Goal: Information Seeking & Learning: Learn about a topic

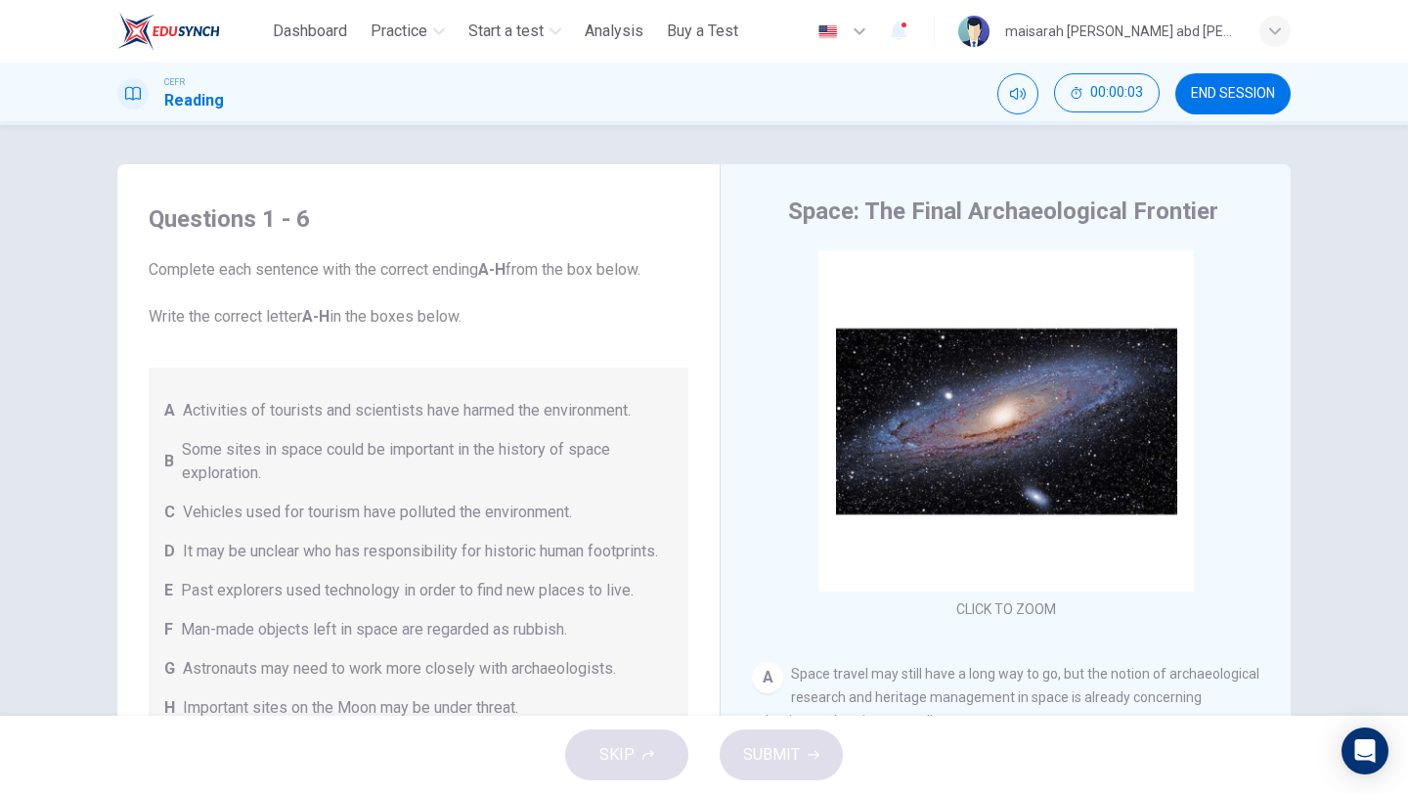
click at [509, 495] on div "A Activities of tourists and scientists have harmed the environment. B Some sit…" at bounding box center [419, 552] width 540 height 368
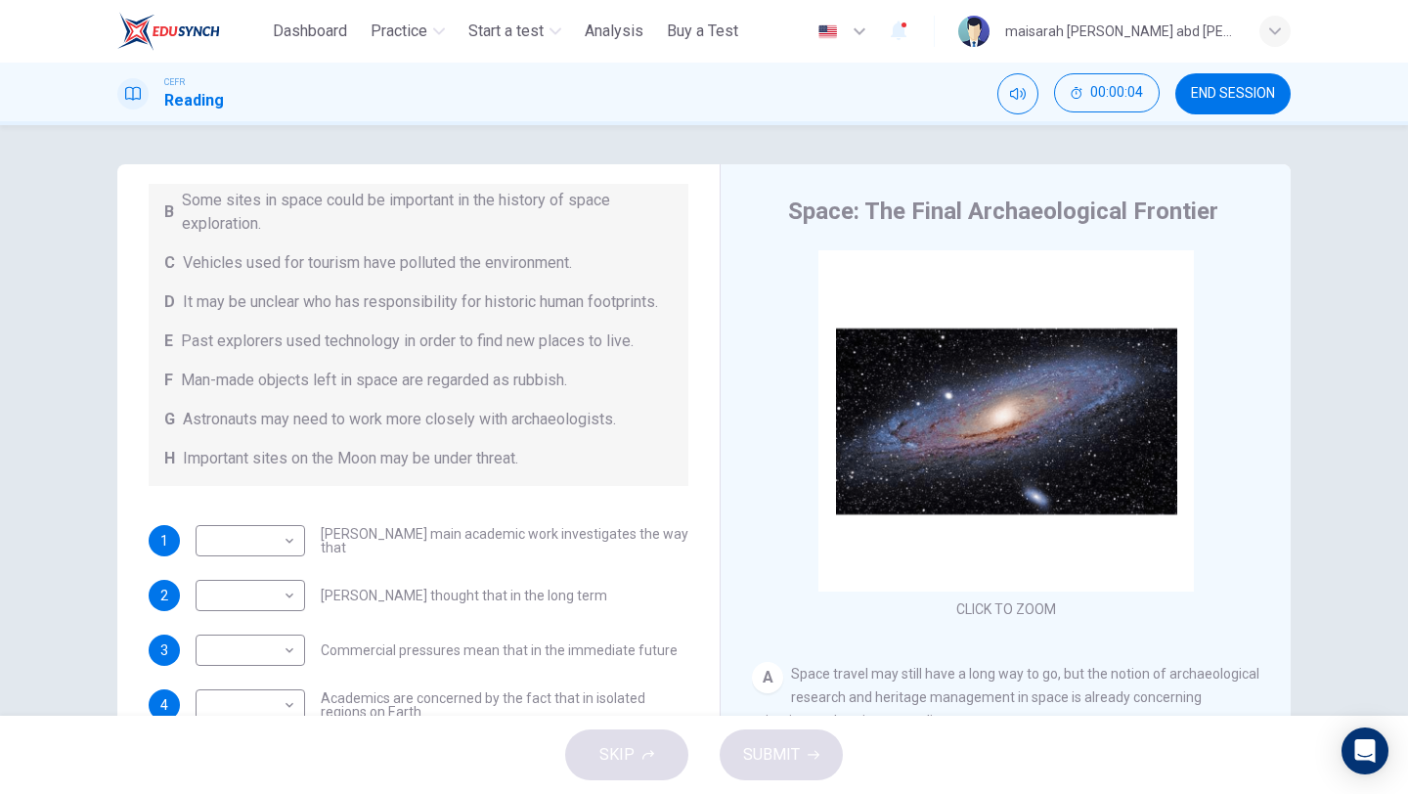
scroll to position [275, 0]
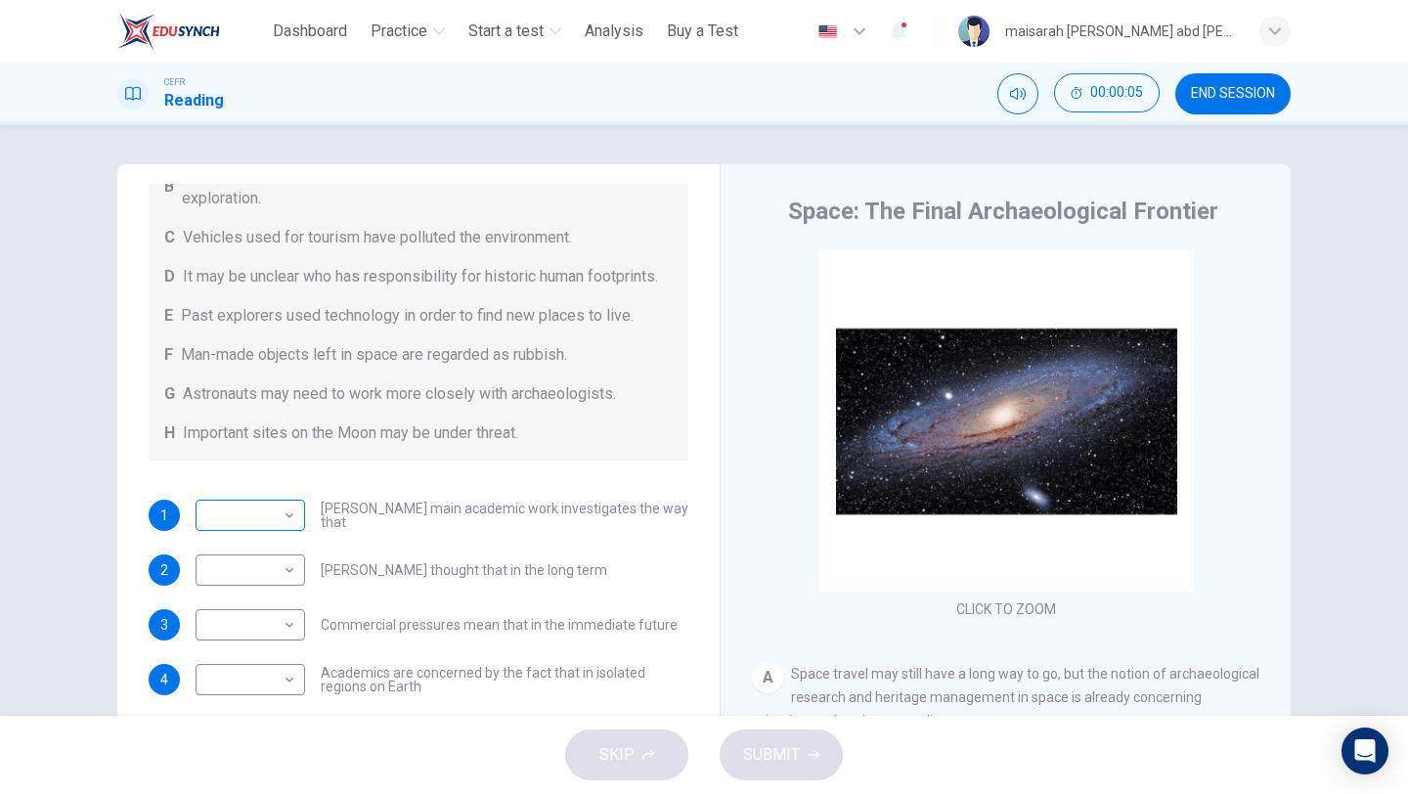
click at [270, 517] on body "This site uses cookies, as explained in our Privacy Policy . If you agree to th…" at bounding box center [704, 397] width 1408 height 794
click at [260, 562] on li "B" at bounding box center [250, 574] width 109 height 31
type input "*"
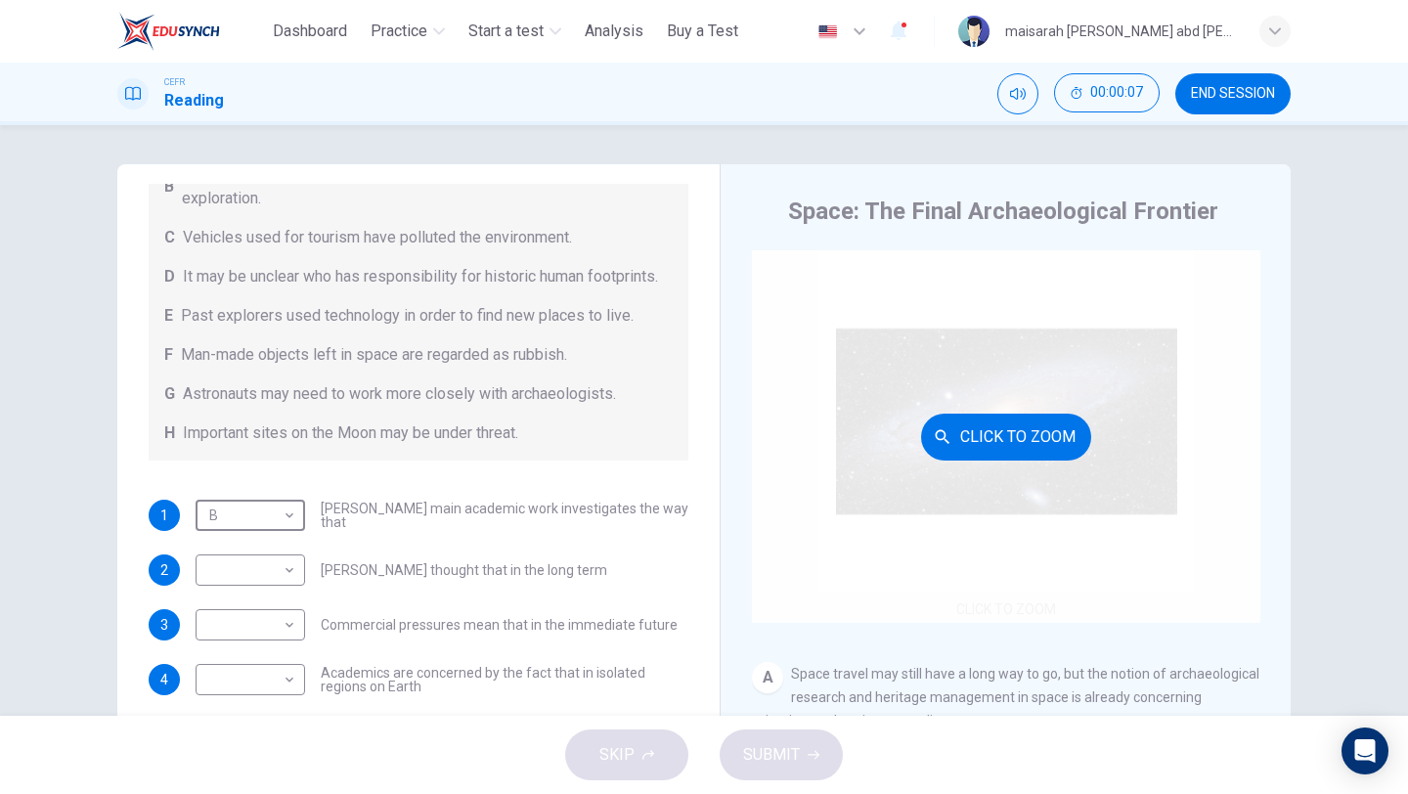
click at [753, 582] on div "Click to Zoom" at bounding box center [1006, 436] width 508 height 372
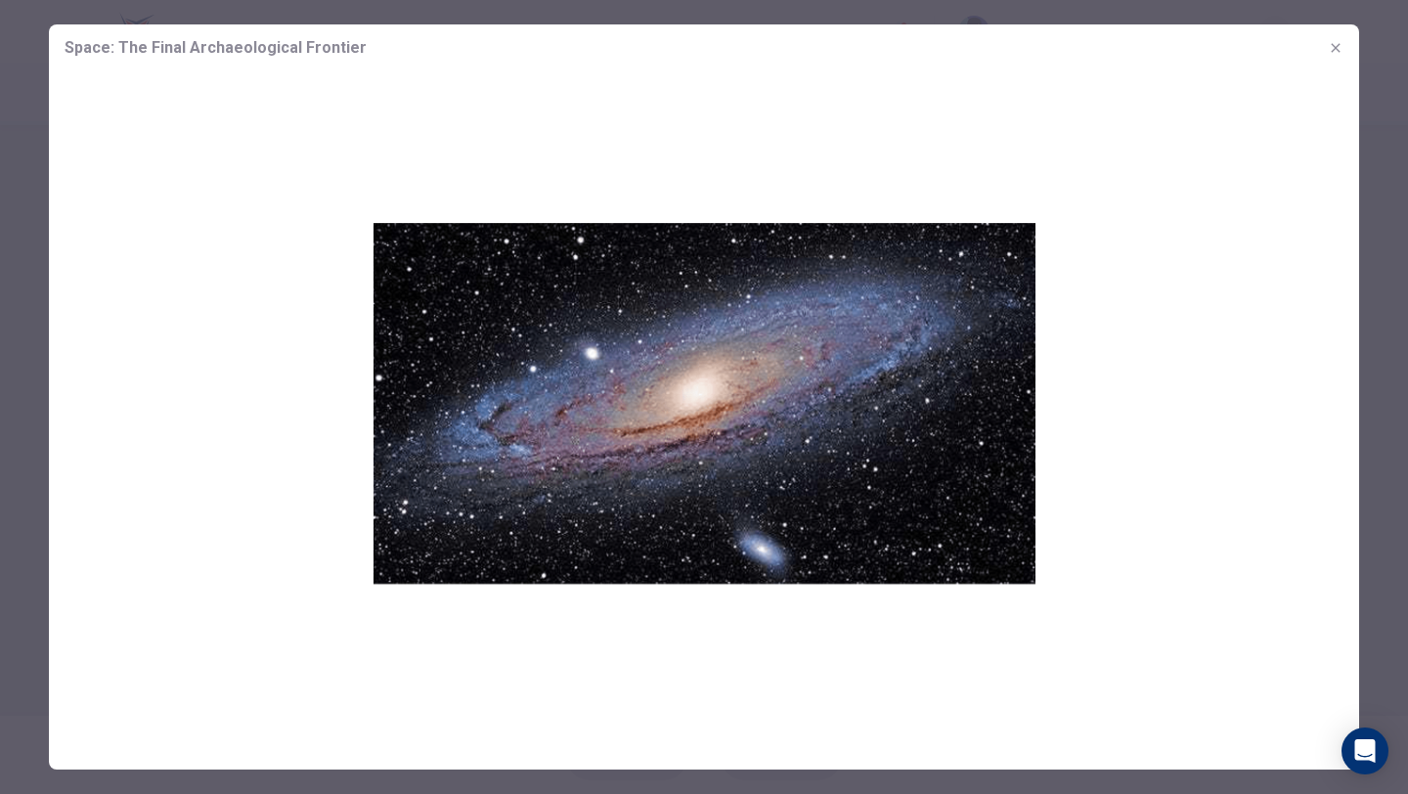
click at [1339, 41] on icon "button" at bounding box center [1336, 48] width 16 height 16
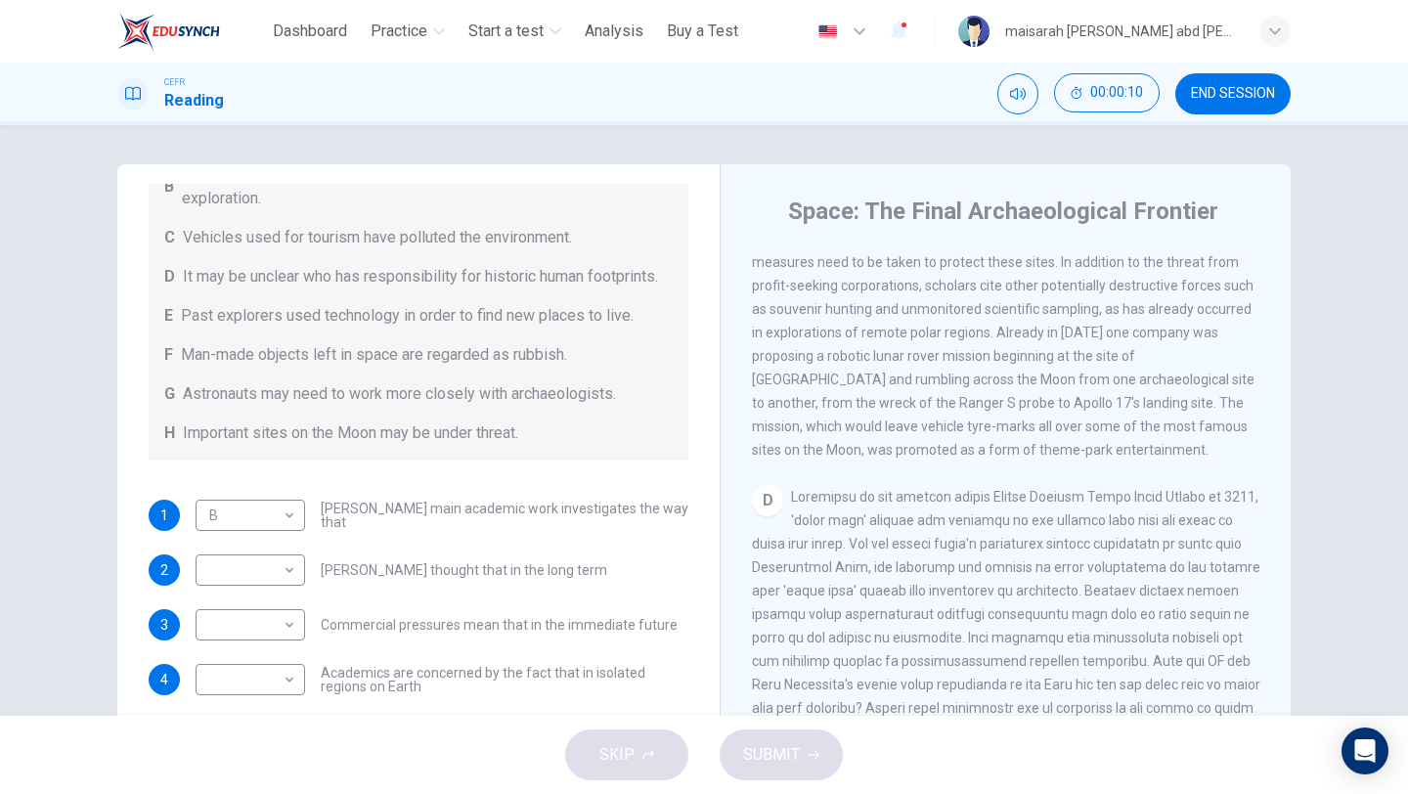
scroll to position [1052, 0]
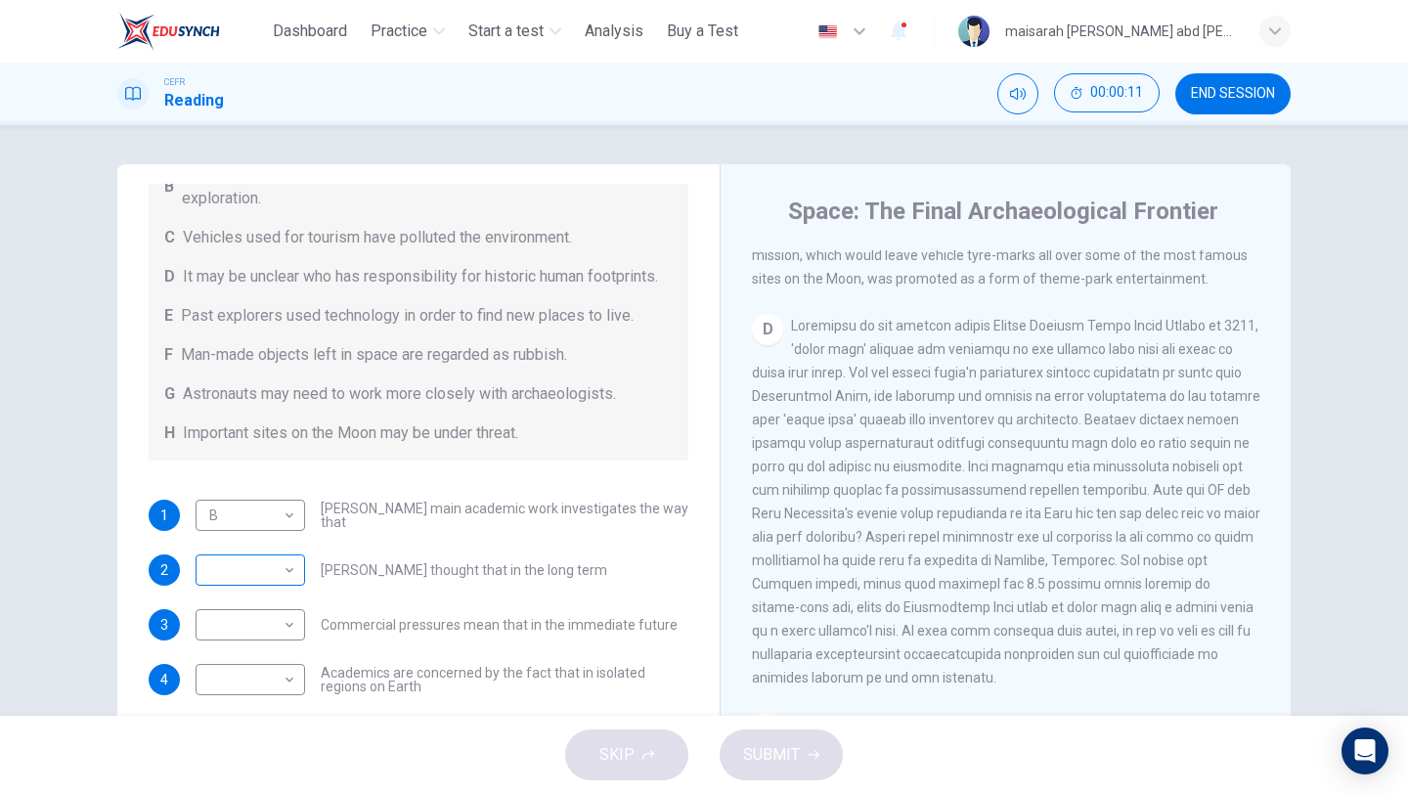
click at [277, 558] on body "This site uses cookies, as explained in our Privacy Policy . If you agree to th…" at bounding box center [704, 397] width 1408 height 794
click at [267, 602] on li "C" at bounding box center [250, 605] width 109 height 31
type input "*"
click at [267, 613] on body "This site uses cookies, as explained in our Privacy Policy . If you agree to th…" at bounding box center [704, 397] width 1408 height 794
click at [289, 654] on li "E" at bounding box center [250, 668] width 109 height 31
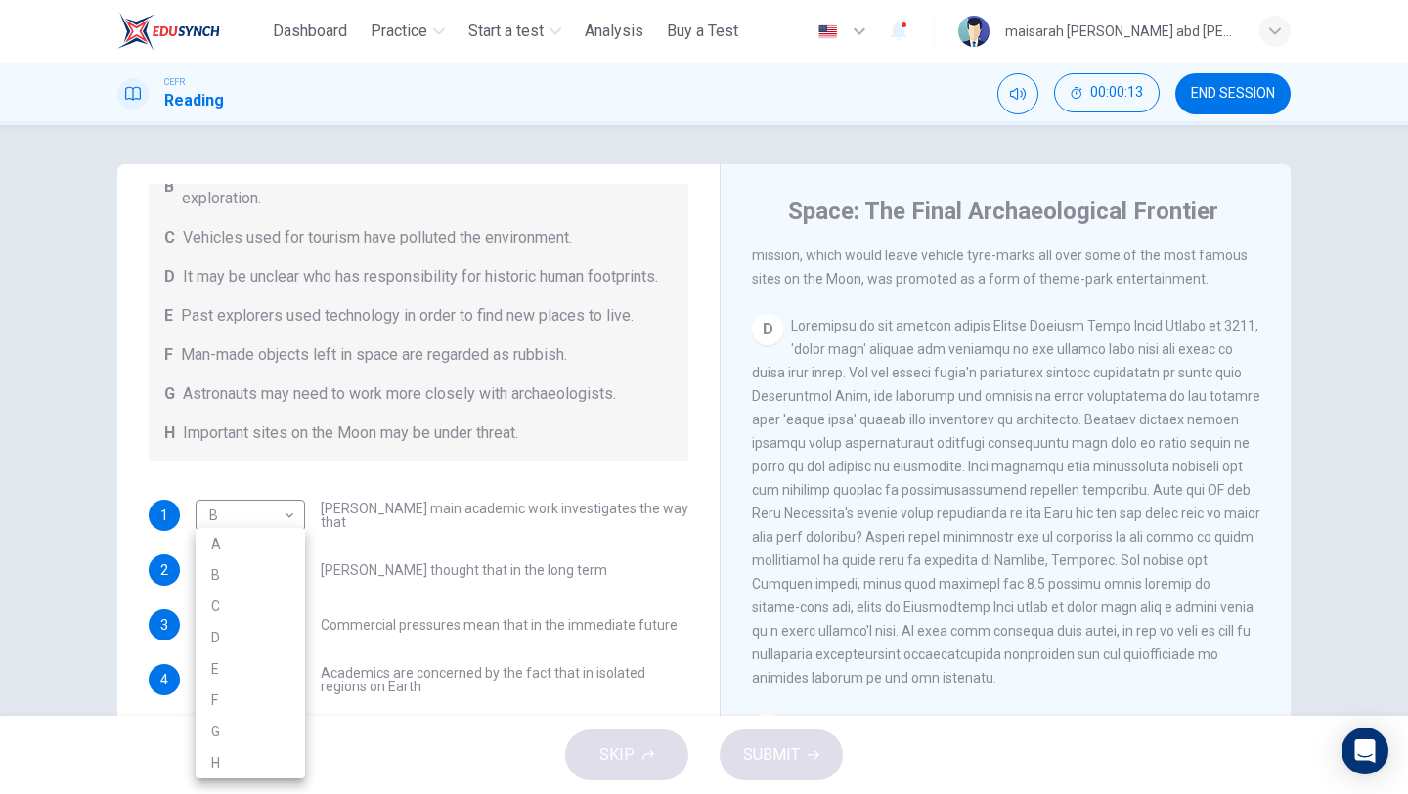
type input "*"
click at [275, 651] on body "This site uses cookies, as explained in our Privacy Policy . If you agree to th…" at bounding box center [704, 397] width 1408 height 794
click at [255, 622] on li "D" at bounding box center [250, 637] width 109 height 31
type input "*"
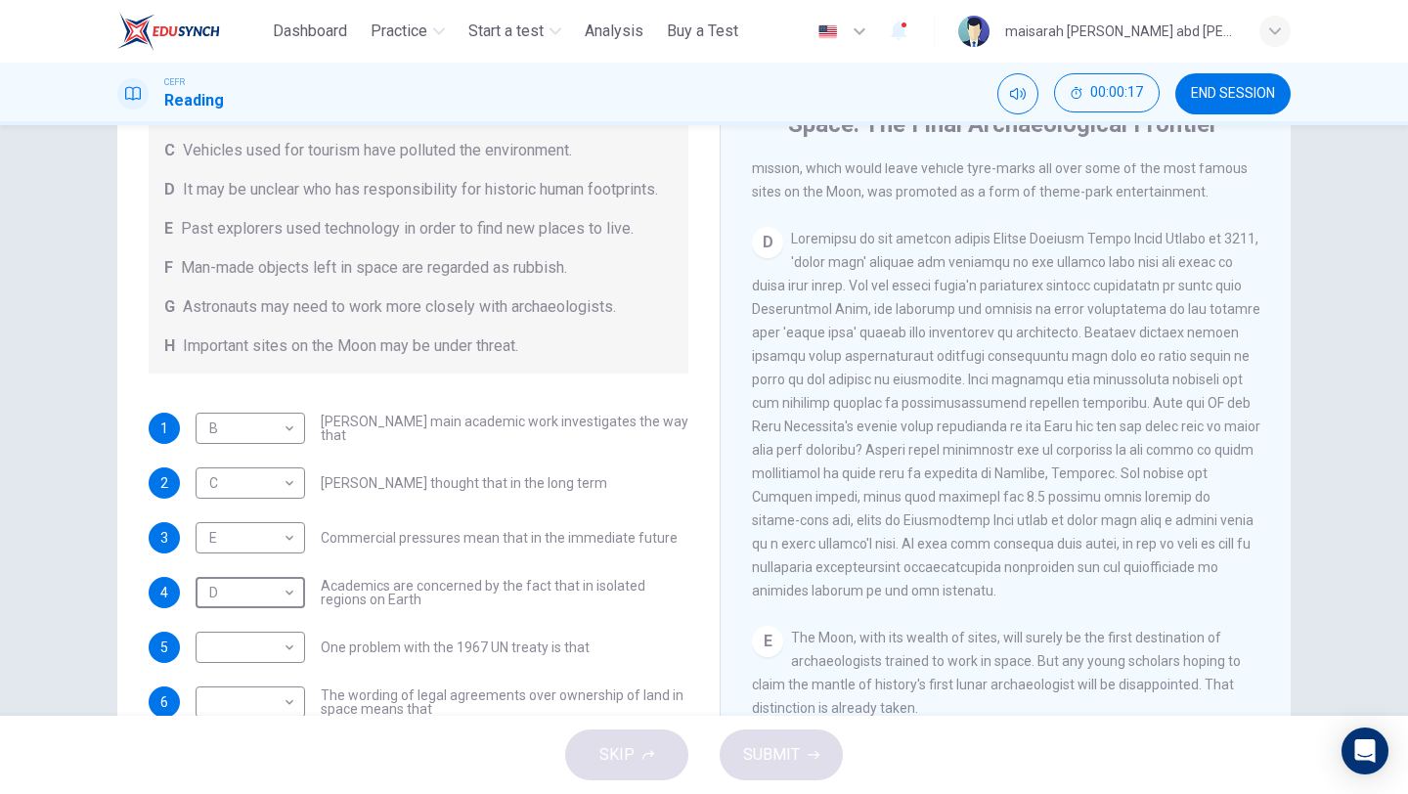
scroll to position [167, 0]
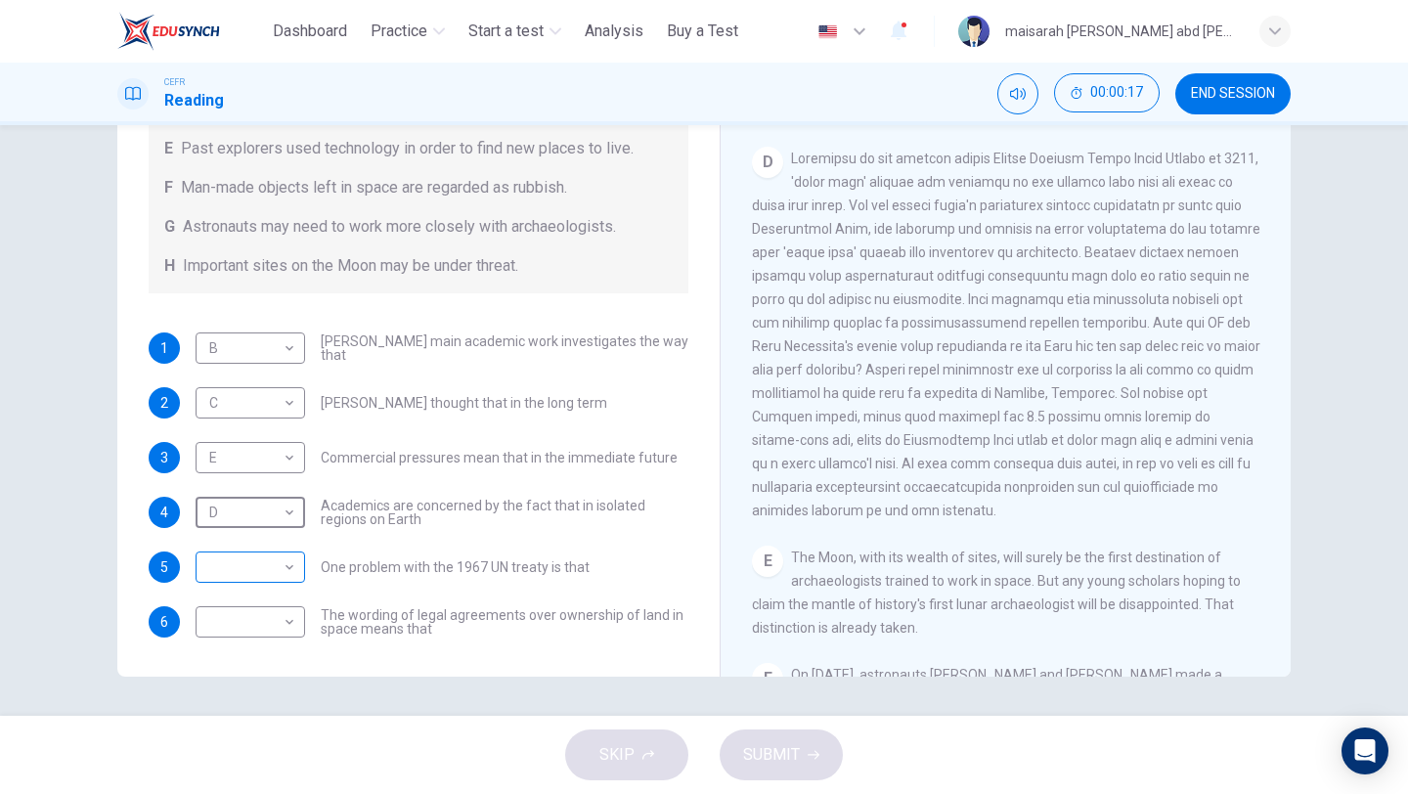
click at [269, 547] on body "This site uses cookies, as explained in our Privacy Policy . If you agree to th…" at bounding box center [704, 397] width 1408 height 794
click at [262, 592] on li "C" at bounding box center [250, 605] width 109 height 31
type input "*"
click at [271, 623] on body "This site uses cookies, as explained in our Privacy Policy . If you agree to th…" at bounding box center [704, 397] width 1408 height 794
click at [252, 628] on li "D" at bounding box center [250, 637] width 109 height 31
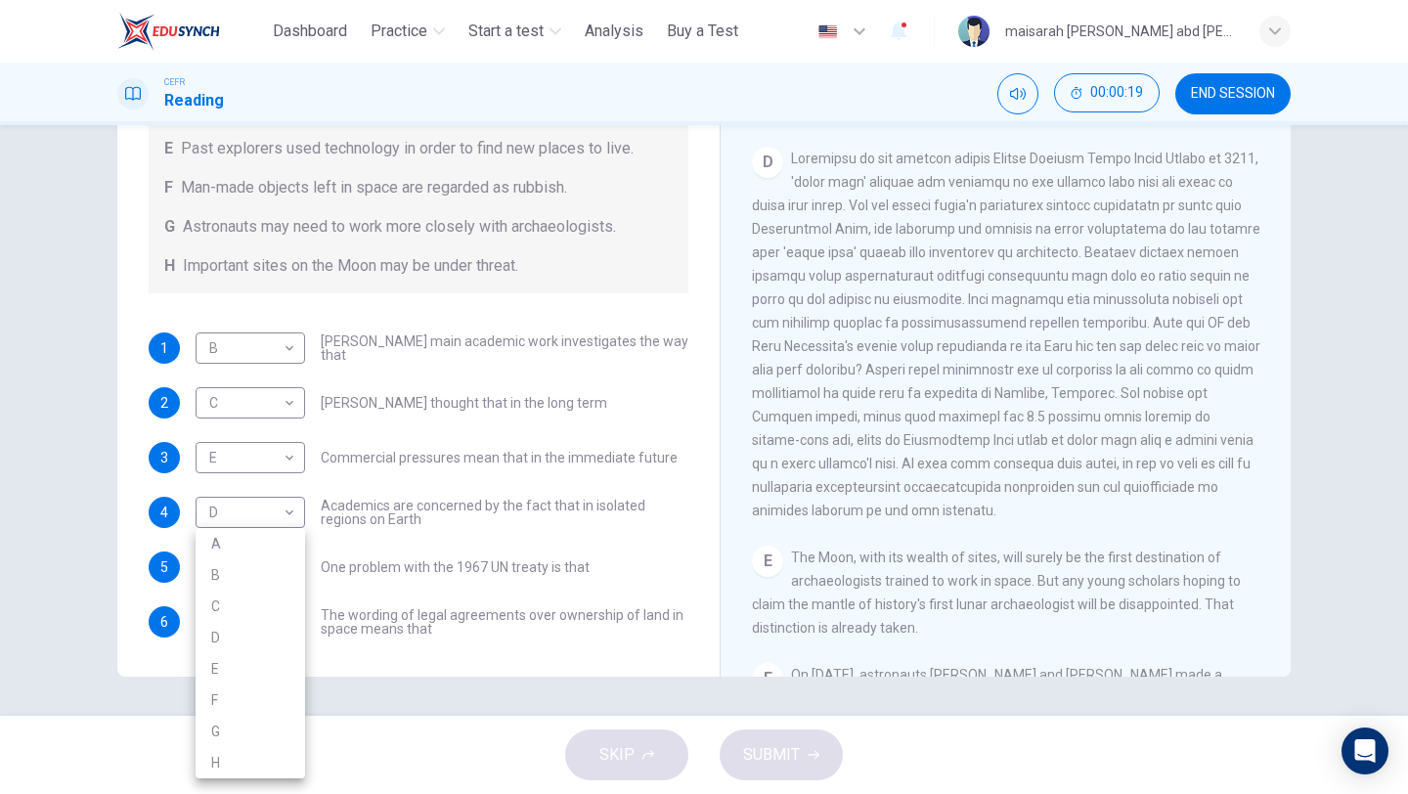
type input "*"
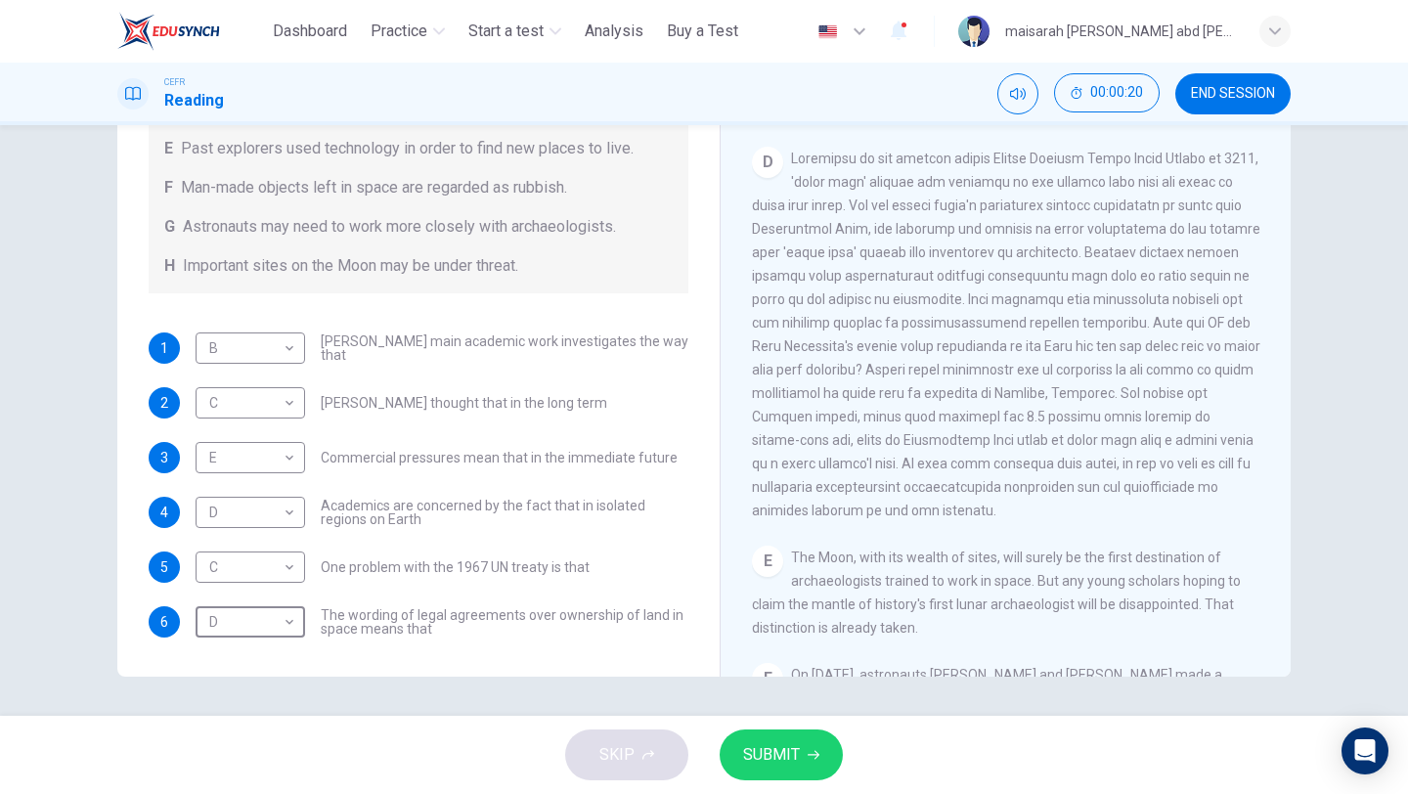
click at [800, 743] on button "SUBMIT" at bounding box center [781, 754] width 123 height 51
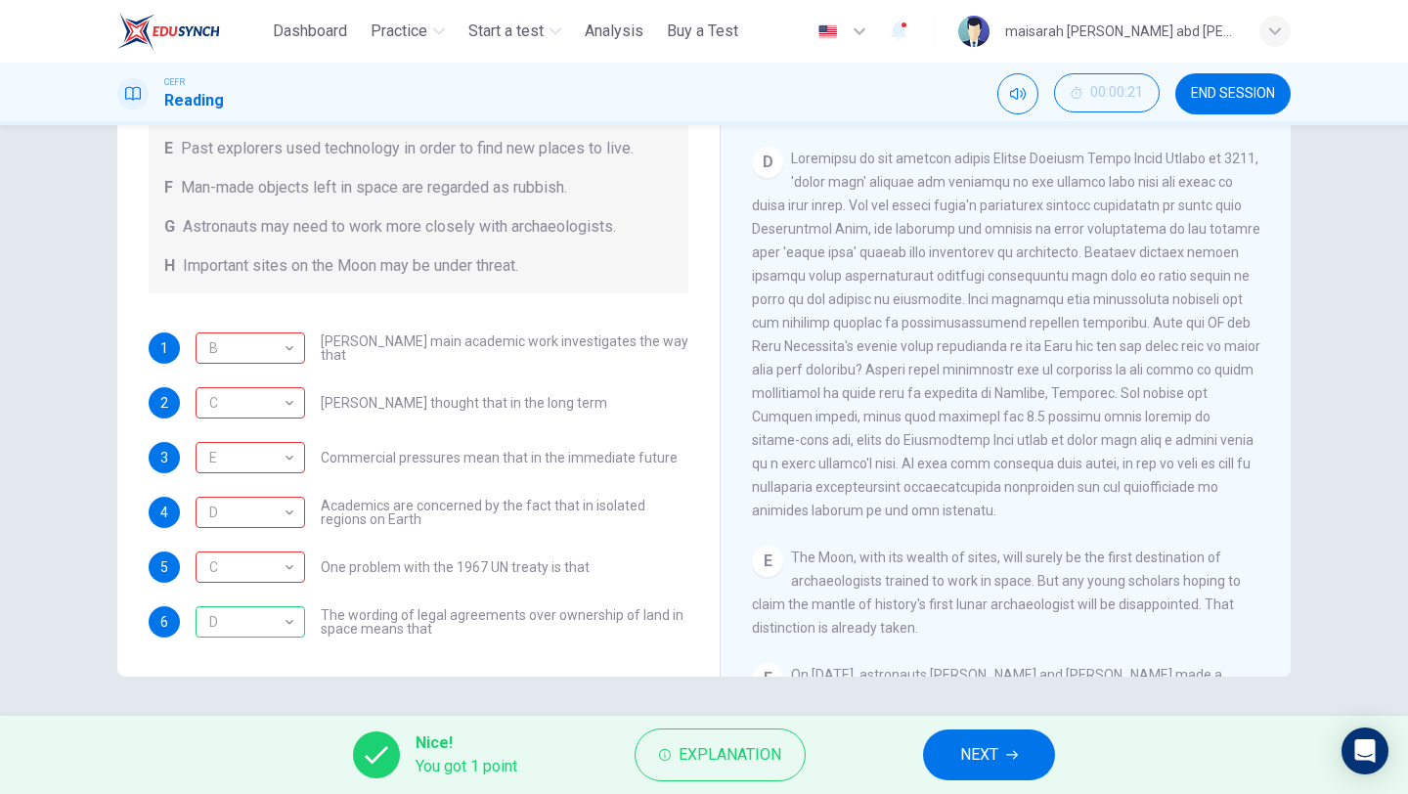
click at [945, 767] on button "NEXT" at bounding box center [989, 754] width 132 height 51
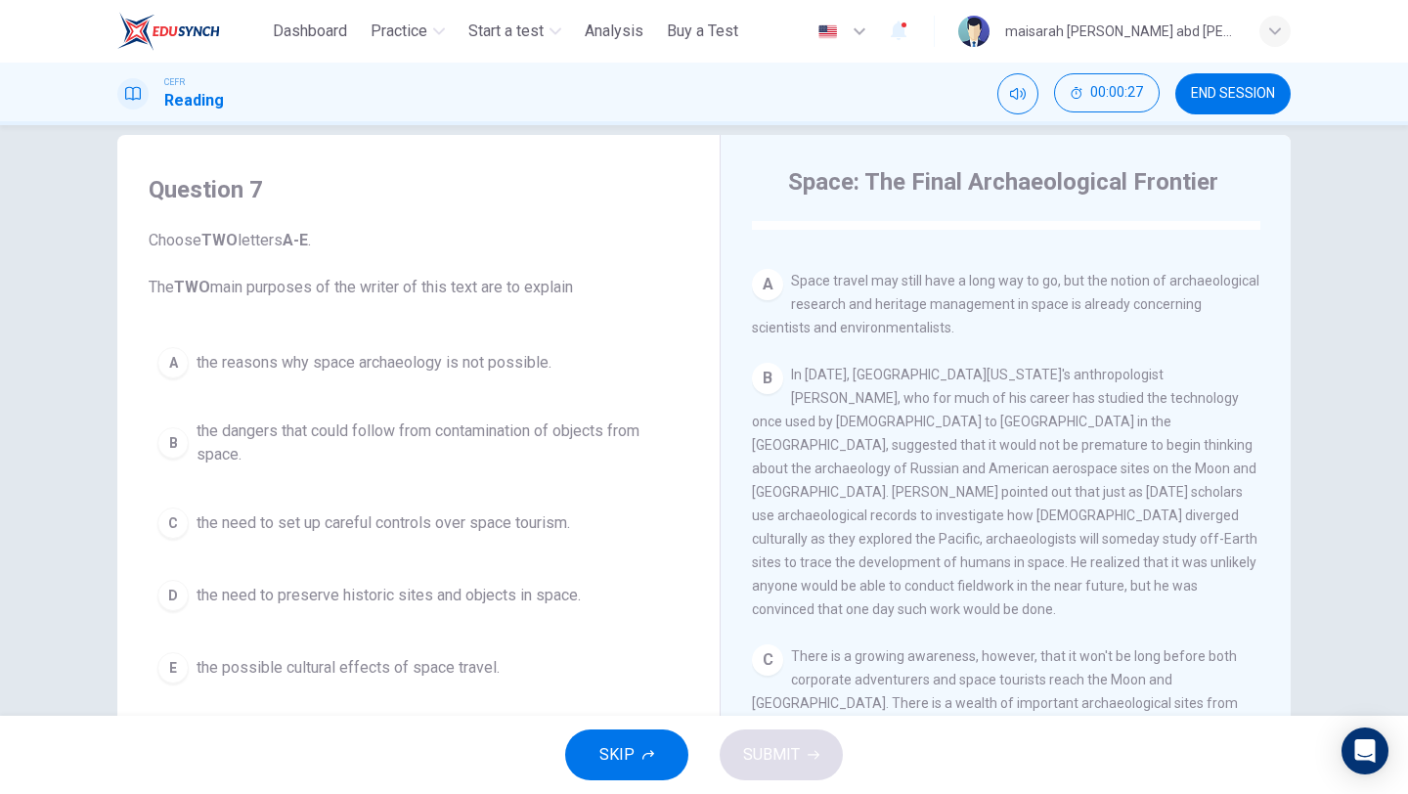
scroll to position [391, 0]
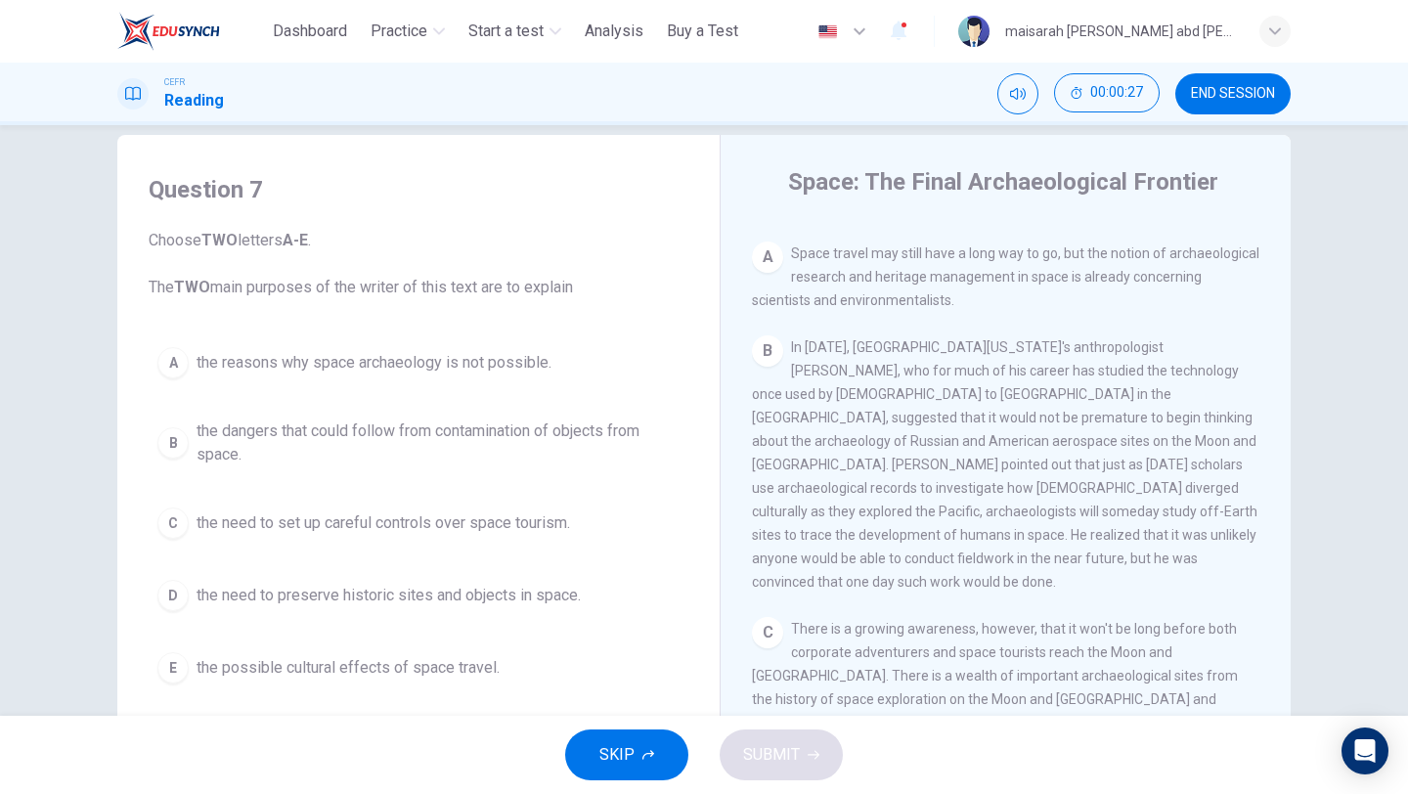
click at [634, 784] on div "SKIP SUBMIT" at bounding box center [704, 755] width 1408 height 78
click at [641, 745] on button "SKIP" at bounding box center [626, 754] width 123 height 51
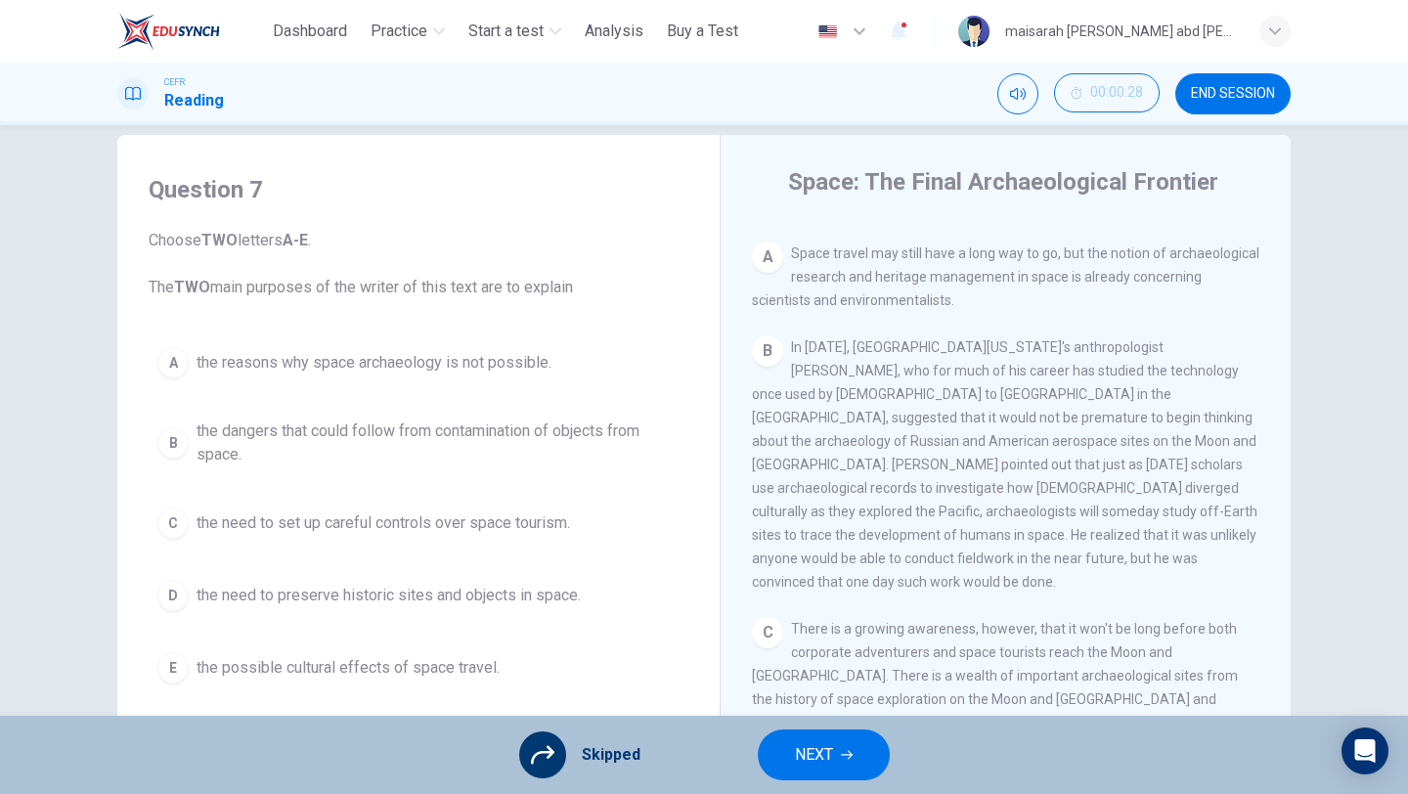
click at [883, 766] on button "NEXT" at bounding box center [824, 754] width 132 height 51
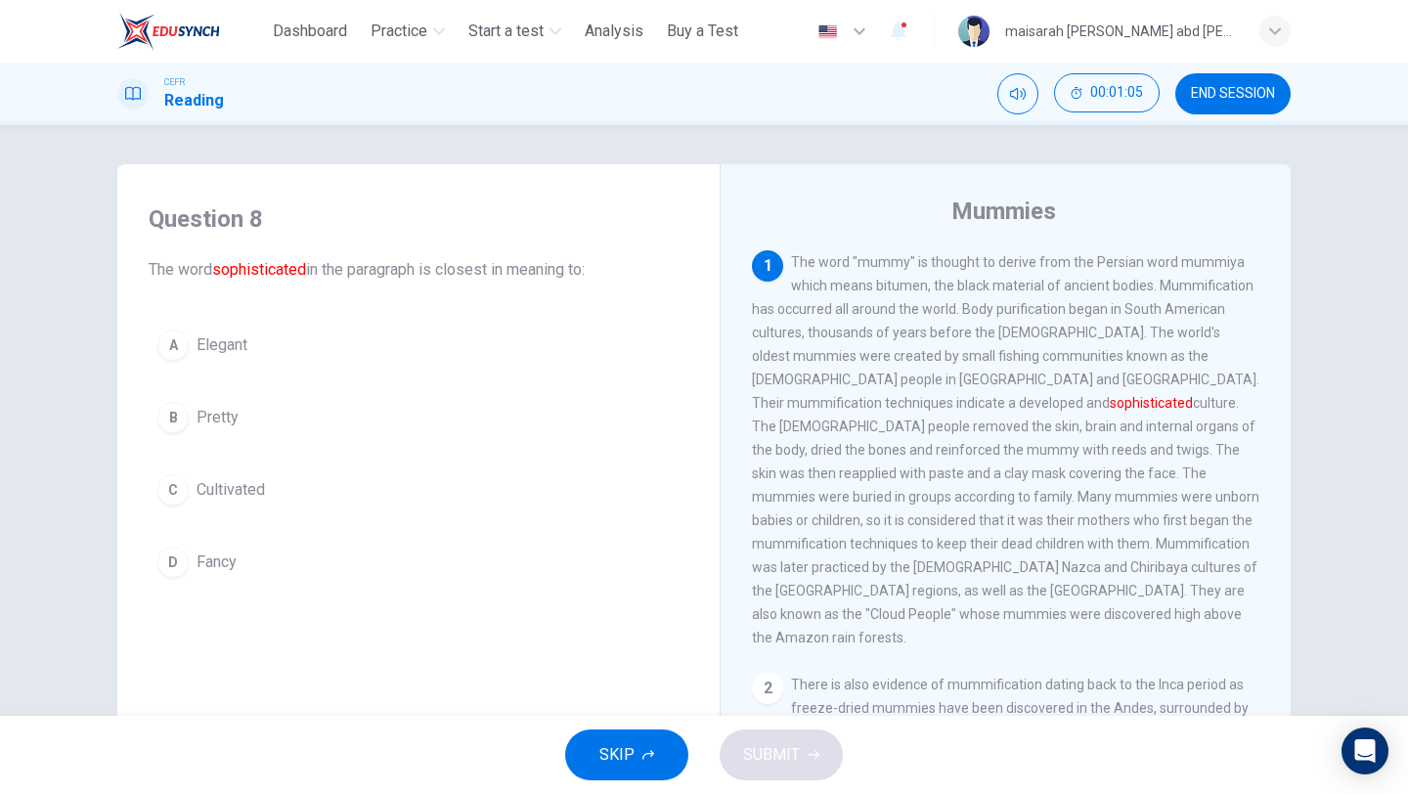
click at [245, 336] on span "Elegant" at bounding box center [222, 344] width 51 height 23
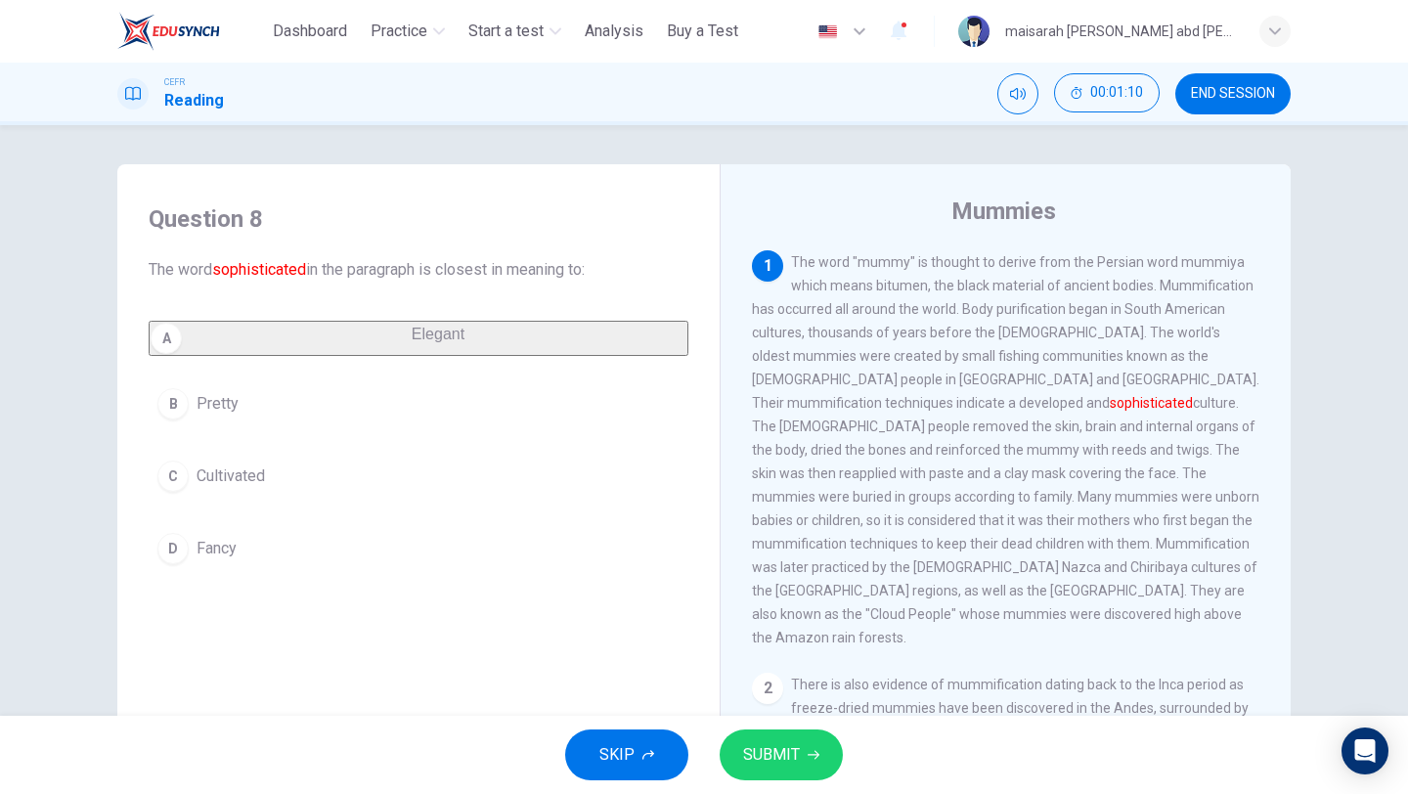
click at [772, 742] on span "SUBMIT" at bounding box center [771, 754] width 57 height 27
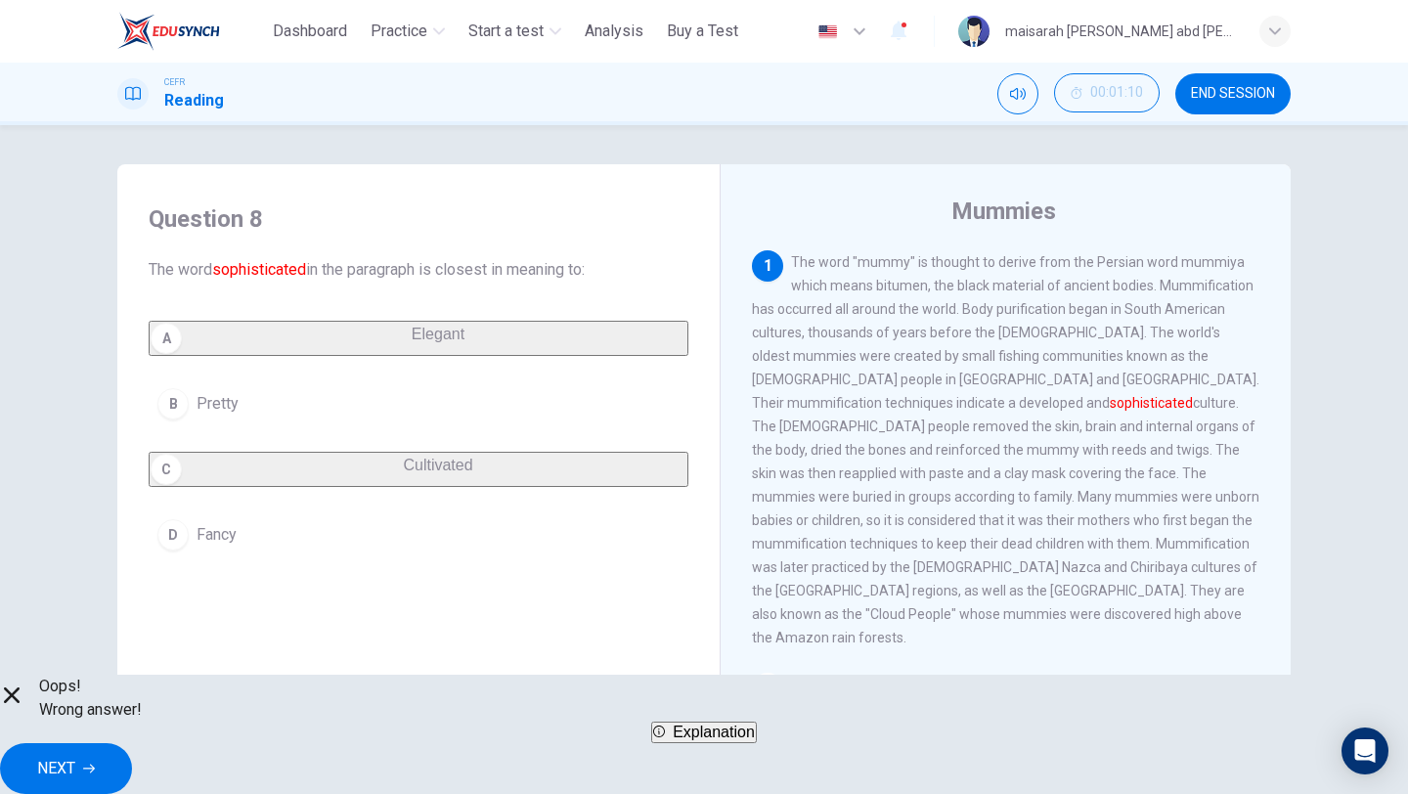
click at [658, 743] on button "Explanation" at bounding box center [704, 732] width 106 height 22
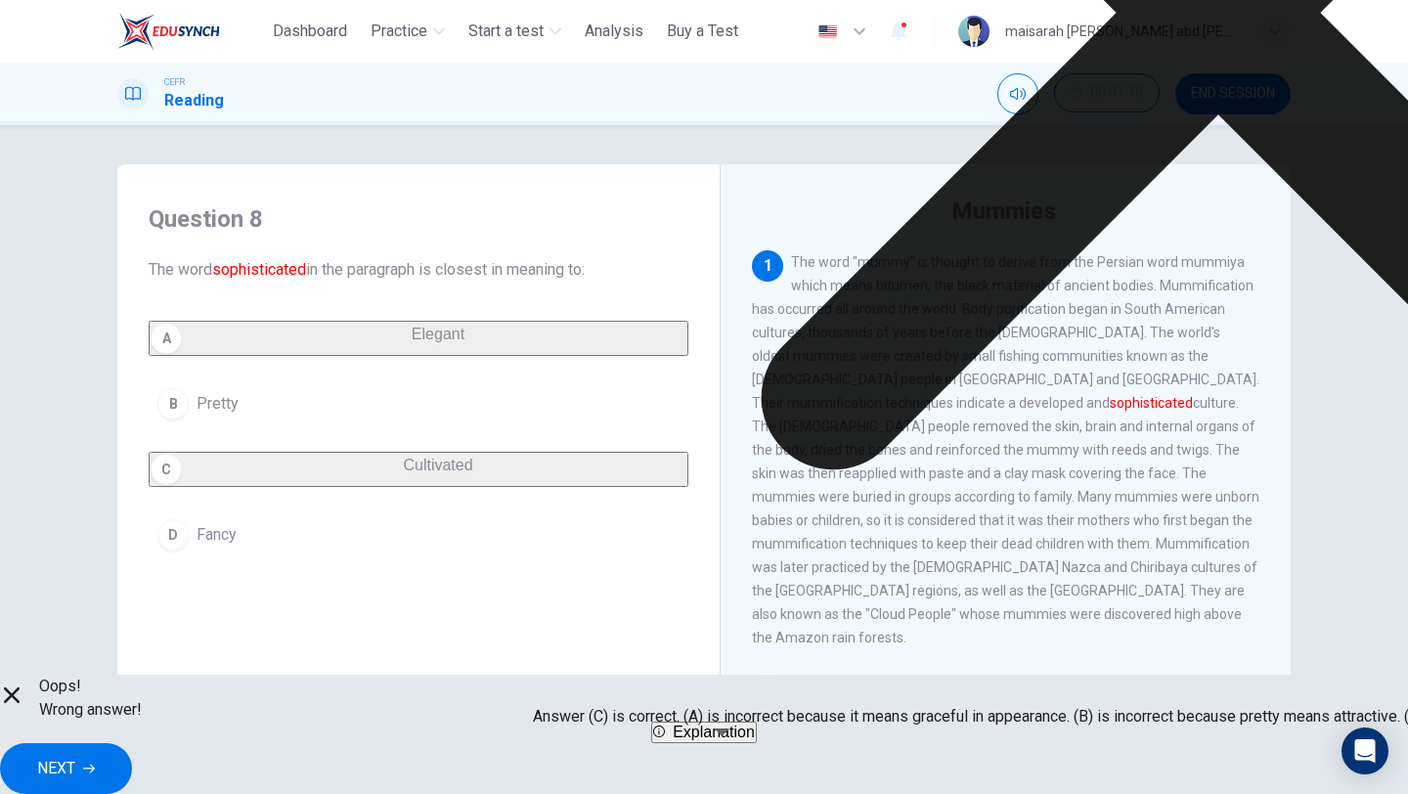
click at [75, 758] on span "NEXT" at bounding box center [56, 768] width 38 height 27
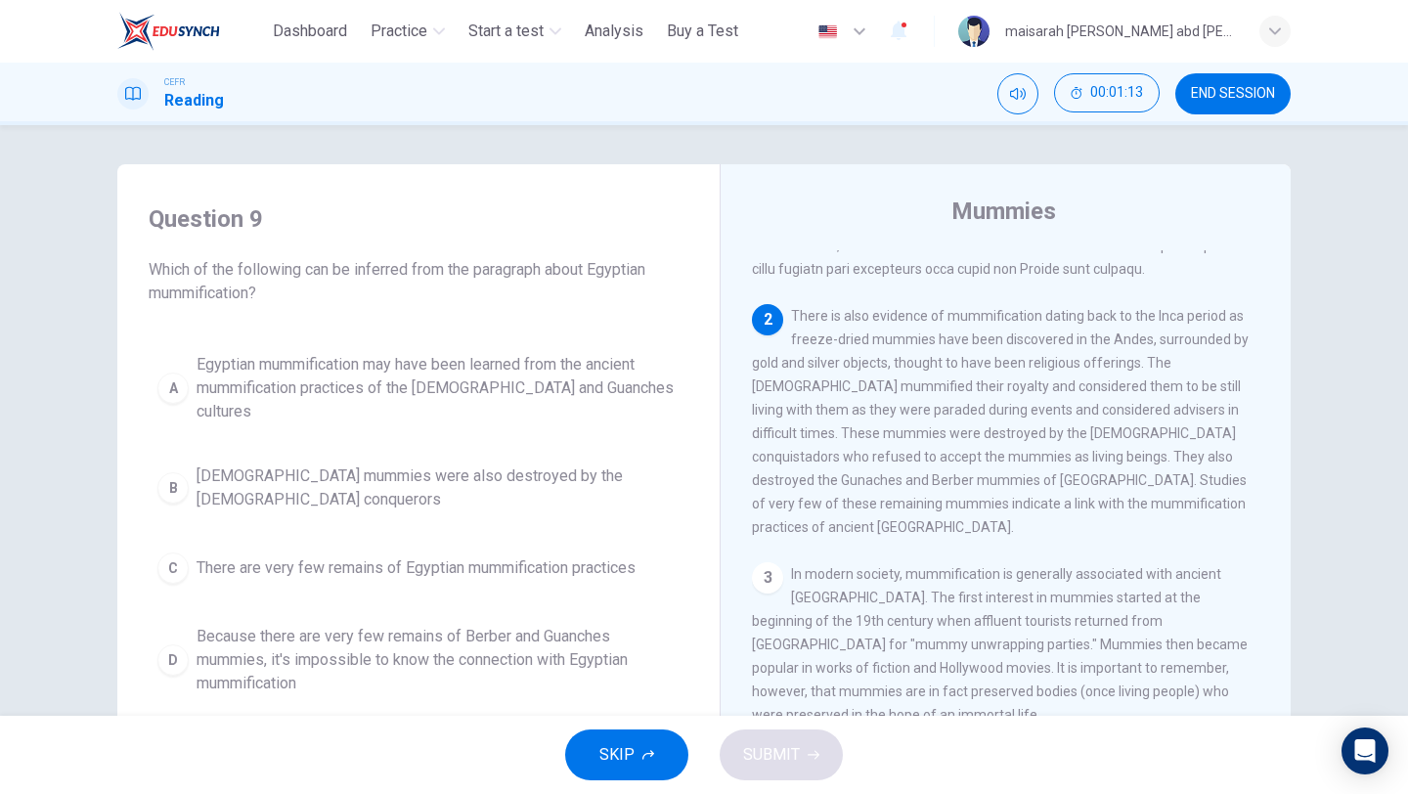
scroll to position [328, 0]
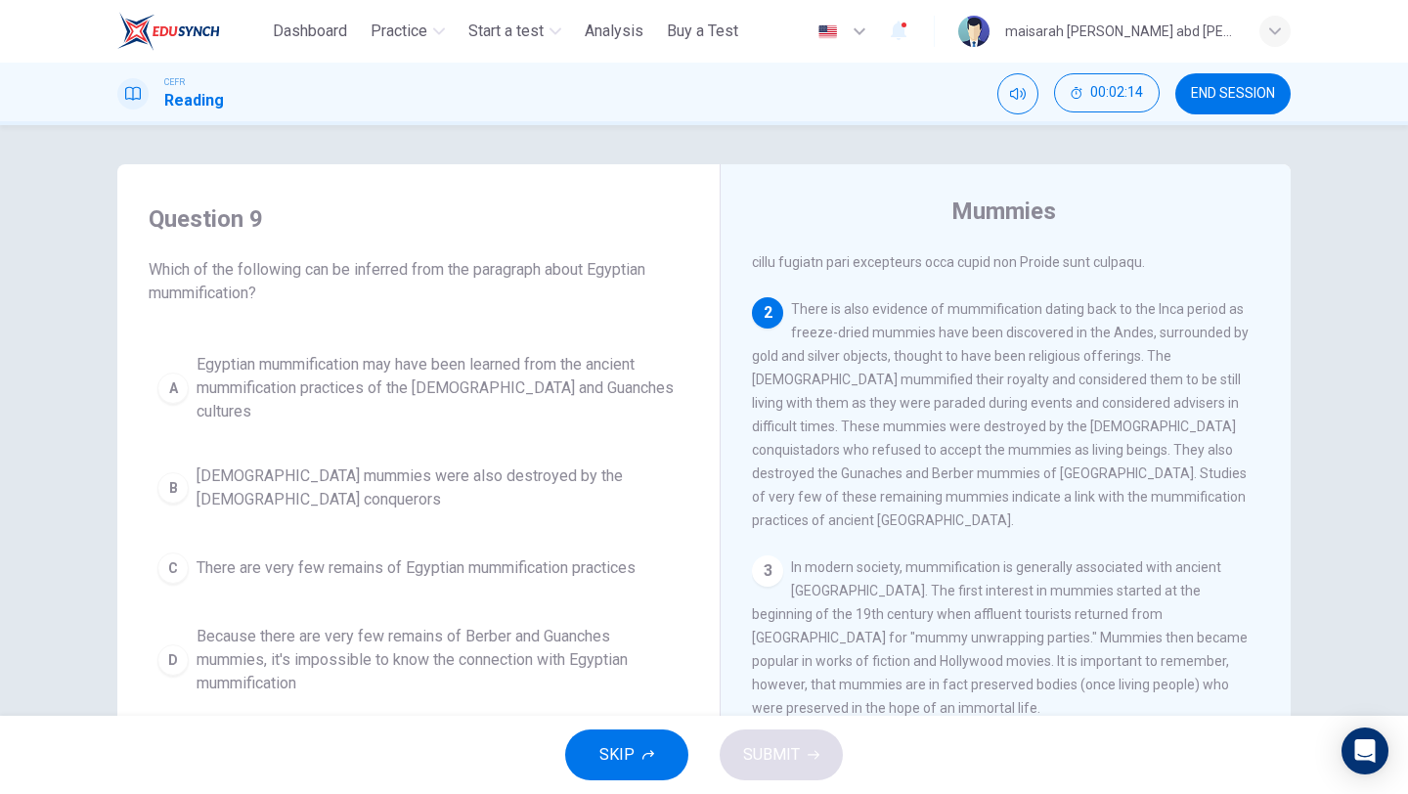
click at [552, 456] on button "B [DEMOGRAPHIC_DATA] mummies were also destroyed by the [DEMOGRAPHIC_DATA] conq…" at bounding box center [419, 488] width 540 height 65
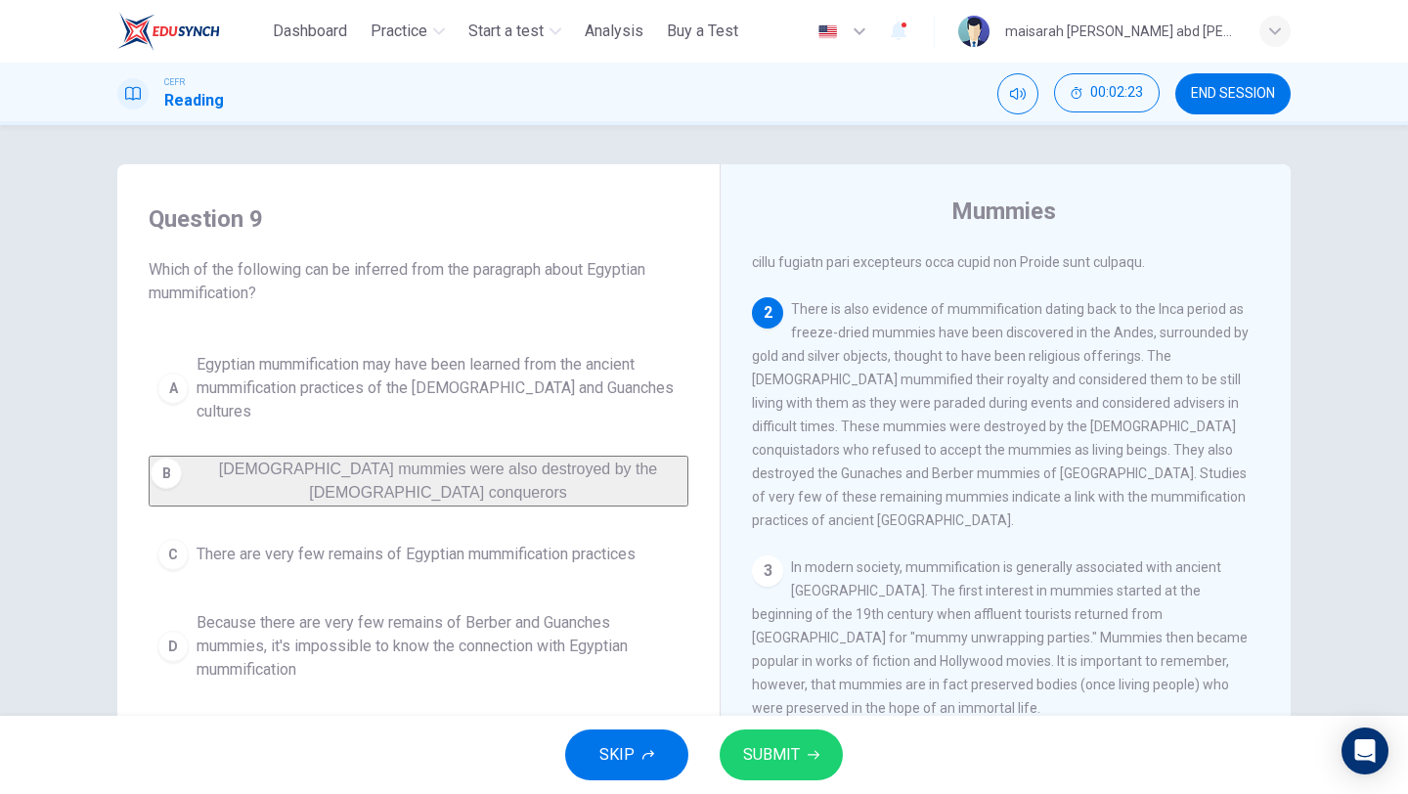
click at [478, 551] on button "C There are very few remains of Egyptian mummification practices" at bounding box center [419, 554] width 540 height 49
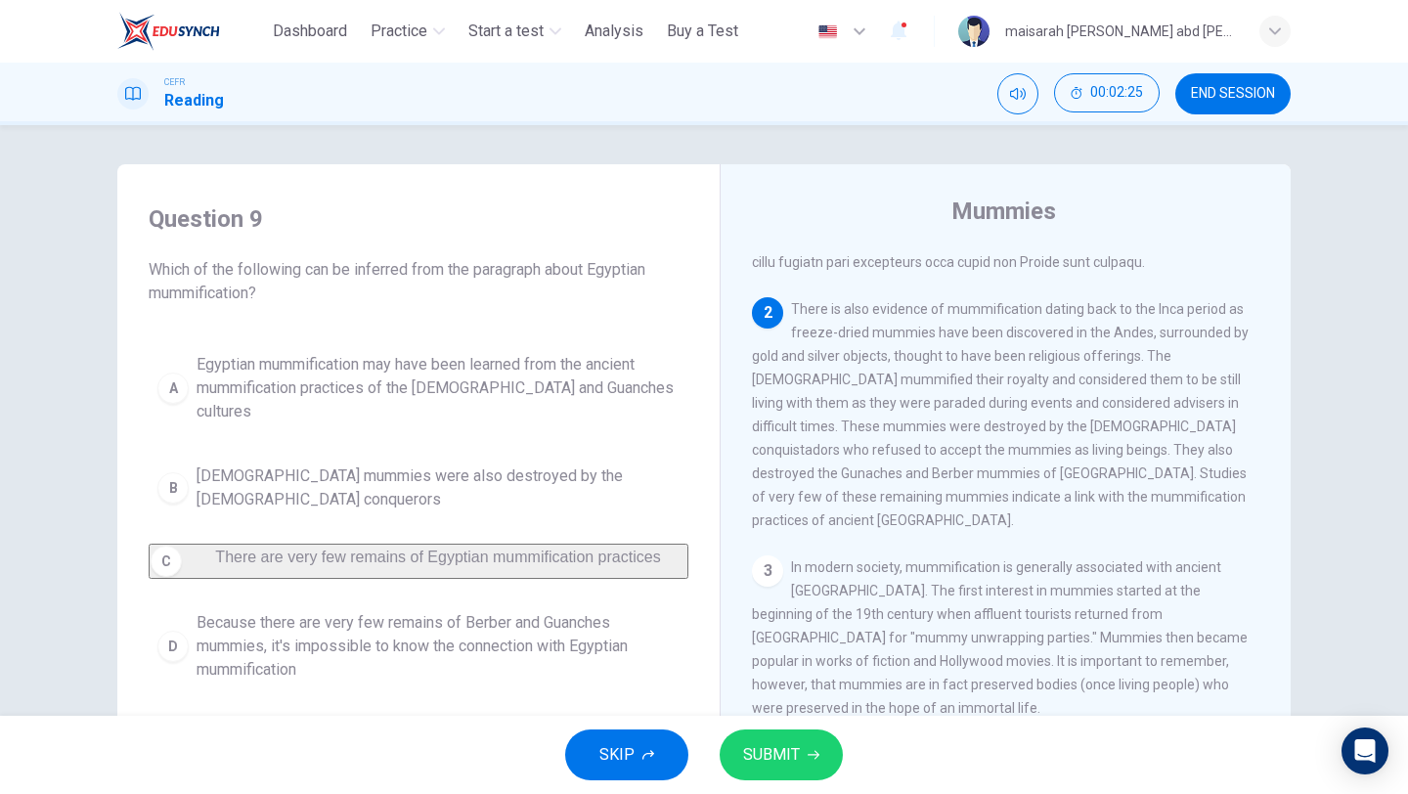
click at [496, 467] on span "[DEMOGRAPHIC_DATA] mummies were also destroyed by the [DEMOGRAPHIC_DATA] conque…" at bounding box center [438, 487] width 483 height 47
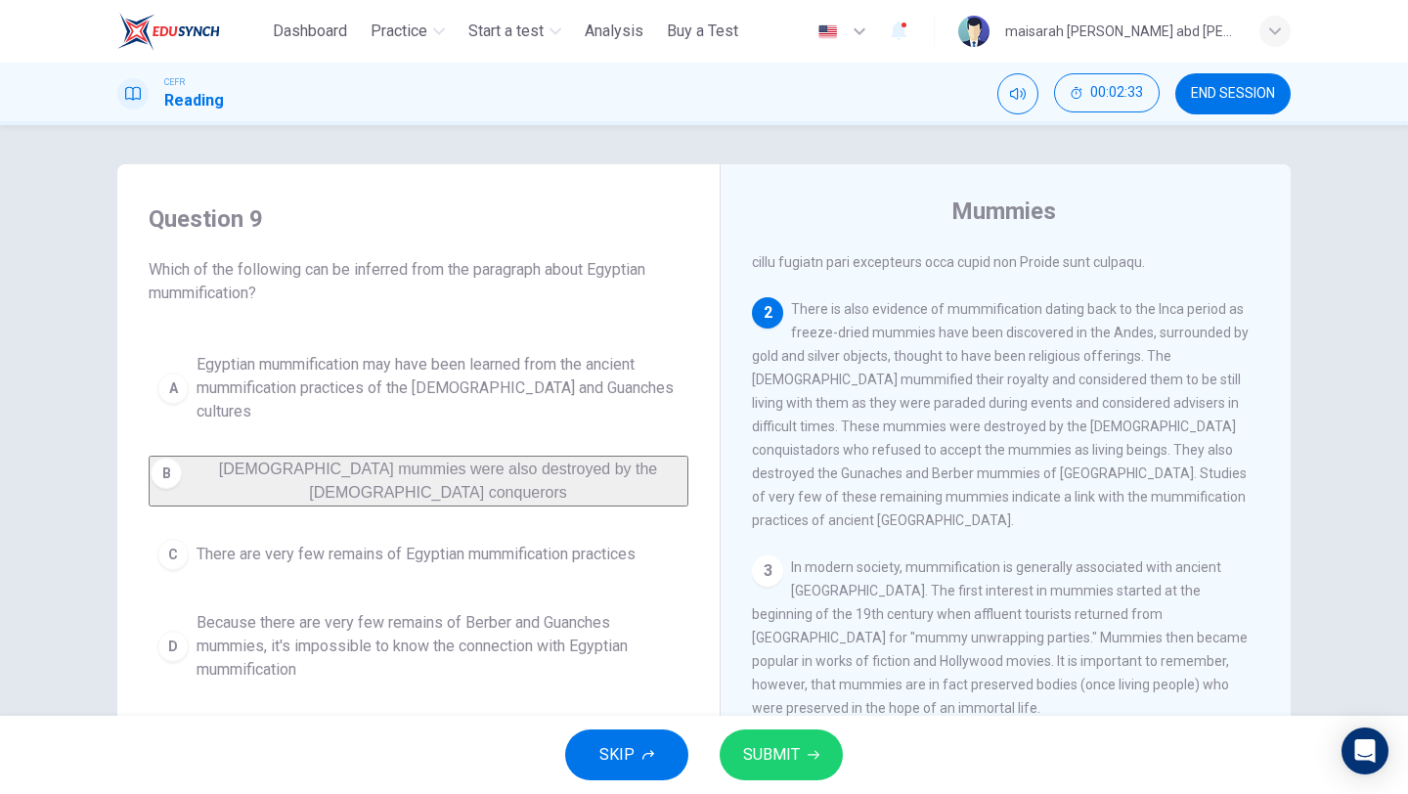
click at [600, 543] on span "There are very few remains of Egyptian mummification practices" at bounding box center [416, 554] width 439 height 23
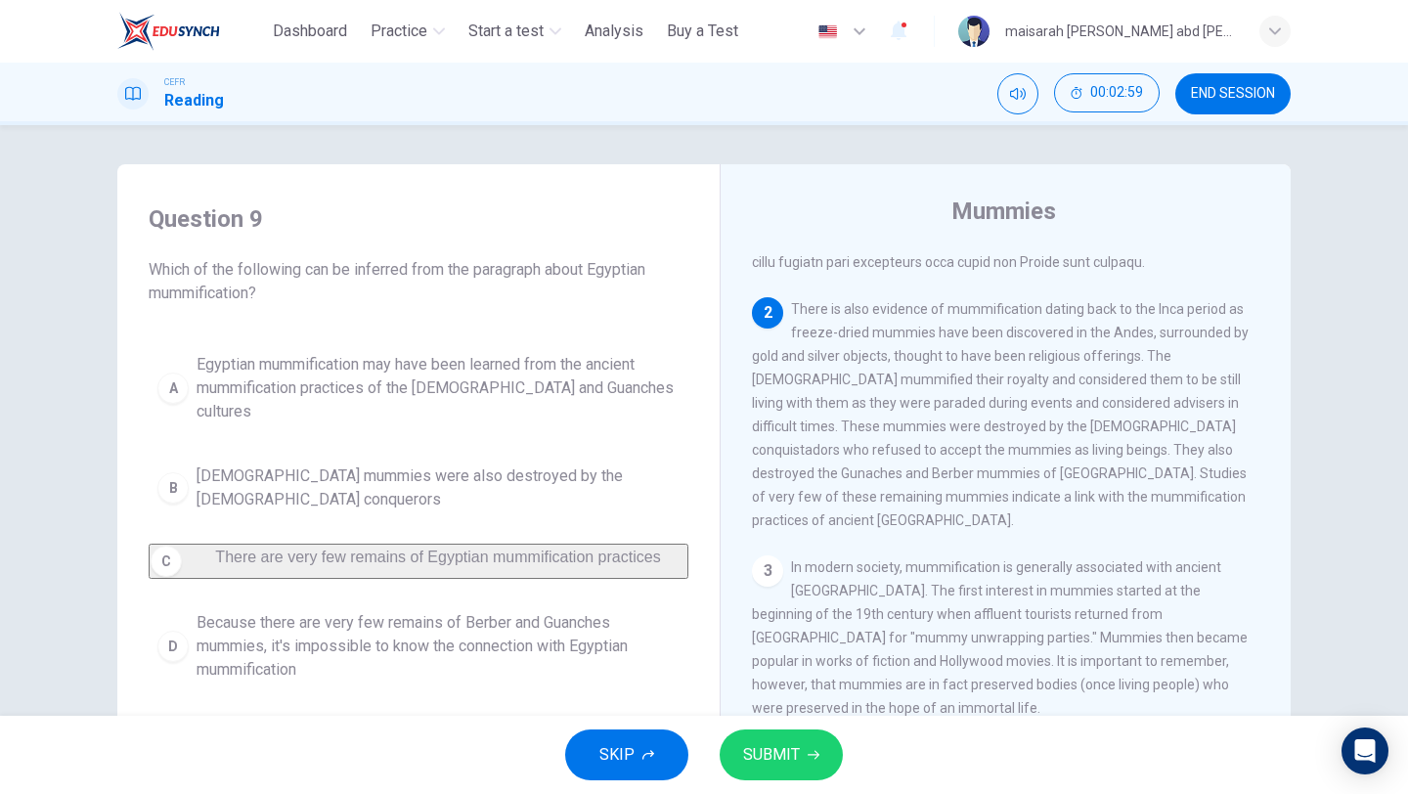
click at [783, 736] on button "SUBMIT" at bounding box center [781, 754] width 123 height 51
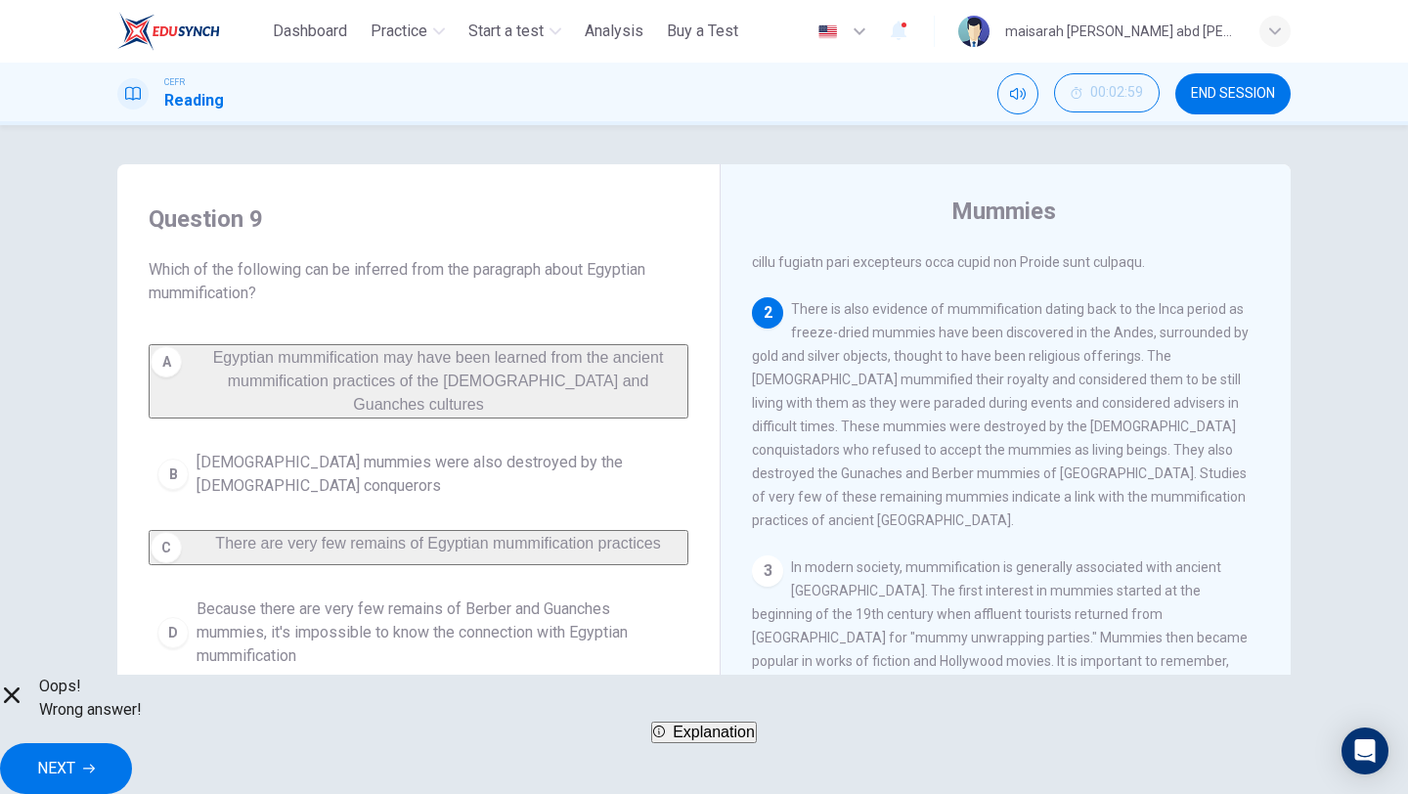
click at [1033, 726] on div "Oops! Wrong answer! Explanation NEXT" at bounding box center [704, 734] width 1408 height 119
click at [95, 763] on icon "button" at bounding box center [89, 769] width 12 height 12
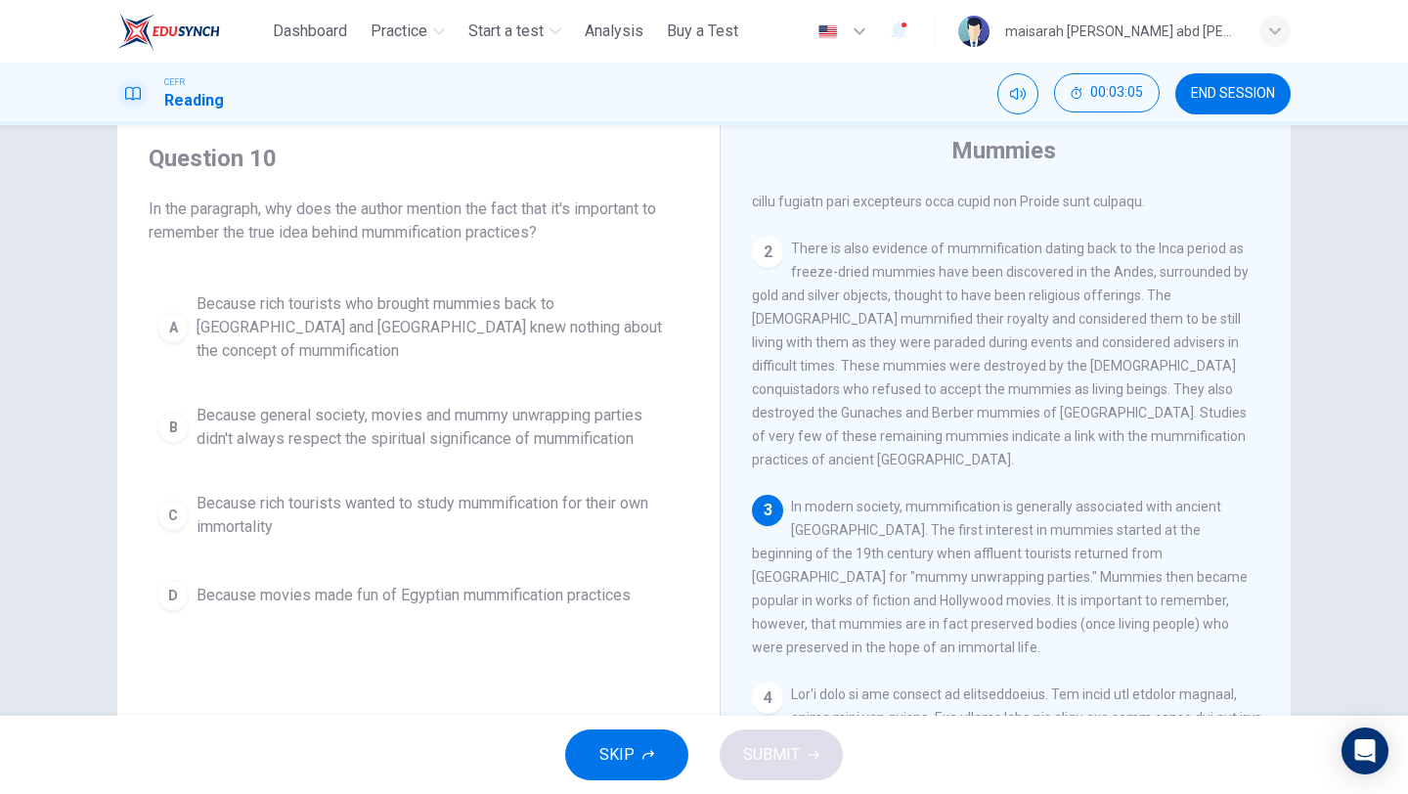
scroll to position [62, 0]
click at [421, 415] on span "Because general society, movies and mummy unwrapping parties didn't always resp…" at bounding box center [438, 426] width 483 height 47
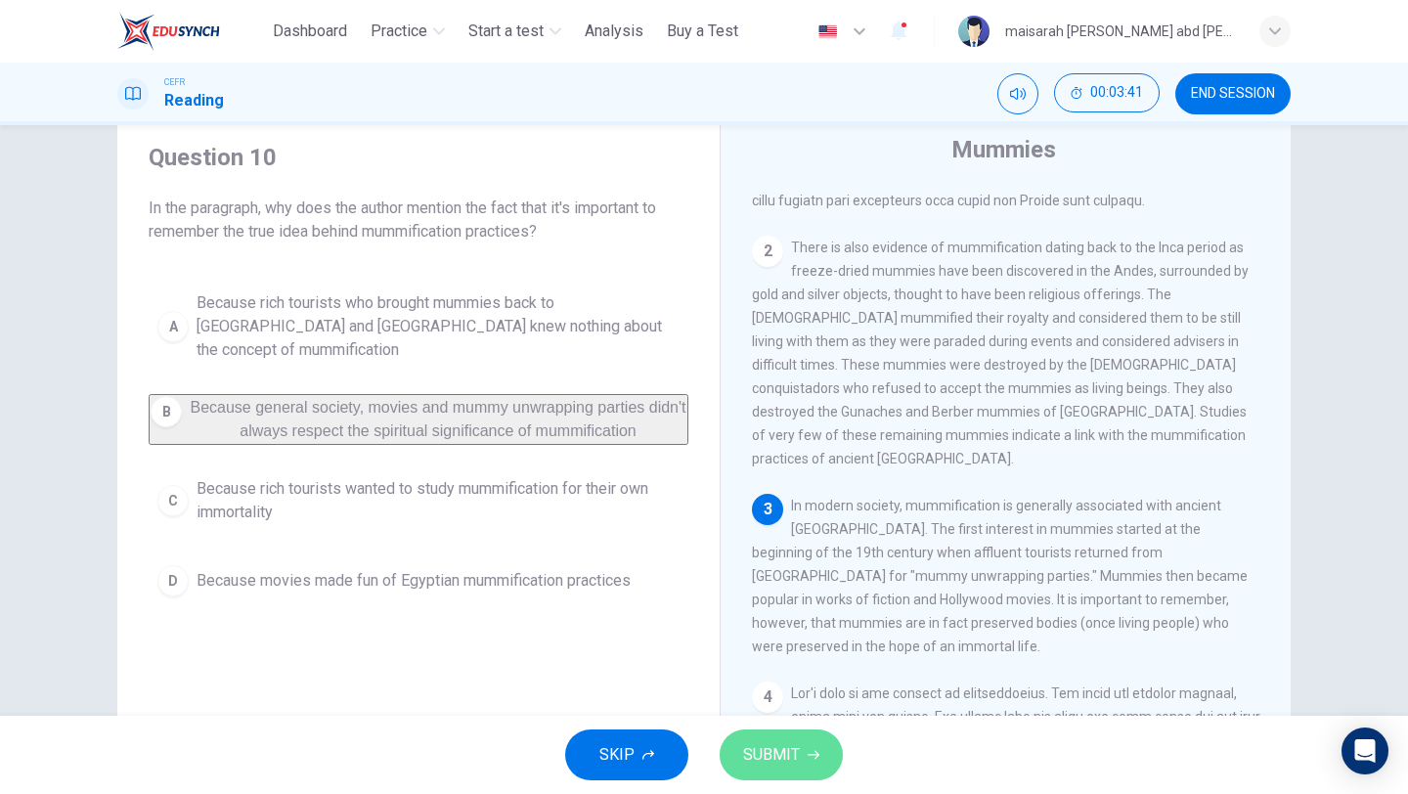
click at [826, 770] on button "SUBMIT" at bounding box center [781, 754] width 123 height 51
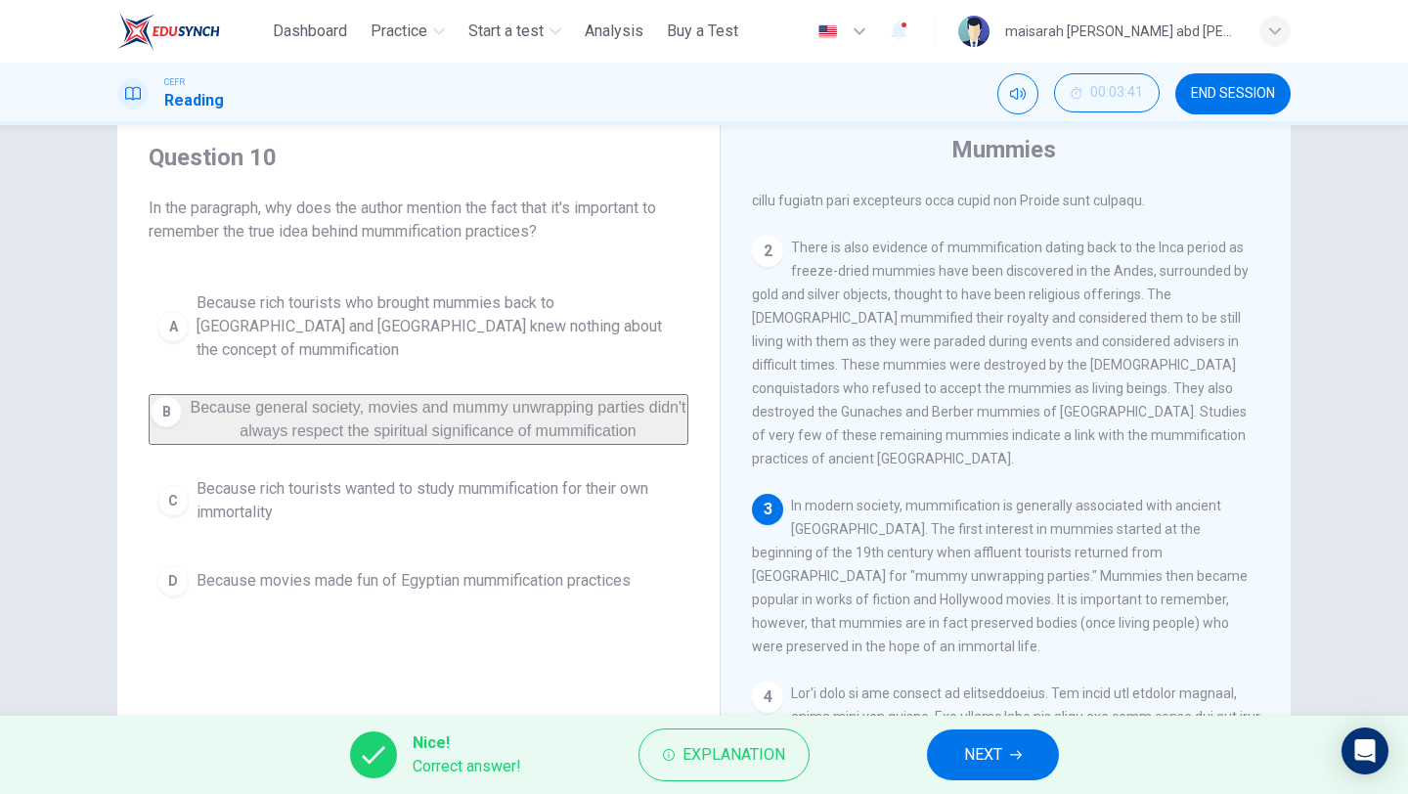
click at [980, 767] on span "NEXT" at bounding box center [983, 754] width 38 height 27
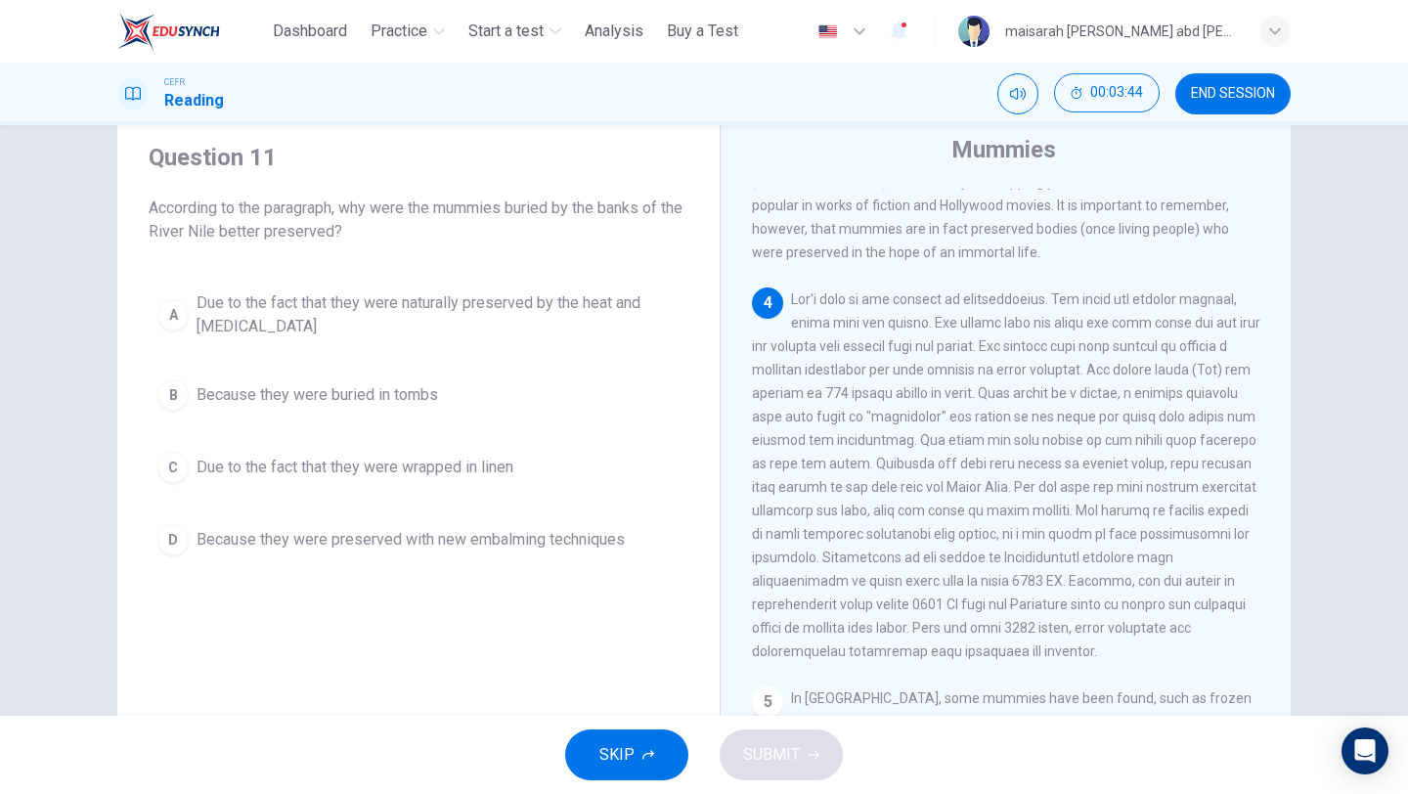
scroll to position [727, 0]
click at [497, 327] on span "Due to the fact that they were naturally preserved by the heat and [MEDICAL_DAT…" at bounding box center [438, 314] width 483 height 47
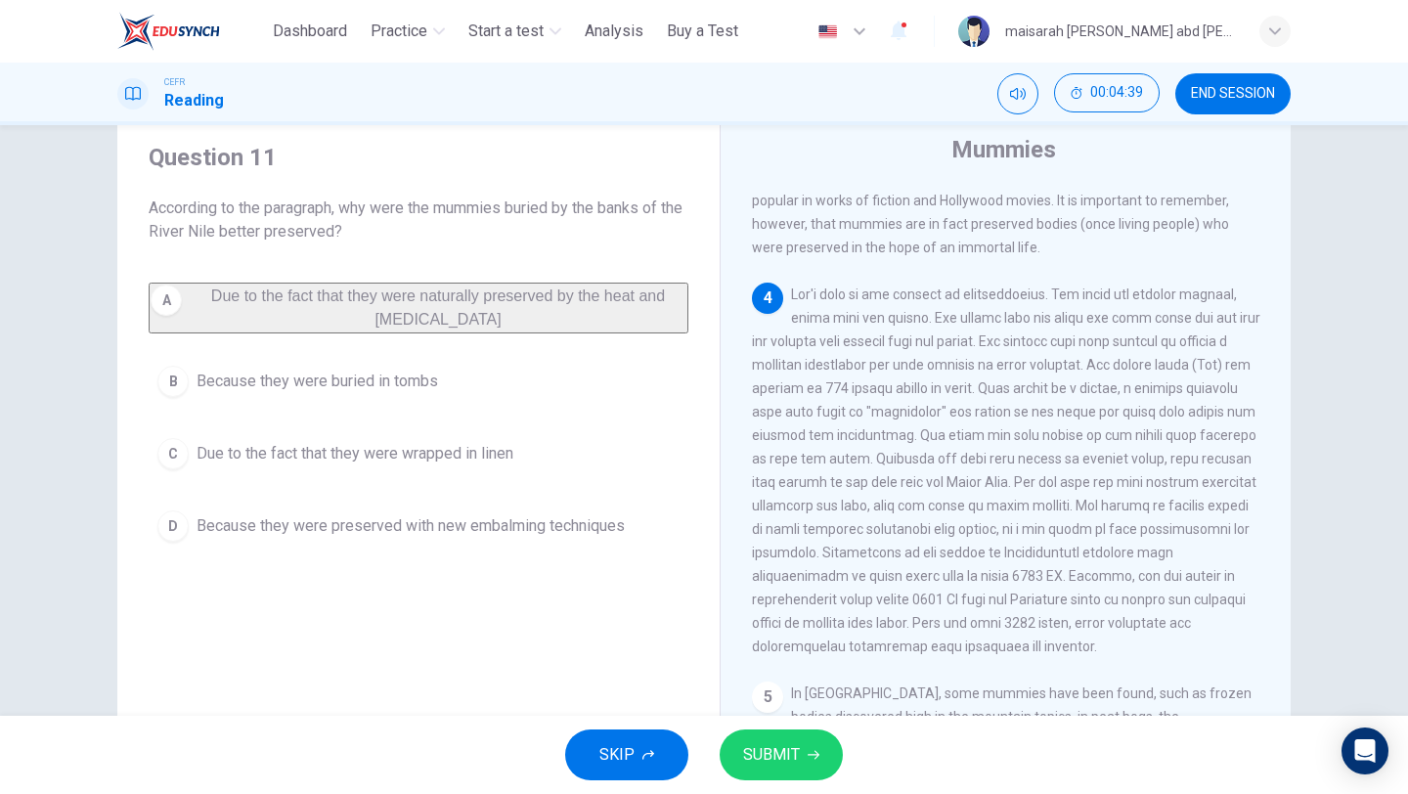
click at [748, 752] on span "SUBMIT" at bounding box center [771, 754] width 57 height 27
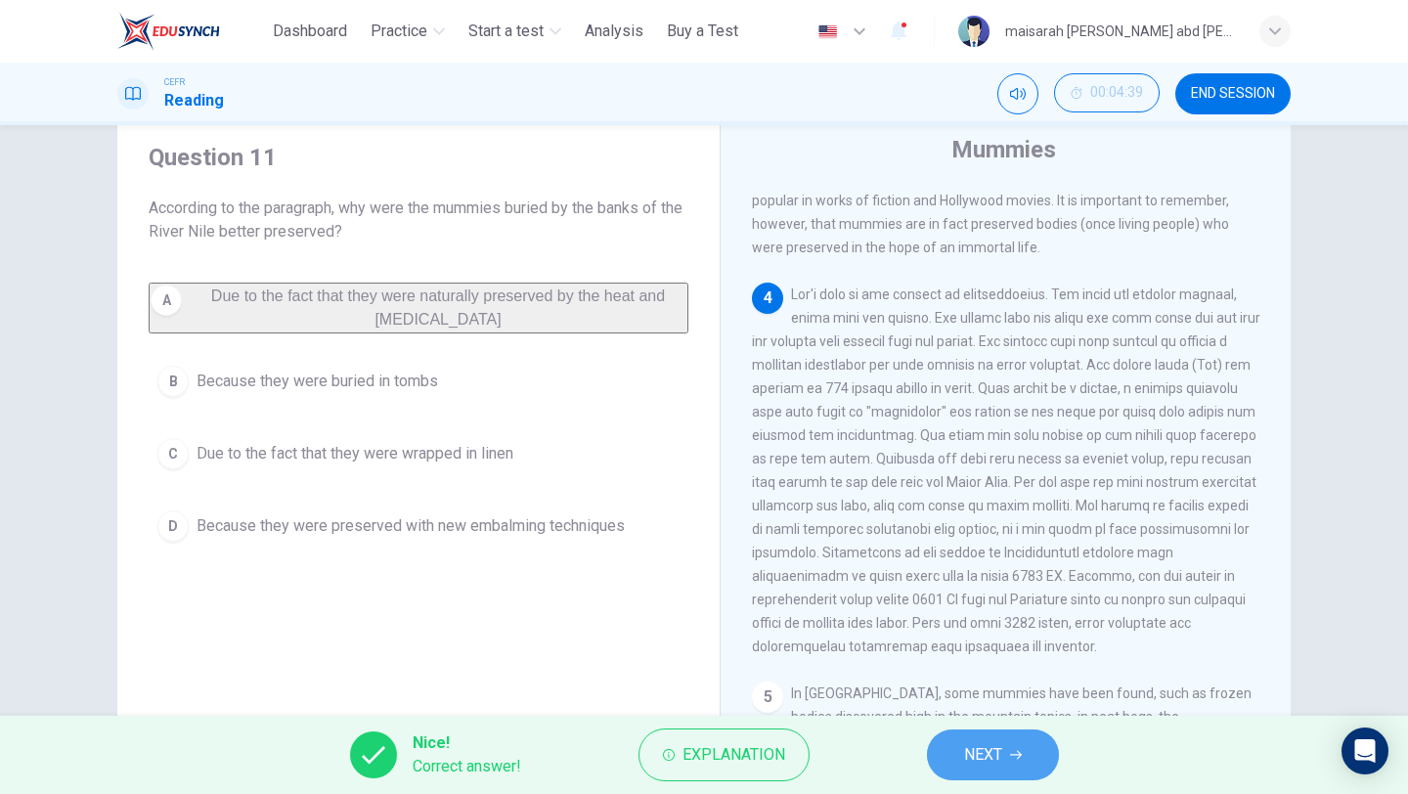
click at [966, 757] on span "NEXT" at bounding box center [983, 754] width 38 height 27
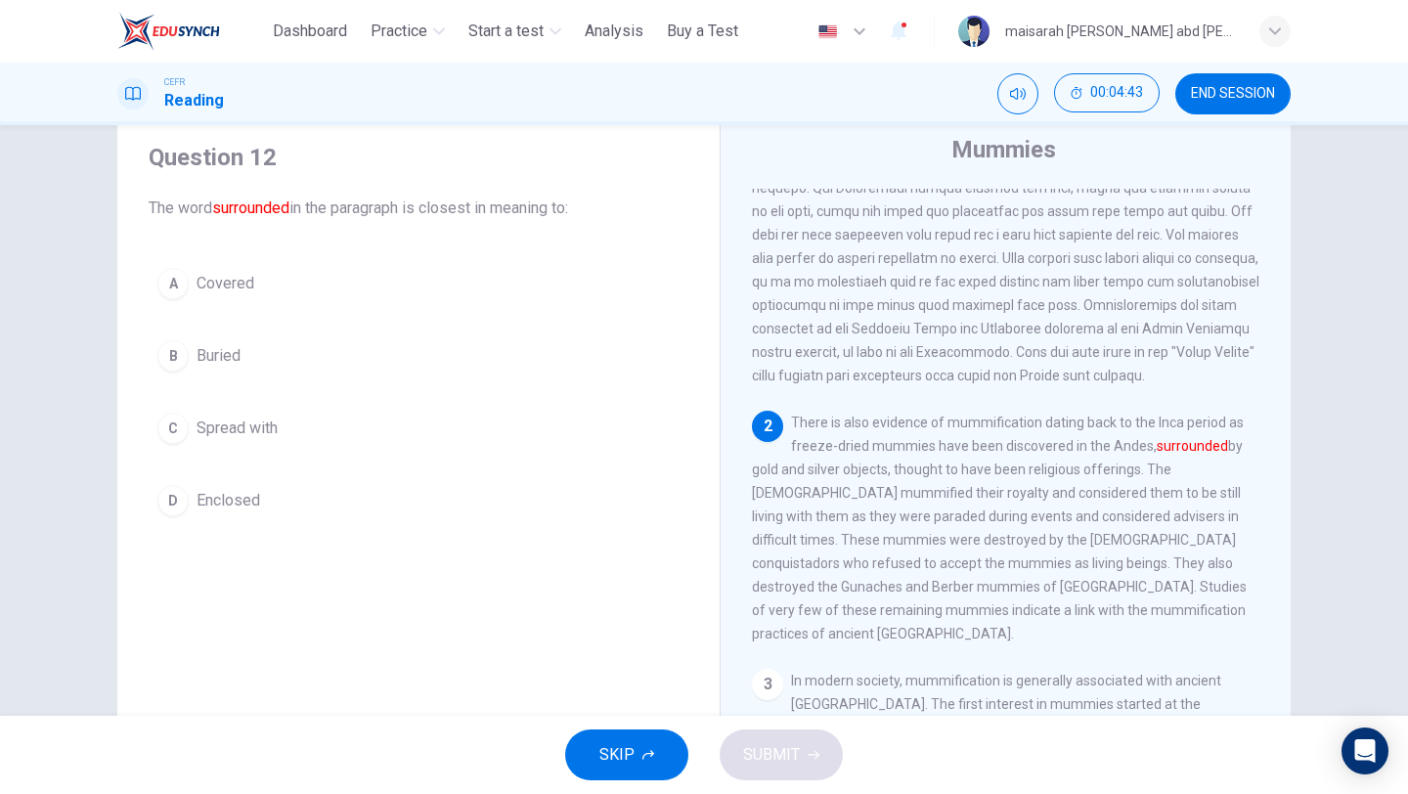
scroll to position [155, 0]
click at [246, 298] on button "A Covered" at bounding box center [419, 283] width 540 height 49
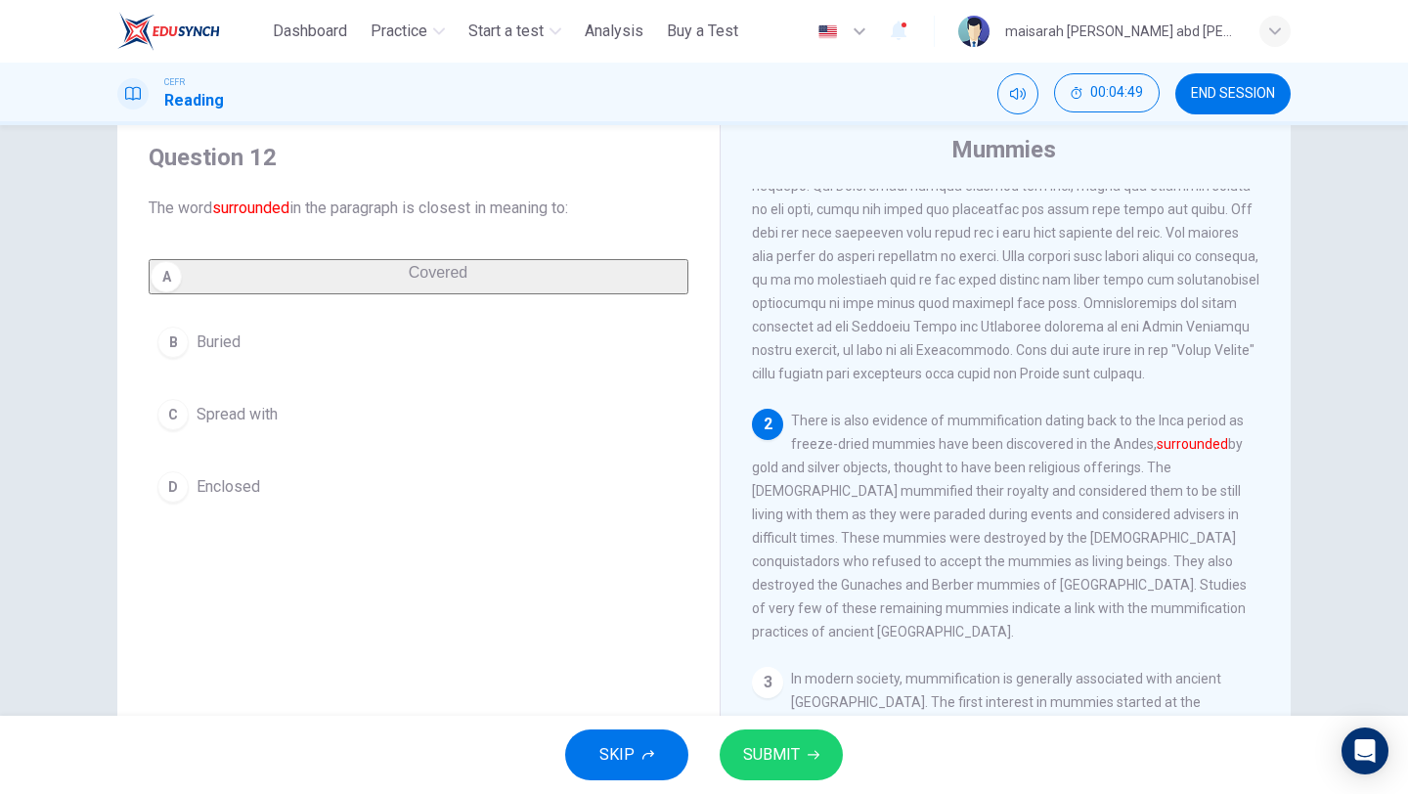
click at [749, 762] on span "SUBMIT" at bounding box center [771, 754] width 57 height 27
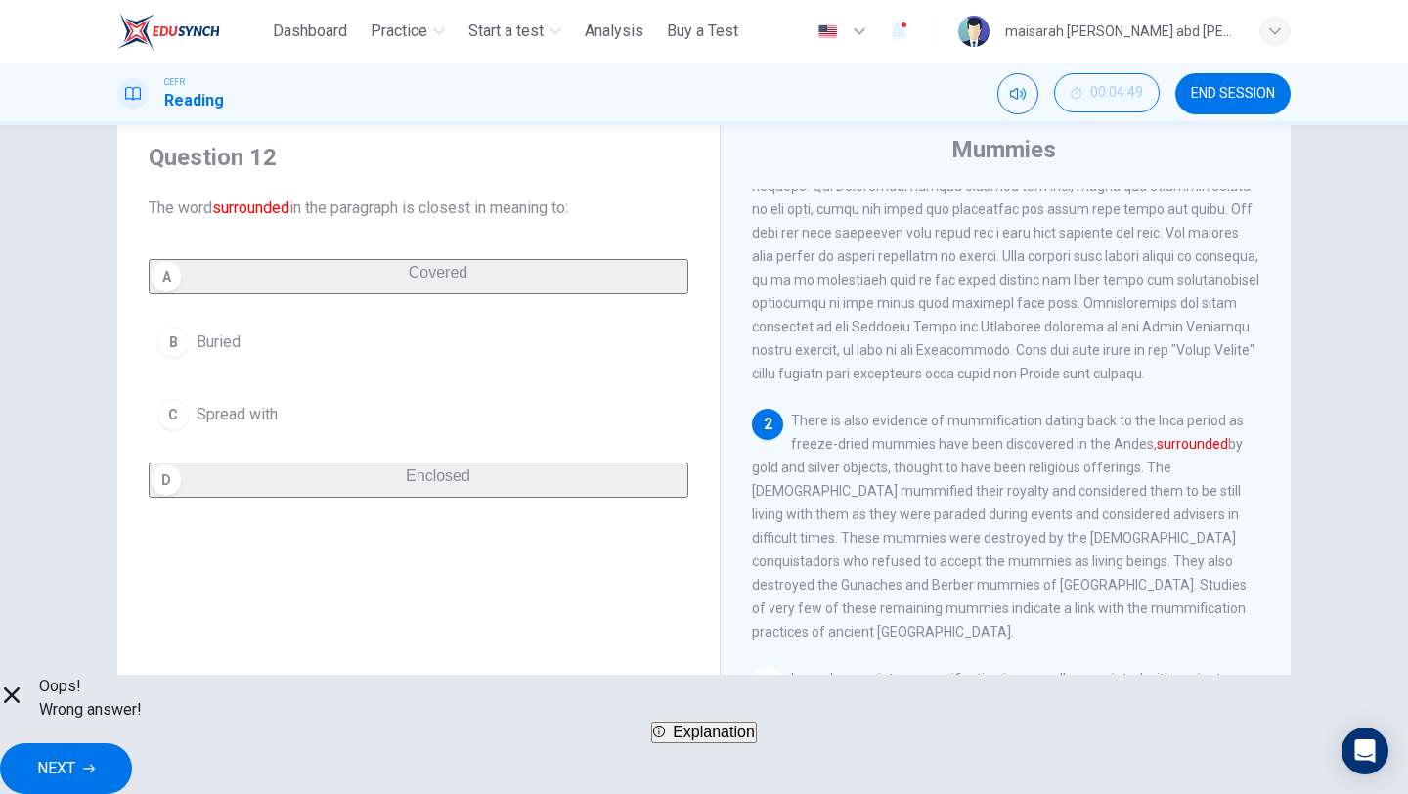
click at [132, 757] on button "NEXT" at bounding box center [66, 768] width 132 height 51
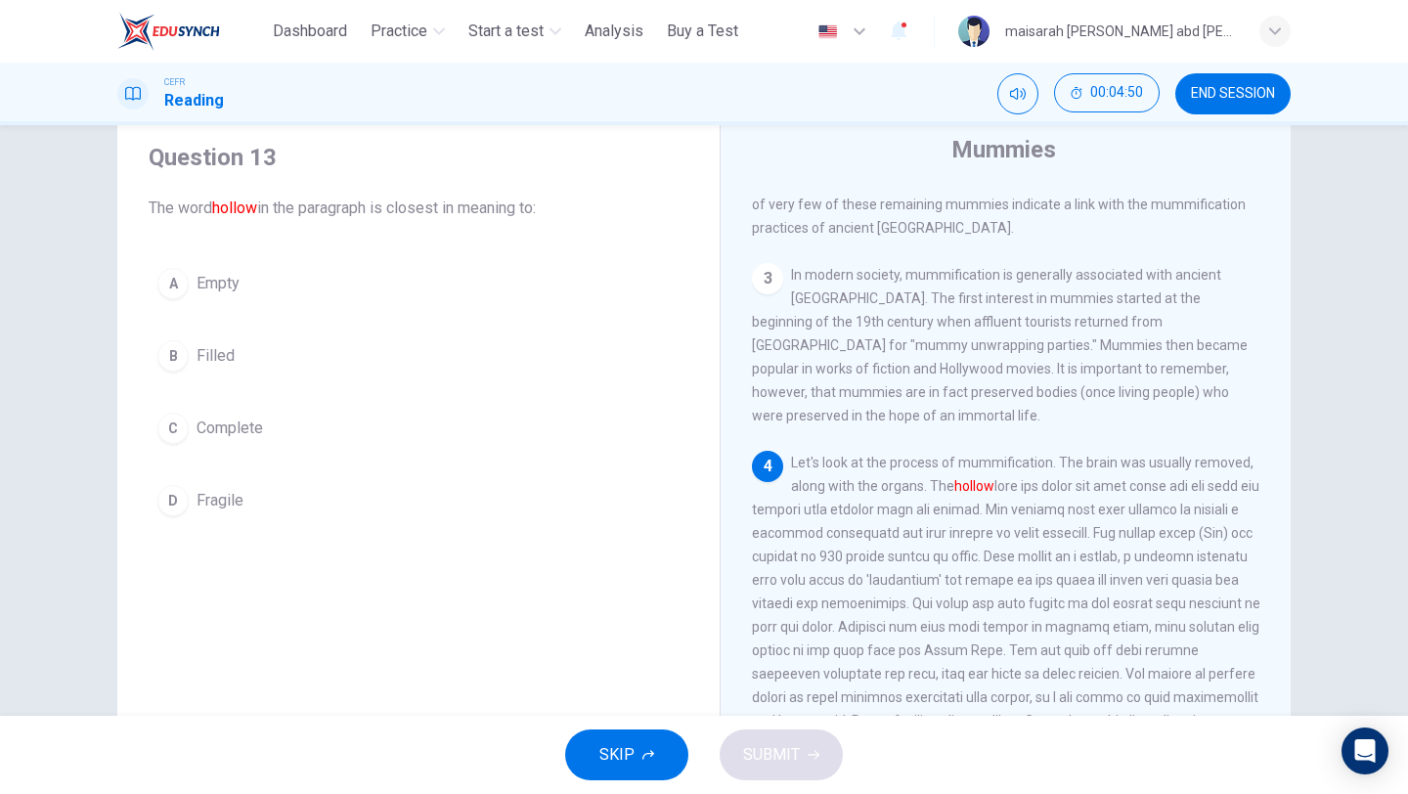
scroll to position [560, 0]
click at [200, 288] on span "Empty" at bounding box center [218, 283] width 43 height 23
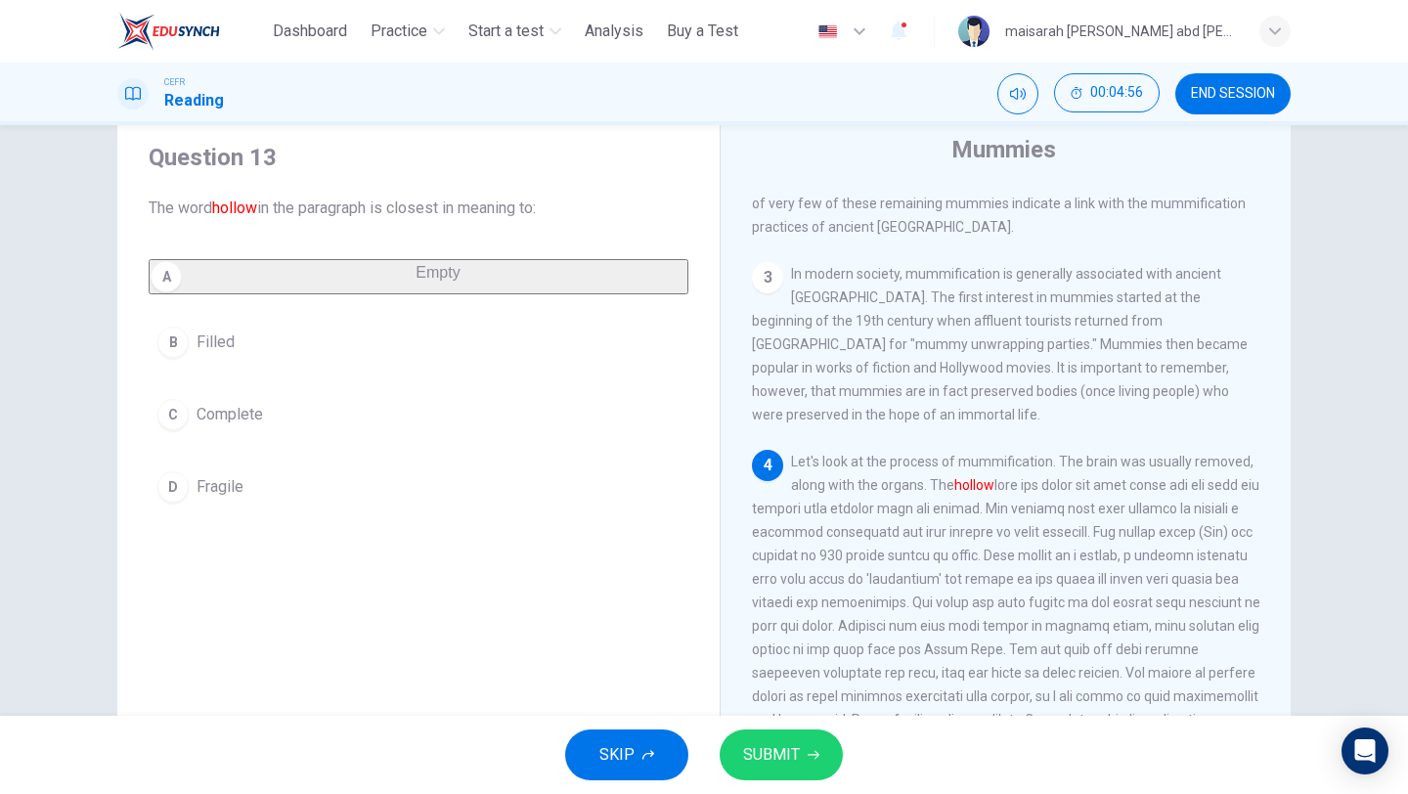
click at [838, 746] on button "SUBMIT" at bounding box center [781, 754] width 123 height 51
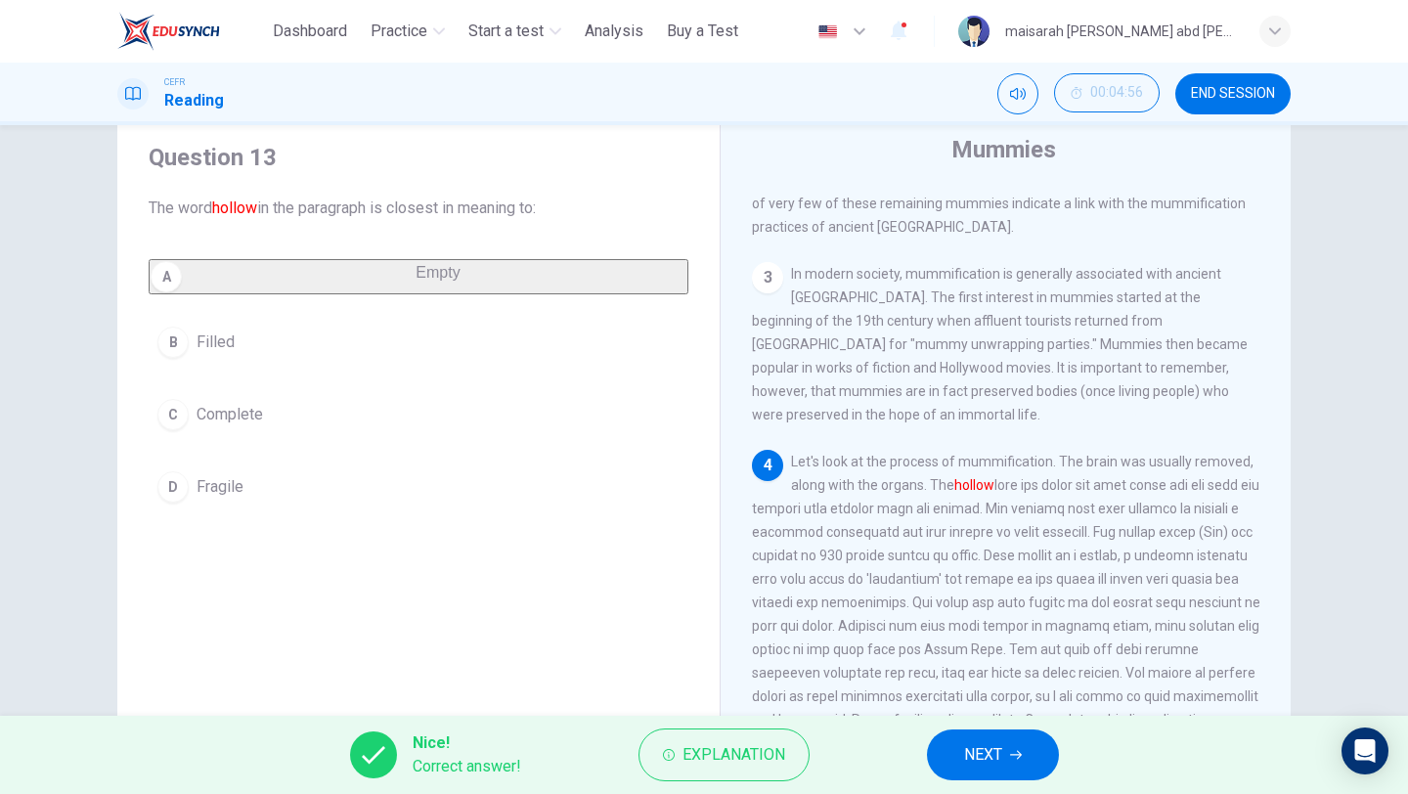
click at [994, 768] on button "NEXT" at bounding box center [993, 754] width 132 height 51
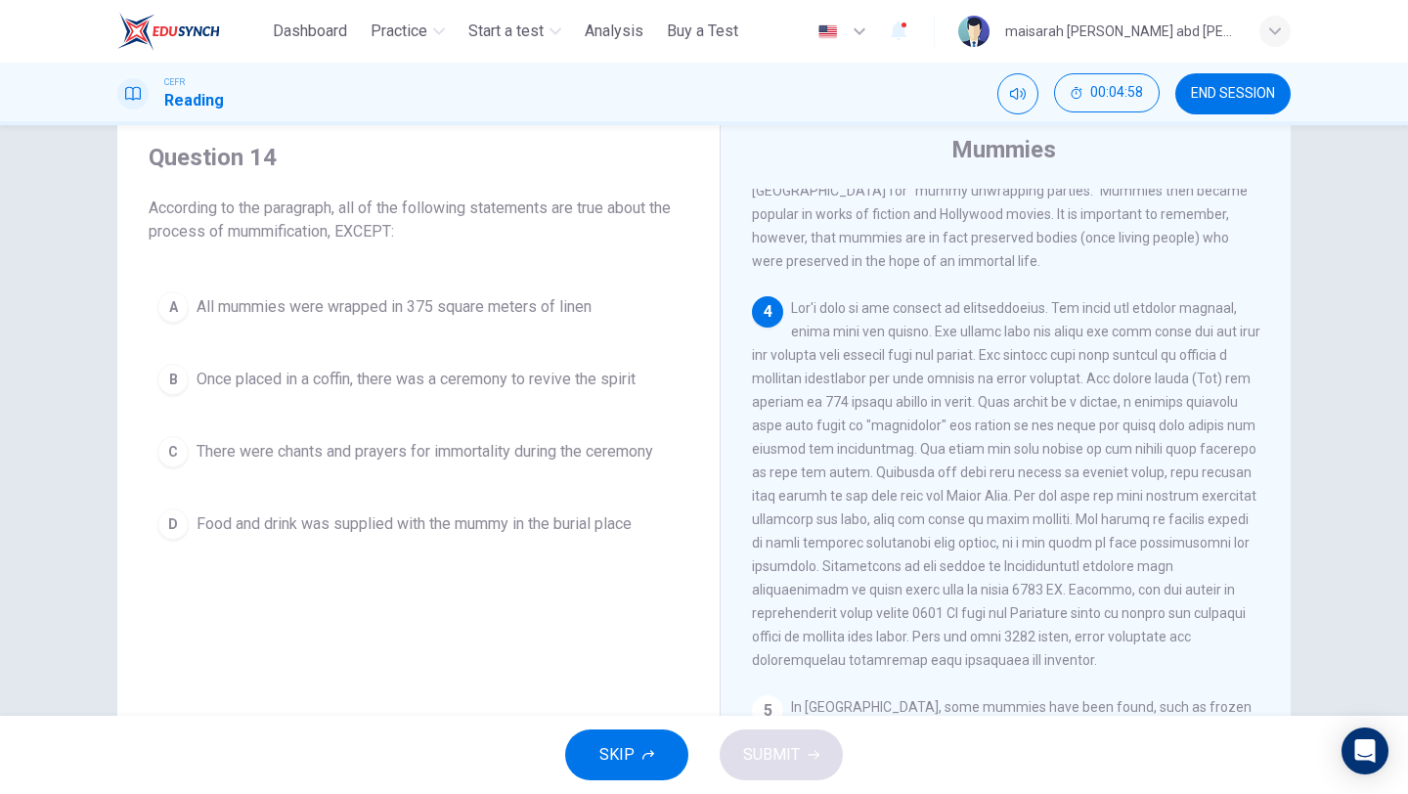
scroll to position [715, 0]
click at [965, 459] on span at bounding box center [1006, 483] width 508 height 368
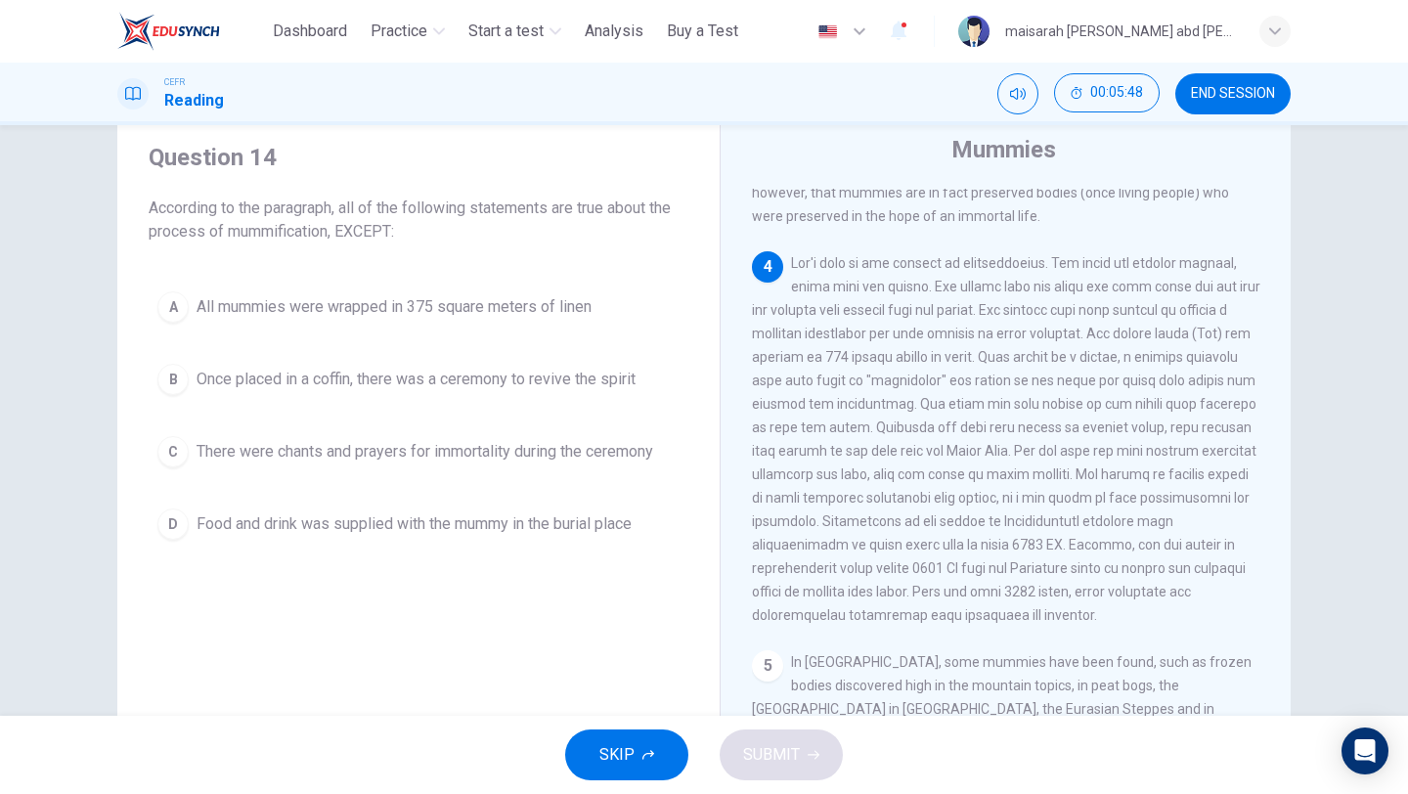
scroll to position [762, 0]
click at [598, 512] on span "Food and drink was supplied with the mummy in the burial place" at bounding box center [414, 523] width 435 height 23
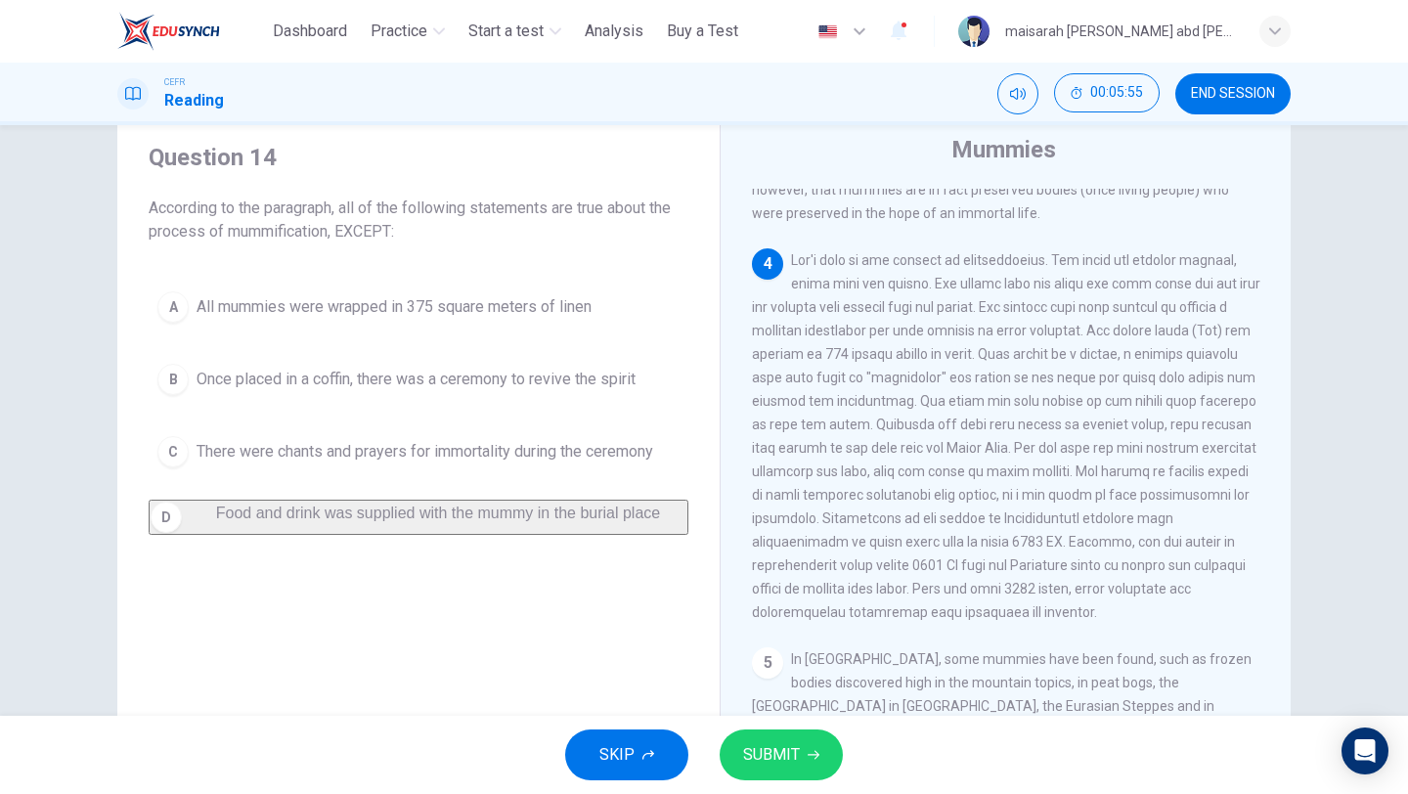
click at [524, 323] on button "A All mummies were wrapped in 375 square meters of linen" at bounding box center [419, 307] width 540 height 49
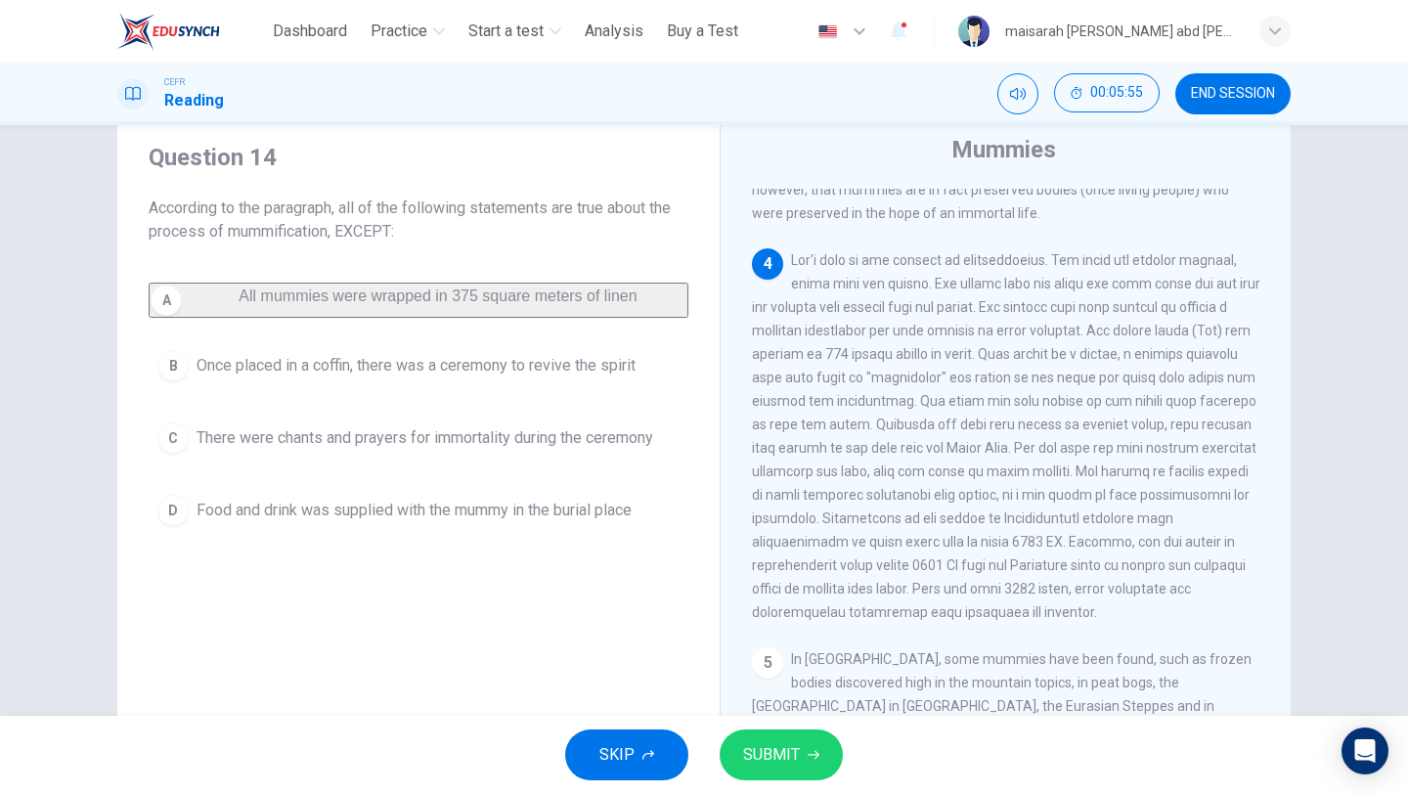
click at [794, 758] on span "SUBMIT" at bounding box center [771, 754] width 57 height 27
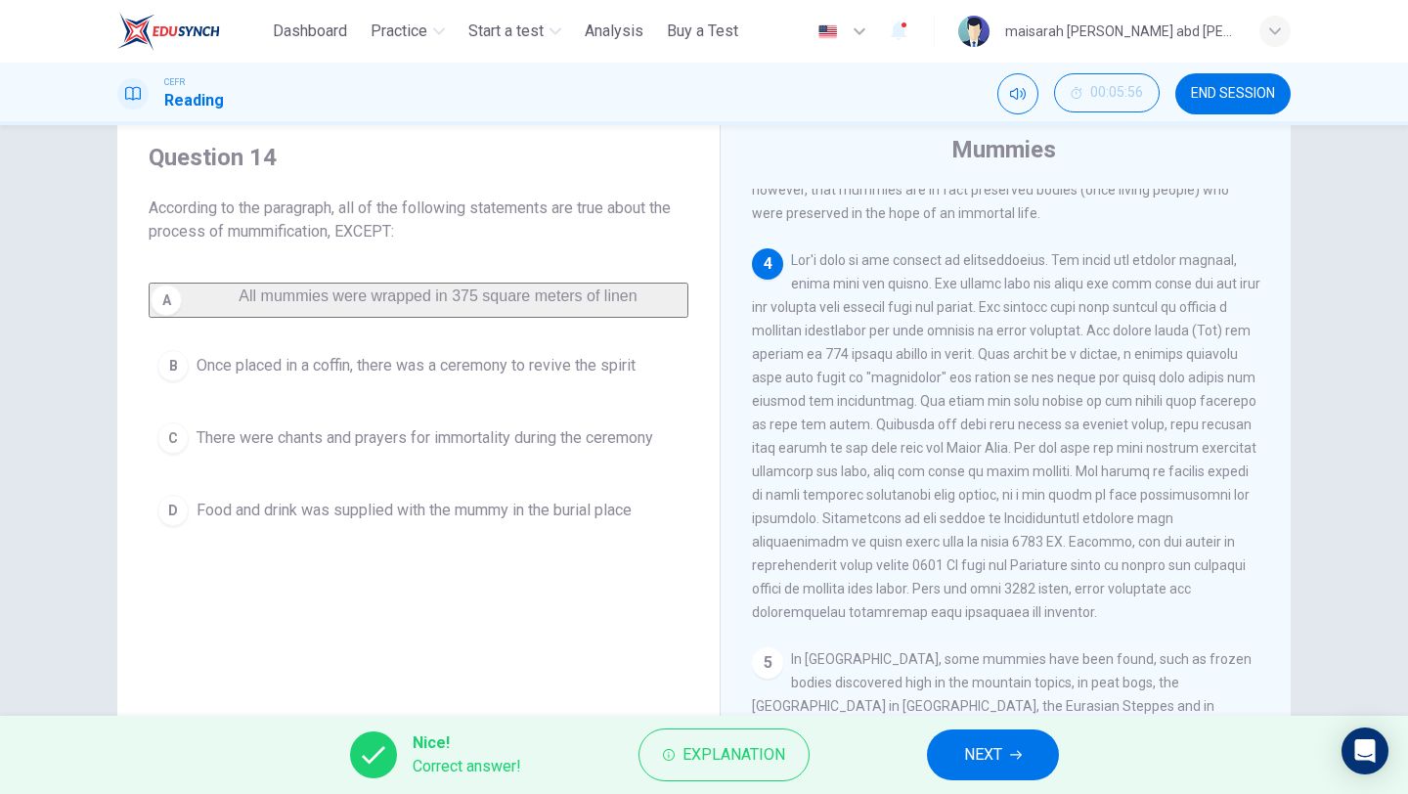
click at [1027, 746] on button "NEXT" at bounding box center [993, 754] width 132 height 51
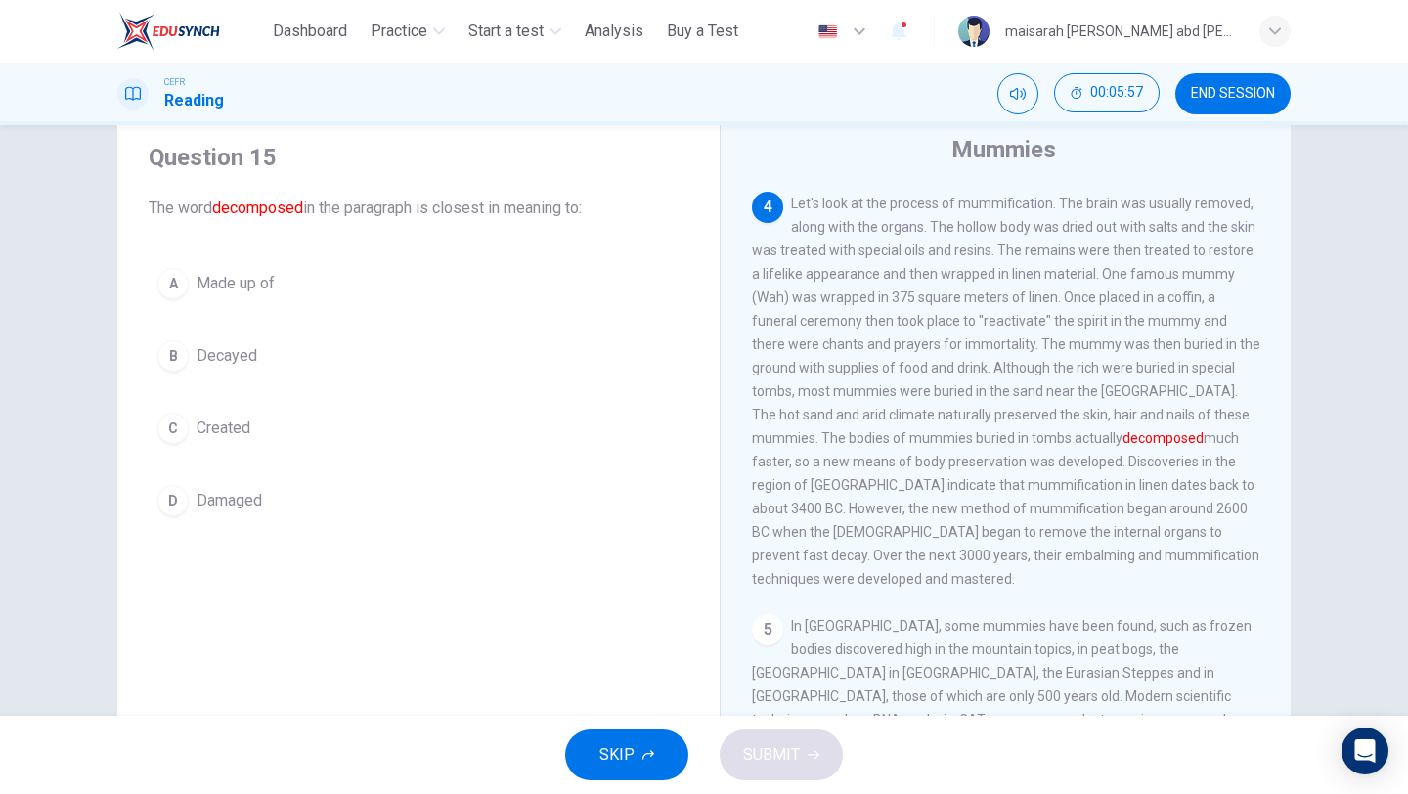
scroll to position [820, 0]
click at [220, 354] on span "Decayed" at bounding box center [227, 355] width 61 height 23
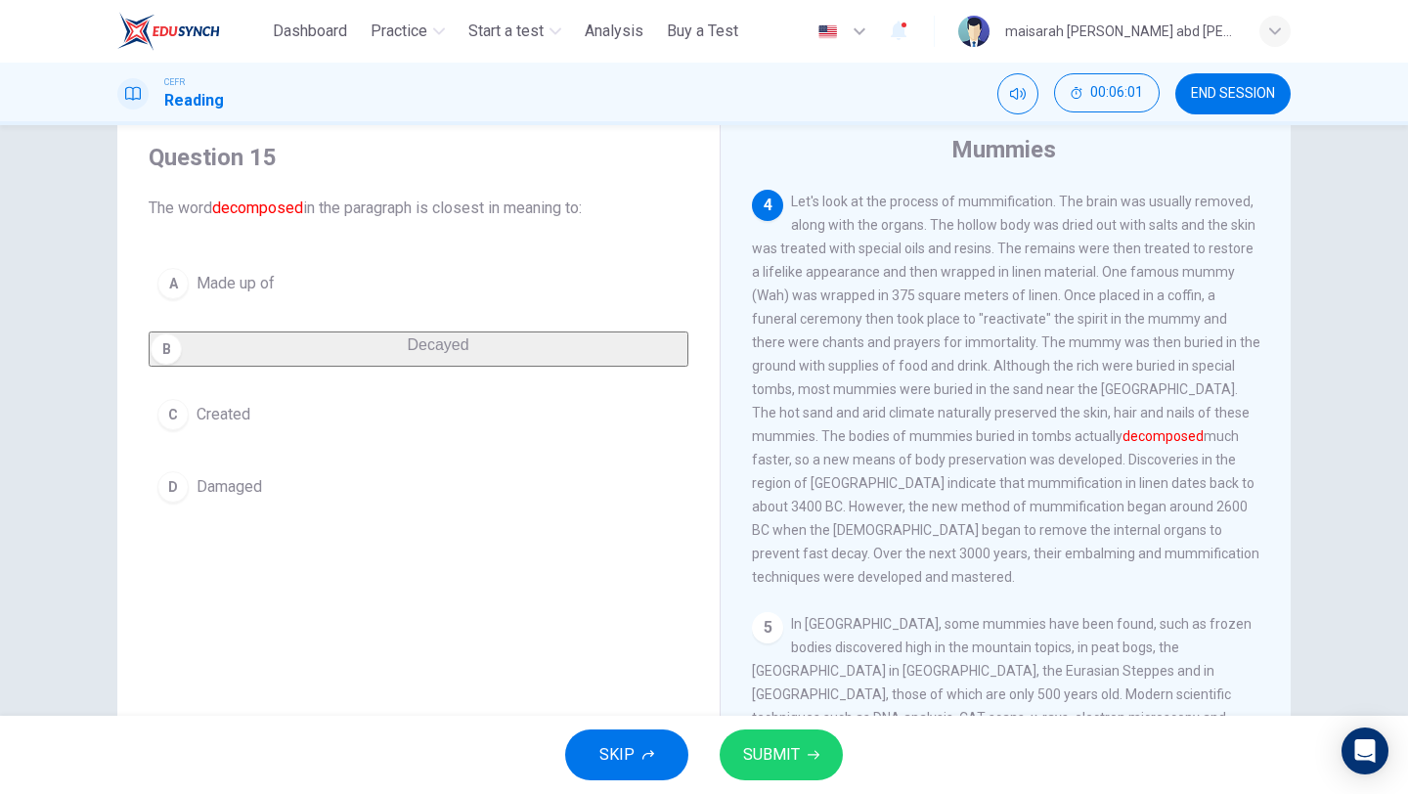
click at [803, 743] on button "SUBMIT" at bounding box center [781, 754] width 123 height 51
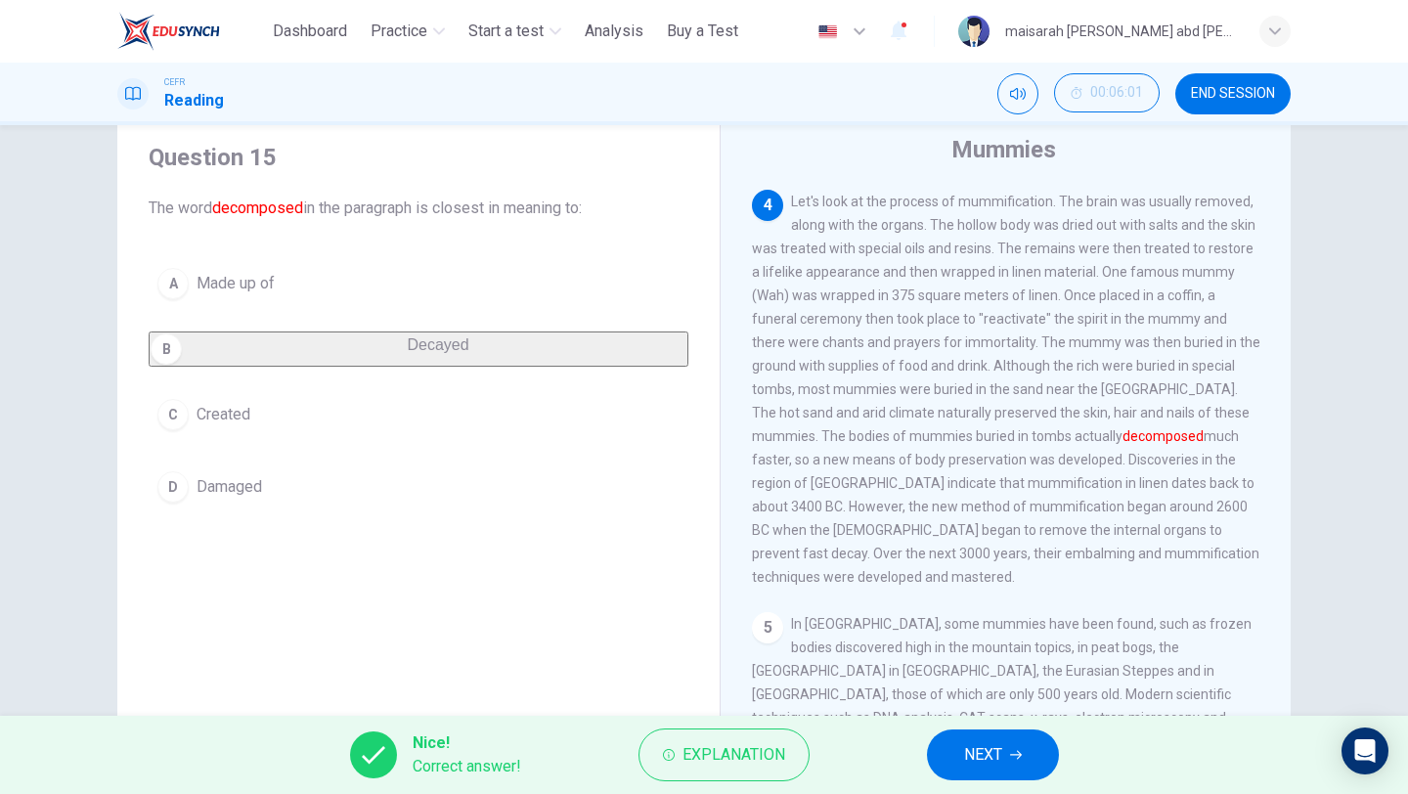
click at [965, 731] on button "NEXT" at bounding box center [993, 754] width 132 height 51
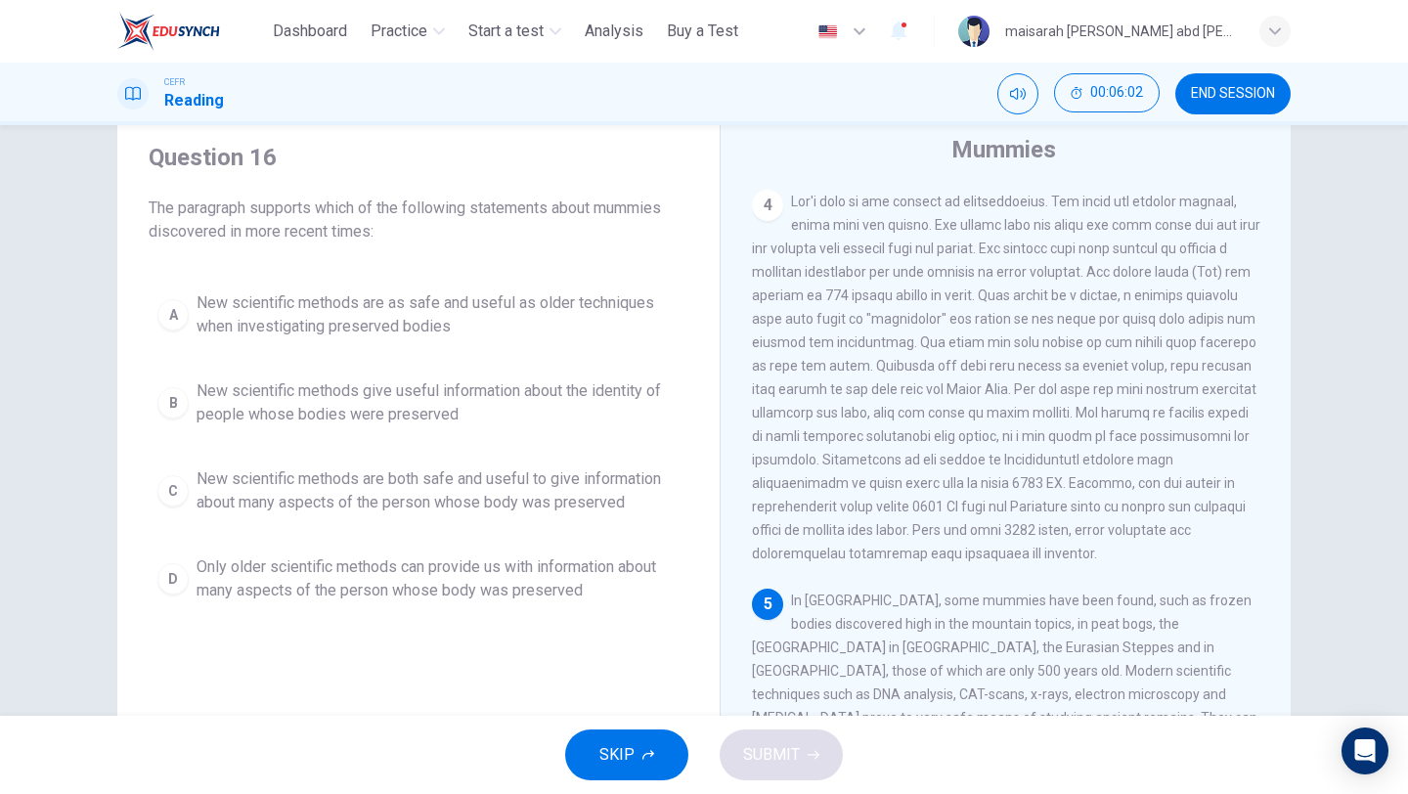
scroll to position [989, 0]
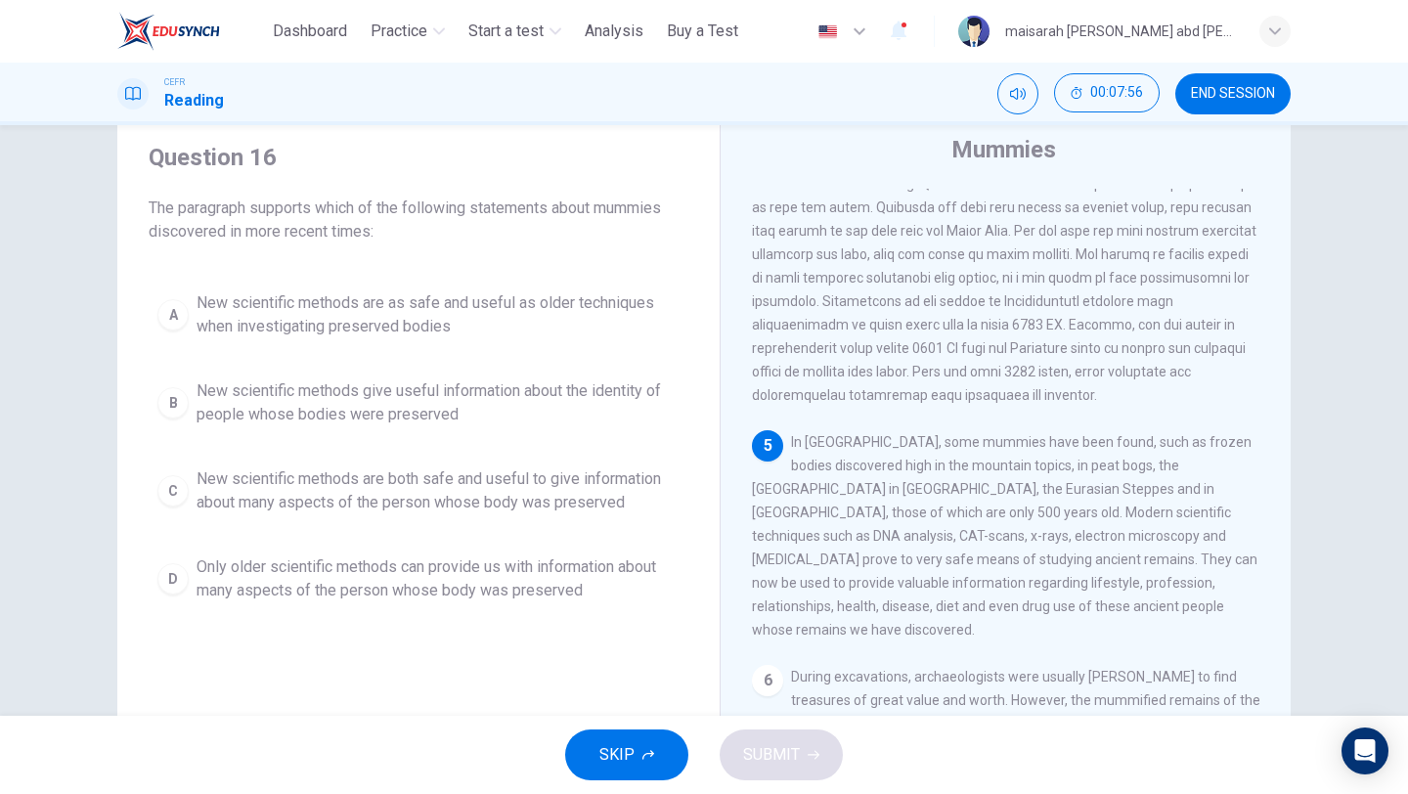
click at [480, 484] on span "New scientific methods are both safe and useful to give information about many …" at bounding box center [438, 490] width 483 height 47
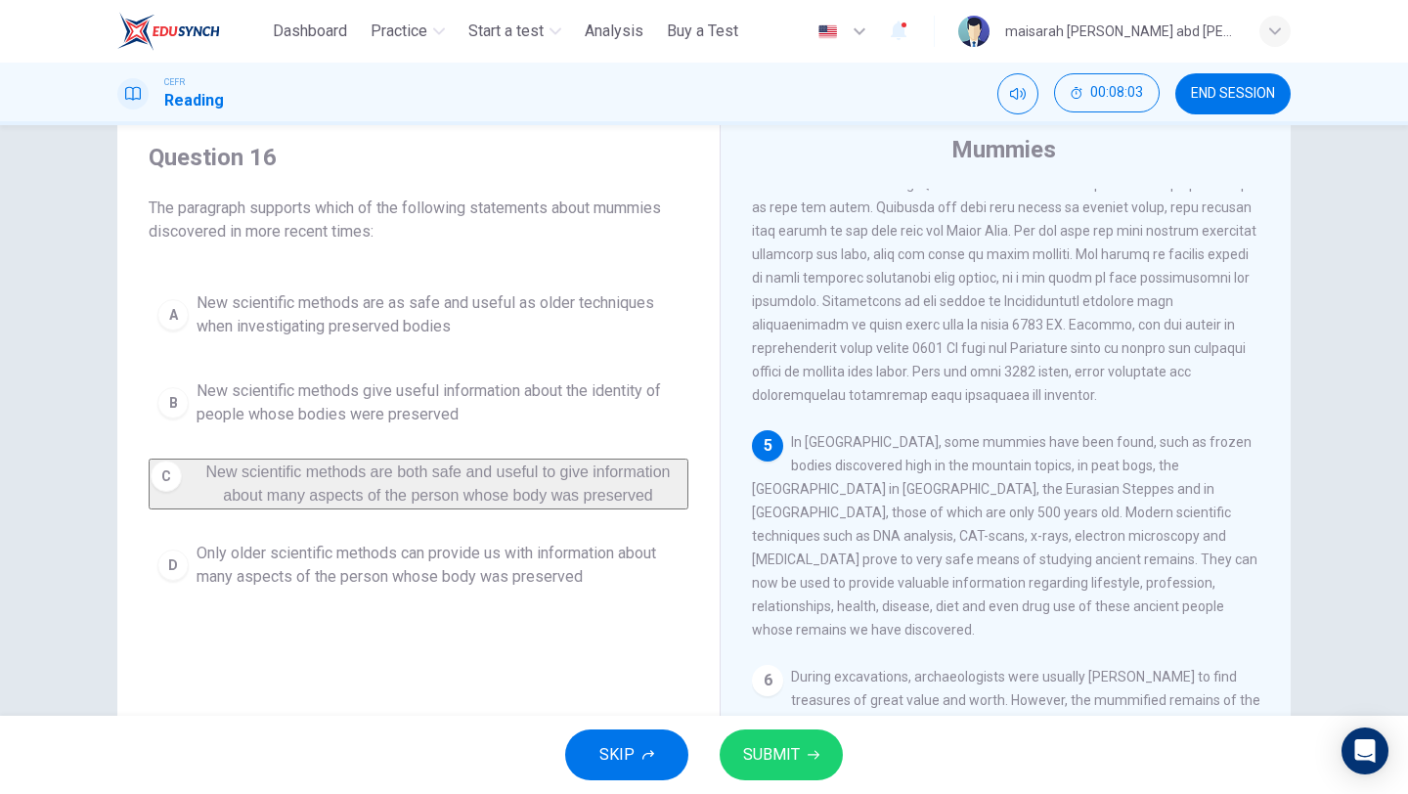
click at [387, 330] on span "New scientific methods are as safe and useful as older techniques when investig…" at bounding box center [438, 314] width 483 height 47
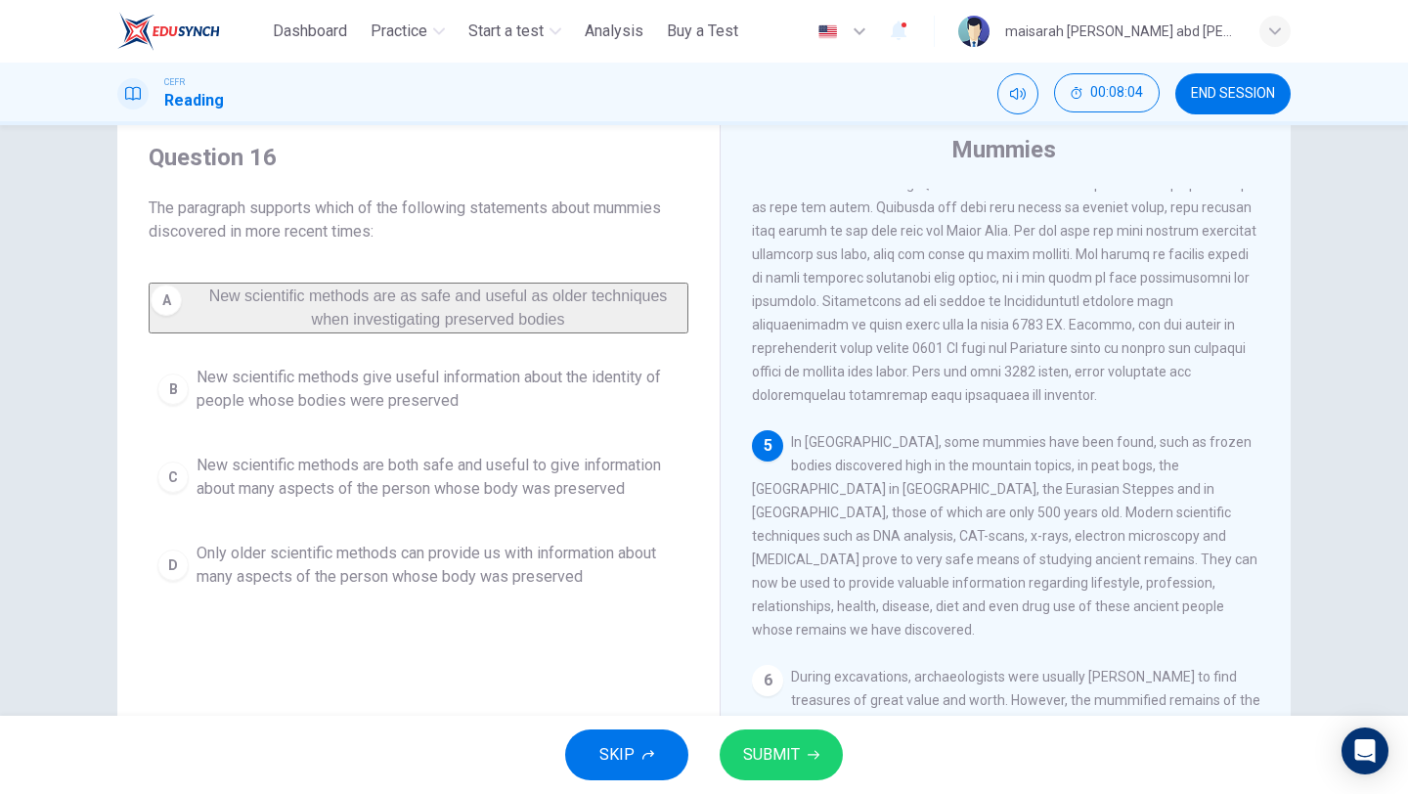
click at [383, 480] on span "New scientific methods are both safe and useful to give information about many …" at bounding box center [438, 477] width 483 height 47
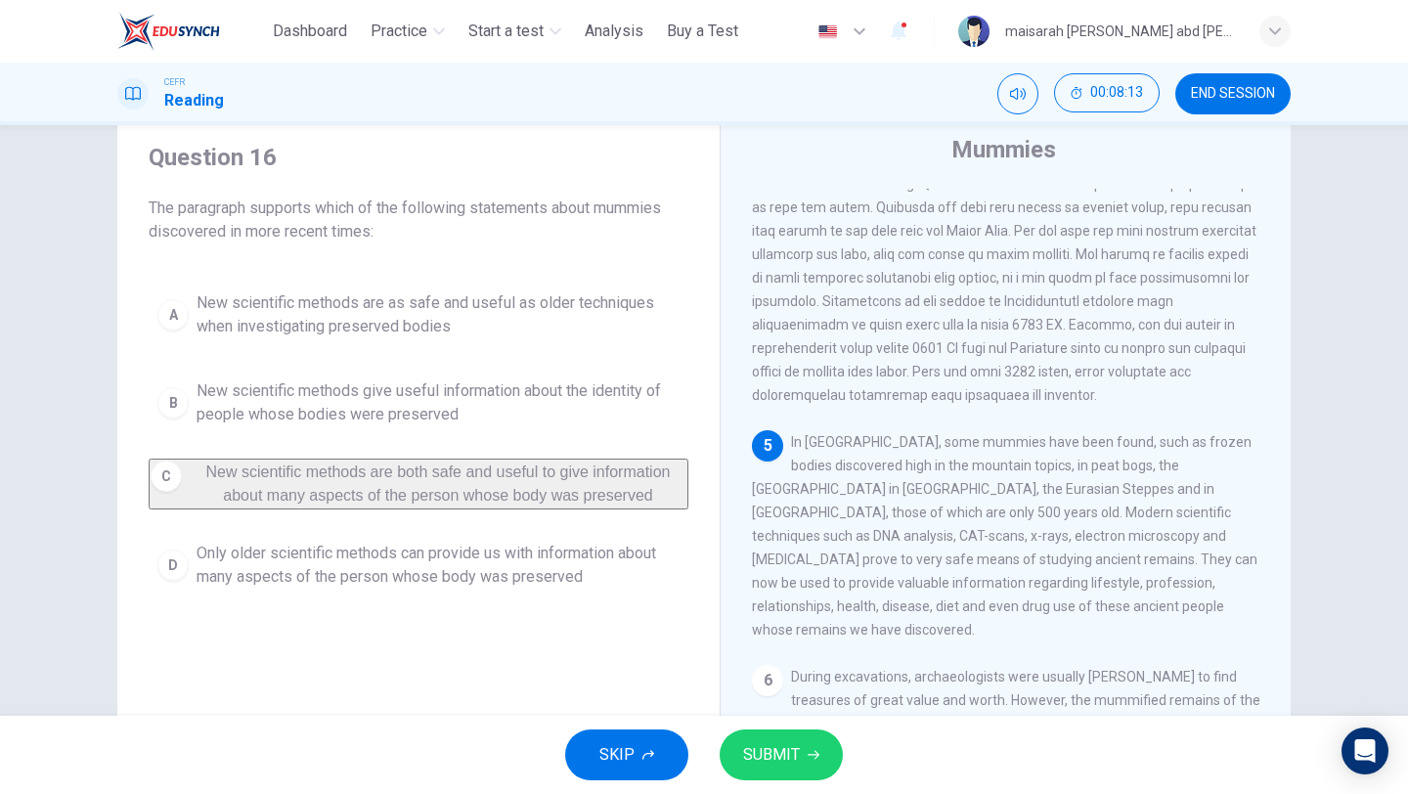
click at [815, 765] on button "SUBMIT" at bounding box center [781, 754] width 123 height 51
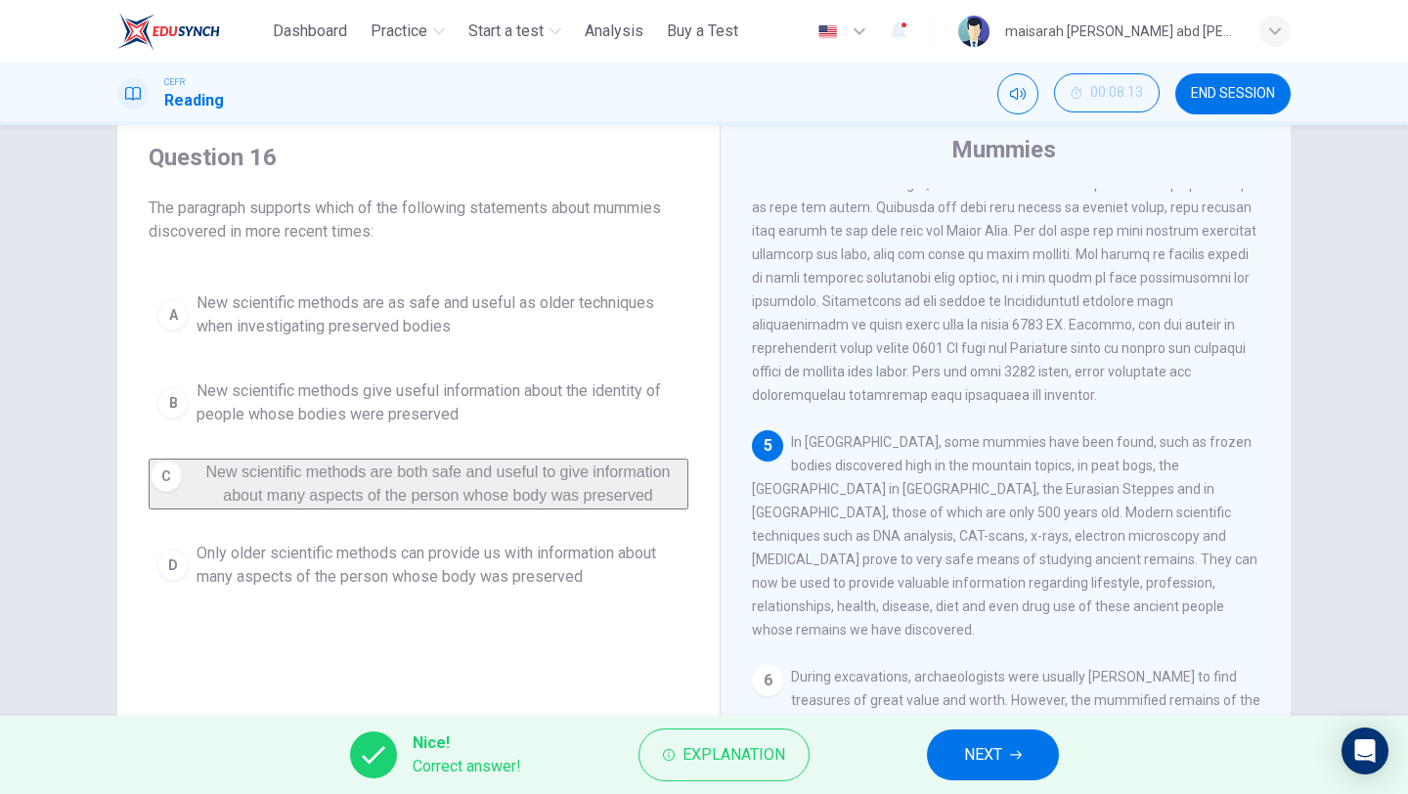
click at [951, 759] on button "NEXT" at bounding box center [993, 754] width 132 height 51
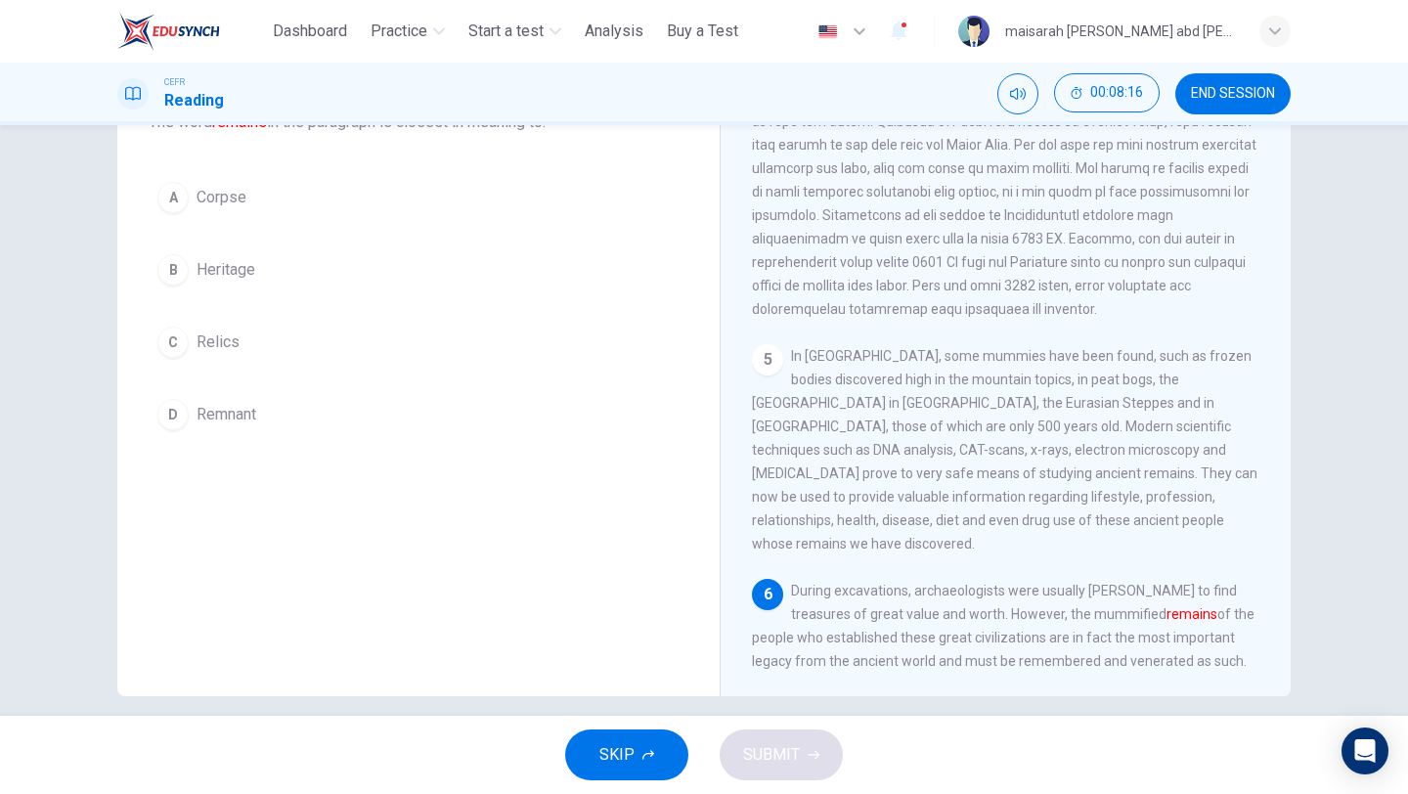
scroll to position [150, 0]
click at [236, 209] on button "A Corpse" at bounding box center [419, 195] width 540 height 49
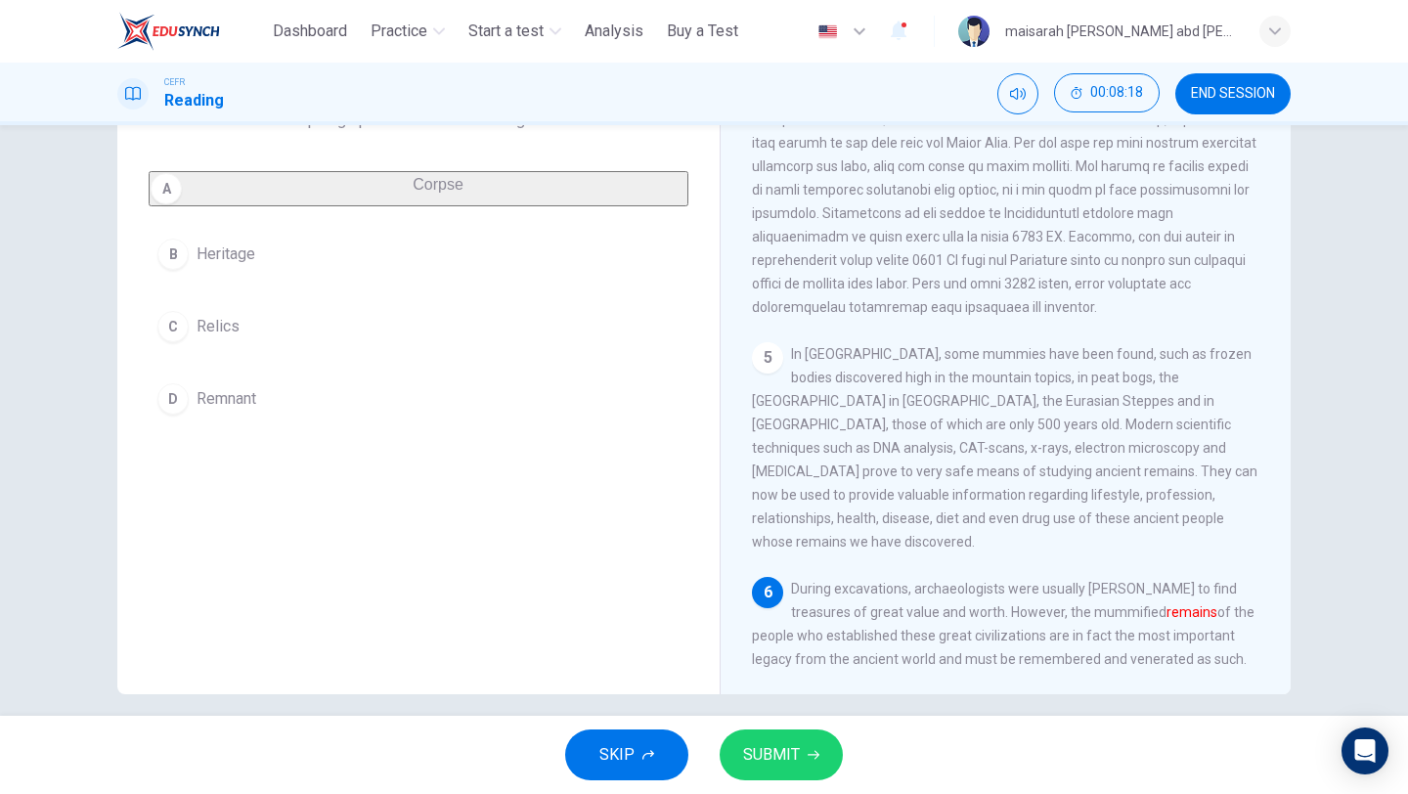
click at [819, 757] on button "SUBMIT" at bounding box center [781, 754] width 123 height 51
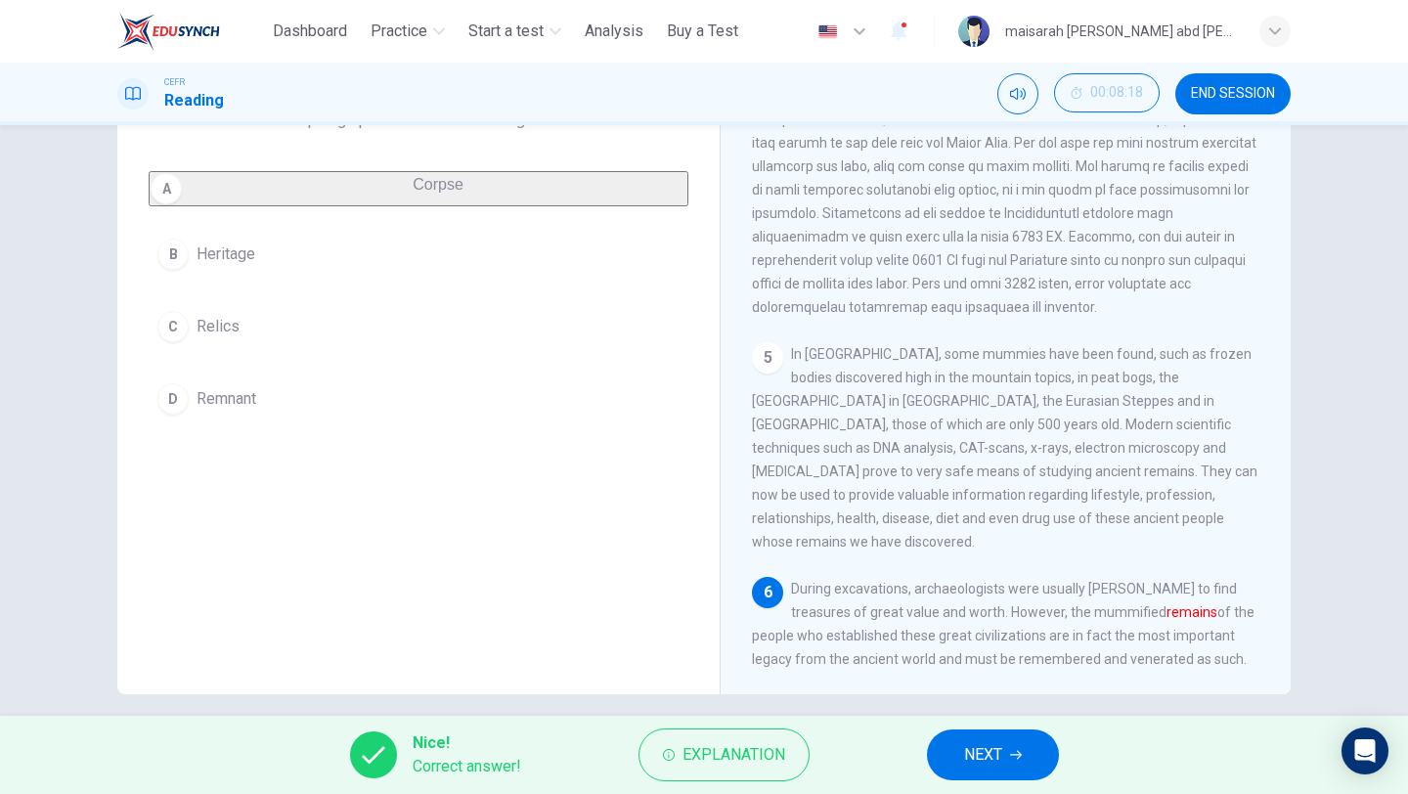
click at [987, 748] on span "NEXT" at bounding box center [983, 754] width 38 height 27
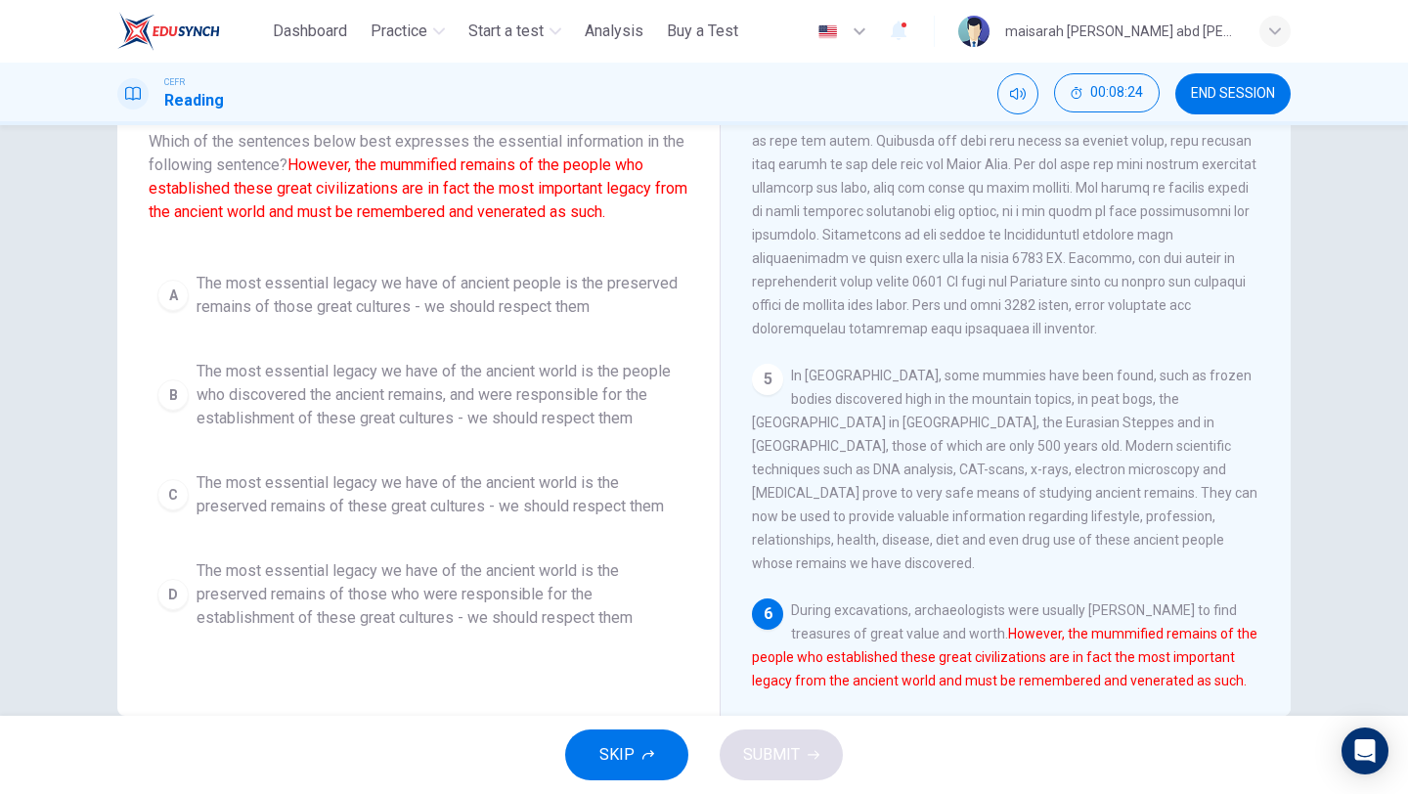
scroll to position [124, 0]
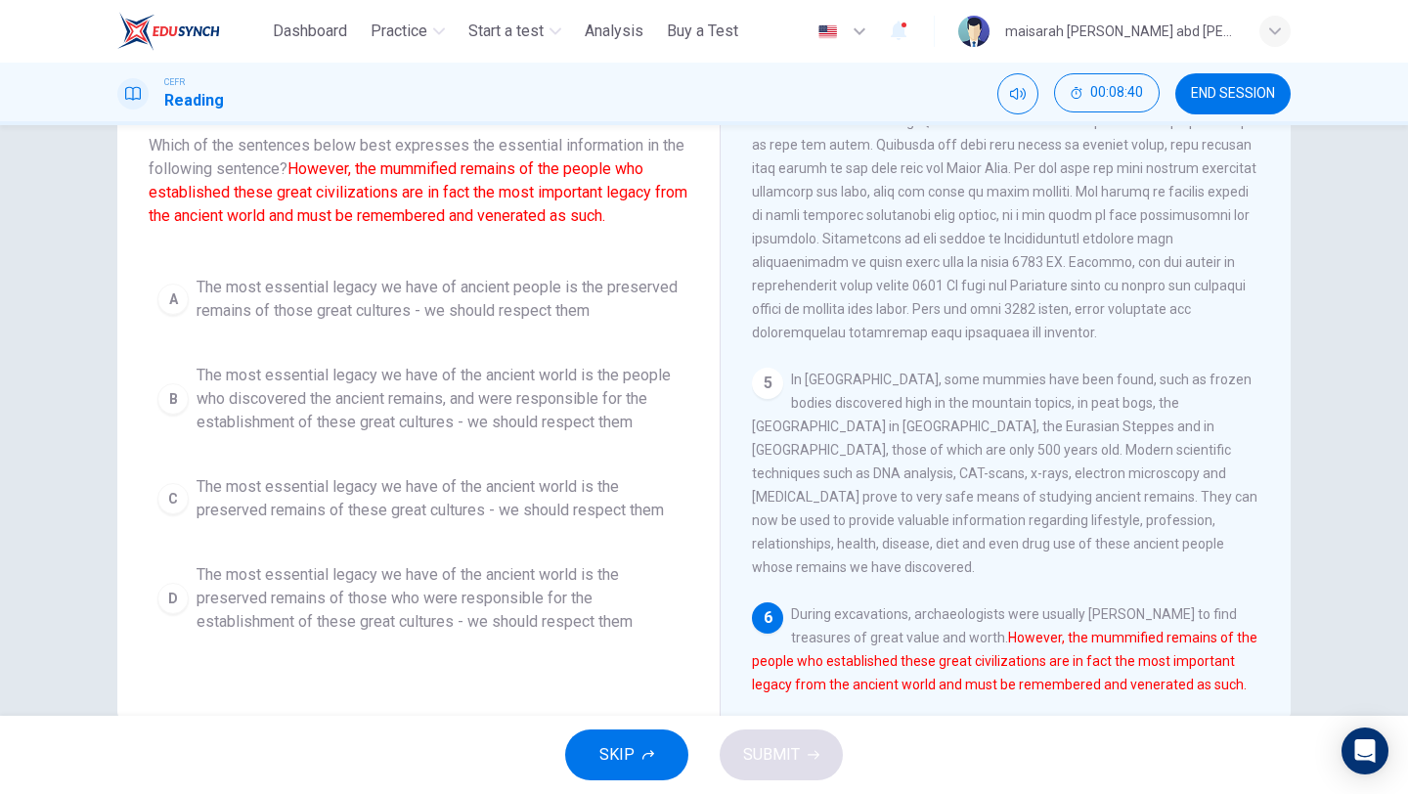
click at [410, 386] on span "The most essential legacy we have of the ancient world is the people who discov…" at bounding box center [438, 399] width 483 height 70
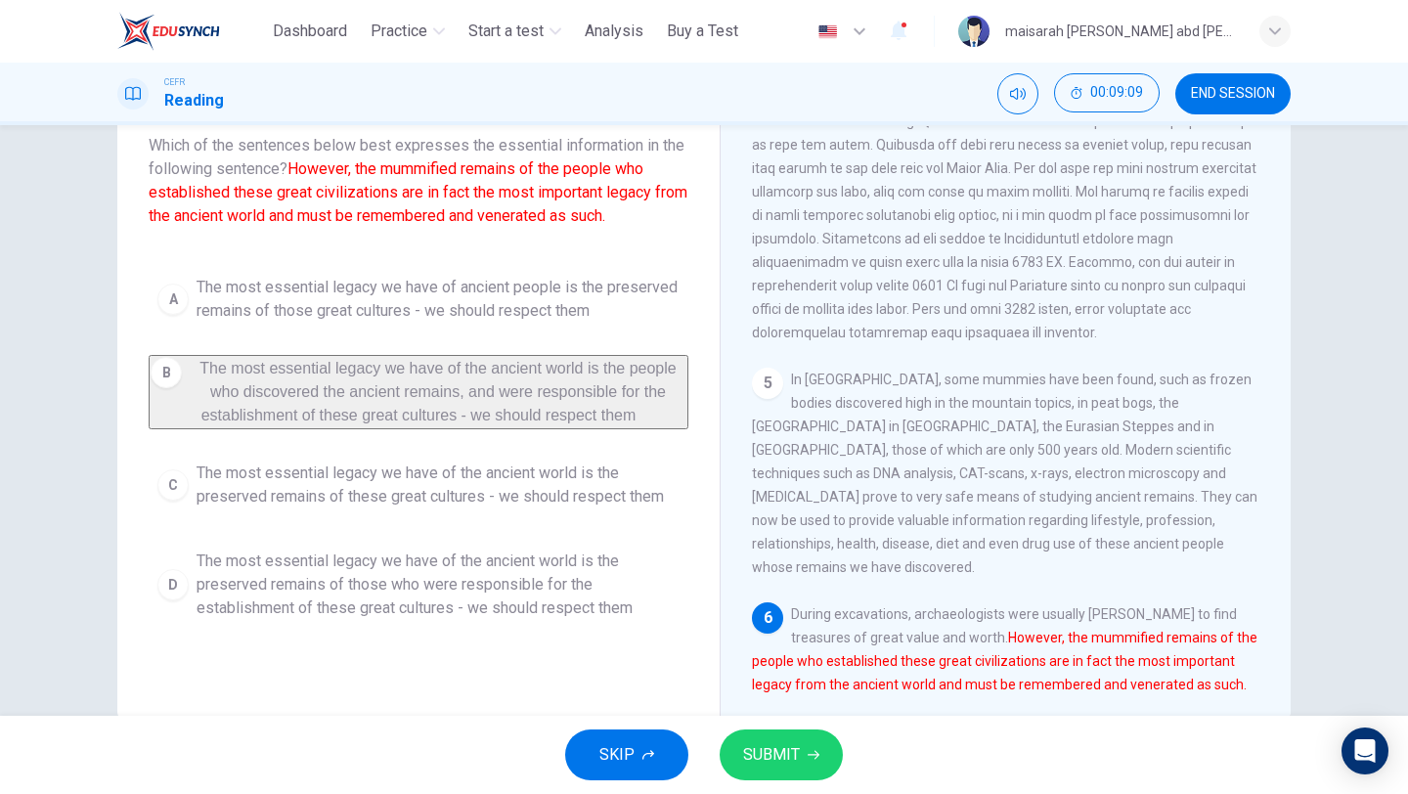
click at [369, 502] on span "The most essential legacy we have of the ancient world is the preserved remains…" at bounding box center [438, 484] width 483 height 47
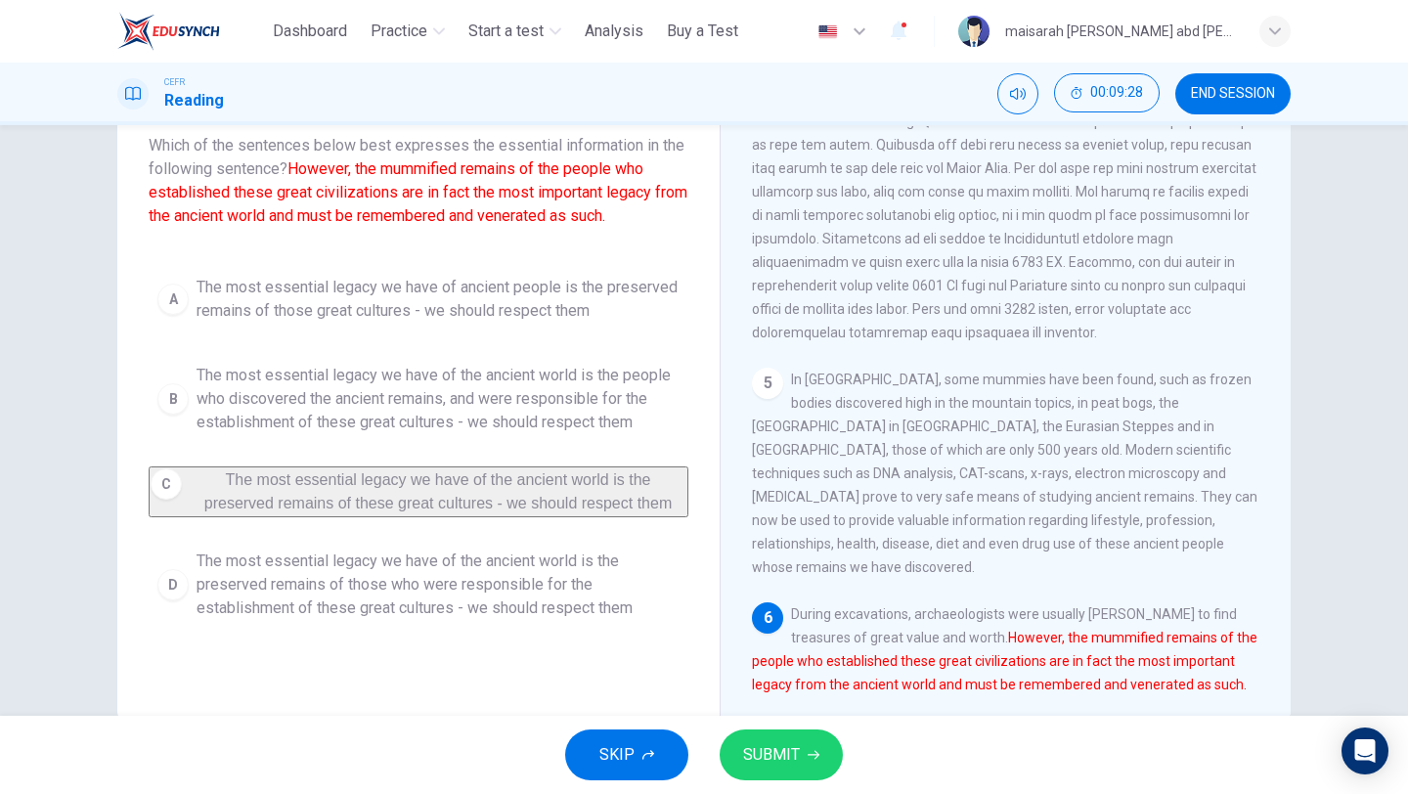
click at [369, 598] on span "The most essential legacy we have of the ancient world is the preserved remains…" at bounding box center [438, 584] width 483 height 70
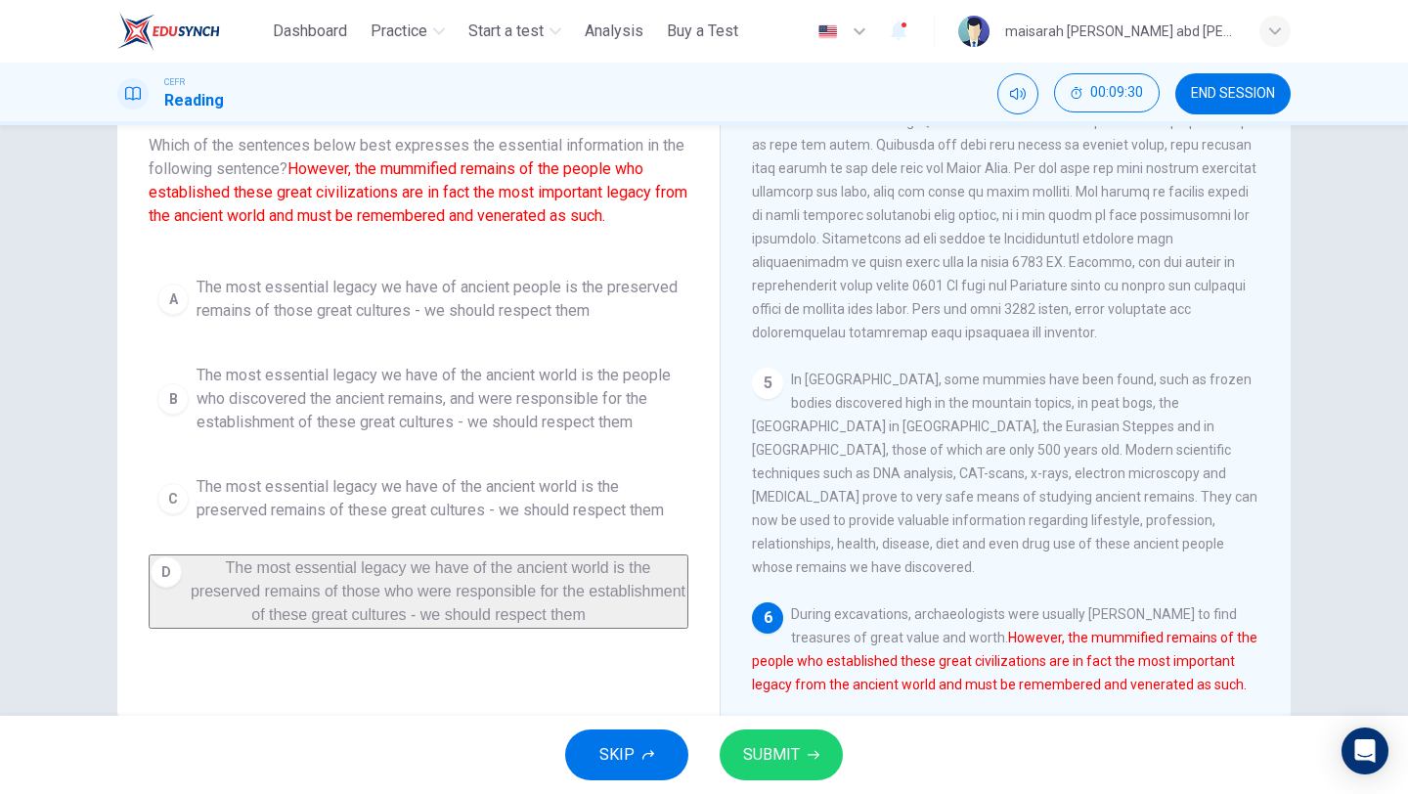
click at [797, 736] on button "SUBMIT" at bounding box center [781, 754] width 123 height 51
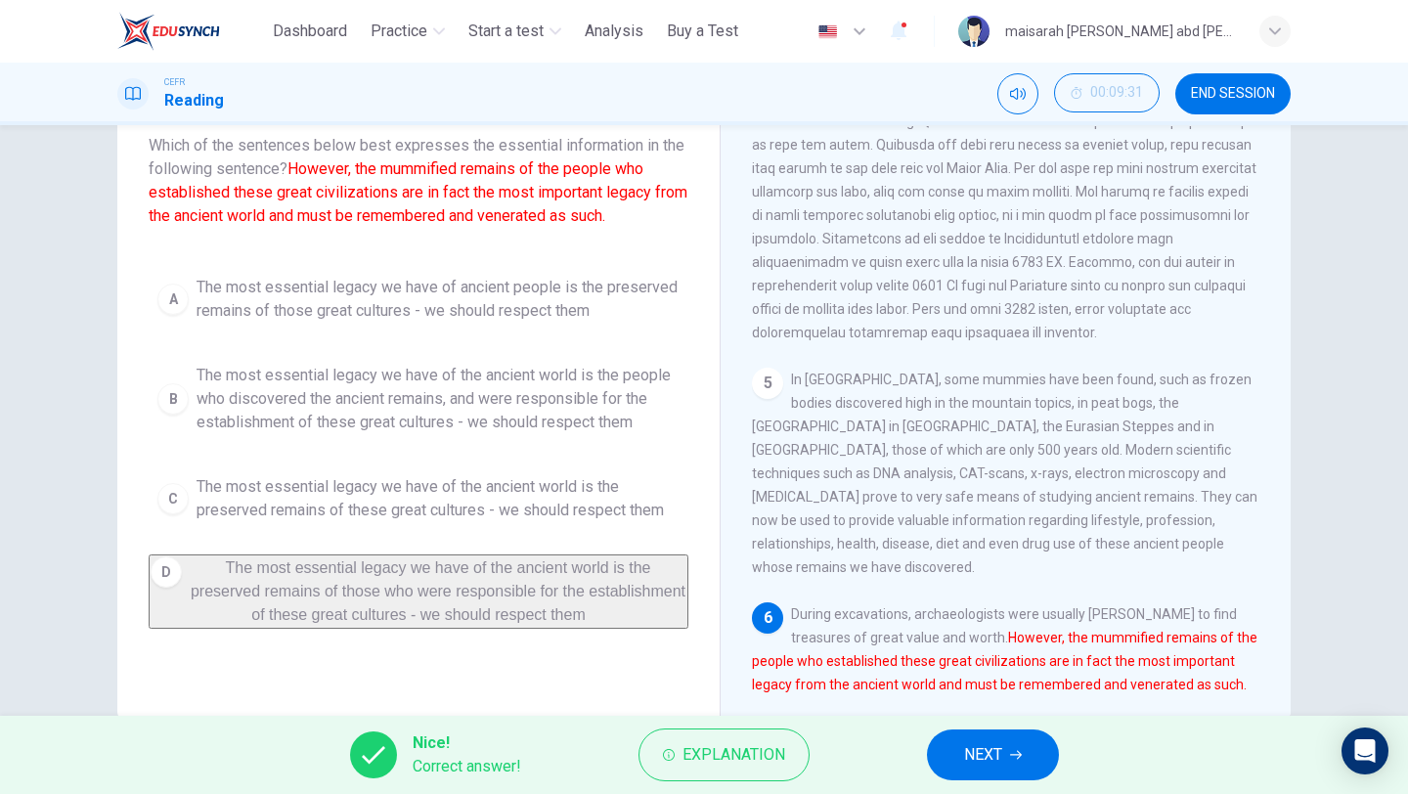
click at [1004, 739] on button "NEXT" at bounding box center [993, 754] width 132 height 51
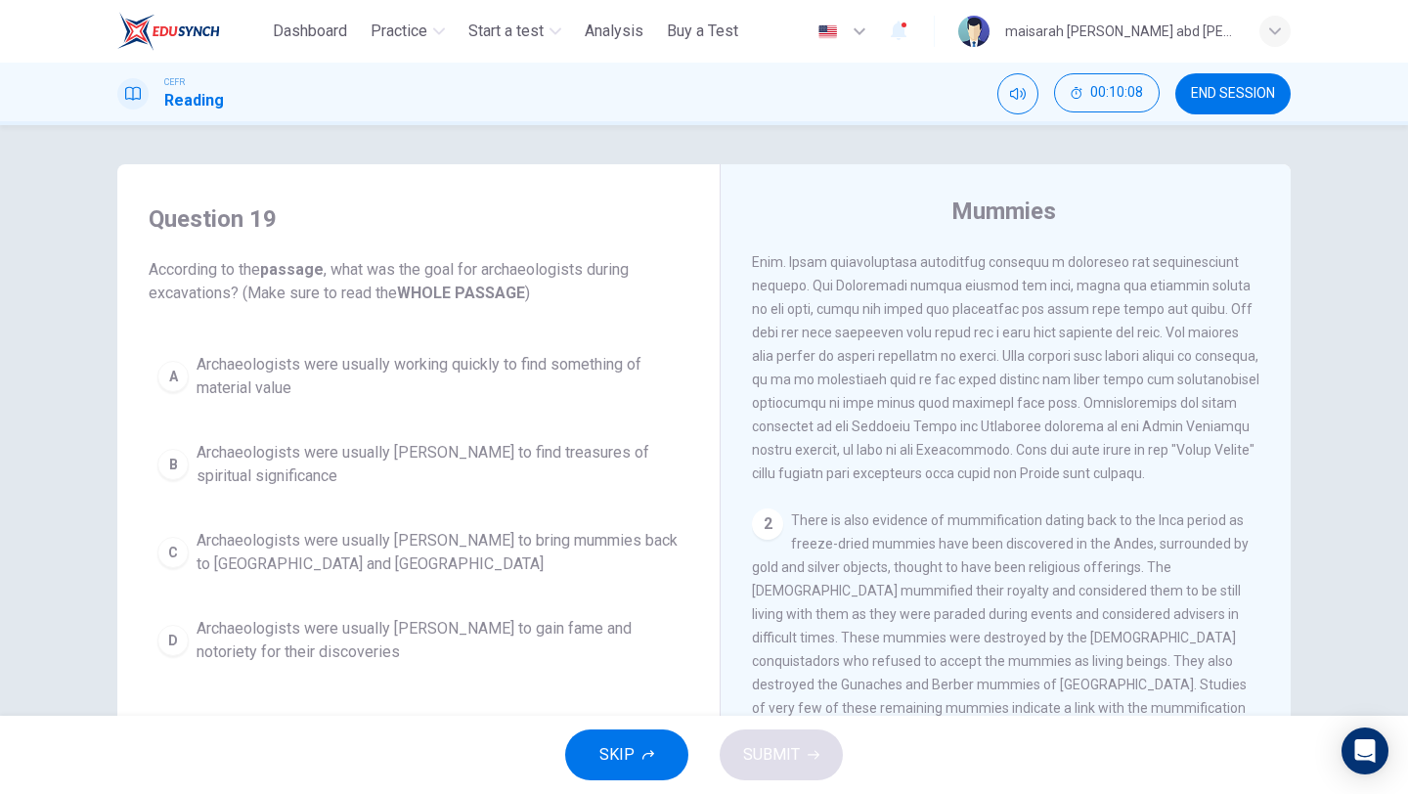
scroll to position [168, 0]
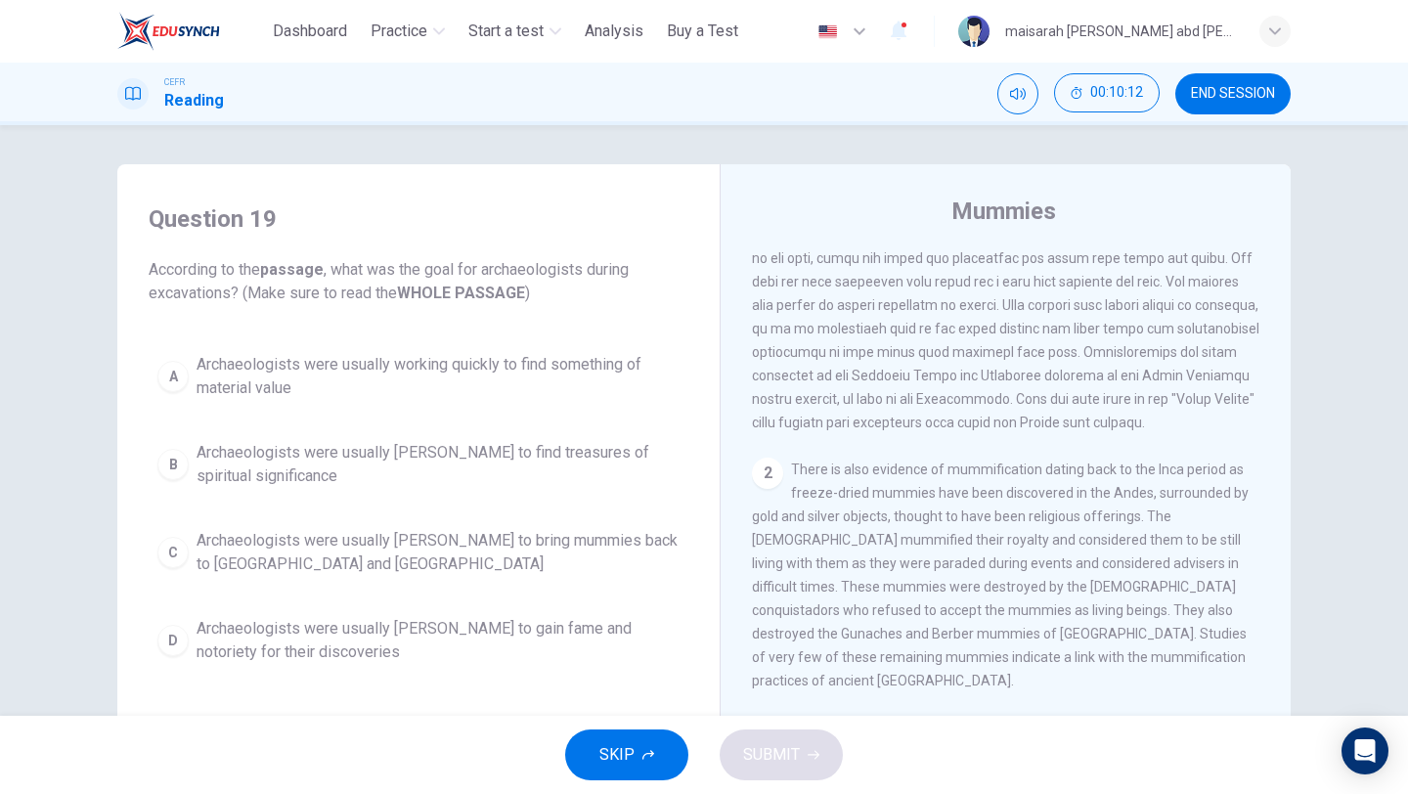
click at [472, 455] on span "Archaeologists were usually [PERSON_NAME] to find treasures of spiritual signif…" at bounding box center [438, 464] width 483 height 47
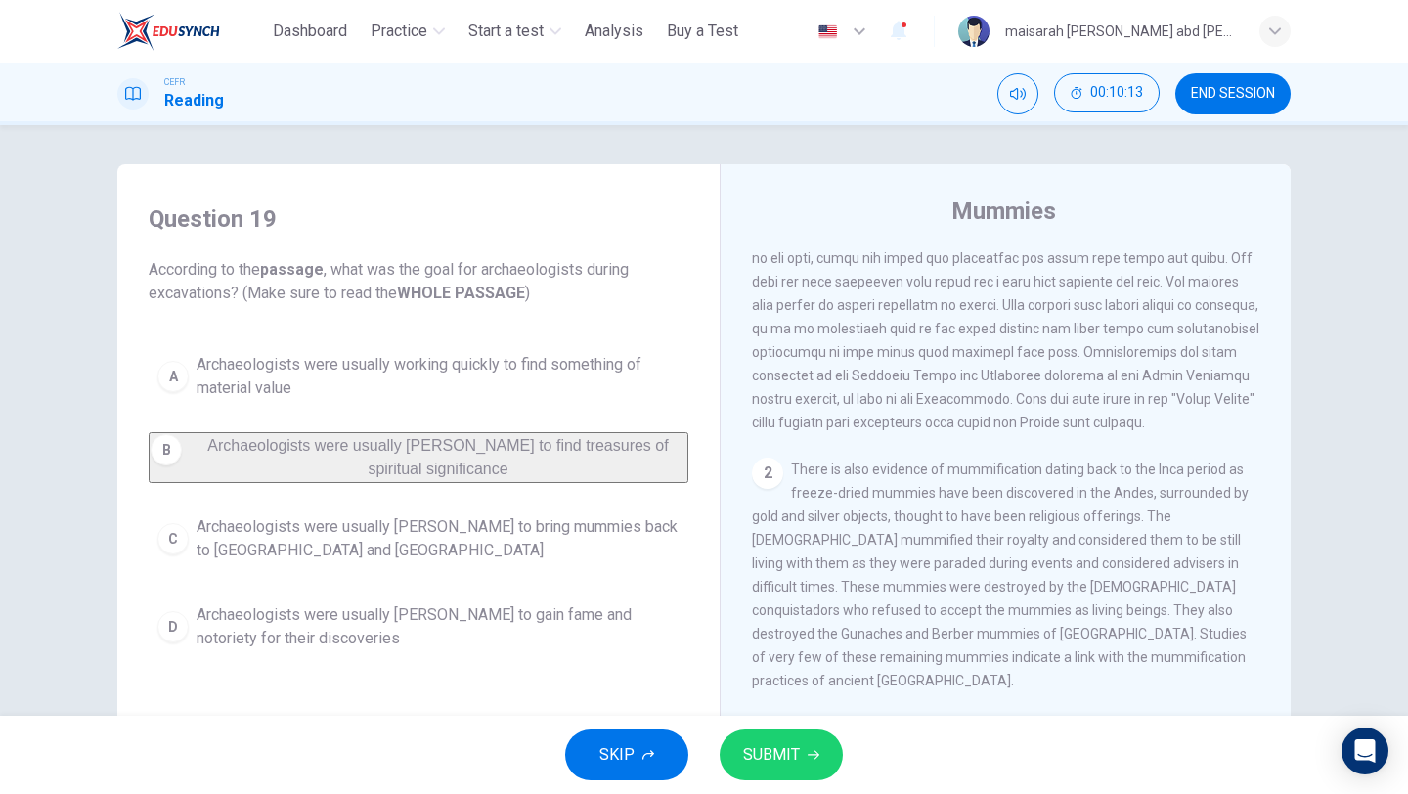
click at [516, 541] on span "Archaeologists were usually [PERSON_NAME] to bring mummies back to [GEOGRAPHIC_…" at bounding box center [438, 538] width 483 height 47
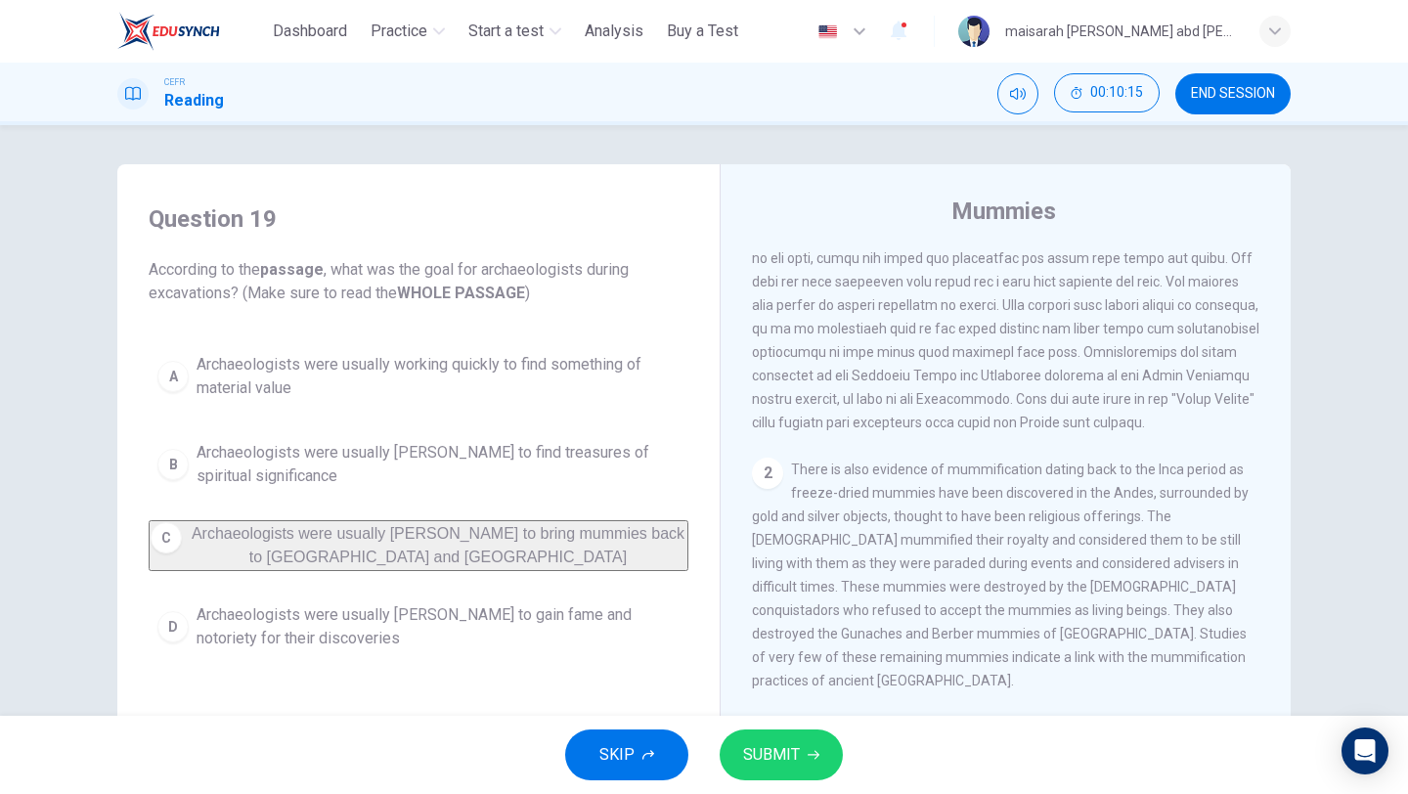
click at [565, 630] on span "Archaeologists were usually [PERSON_NAME] to gain fame and notoriety for their …" at bounding box center [438, 626] width 483 height 47
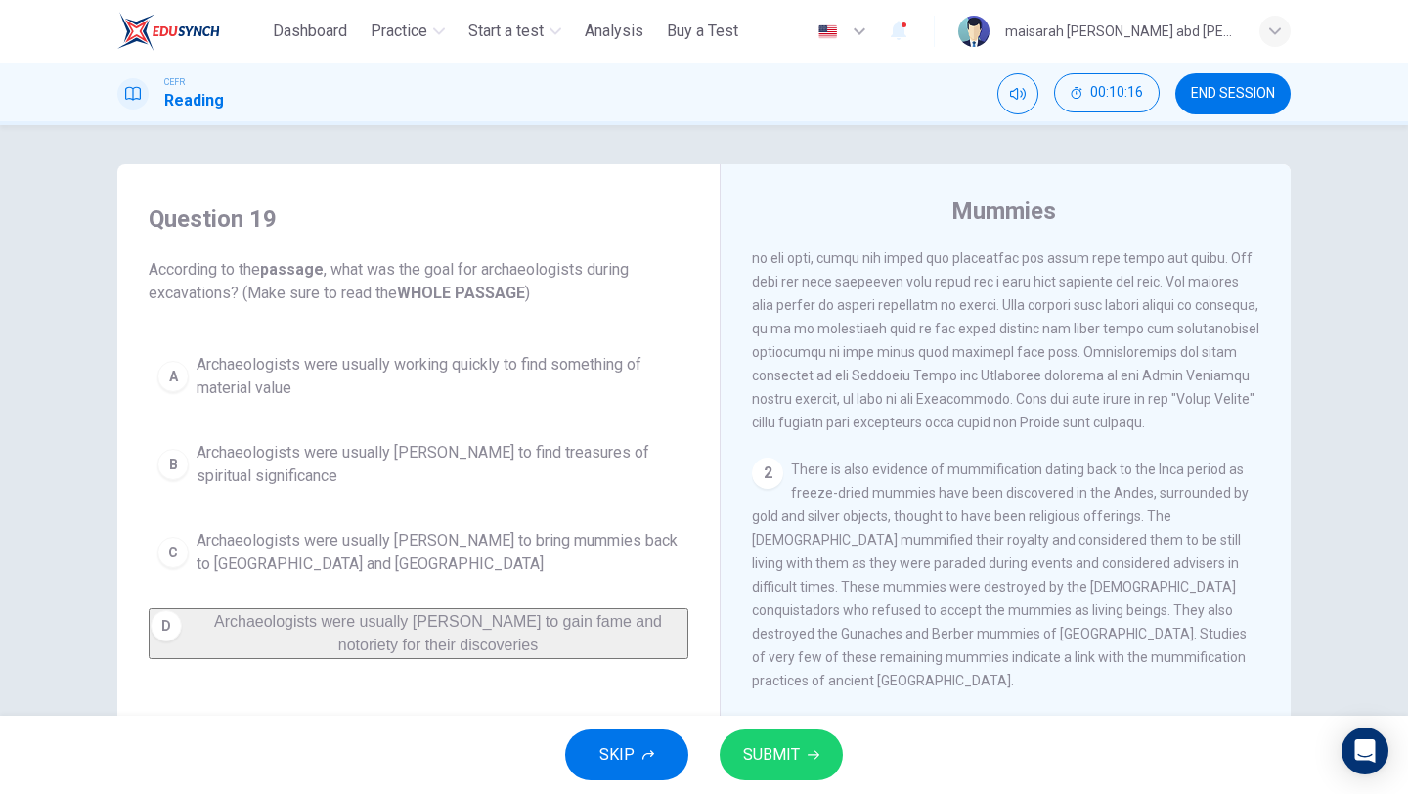
click at [597, 367] on span "Archaeologists were usually working quickly to find something of material value" at bounding box center [438, 376] width 483 height 47
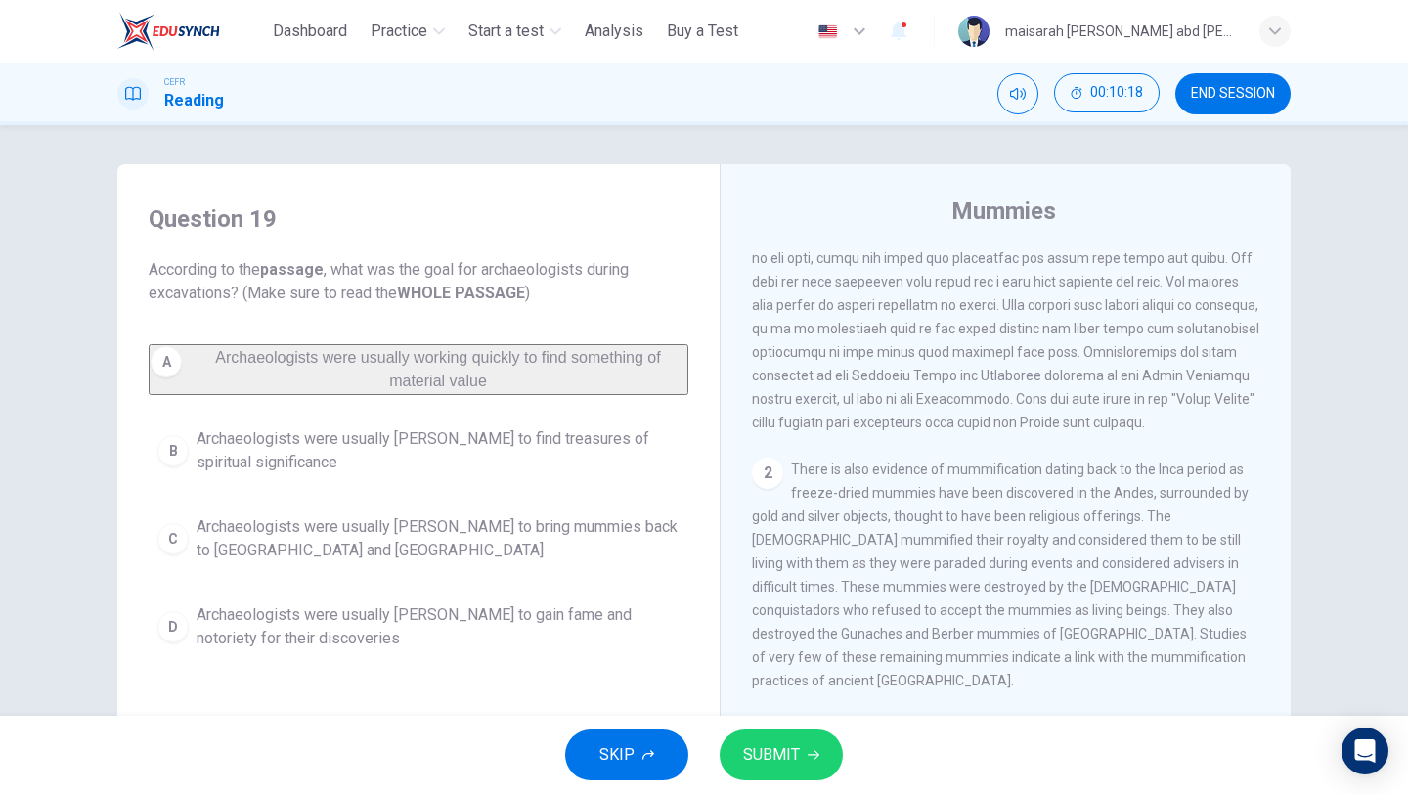
click at [773, 749] on span "SUBMIT" at bounding box center [771, 754] width 57 height 27
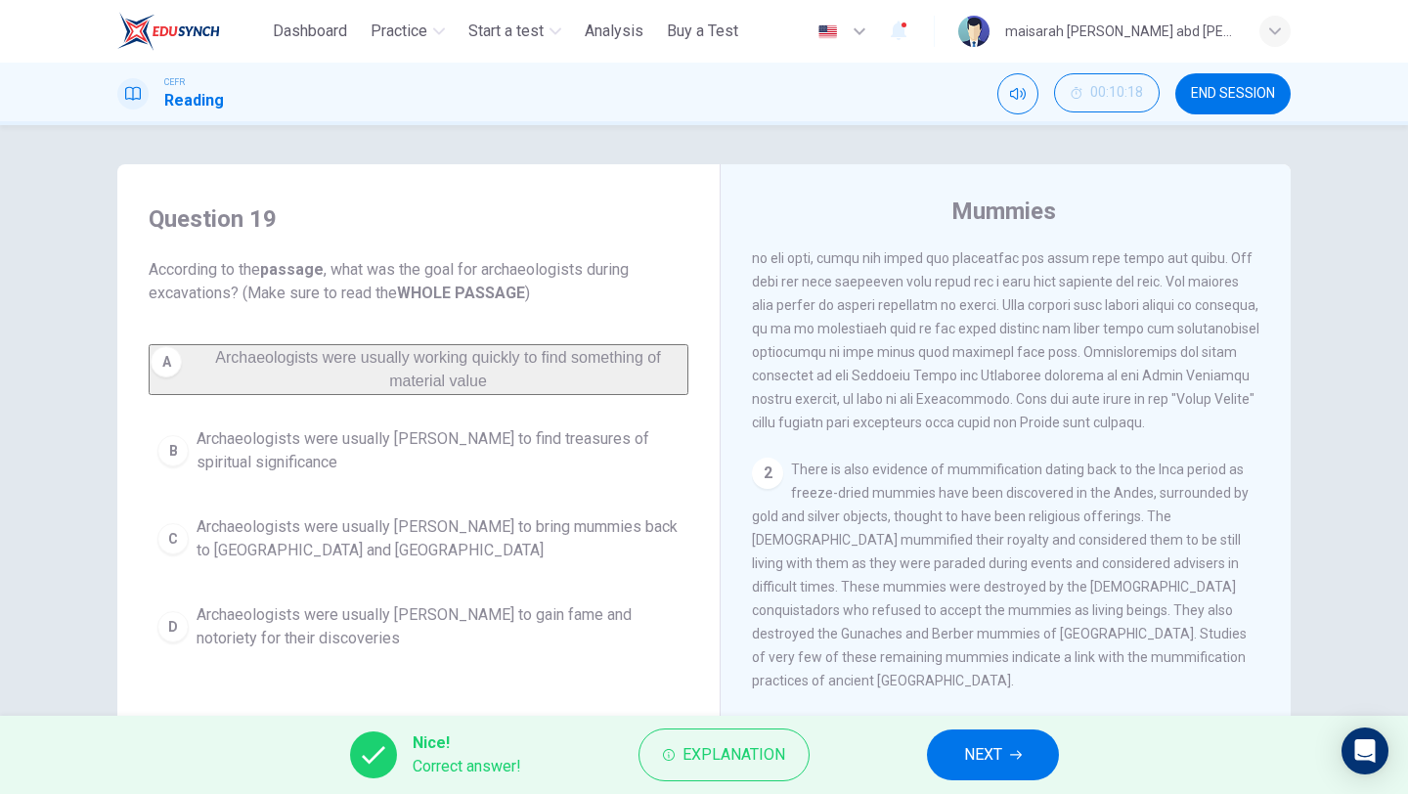
click at [957, 747] on button "NEXT" at bounding box center [993, 754] width 132 height 51
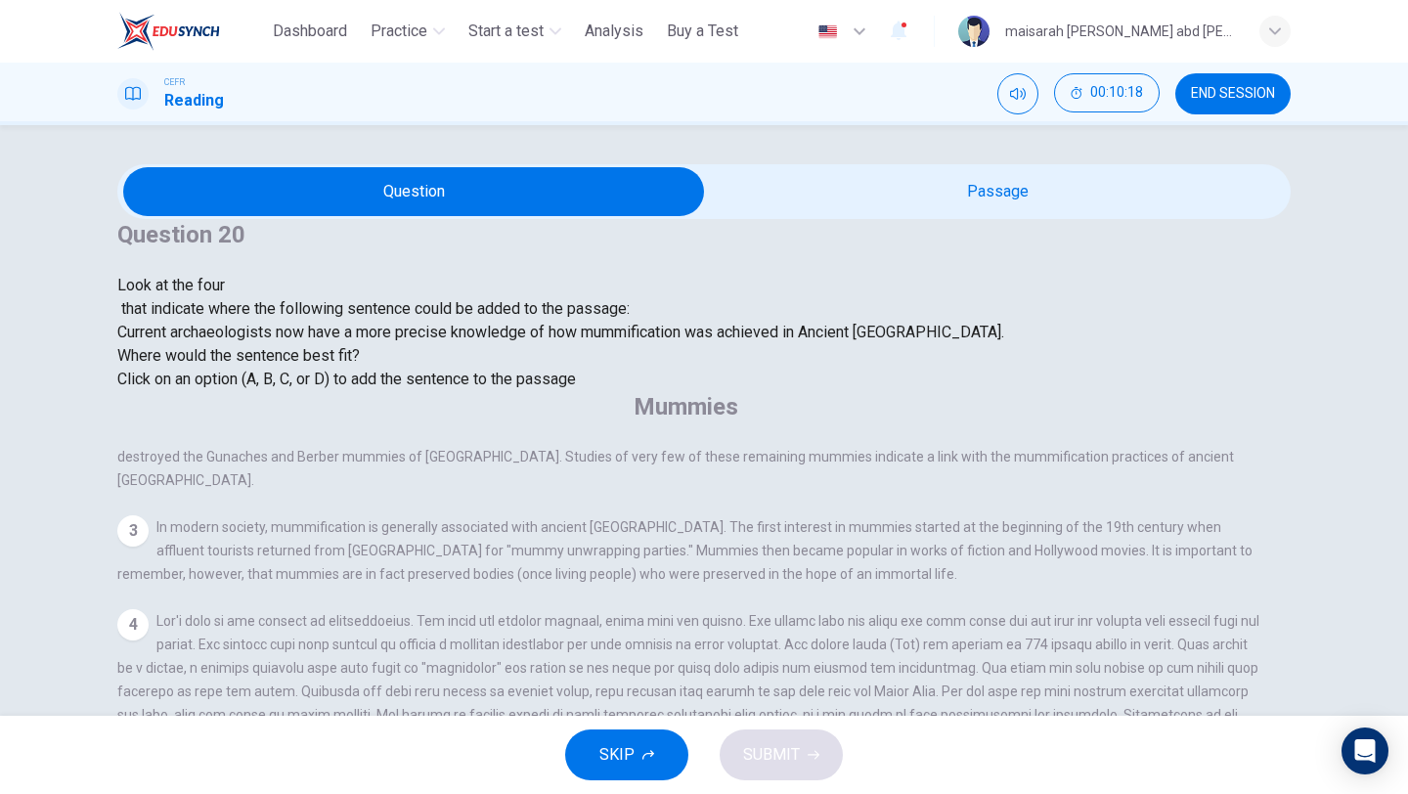
scroll to position [1020, 0]
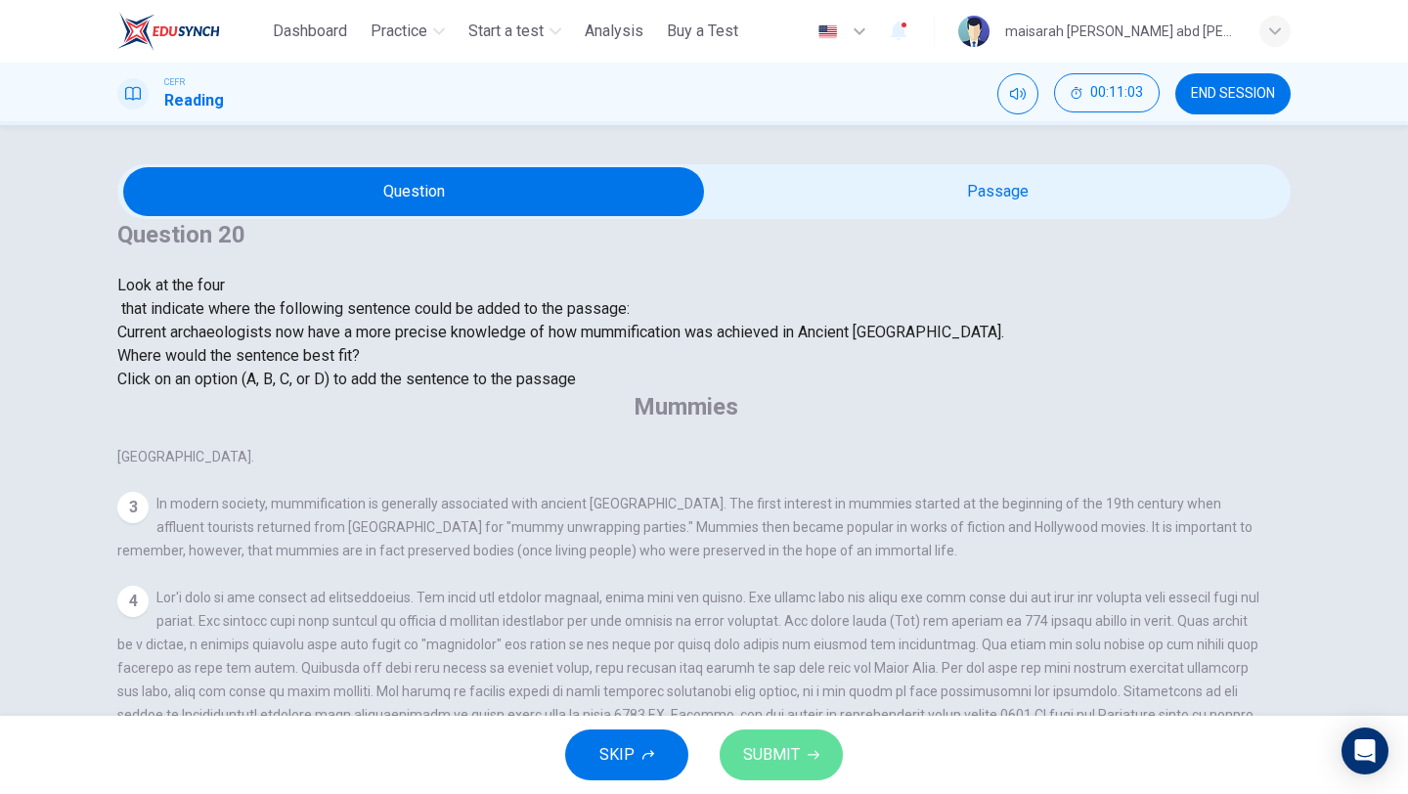
click at [754, 767] on span "SUBMIT" at bounding box center [771, 754] width 57 height 27
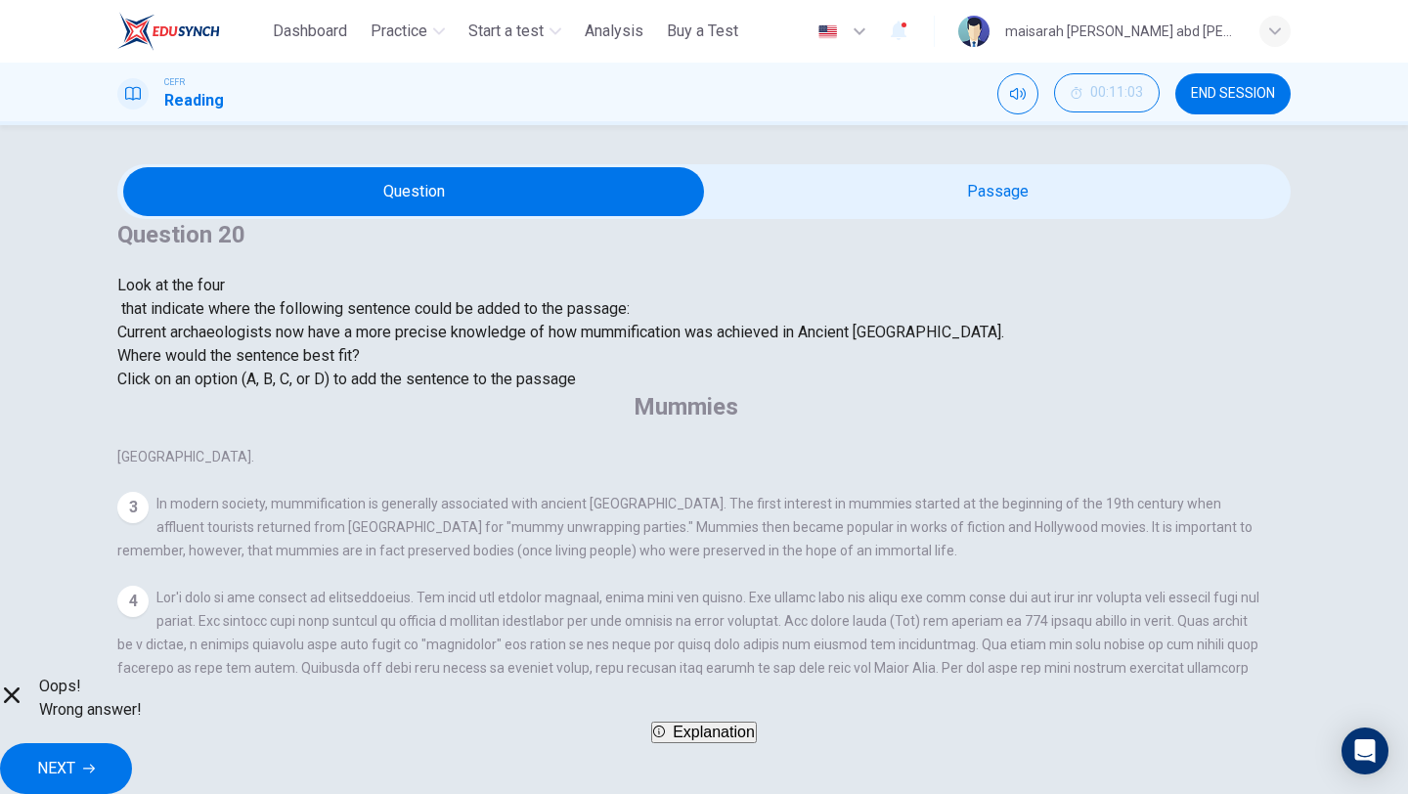
click at [132, 752] on button "NEXT" at bounding box center [66, 768] width 132 height 51
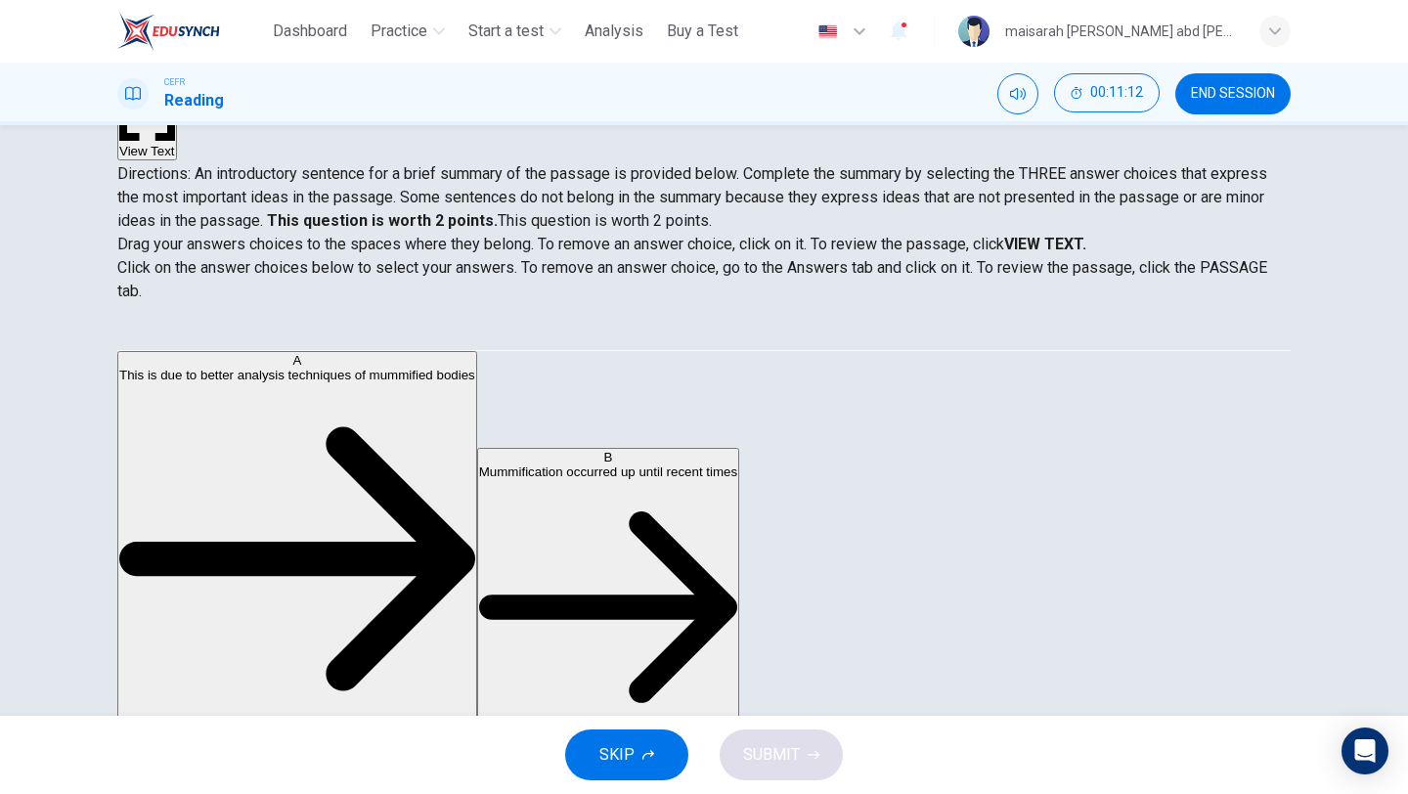
scroll to position [0, 0]
drag, startPoint x: 208, startPoint y: 370, endPoint x: 249, endPoint y: 365, distance: 41.4
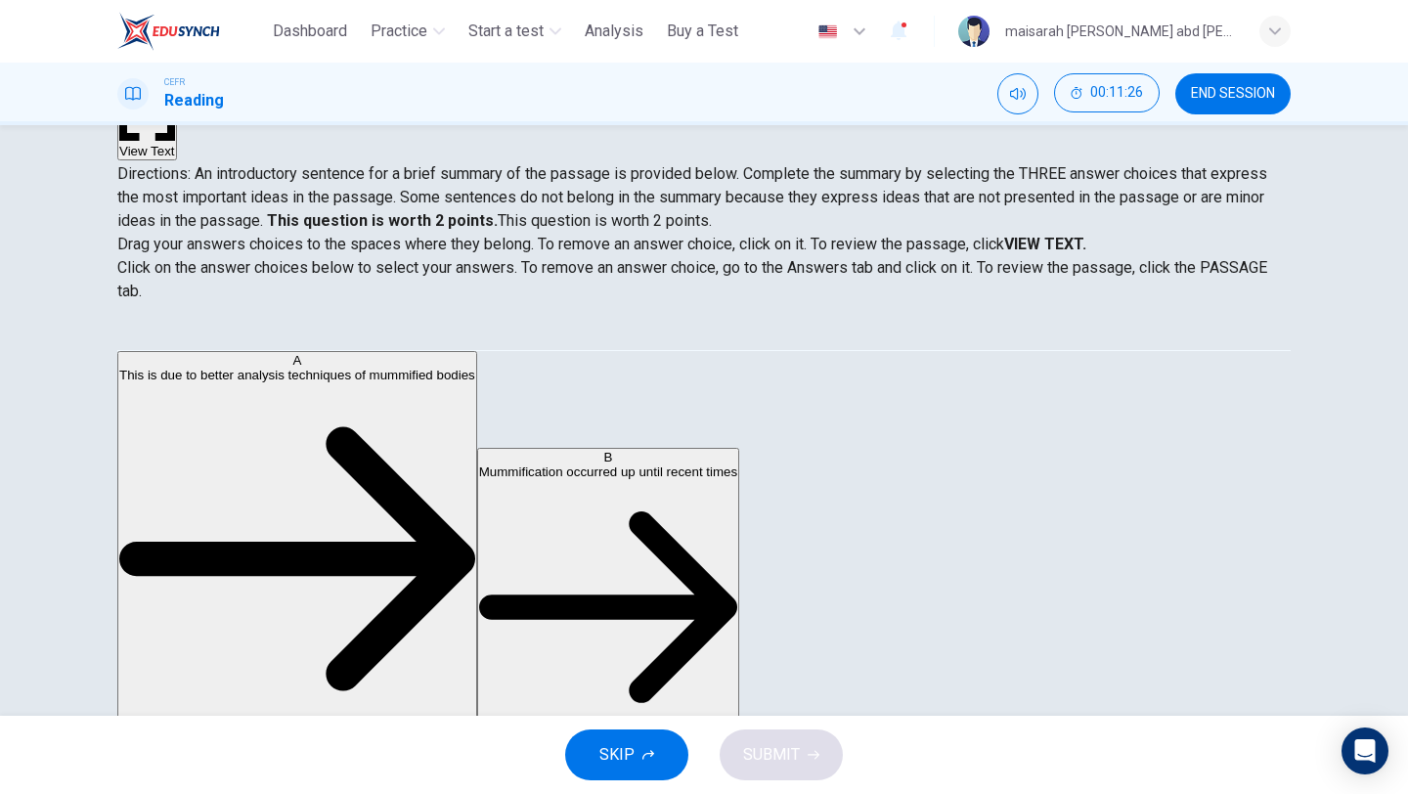
scroll to position [205, 0]
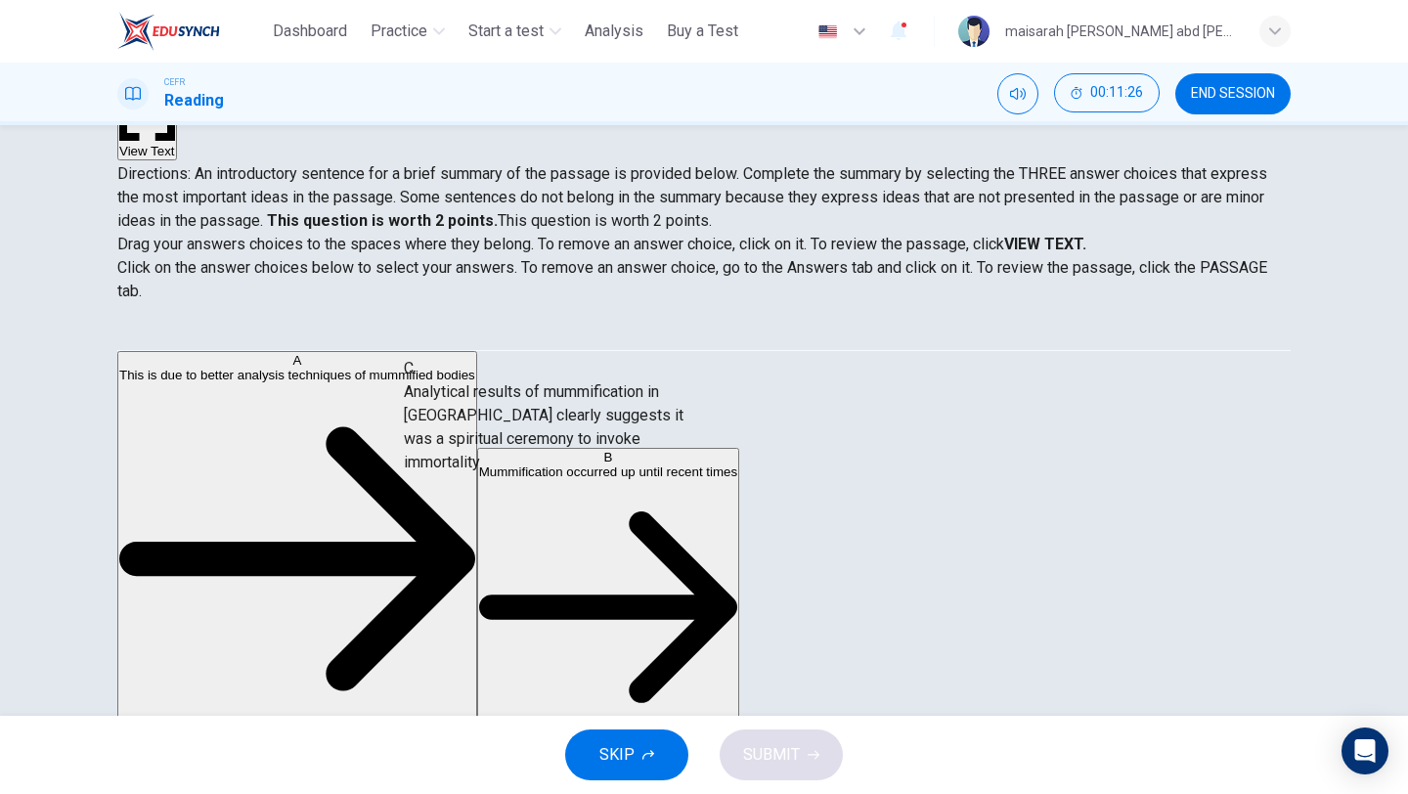
drag, startPoint x: 349, startPoint y: 394, endPoint x: 606, endPoint y: 442, distance: 261.5
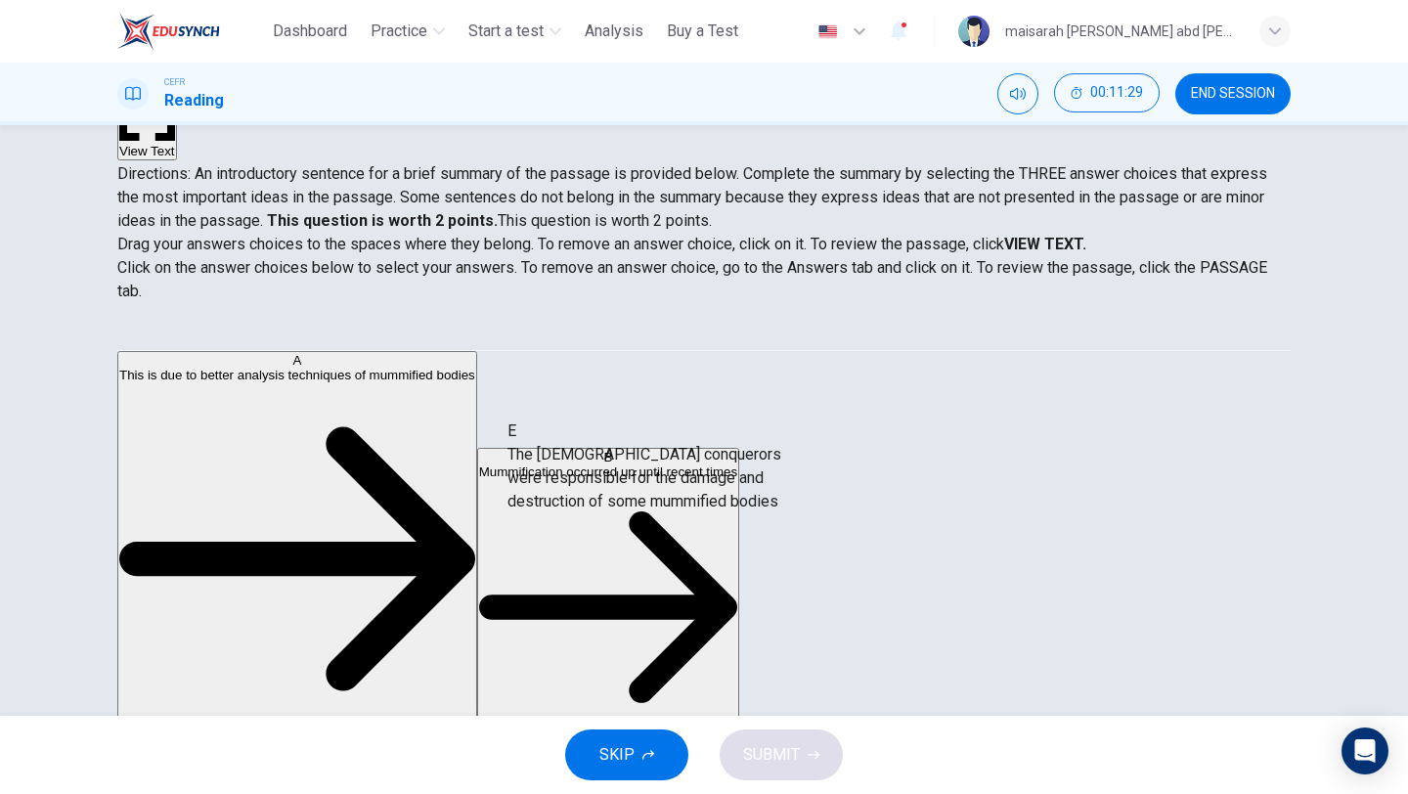
drag, startPoint x: 378, startPoint y: 533, endPoint x: 788, endPoint y: 521, distance: 409.8
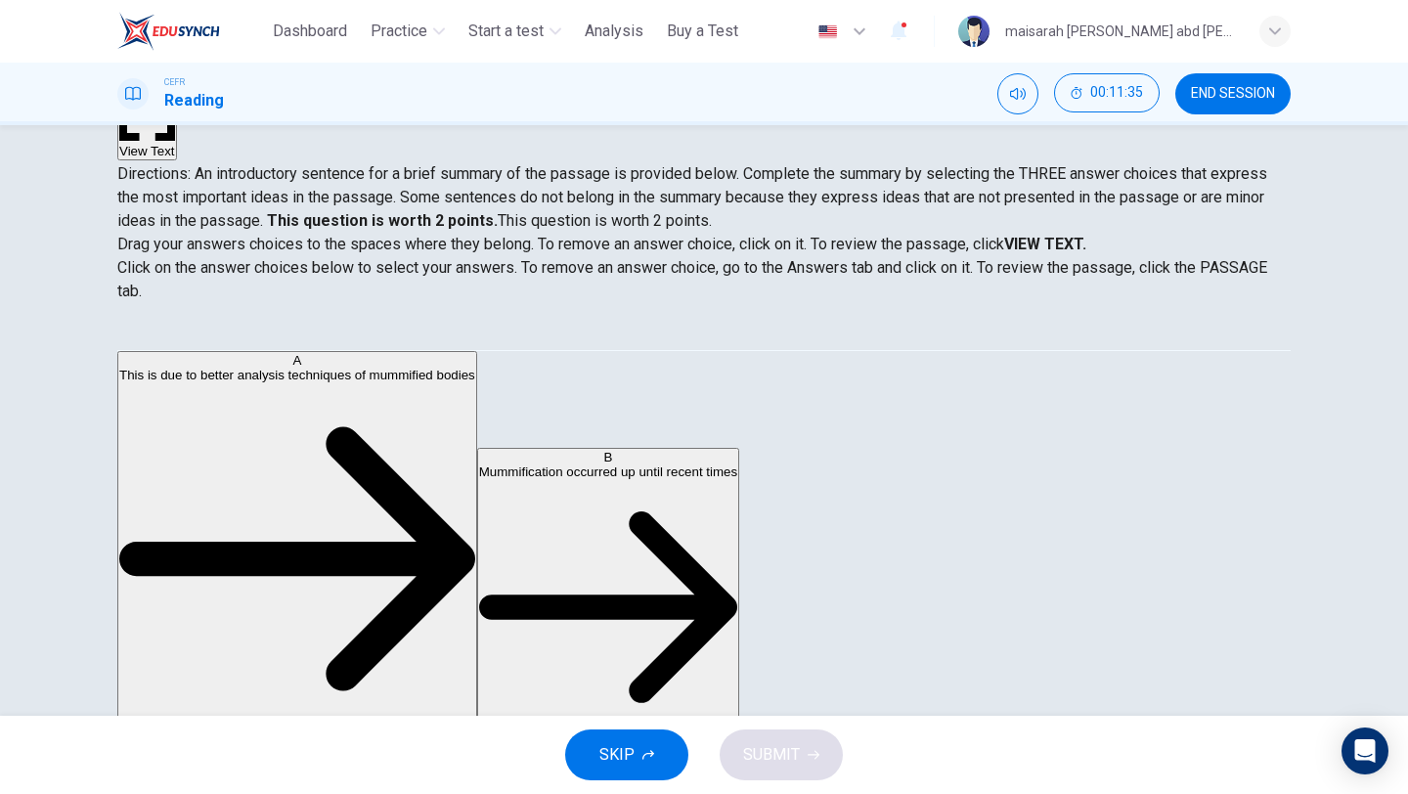
scroll to position [0, 0]
drag, startPoint x: 360, startPoint y: 398, endPoint x: 641, endPoint y: 430, distance: 283.4
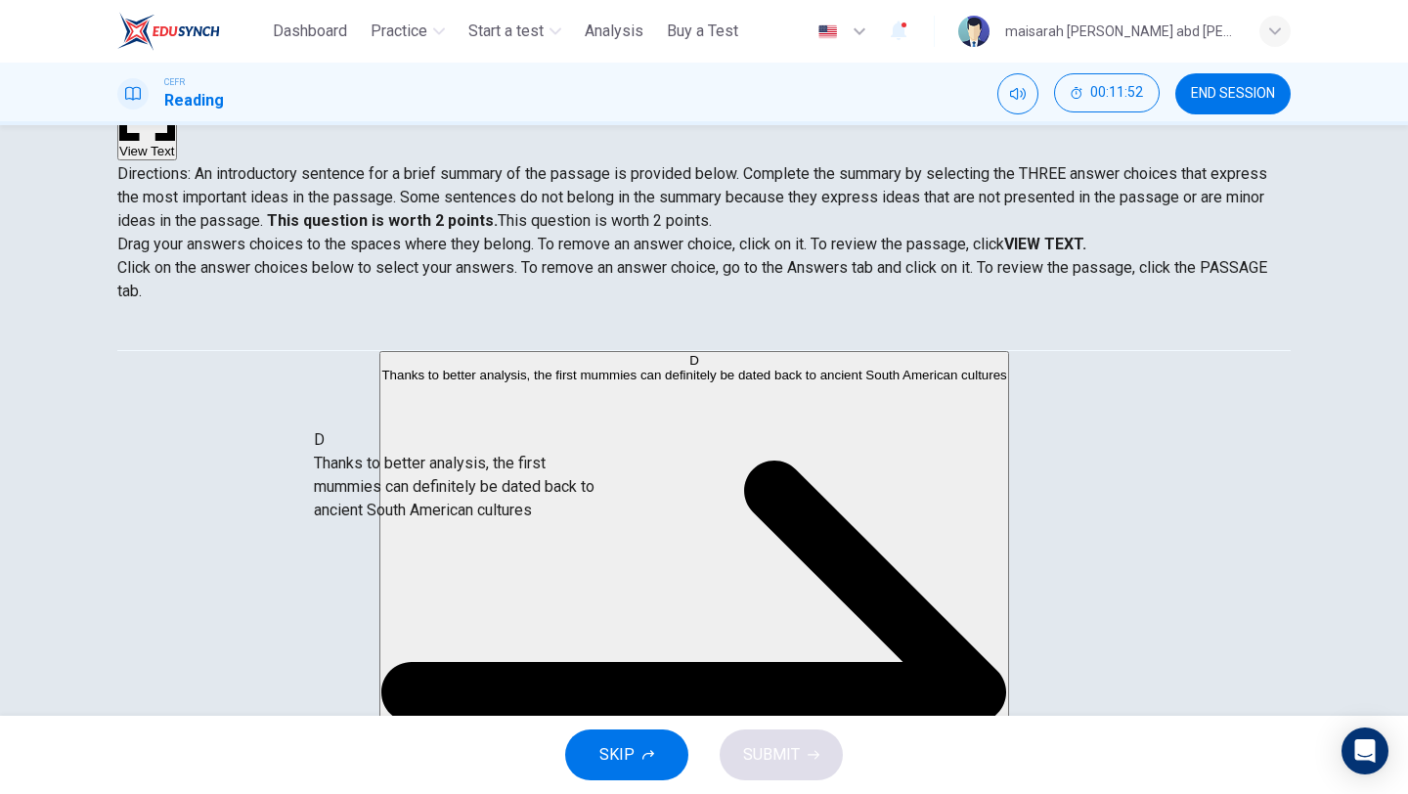
drag, startPoint x: 339, startPoint y: 479, endPoint x: 611, endPoint y: 499, distance: 272.5
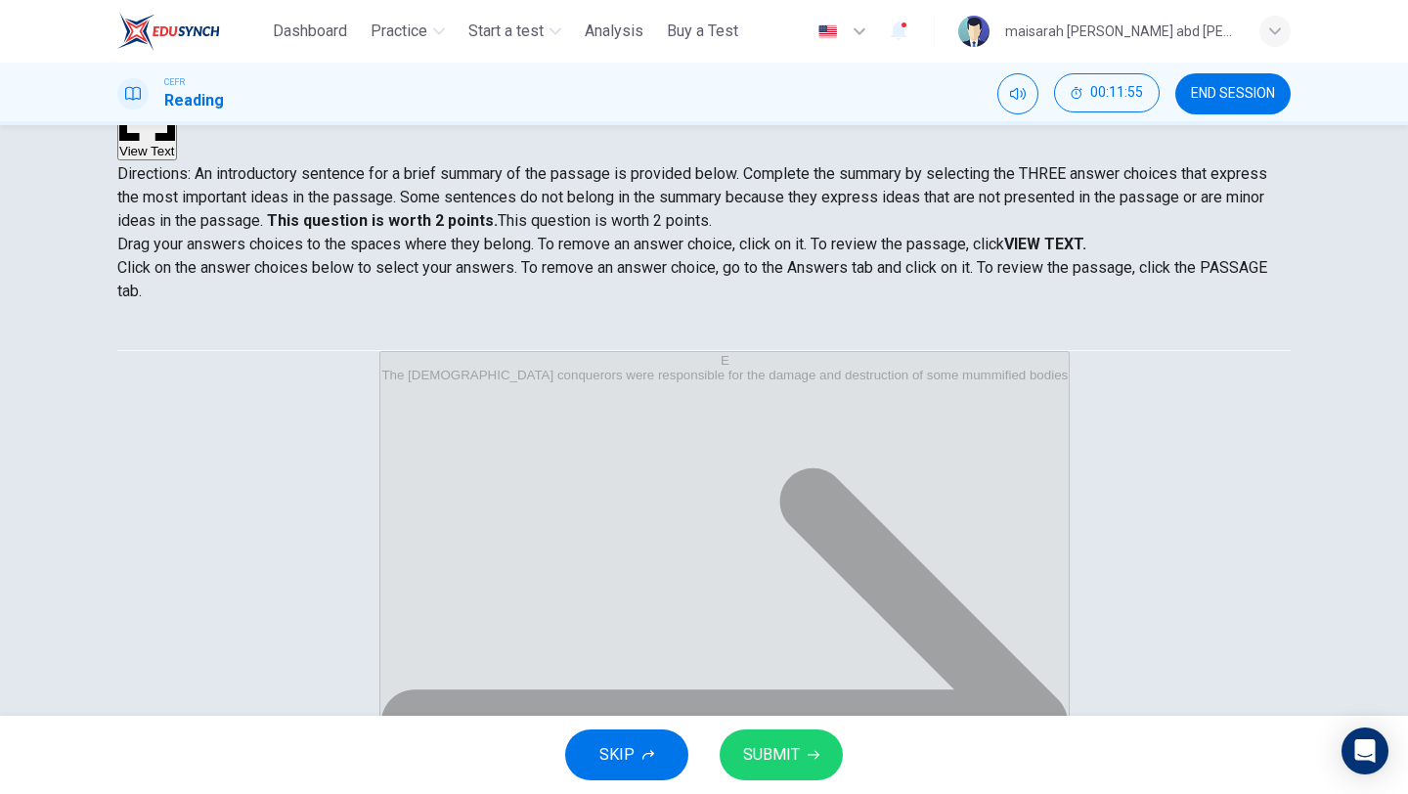
click at [796, 786] on div "SKIP SUBMIT" at bounding box center [704, 755] width 1408 height 78
click at [791, 752] on span "SUBMIT" at bounding box center [771, 754] width 57 height 27
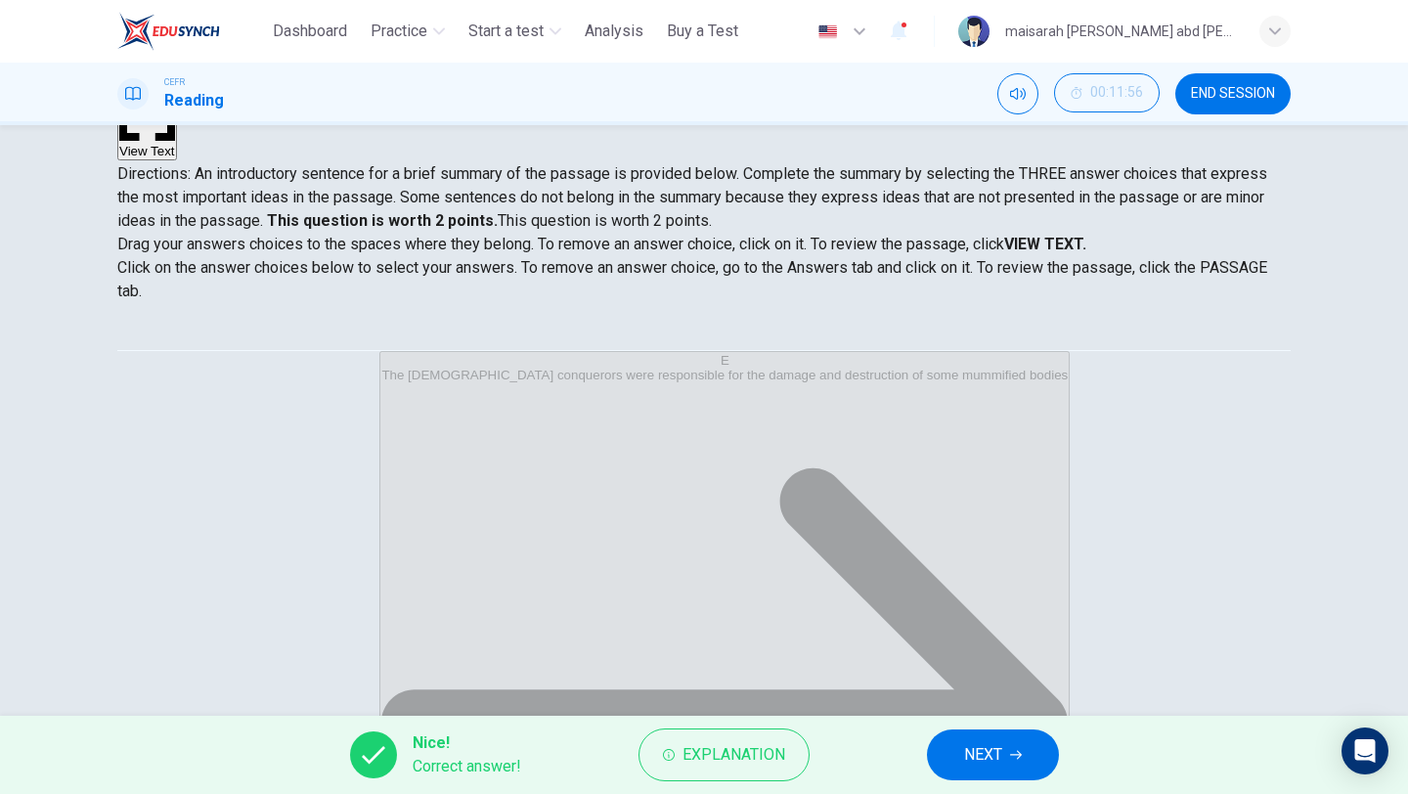
click at [1023, 777] on button "NEXT" at bounding box center [993, 754] width 132 height 51
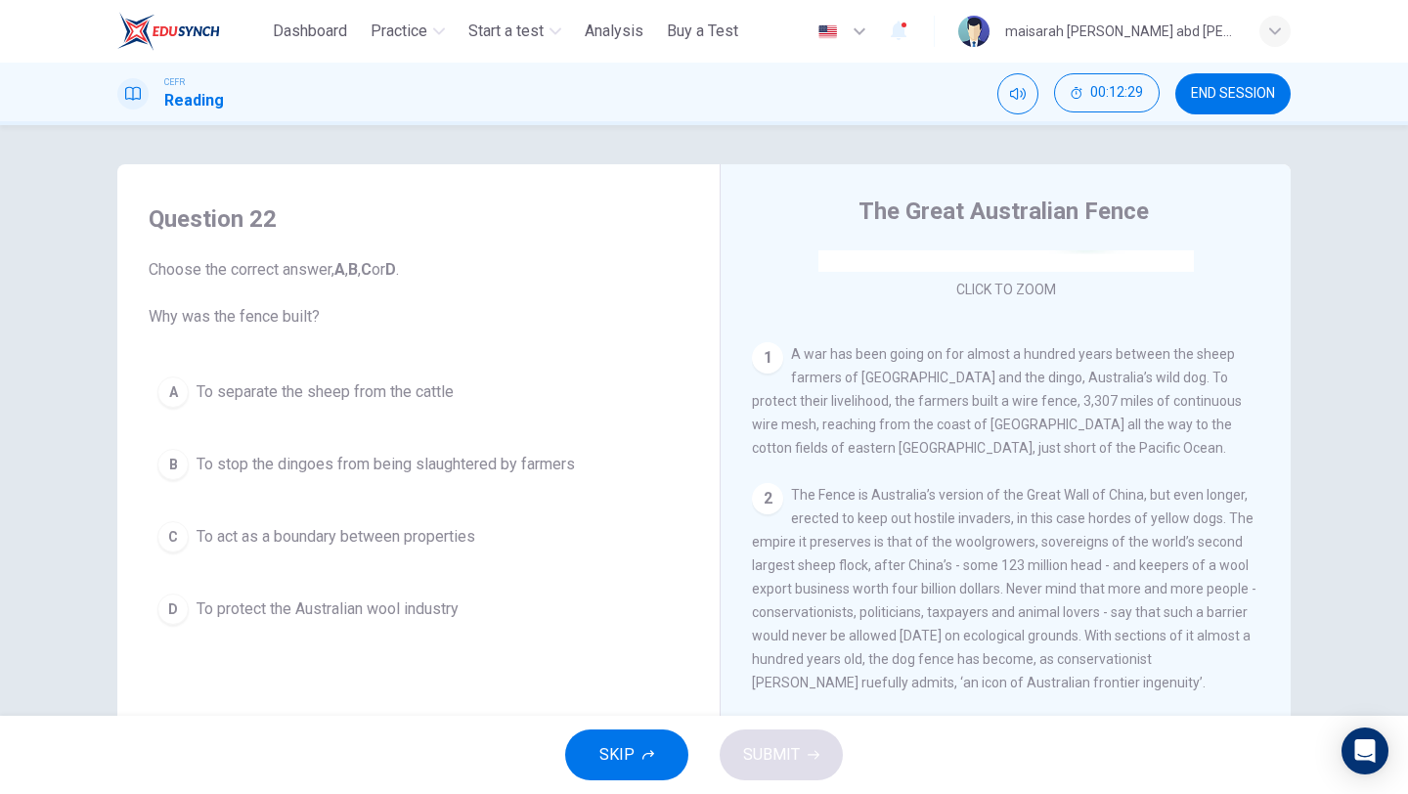
scroll to position [352, 0]
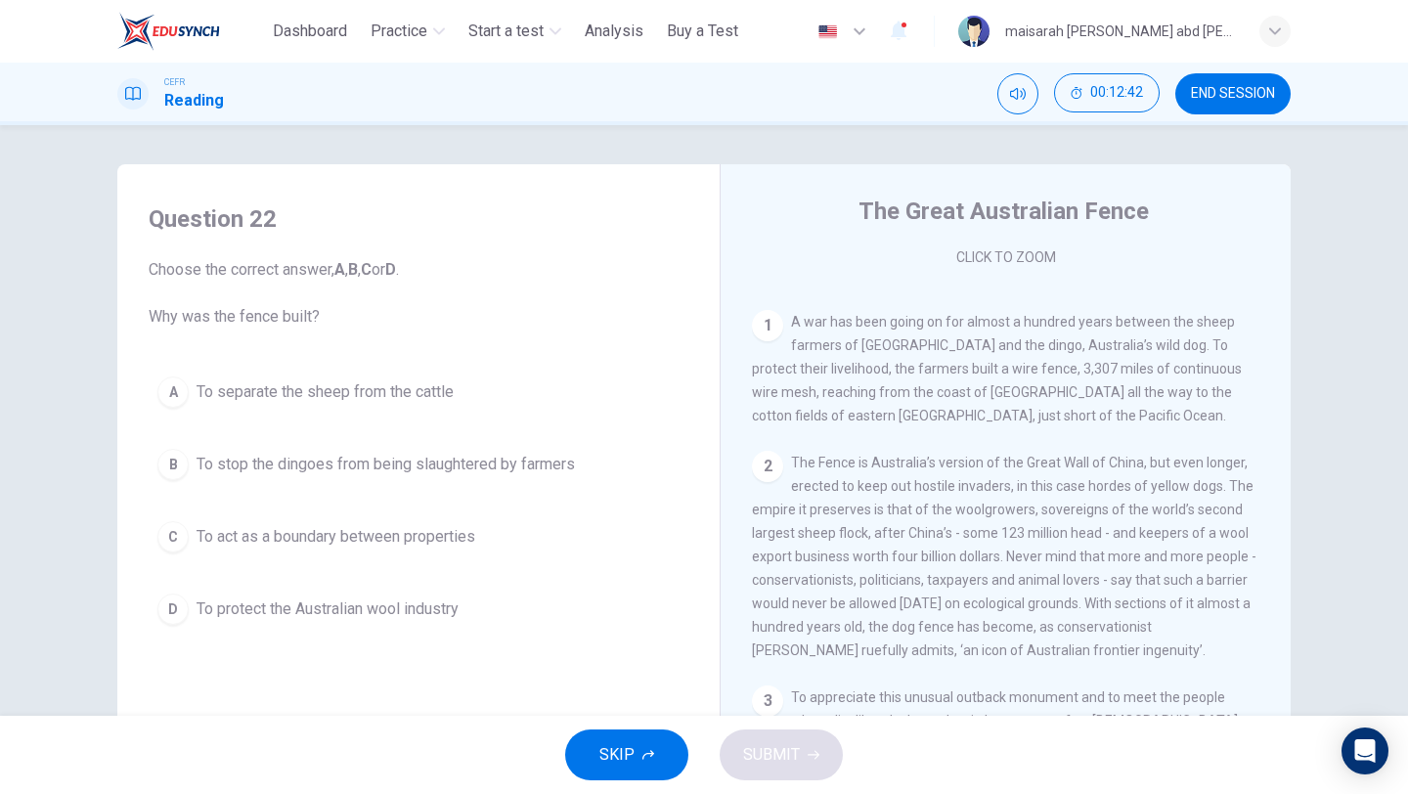
click at [432, 411] on button "A To separate the sheep from the cattle" at bounding box center [419, 392] width 540 height 49
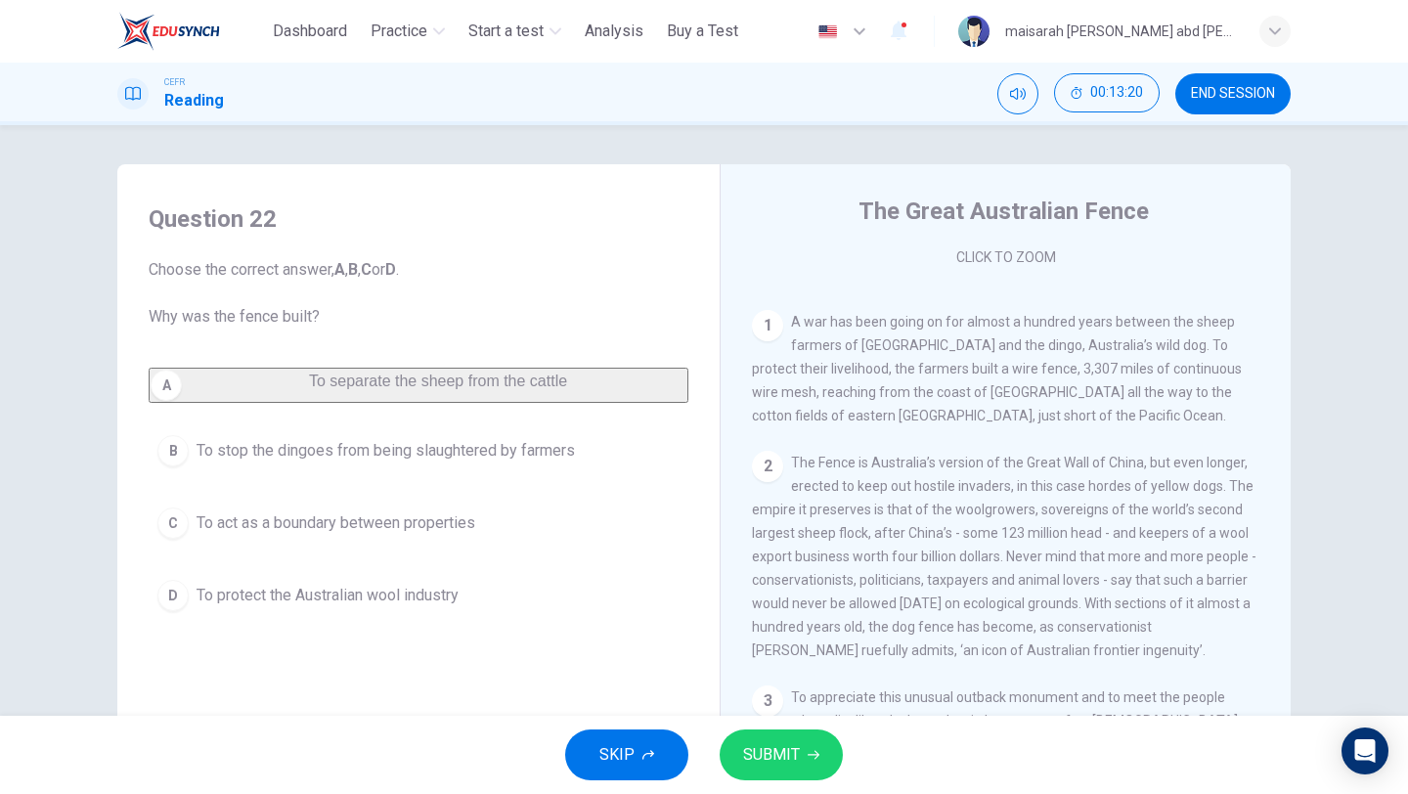
click at [493, 489] on div "A To separate the sheep from the cattle B To stop the dingoes from being slaugh…" at bounding box center [419, 494] width 540 height 252
click at [489, 461] on span "To stop the dingoes from being slaughtered by farmers" at bounding box center [386, 450] width 378 height 23
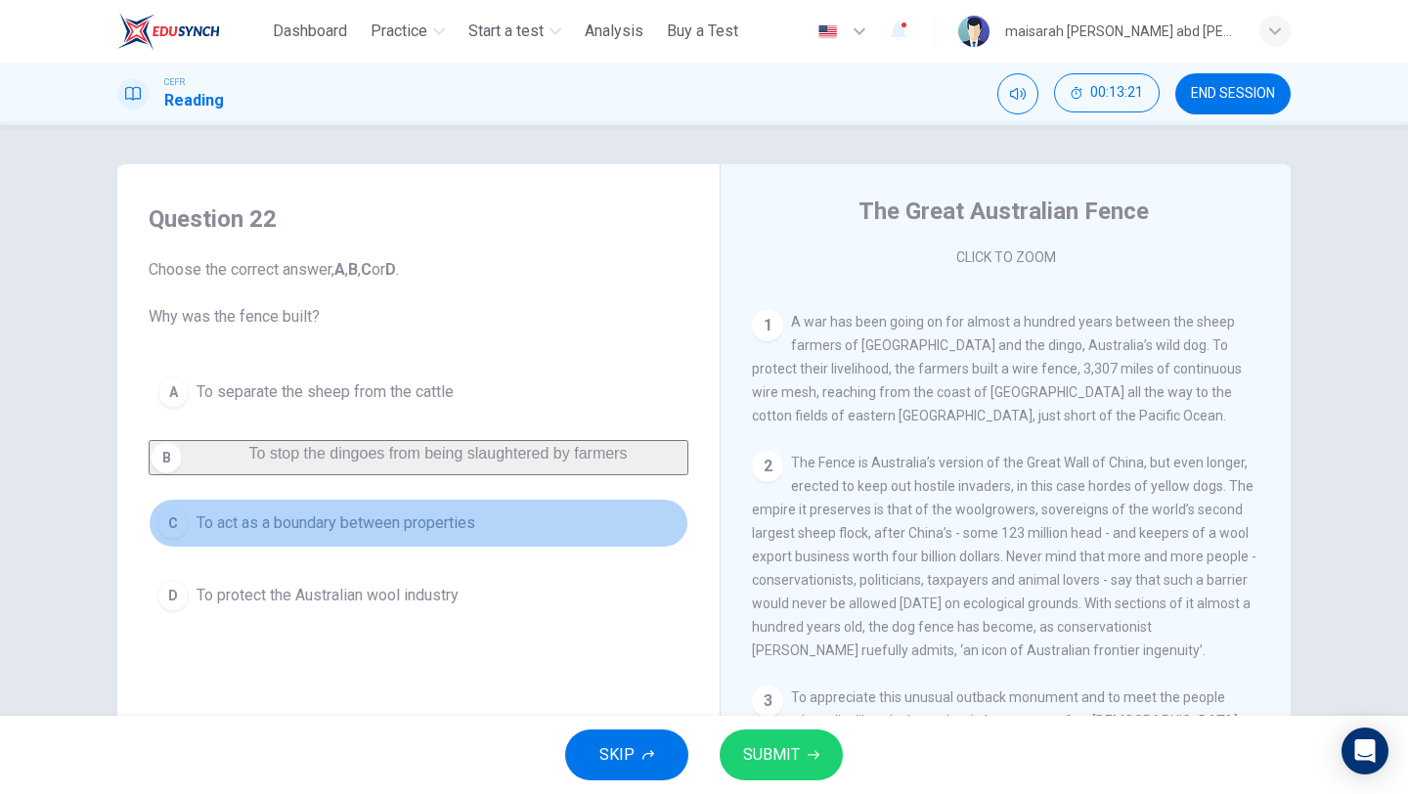
click at [470, 547] on button "C To act as a boundary between properties" at bounding box center [419, 523] width 540 height 49
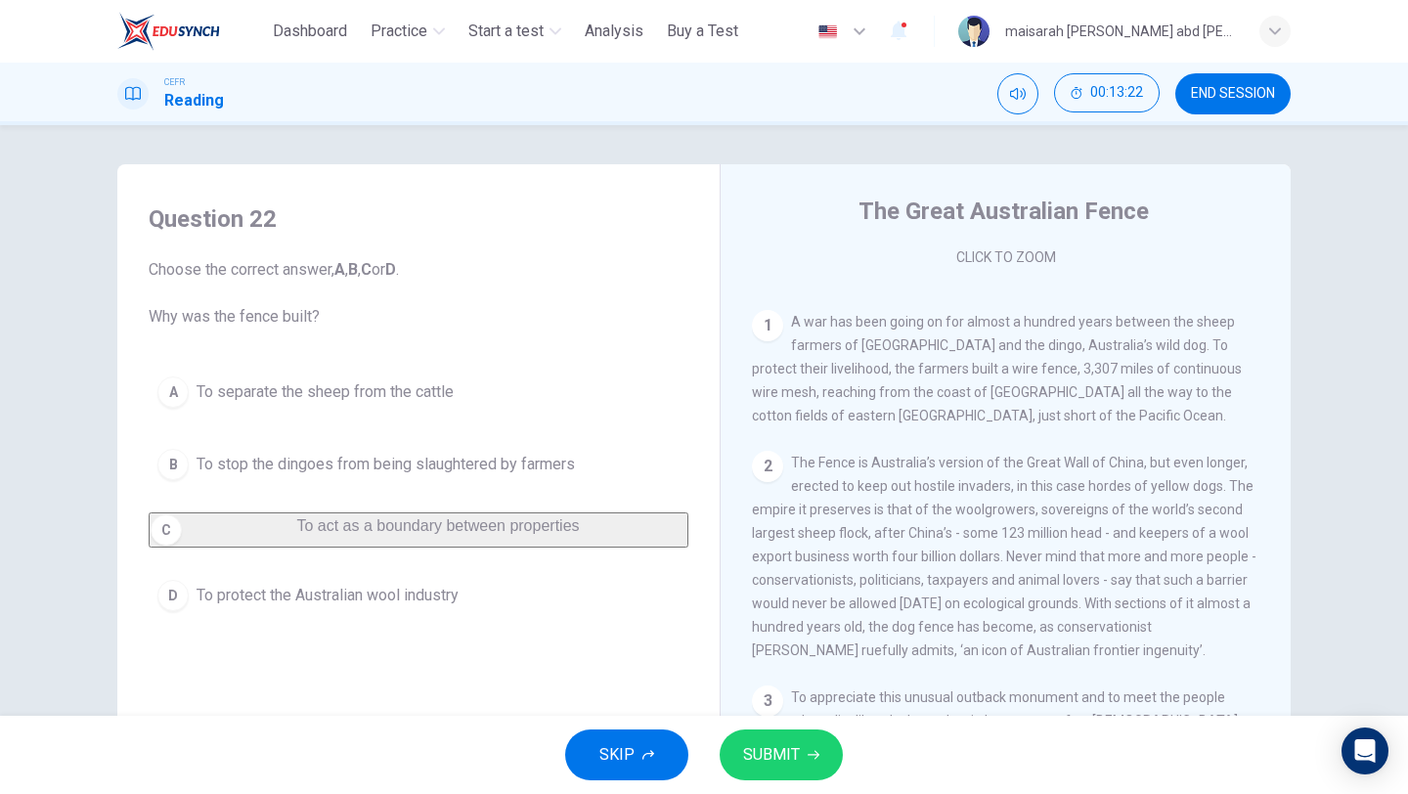
click at [470, 620] on button "D To protect the Australian wool industry" at bounding box center [419, 595] width 540 height 49
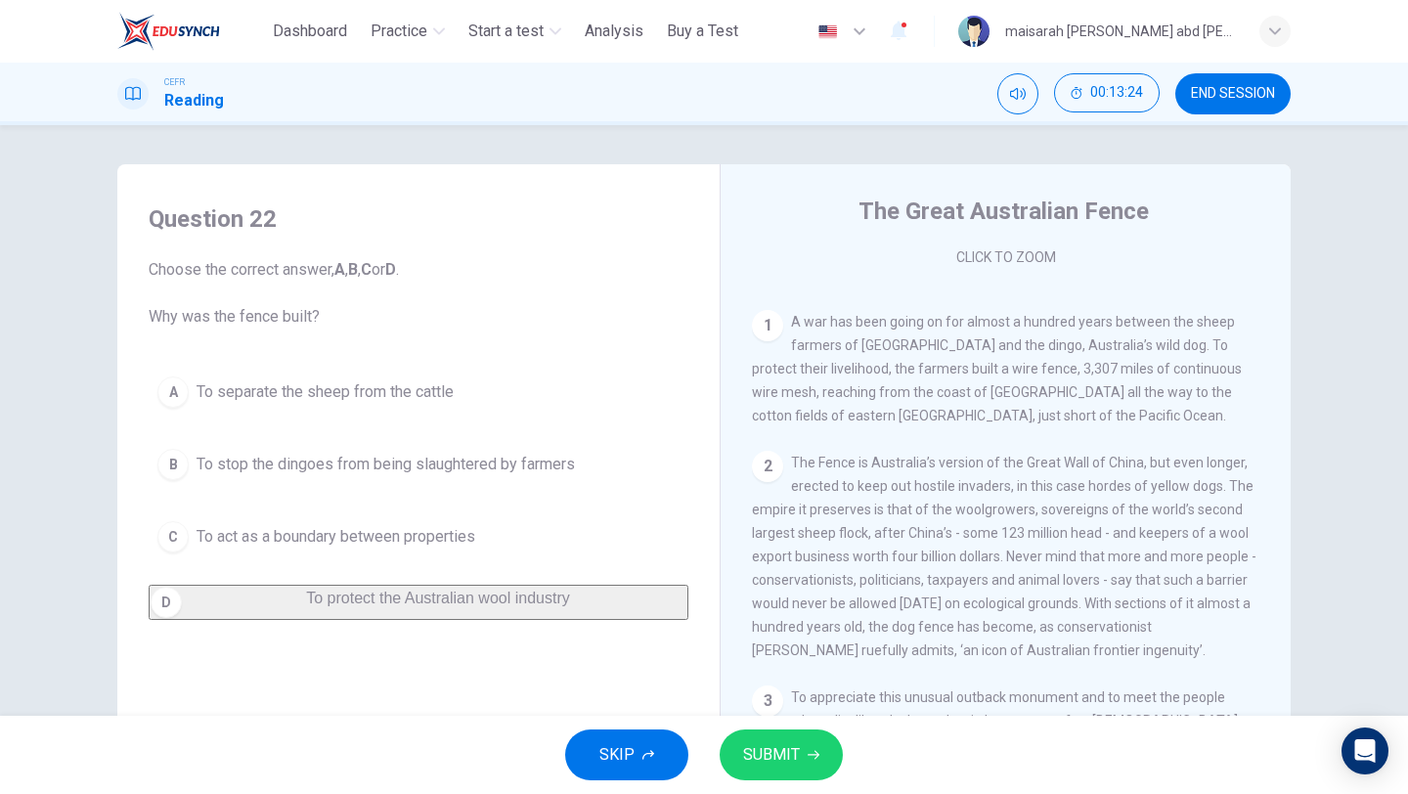
click at [499, 522] on button "C To act as a boundary between properties" at bounding box center [419, 536] width 540 height 49
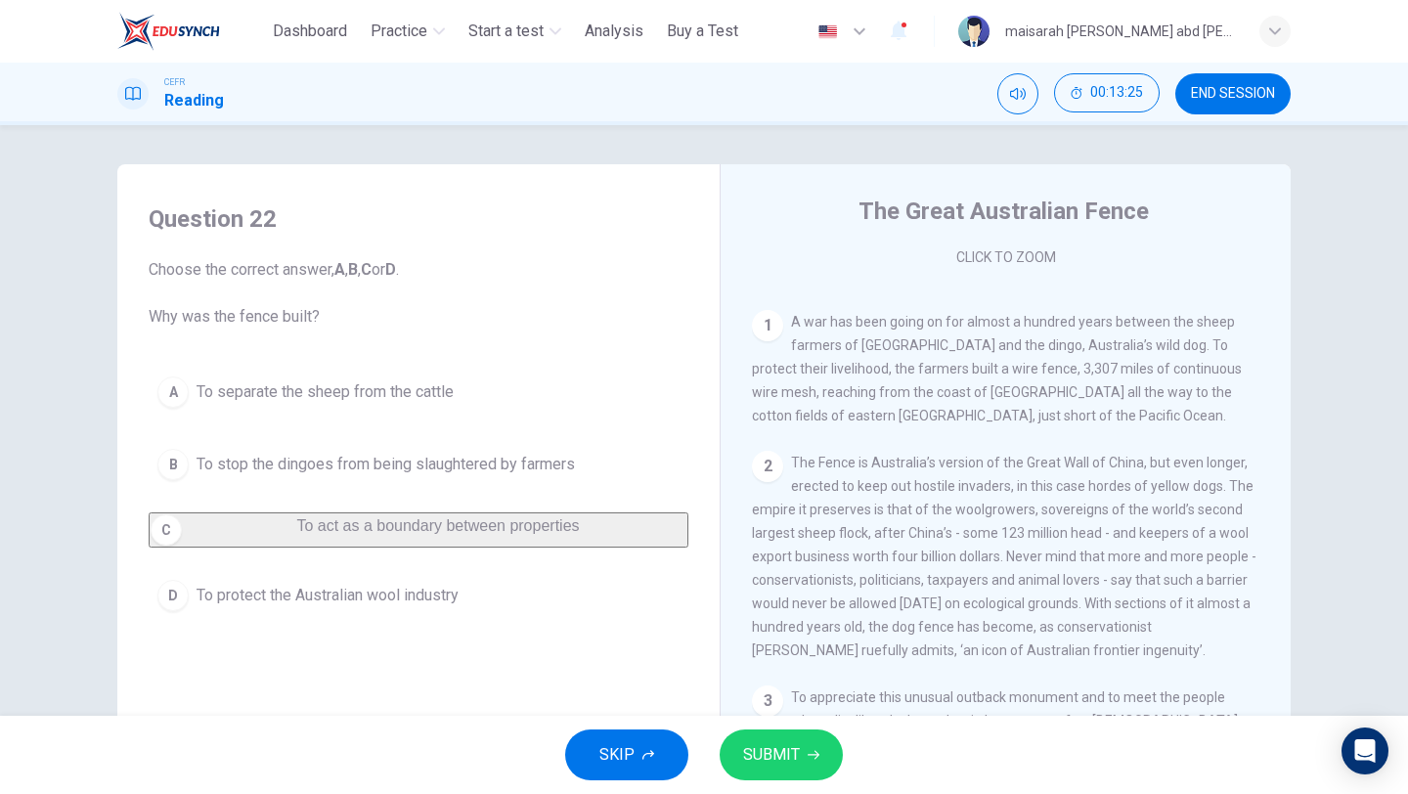
click at [750, 754] on span "SUBMIT" at bounding box center [771, 754] width 57 height 27
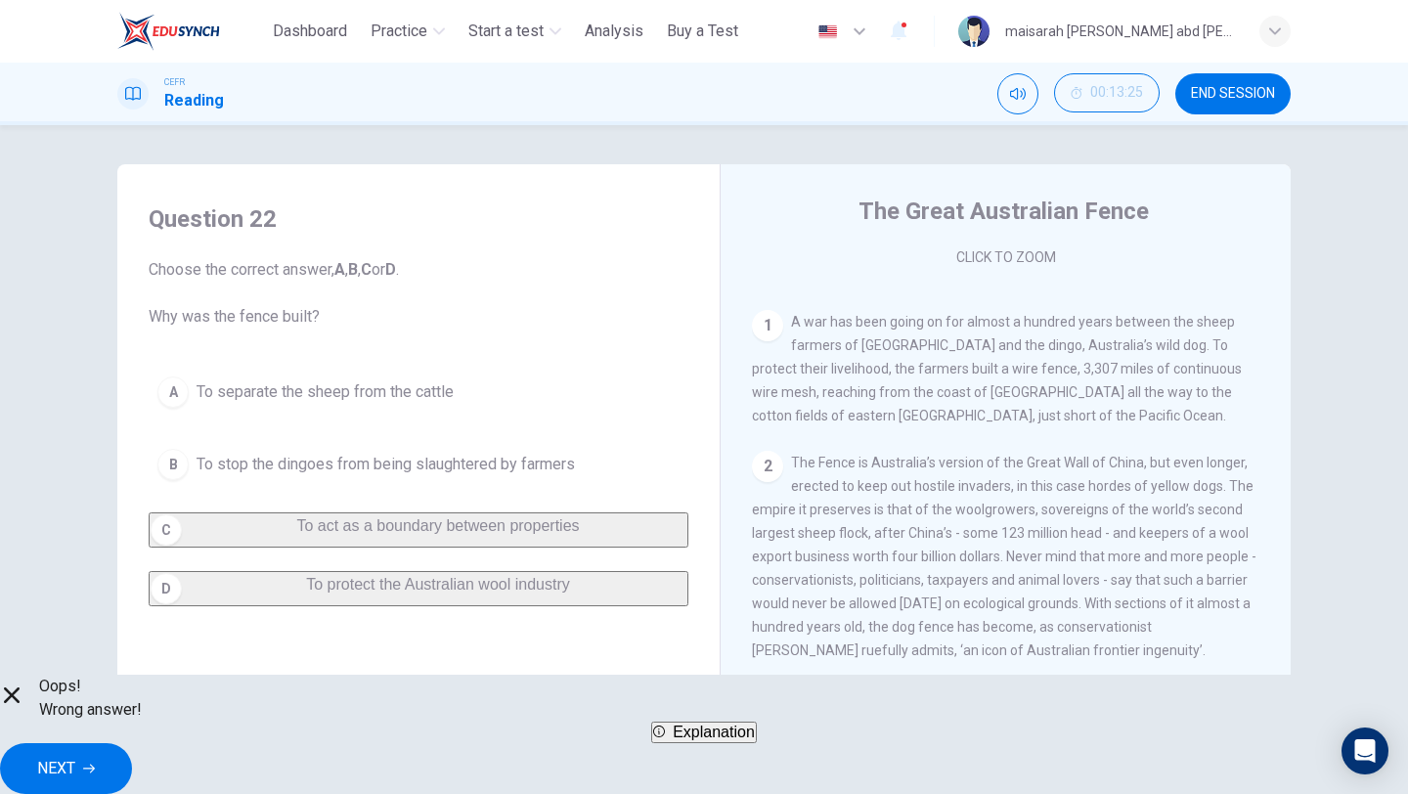
click at [750, 740] on span "Explanation" at bounding box center [714, 731] width 82 height 17
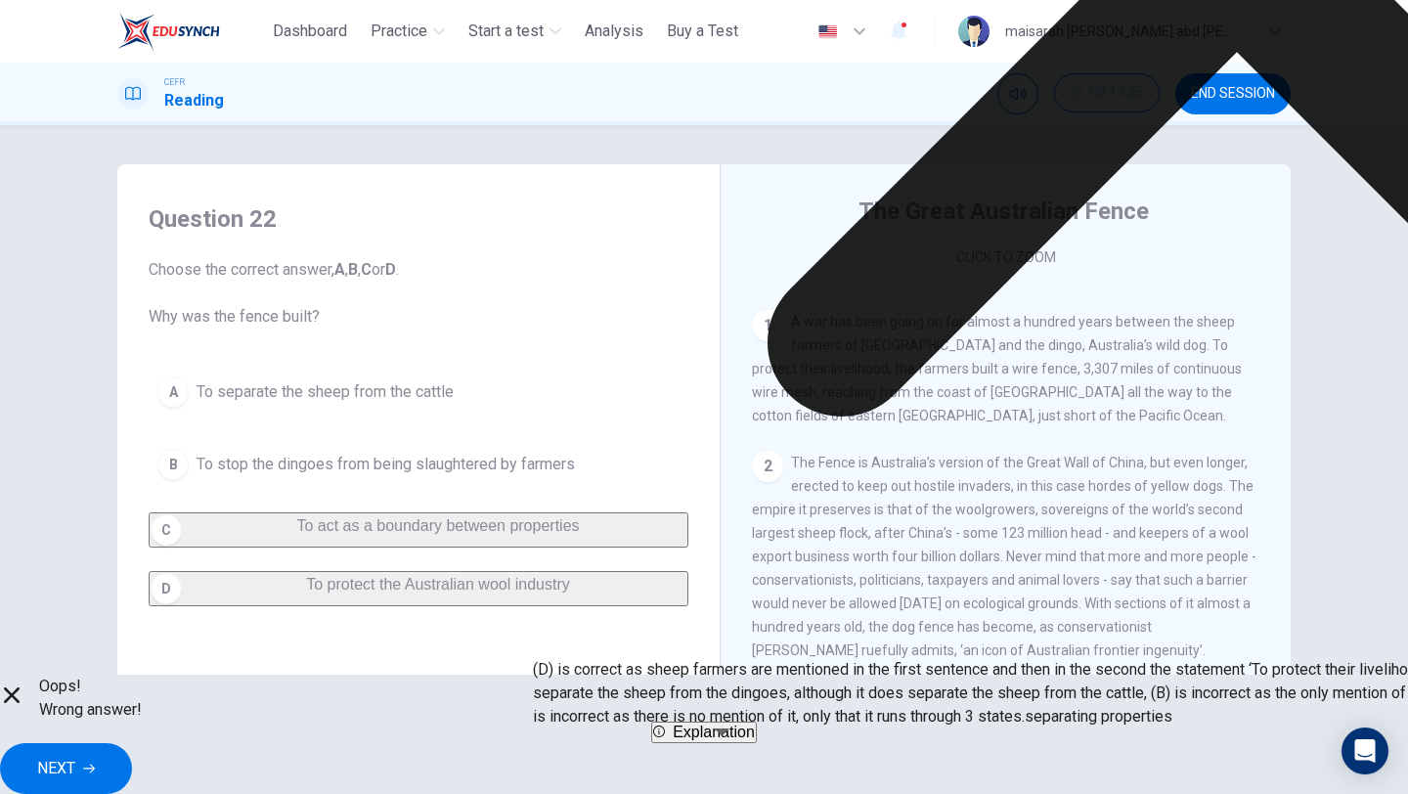
click at [754, 740] on span "Explanation" at bounding box center [714, 731] width 82 height 17
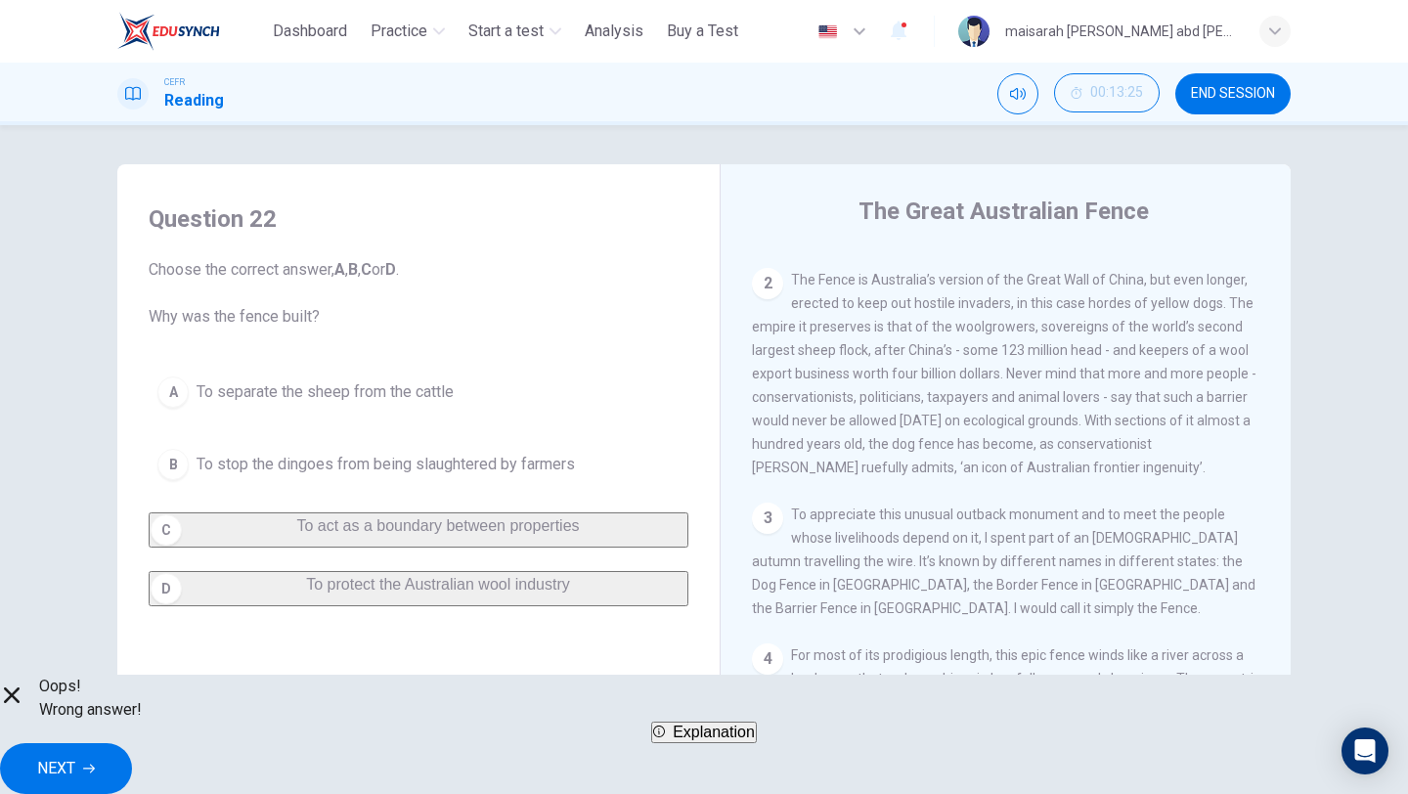
scroll to position [532, 0]
click at [132, 779] on button "NEXT" at bounding box center [66, 768] width 132 height 51
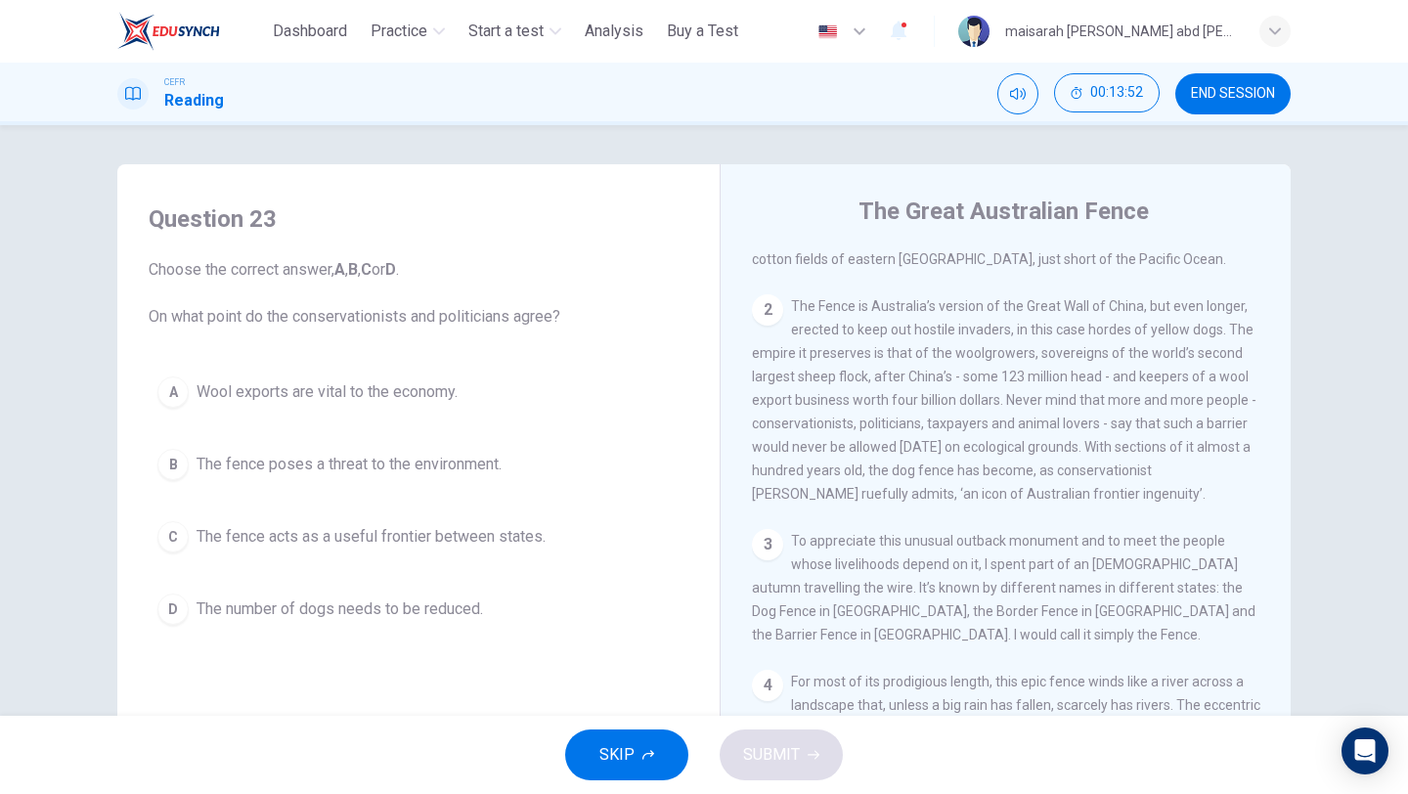
scroll to position [512, 0]
click at [1076, 416] on div "2 The Fence is Australia’s version of the Great Wall of China, but even longer,…" at bounding box center [1006, 395] width 508 height 211
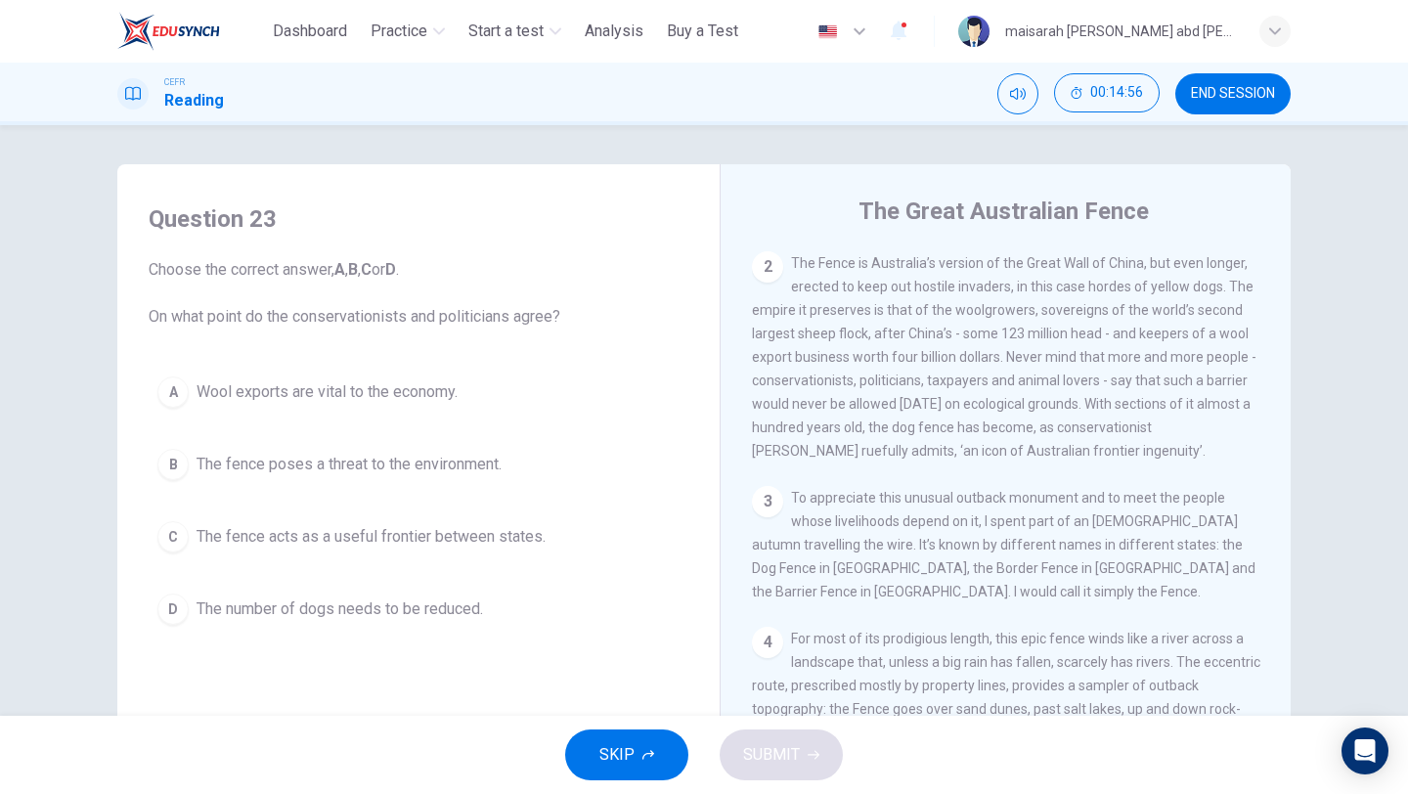
scroll to position [553, 0]
click at [515, 547] on span "The fence acts as a useful frontier between states." at bounding box center [371, 536] width 349 height 23
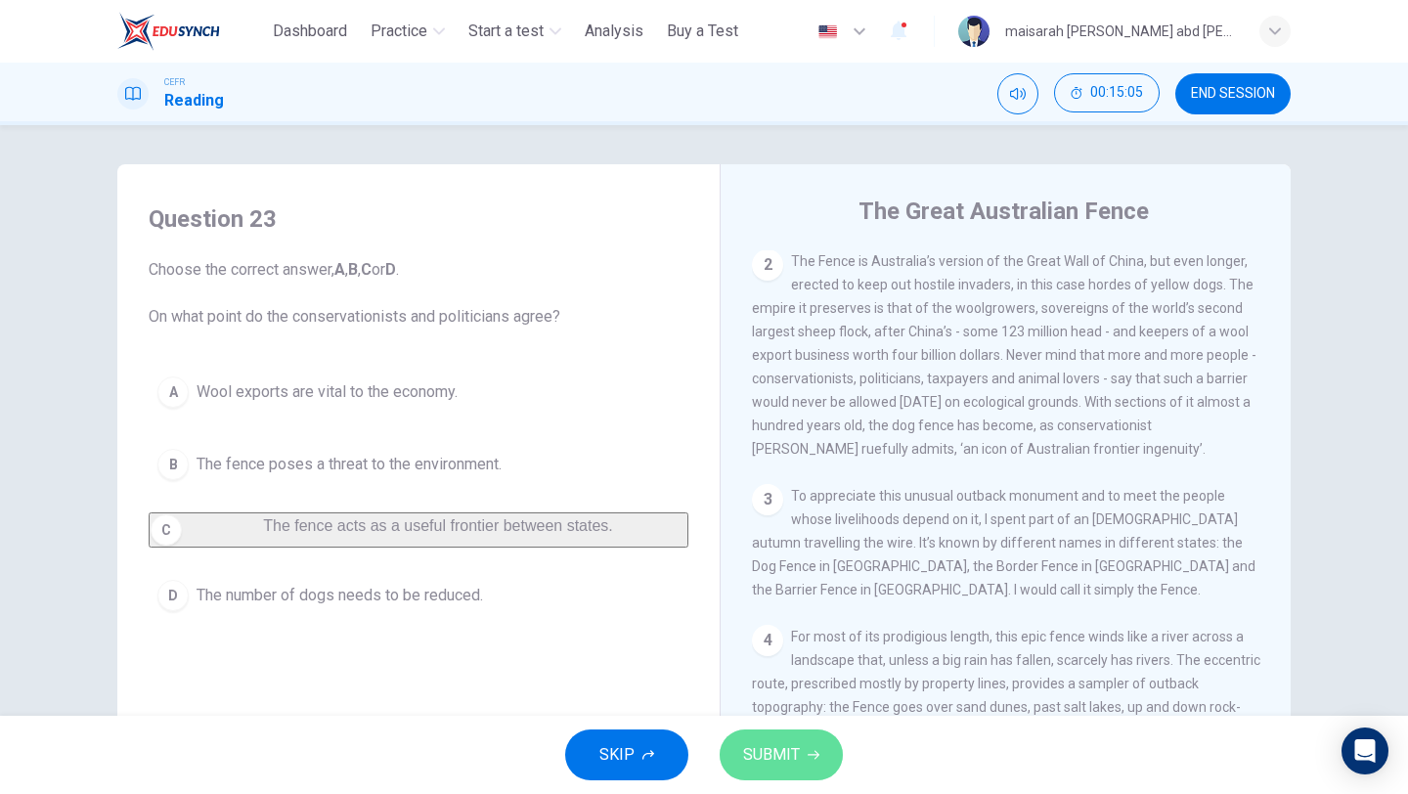
click at [815, 768] on button "SUBMIT" at bounding box center [781, 754] width 123 height 51
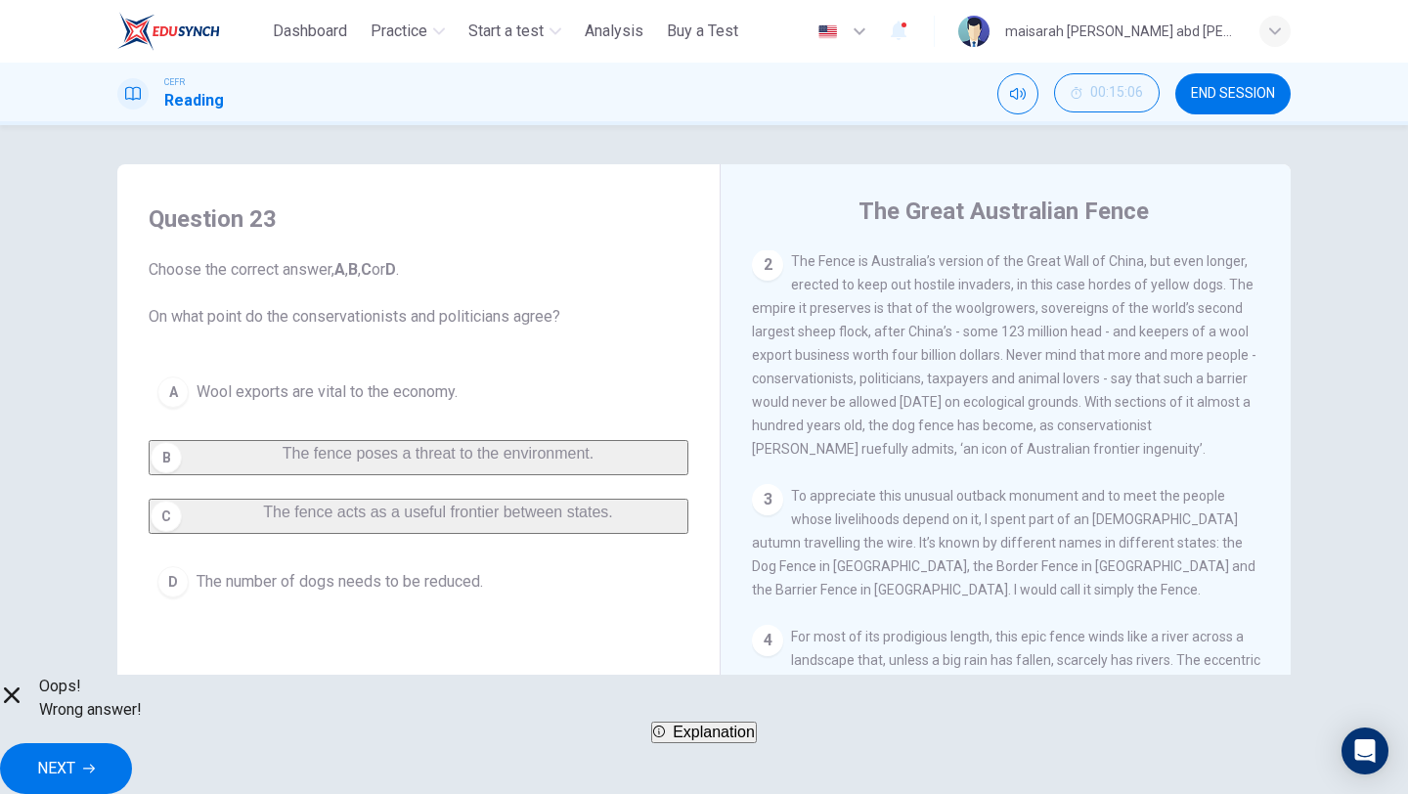
scroll to position [552, 0]
click at [757, 743] on button "Explanation" at bounding box center [704, 732] width 106 height 22
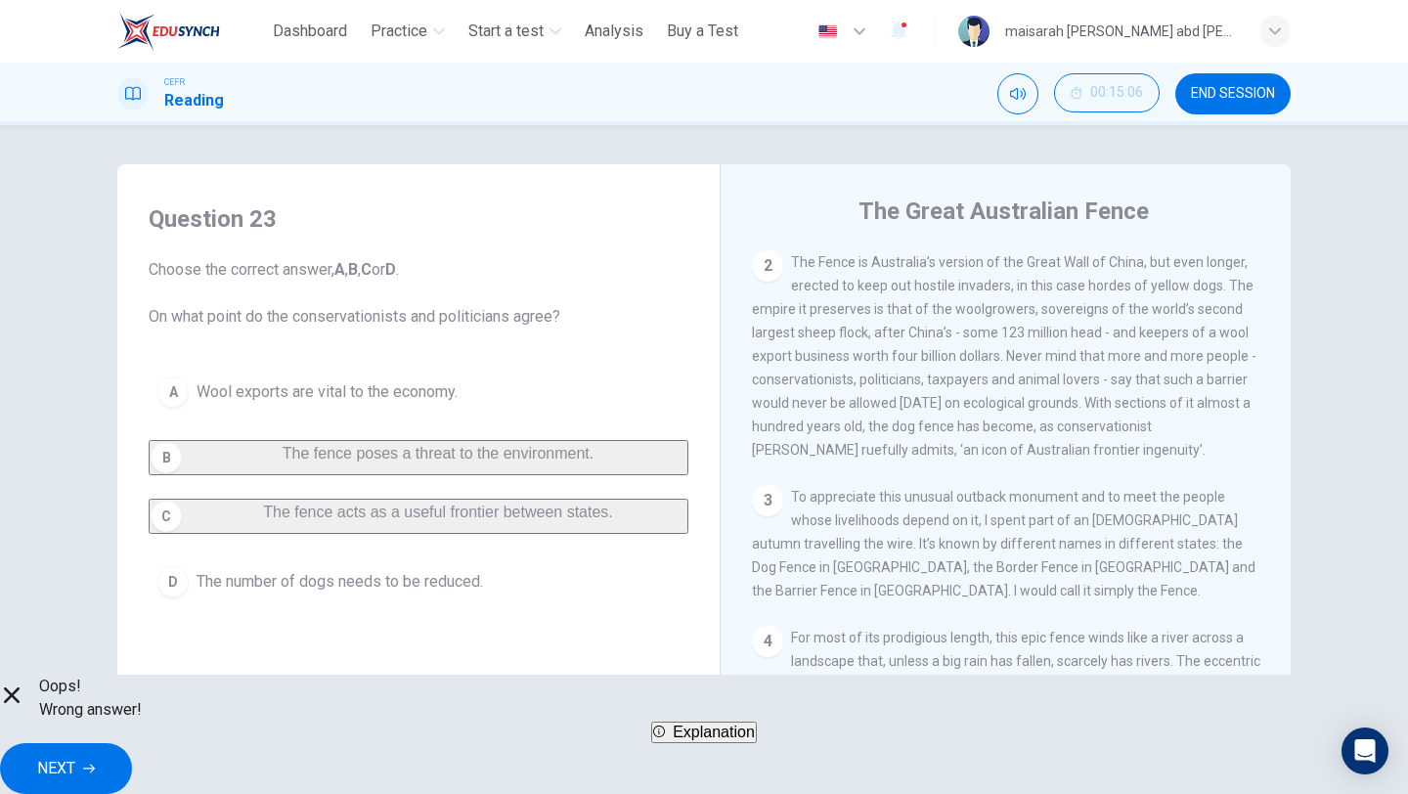
click at [75, 755] on span "NEXT" at bounding box center [56, 768] width 38 height 27
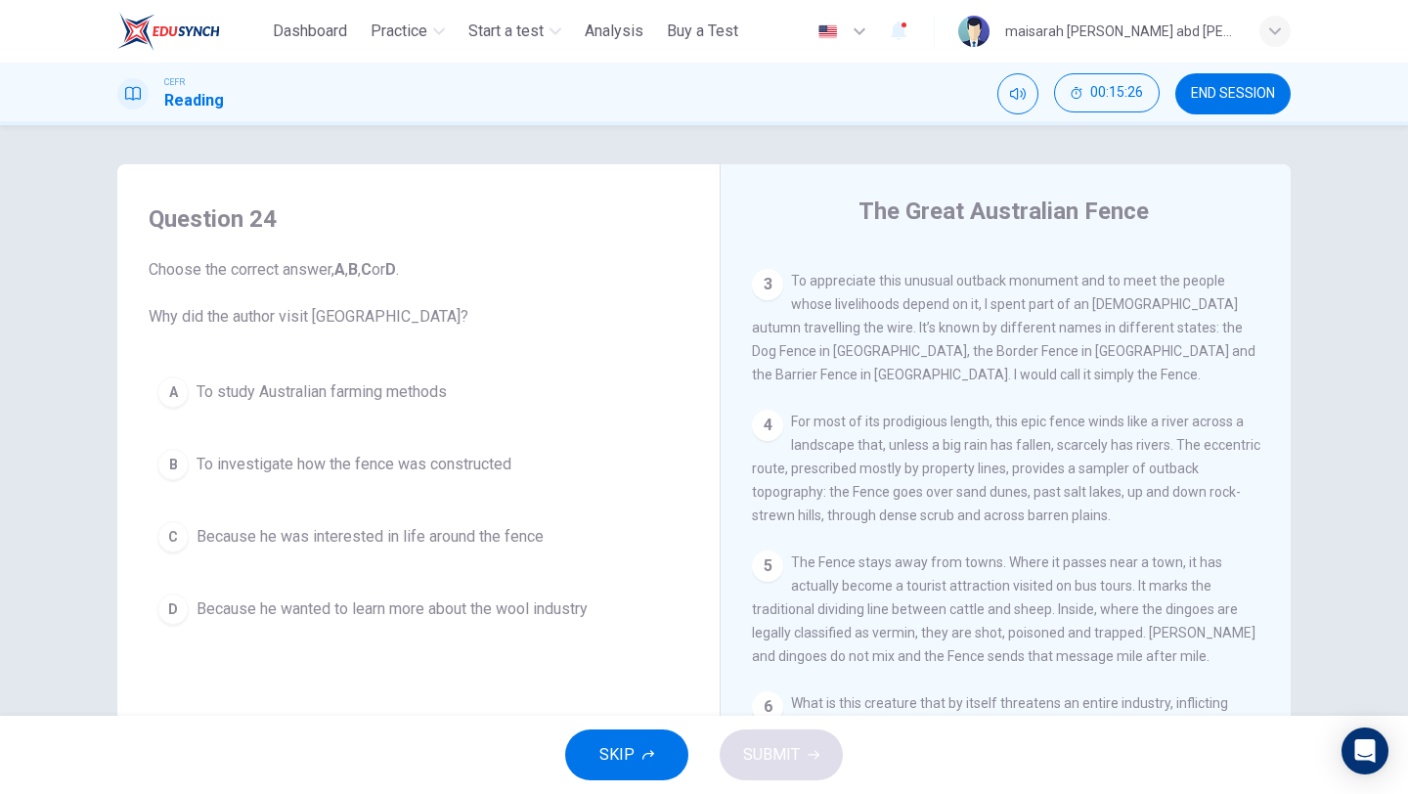
scroll to position [769, 0]
click at [552, 609] on span "Because he wanted to learn more about the wool industry" at bounding box center [392, 608] width 391 height 23
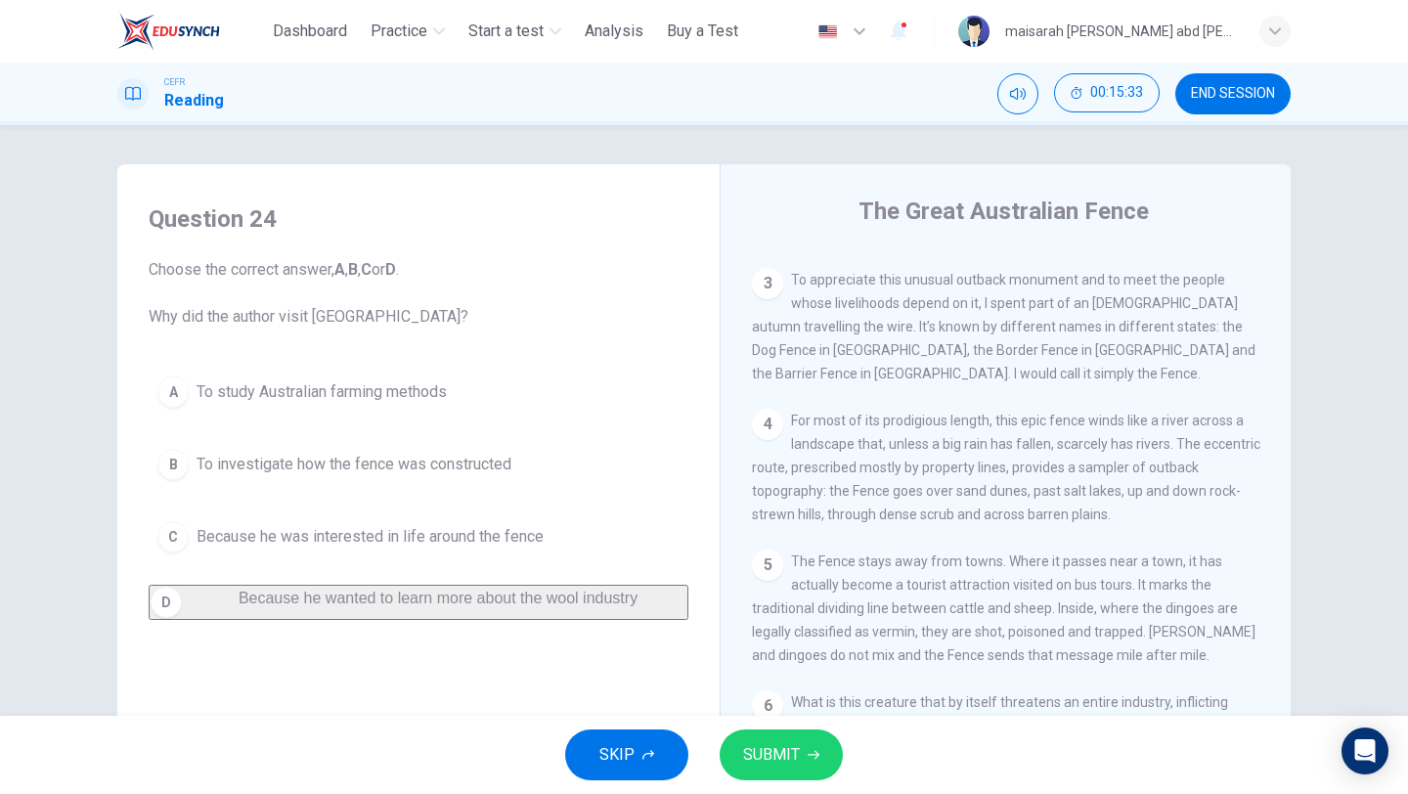
click at [547, 531] on button "C Because he was interested in life around the fence" at bounding box center [419, 536] width 540 height 49
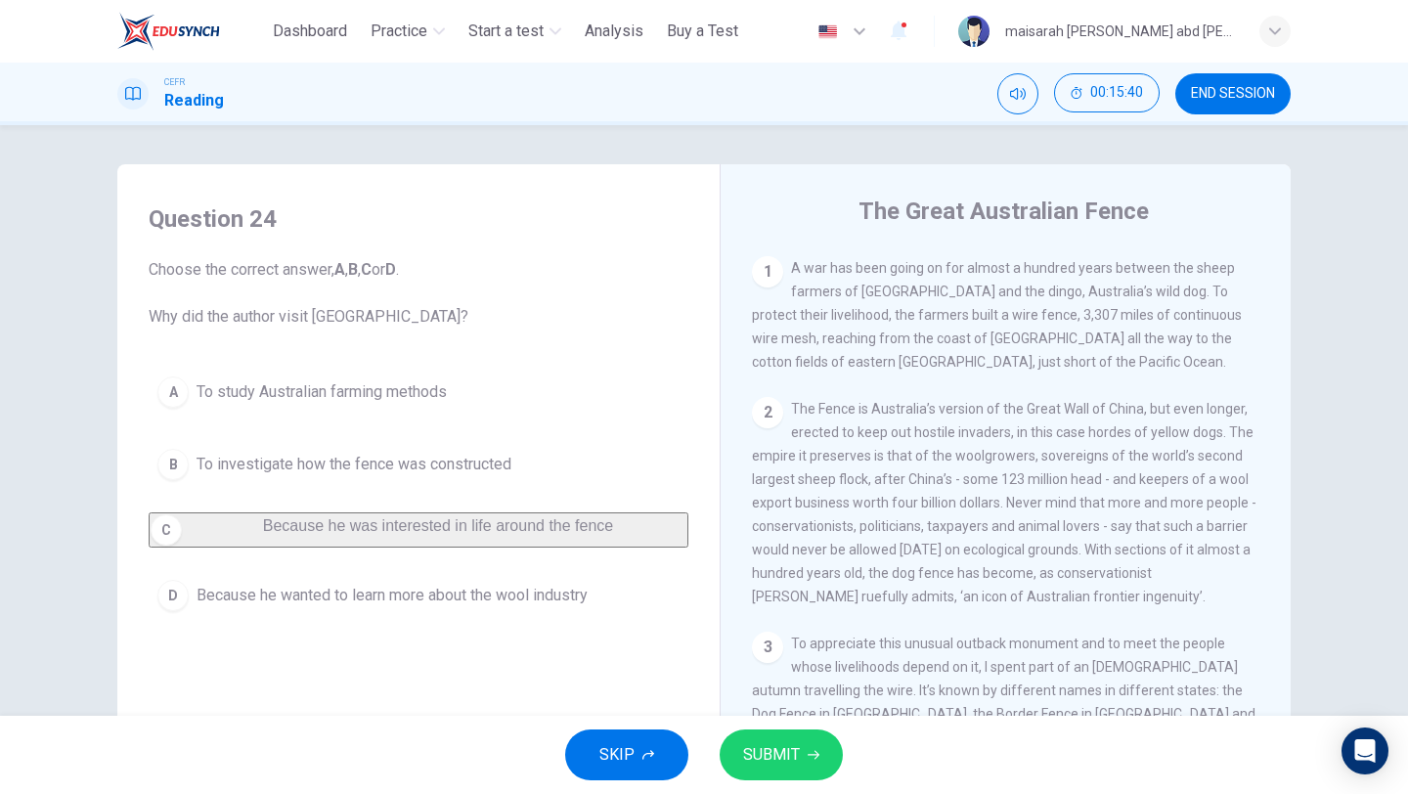
scroll to position [441, 0]
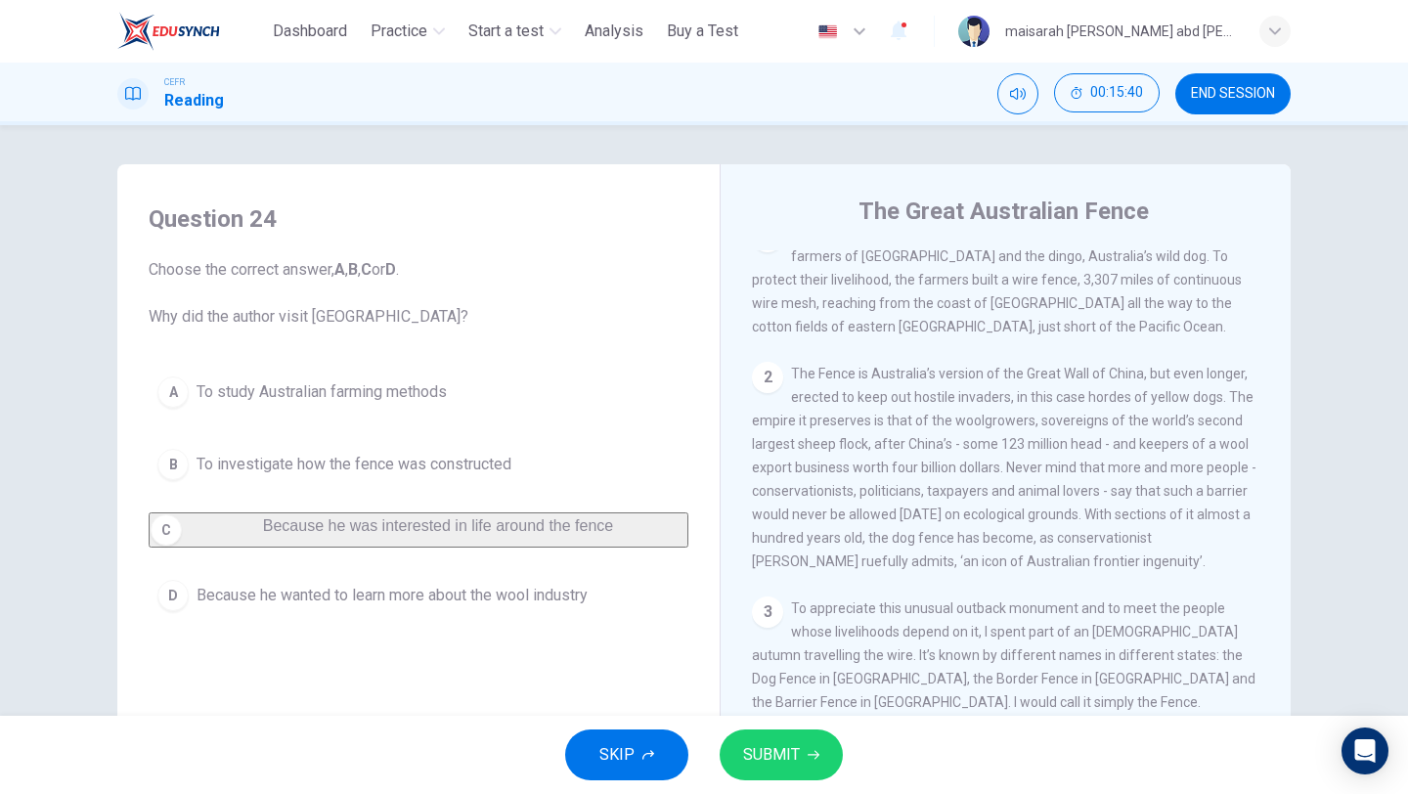
click at [797, 787] on div "SKIP SUBMIT" at bounding box center [704, 755] width 1408 height 78
click at [789, 756] on span "SUBMIT" at bounding box center [771, 754] width 57 height 27
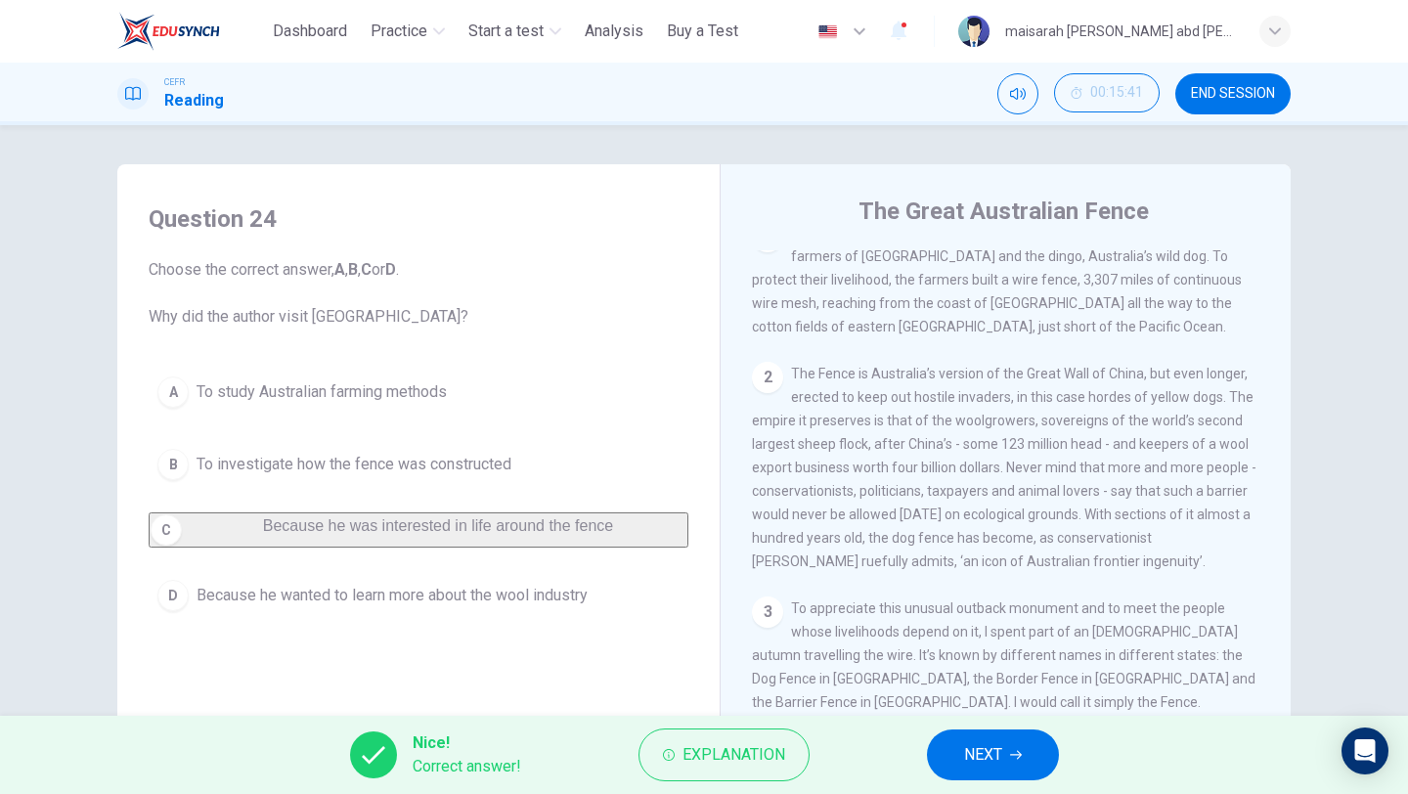
click at [953, 737] on button "NEXT" at bounding box center [993, 754] width 132 height 51
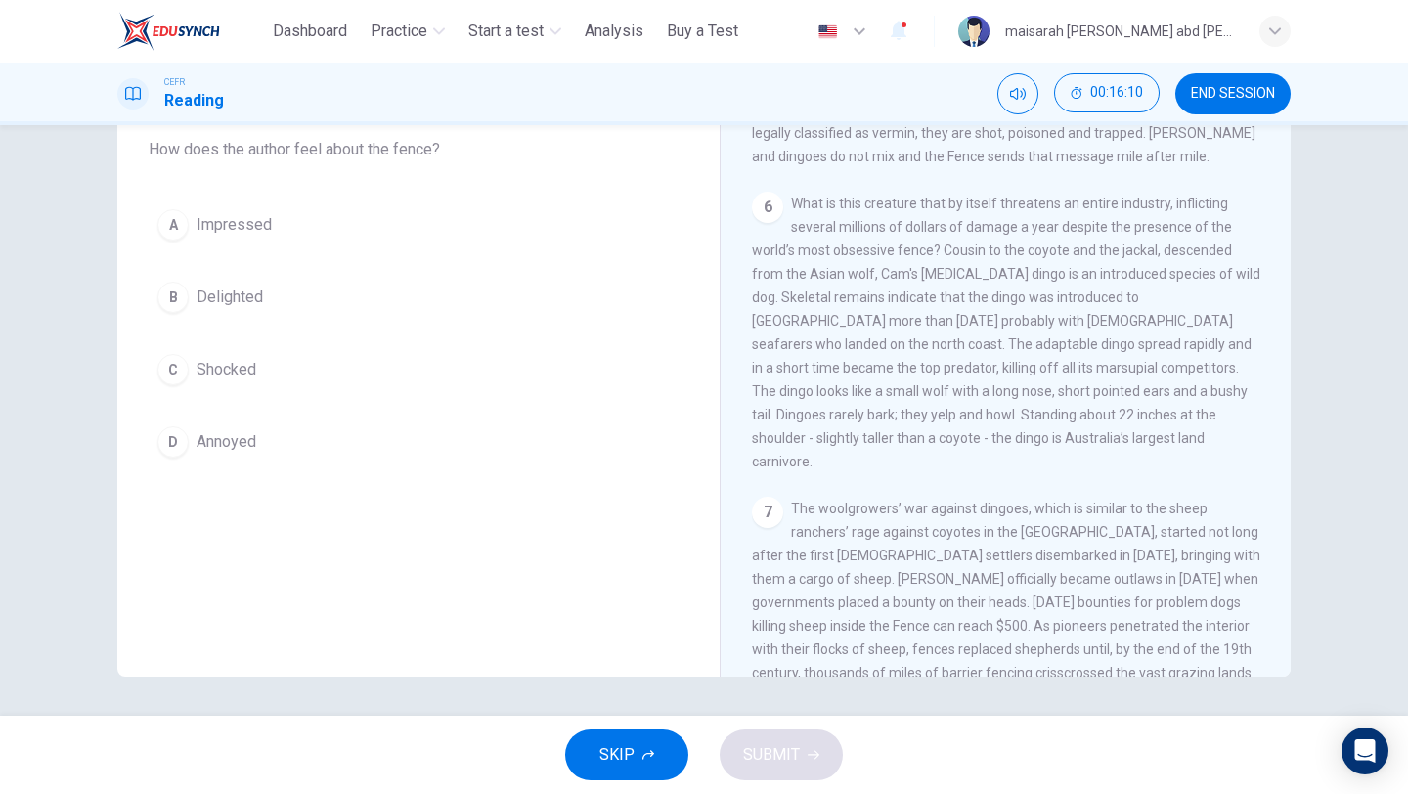
scroll to position [746, 0]
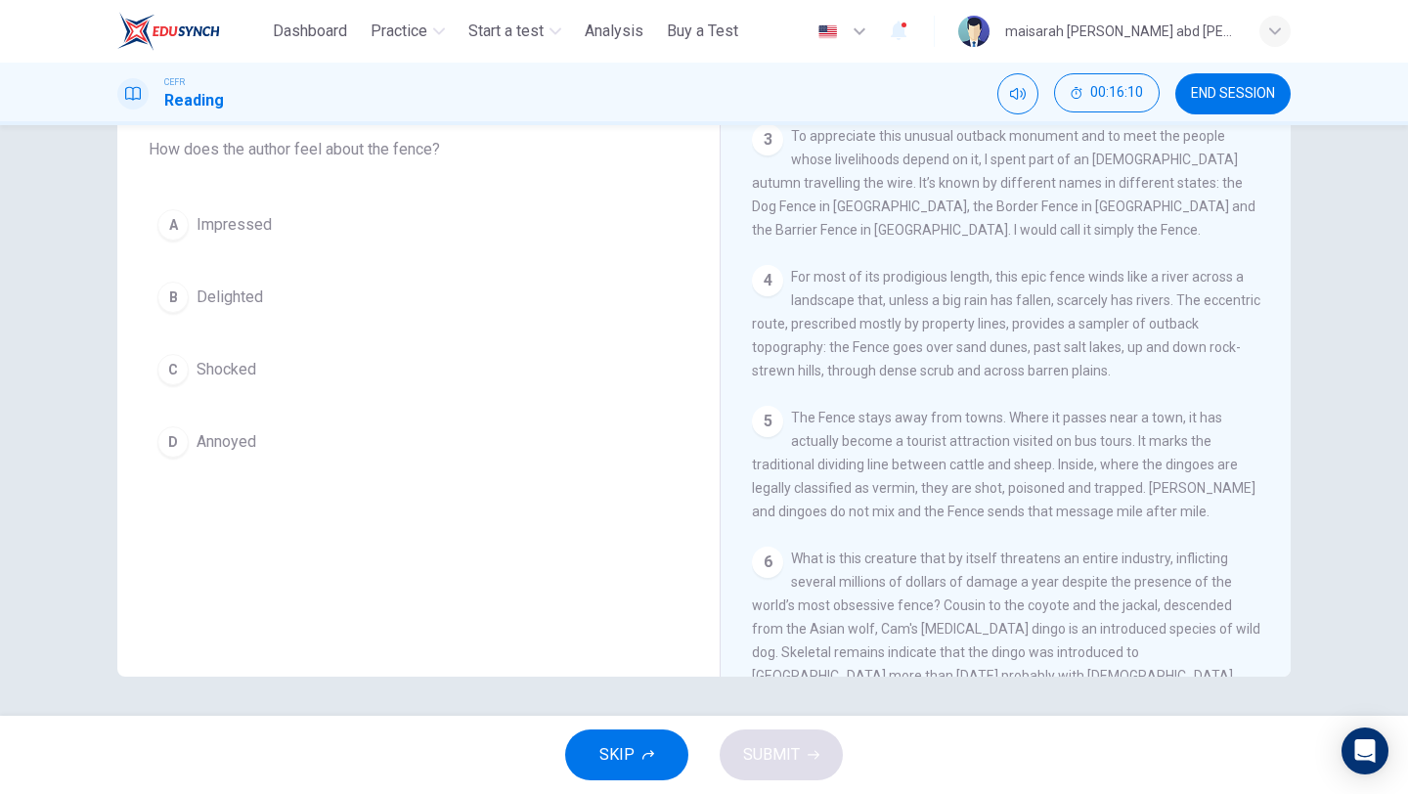
click at [269, 240] on button "A Impressed" at bounding box center [419, 224] width 540 height 49
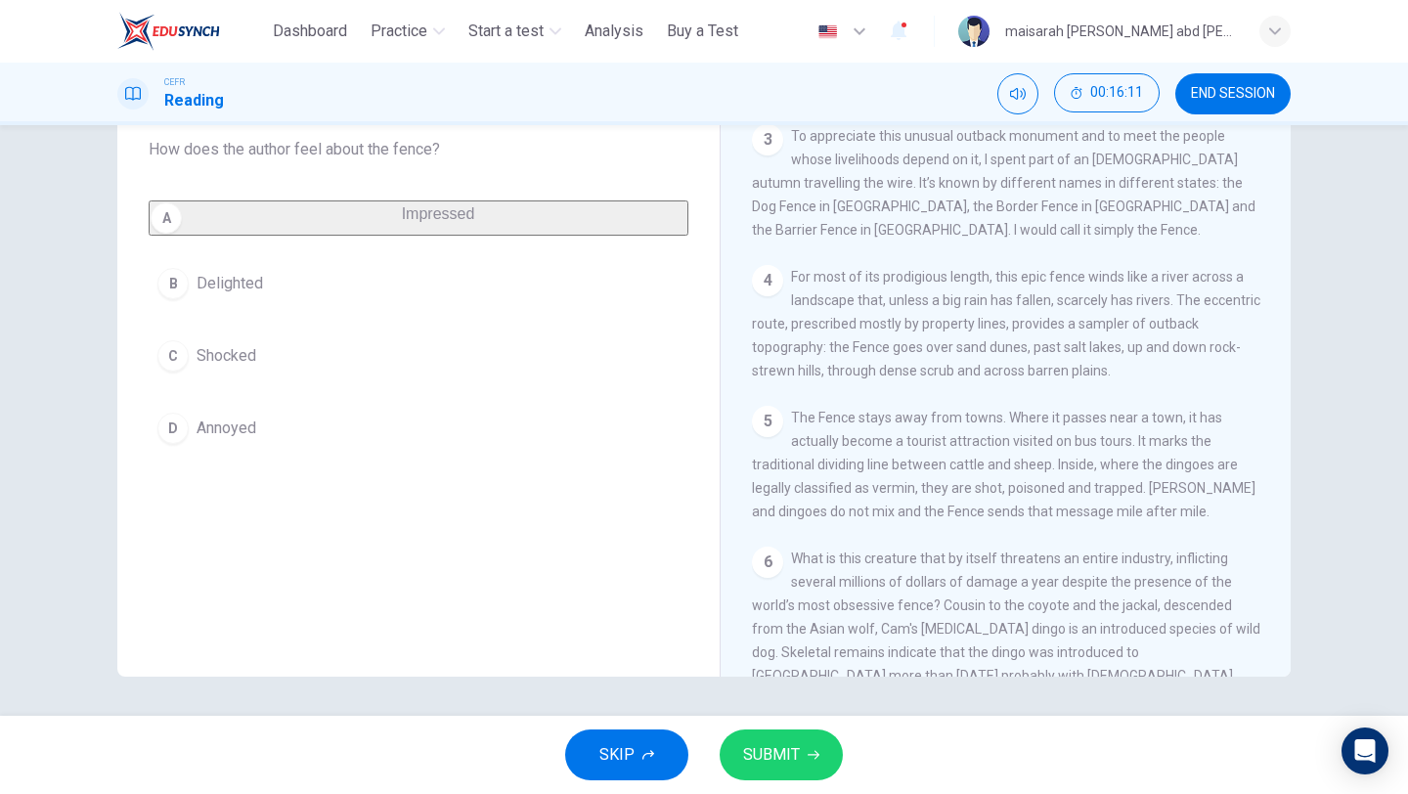
click at [765, 772] on button "SUBMIT" at bounding box center [781, 754] width 123 height 51
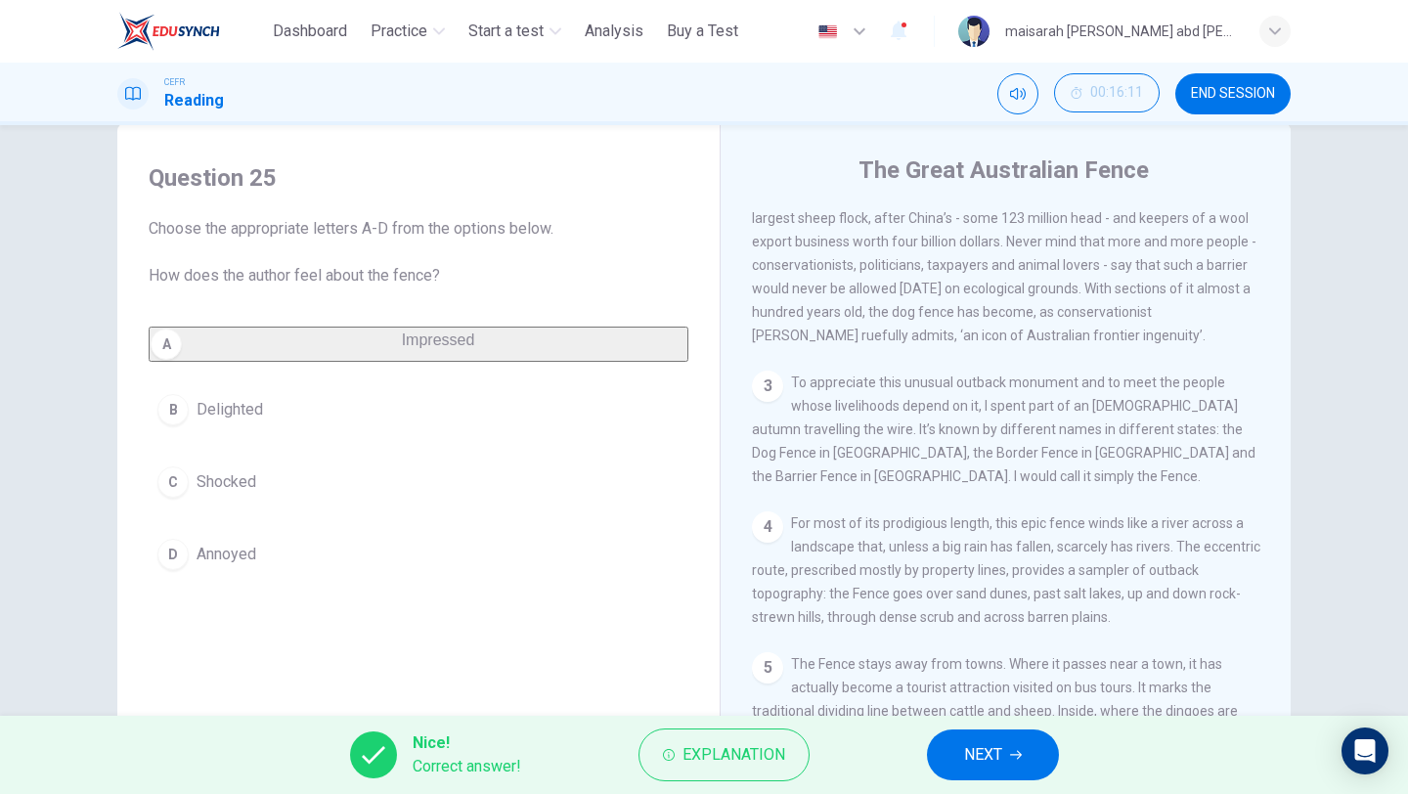
scroll to position [440, 0]
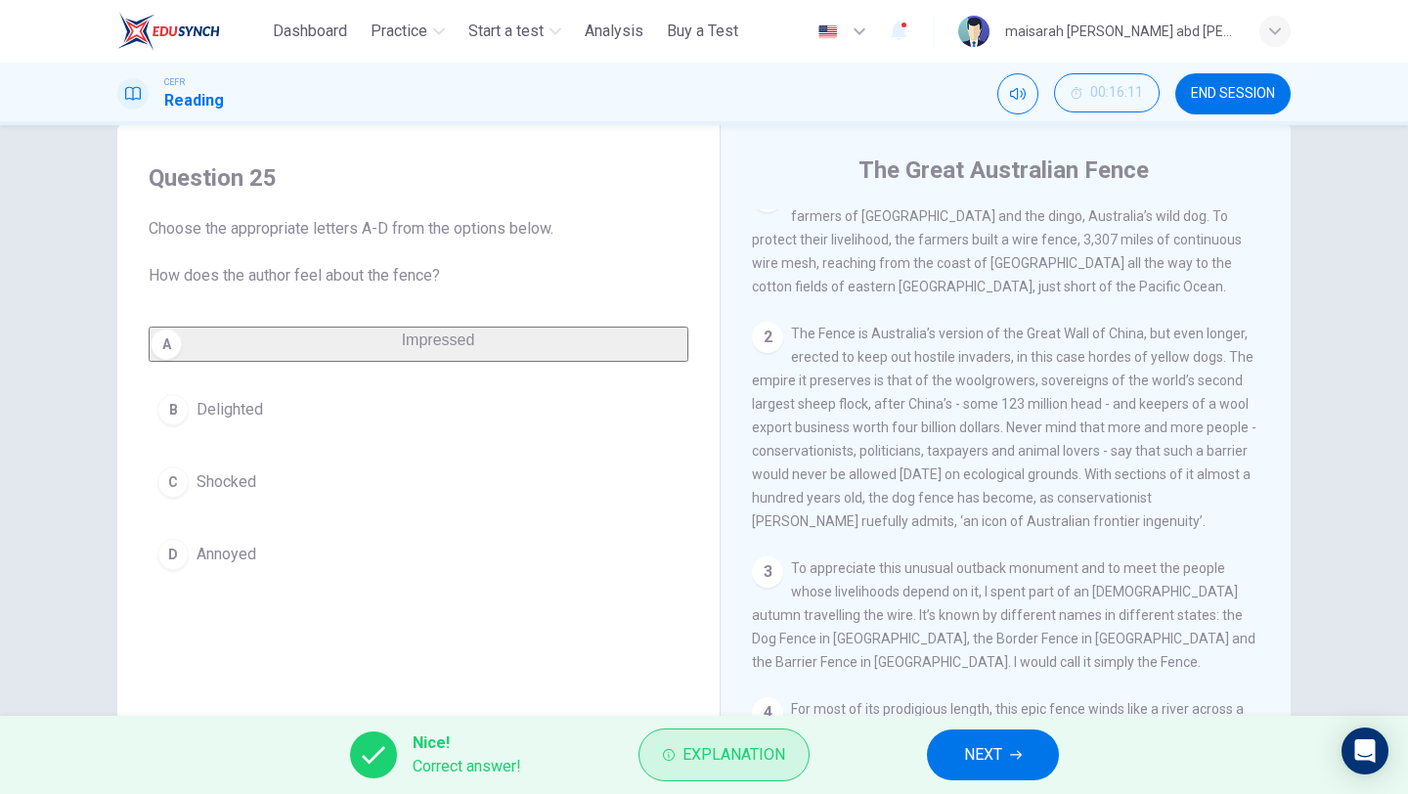
click at [778, 769] on button "Explanation" at bounding box center [723, 754] width 171 height 53
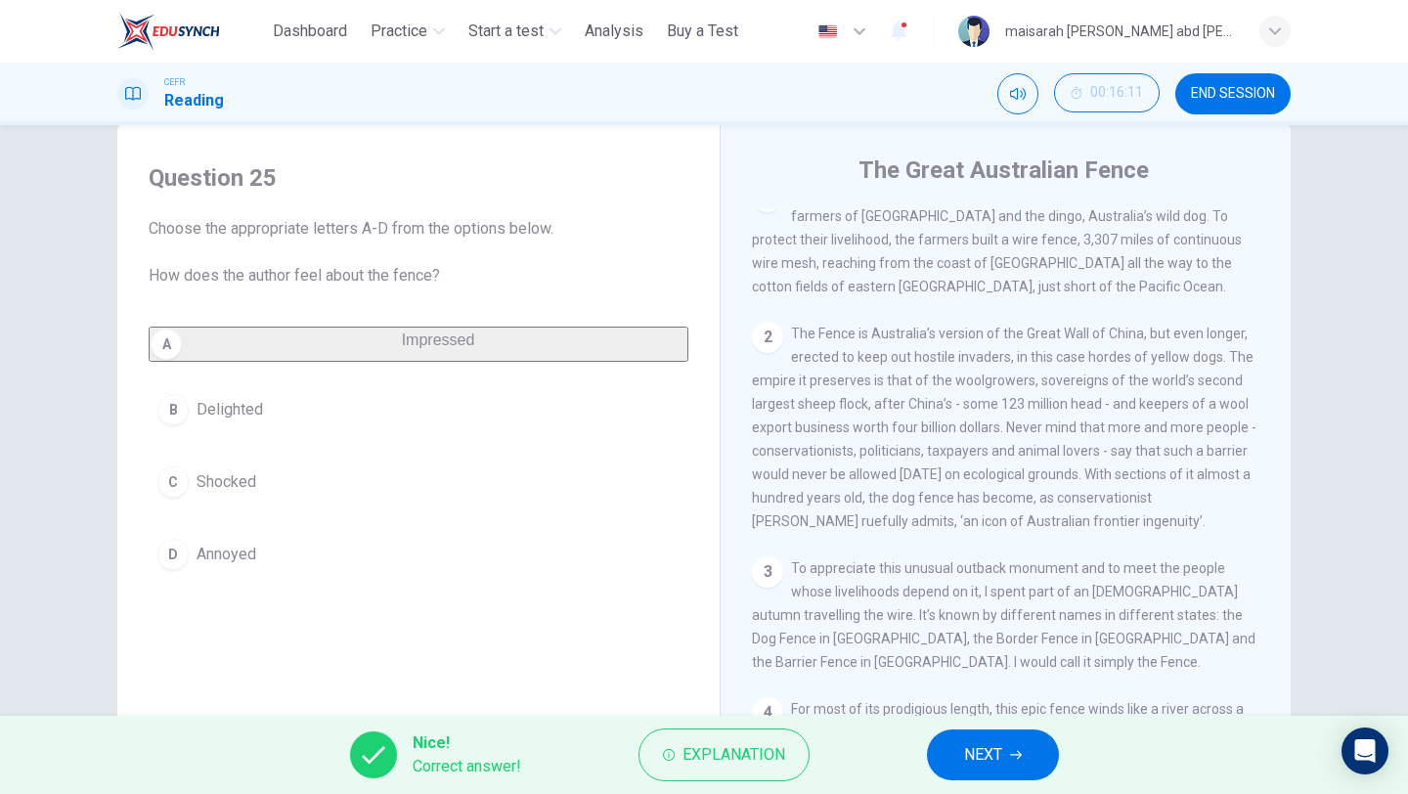
click at [993, 758] on span "NEXT" at bounding box center [983, 754] width 38 height 27
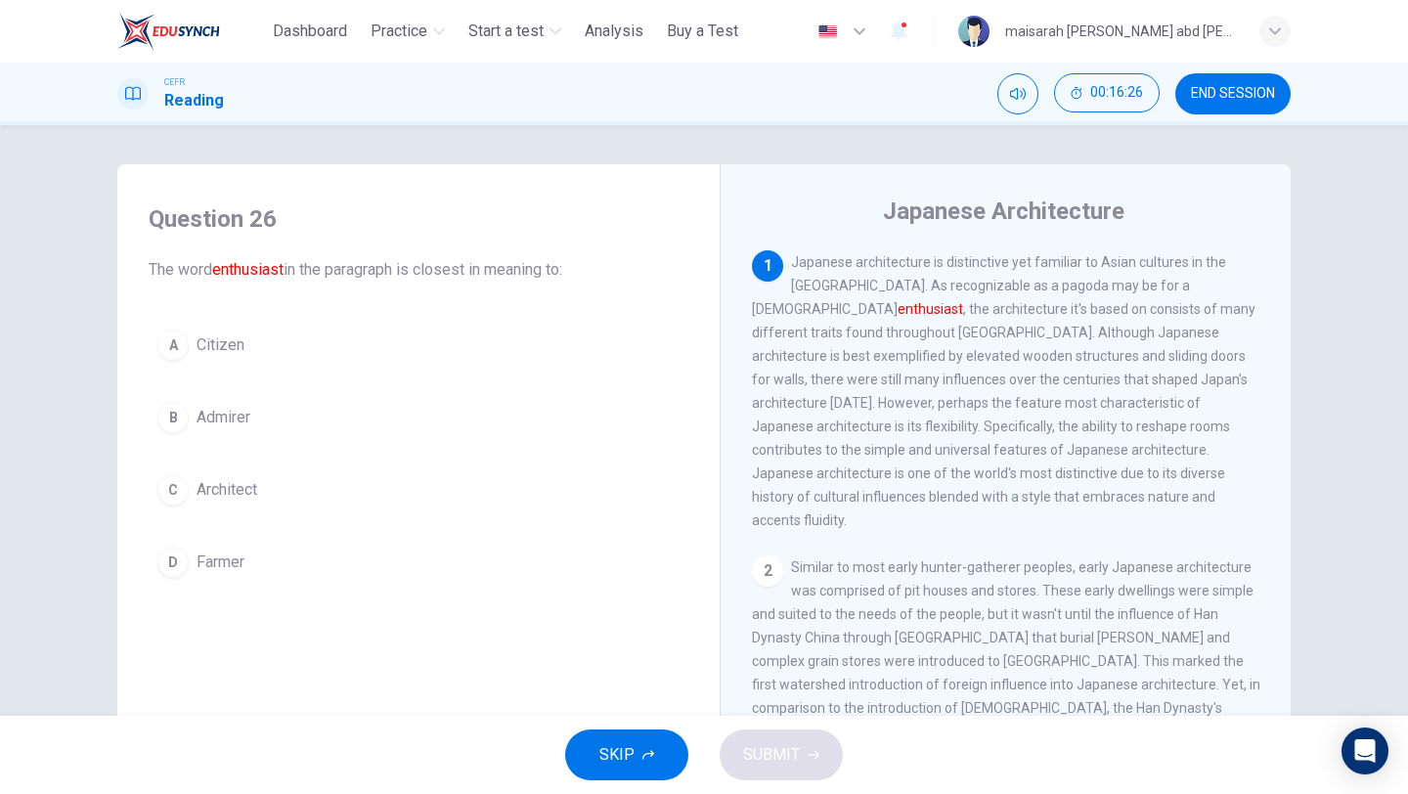
click at [269, 432] on button "B Admirer" at bounding box center [419, 417] width 540 height 49
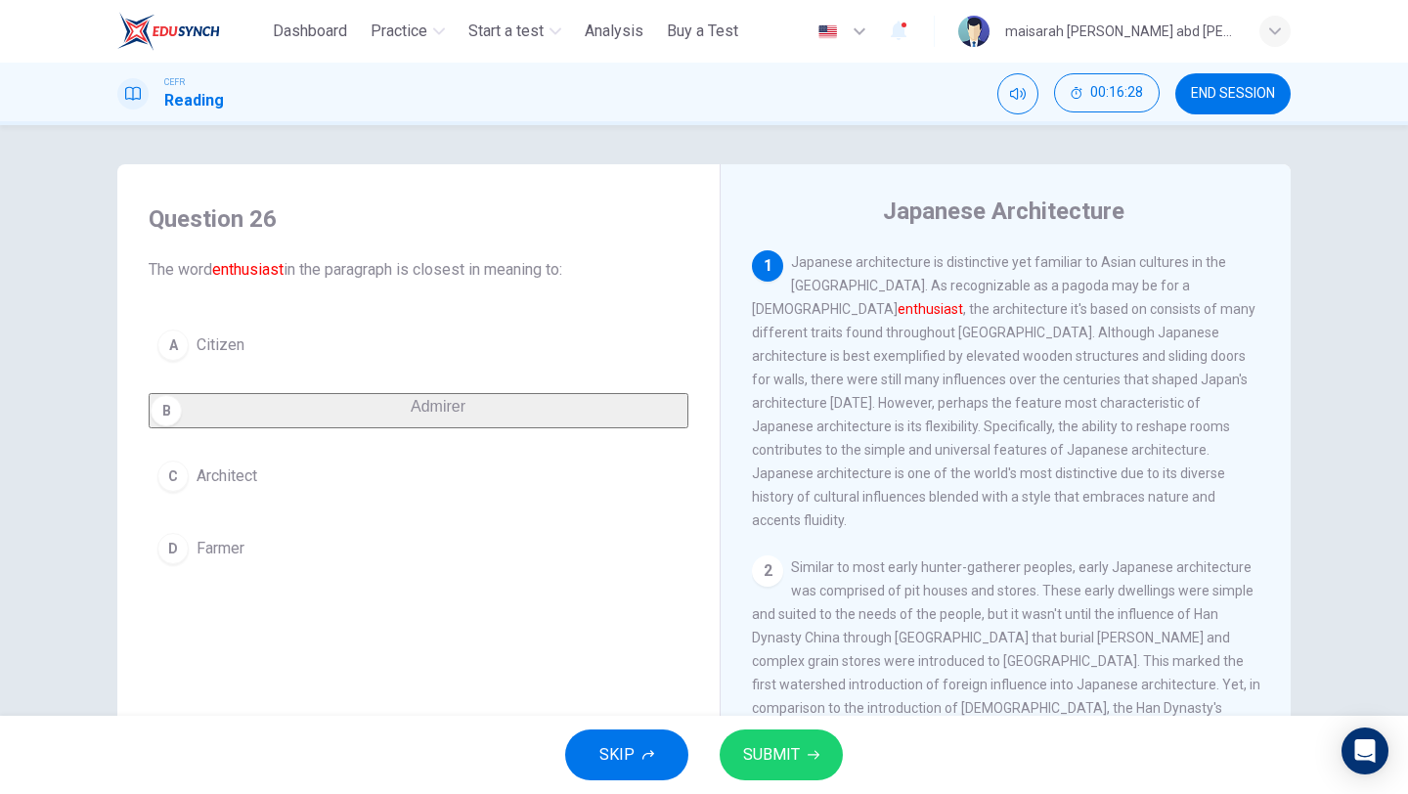
click at [780, 752] on span "SUBMIT" at bounding box center [771, 754] width 57 height 27
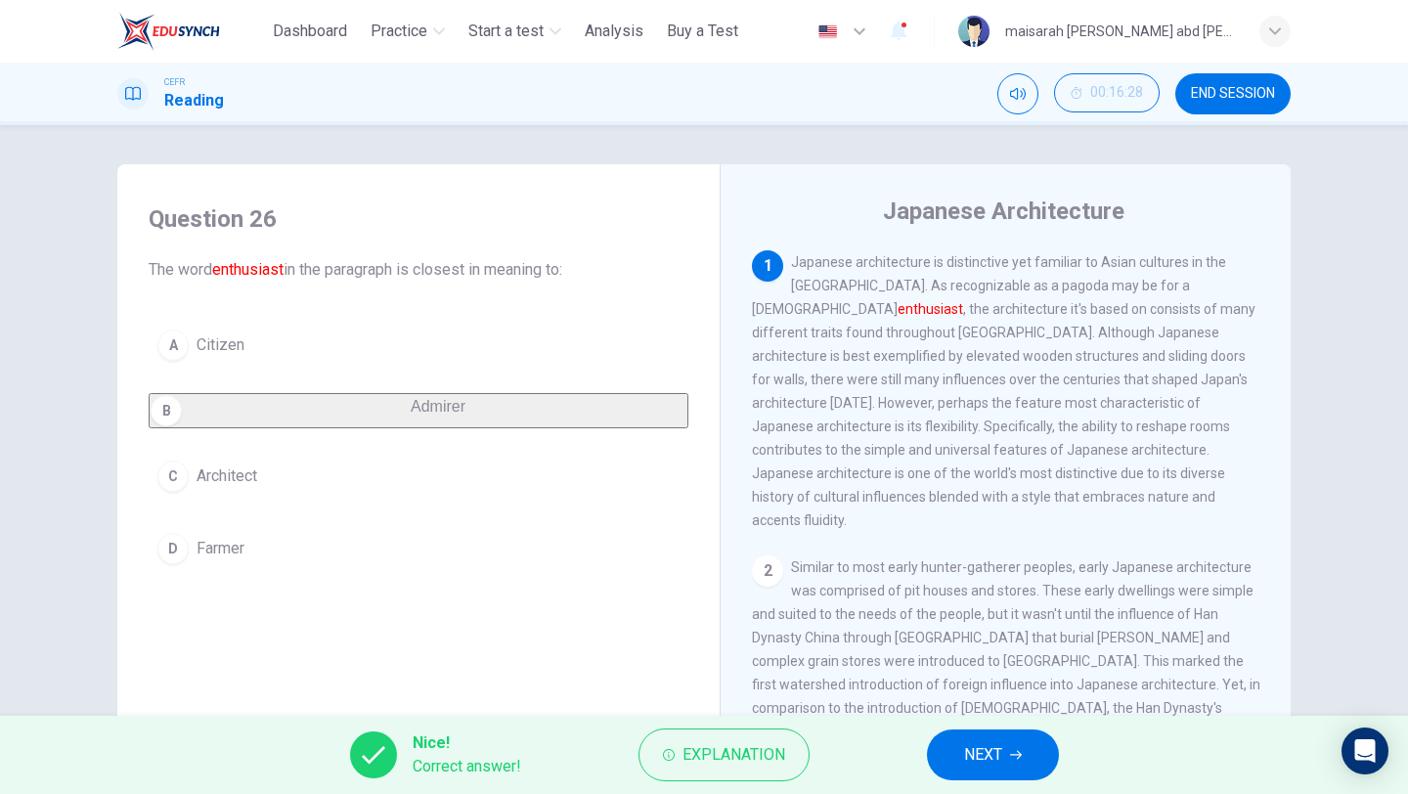
click at [1005, 757] on button "NEXT" at bounding box center [993, 754] width 132 height 51
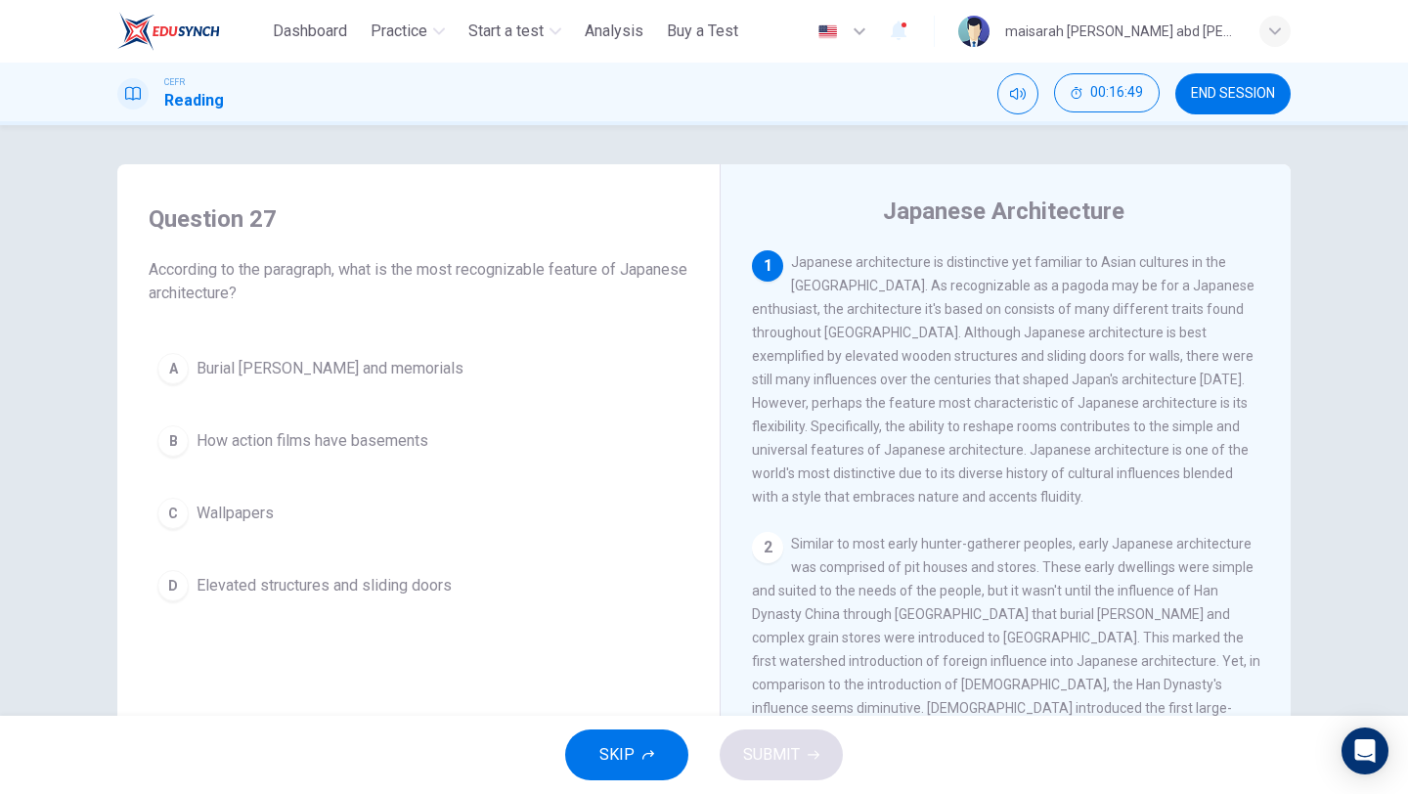
click at [994, 488] on span "Japanese architecture is distinctive yet familiar to Asian cultures in the [GEO…" at bounding box center [1003, 379] width 503 height 250
click at [383, 593] on span "Elevated structures and sliding doors" at bounding box center [324, 585] width 255 height 23
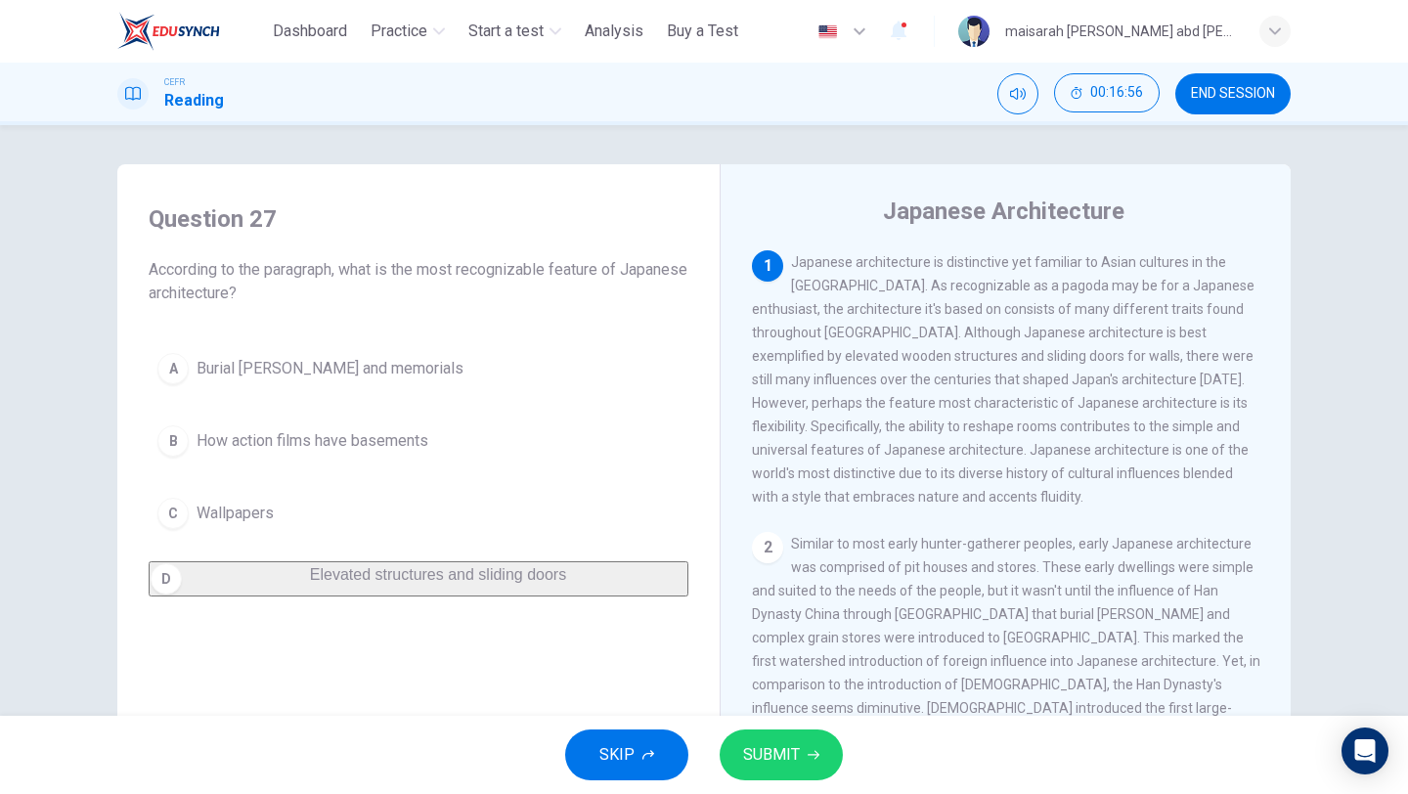
click at [786, 764] on span "SUBMIT" at bounding box center [771, 754] width 57 height 27
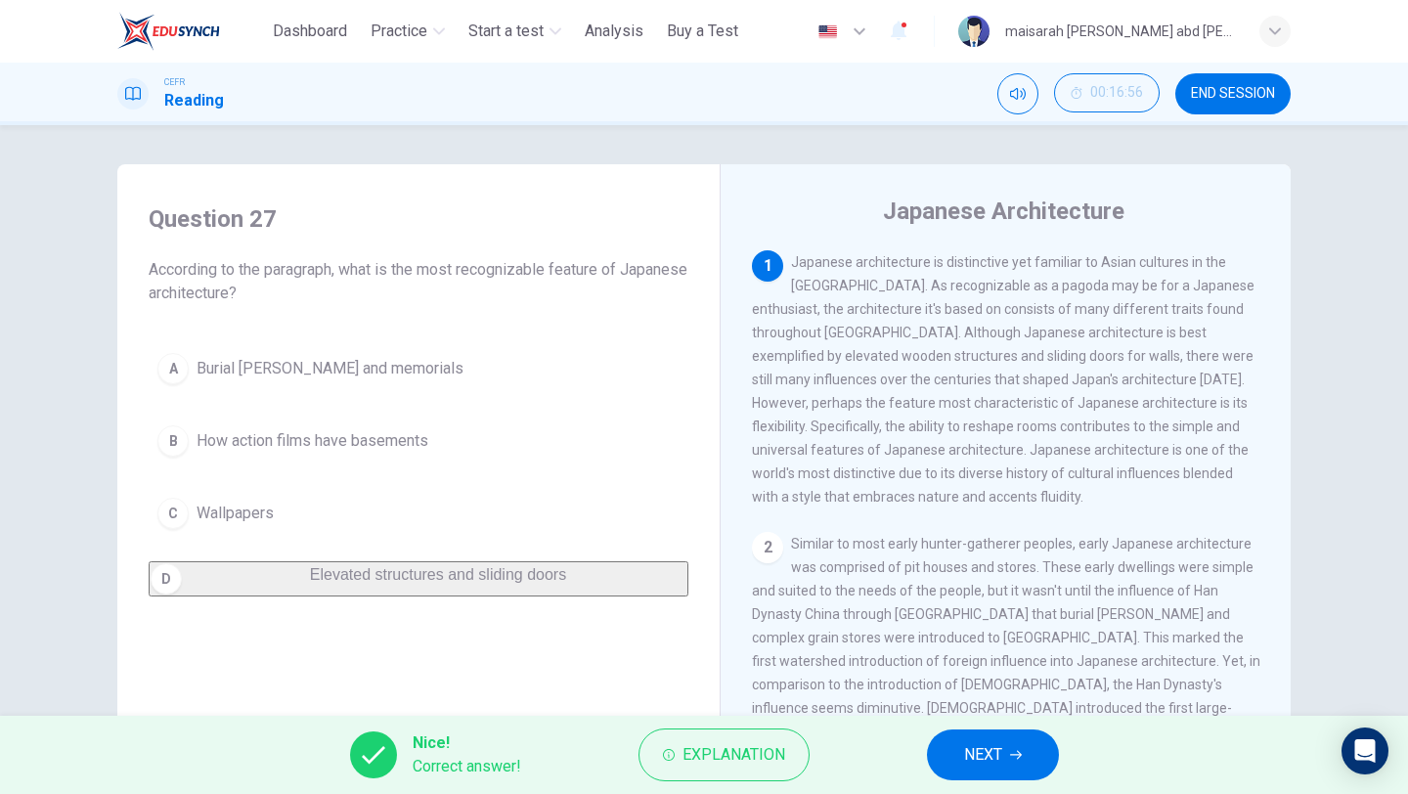
click at [966, 748] on span "NEXT" at bounding box center [983, 754] width 38 height 27
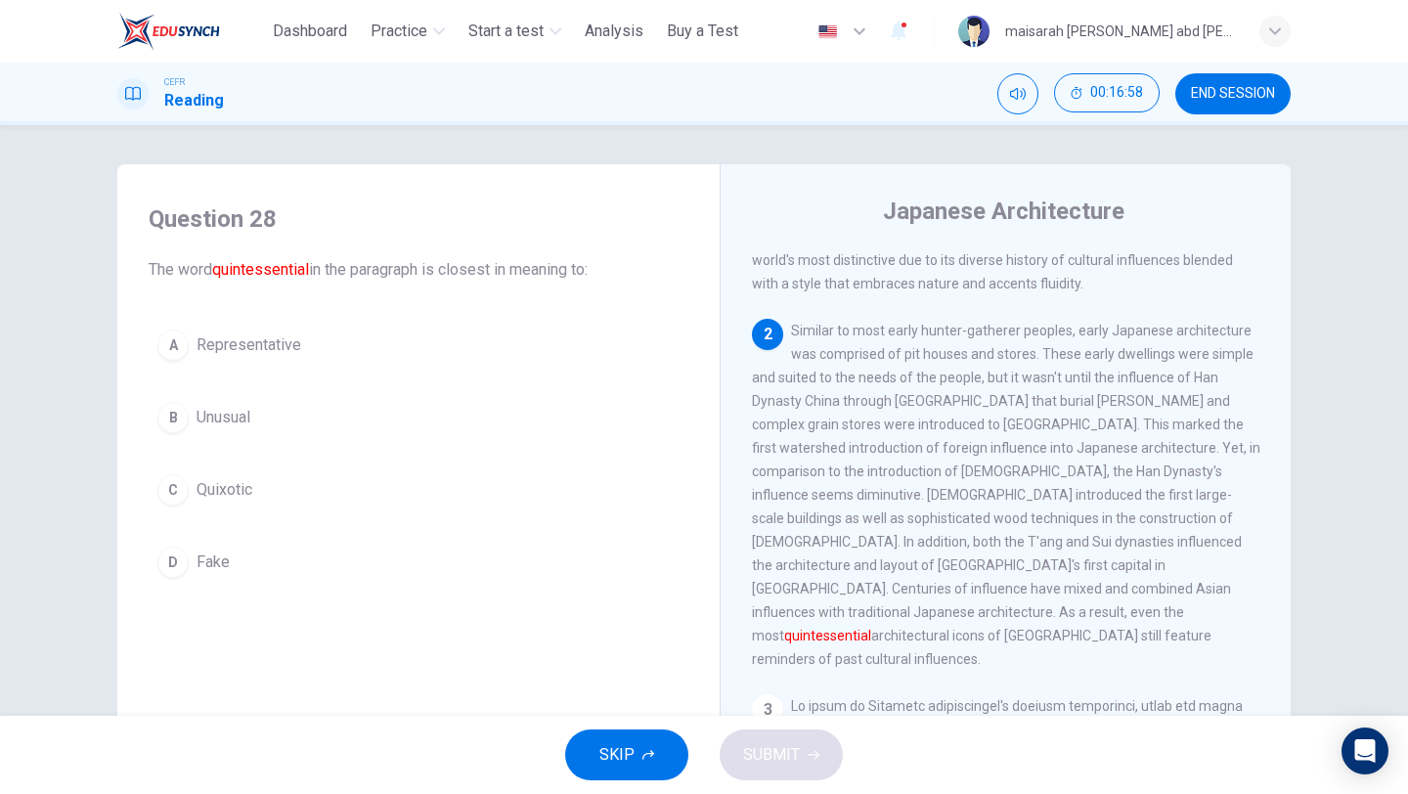
scroll to position [214, 0]
click at [267, 424] on button "B Unusual" at bounding box center [419, 417] width 540 height 49
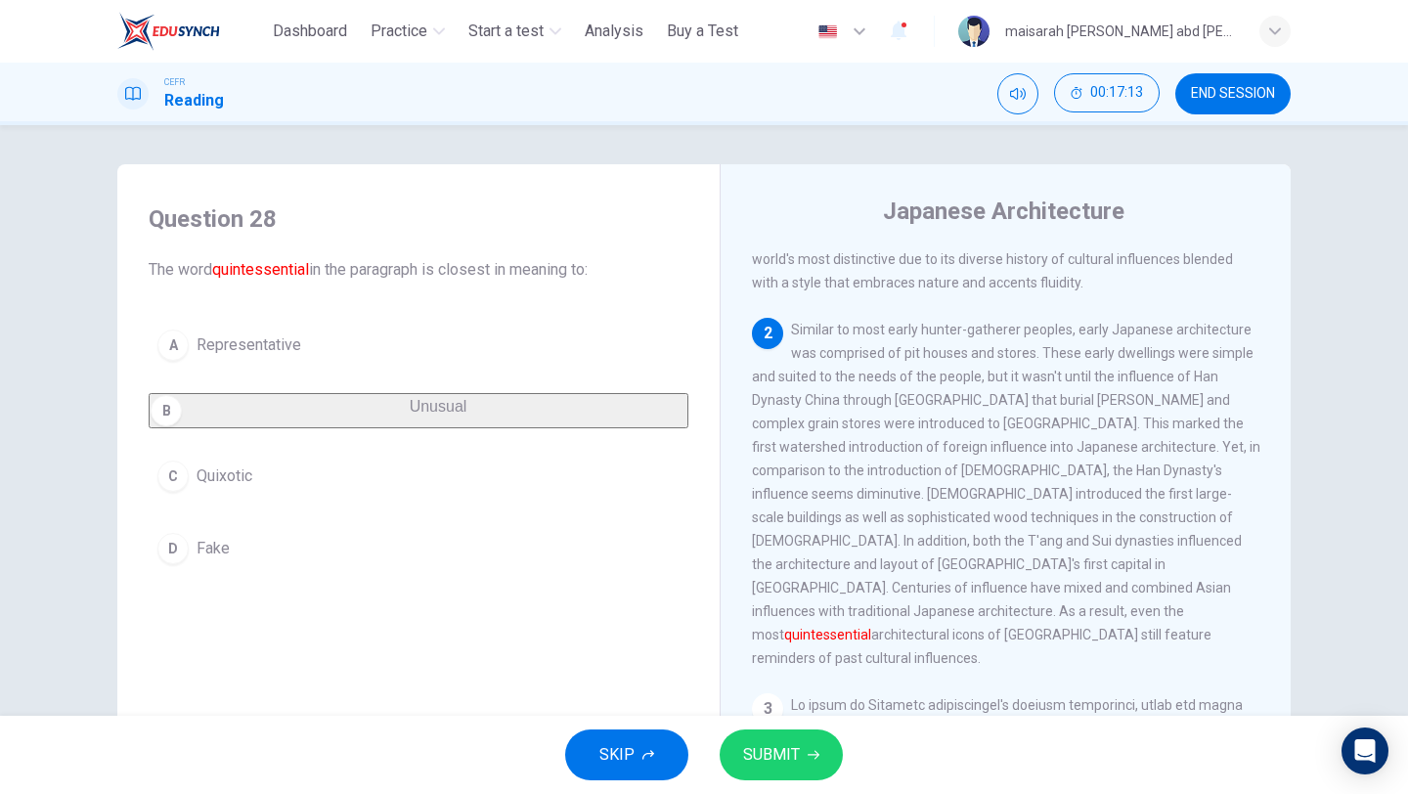
click at [798, 755] on span "SUBMIT" at bounding box center [771, 754] width 57 height 27
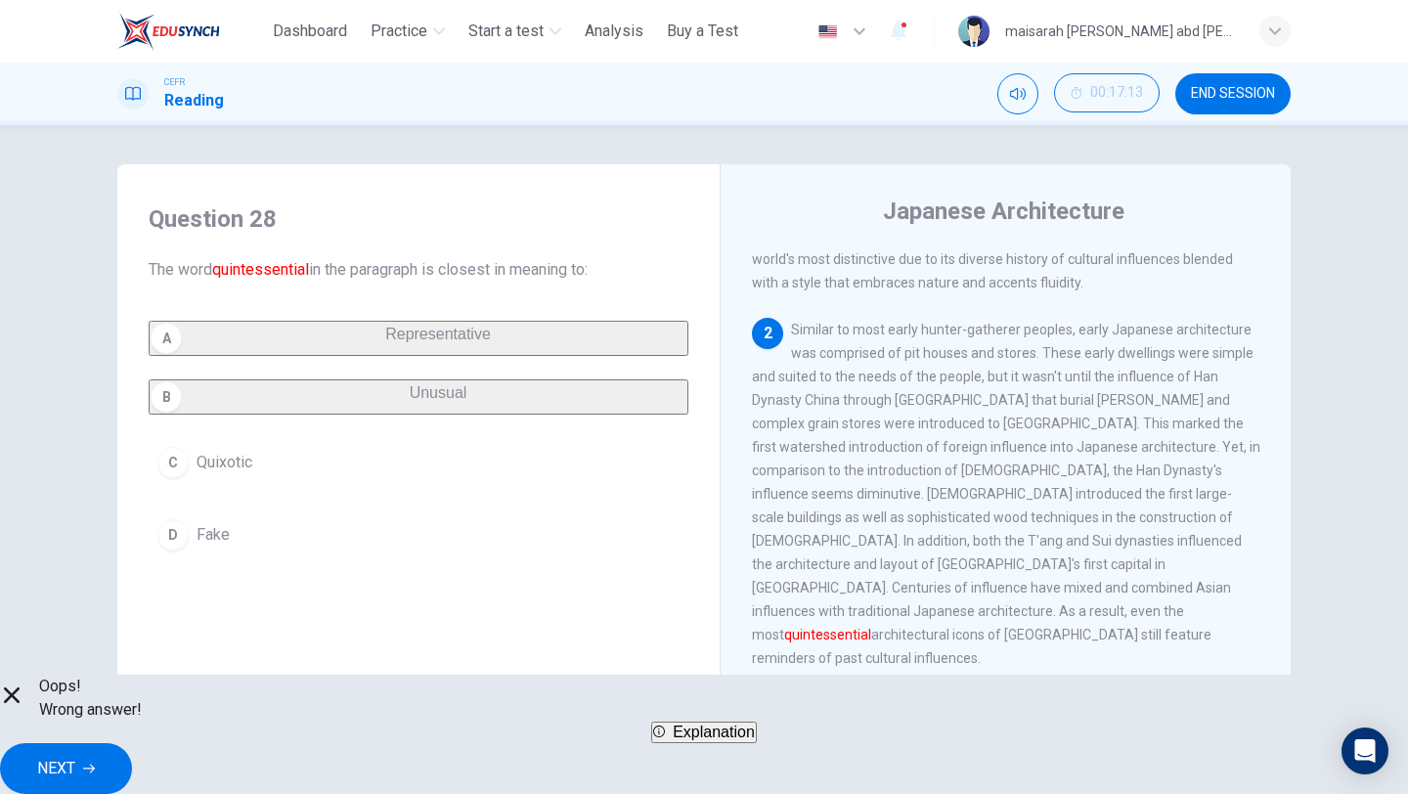
click at [651, 743] on button "Explanation" at bounding box center [704, 732] width 106 height 22
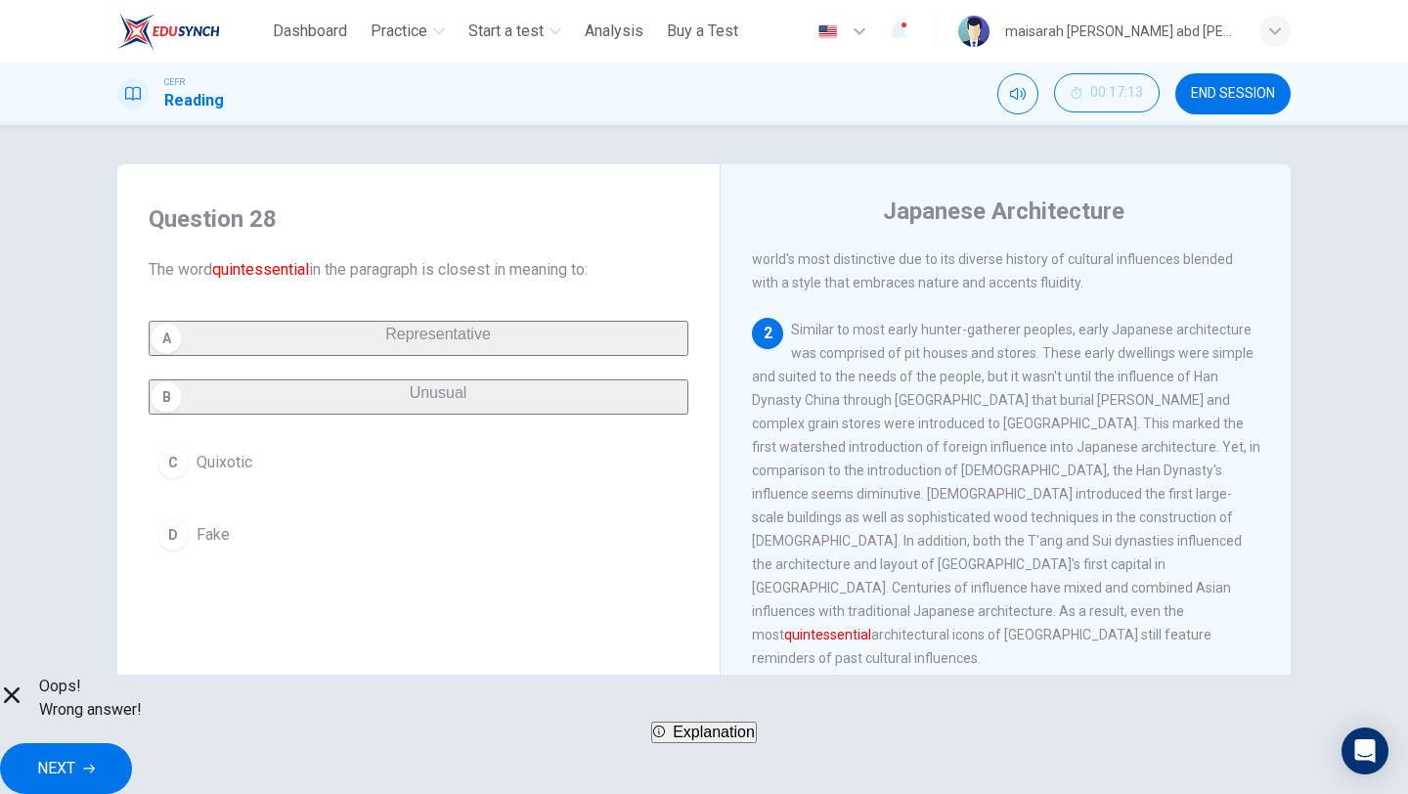
click at [132, 744] on button "NEXT" at bounding box center [66, 768] width 132 height 51
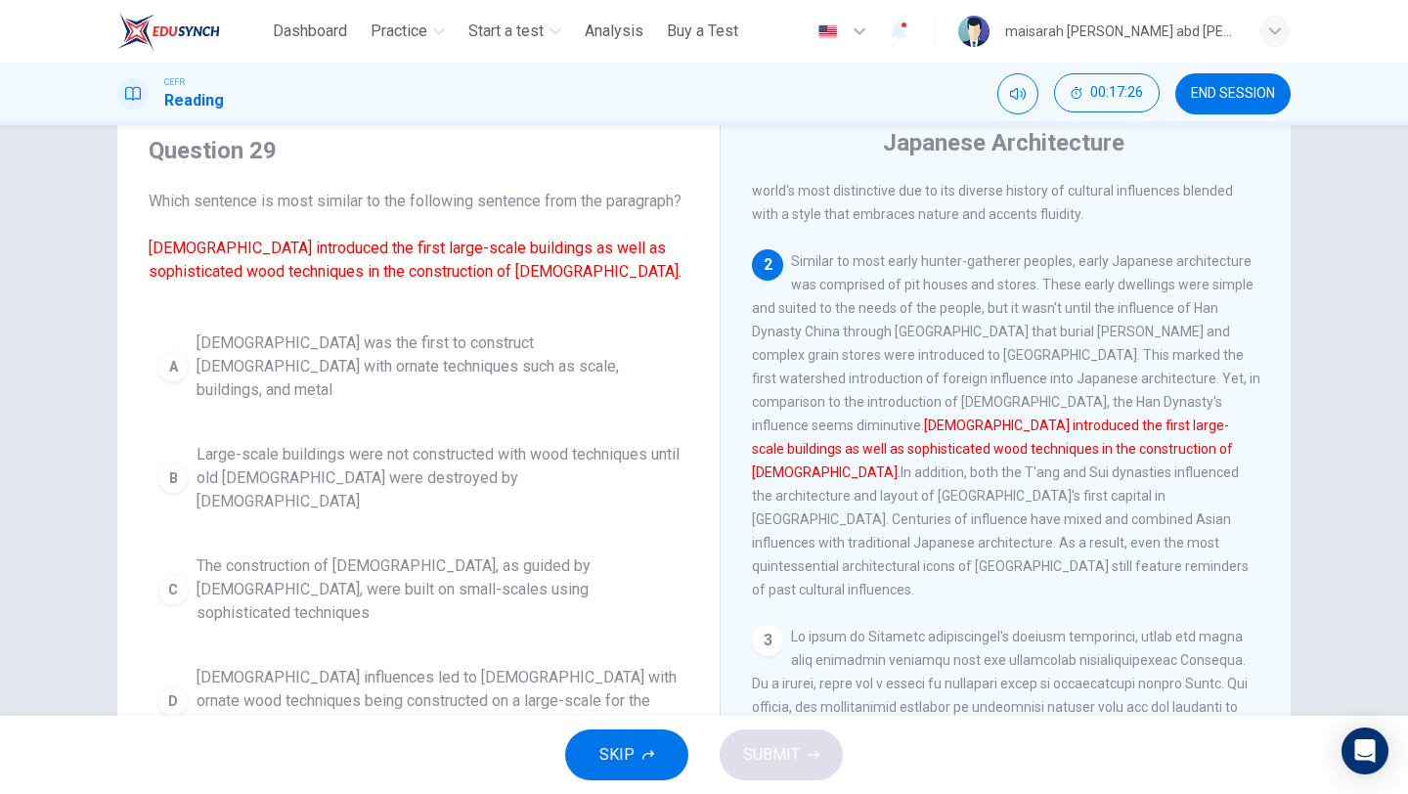
scroll to position [72, 0]
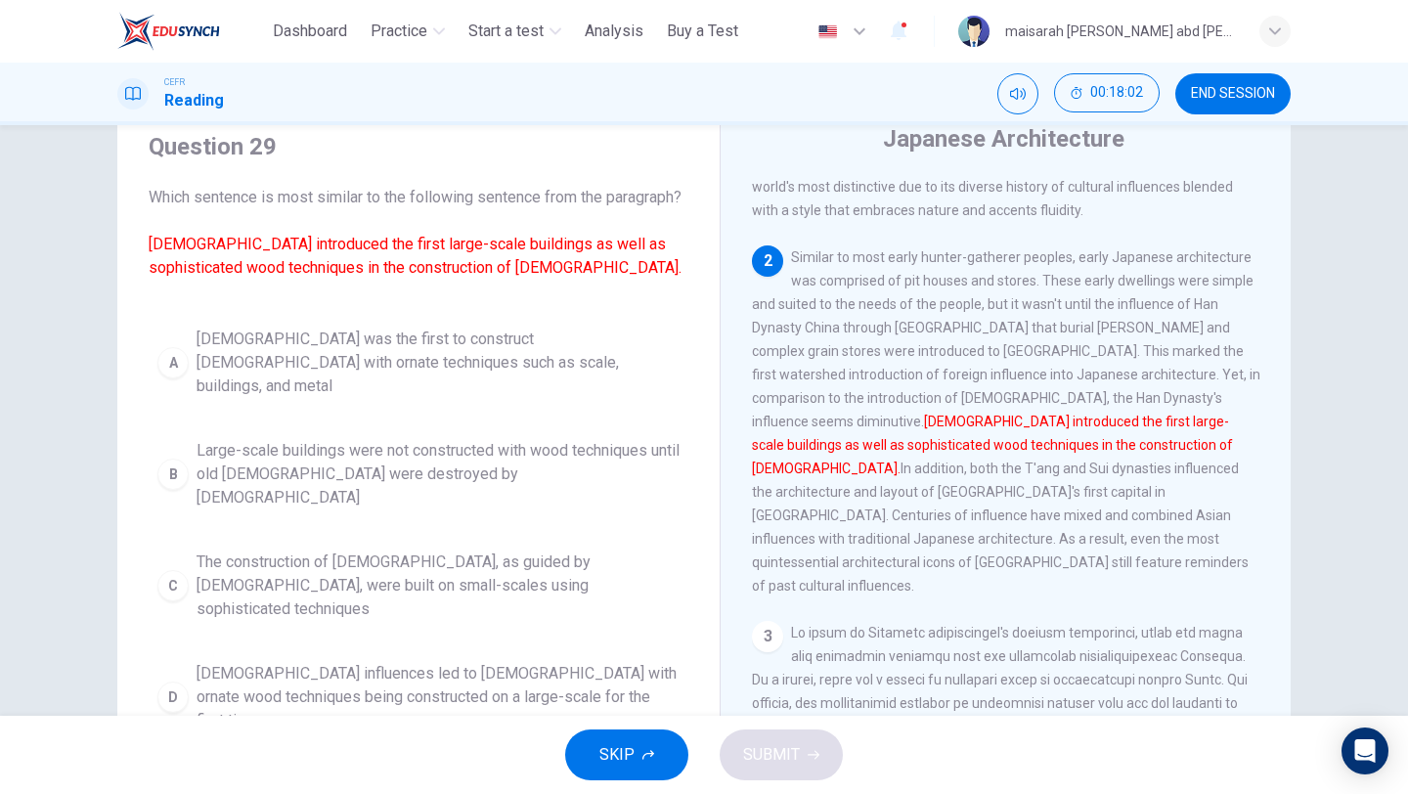
click at [402, 384] on span "[DEMOGRAPHIC_DATA] was the first to construct [DEMOGRAPHIC_DATA] with ornate te…" at bounding box center [438, 363] width 483 height 70
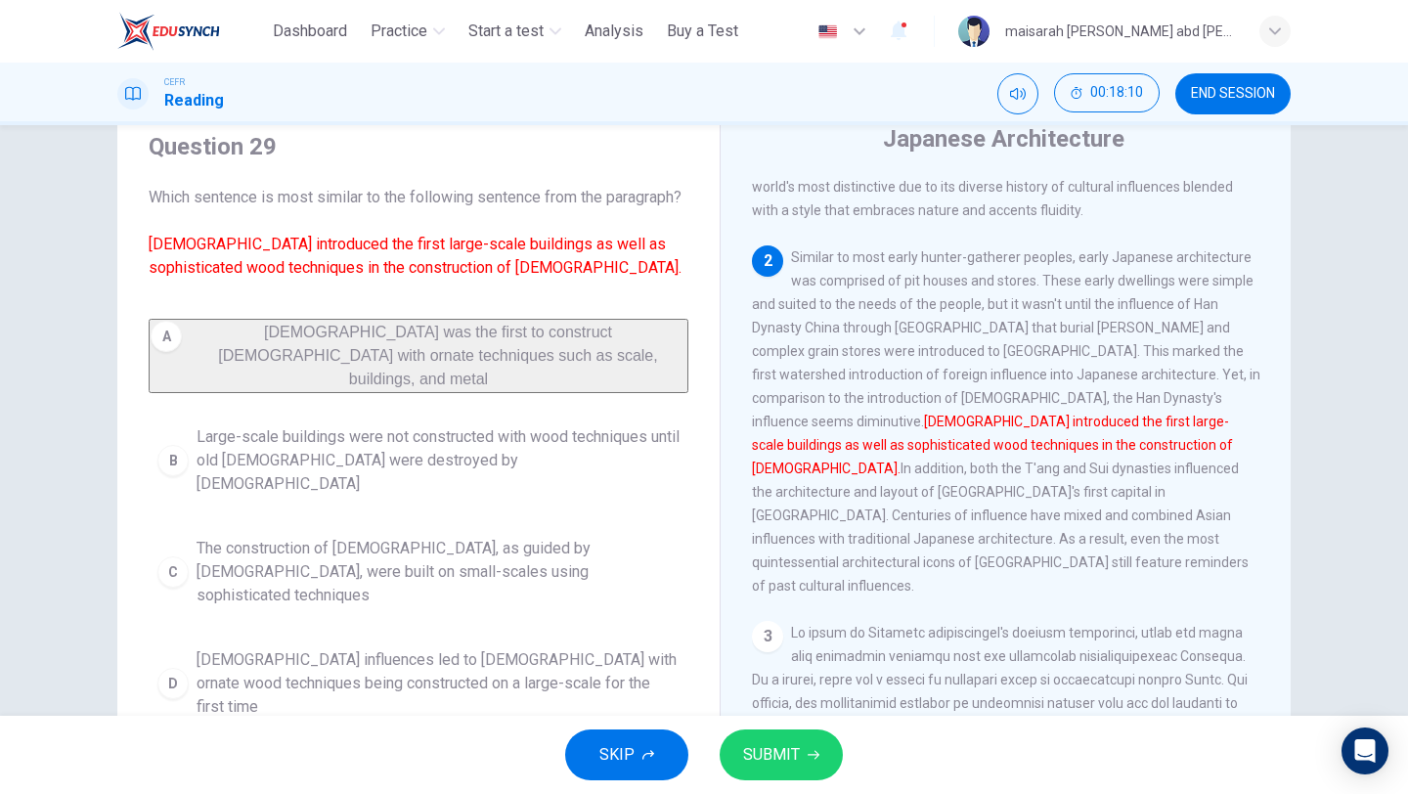
click at [438, 648] on span "[DEMOGRAPHIC_DATA] influences led to [DEMOGRAPHIC_DATA] with ornate wood techni…" at bounding box center [438, 683] width 483 height 70
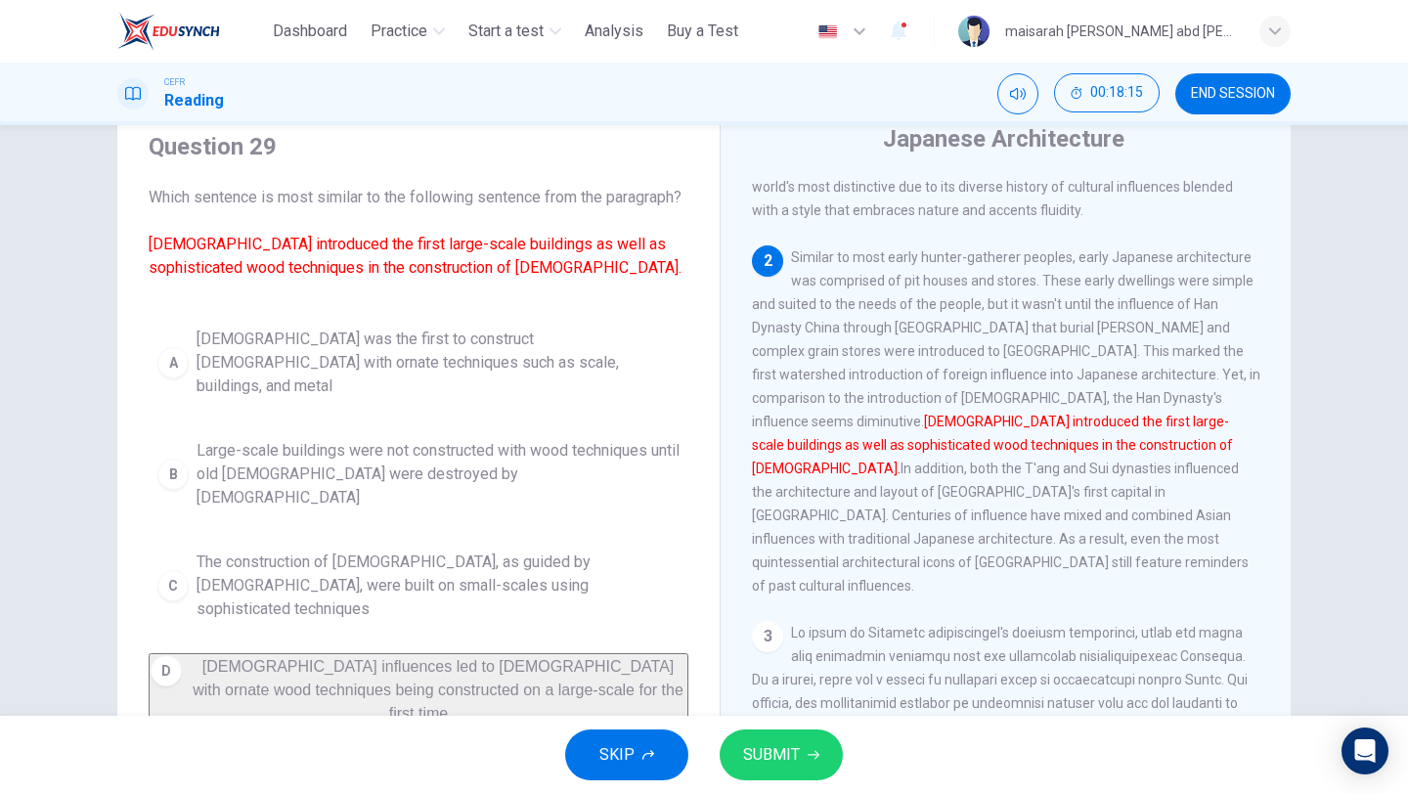
click at [818, 759] on button "SUBMIT" at bounding box center [781, 754] width 123 height 51
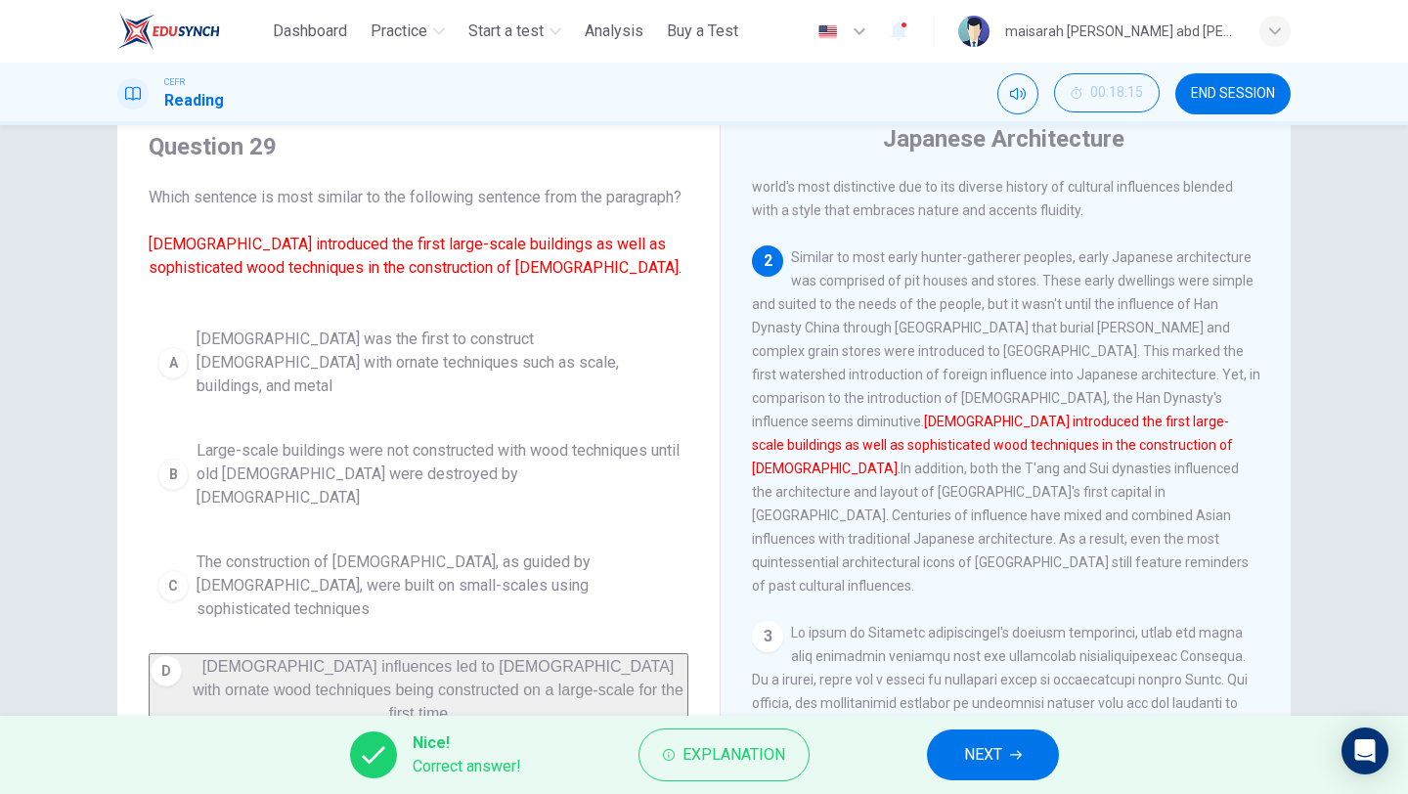
click at [970, 757] on span "NEXT" at bounding box center [983, 754] width 38 height 27
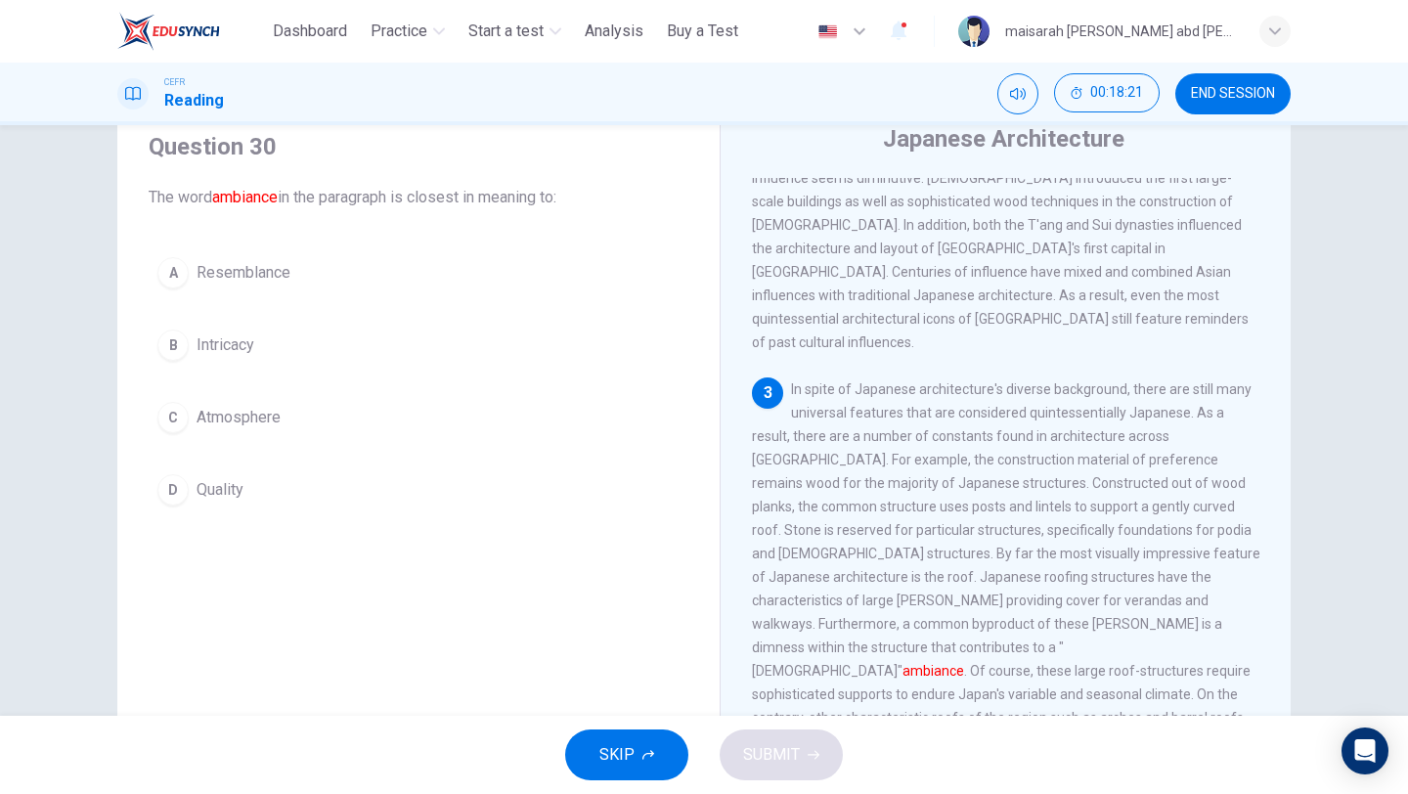
scroll to position [459, 0]
click at [285, 409] on button "C Atmosphere" at bounding box center [419, 417] width 540 height 49
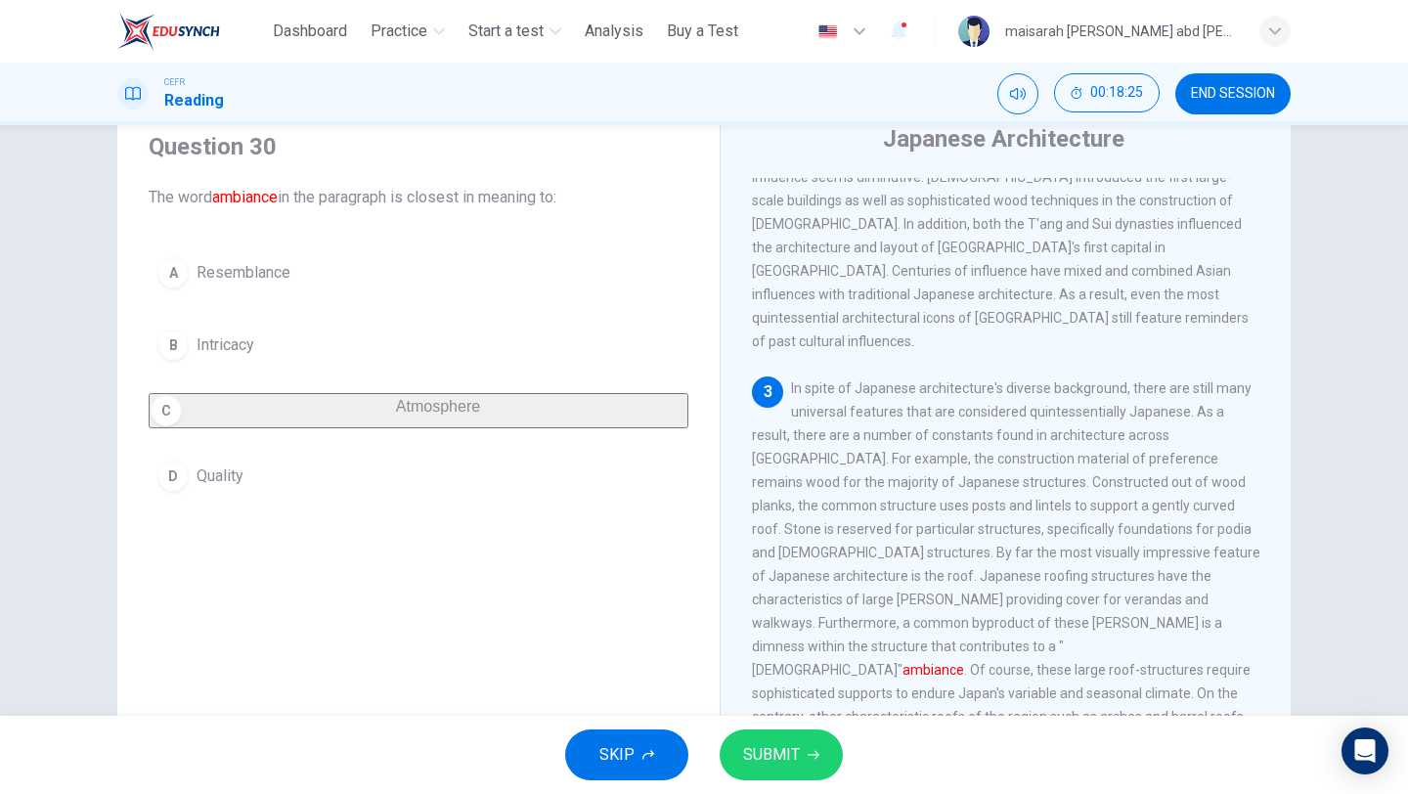
click at [809, 757] on icon "button" at bounding box center [814, 755] width 12 height 12
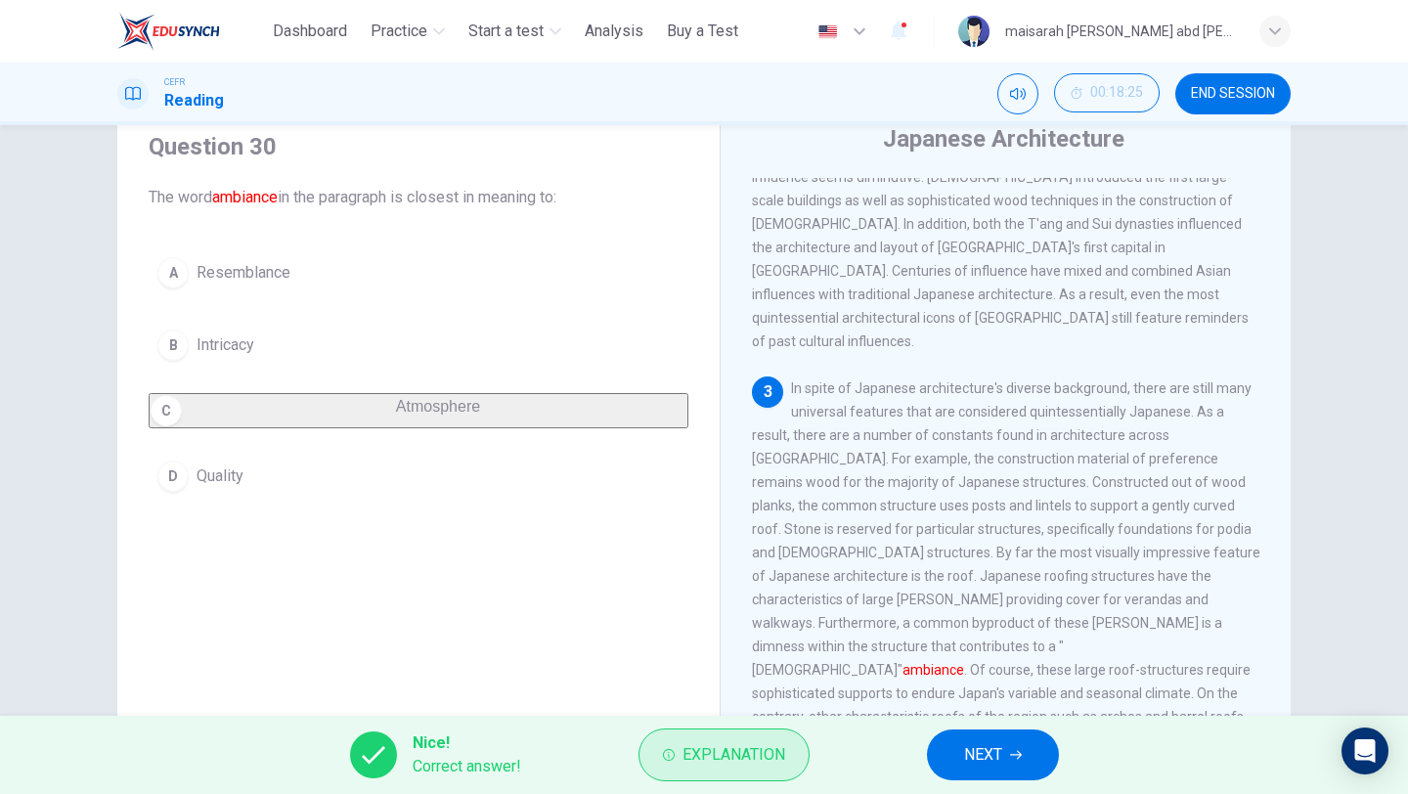
click at [789, 744] on button "Explanation" at bounding box center [723, 754] width 171 height 53
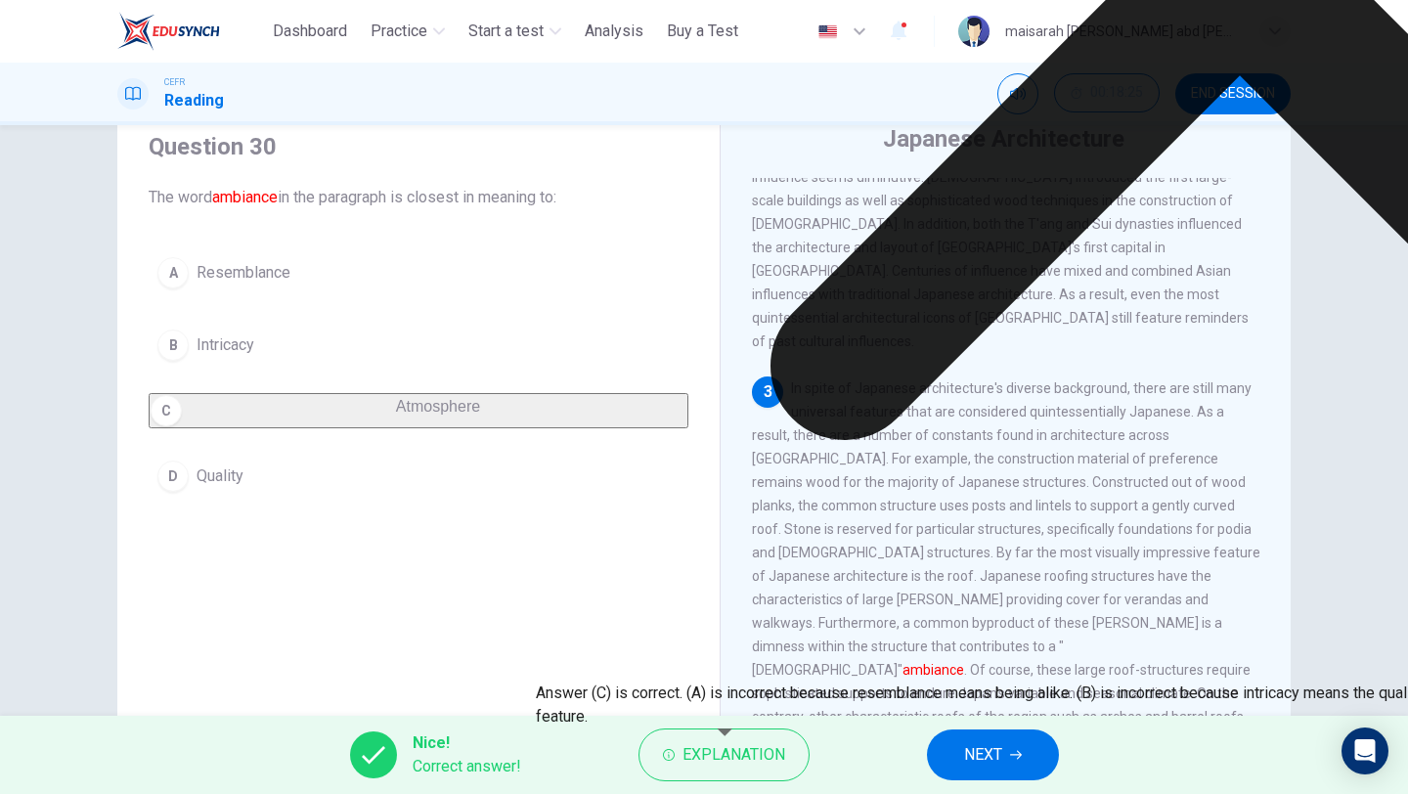
click at [995, 761] on span "NEXT" at bounding box center [983, 754] width 38 height 27
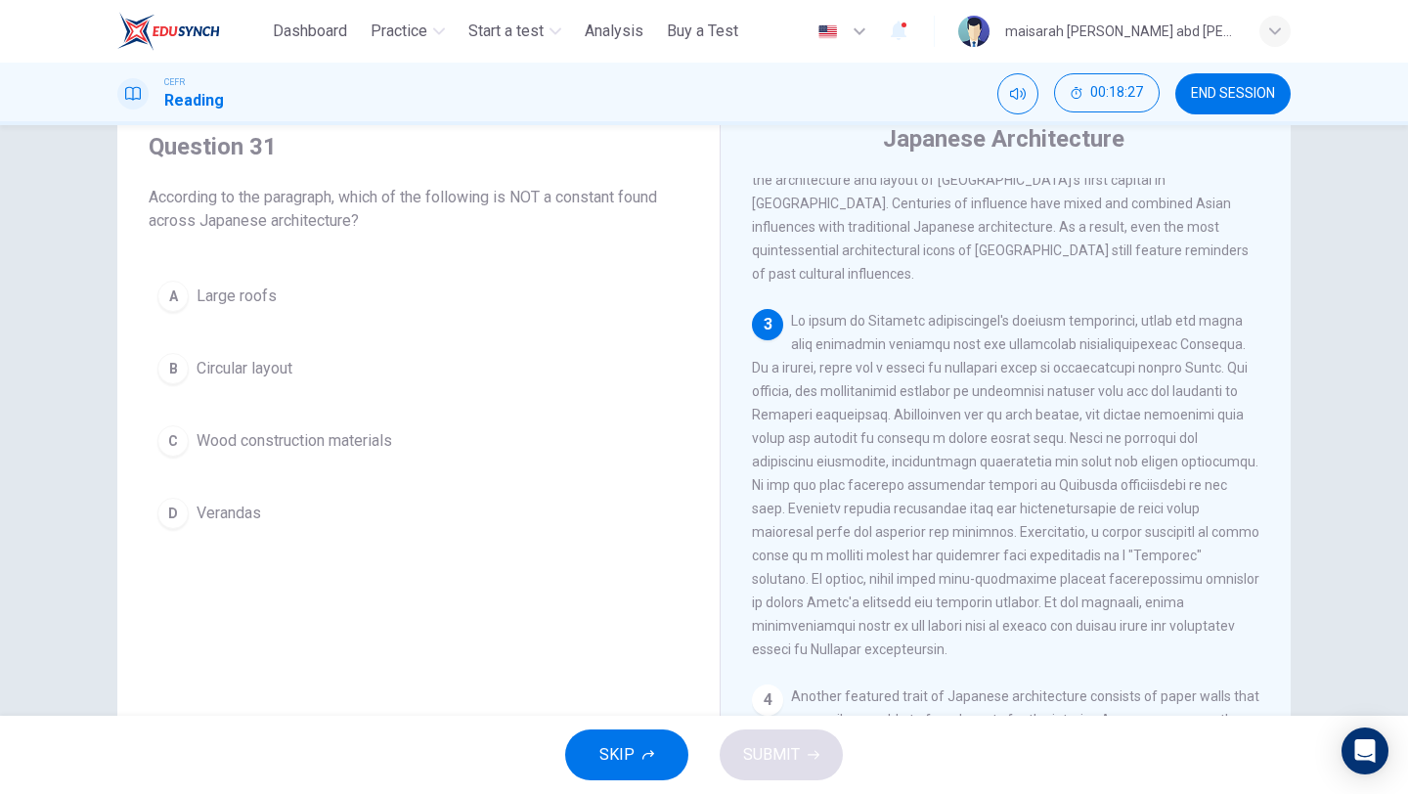
scroll to position [529, 0]
click at [275, 380] on button "B Circular layout" at bounding box center [419, 368] width 540 height 49
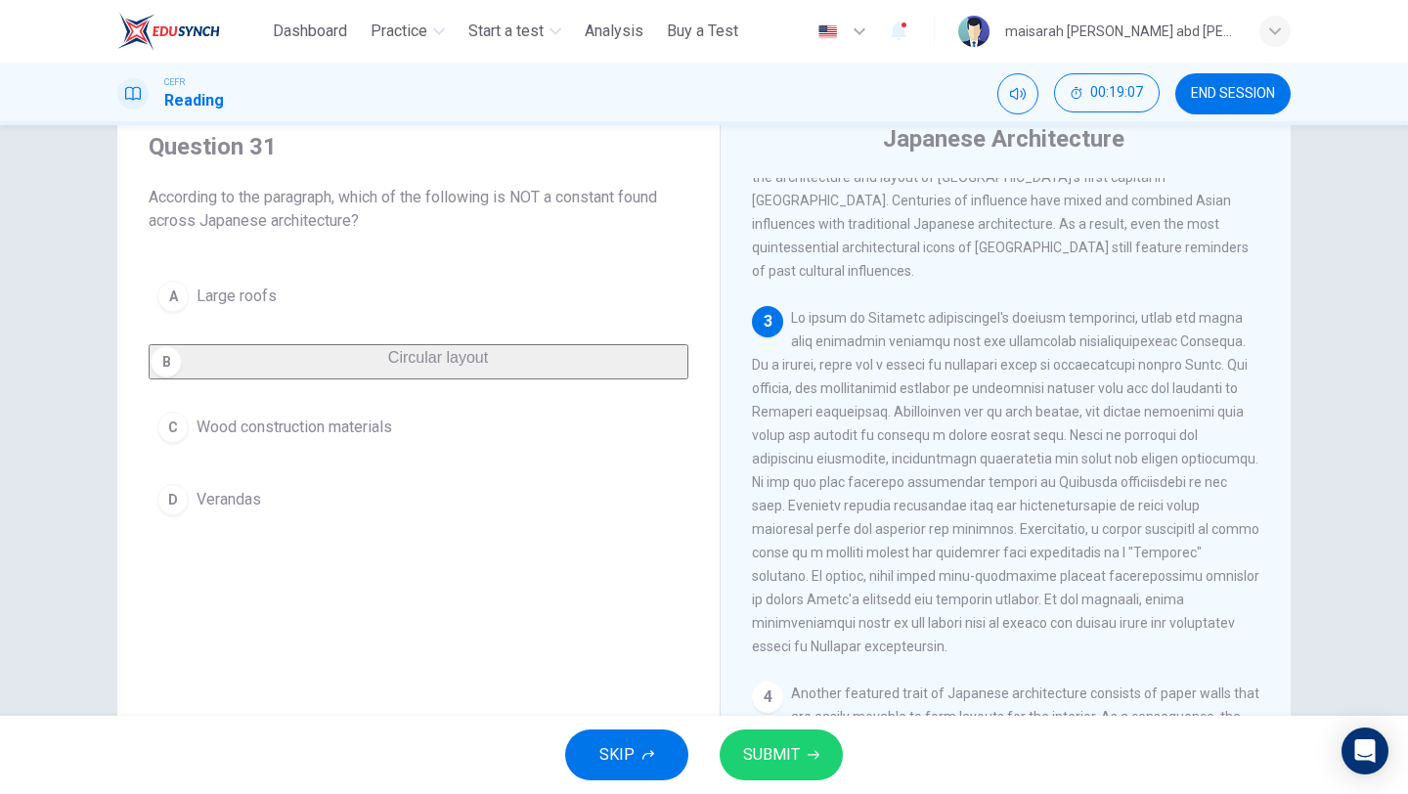
click at [324, 452] on button "C Wood construction materials" at bounding box center [419, 427] width 540 height 49
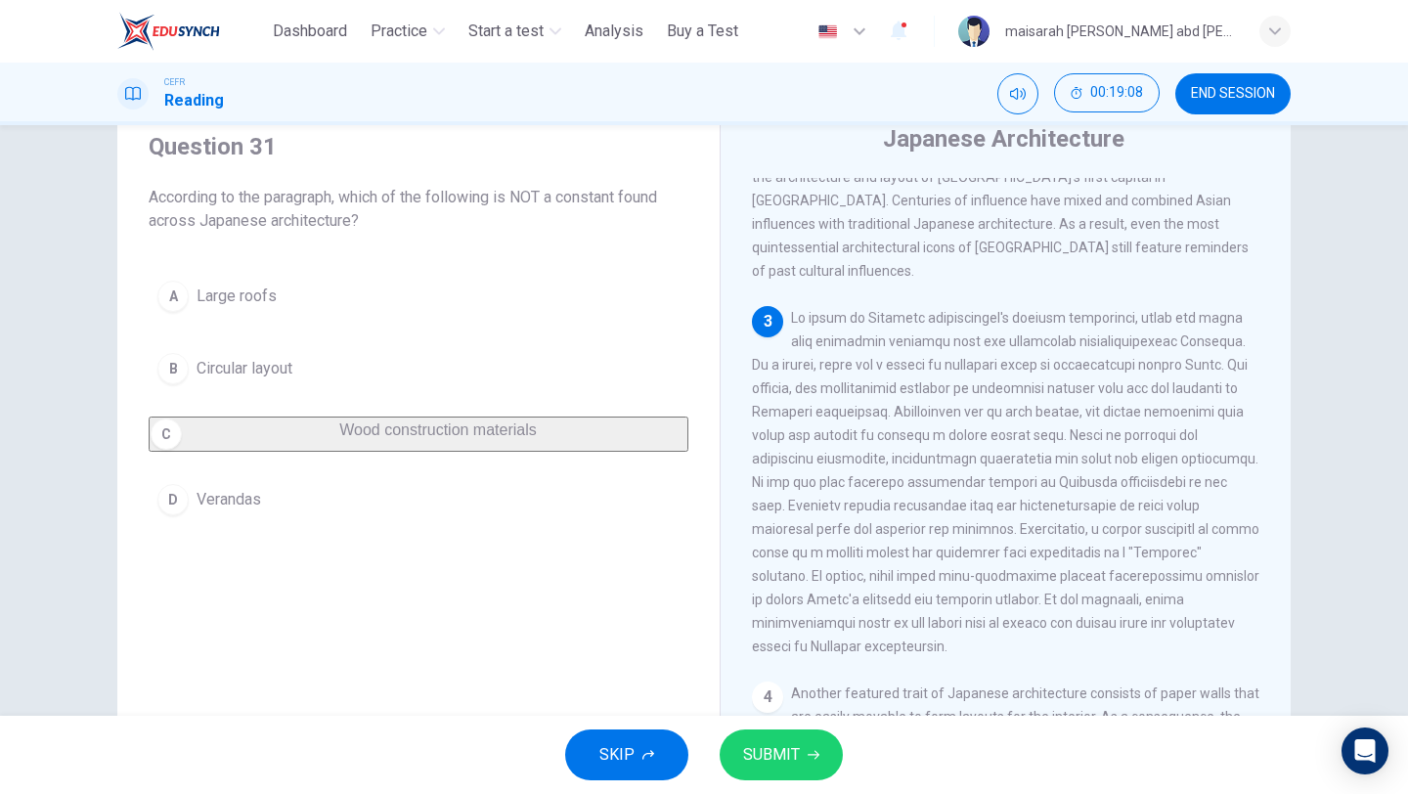
click at [343, 307] on button "A Large roofs" at bounding box center [419, 296] width 540 height 49
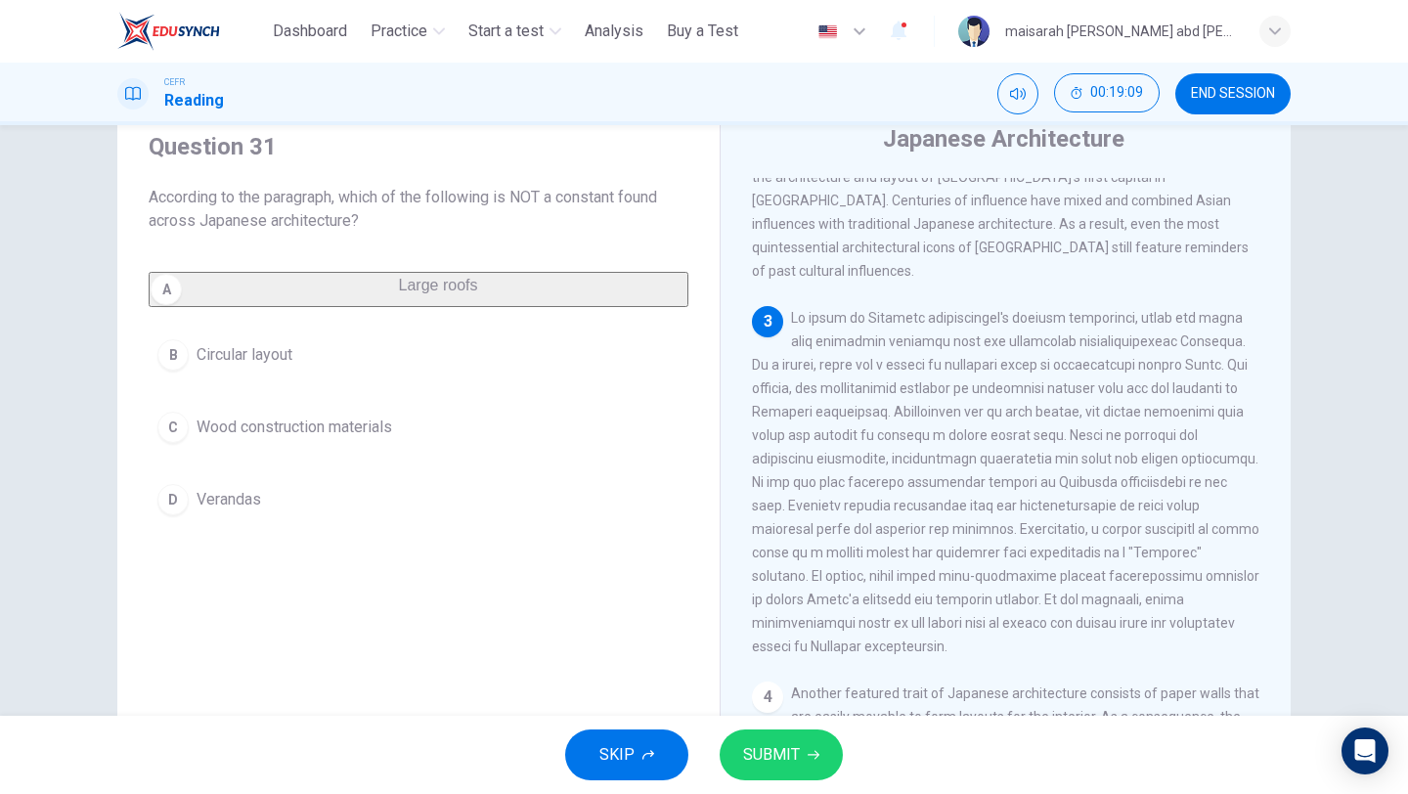
click at [801, 765] on button "SUBMIT" at bounding box center [781, 754] width 123 height 51
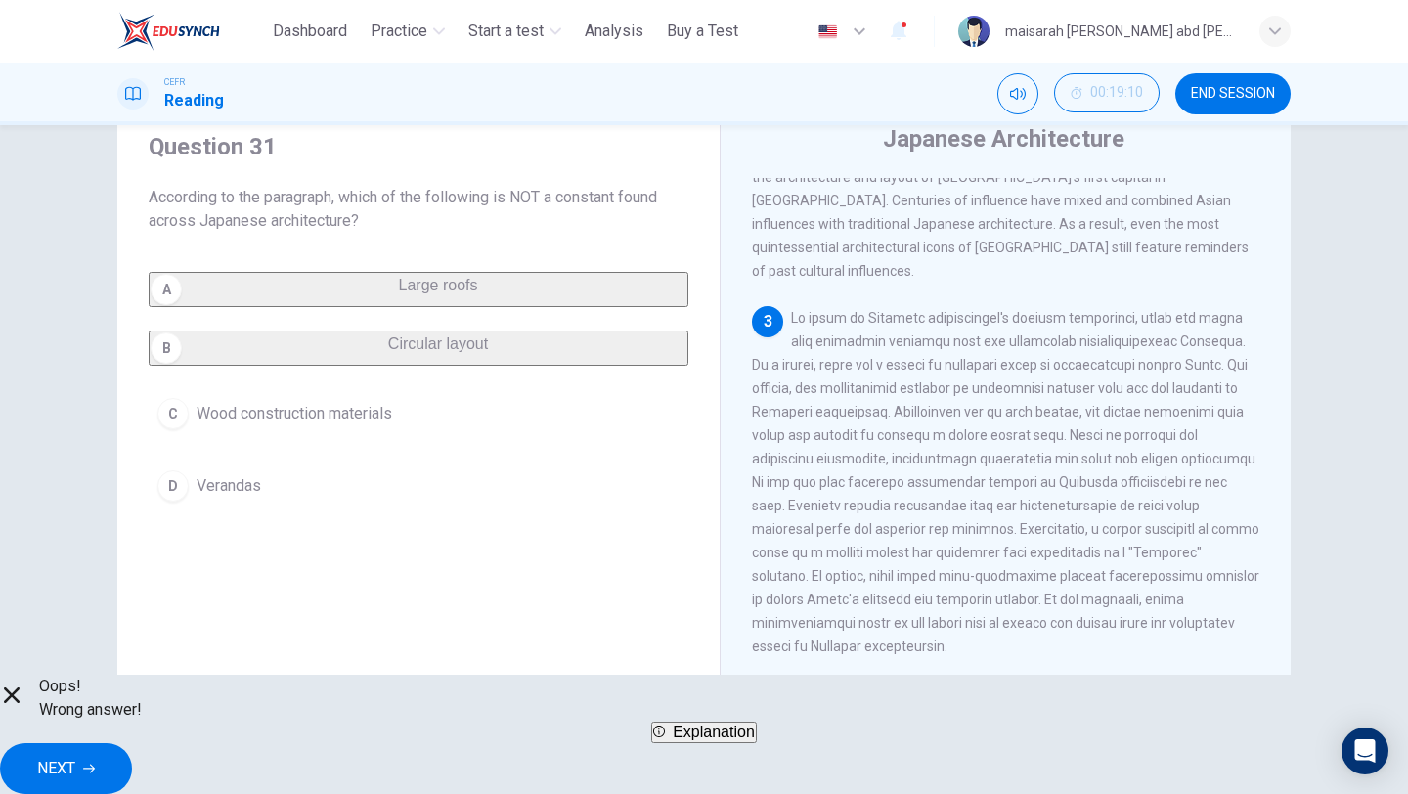
click at [132, 763] on button "NEXT" at bounding box center [66, 768] width 132 height 51
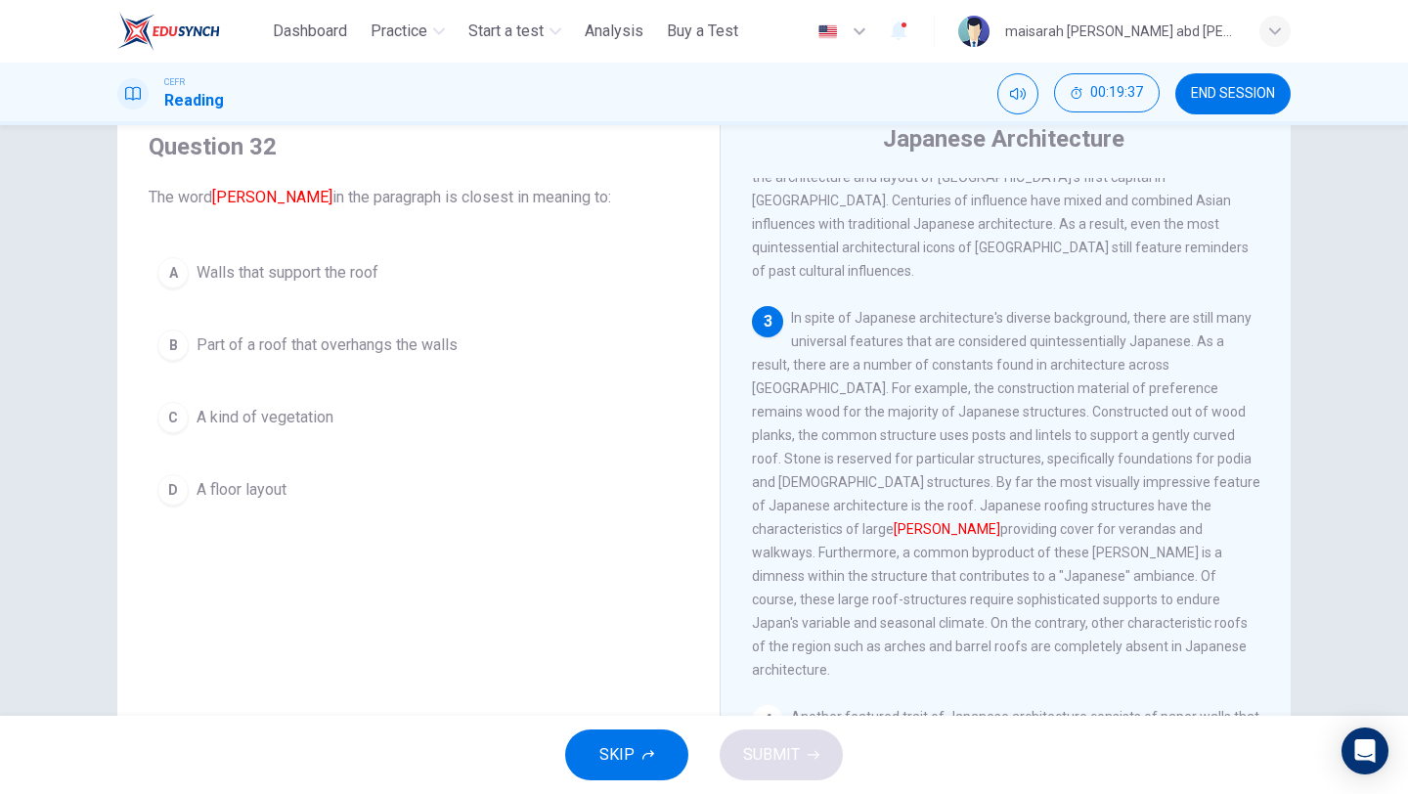
click at [292, 257] on button "A Walls that support the roof" at bounding box center [419, 272] width 540 height 49
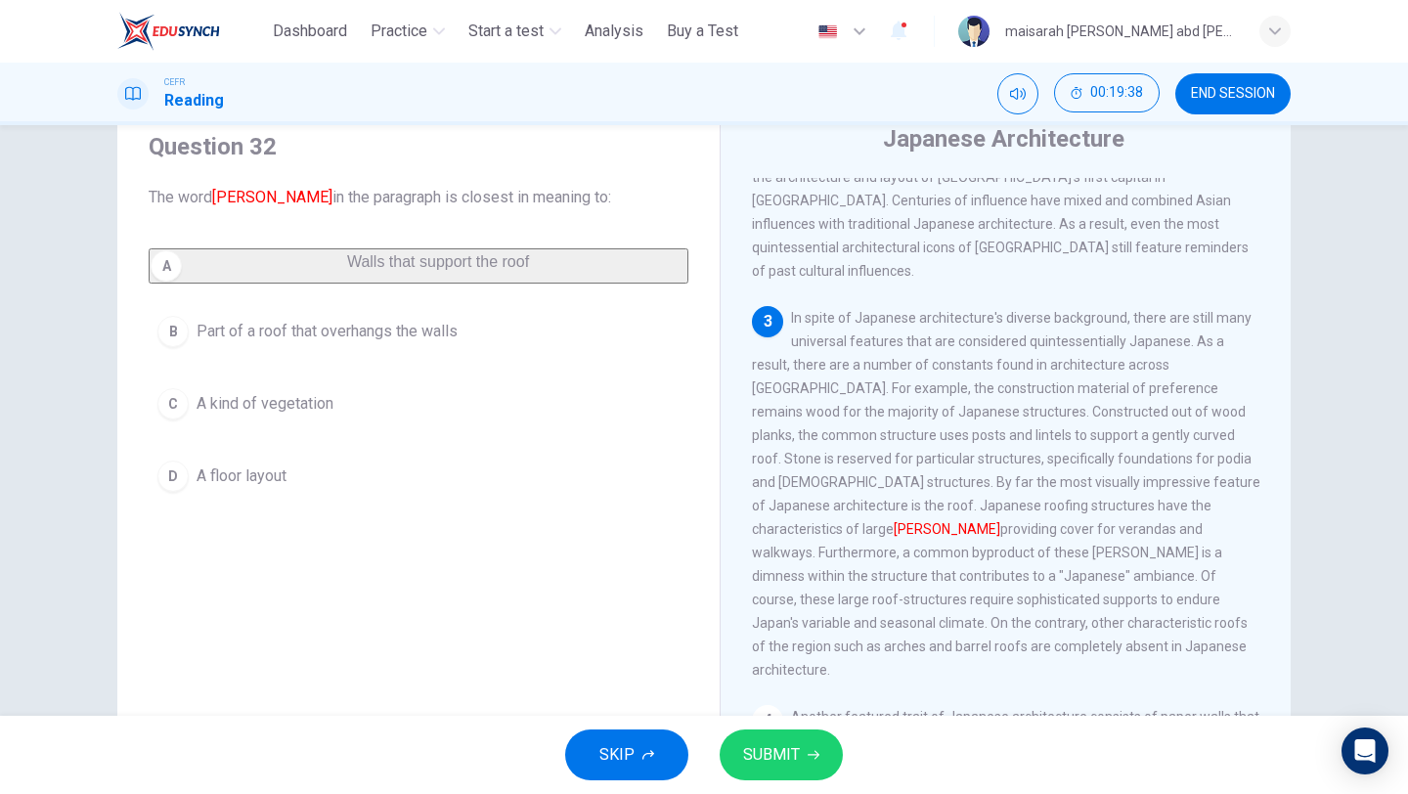
click at [407, 325] on button "B Part of a roof that overhangs the walls" at bounding box center [419, 331] width 540 height 49
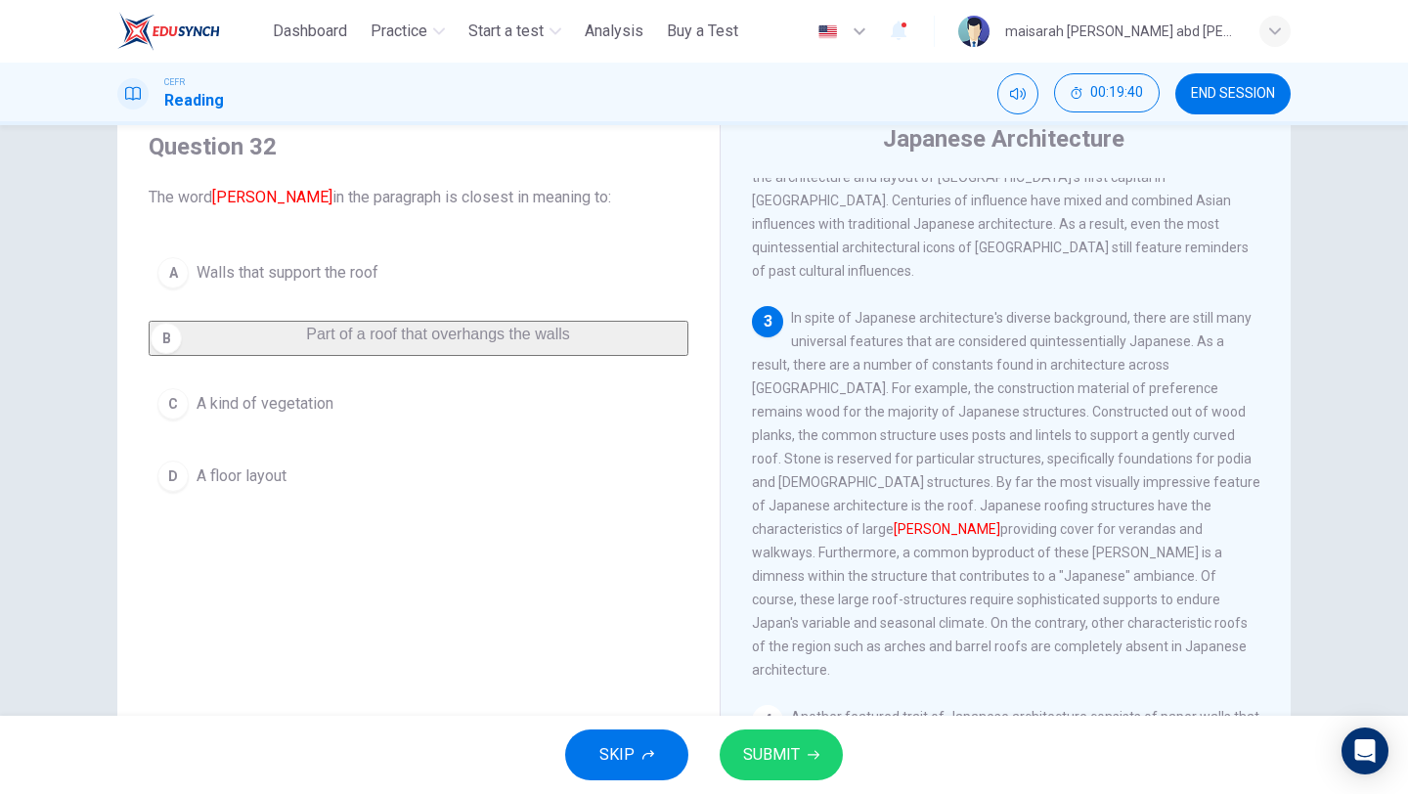
click at [809, 766] on button "SUBMIT" at bounding box center [781, 754] width 123 height 51
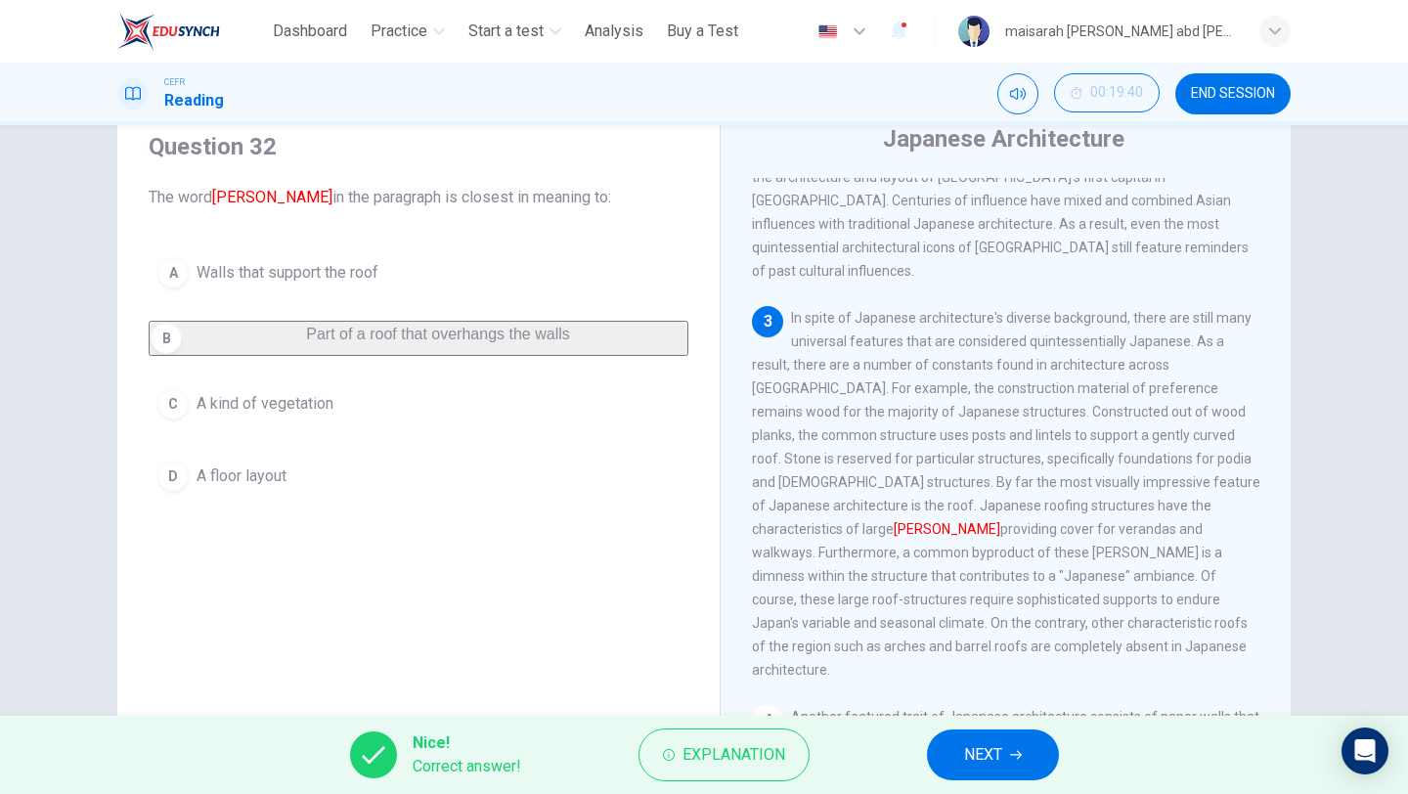
click at [983, 757] on span "NEXT" at bounding box center [983, 754] width 38 height 27
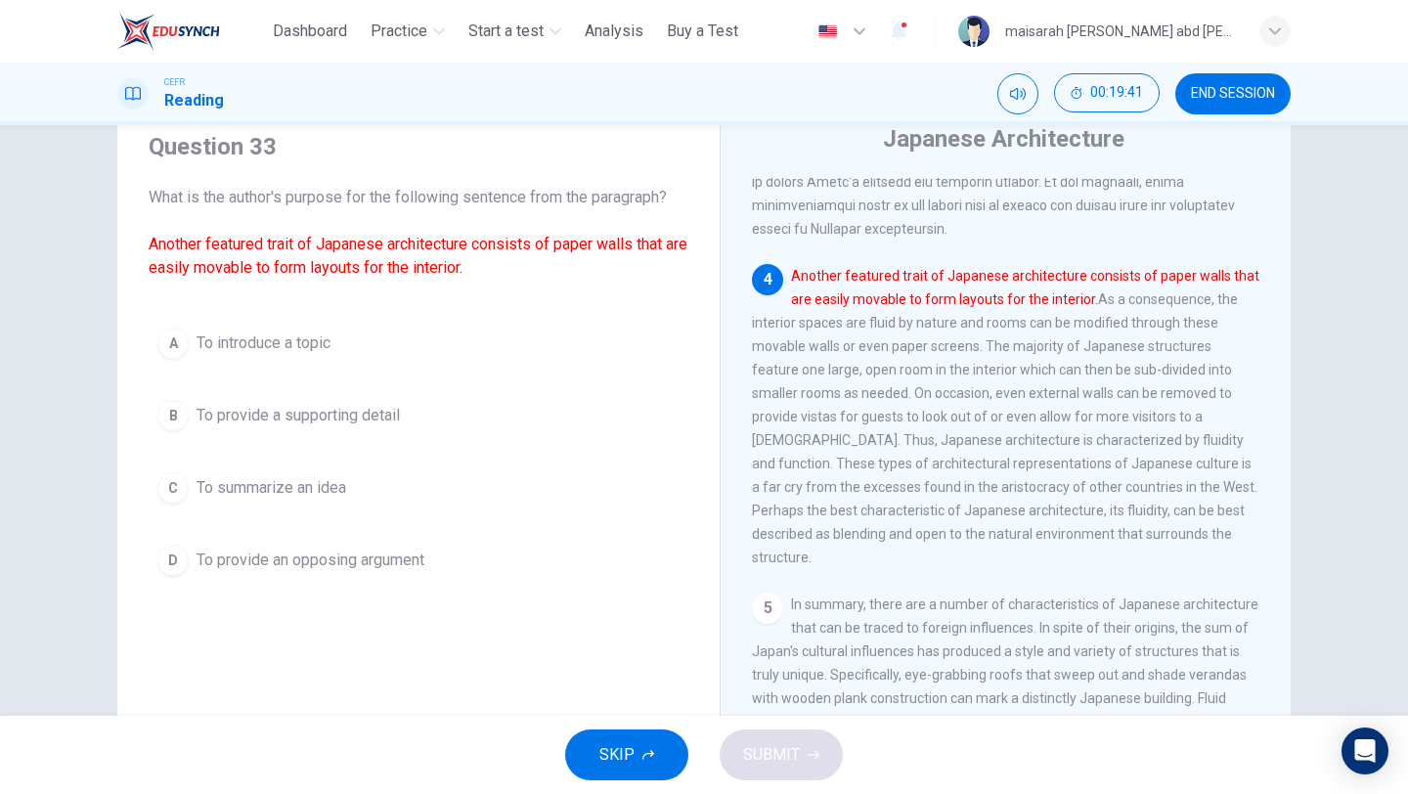
scroll to position [925, 0]
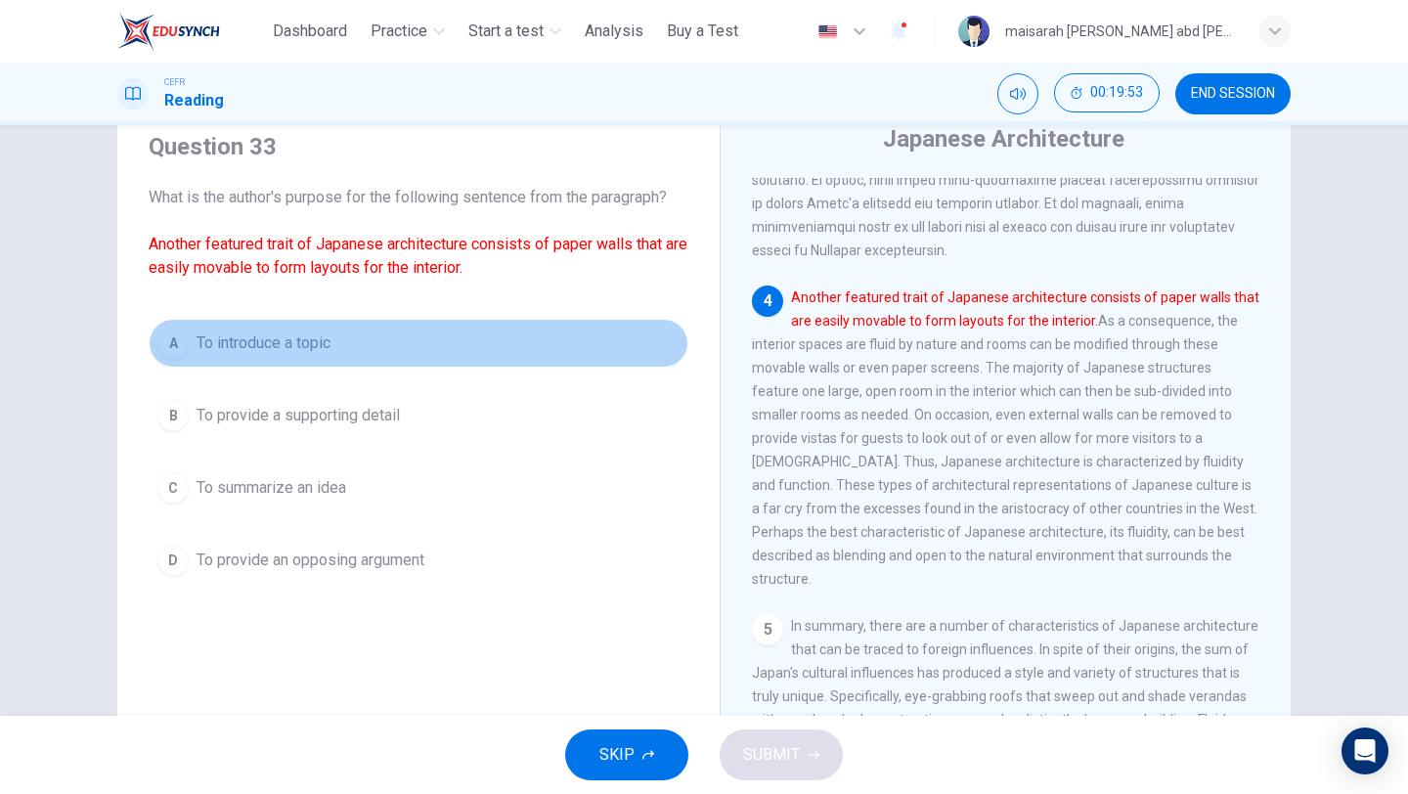
click at [341, 342] on button "A To introduce a topic" at bounding box center [419, 343] width 540 height 49
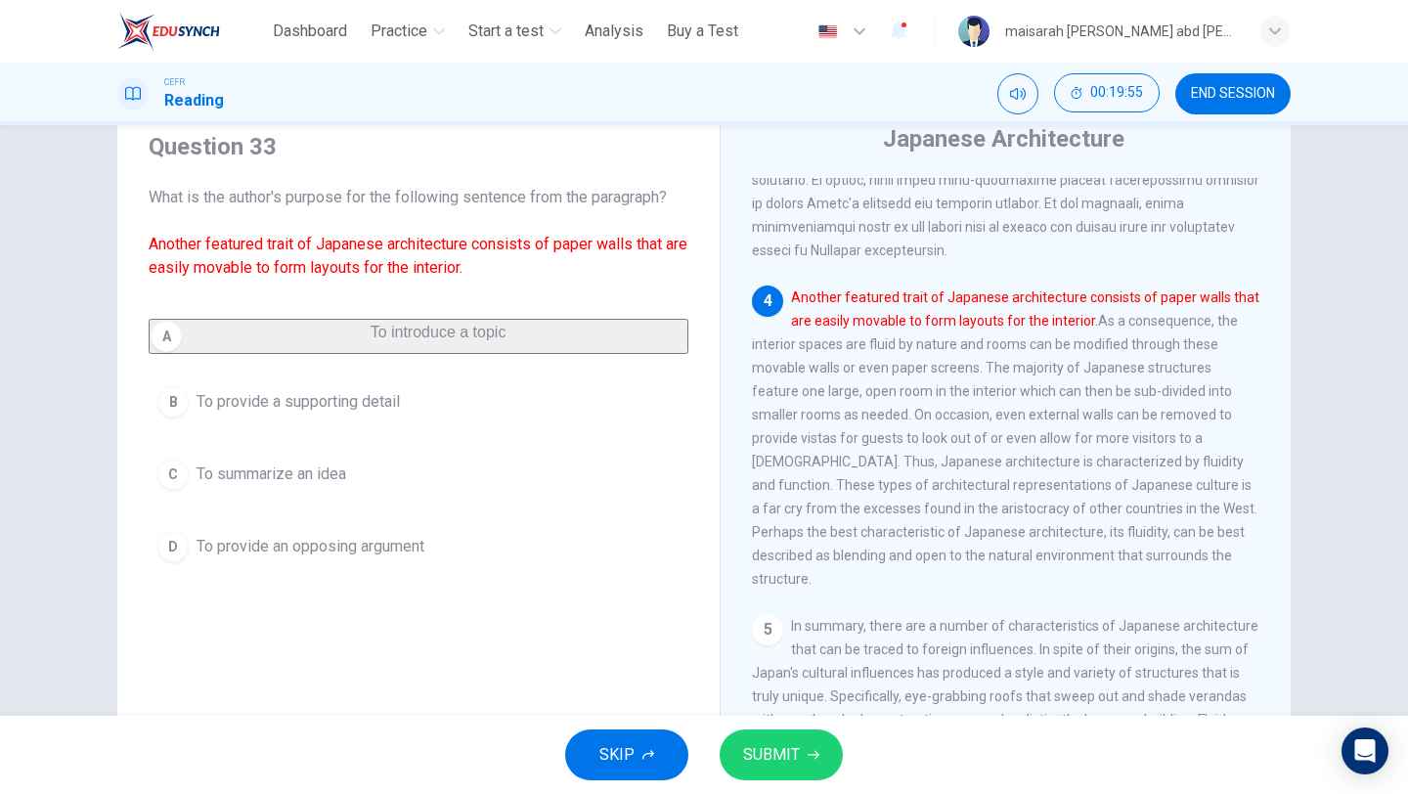
click at [804, 762] on button "SUBMIT" at bounding box center [781, 754] width 123 height 51
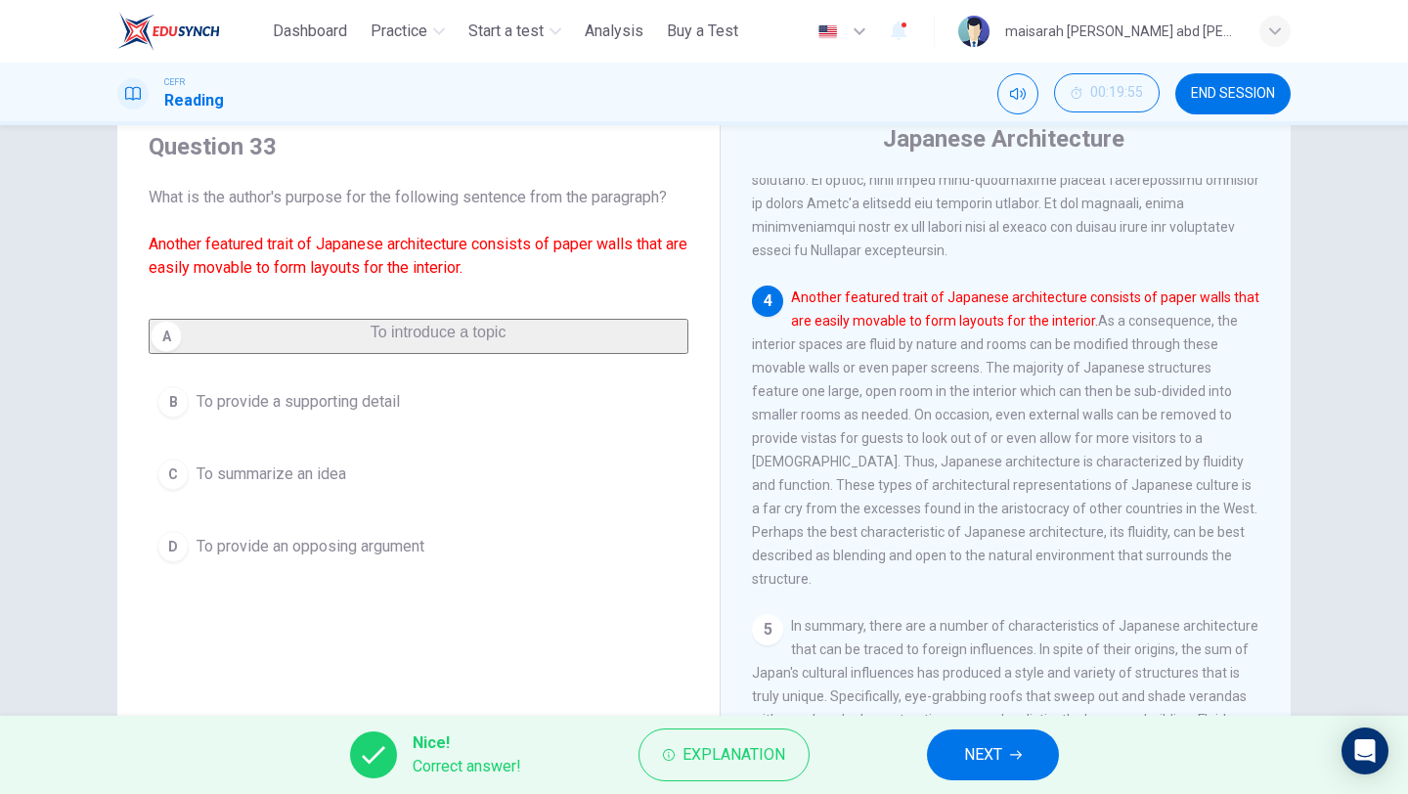
click at [988, 748] on span "NEXT" at bounding box center [983, 754] width 38 height 27
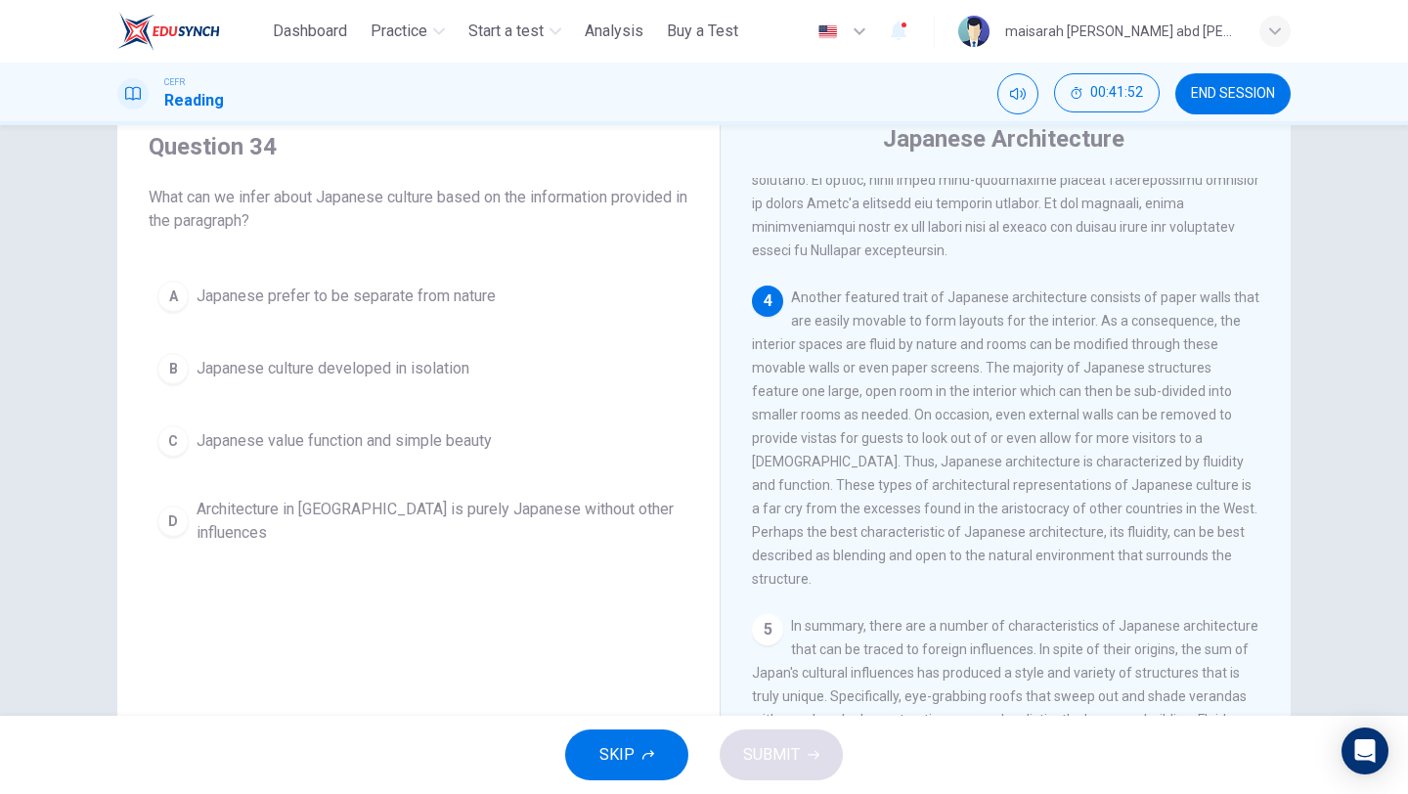
click at [446, 367] on span "Japanese culture developed in isolation" at bounding box center [333, 368] width 273 height 23
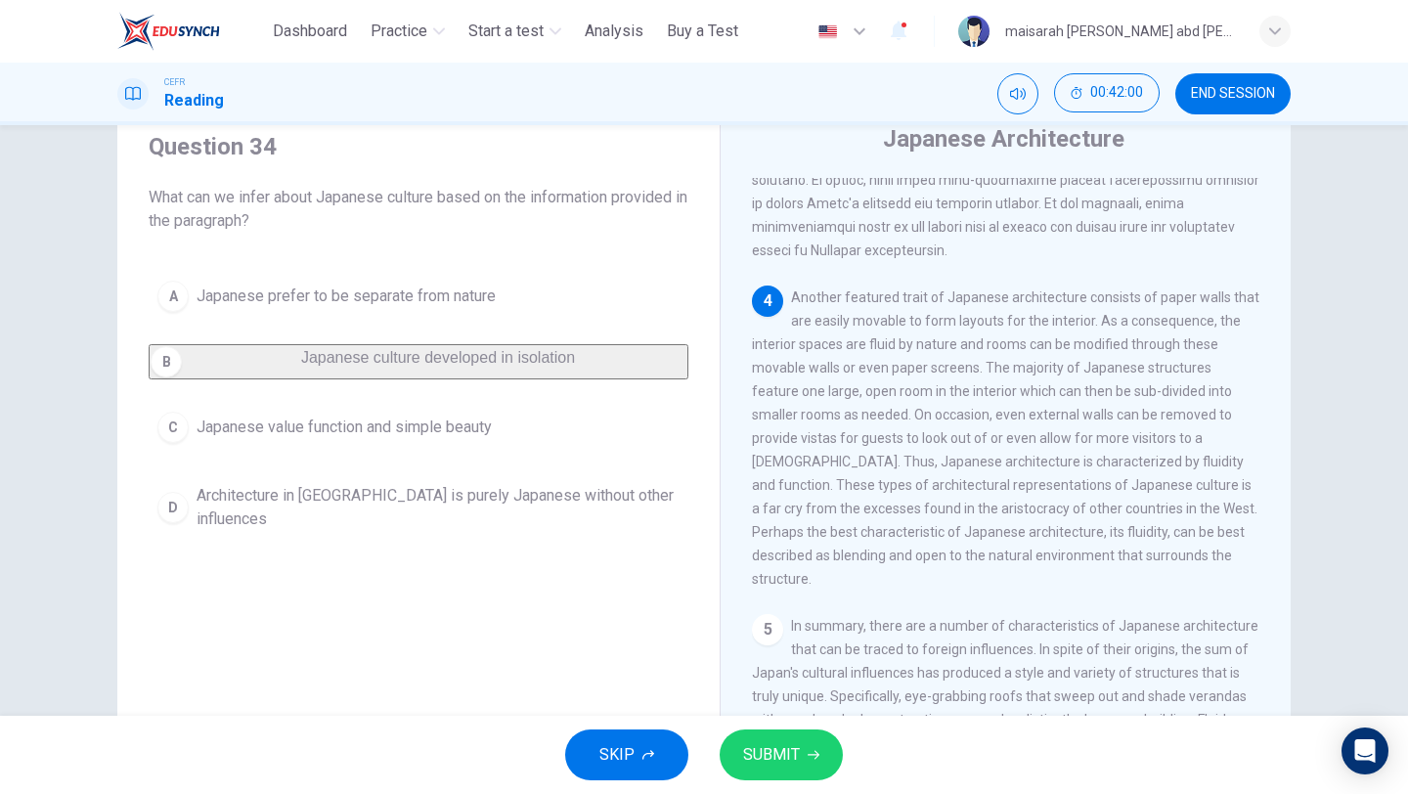
click at [444, 439] on span "Japanese value function and simple beauty" at bounding box center [344, 426] width 295 height 23
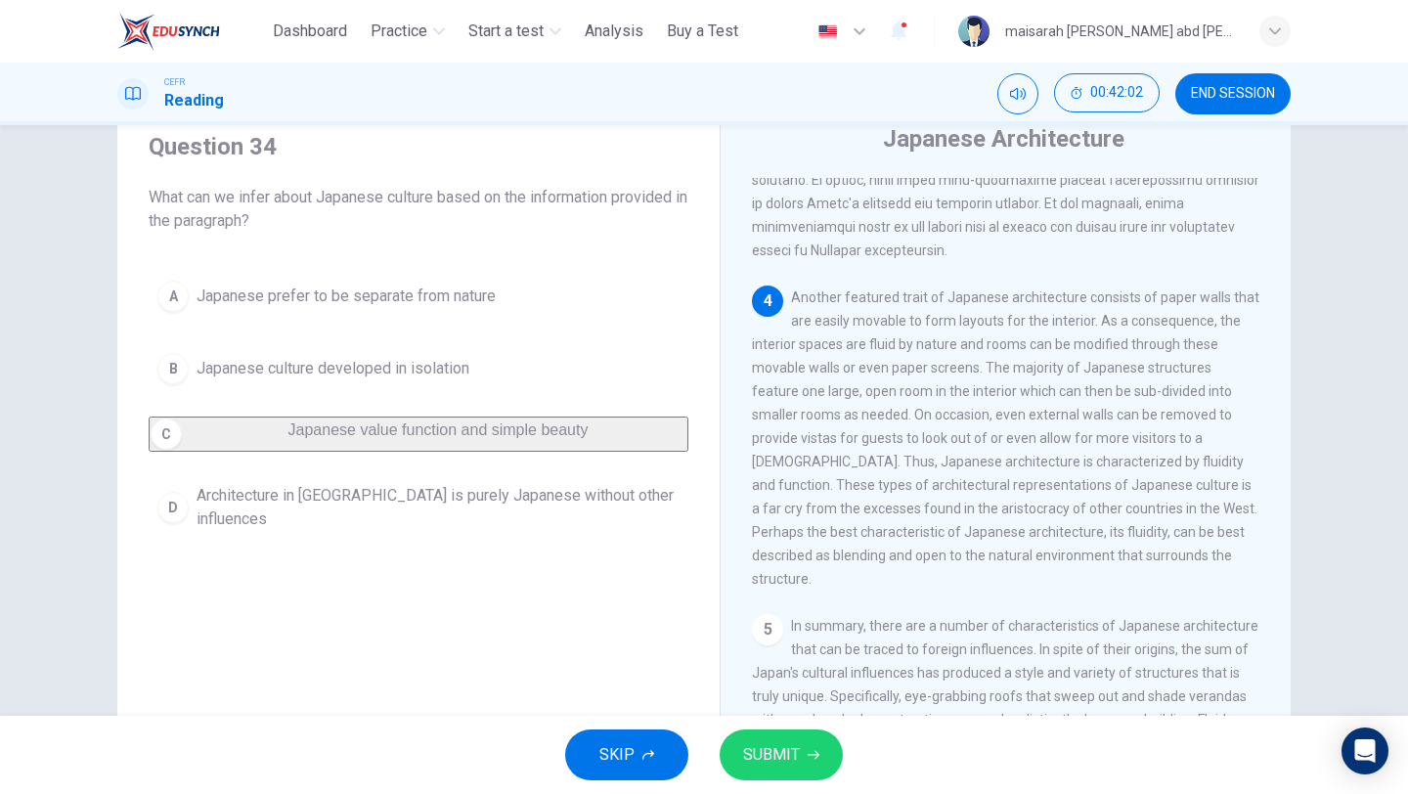
click at [795, 753] on span "SUBMIT" at bounding box center [771, 754] width 57 height 27
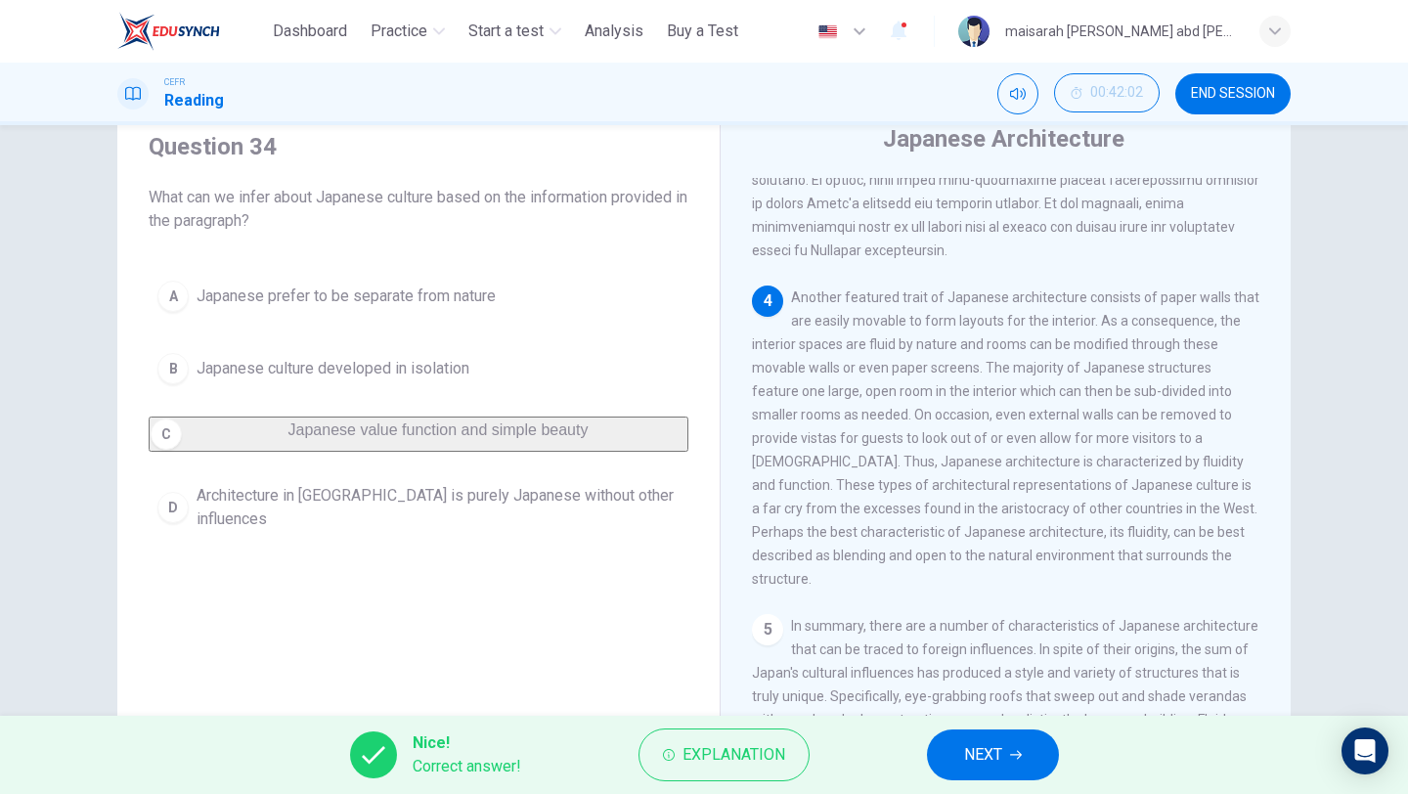
click at [1008, 749] on button "NEXT" at bounding box center [993, 754] width 132 height 51
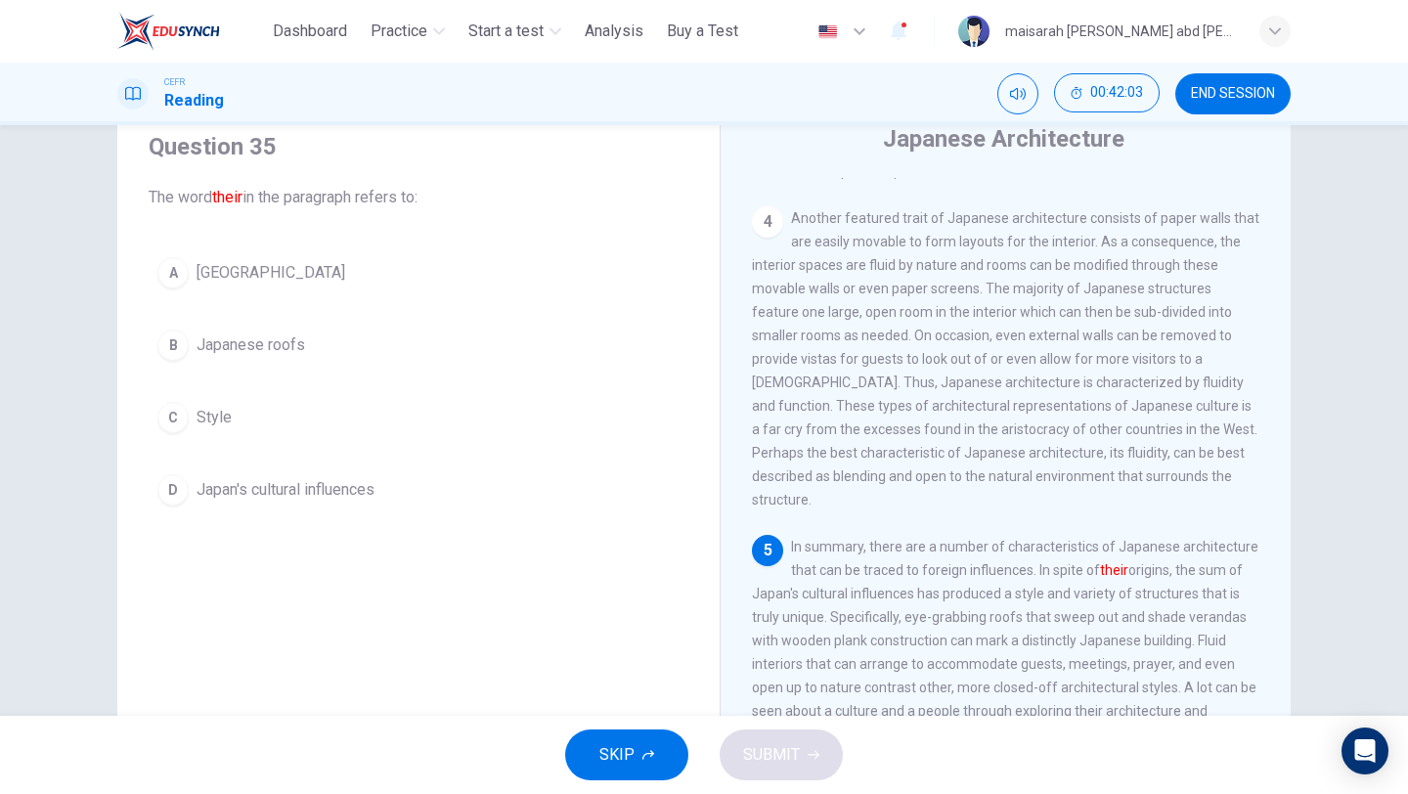
scroll to position [1015, 0]
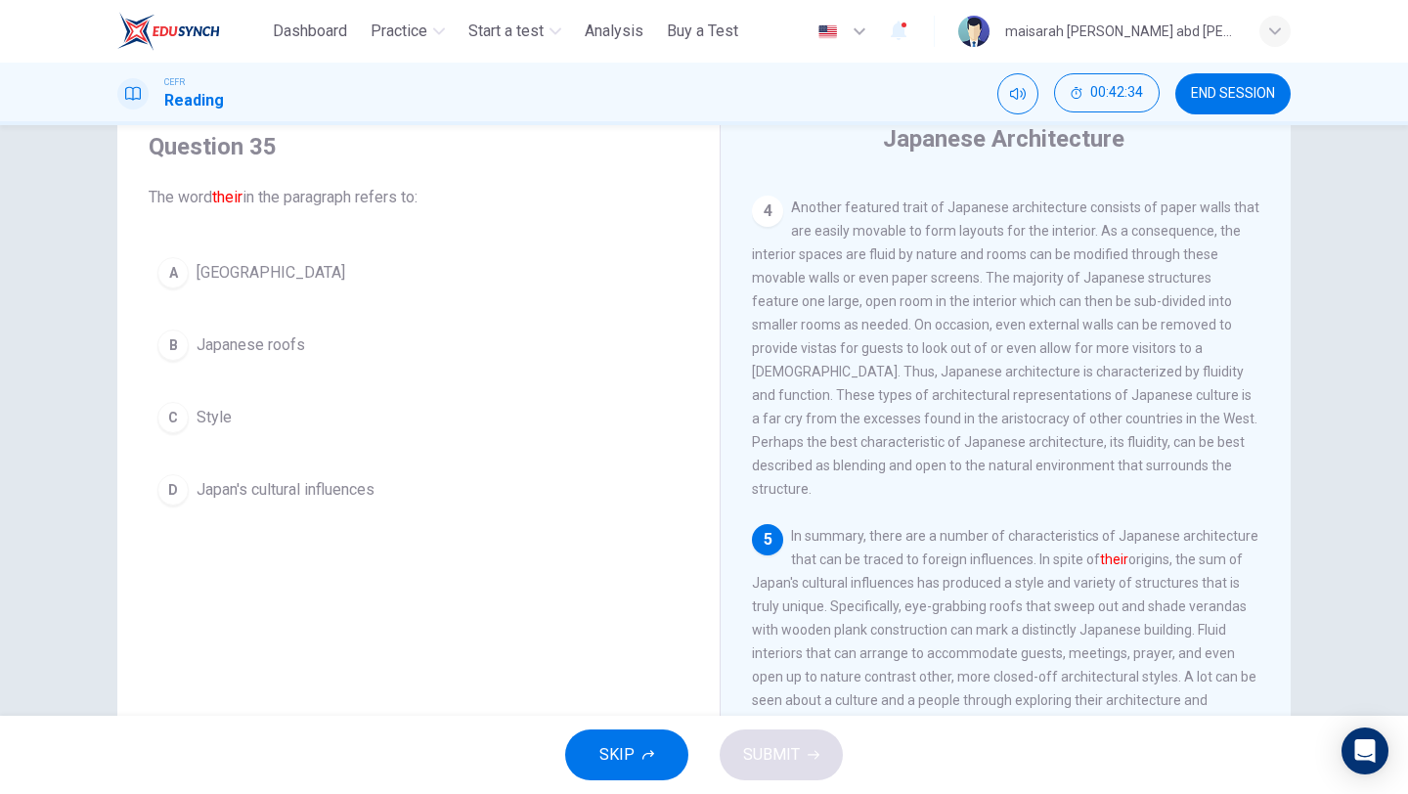
click at [194, 426] on button "C Style" at bounding box center [419, 417] width 540 height 49
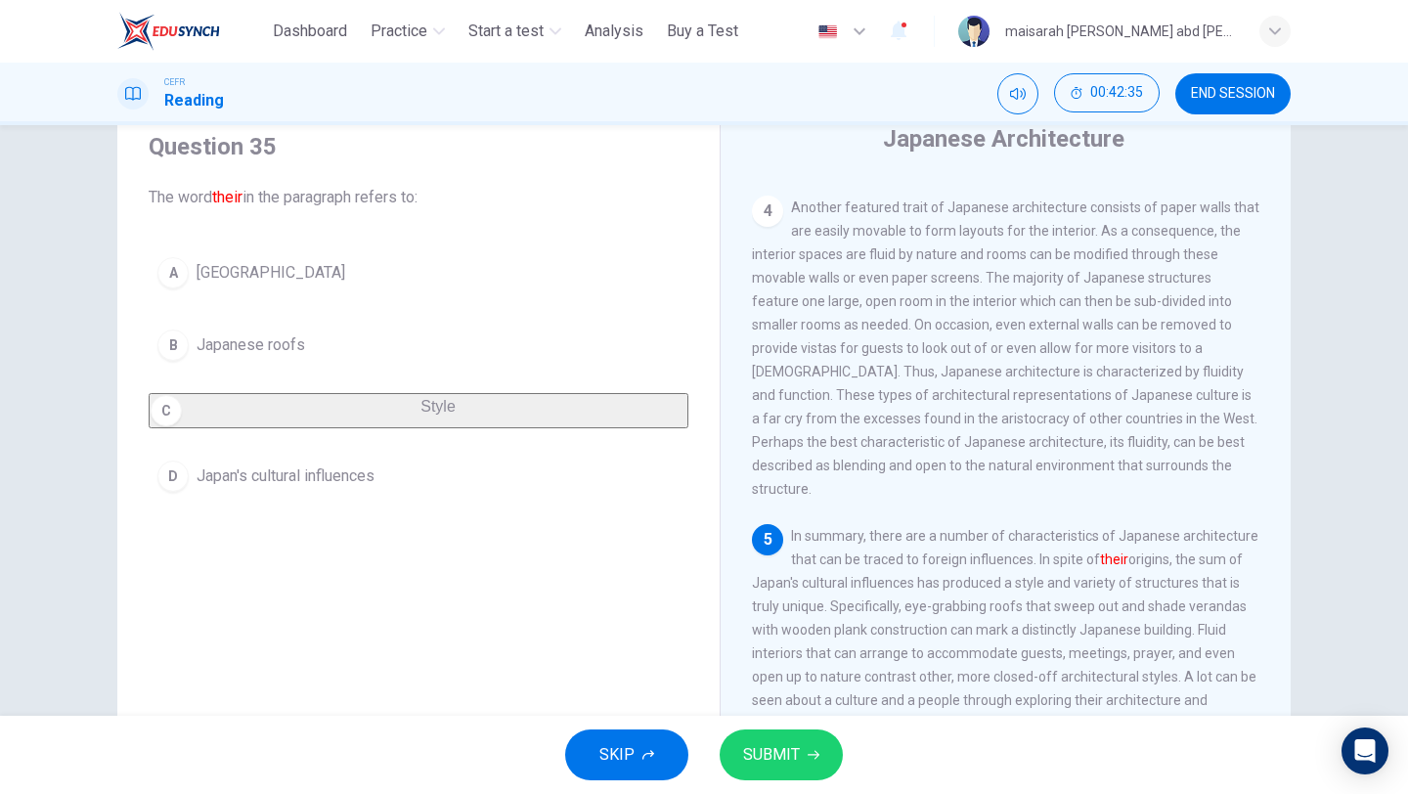
click at [765, 729] on button "SUBMIT" at bounding box center [781, 754] width 123 height 51
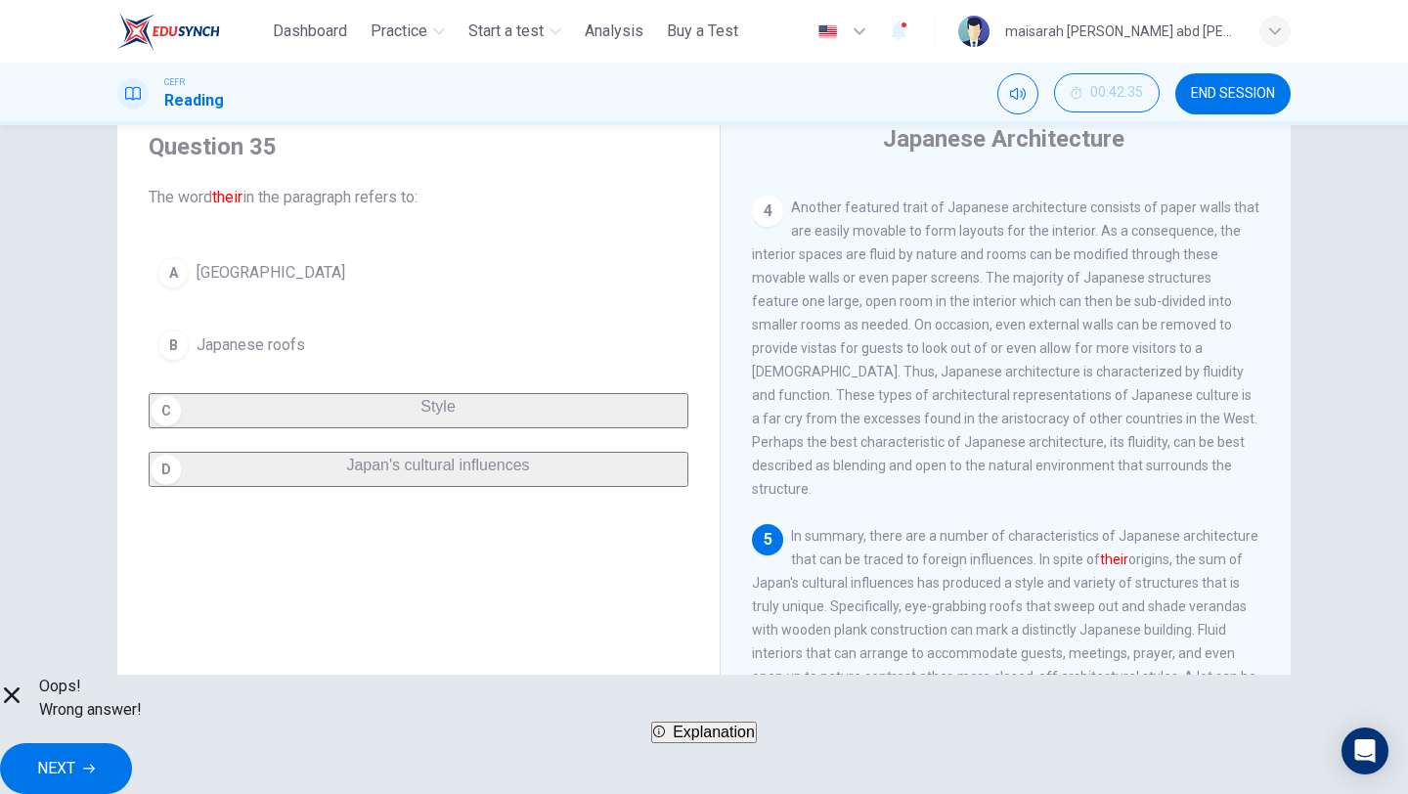
click at [132, 743] on button "NEXT" at bounding box center [66, 768] width 132 height 51
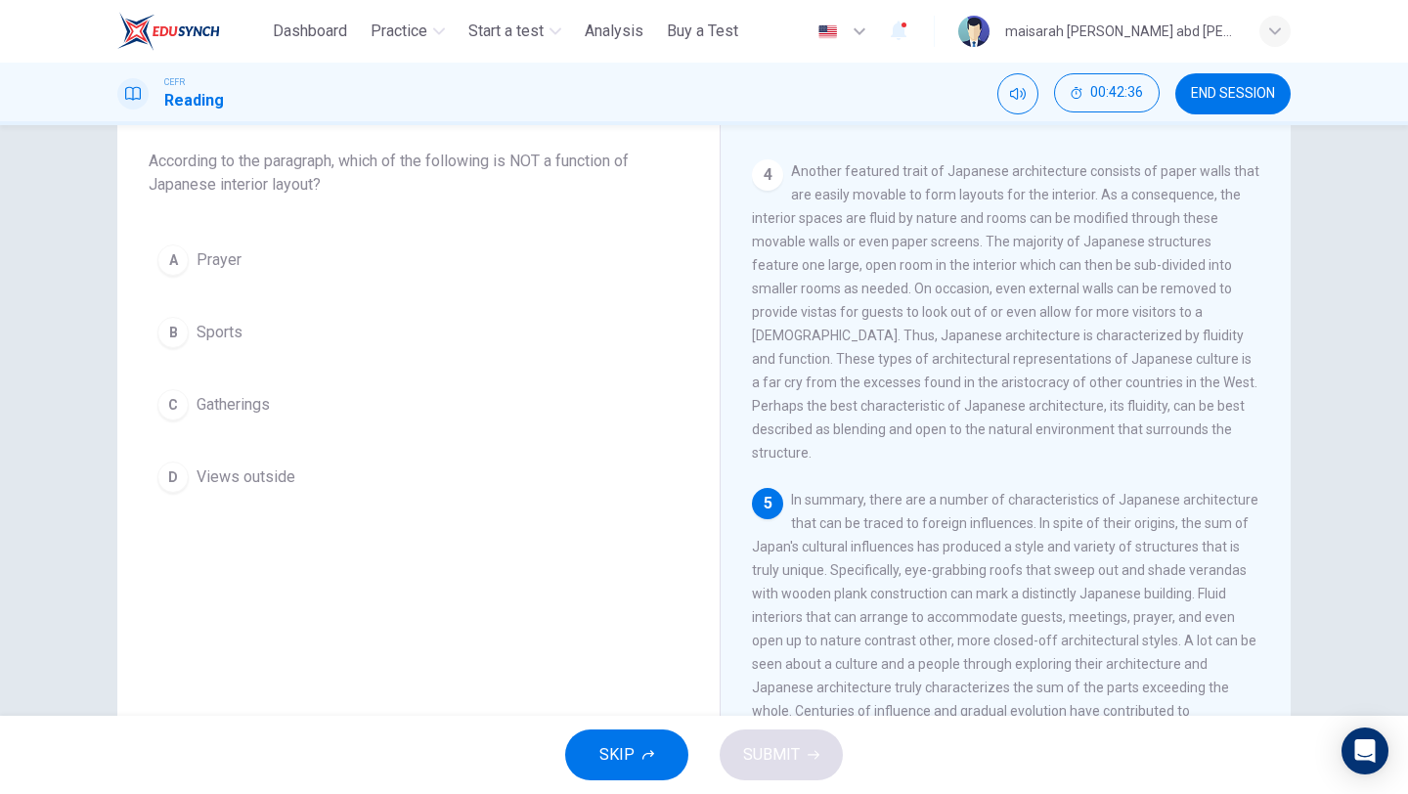
scroll to position [111, 0]
click at [159, 348] on button "B Sports" at bounding box center [419, 329] width 540 height 49
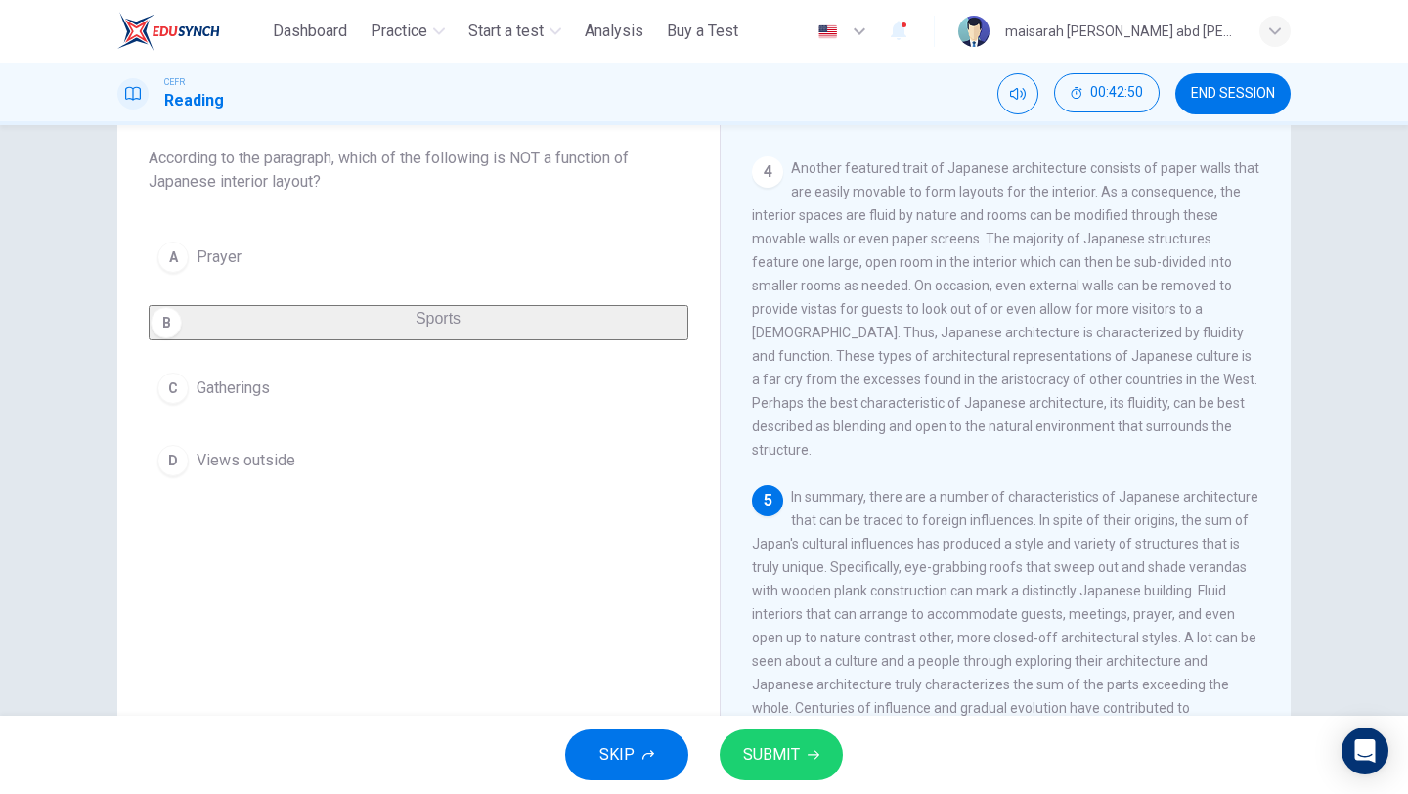
click at [786, 750] on span "SUBMIT" at bounding box center [771, 754] width 57 height 27
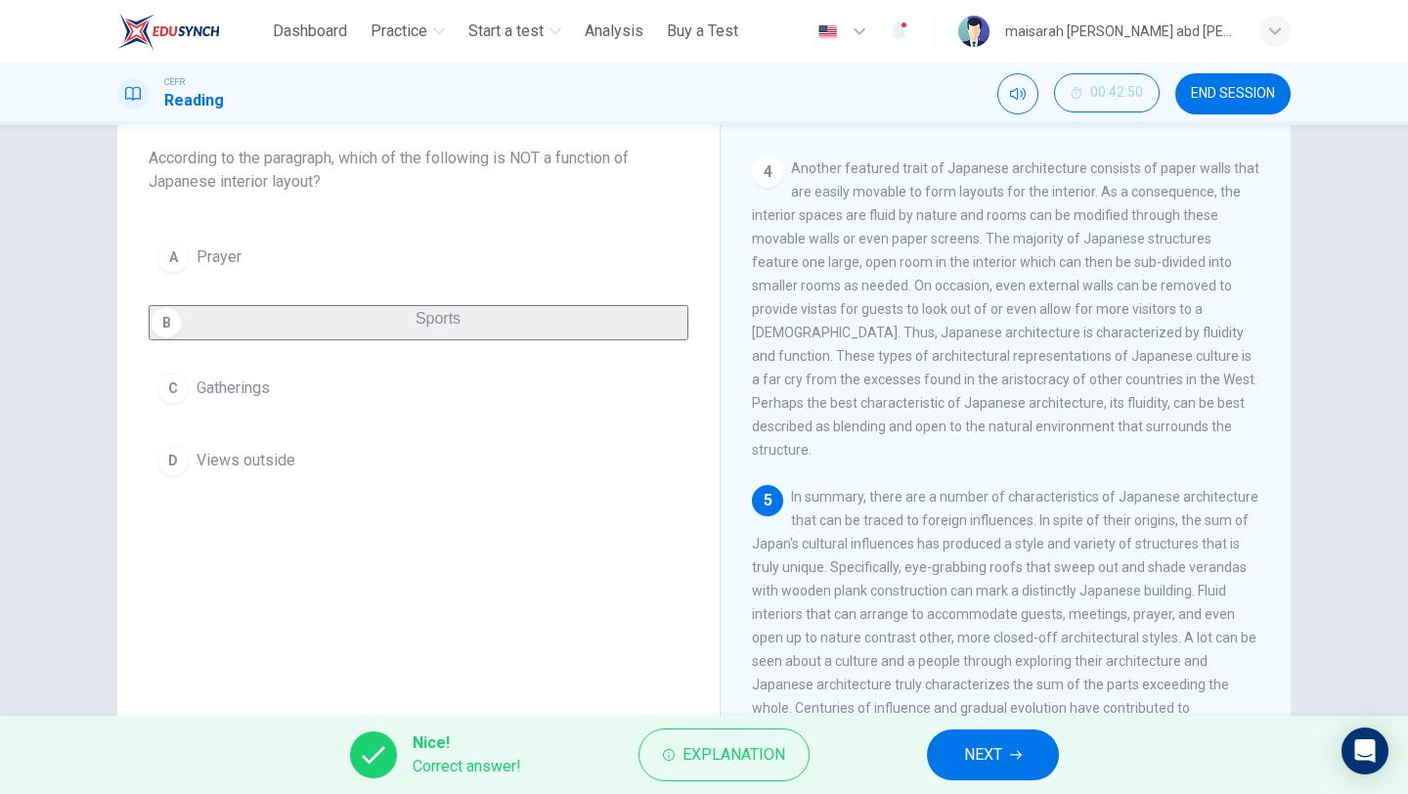
click at [984, 751] on span "NEXT" at bounding box center [983, 754] width 38 height 27
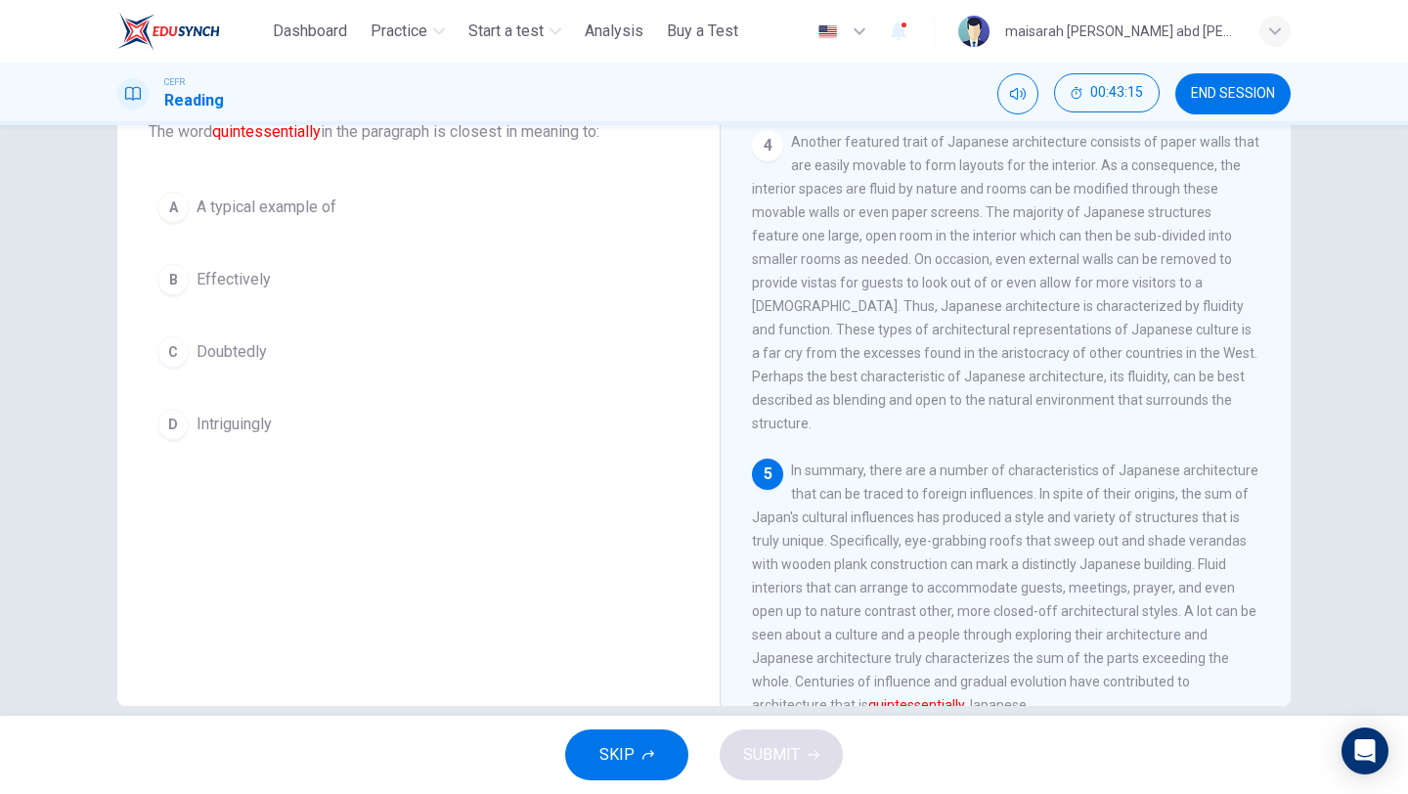
scroll to position [121, 0]
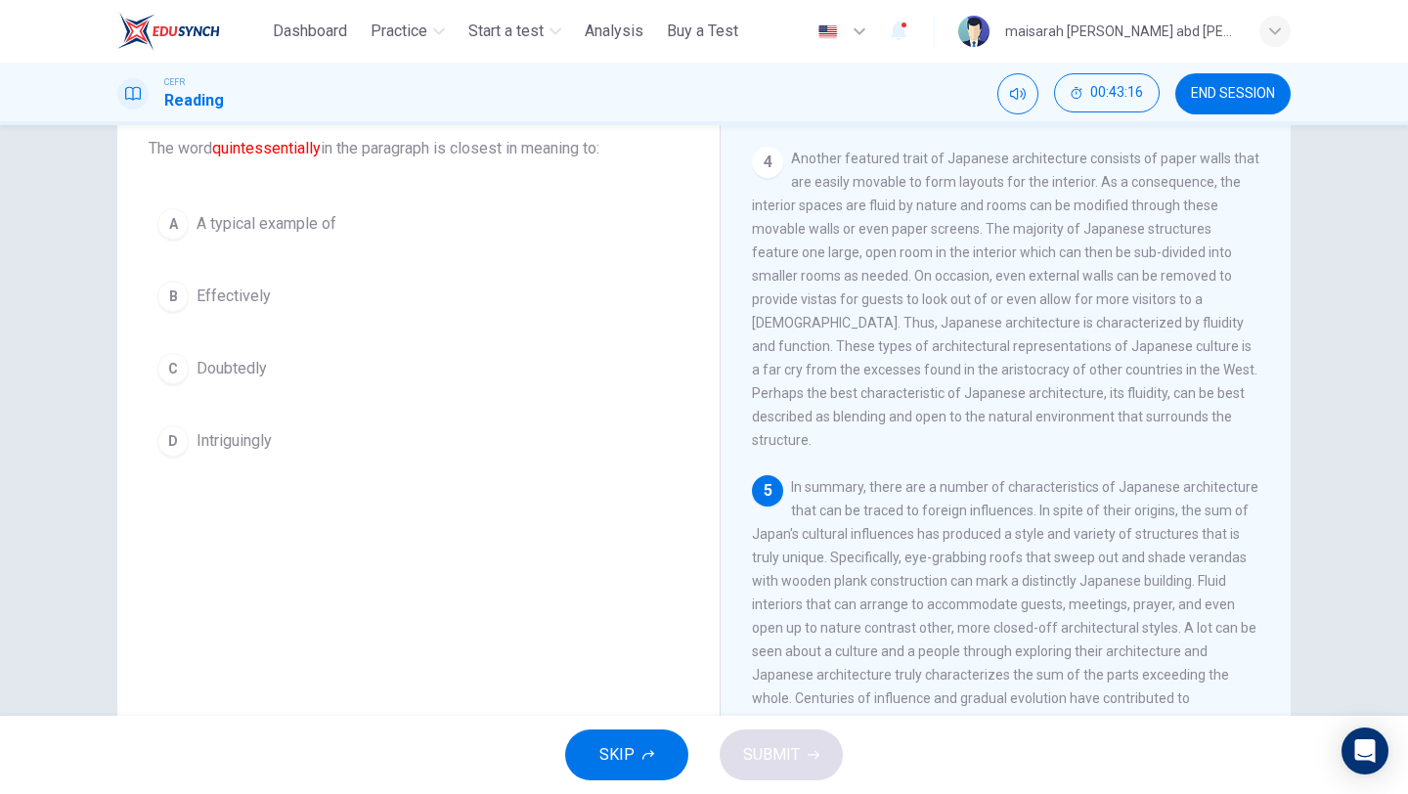
click at [320, 204] on button "A A typical example of" at bounding box center [419, 223] width 540 height 49
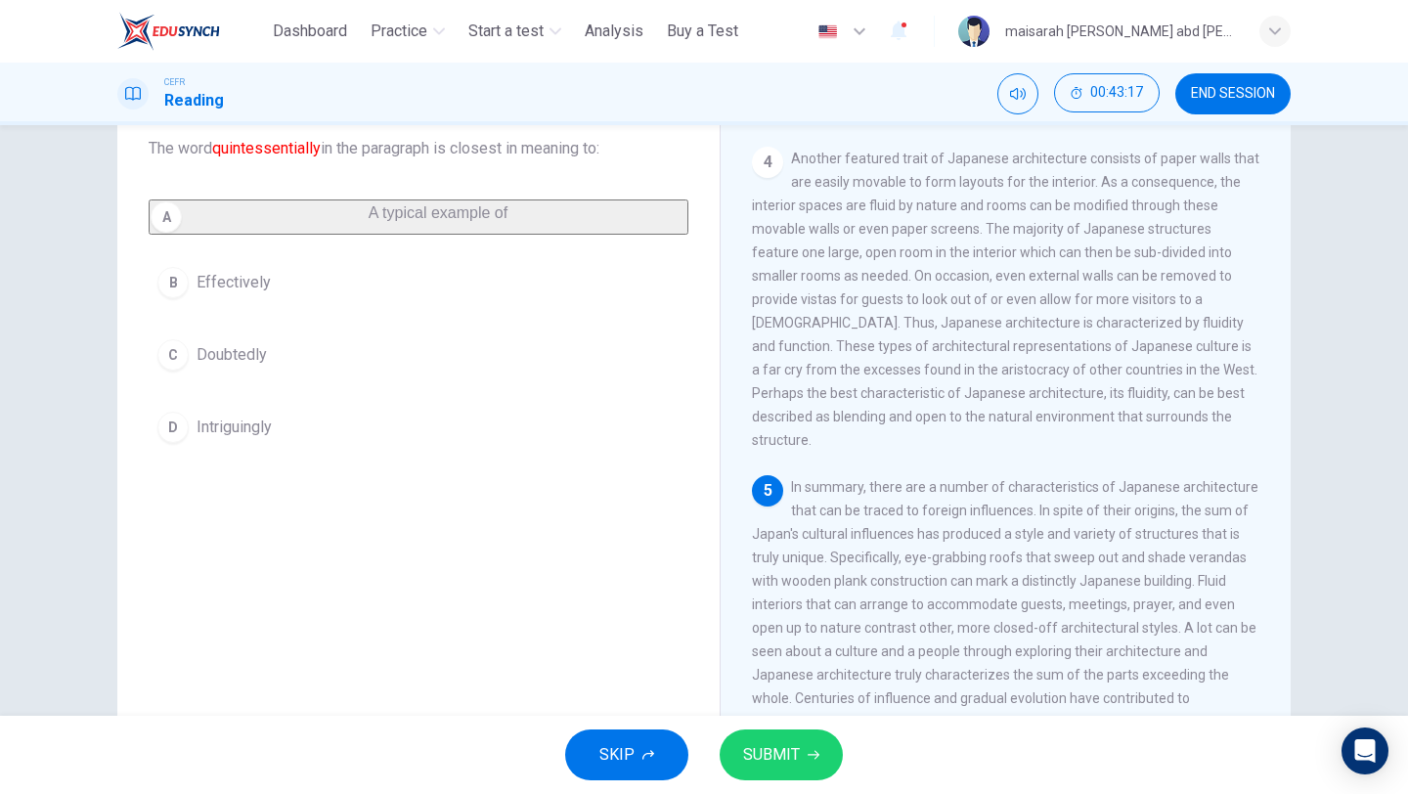
click at [743, 748] on span "SUBMIT" at bounding box center [771, 754] width 57 height 27
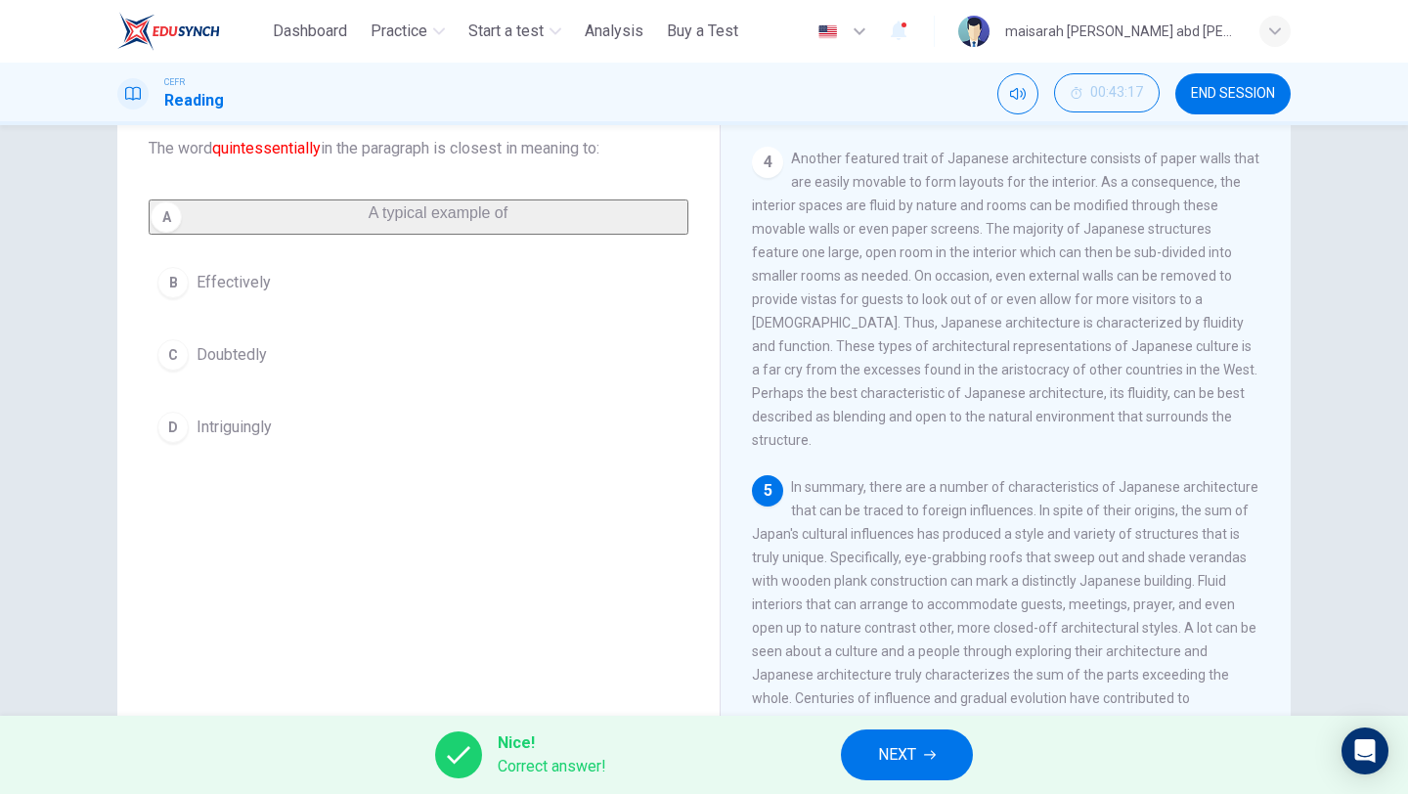
click at [912, 738] on button "NEXT" at bounding box center [907, 754] width 132 height 51
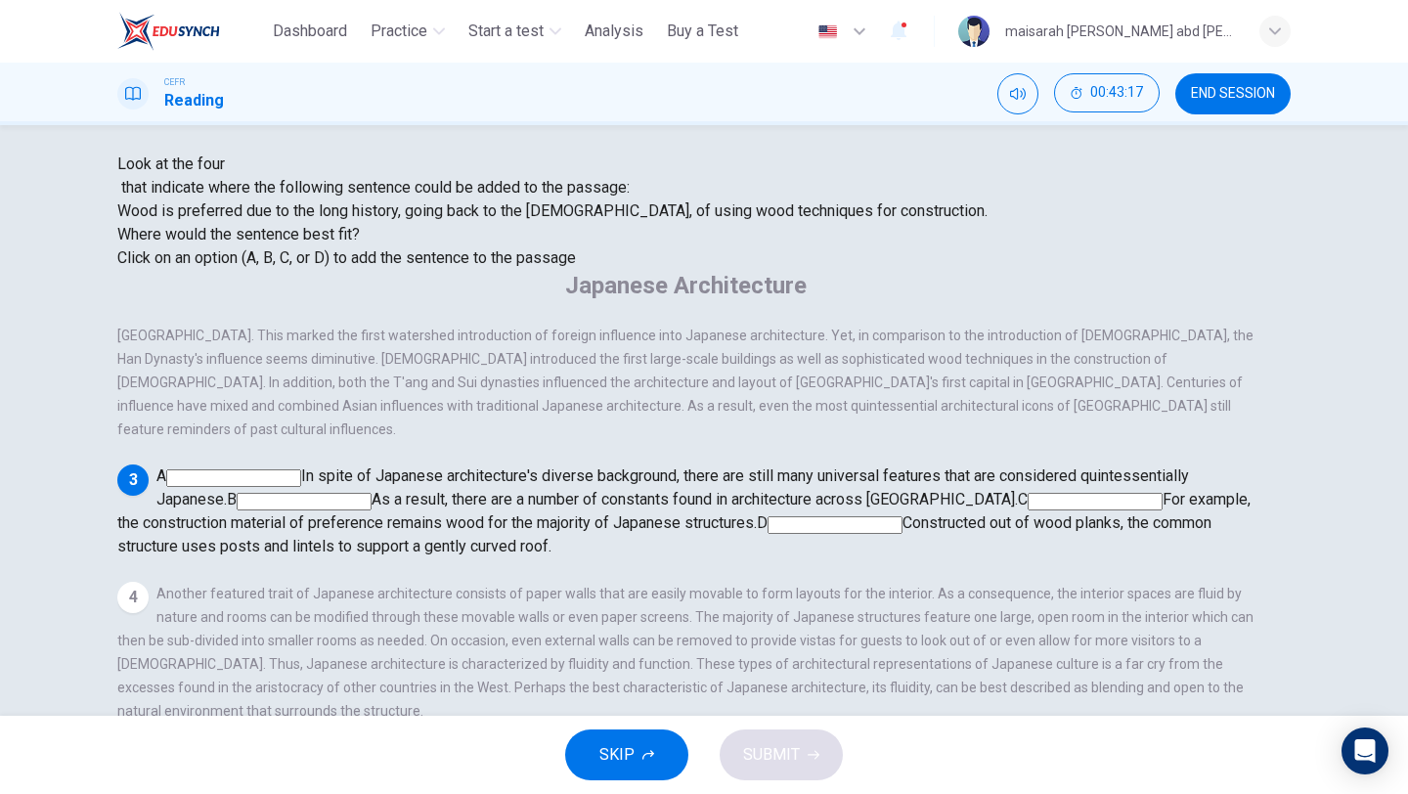
scroll to position [390, 0]
click at [892, 516] on input at bounding box center [834, 525] width 135 height 18
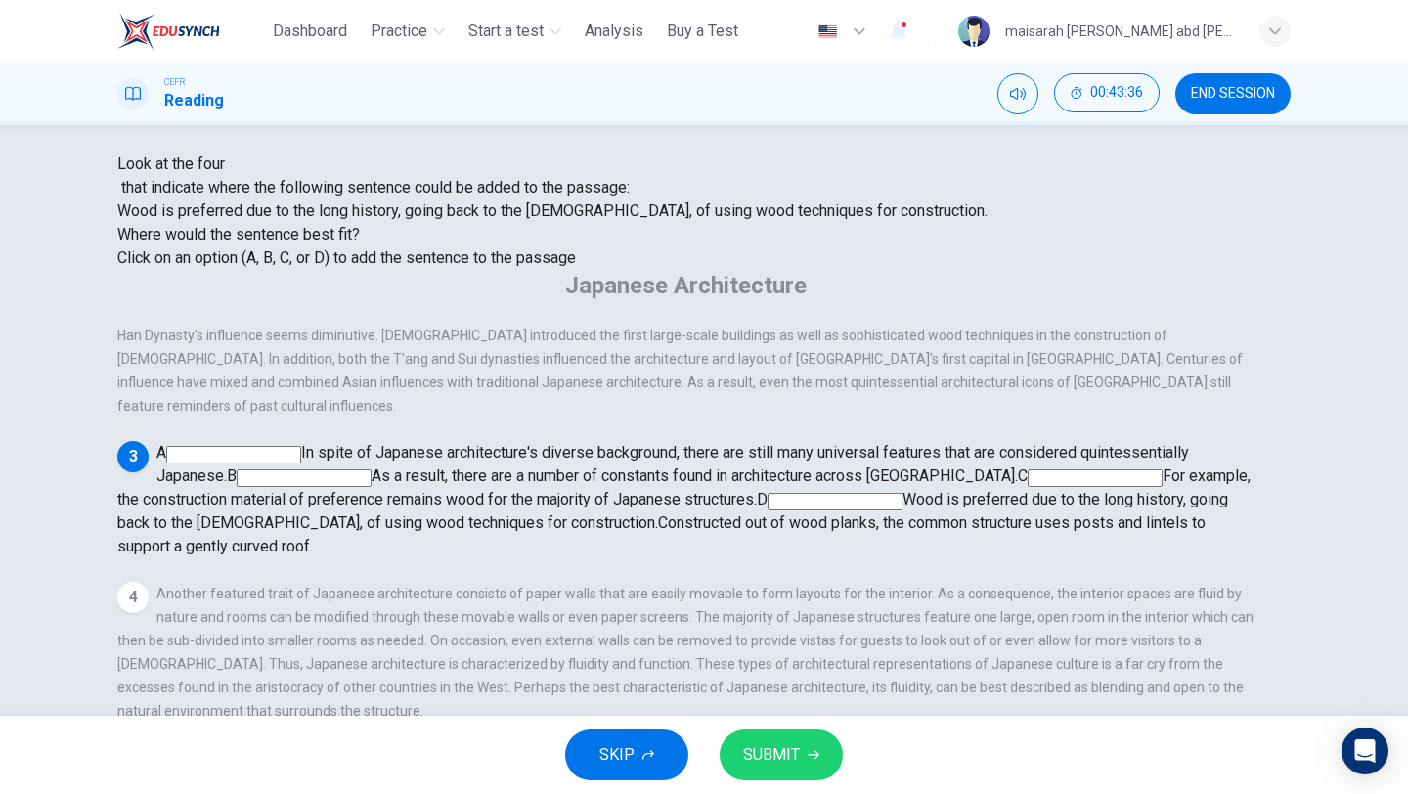
click at [809, 747] on button "SUBMIT" at bounding box center [781, 754] width 123 height 51
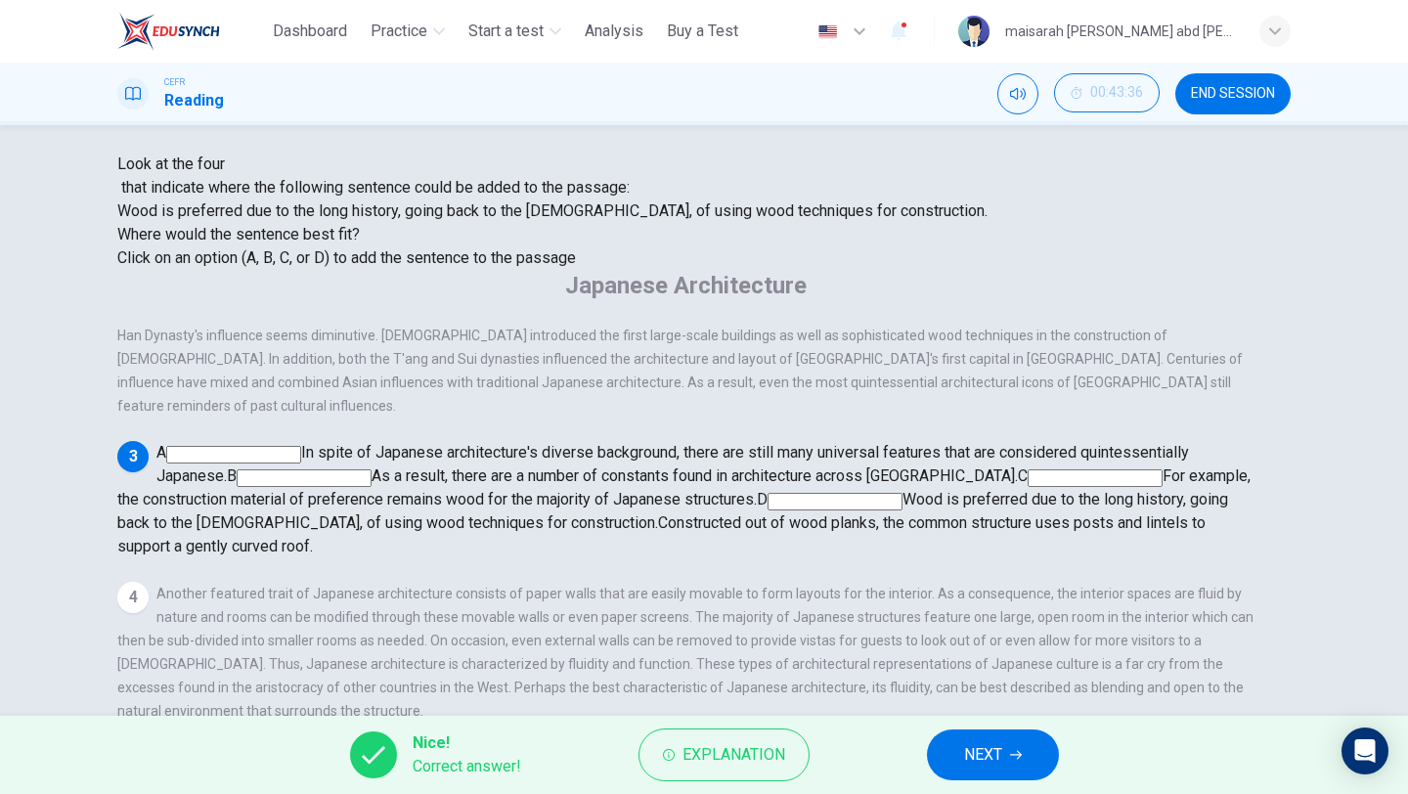
click at [1049, 767] on button "NEXT" at bounding box center [993, 754] width 132 height 51
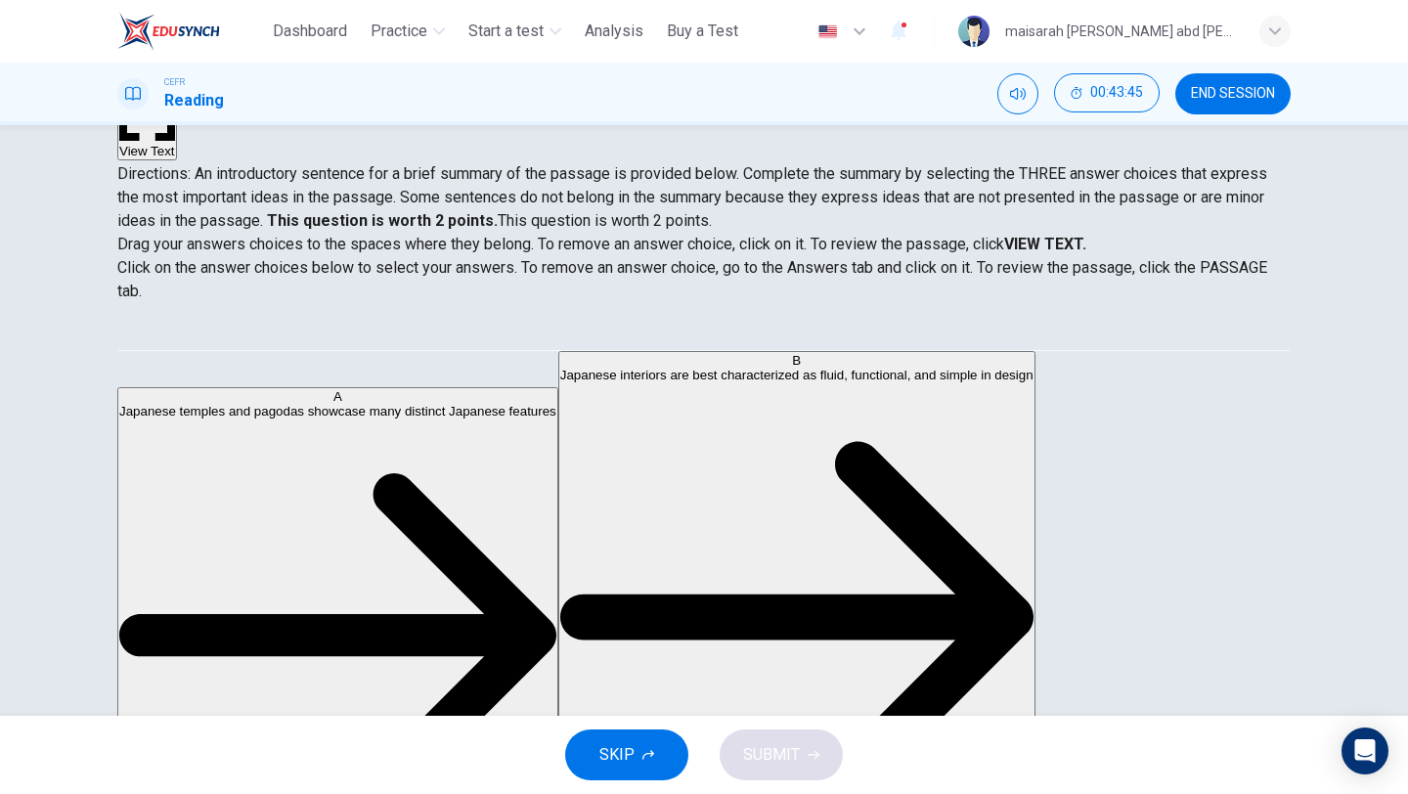
scroll to position [38, 0]
drag, startPoint x: 361, startPoint y: 387, endPoint x: 642, endPoint y: 456, distance: 289.8
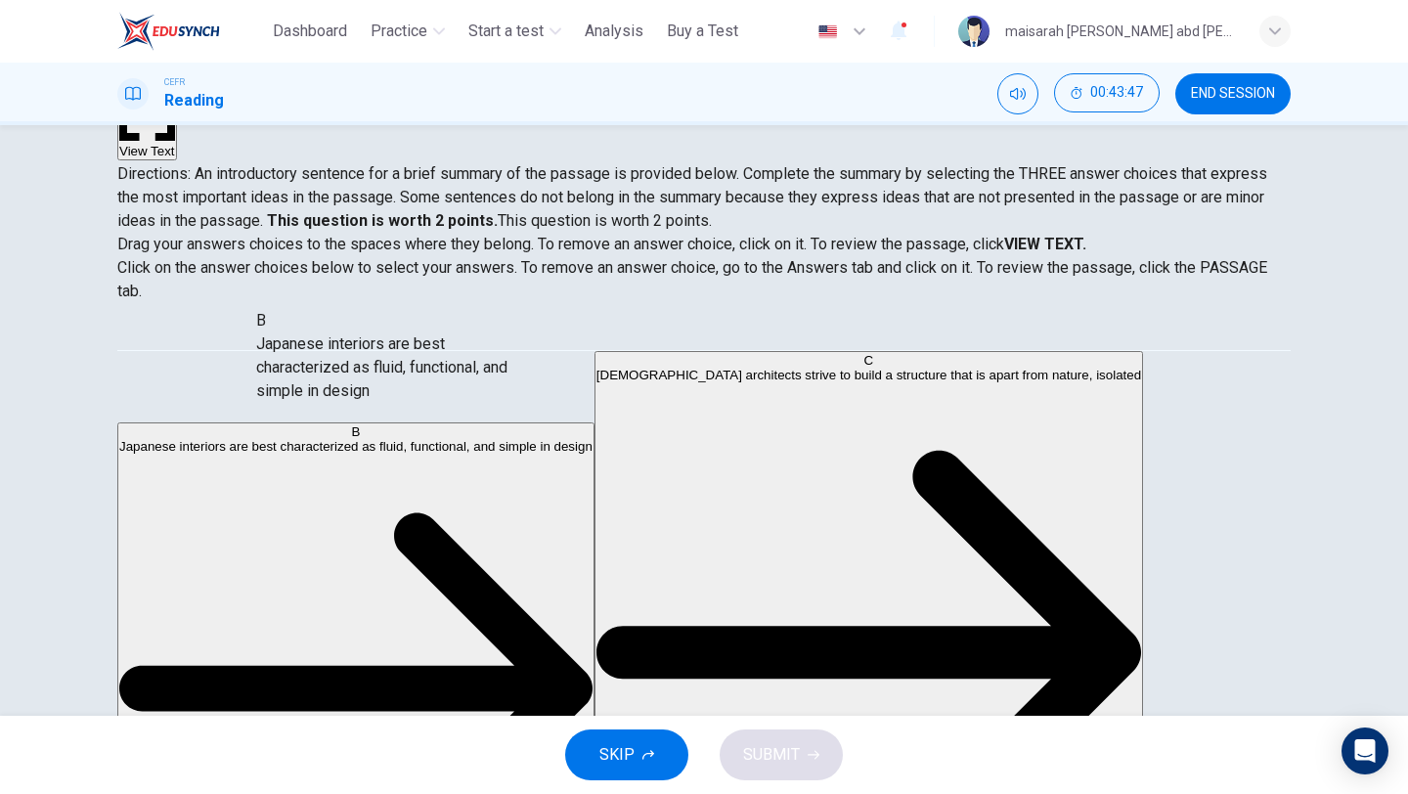
scroll to position [23, 0]
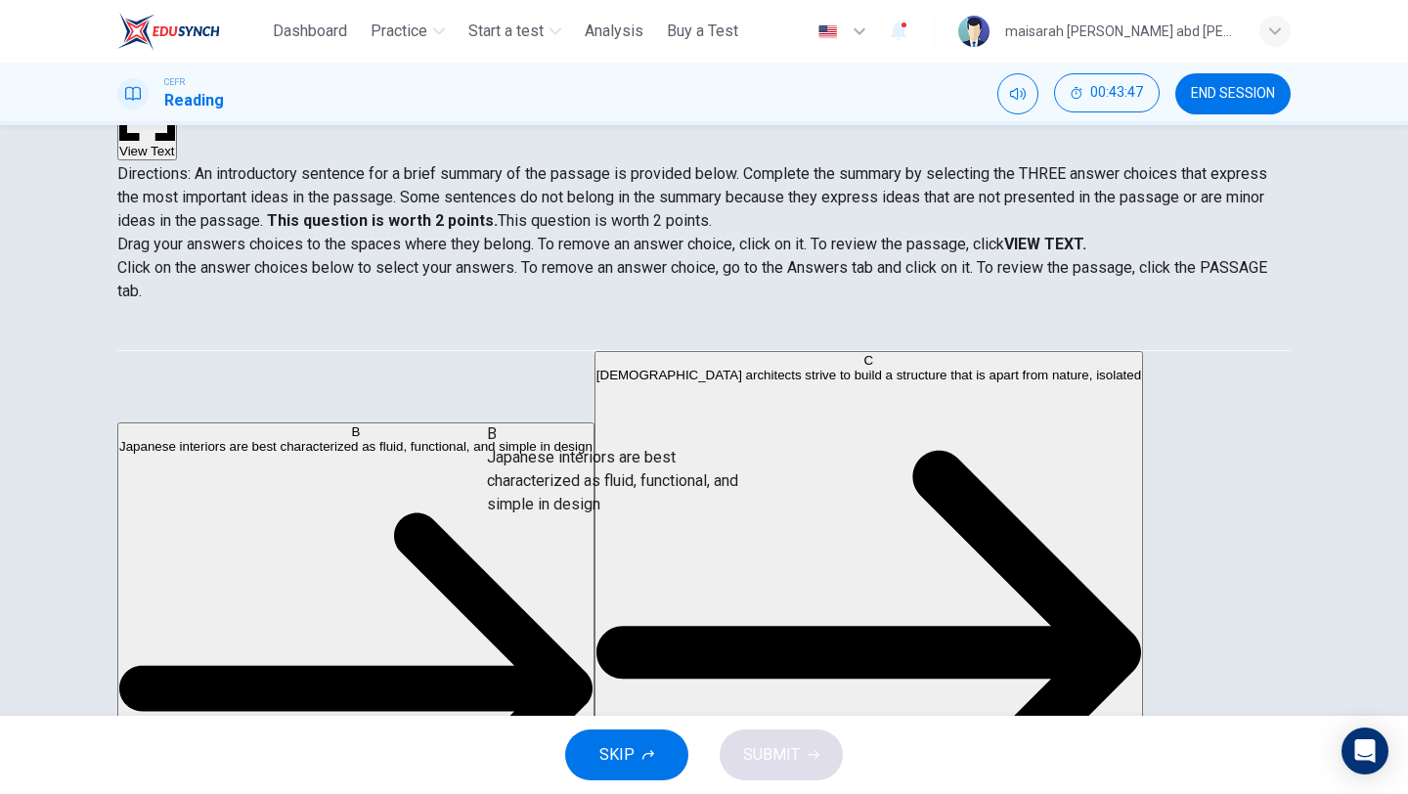
drag, startPoint x: 354, startPoint y: 372, endPoint x: 690, endPoint y: 491, distance: 356.5
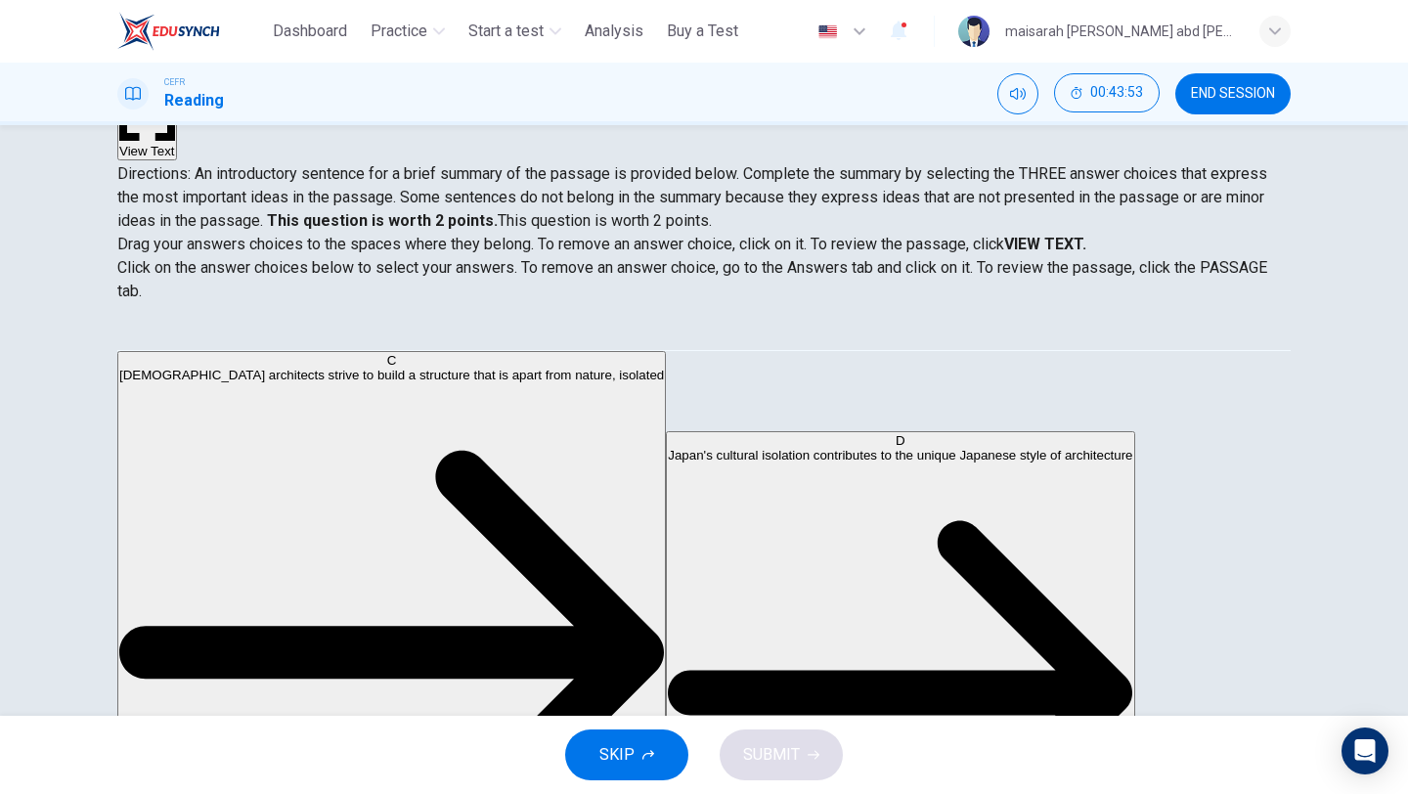
scroll to position [153, 0]
drag, startPoint x: 365, startPoint y: 612, endPoint x: 550, endPoint y: 591, distance: 186.9
drag, startPoint x: 363, startPoint y: 603, endPoint x: 696, endPoint y: 559, distance: 336.3
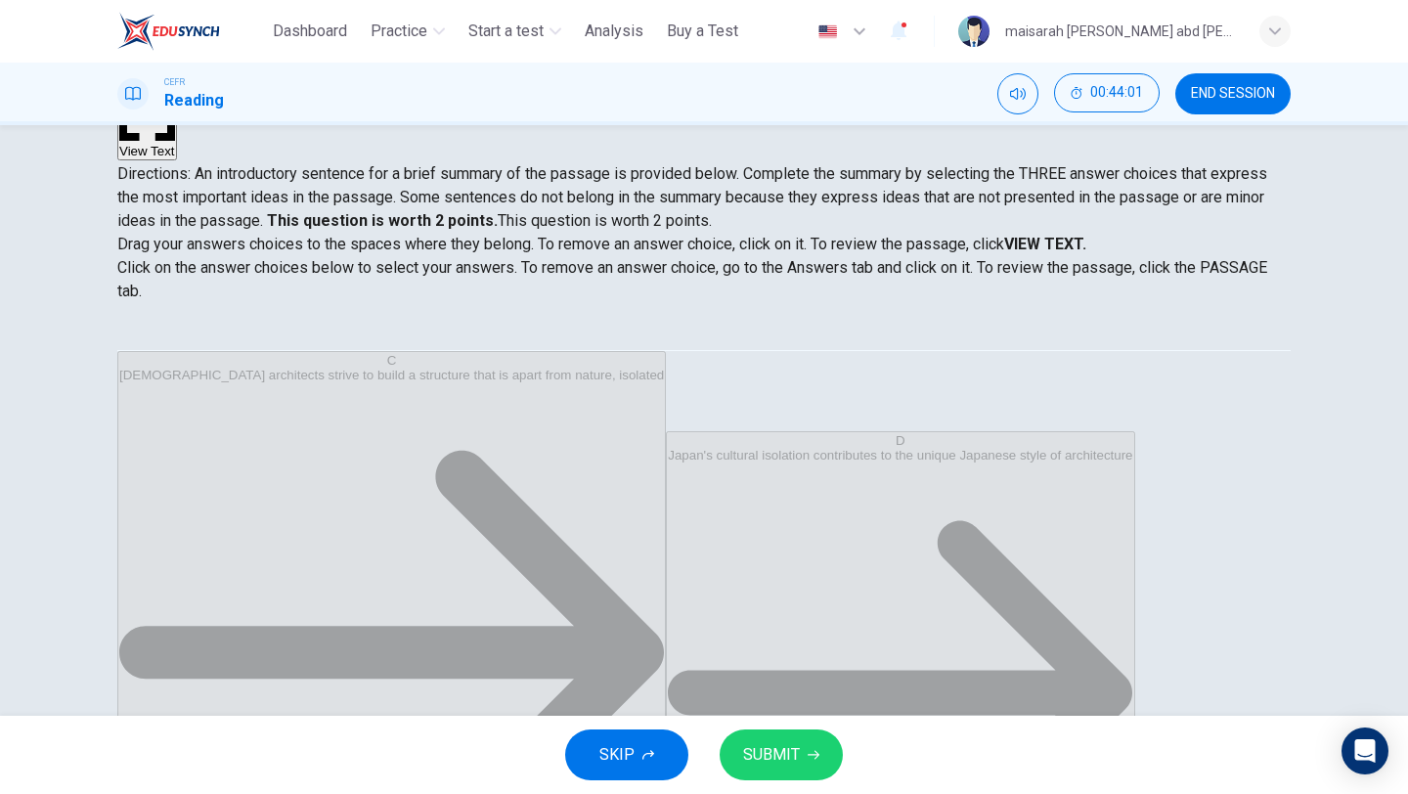
scroll to position [35, 0]
click at [743, 766] on span "SUBMIT" at bounding box center [771, 754] width 57 height 27
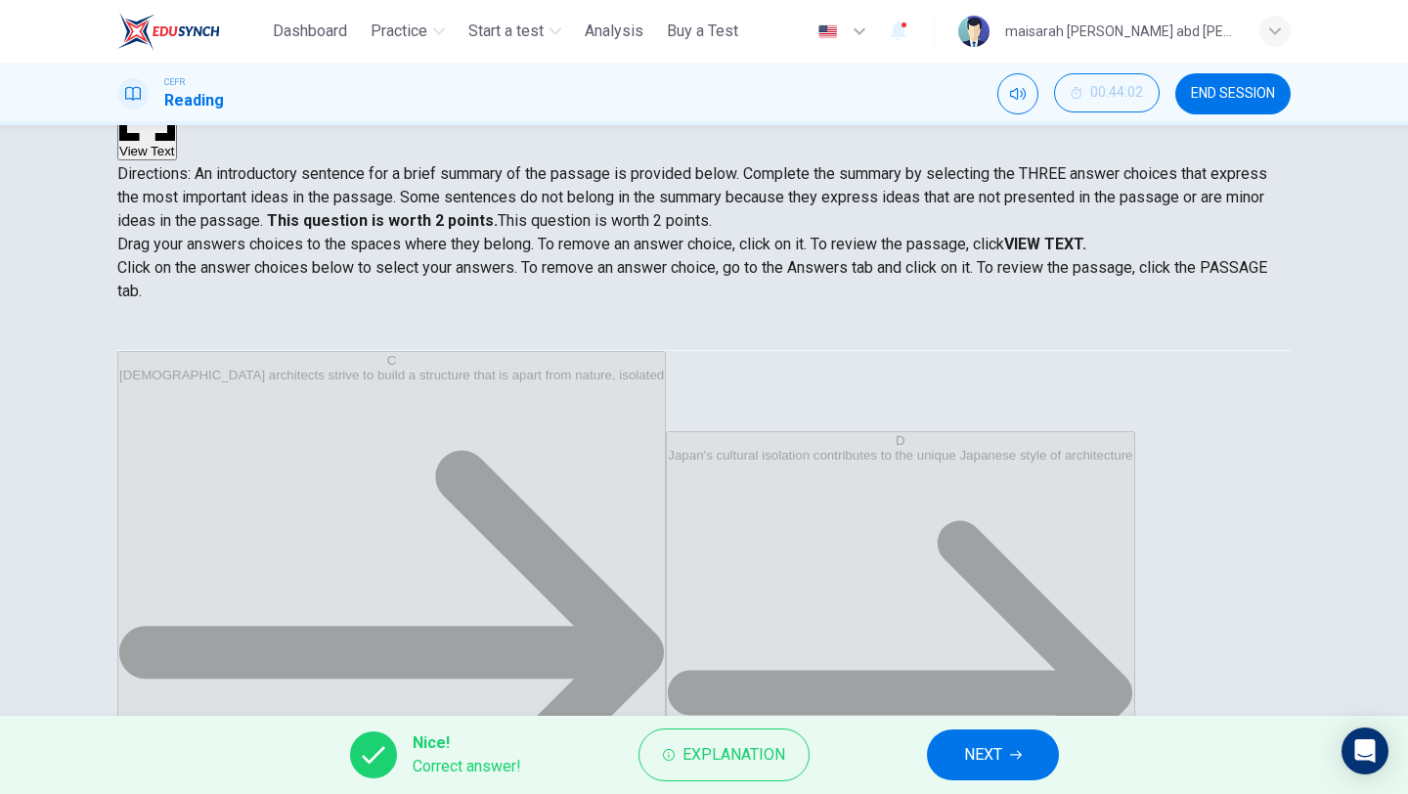
click at [992, 756] on span "NEXT" at bounding box center [983, 754] width 38 height 27
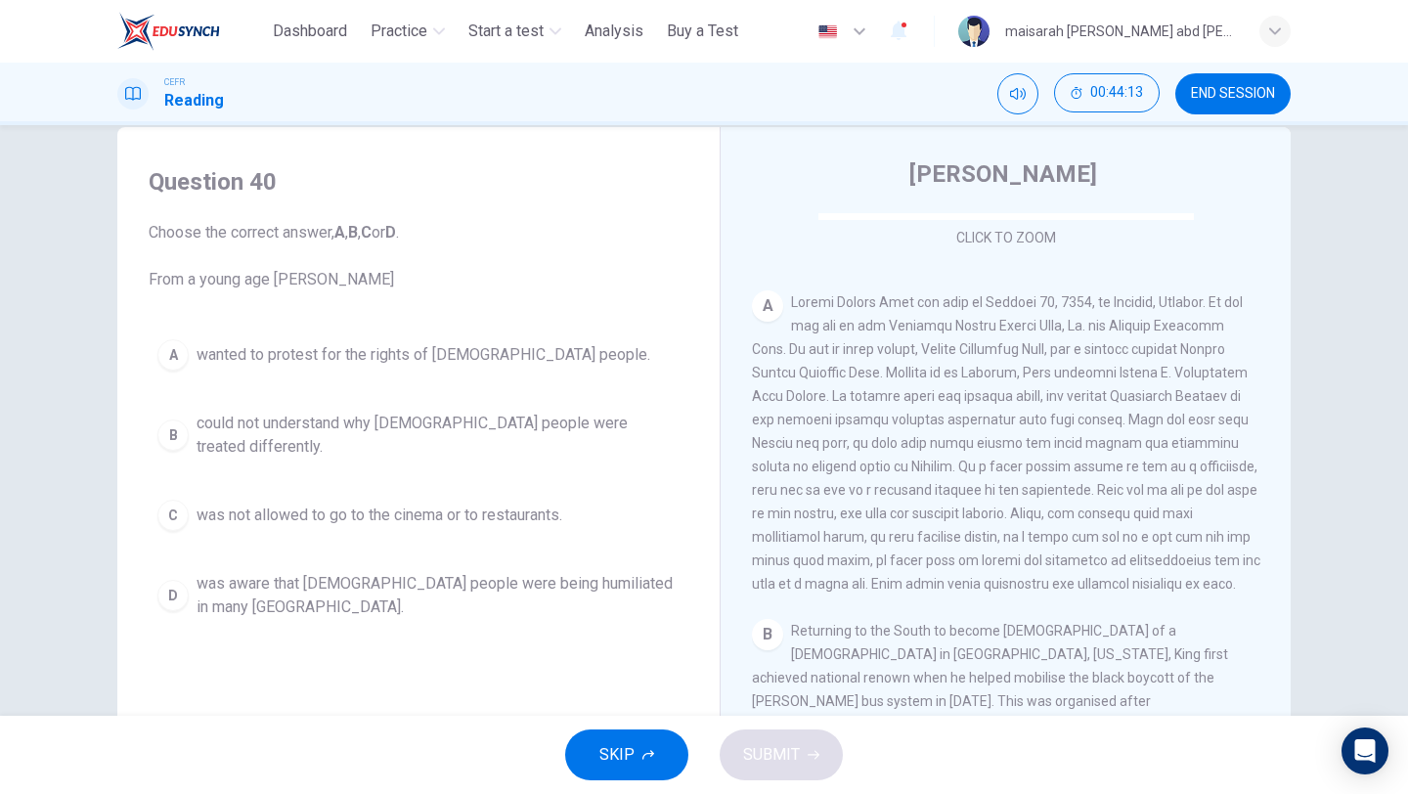
scroll to position [339, 0]
click at [538, 572] on span "was aware that [DEMOGRAPHIC_DATA] people were being humiliated in many [GEOGRAP…" at bounding box center [438, 595] width 483 height 47
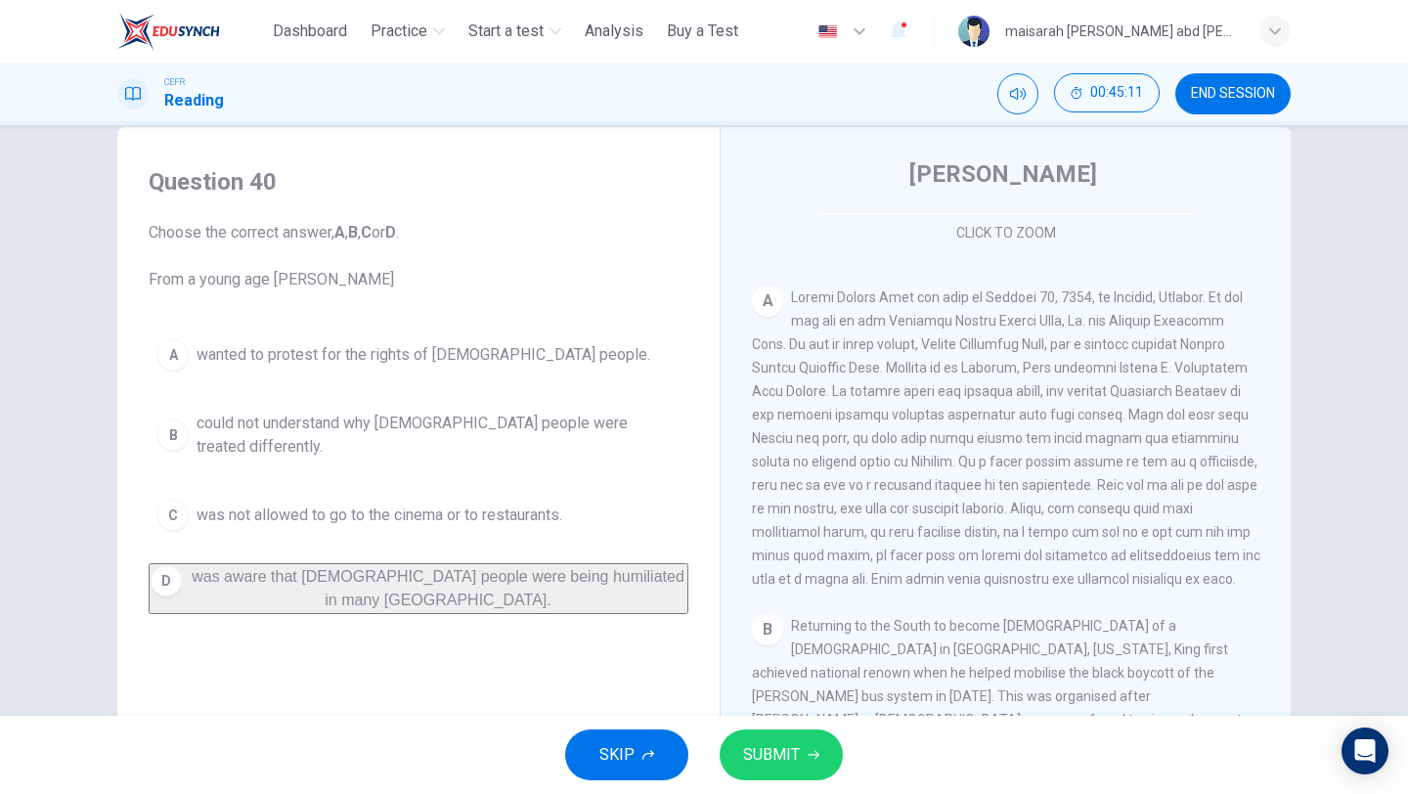
click at [503, 452] on div "A wanted to protest for the rights of [DEMOGRAPHIC_DATA] people. B could not un…" at bounding box center [419, 472] width 540 height 284
click at [506, 438] on span "could not understand why [DEMOGRAPHIC_DATA] people were treated differently." at bounding box center [438, 435] width 483 height 47
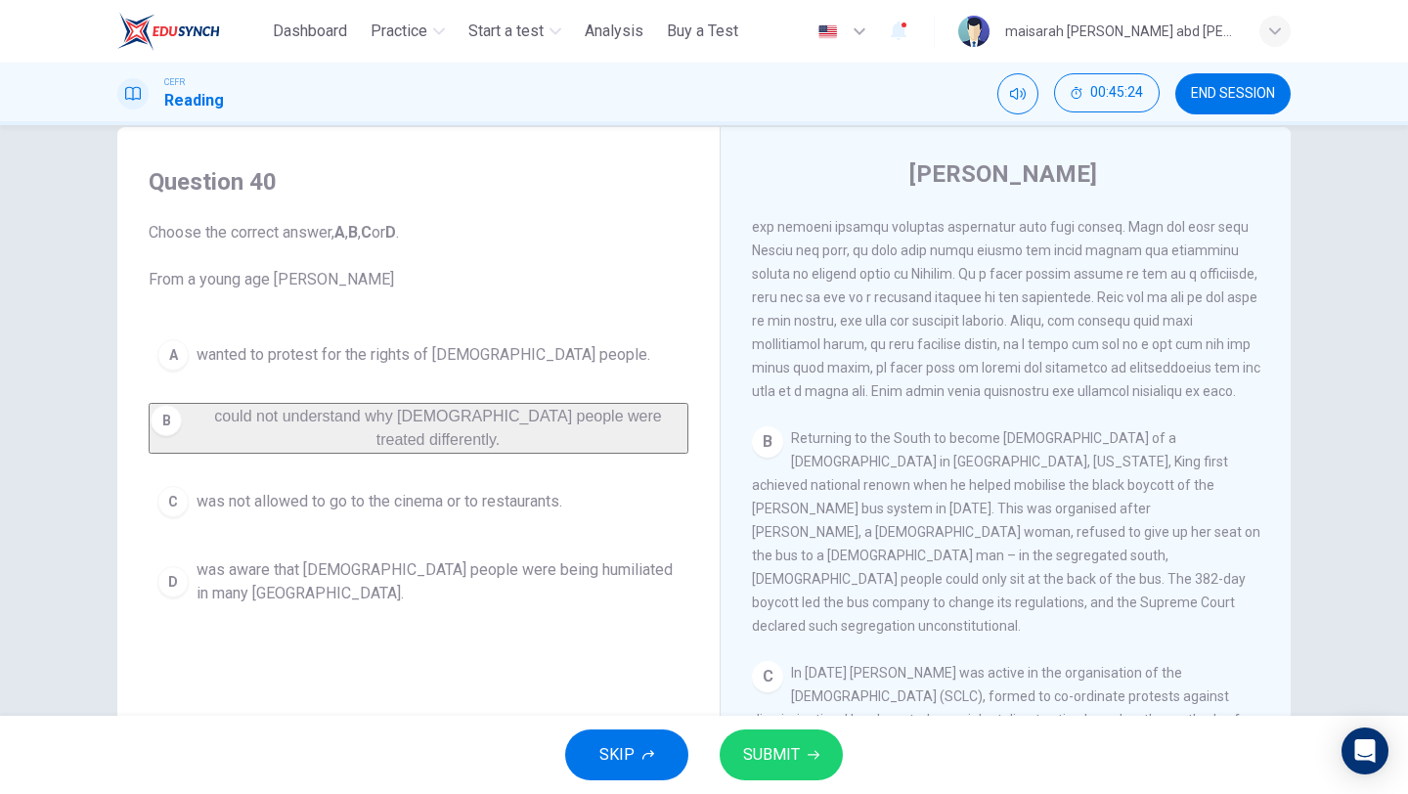
scroll to position [540, 0]
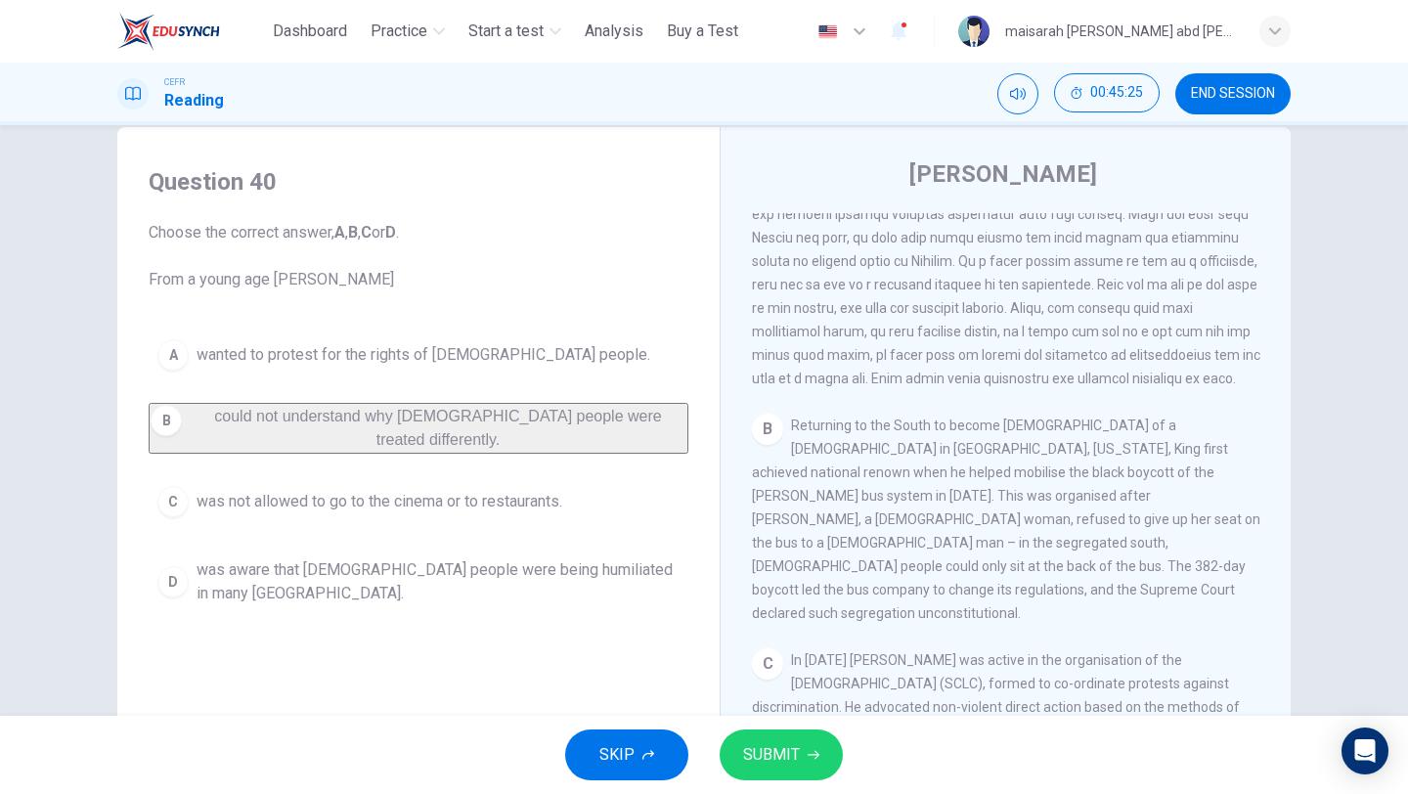
click at [508, 368] on button "A wanted to protest for the rights of [DEMOGRAPHIC_DATA] people." at bounding box center [419, 354] width 540 height 49
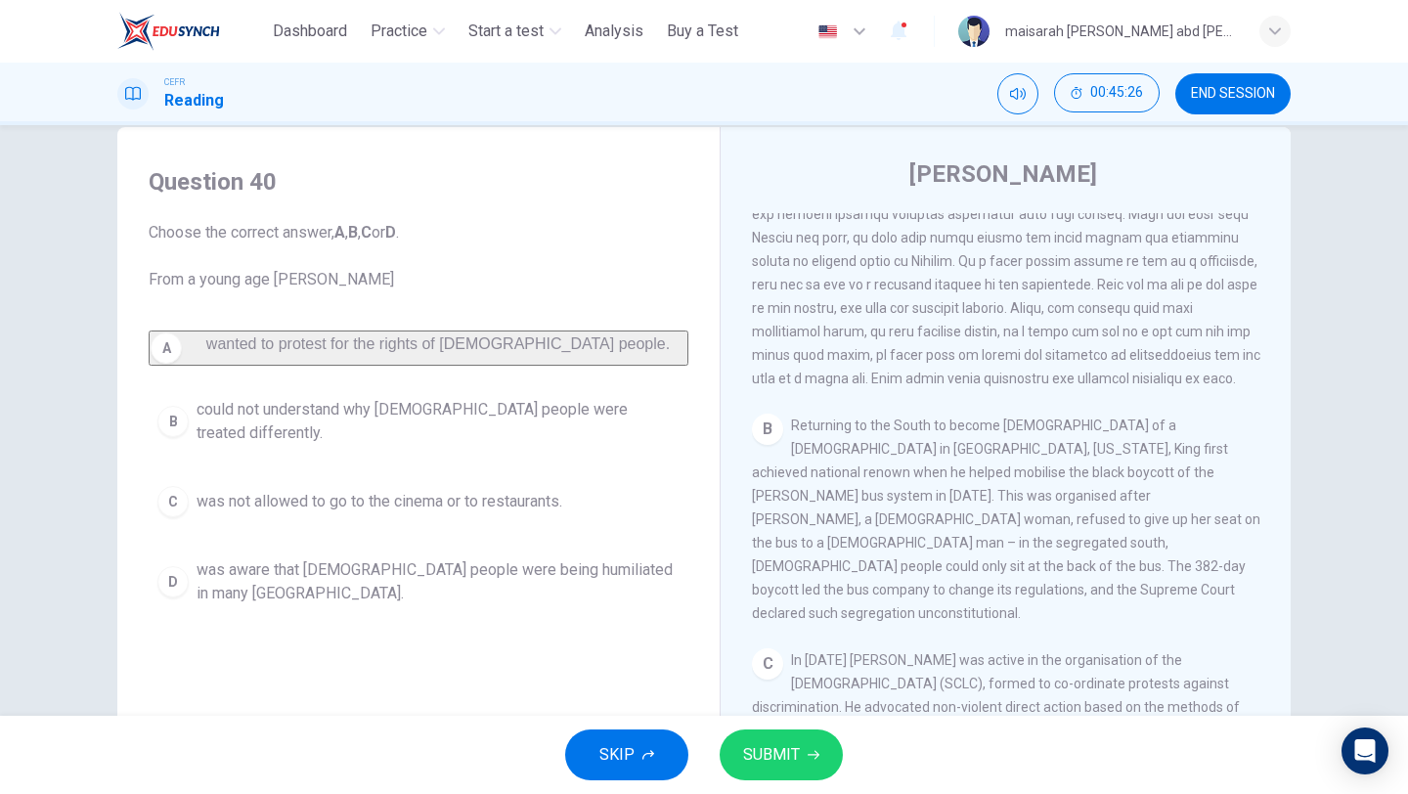
click at [815, 780] on div "SKIP SUBMIT" at bounding box center [704, 755] width 1408 height 78
click at [812, 764] on button "SUBMIT" at bounding box center [781, 754] width 123 height 51
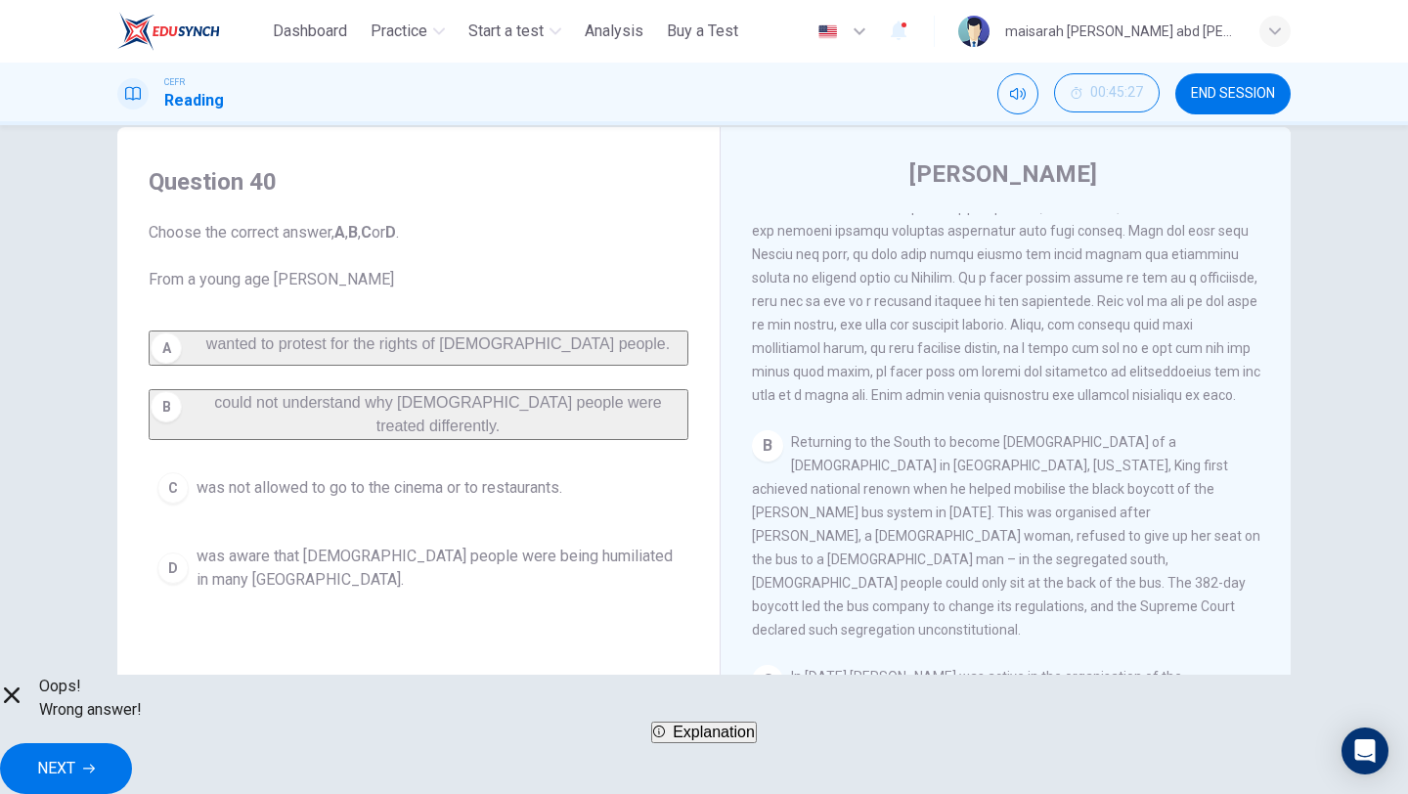
scroll to position [519, 0]
click at [132, 763] on button "NEXT" at bounding box center [66, 768] width 132 height 51
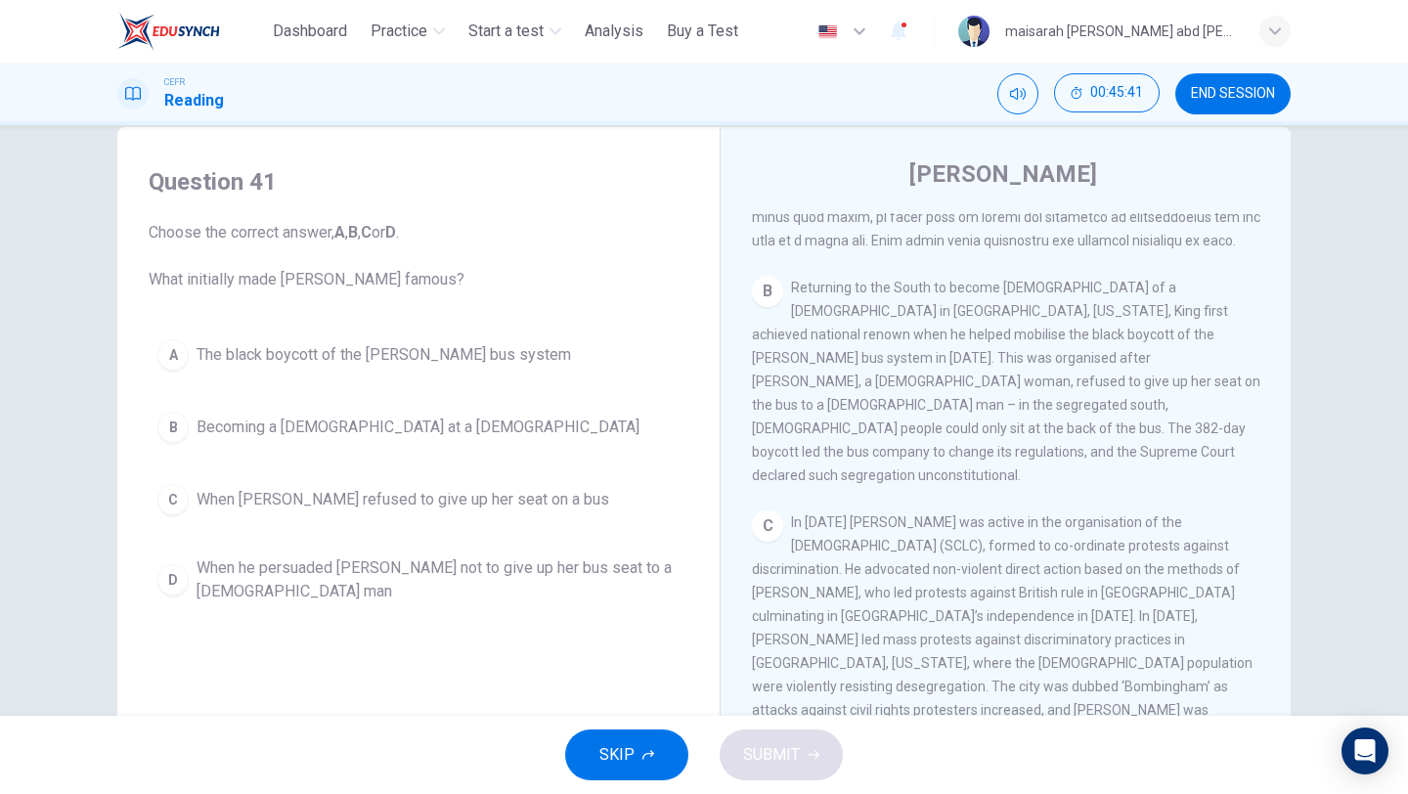
scroll to position [682, 0]
click at [566, 361] on button "A The black boycott of the [PERSON_NAME] bus system" at bounding box center [419, 354] width 540 height 49
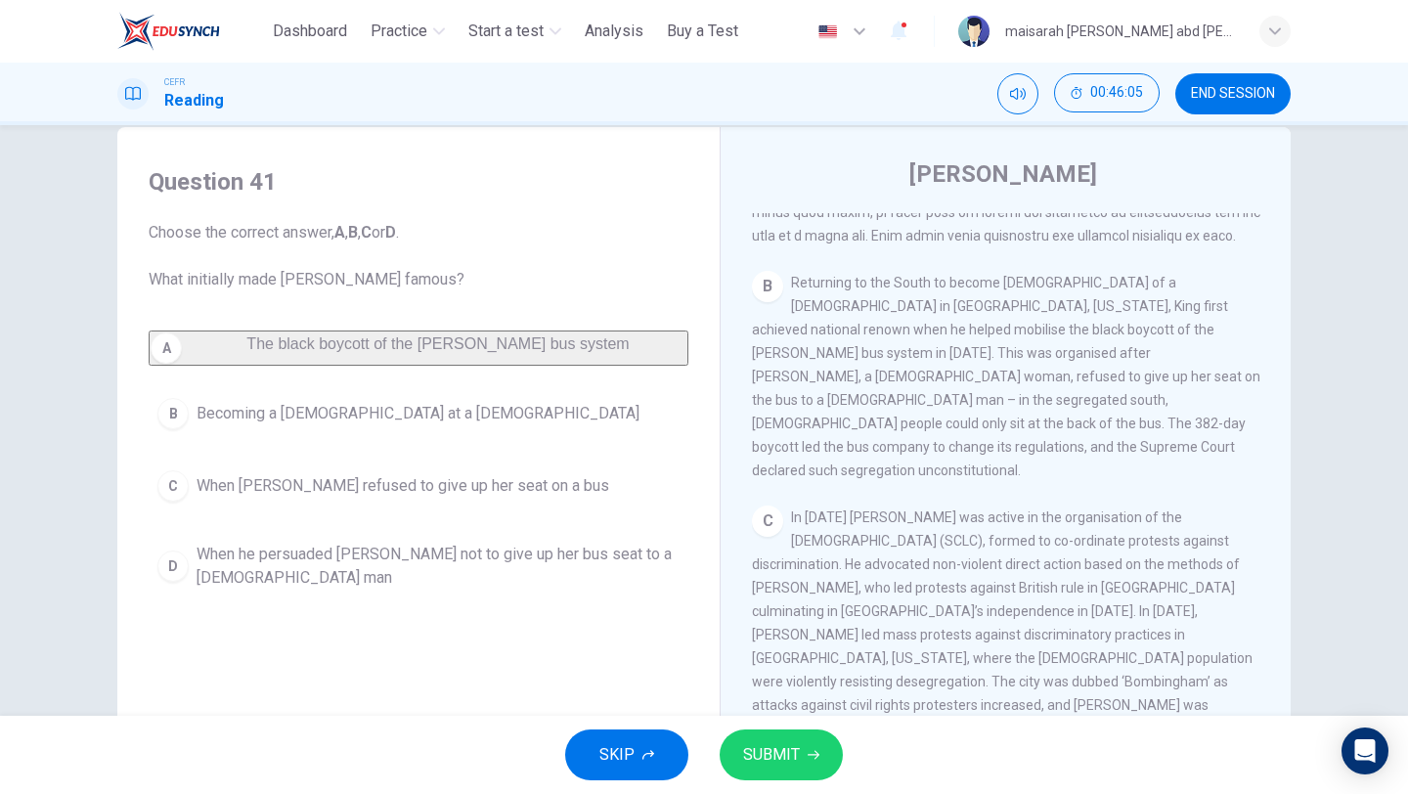
click at [825, 768] on button "SUBMIT" at bounding box center [781, 754] width 123 height 51
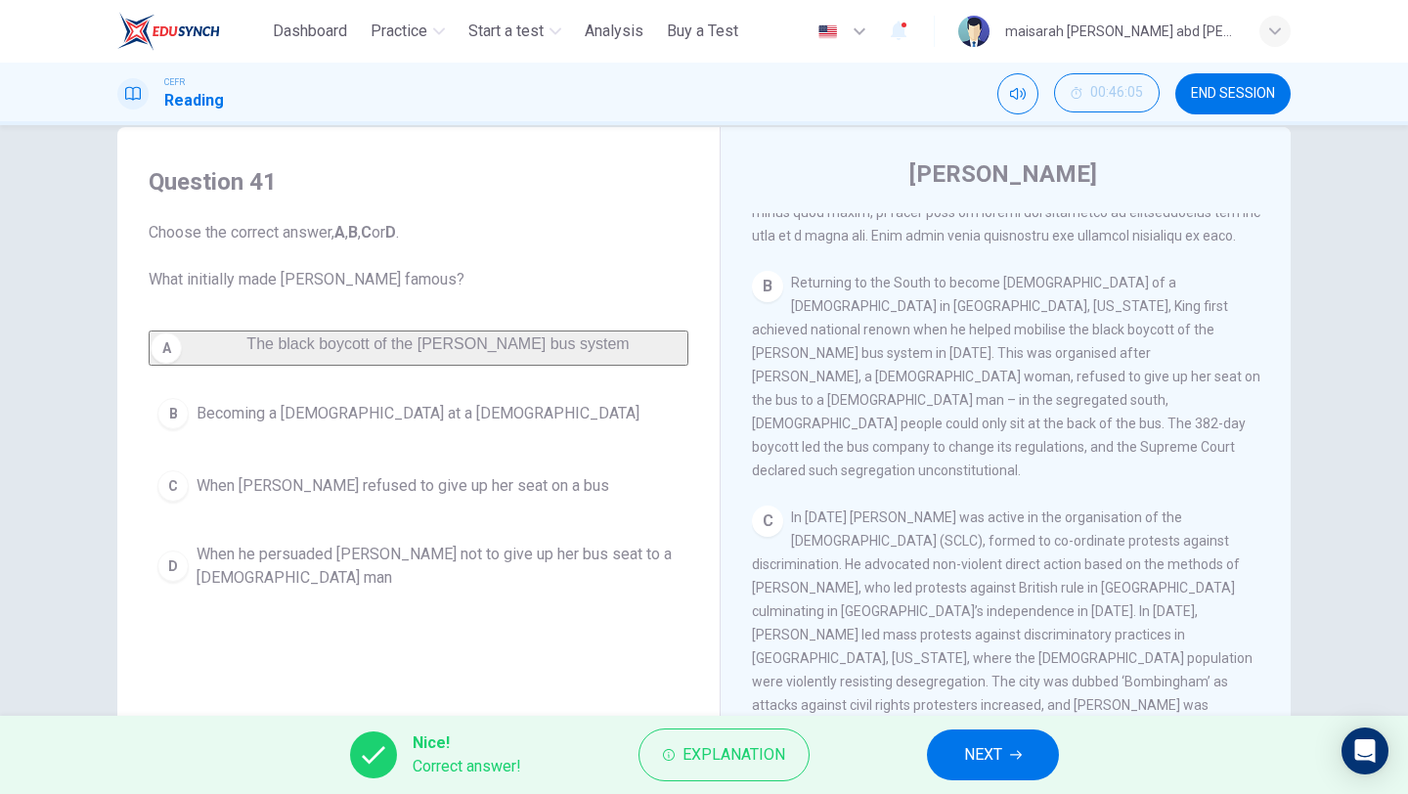
click at [947, 740] on button "NEXT" at bounding box center [993, 754] width 132 height 51
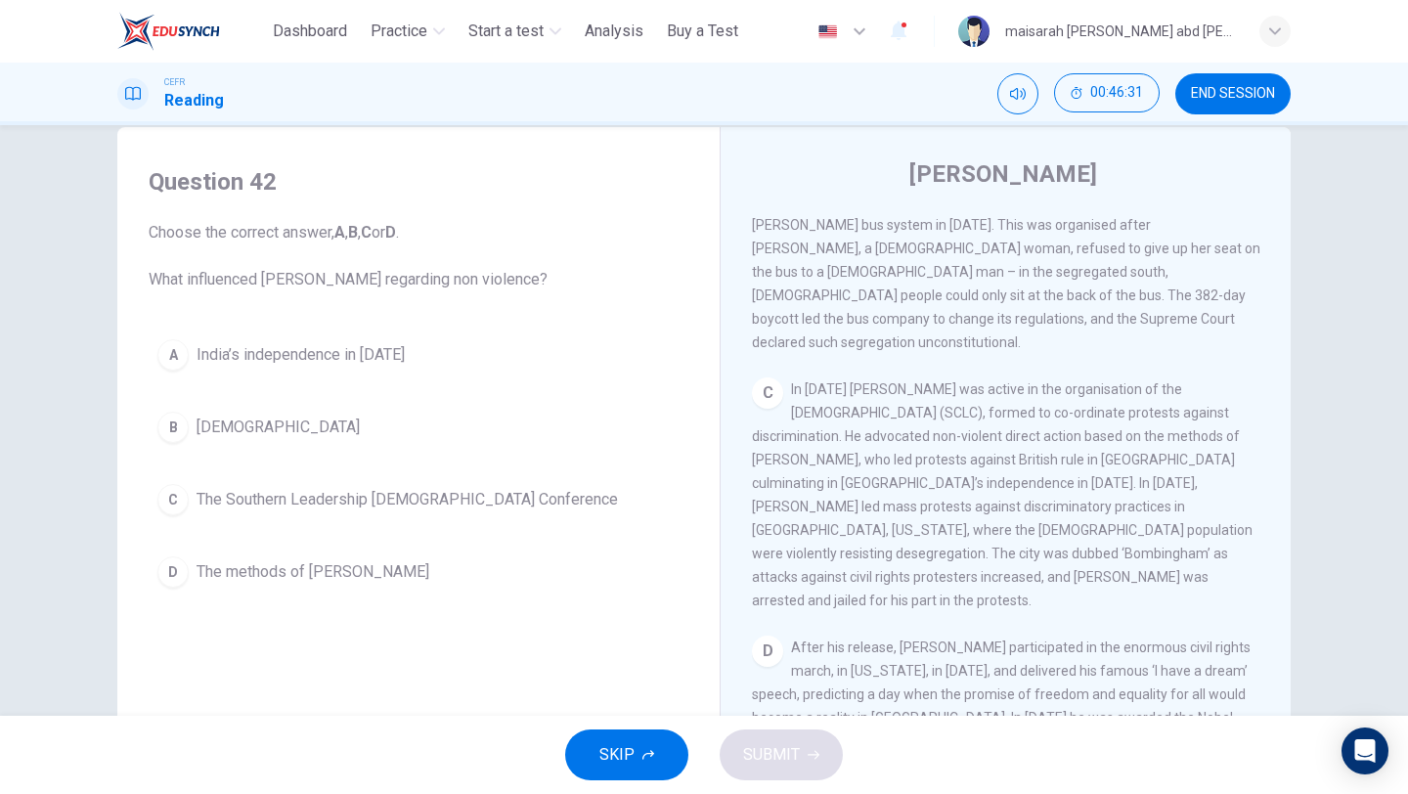
scroll to position [808, 0]
click at [426, 349] on button "A India’s independence in [DATE]" at bounding box center [419, 354] width 540 height 49
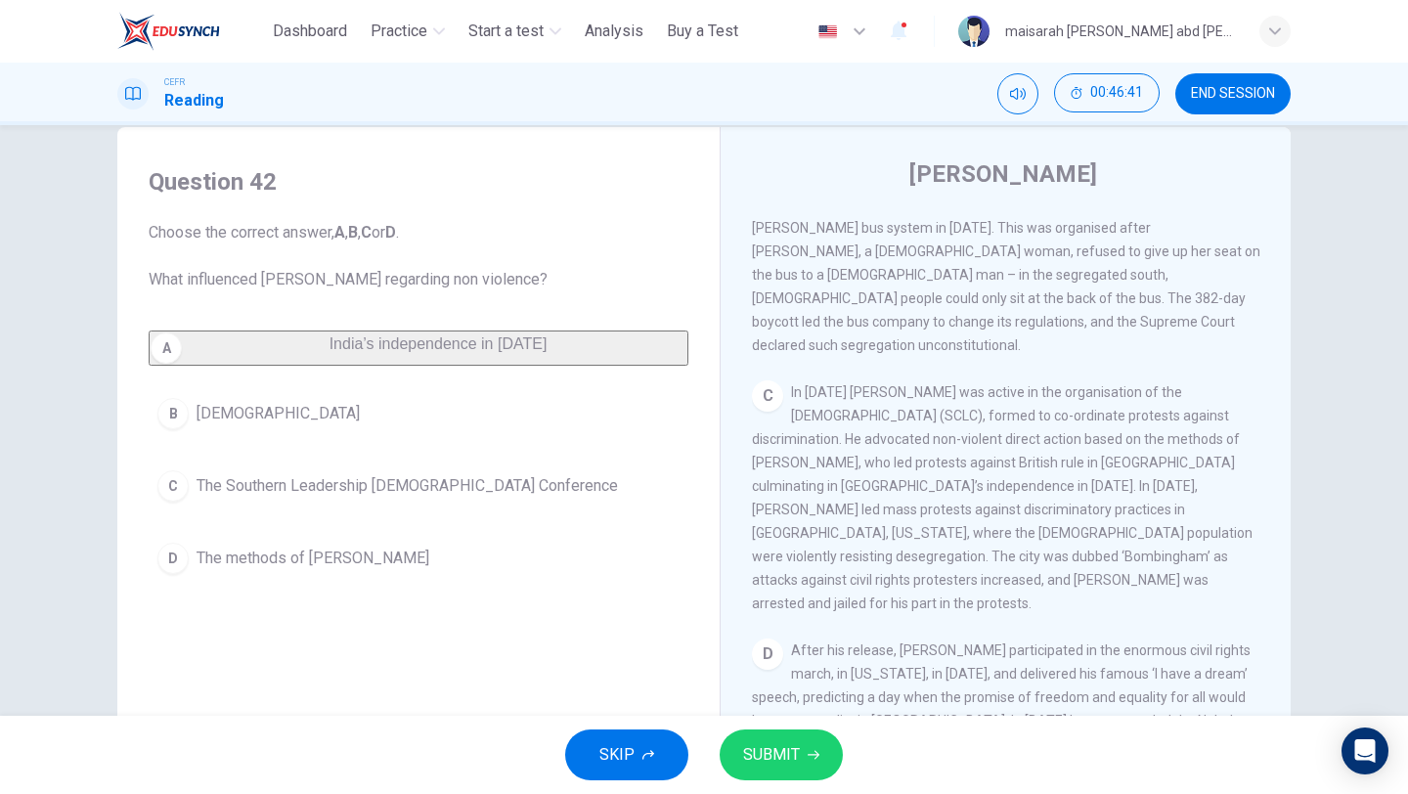
click at [392, 545] on div "A India’s independence in [DATE] B [DEMOGRAPHIC_DATA] C The Southern Leadership…" at bounding box center [419, 456] width 540 height 252
click at [392, 570] on button "D The methods of [PERSON_NAME]" at bounding box center [419, 558] width 540 height 49
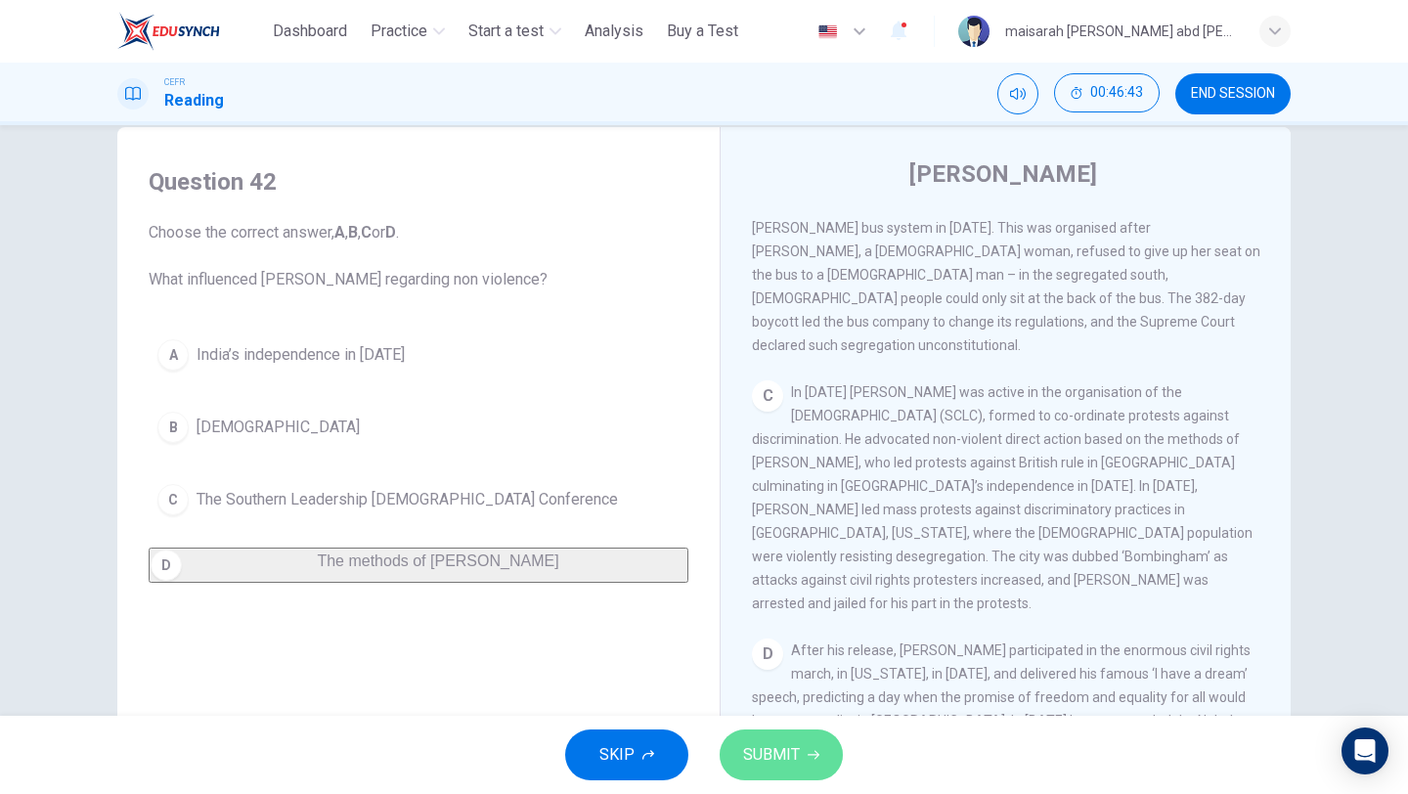
click at [811, 779] on button "SUBMIT" at bounding box center [781, 754] width 123 height 51
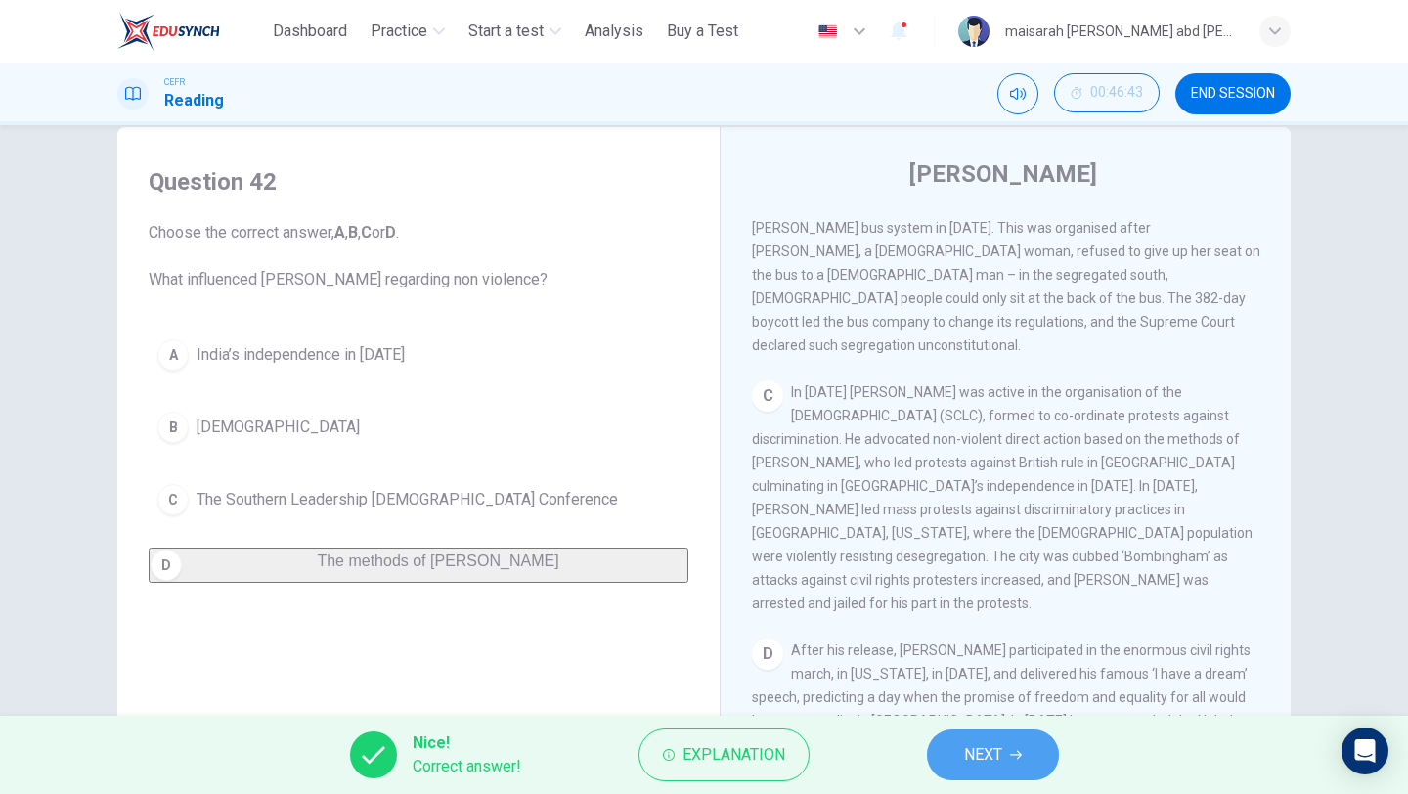
click at [986, 770] on button "NEXT" at bounding box center [993, 754] width 132 height 51
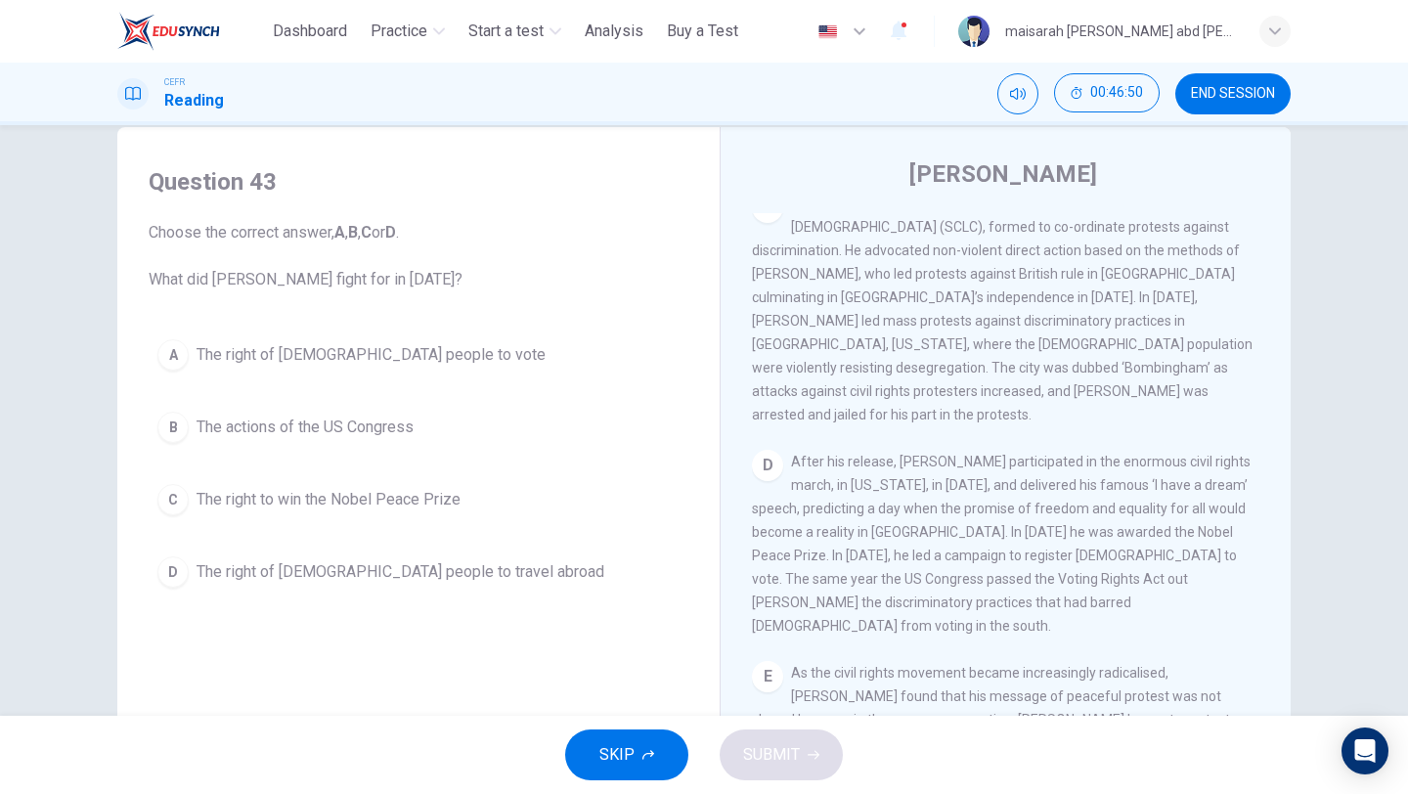
scroll to position [1004, 0]
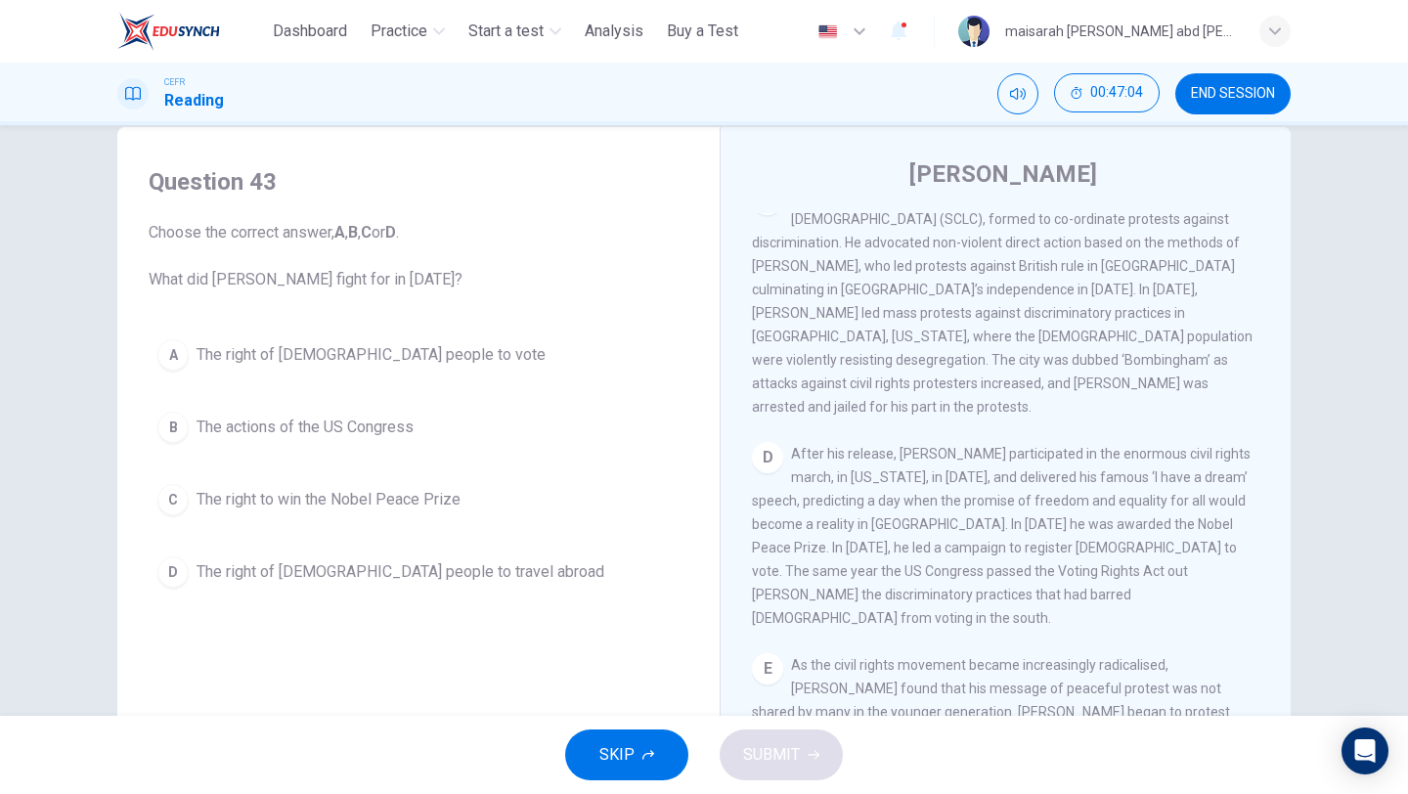
click at [376, 361] on span "The right of [DEMOGRAPHIC_DATA] people to vote" at bounding box center [371, 354] width 349 height 23
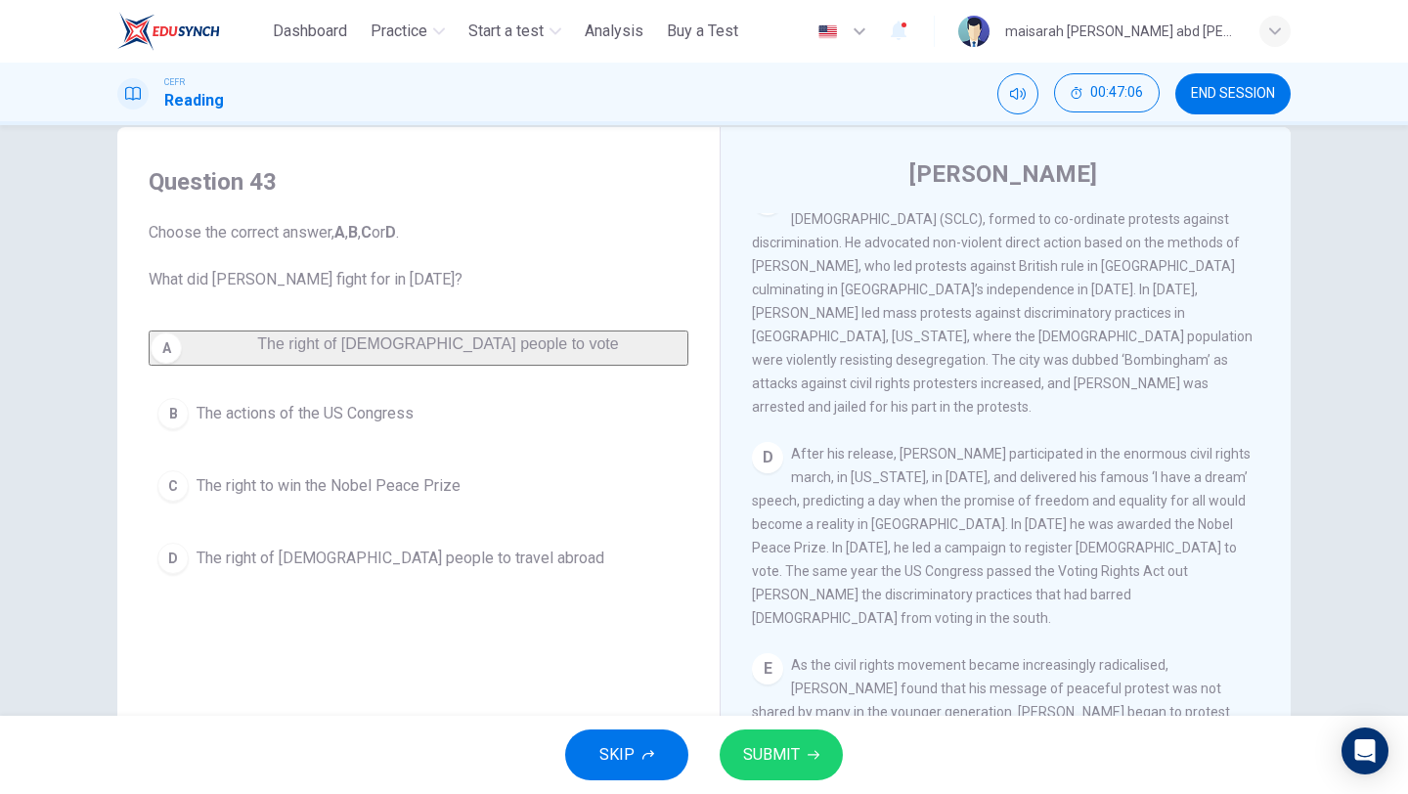
click at [801, 765] on button "SUBMIT" at bounding box center [781, 754] width 123 height 51
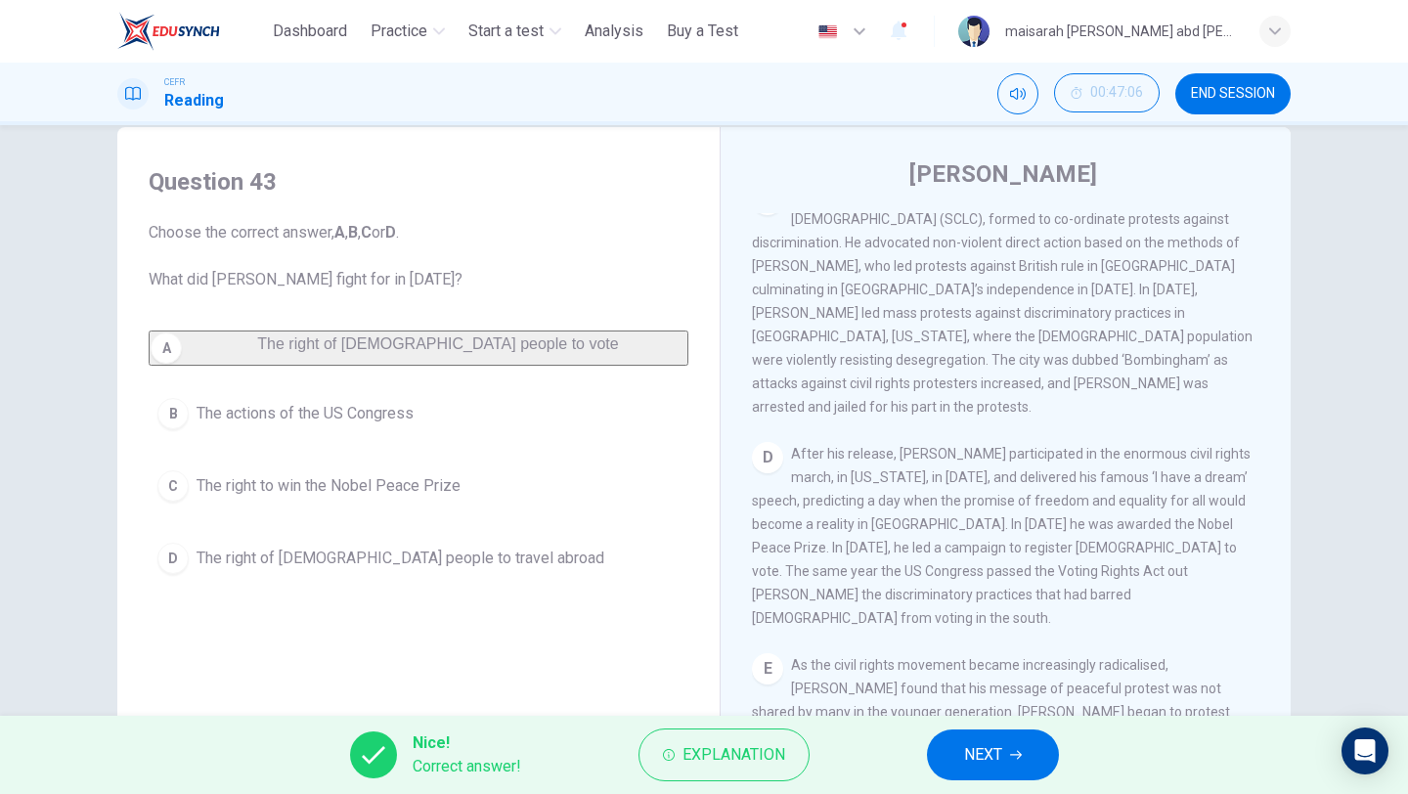
click at [954, 754] on button "NEXT" at bounding box center [993, 754] width 132 height 51
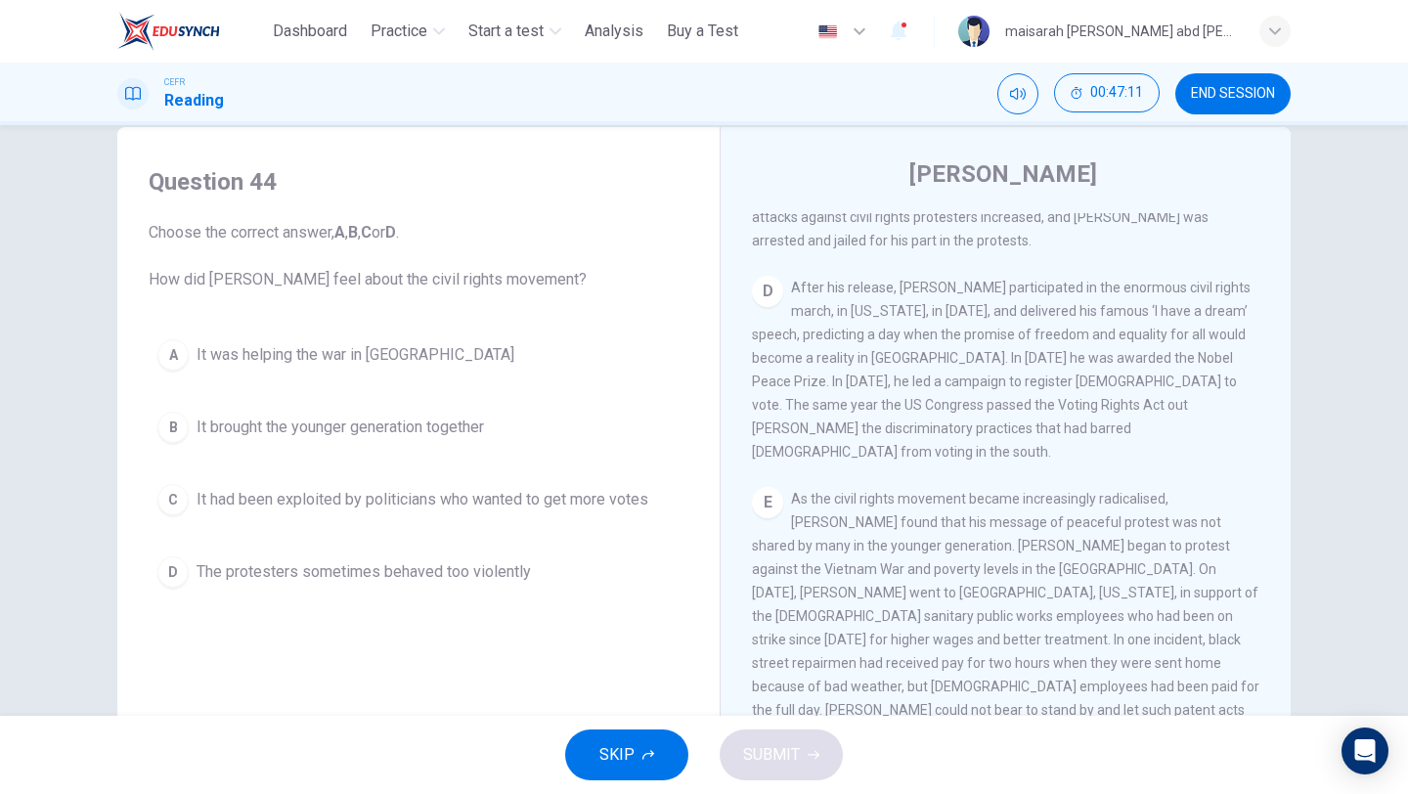
scroll to position [1172, 0]
click at [506, 548] on button "D The protesters sometimes behaved too violently" at bounding box center [419, 571] width 540 height 49
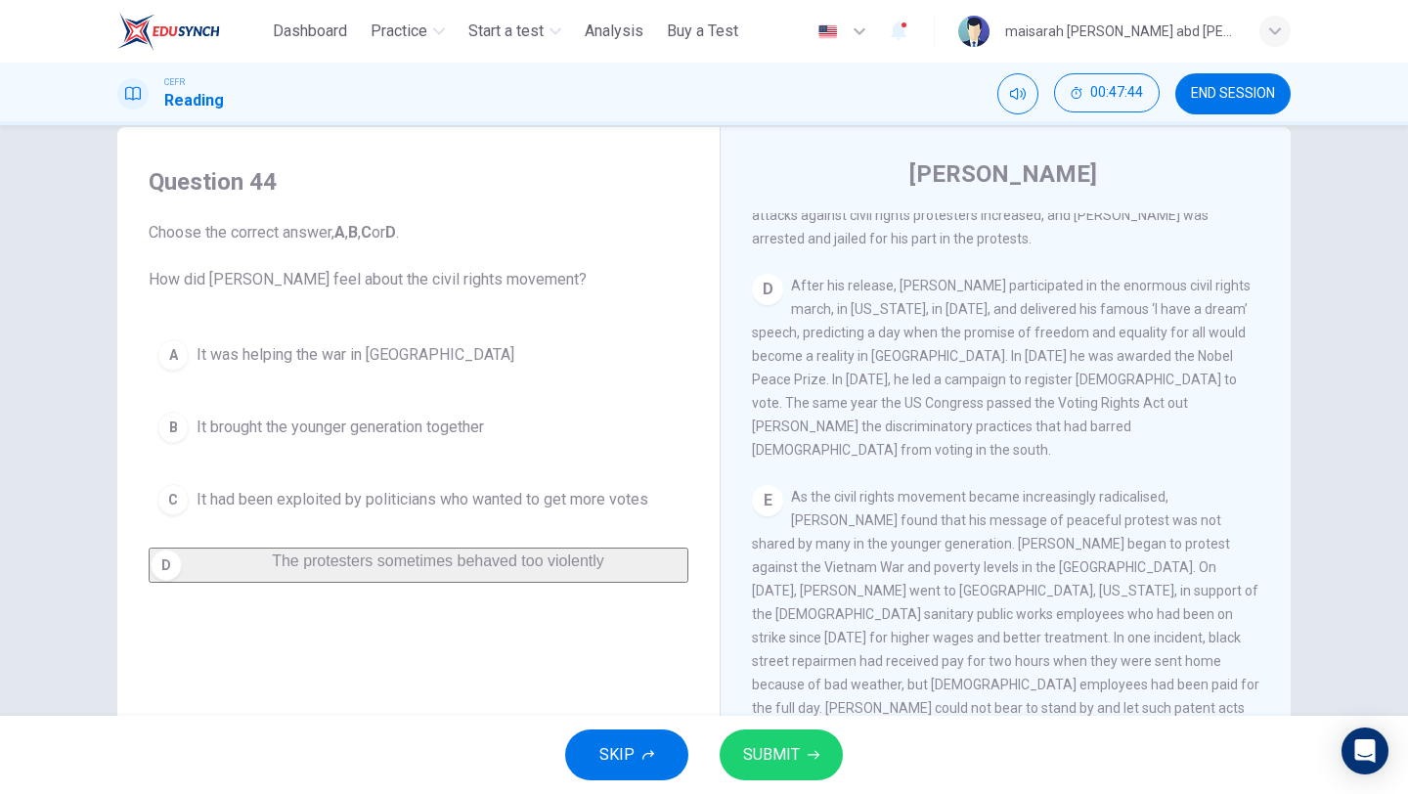
click at [814, 756] on icon "button" at bounding box center [814, 755] width 12 height 9
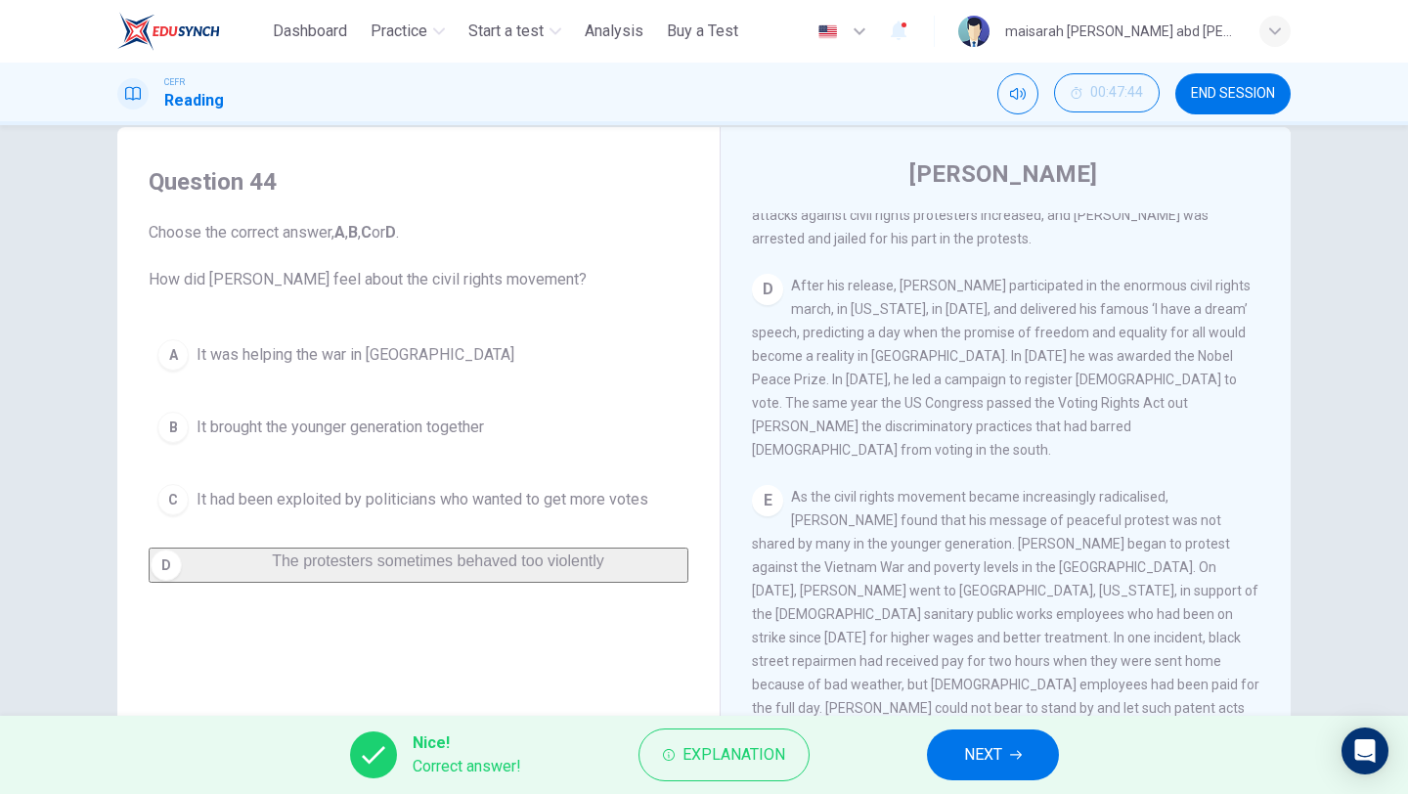
click at [940, 758] on button "NEXT" at bounding box center [993, 754] width 132 height 51
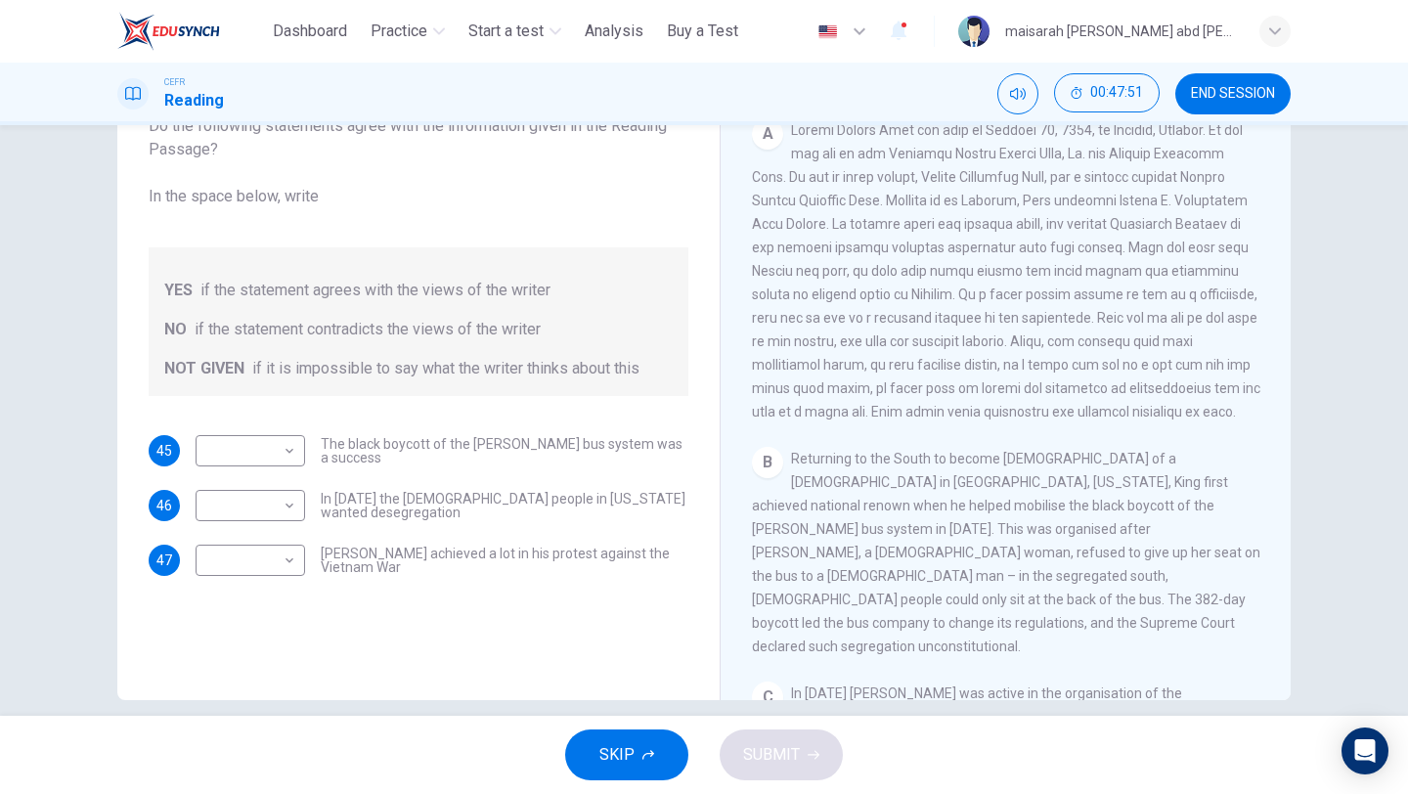
scroll to position [407, 0]
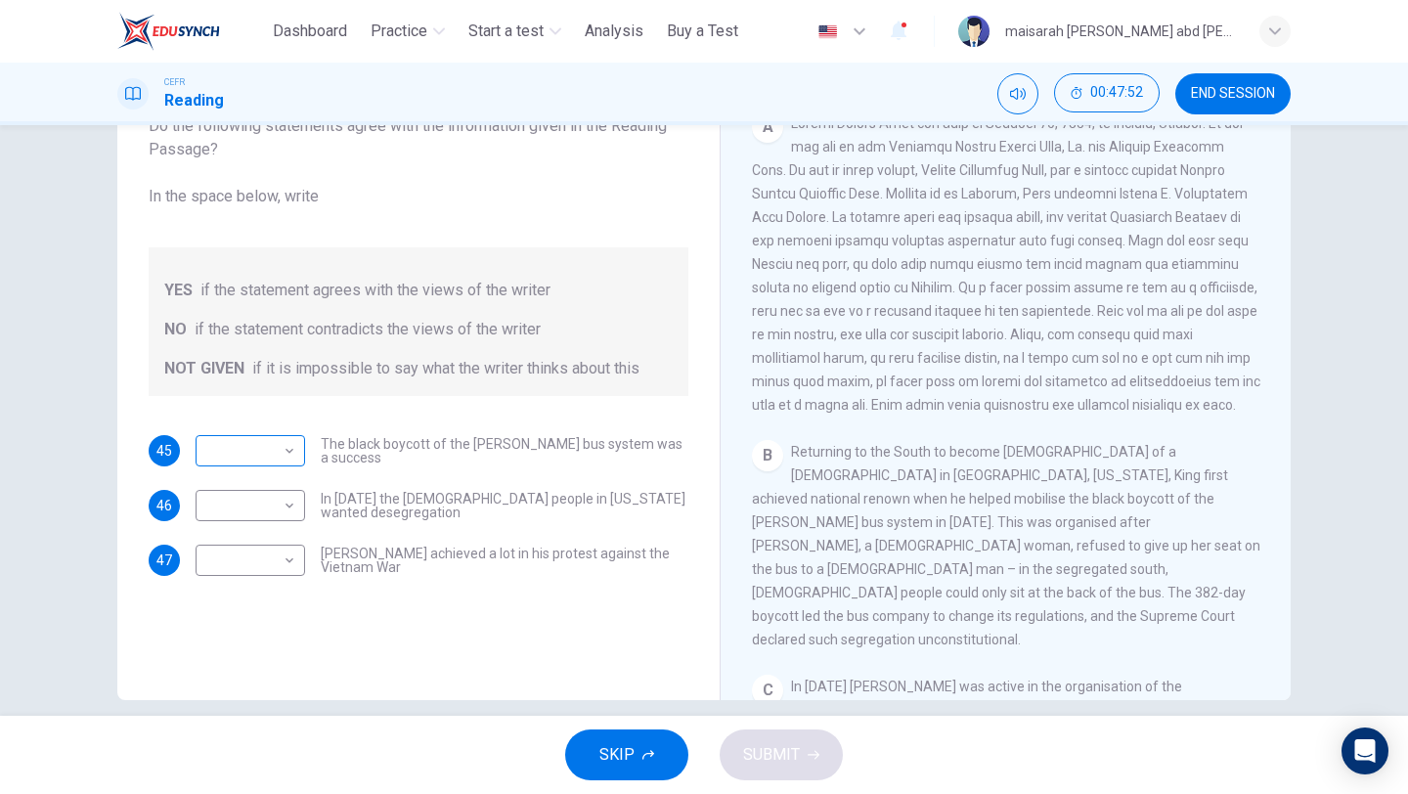
click at [288, 457] on body "This site uses cookies, as explained in our Privacy Policy . If you agree to th…" at bounding box center [704, 397] width 1408 height 794
click at [290, 477] on li "YES" at bounding box center [250, 481] width 109 height 31
type input "***"
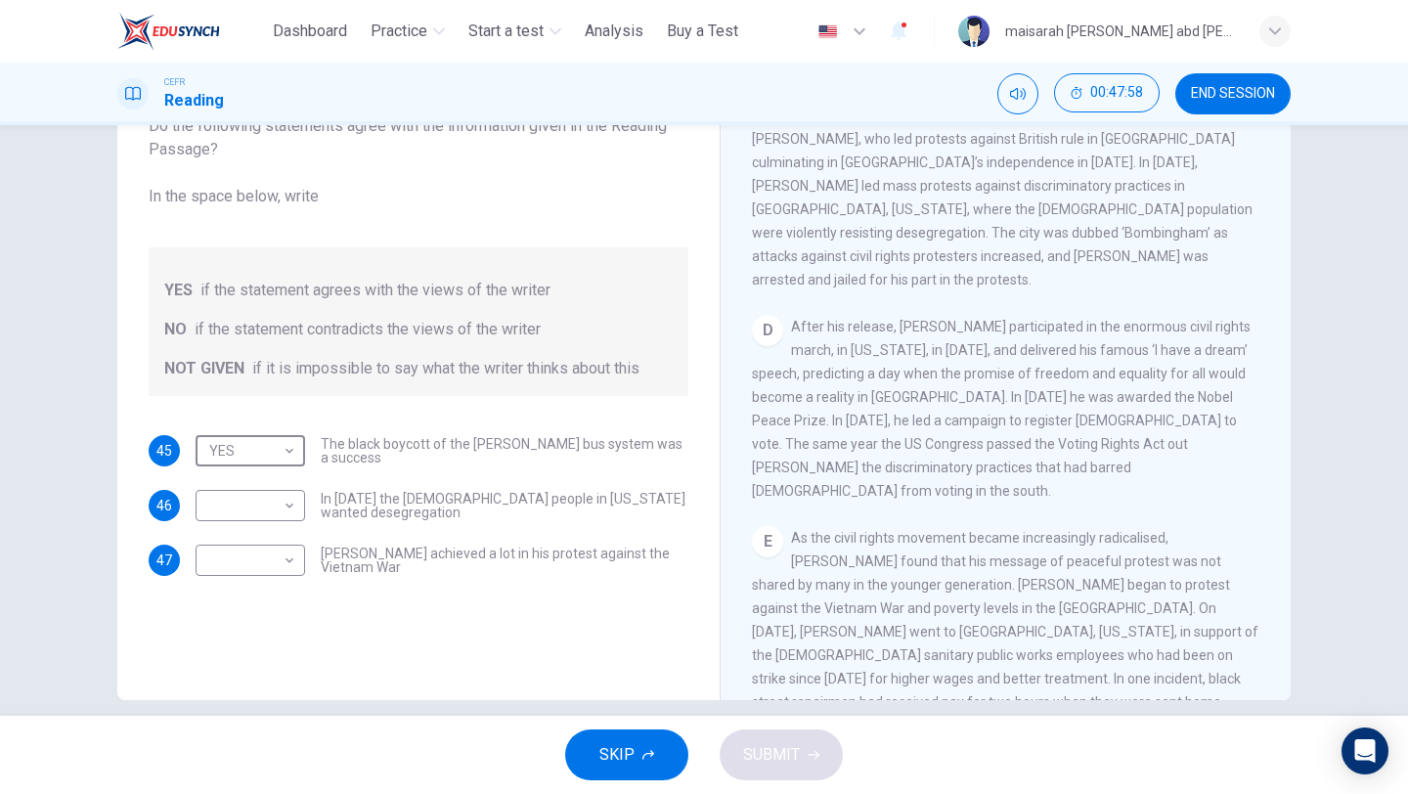
scroll to position [1013, 0]
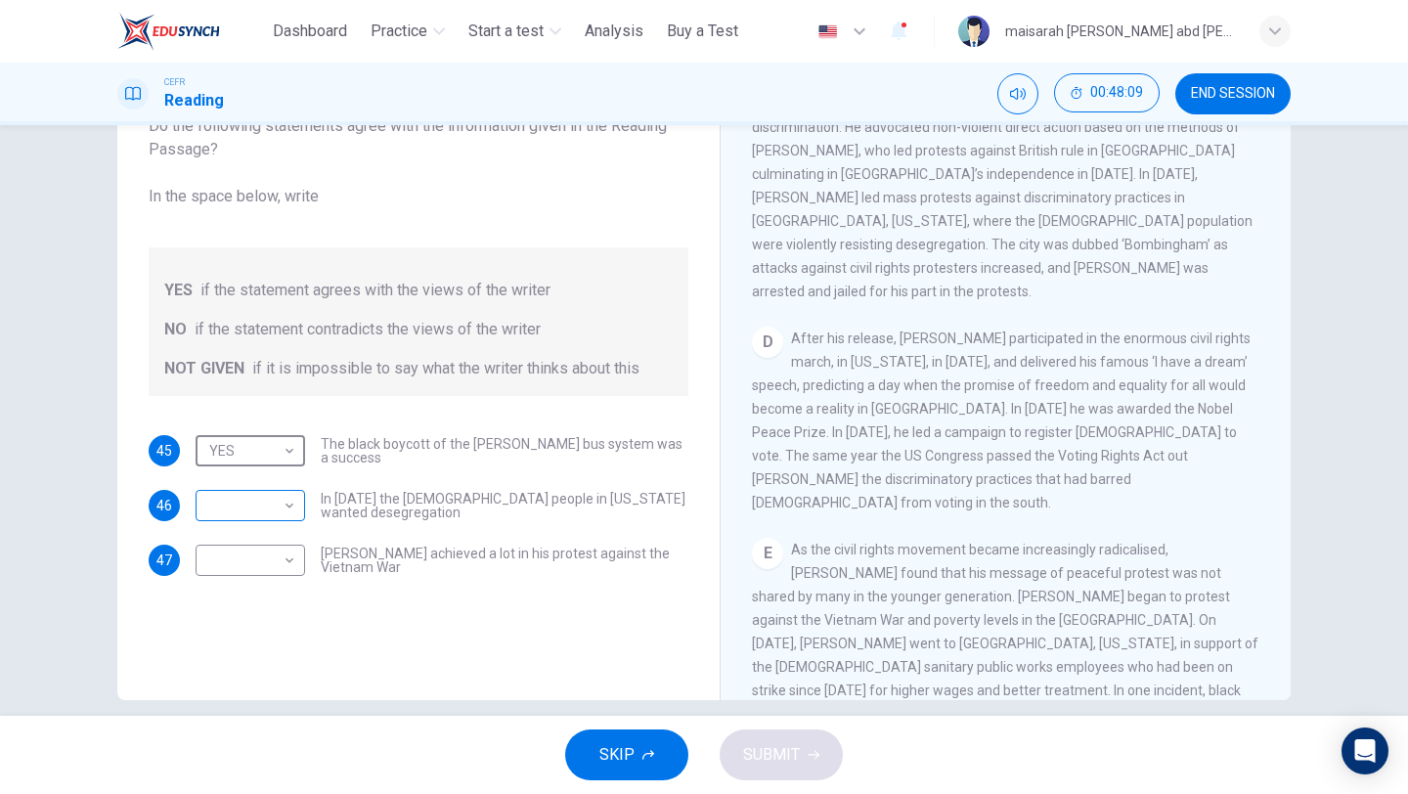
click at [261, 511] on body "This site uses cookies, as explained in our Privacy Policy . If you agree to th…" at bounding box center [704, 397] width 1408 height 794
click at [279, 593] on li "NOT GIVEN" at bounding box center [250, 599] width 109 height 31
type input "*********"
click at [267, 569] on body "This site uses cookies, as explained in our Privacy Policy . If you agree to th…" at bounding box center [704, 397] width 1408 height 794
click at [266, 616] on li "NO" at bounding box center [250, 622] width 109 height 31
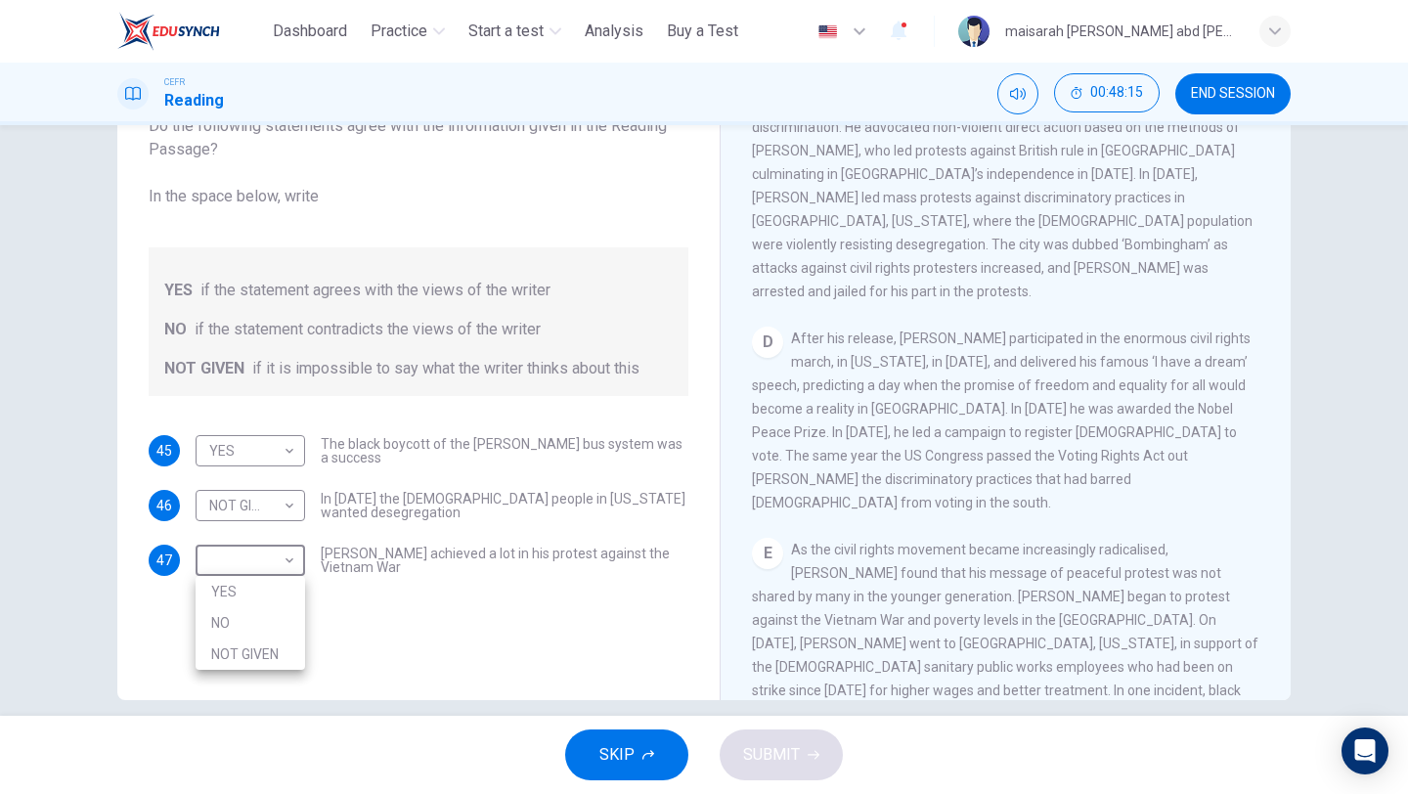
type input "**"
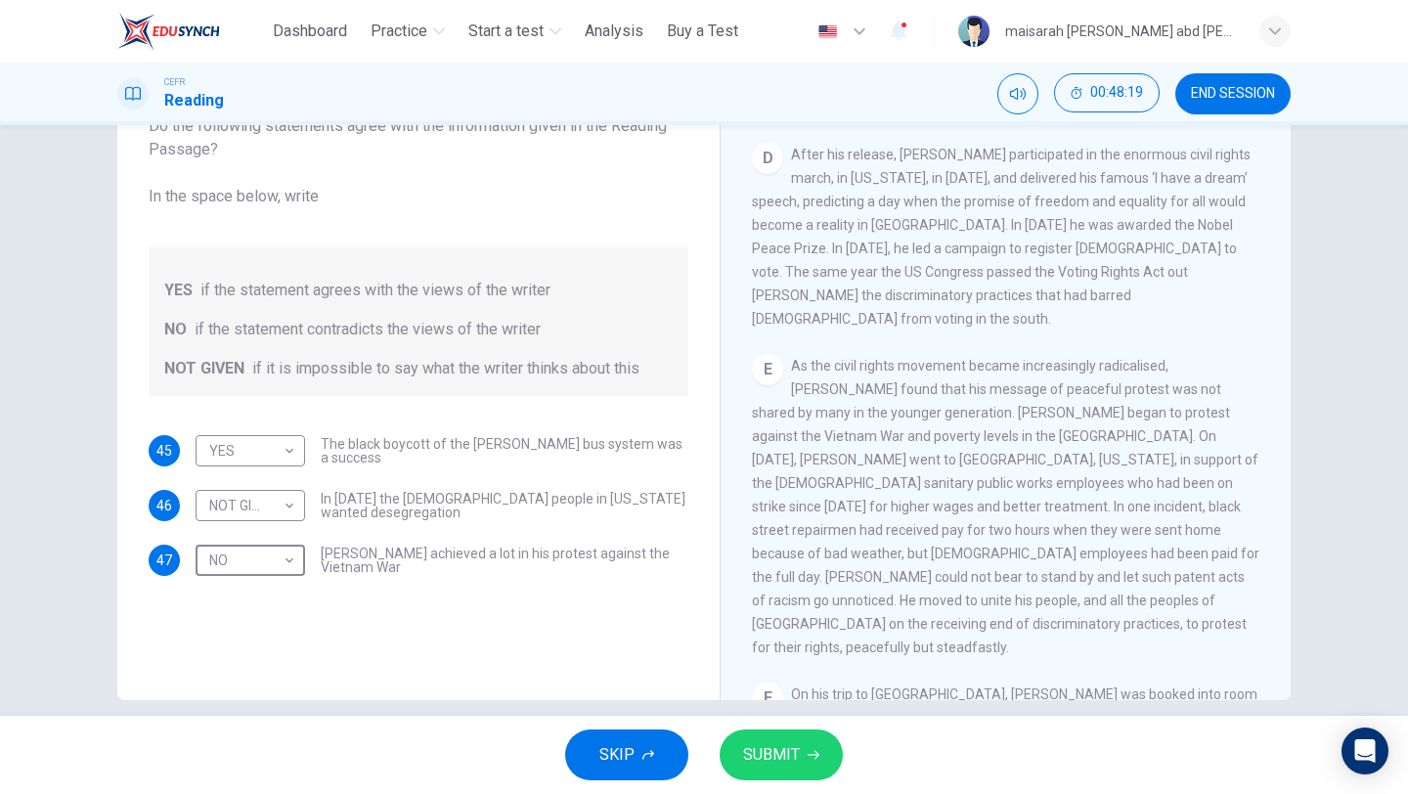
scroll to position [1199, 0]
click at [776, 766] on span "SUBMIT" at bounding box center [771, 754] width 57 height 27
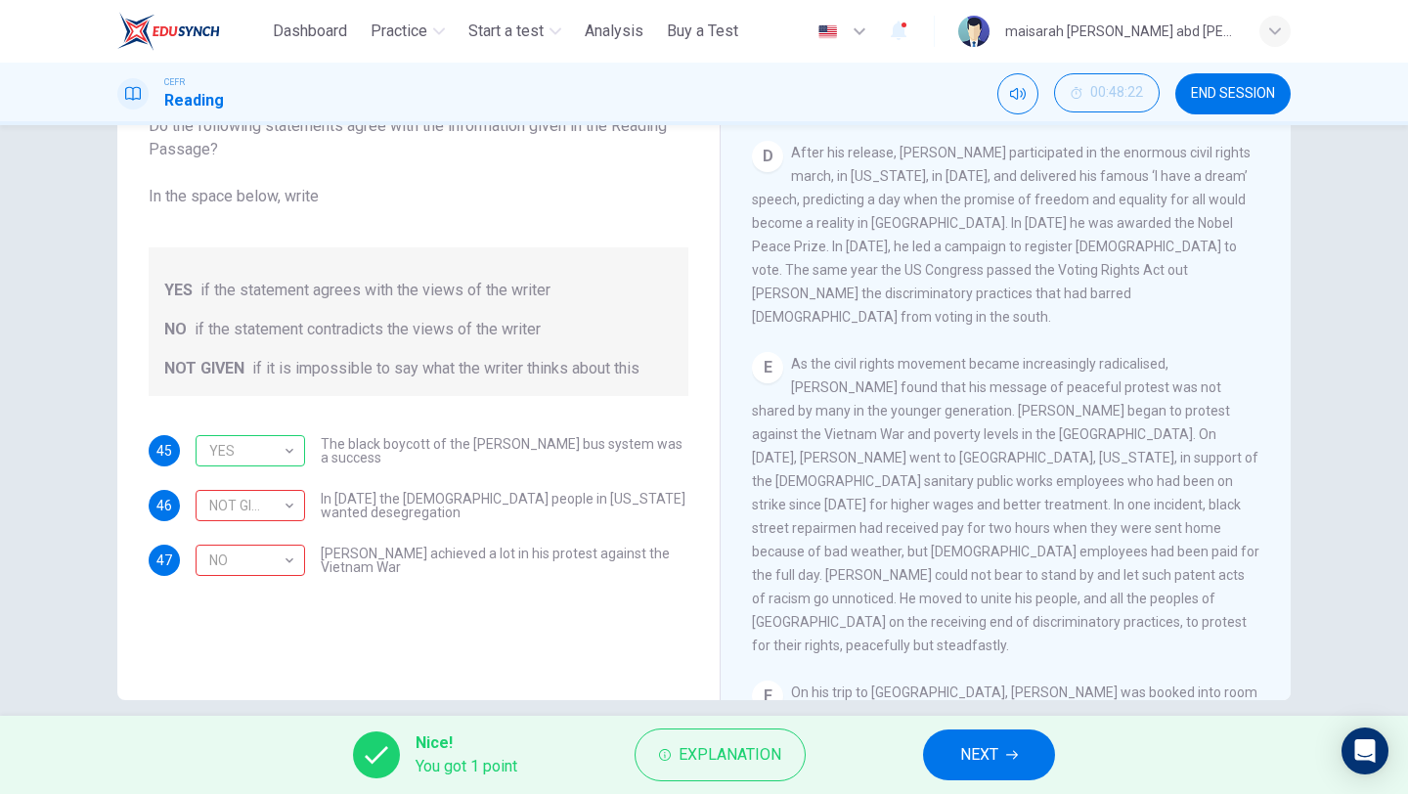
click at [966, 758] on span "NEXT" at bounding box center [979, 754] width 38 height 27
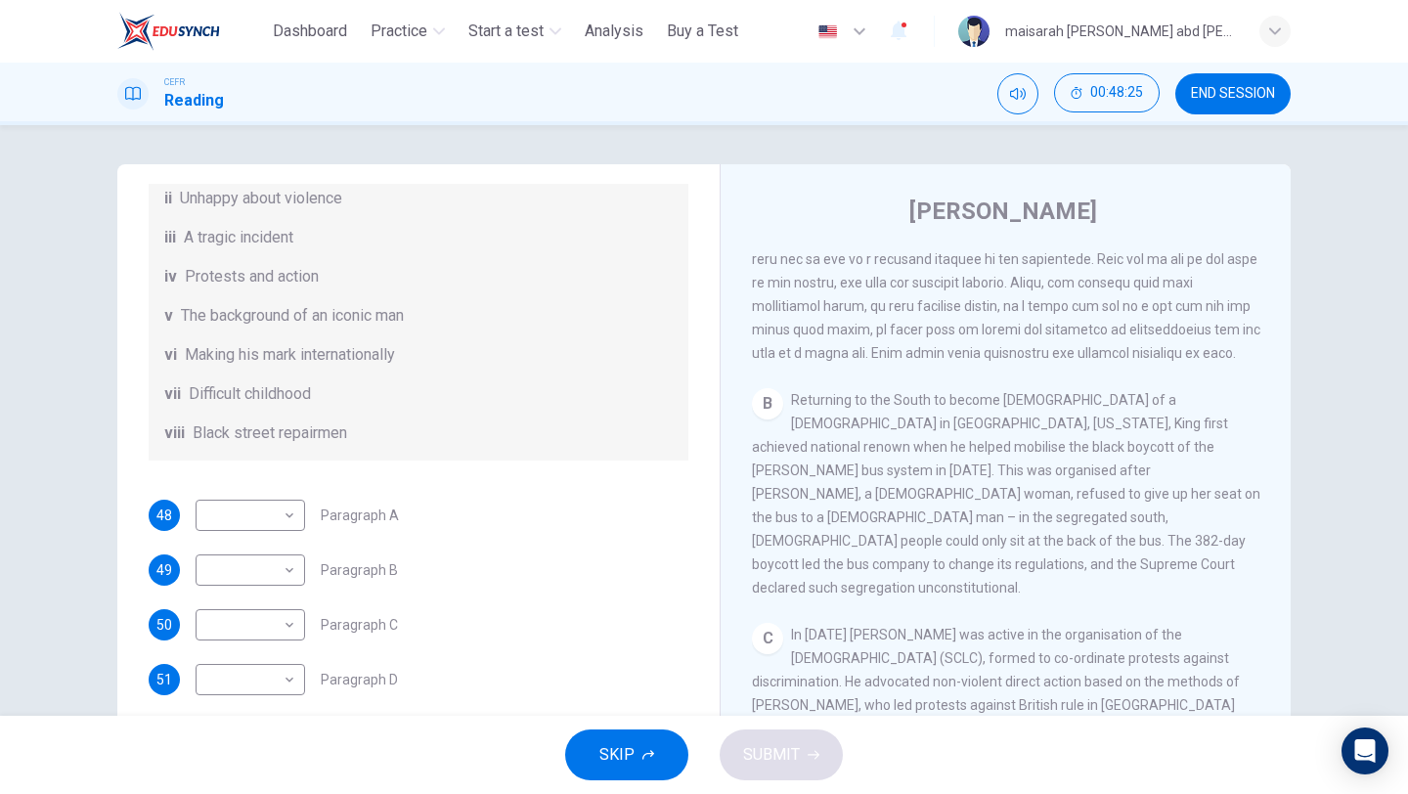
scroll to position [345, 0]
click at [613, 735] on button "SKIP" at bounding box center [626, 754] width 123 height 51
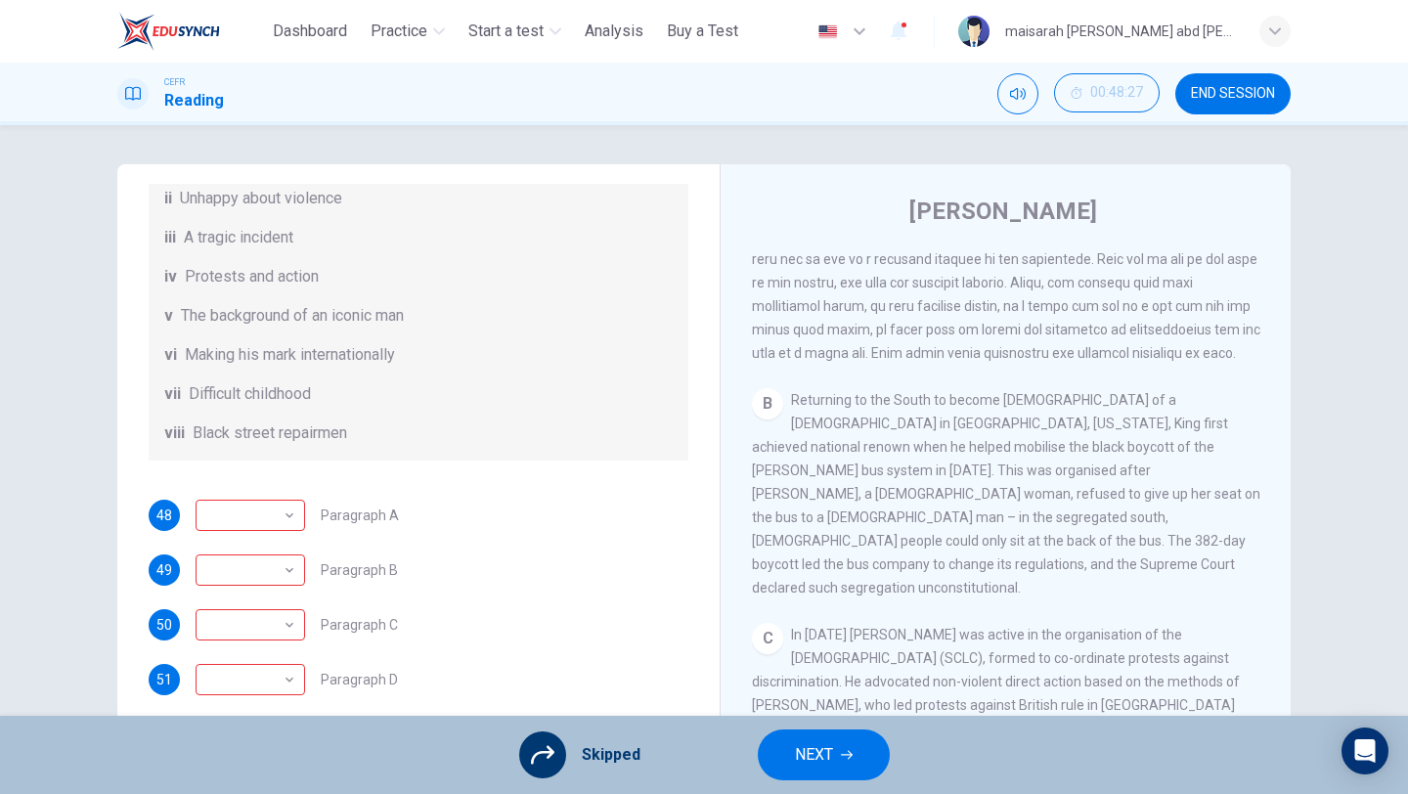
click at [783, 746] on button "NEXT" at bounding box center [824, 754] width 132 height 51
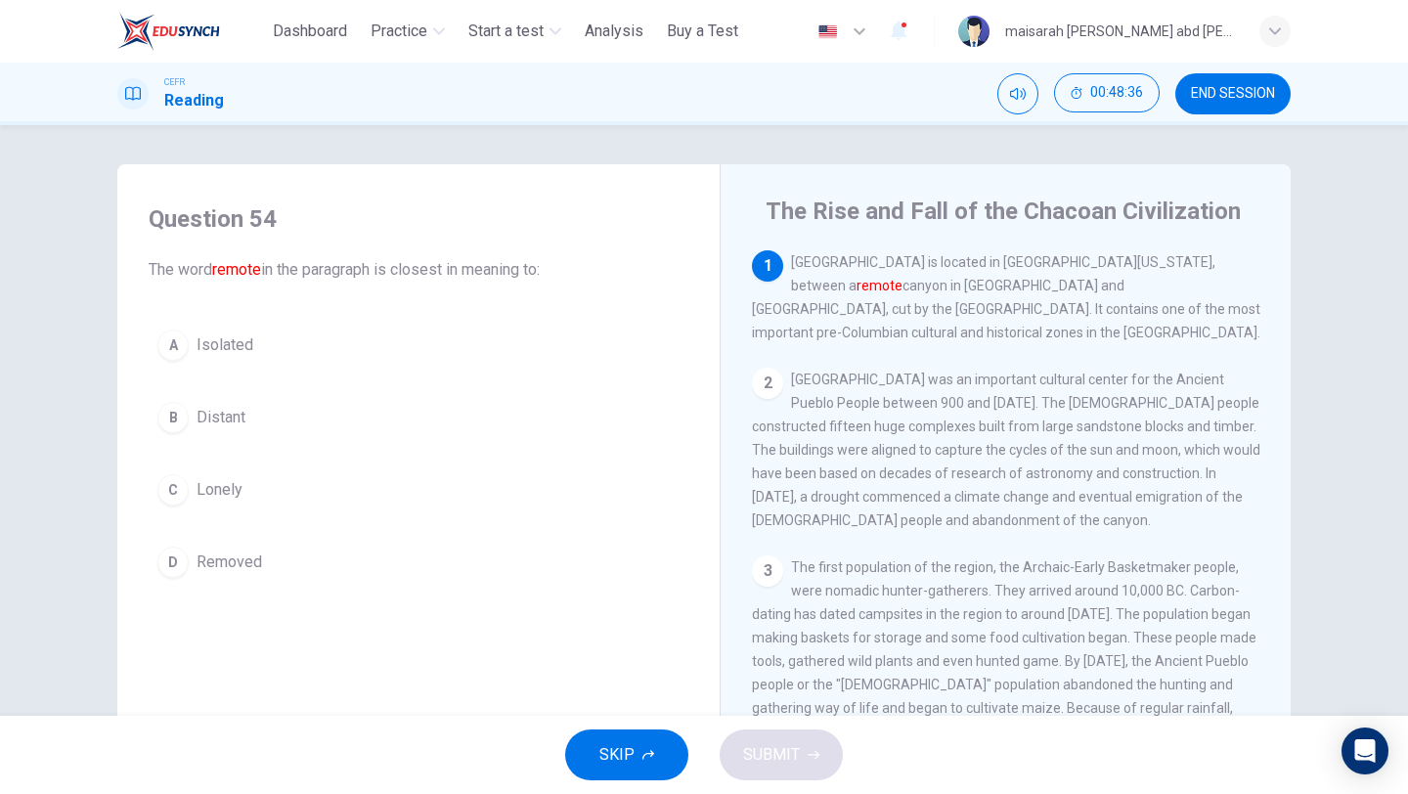
click at [239, 411] on span "Distant" at bounding box center [221, 417] width 49 height 23
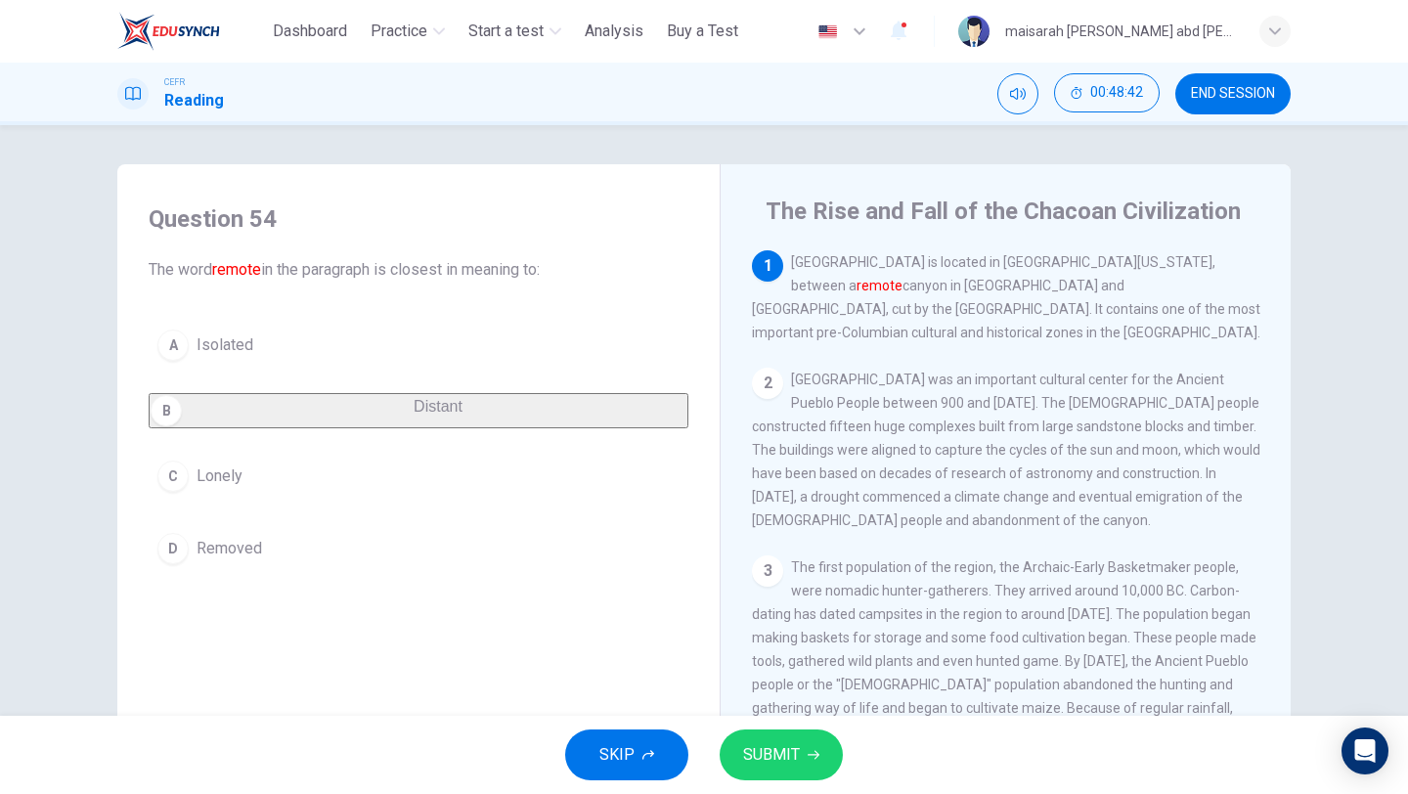
click at [776, 747] on span "SUBMIT" at bounding box center [771, 754] width 57 height 27
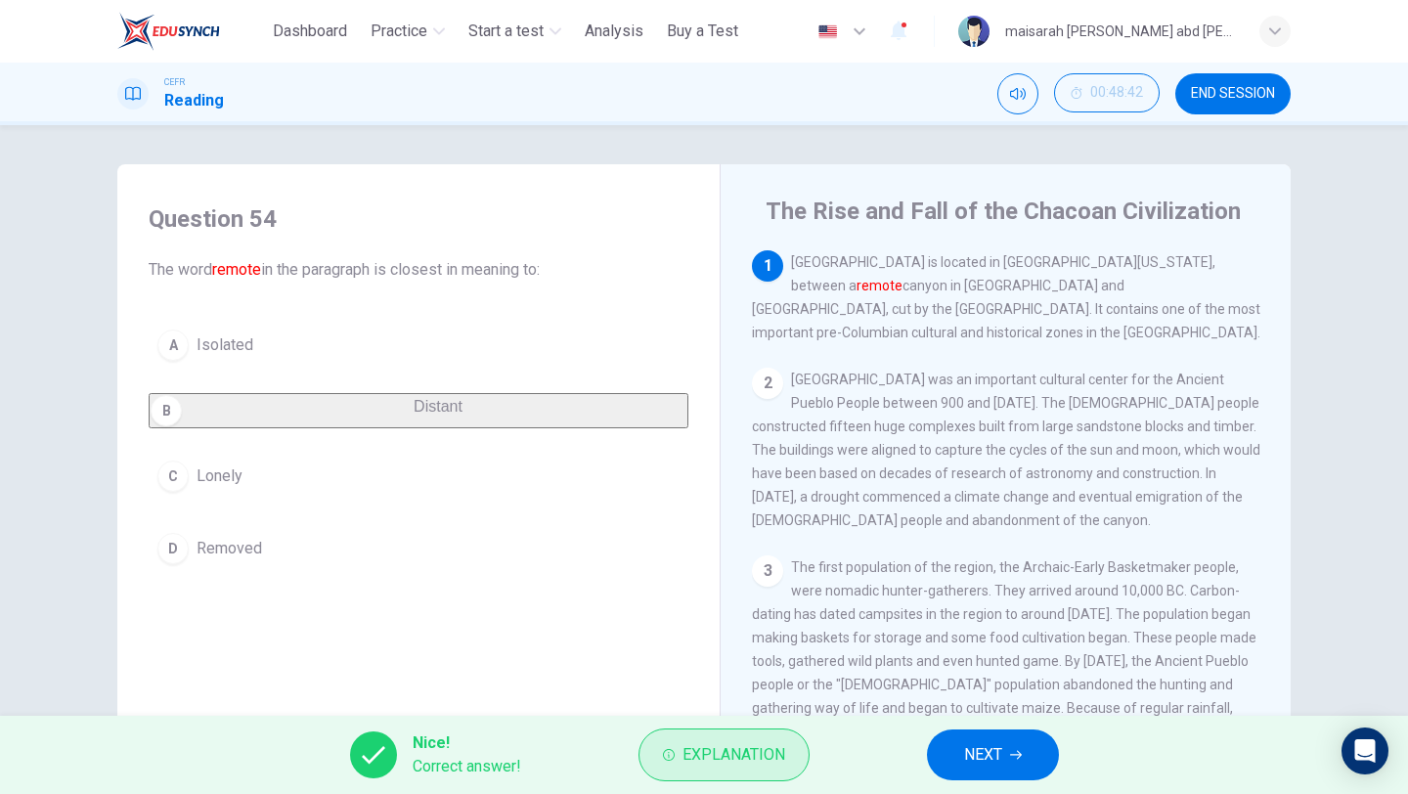
click at [770, 755] on span "Explanation" at bounding box center [733, 754] width 103 height 27
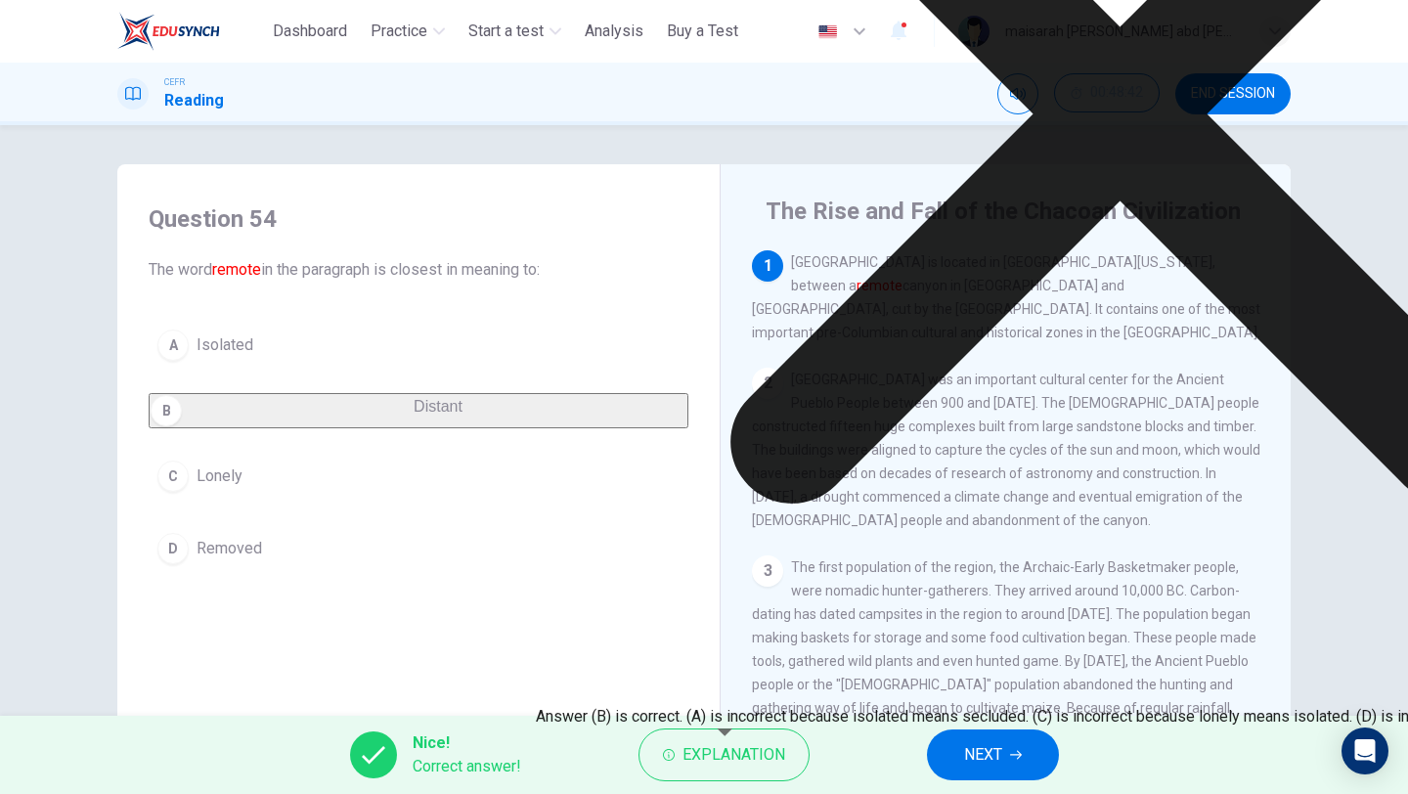
click at [964, 763] on span "NEXT" at bounding box center [983, 754] width 38 height 27
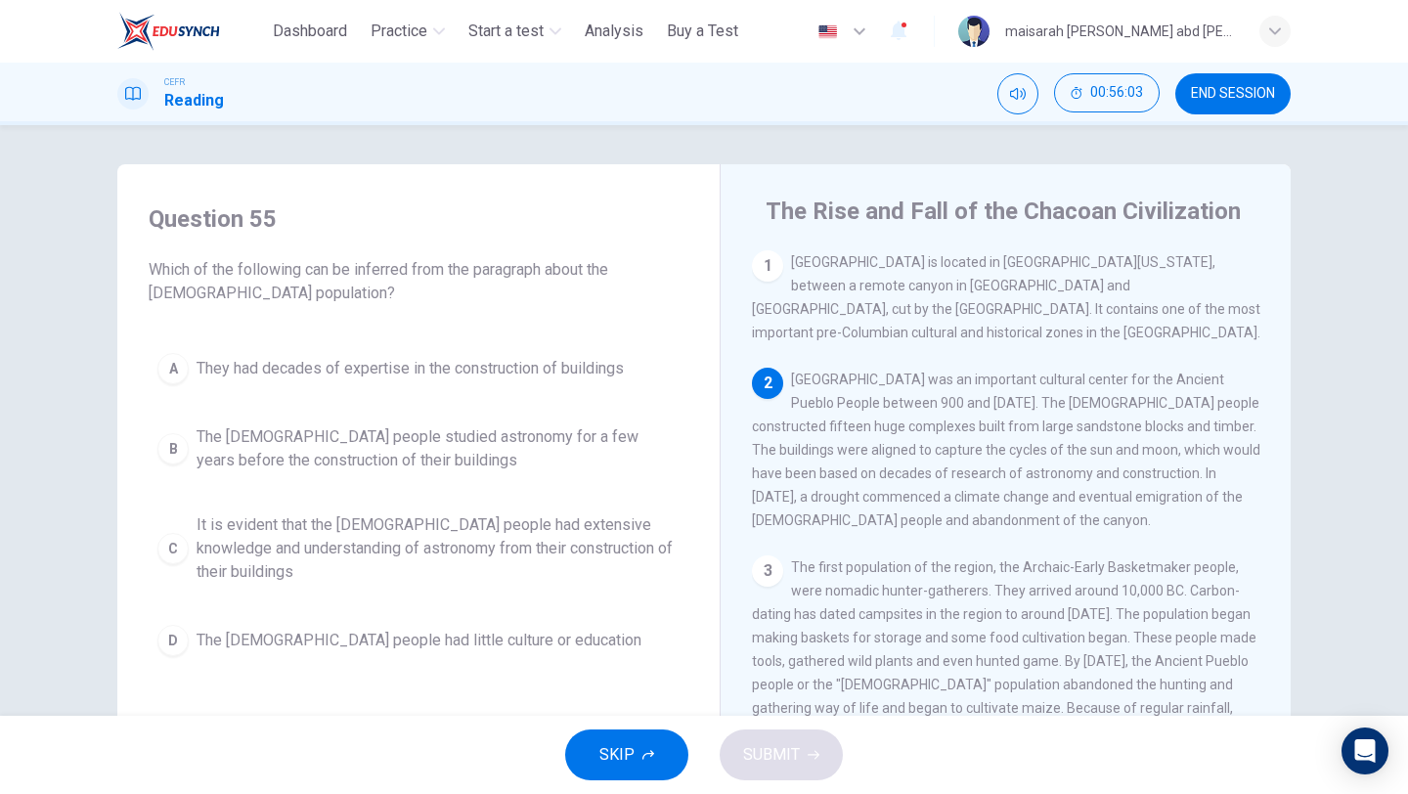
click at [309, 365] on span "They had decades of expertise in the construction of buildings" at bounding box center [410, 368] width 427 height 23
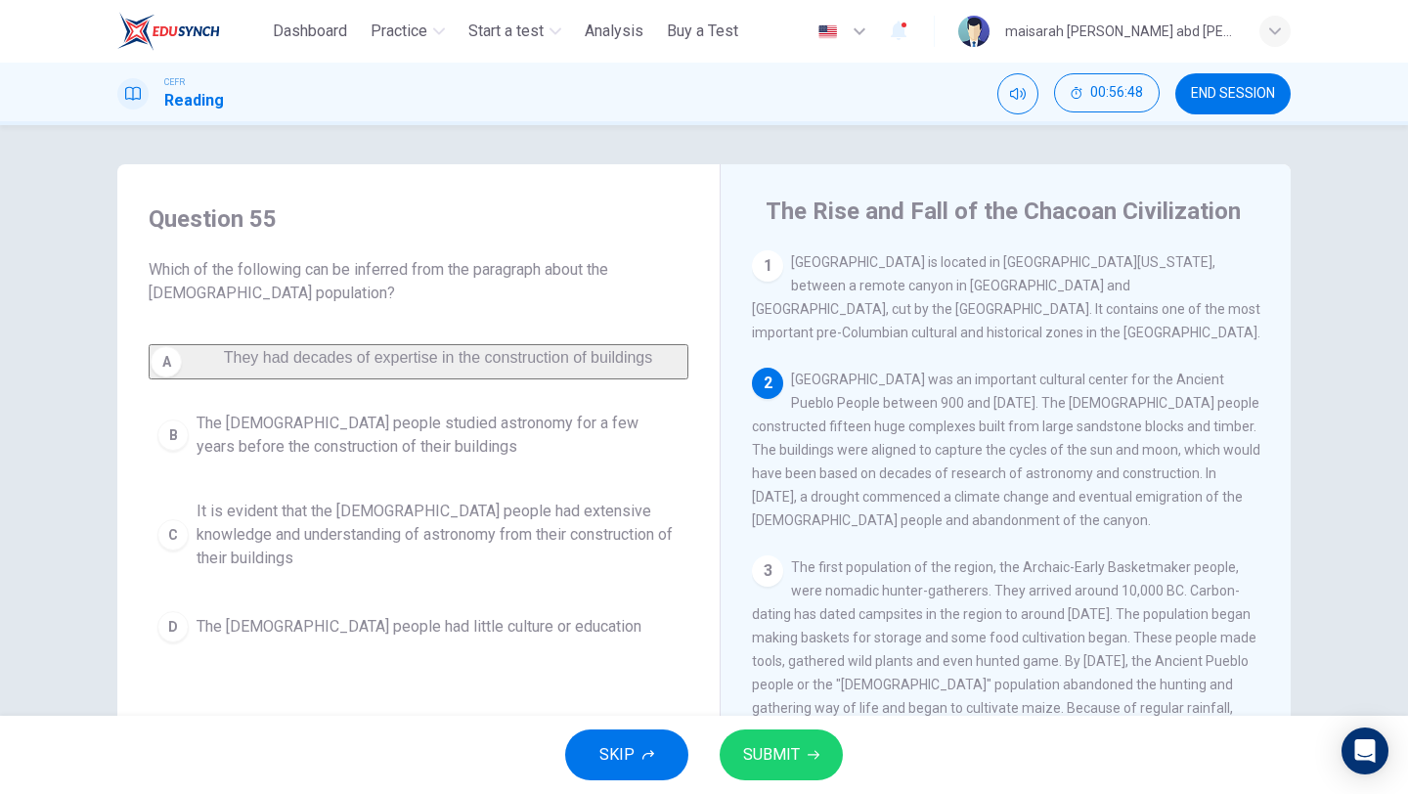
click at [625, 547] on span "It is evident that the [DEMOGRAPHIC_DATA] people had extensive knowledge and un…" at bounding box center [438, 535] width 483 height 70
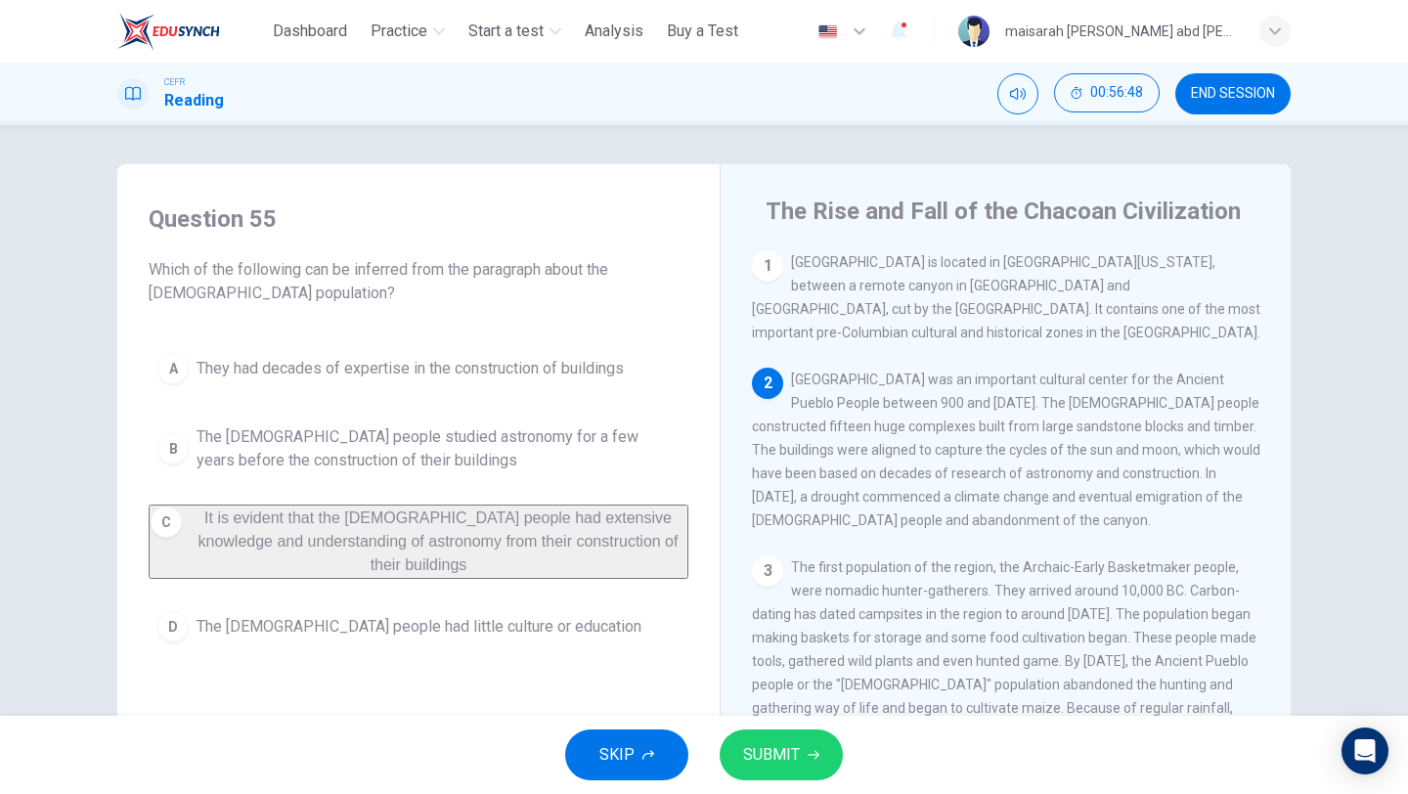
click at [781, 783] on div "SKIP SUBMIT" at bounding box center [704, 755] width 1408 height 78
click at [781, 763] on span "SUBMIT" at bounding box center [771, 754] width 57 height 27
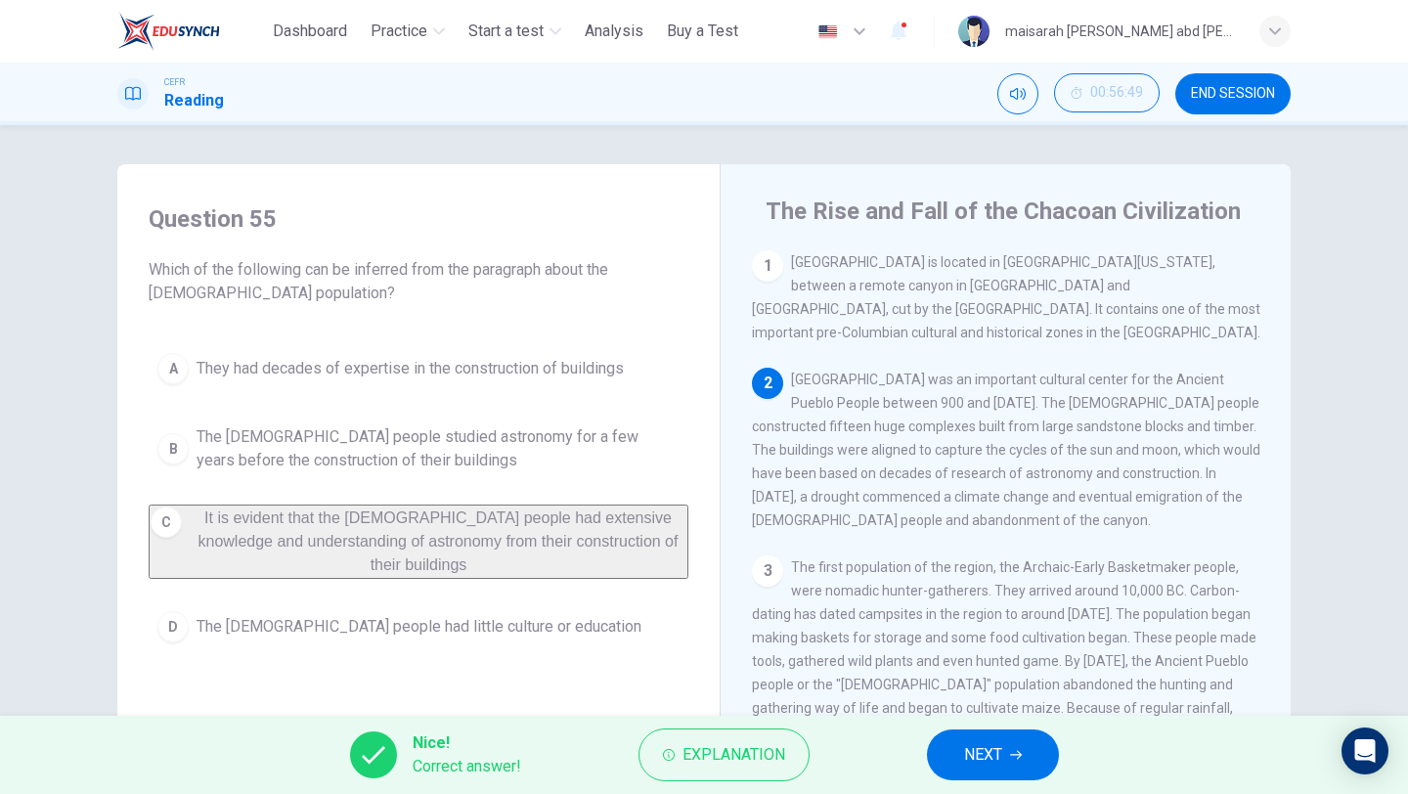
click at [959, 756] on button "NEXT" at bounding box center [993, 754] width 132 height 51
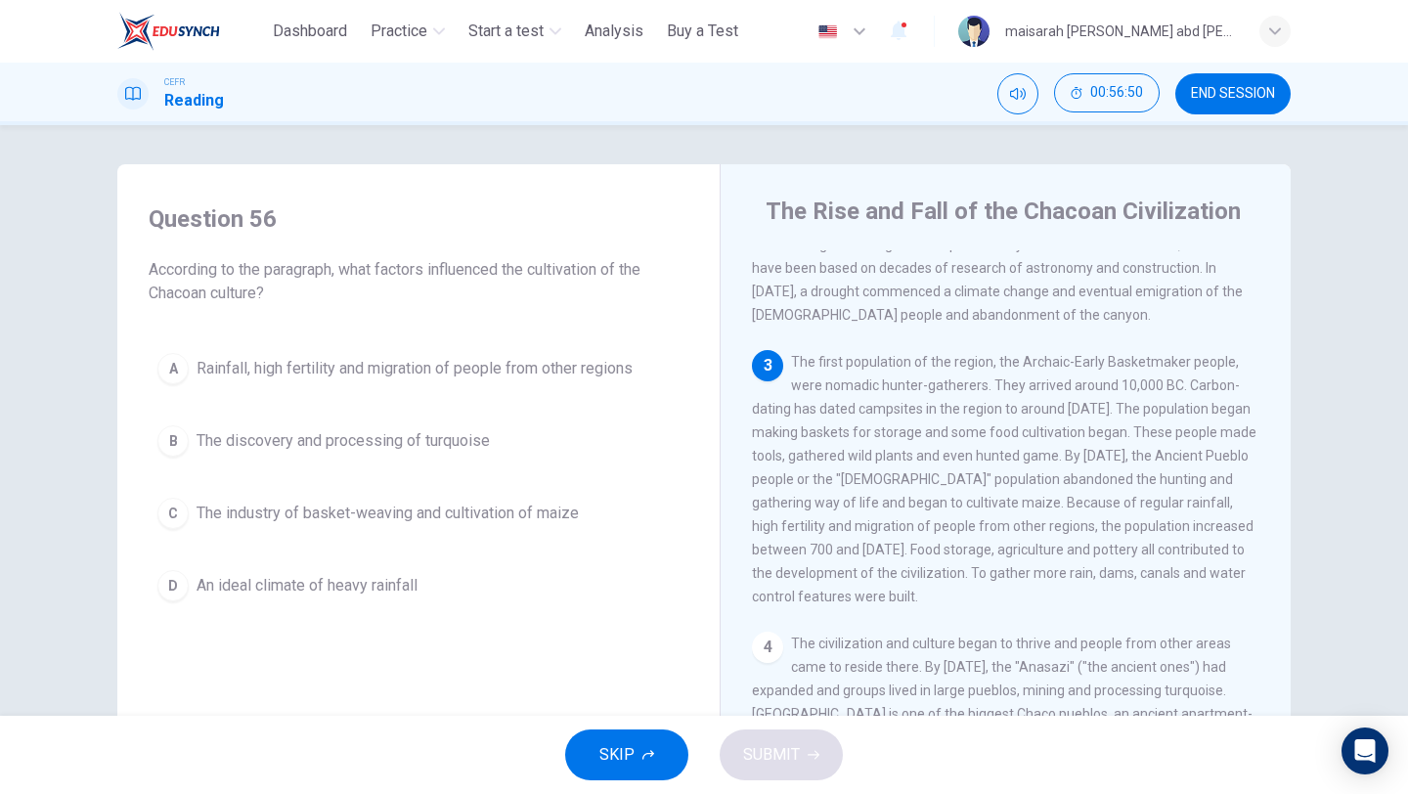
scroll to position [207, 0]
click at [457, 361] on span "Rainfall, high fertility and migration of people from other regions" at bounding box center [415, 368] width 436 height 23
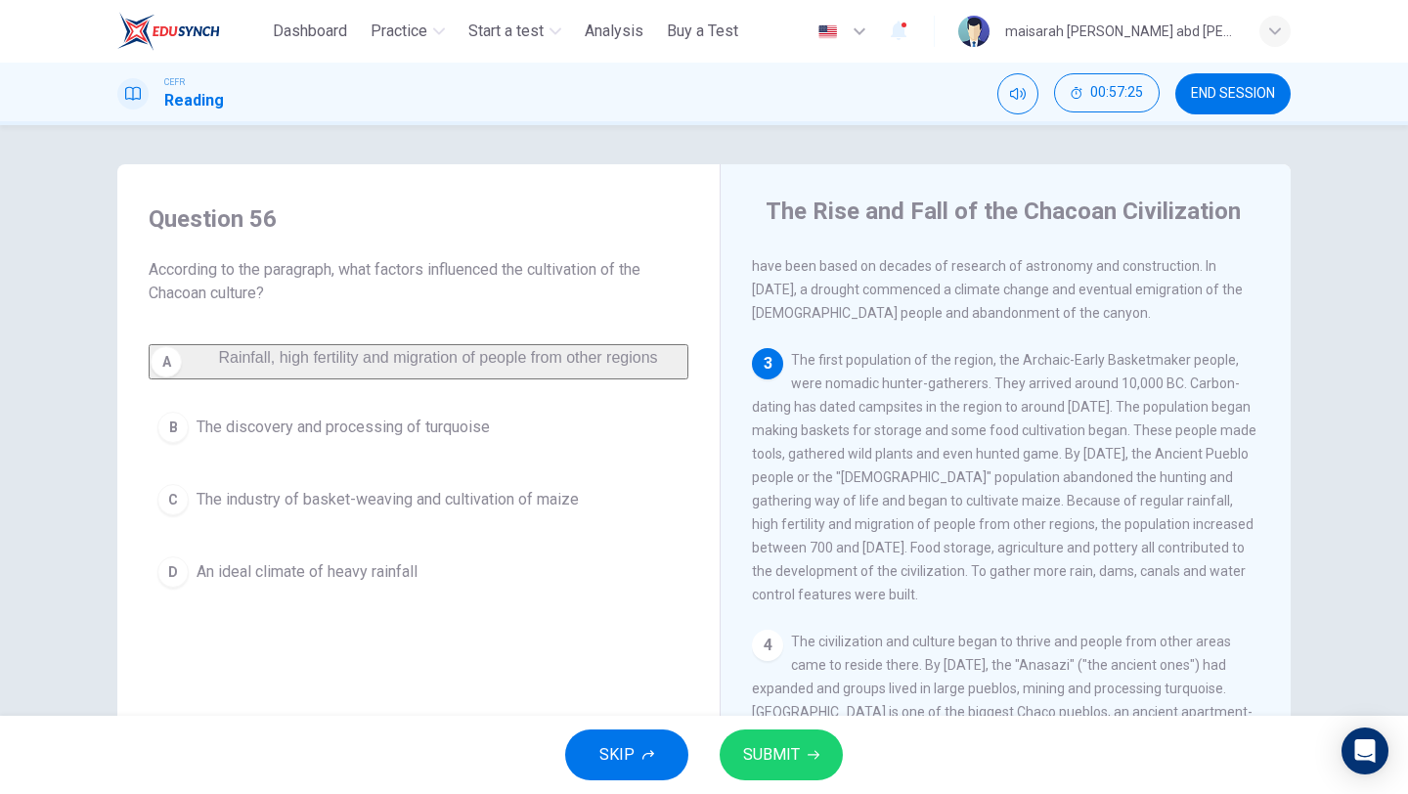
click at [801, 738] on button "SUBMIT" at bounding box center [781, 754] width 123 height 51
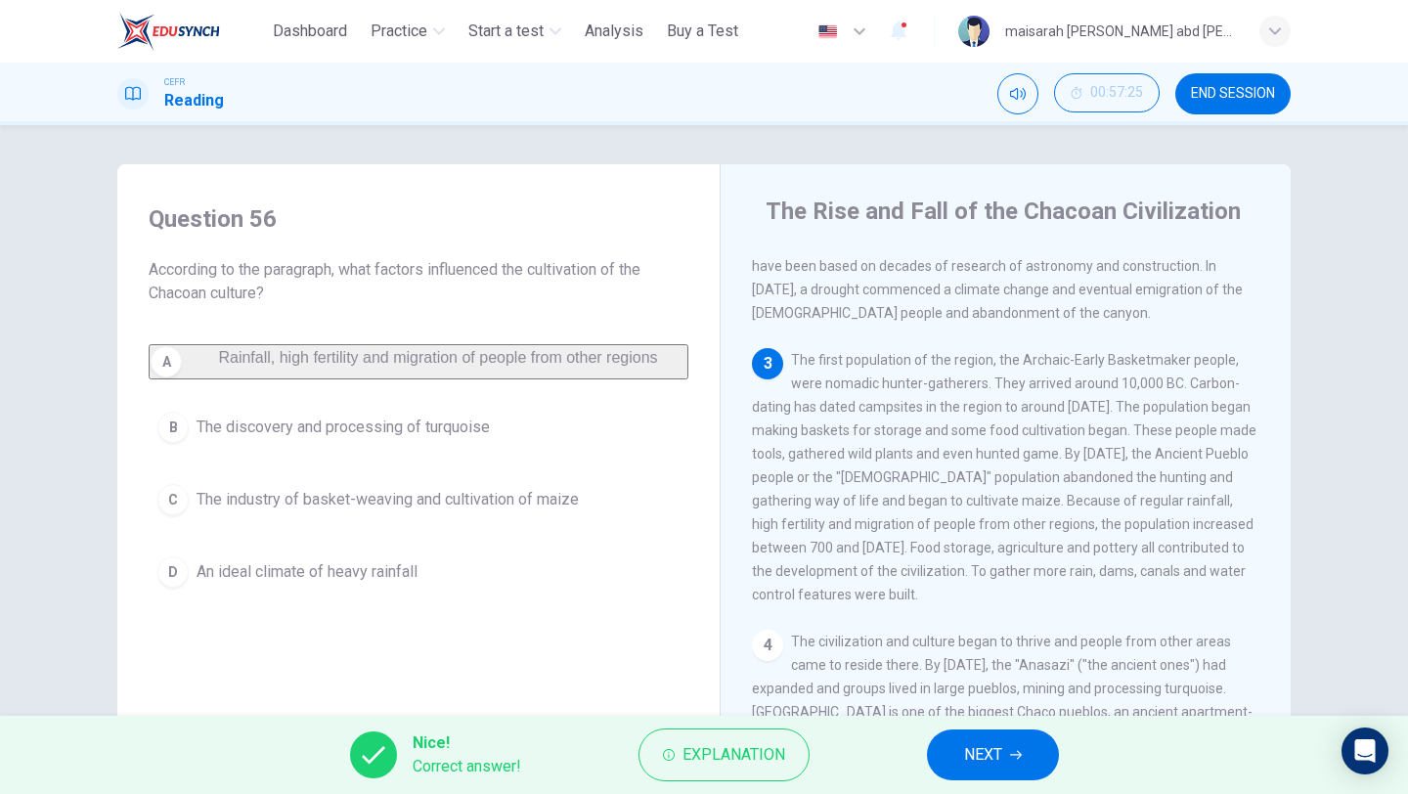
click at [973, 761] on span "NEXT" at bounding box center [983, 754] width 38 height 27
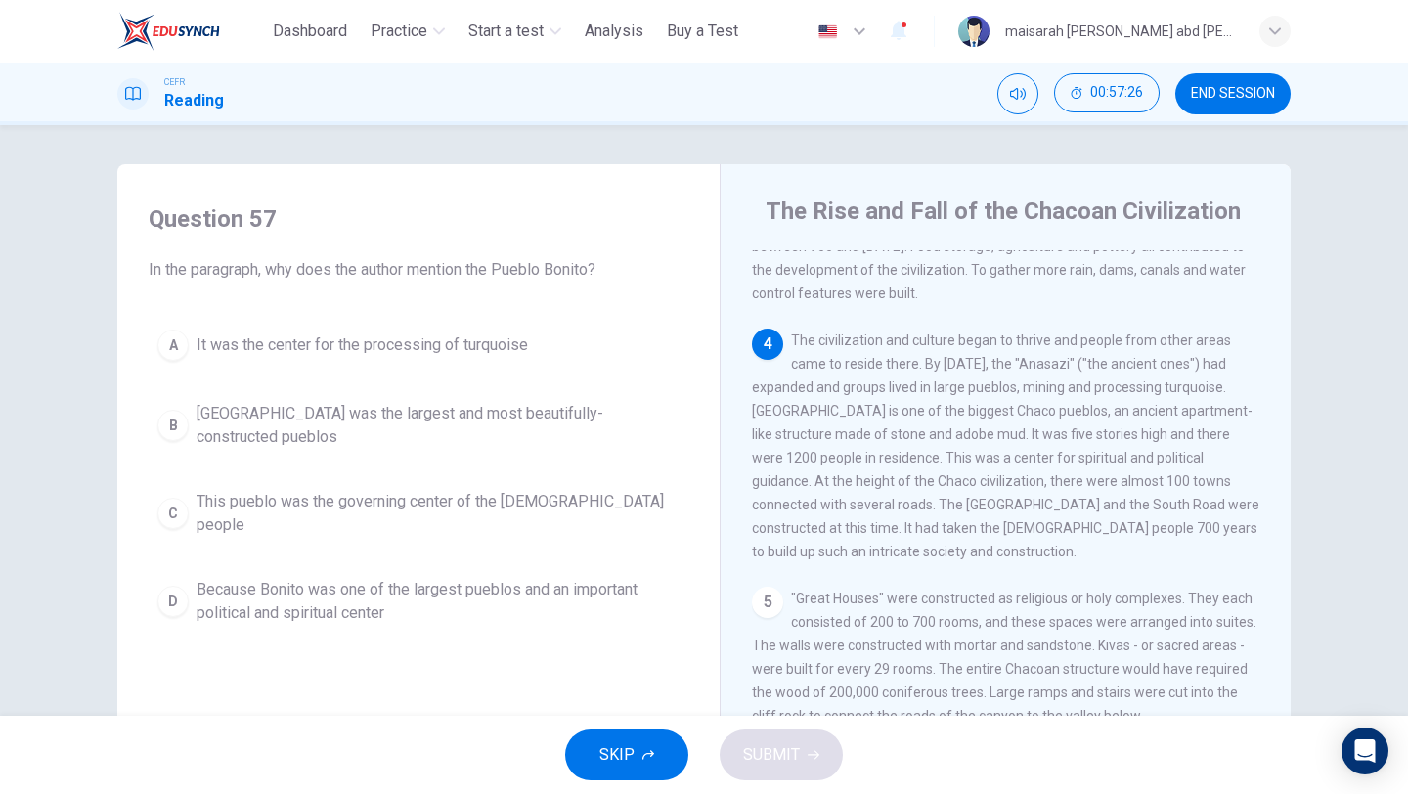
scroll to position [519, 0]
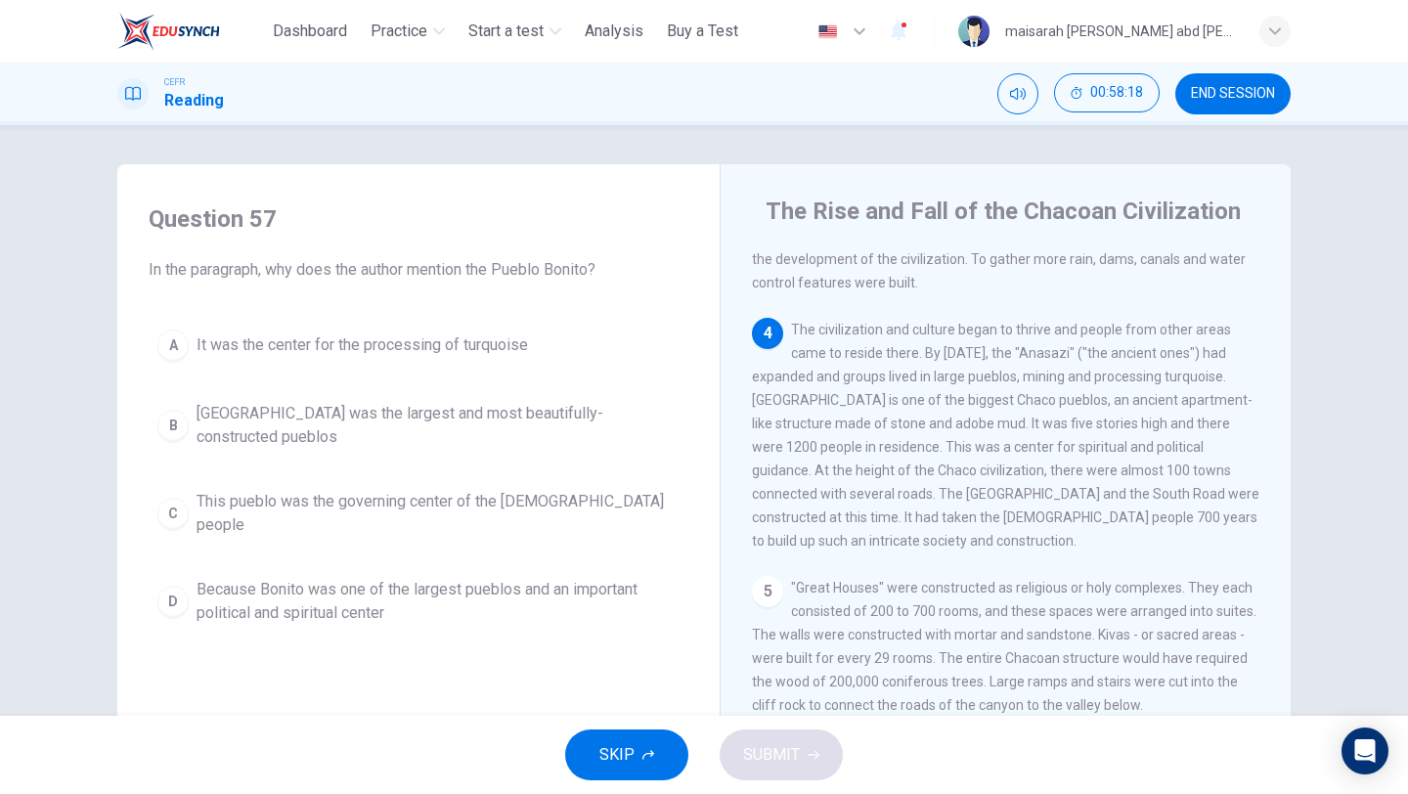
click at [619, 578] on span "Because Bonito was one of the largest pueblos and an important political and sp…" at bounding box center [438, 601] width 483 height 47
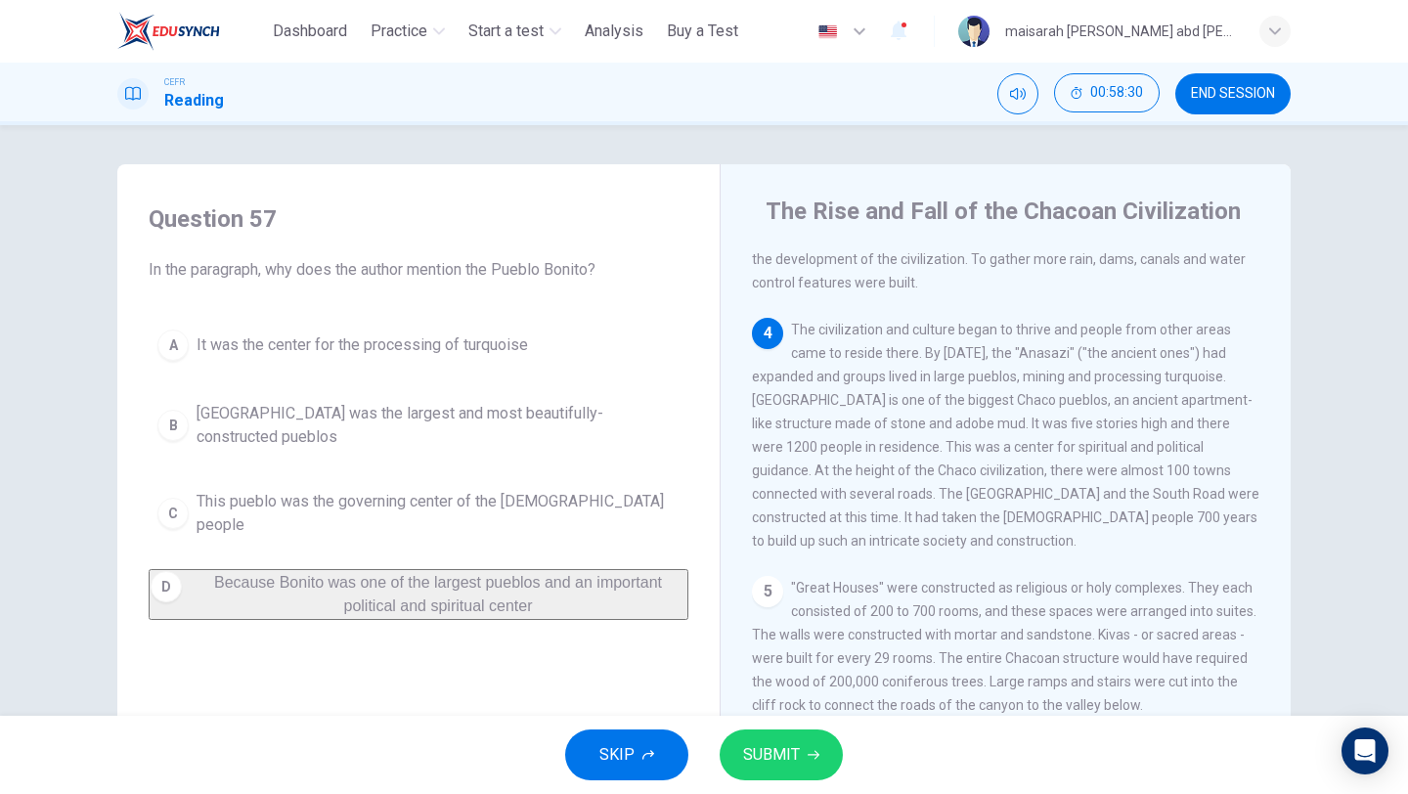
click at [756, 784] on div "SKIP SUBMIT" at bounding box center [704, 755] width 1408 height 78
click at [779, 765] on span "SUBMIT" at bounding box center [771, 754] width 57 height 27
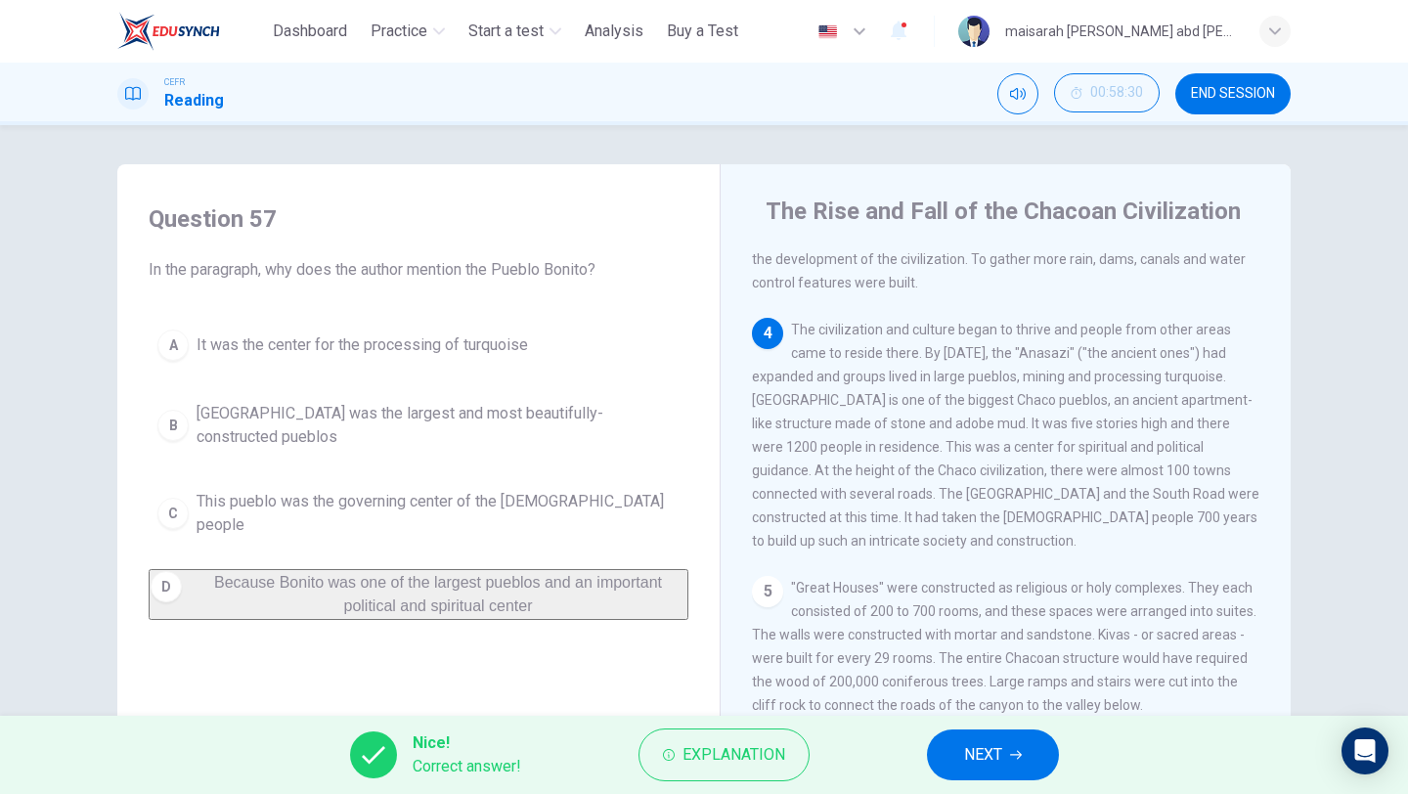
click at [1002, 749] on span "NEXT" at bounding box center [983, 754] width 38 height 27
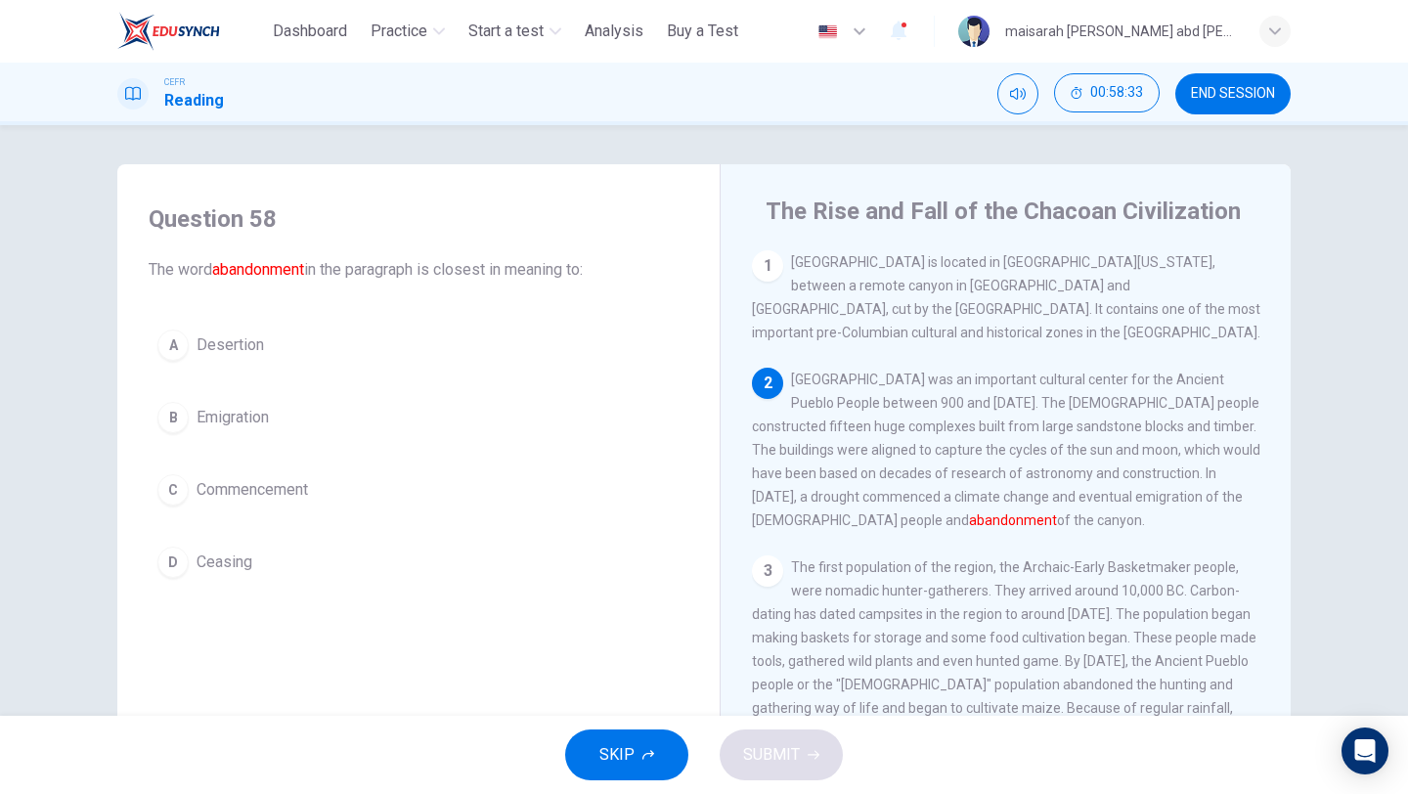
scroll to position [18, 0]
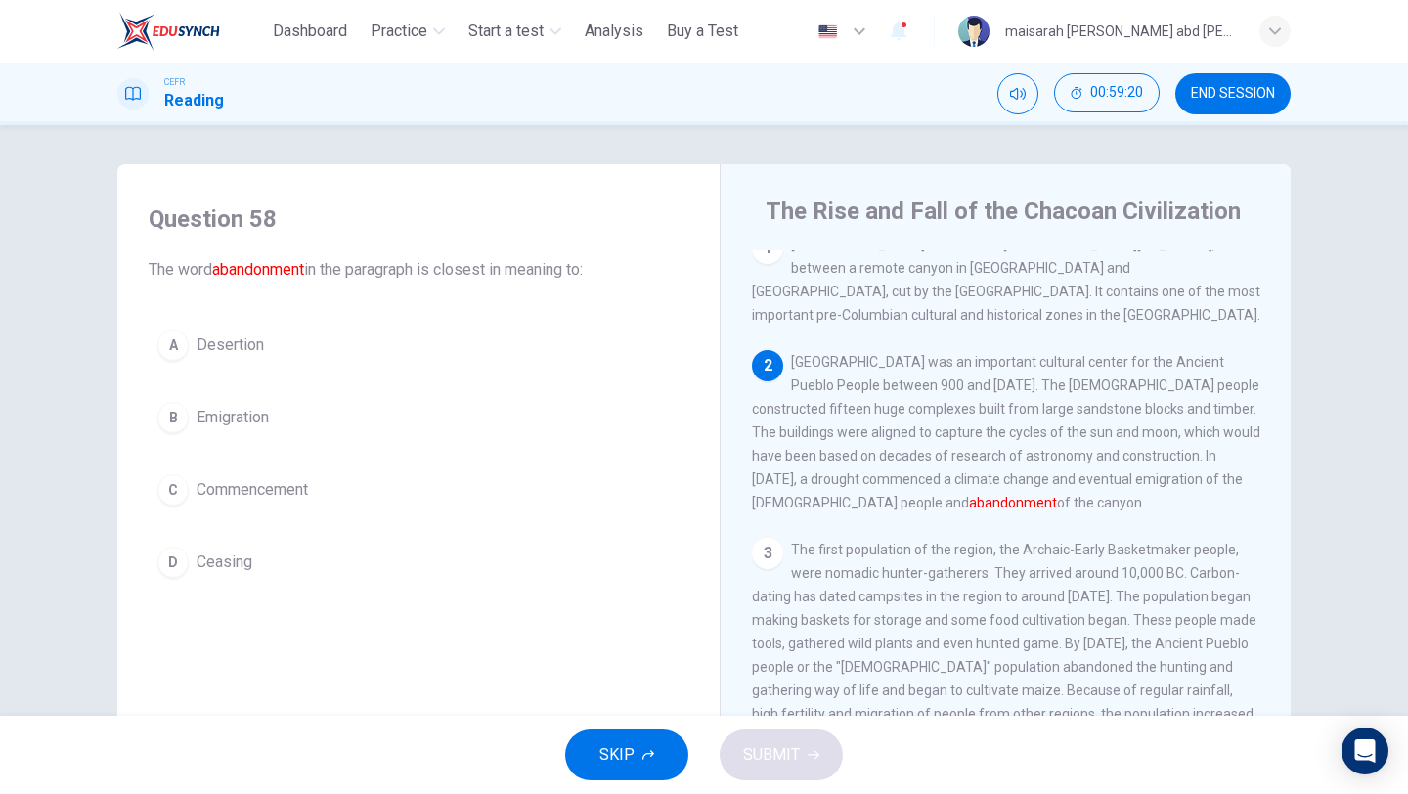
click at [280, 416] on button "B Emigration" at bounding box center [419, 417] width 540 height 49
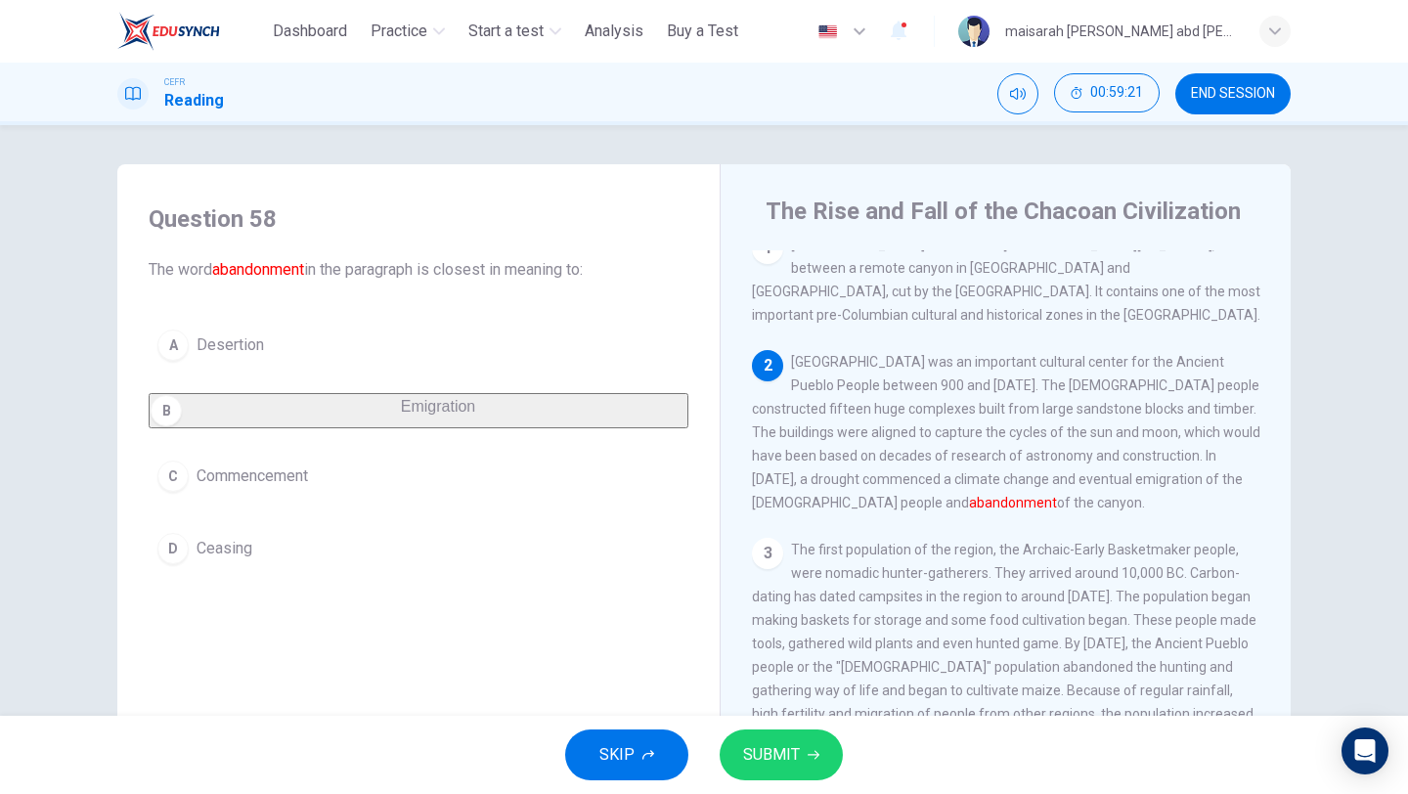
click at [760, 739] on button "SUBMIT" at bounding box center [781, 754] width 123 height 51
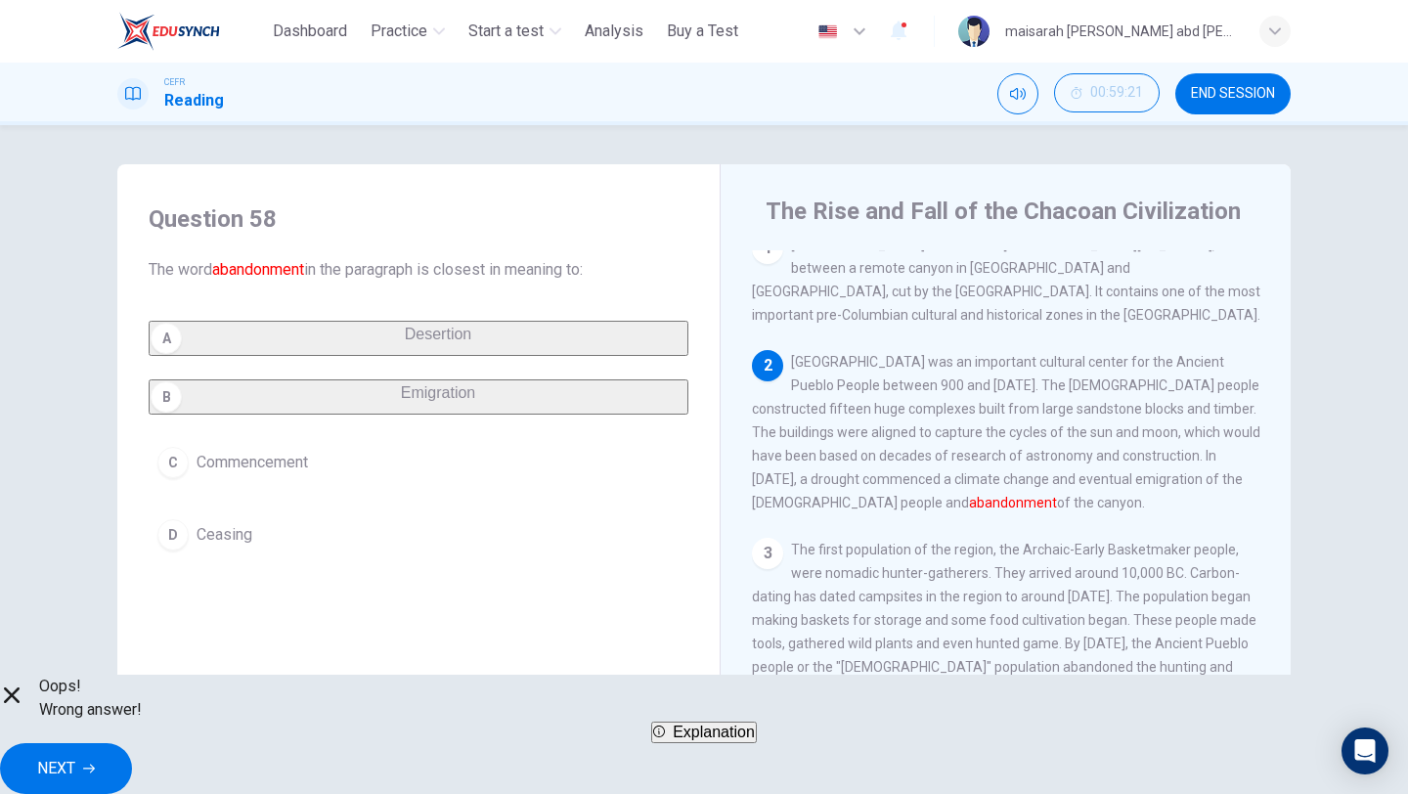
click at [698, 740] on span "Explanation" at bounding box center [714, 731] width 82 height 17
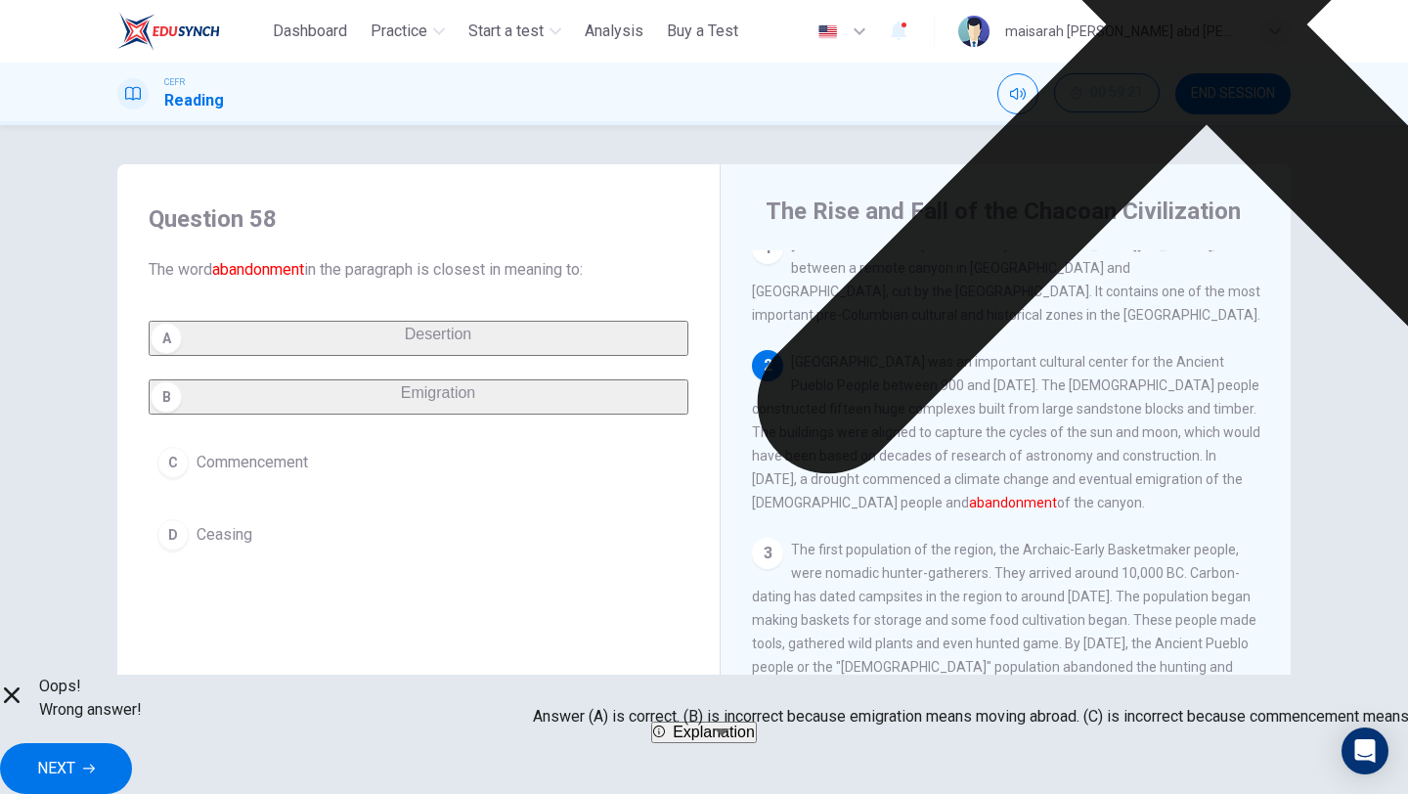
click at [132, 758] on button "NEXT" at bounding box center [66, 768] width 132 height 51
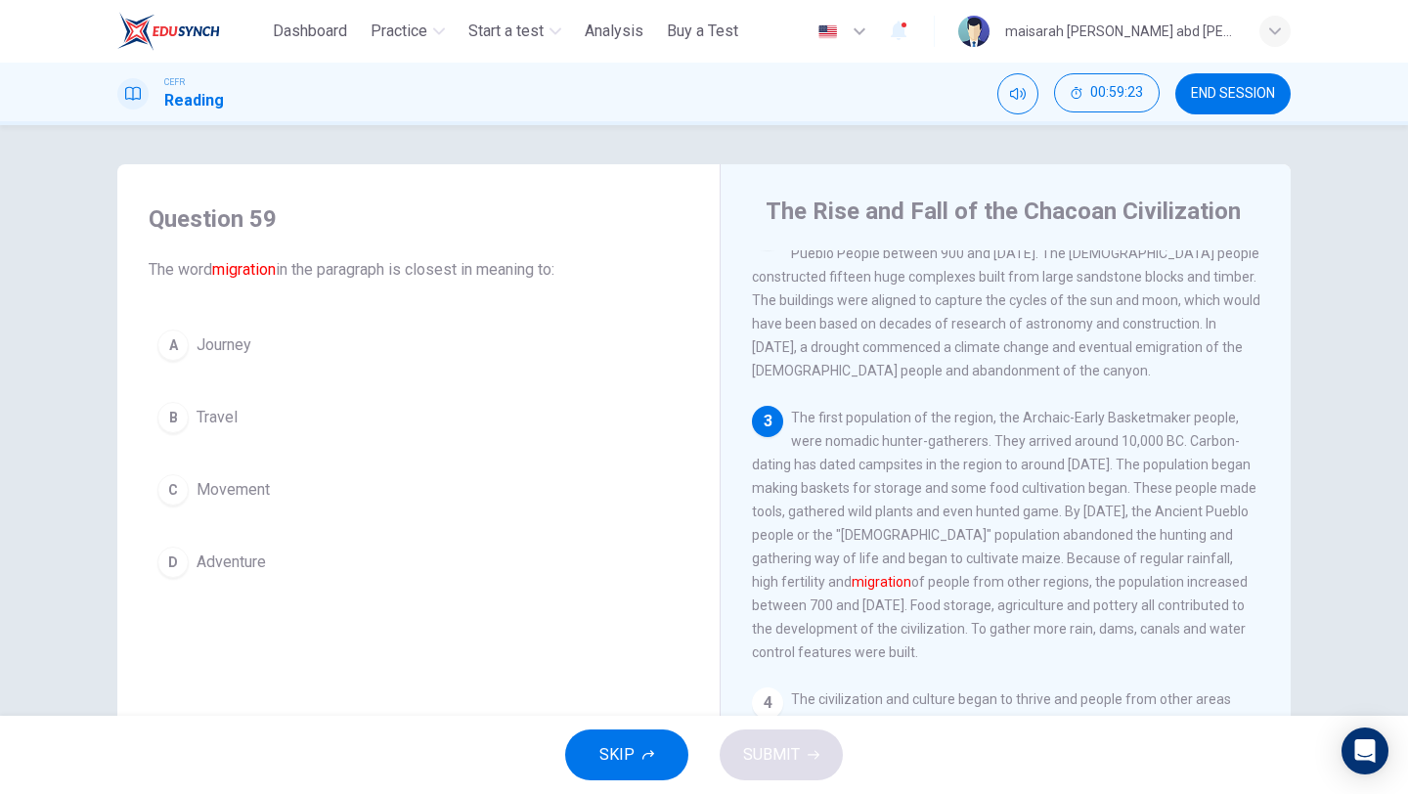
scroll to position [159, 0]
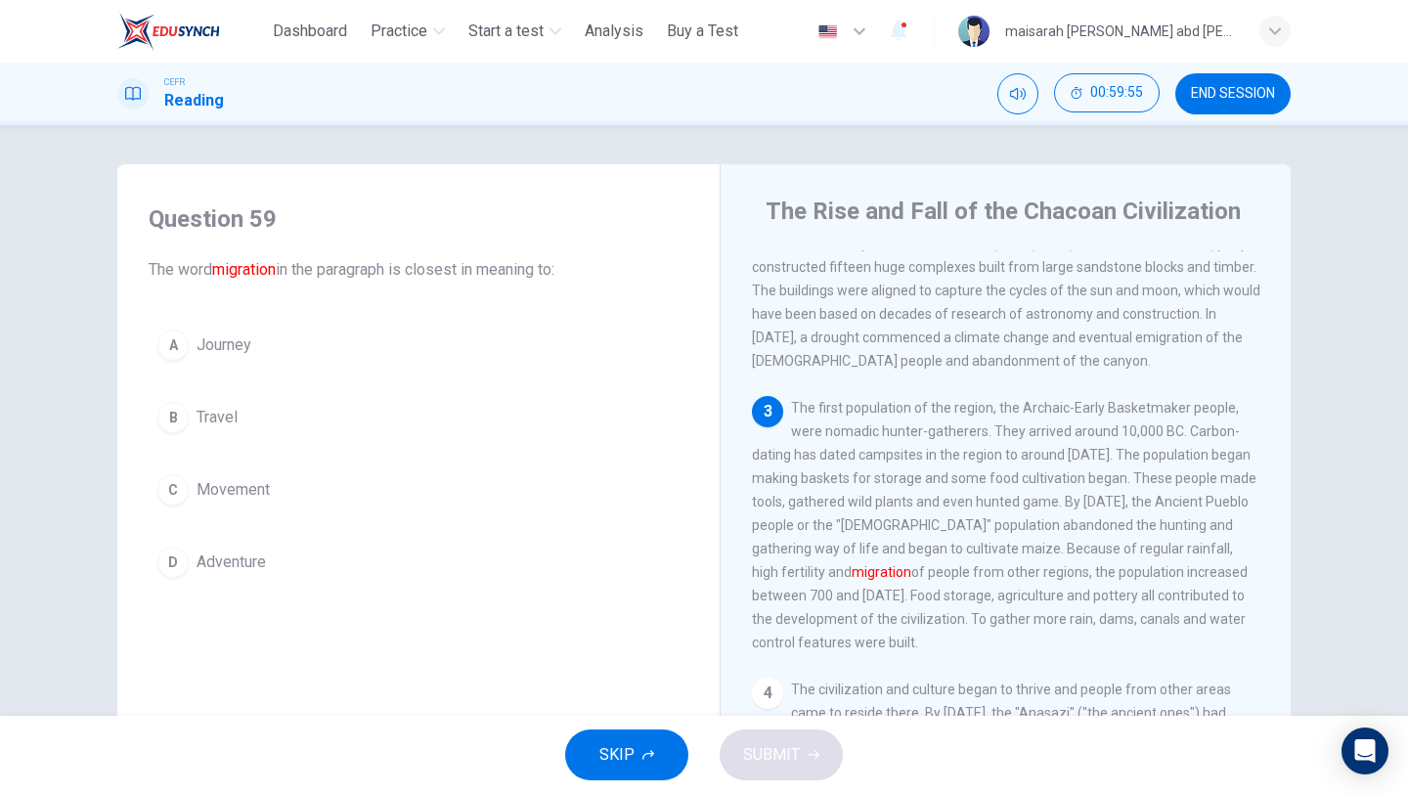
click at [233, 406] on span "Travel" at bounding box center [217, 417] width 41 height 23
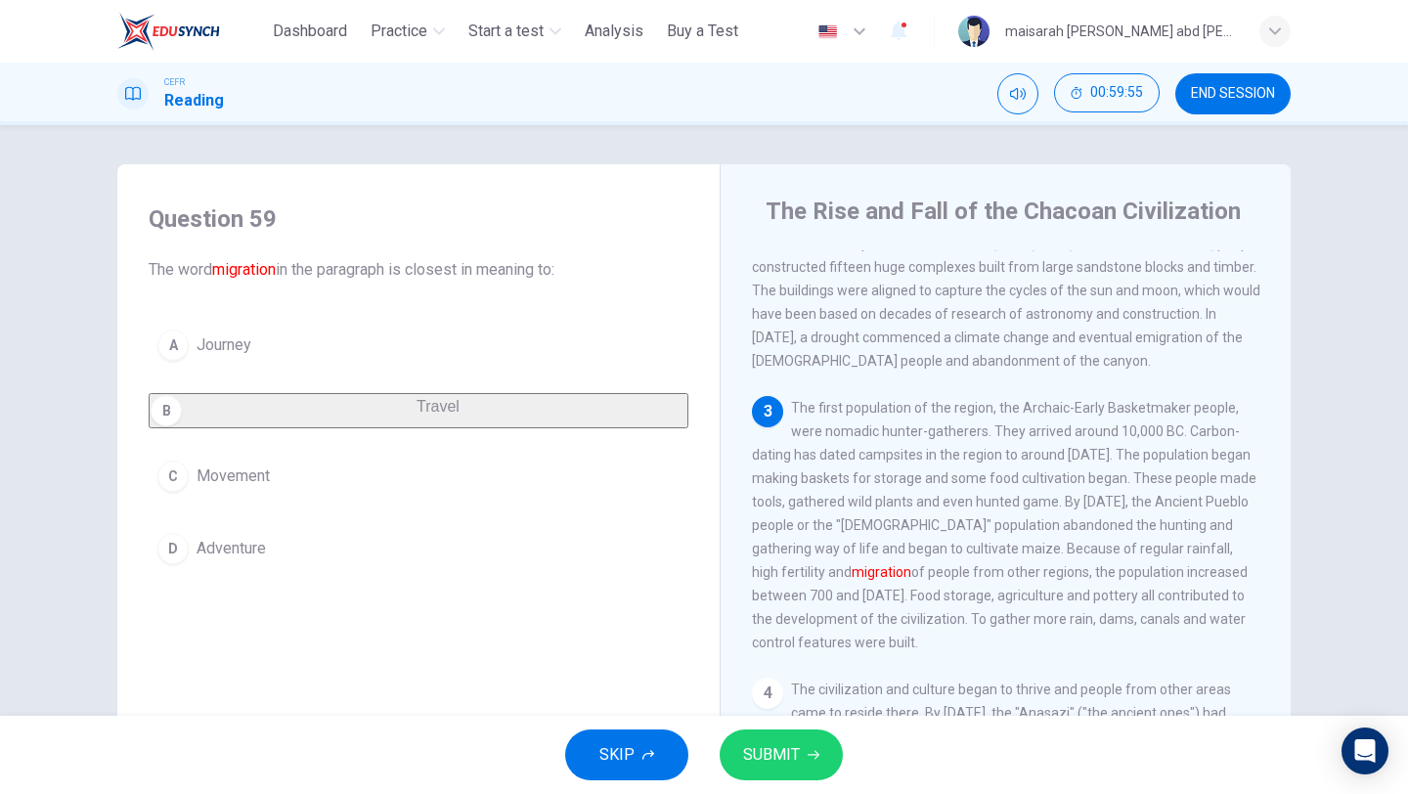
click at [770, 747] on span "SUBMIT" at bounding box center [771, 754] width 57 height 27
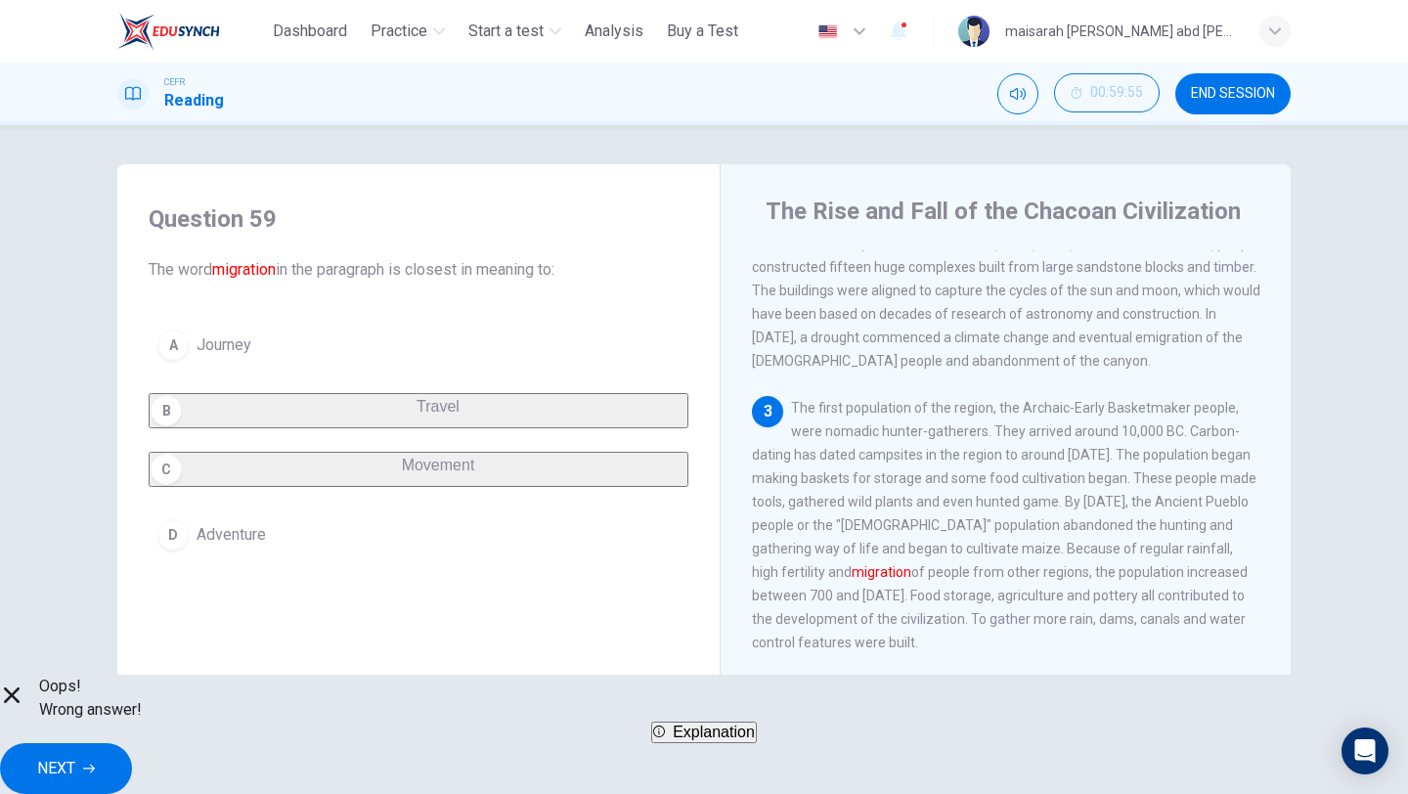
click at [132, 749] on button "NEXT" at bounding box center [66, 768] width 132 height 51
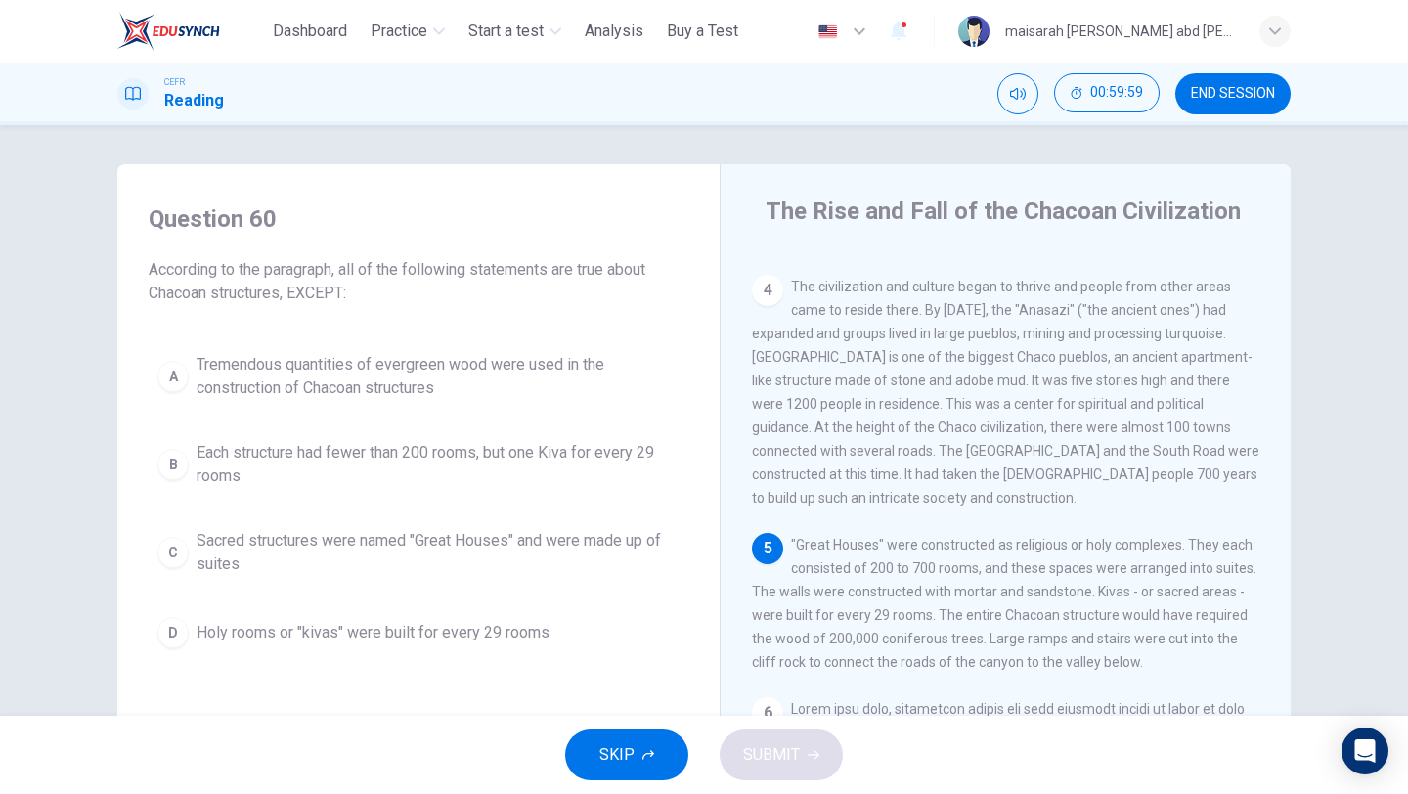
scroll to position [570, 0]
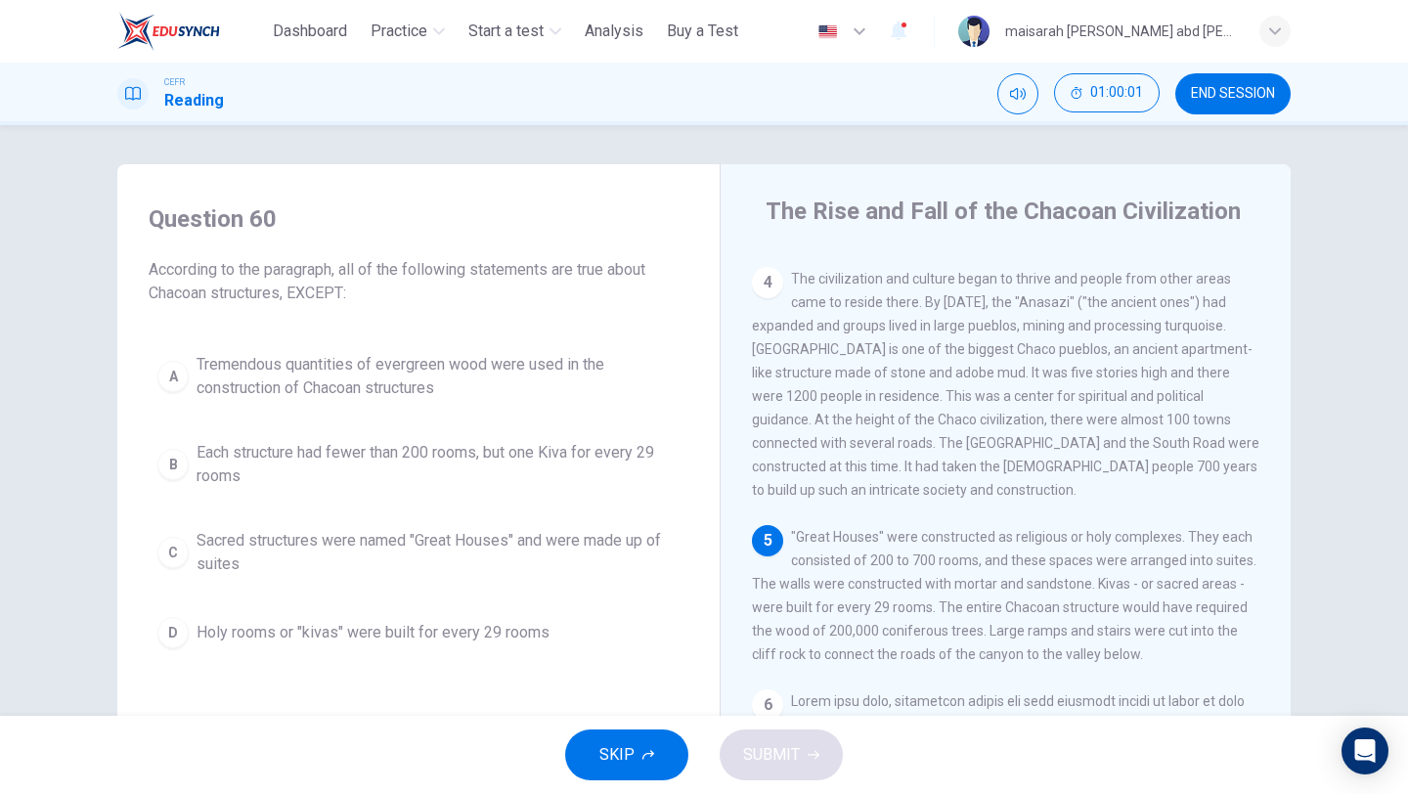
click at [617, 761] on span "SKIP" at bounding box center [616, 754] width 35 height 27
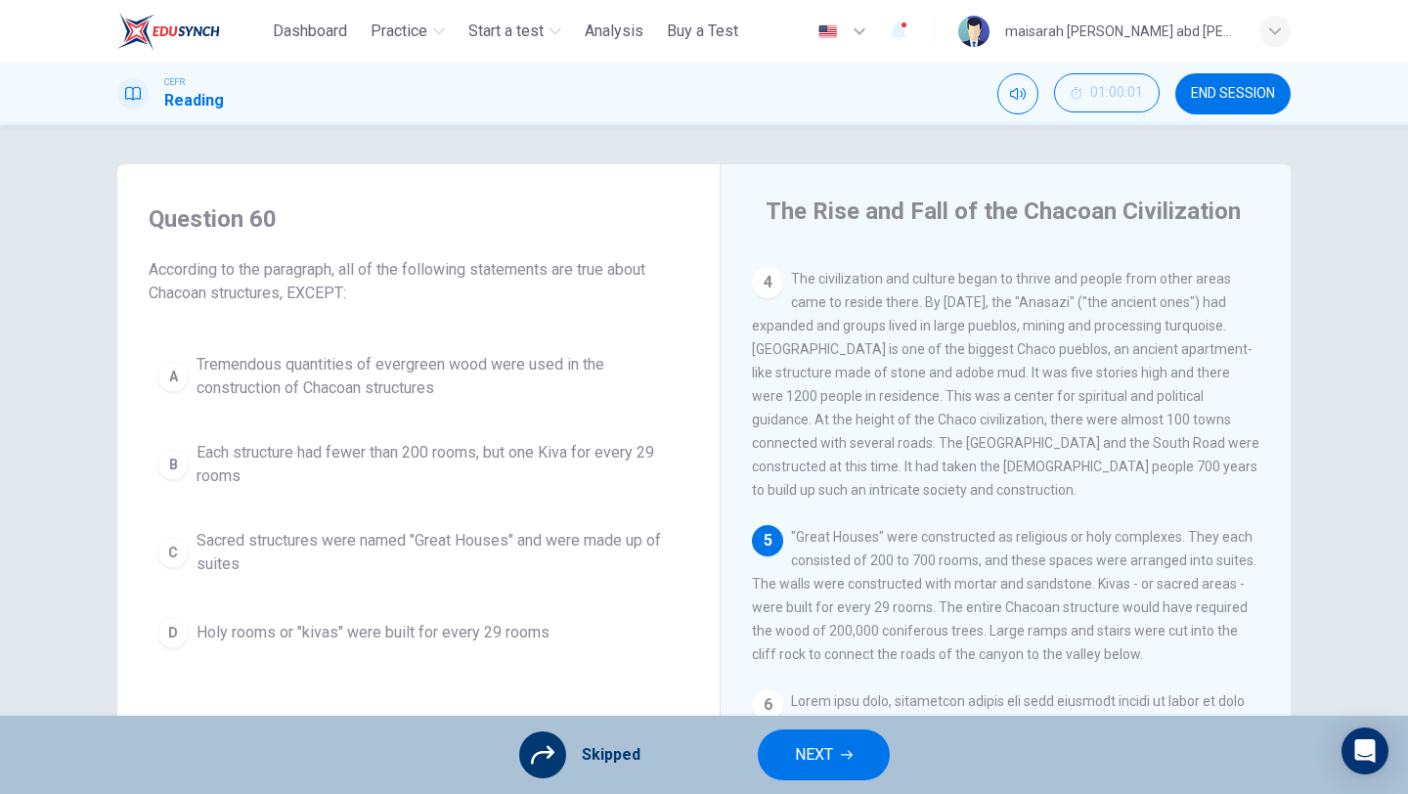
click at [820, 759] on span "NEXT" at bounding box center [814, 754] width 38 height 27
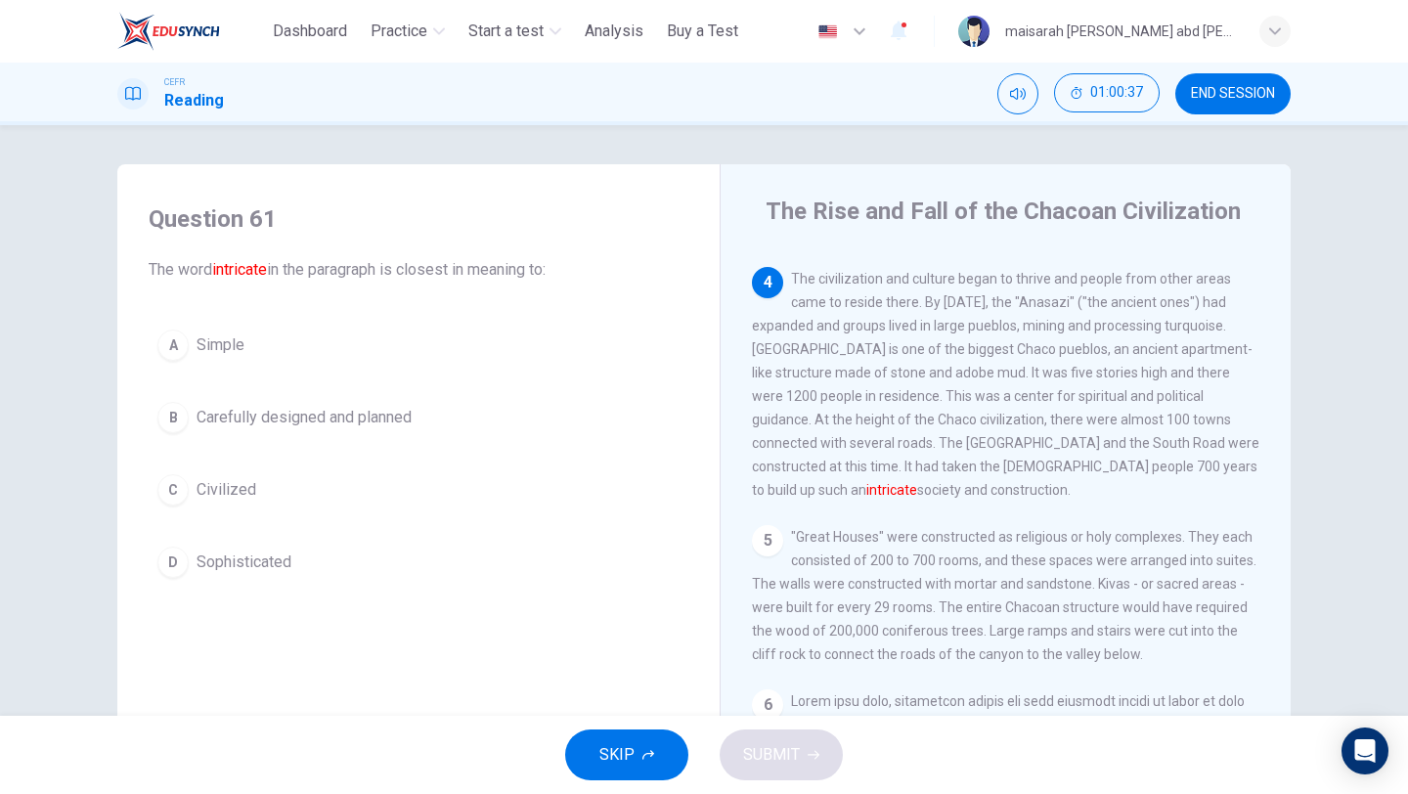
click at [243, 576] on button "D Sophisticated" at bounding box center [419, 562] width 540 height 49
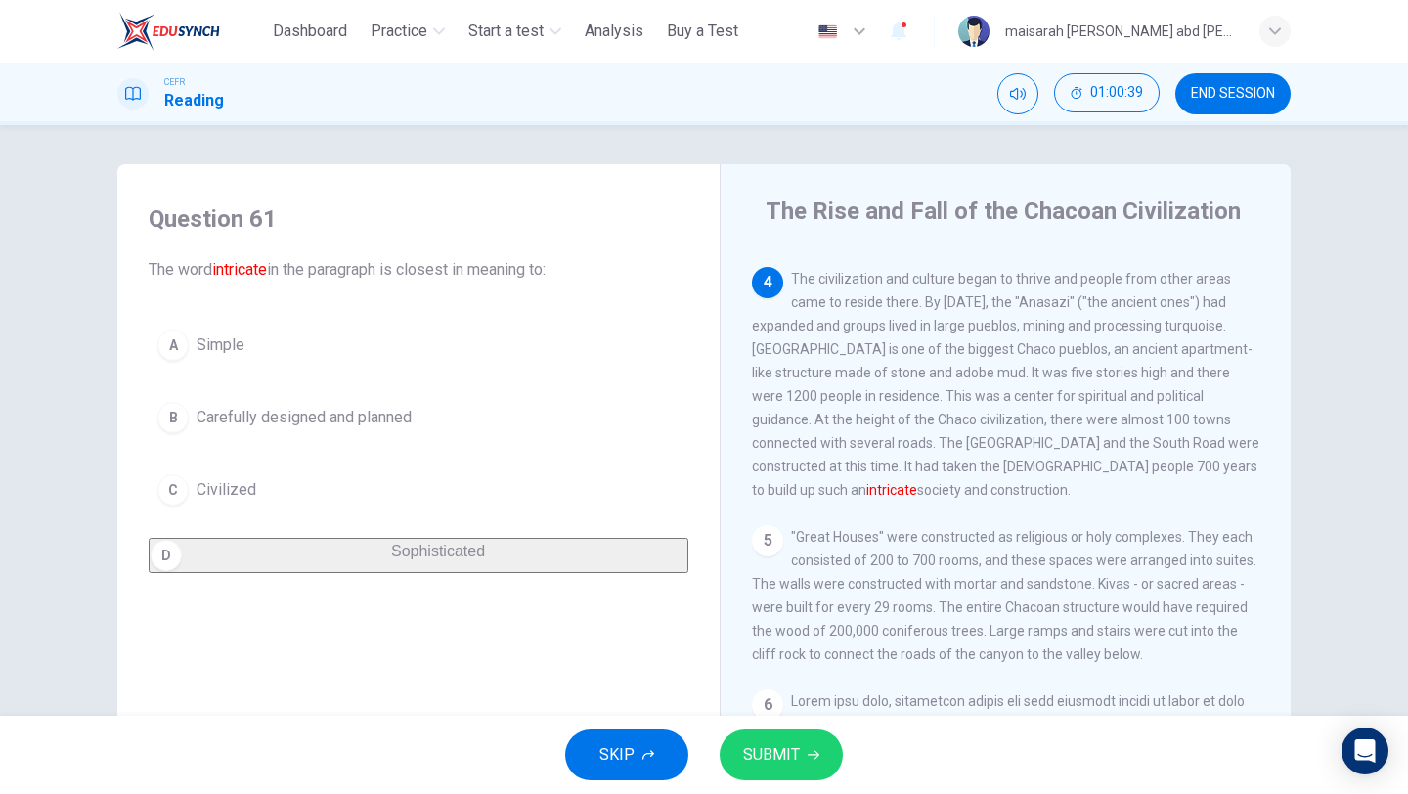
click at [603, 436] on button "B Carefully designed and planned" at bounding box center [419, 417] width 540 height 49
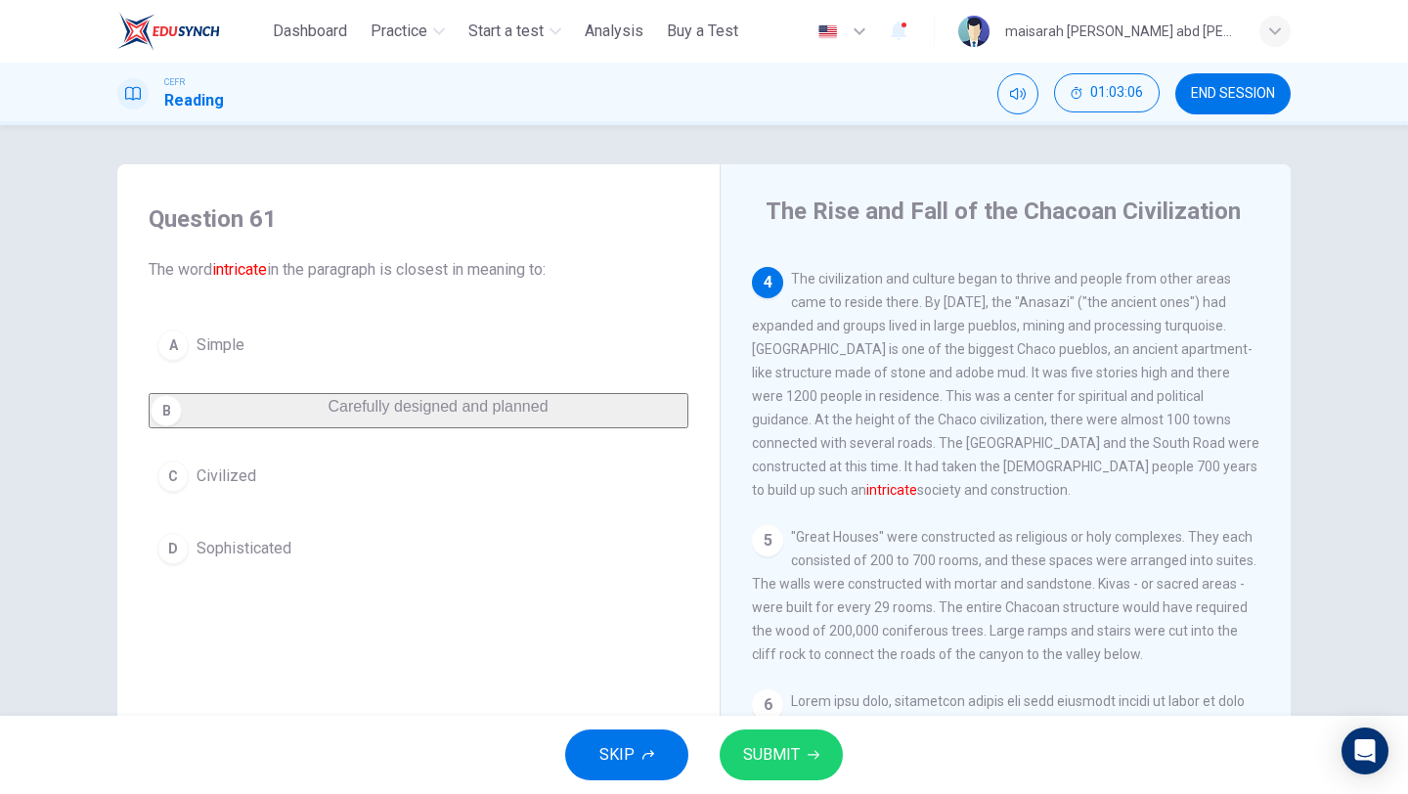
click at [181, 564] on div "D" at bounding box center [172, 548] width 31 height 31
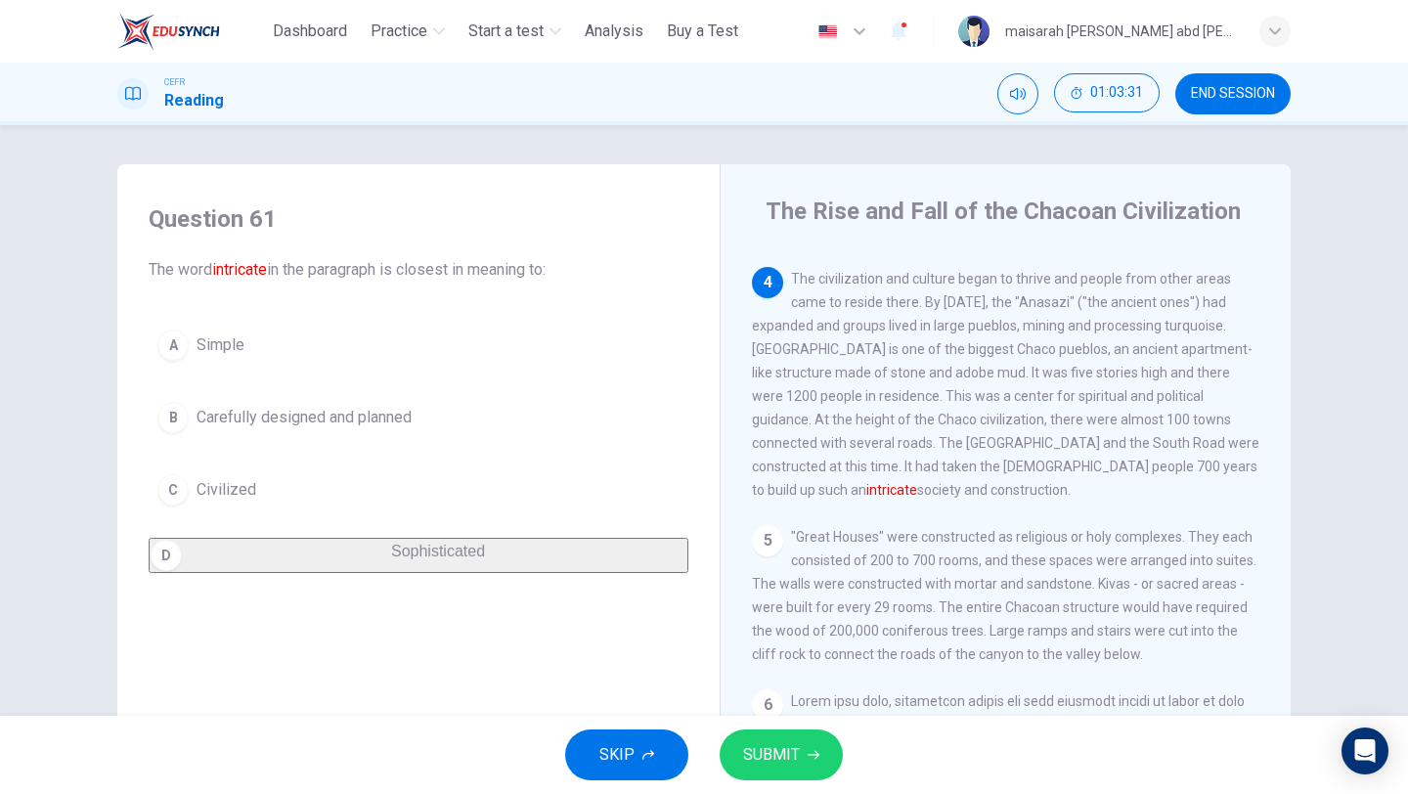
click at [786, 750] on span "SUBMIT" at bounding box center [771, 754] width 57 height 27
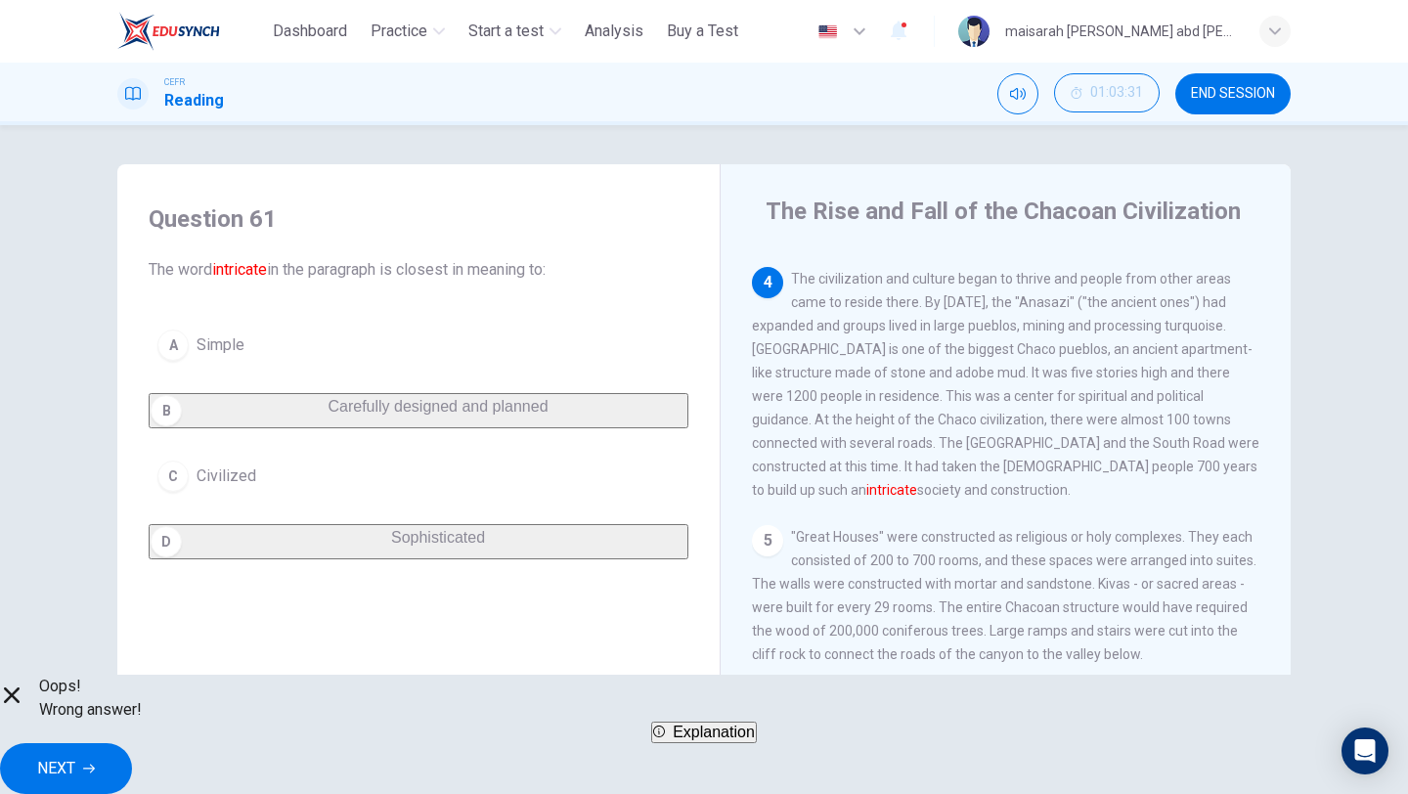
click at [992, 780] on div "Oops! Wrong answer! Explanation NEXT" at bounding box center [704, 734] width 1408 height 119
click at [75, 755] on span "NEXT" at bounding box center [56, 768] width 38 height 27
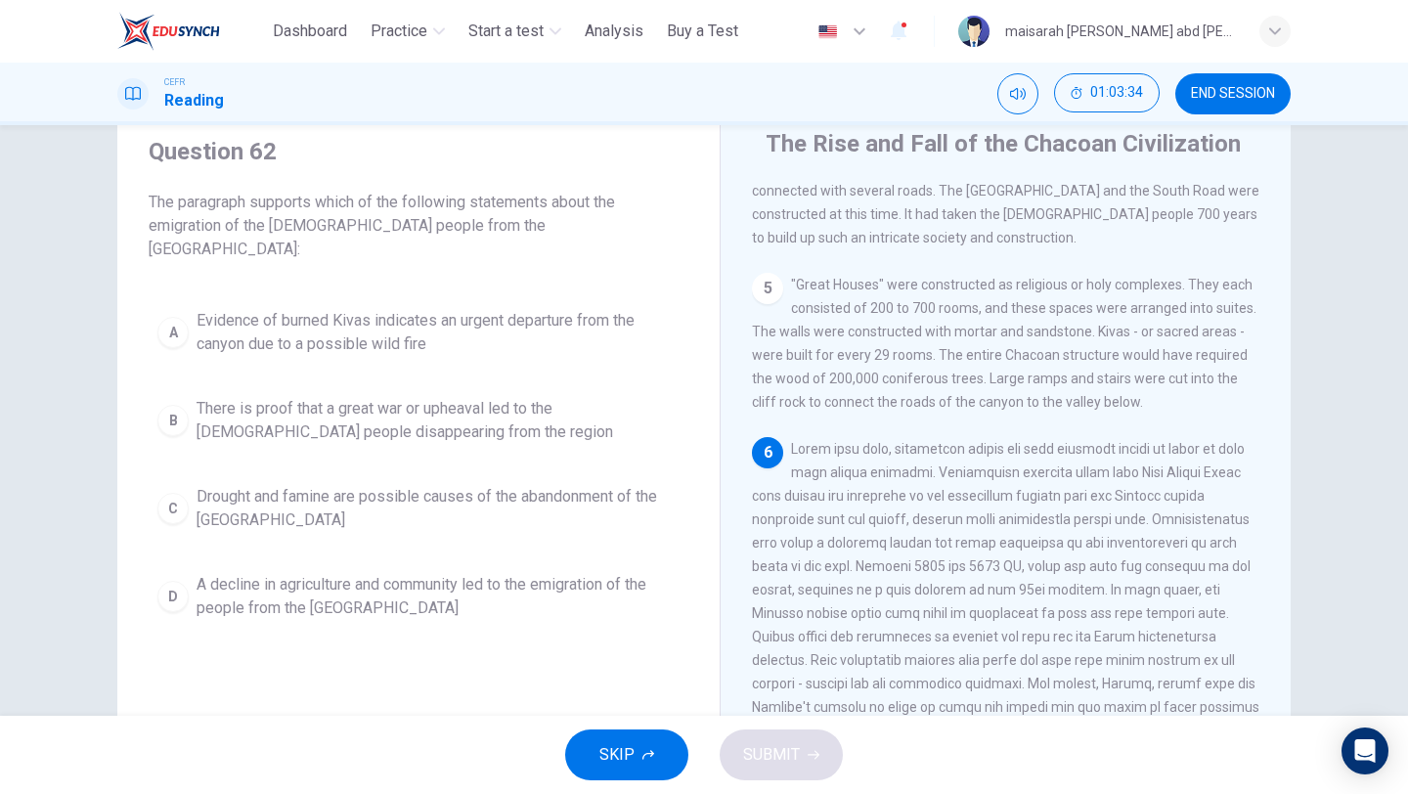
scroll to position [769, 0]
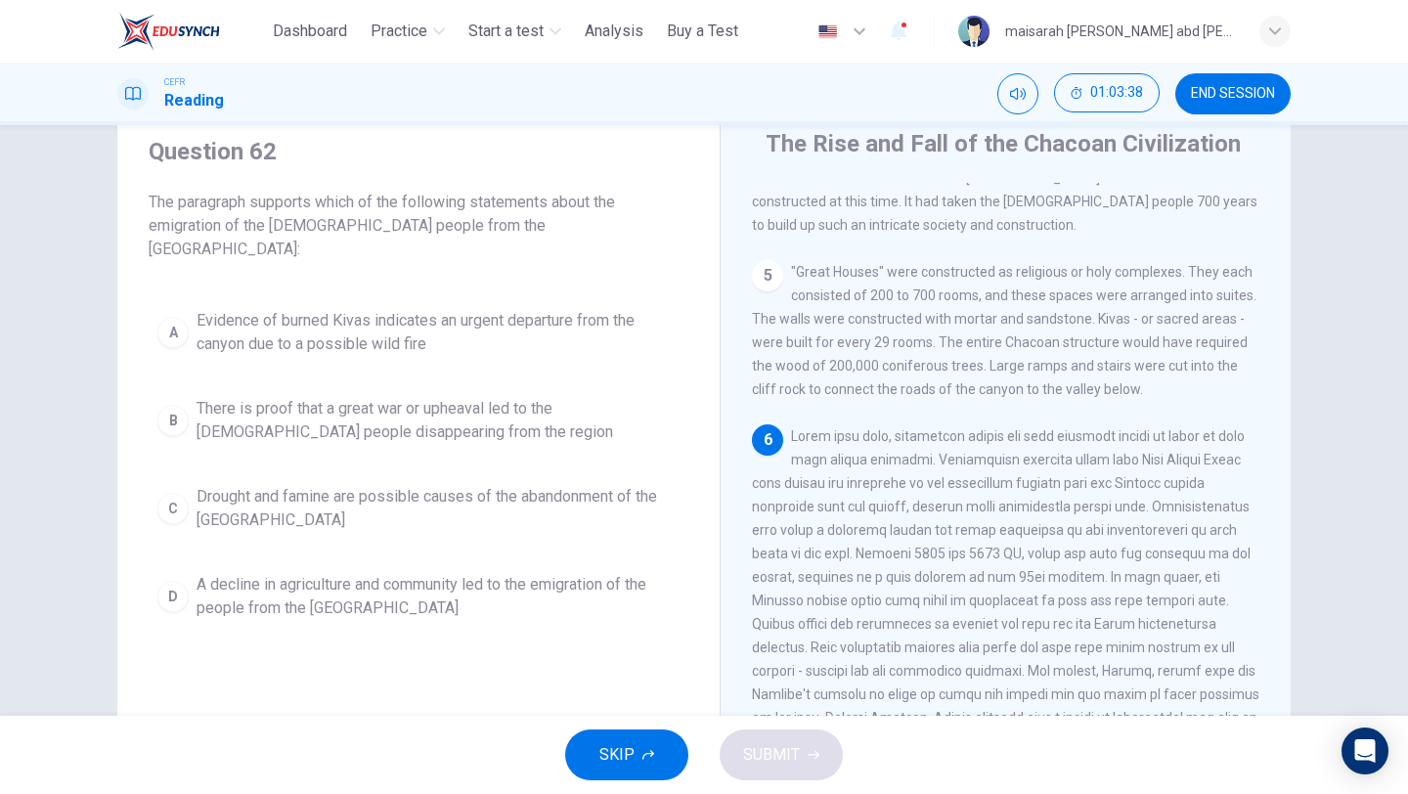
click at [631, 743] on span "SKIP" at bounding box center [616, 754] width 35 height 27
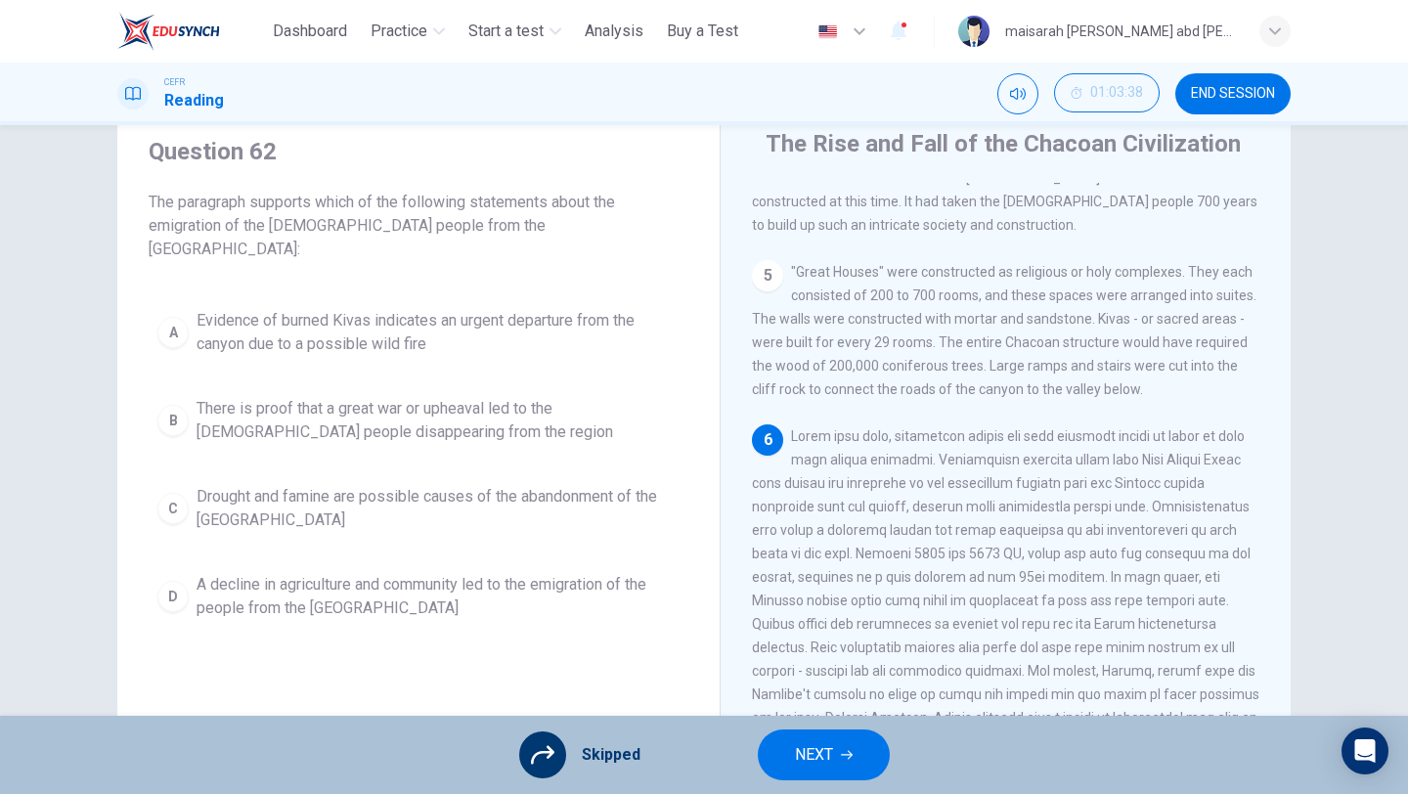
click at [831, 775] on button "NEXT" at bounding box center [824, 754] width 132 height 51
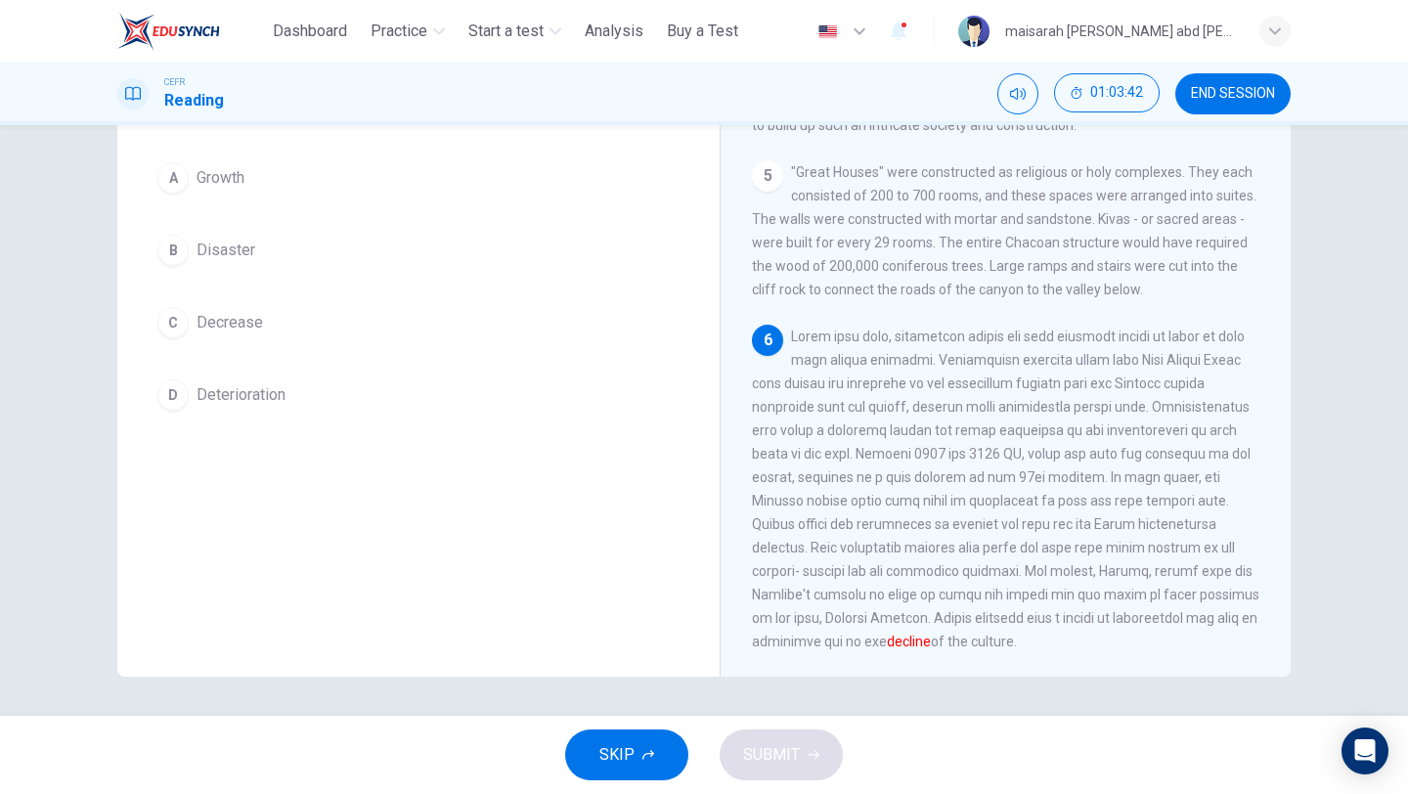
click at [256, 346] on button "C Decrease" at bounding box center [419, 322] width 540 height 49
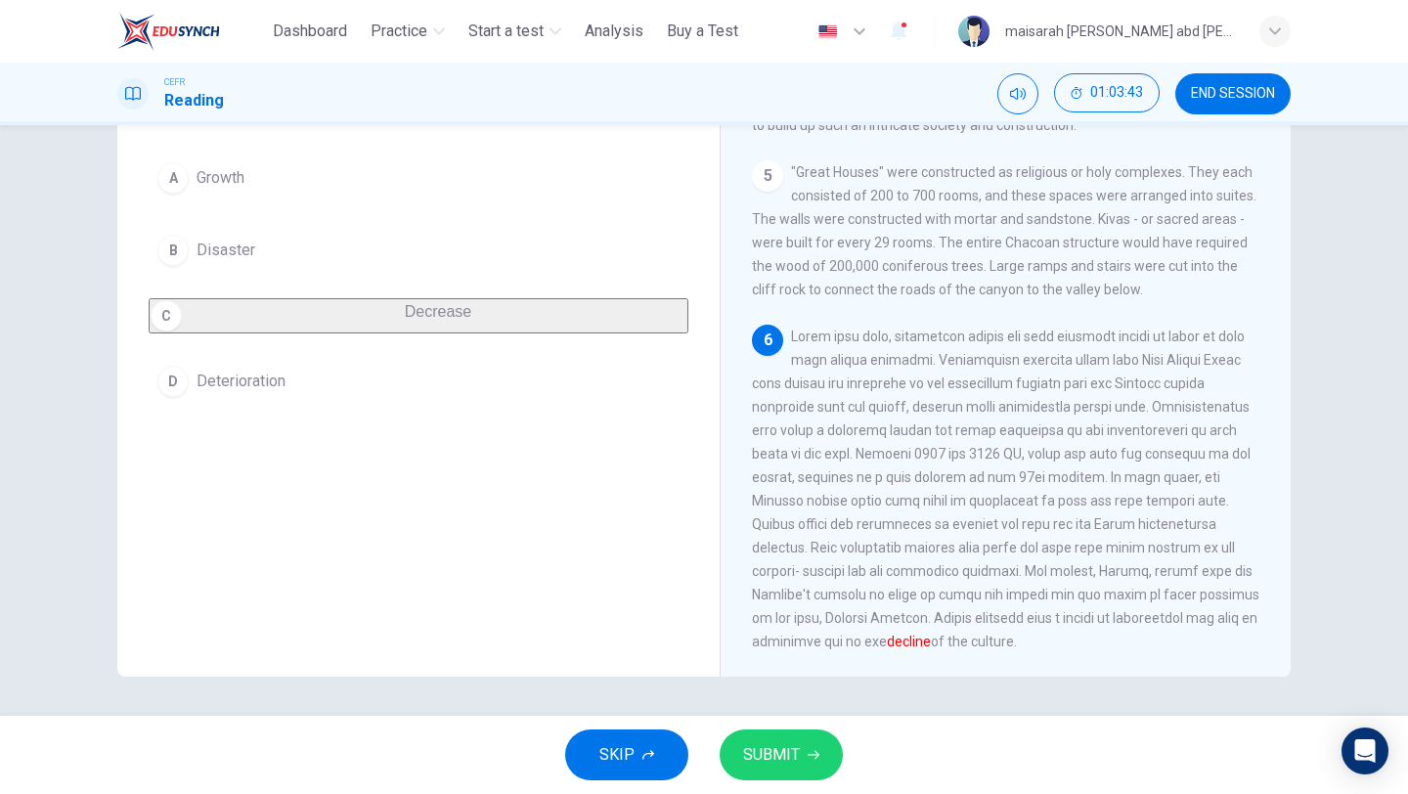
click at [732, 765] on button "SUBMIT" at bounding box center [781, 754] width 123 height 51
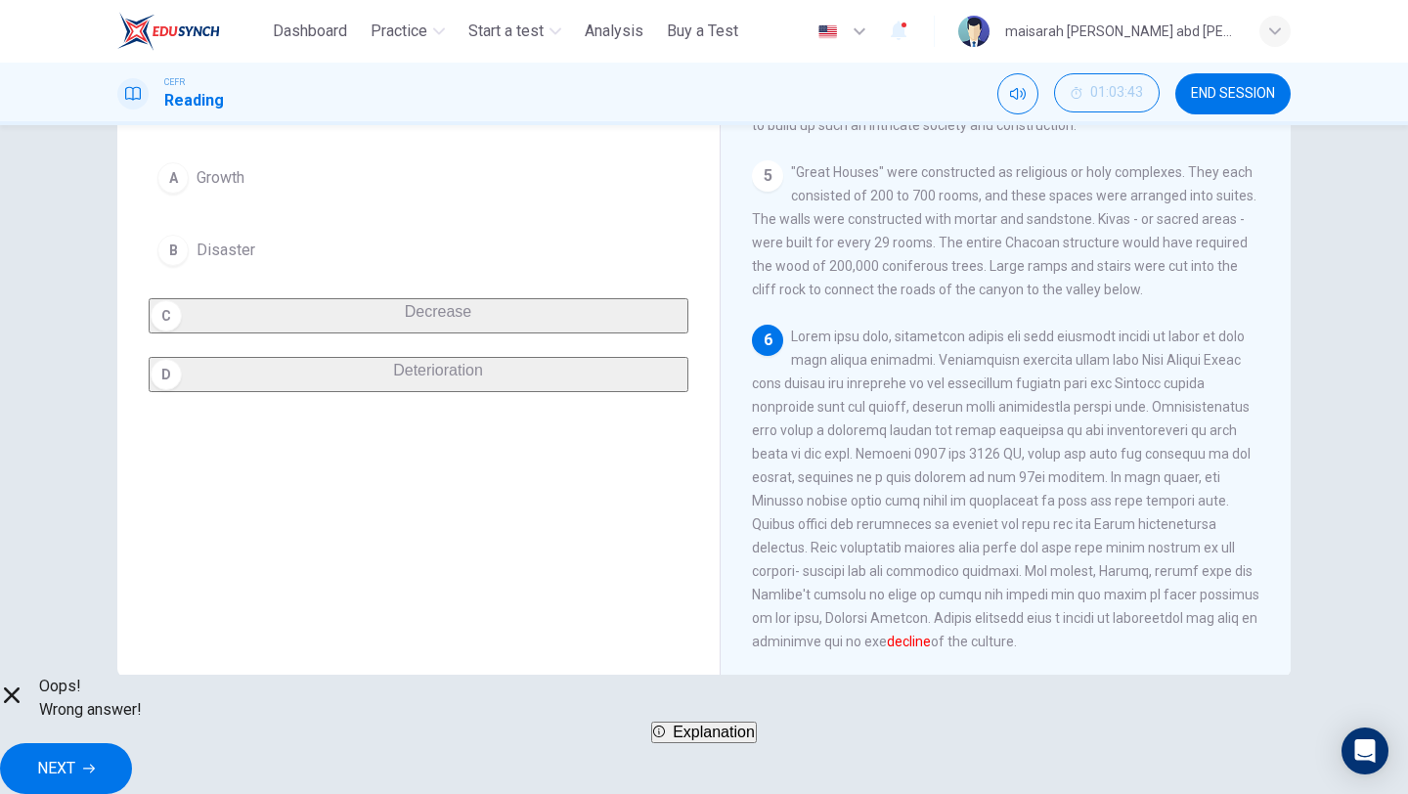
click at [661, 737] on icon "button" at bounding box center [659, 731] width 12 height 12
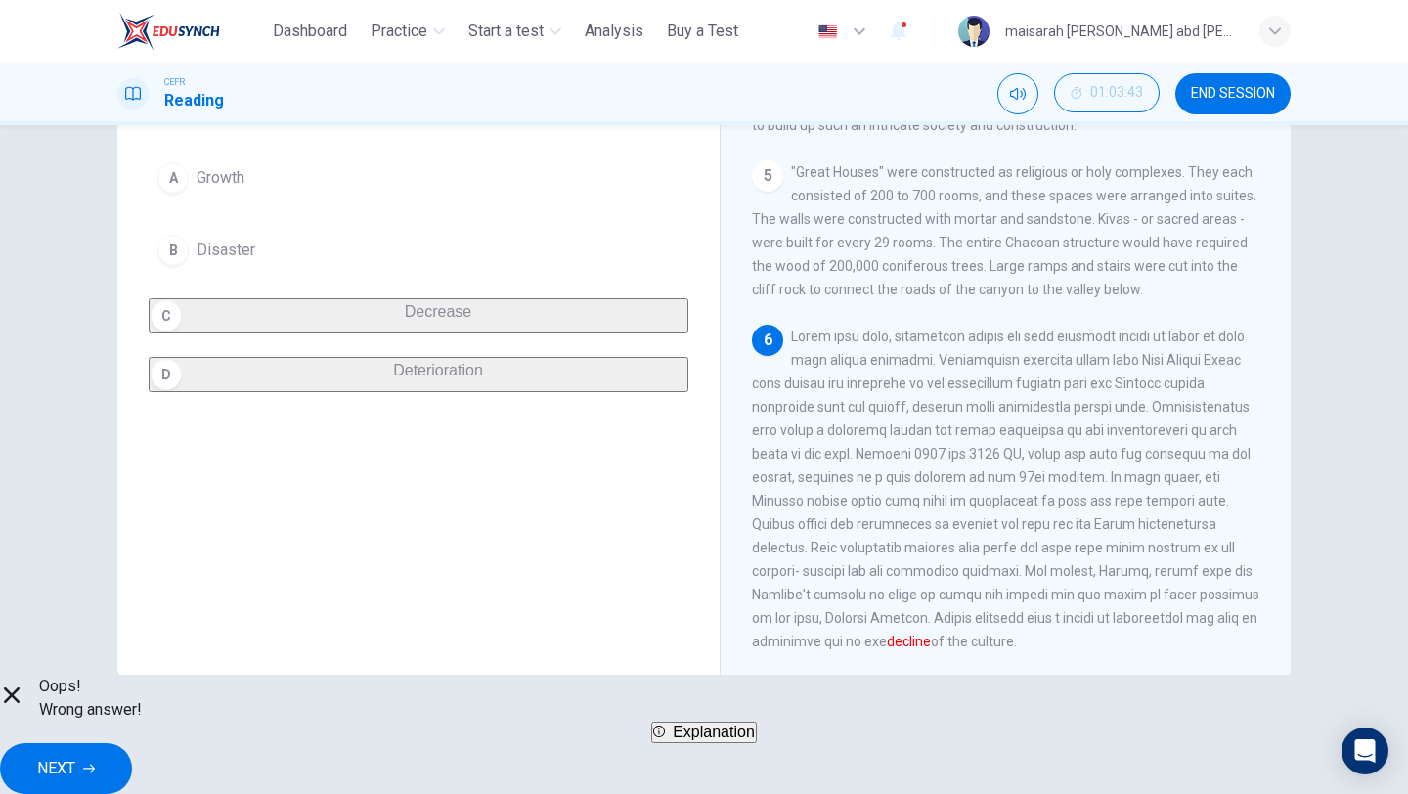
click at [132, 775] on button "NEXT" at bounding box center [66, 768] width 132 height 51
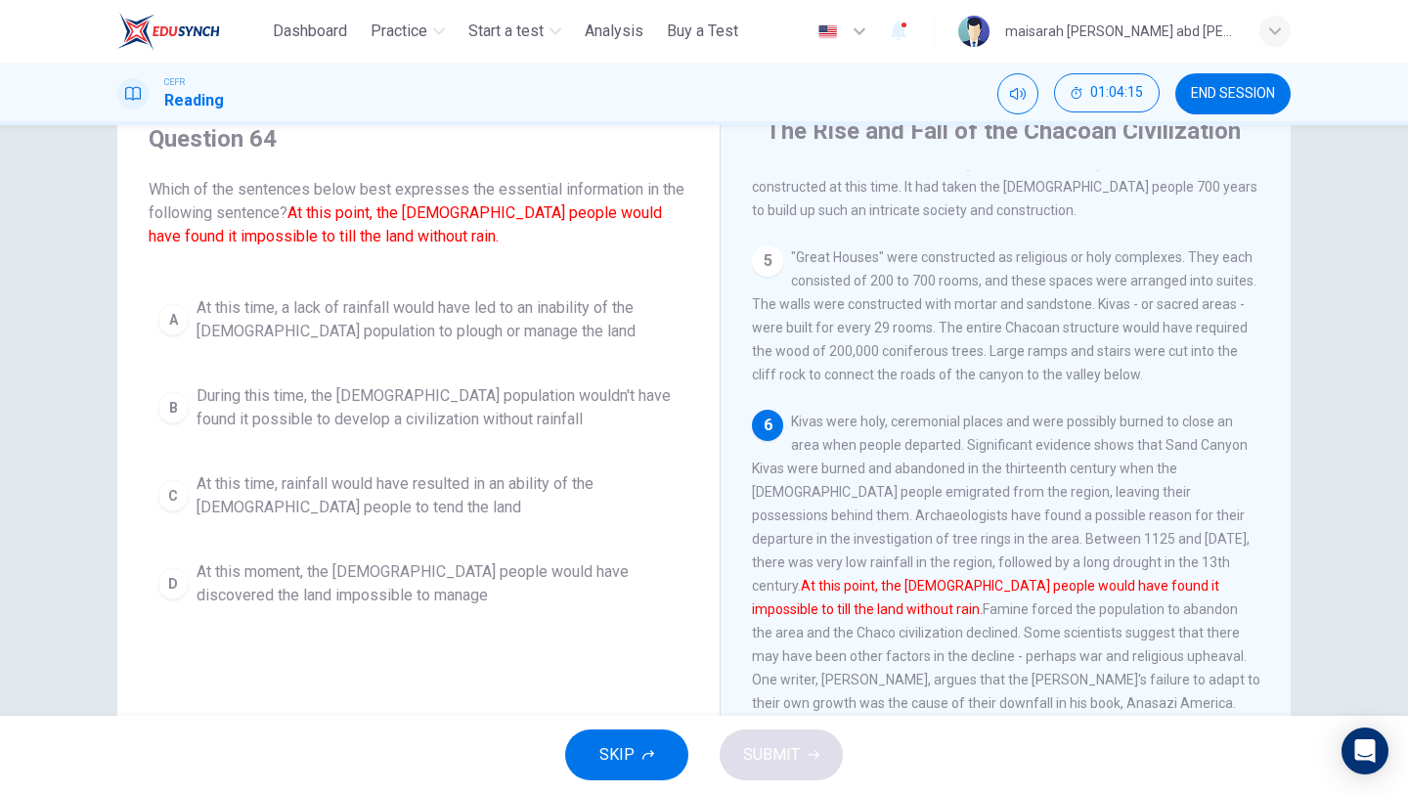
scroll to position [79, 0]
click at [629, 747] on span "SKIP" at bounding box center [616, 754] width 35 height 27
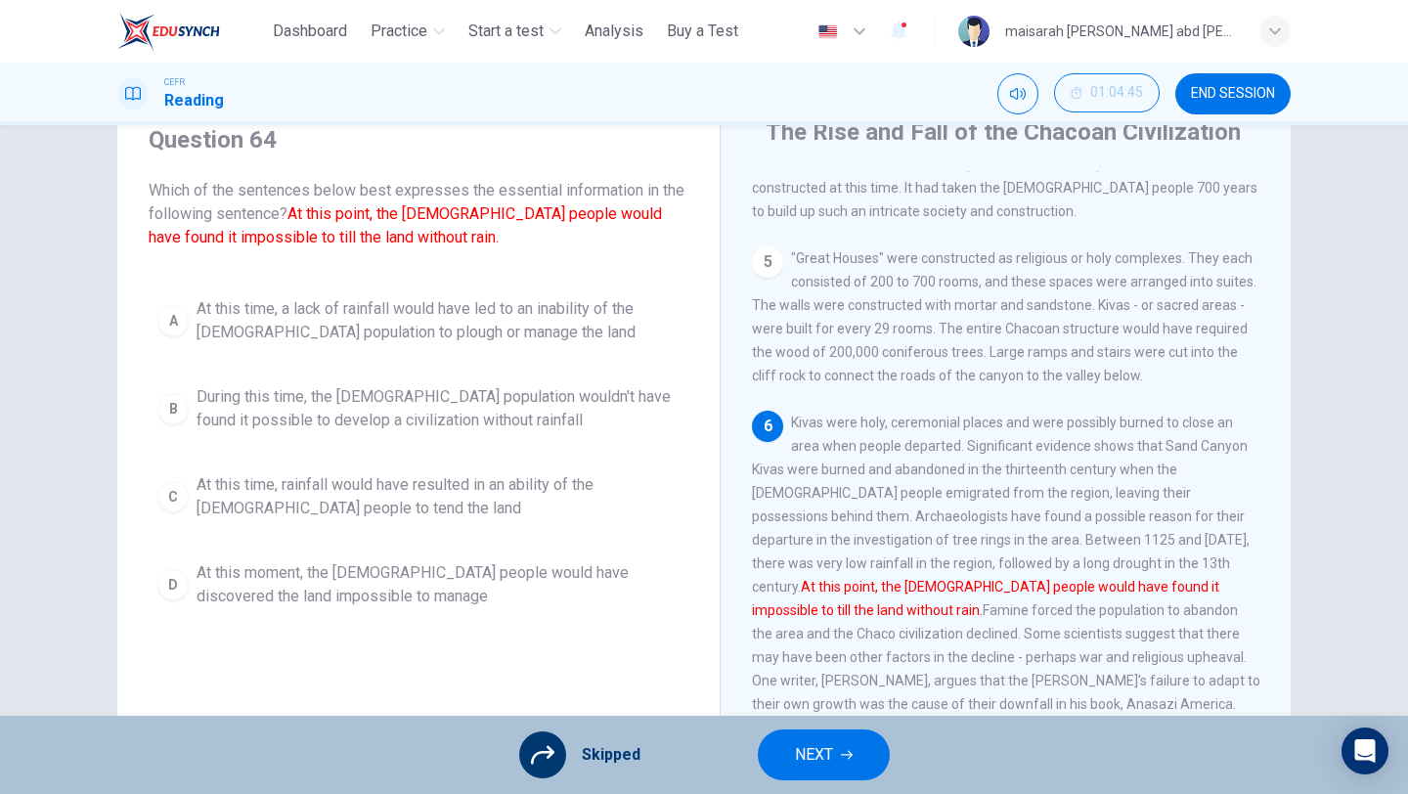
click at [832, 730] on button "NEXT" at bounding box center [824, 754] width 132 height 51
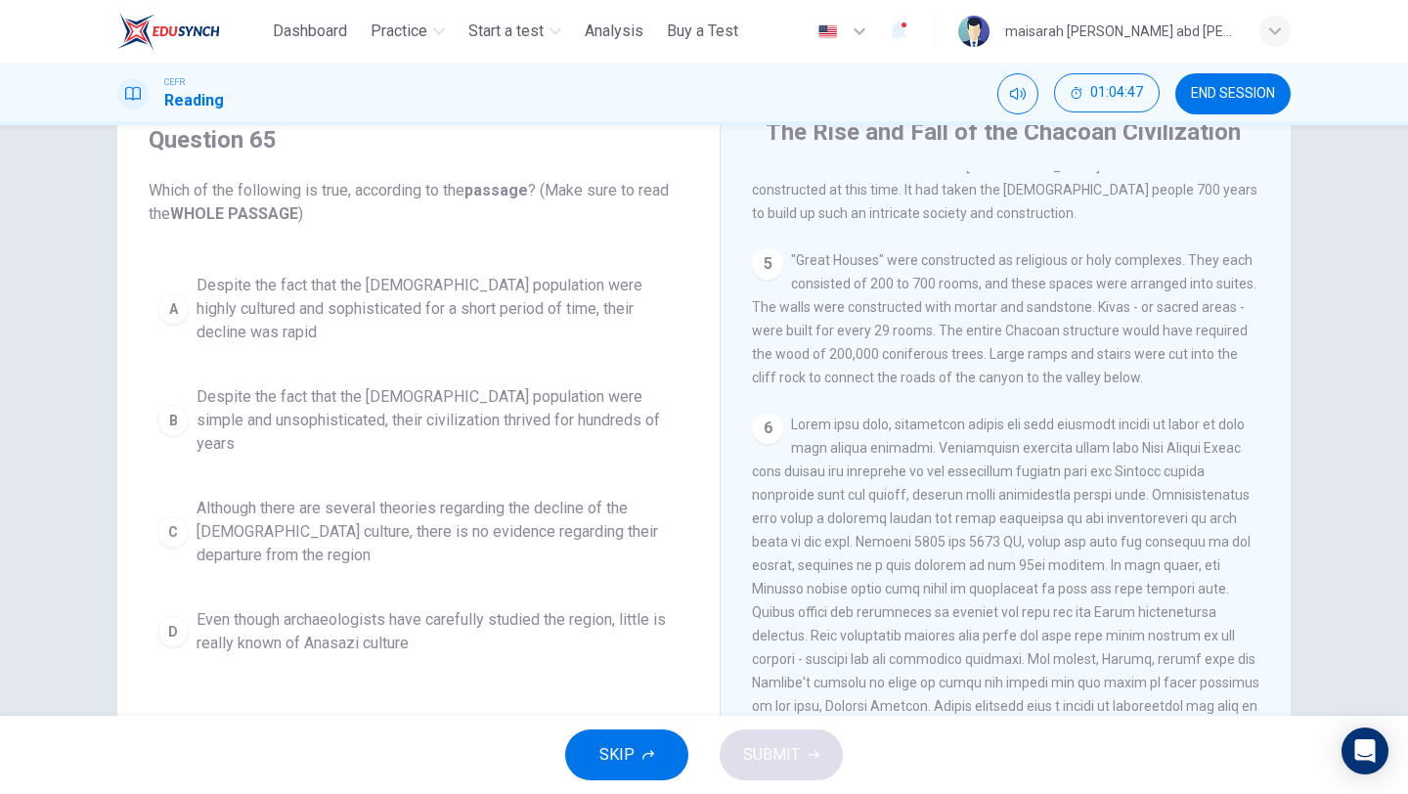
click at [644, 745] on button "SKIP" at bounding box center [626, 754] width 123 height 51
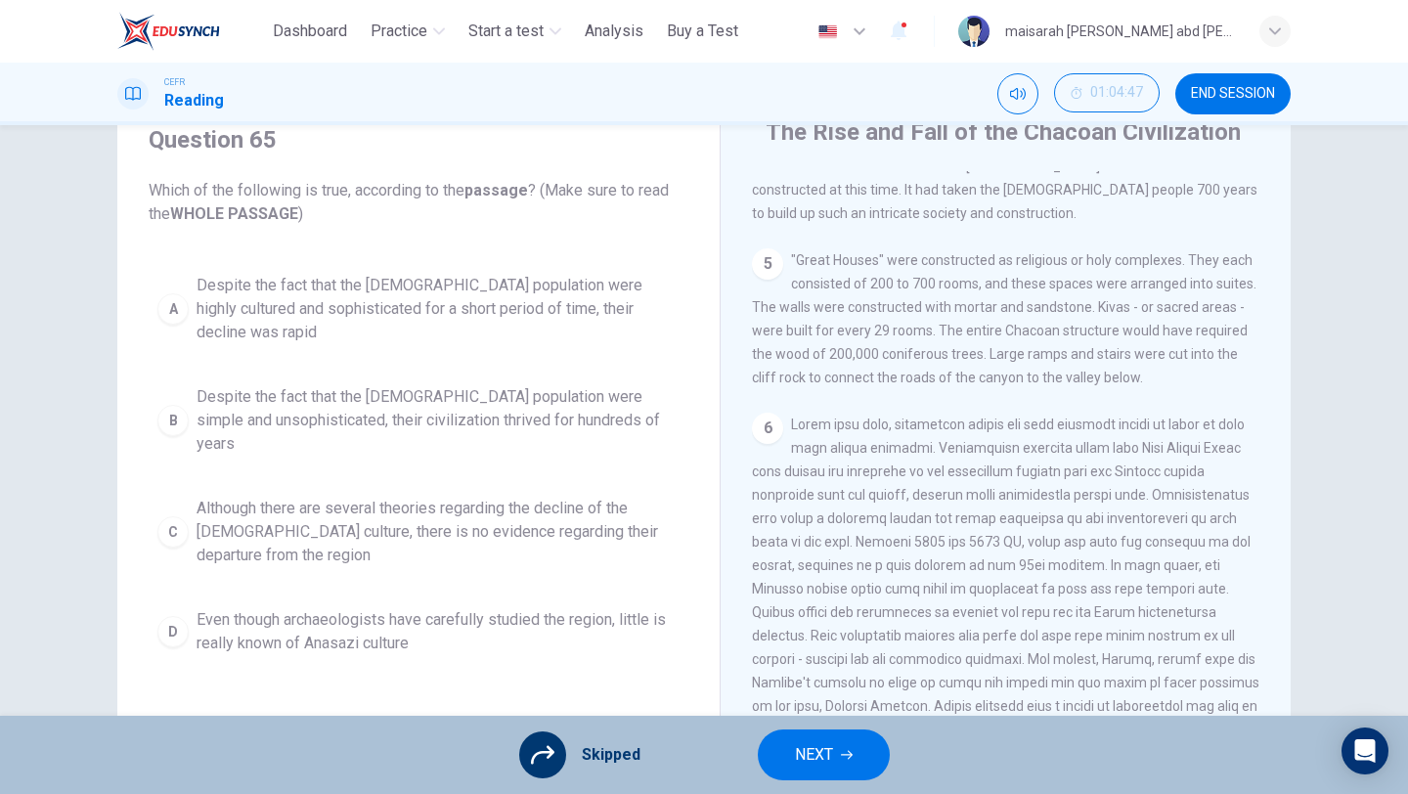
click at [834, 746] on button "NEXT" at bounding box center [824, 754] width 132 height 51
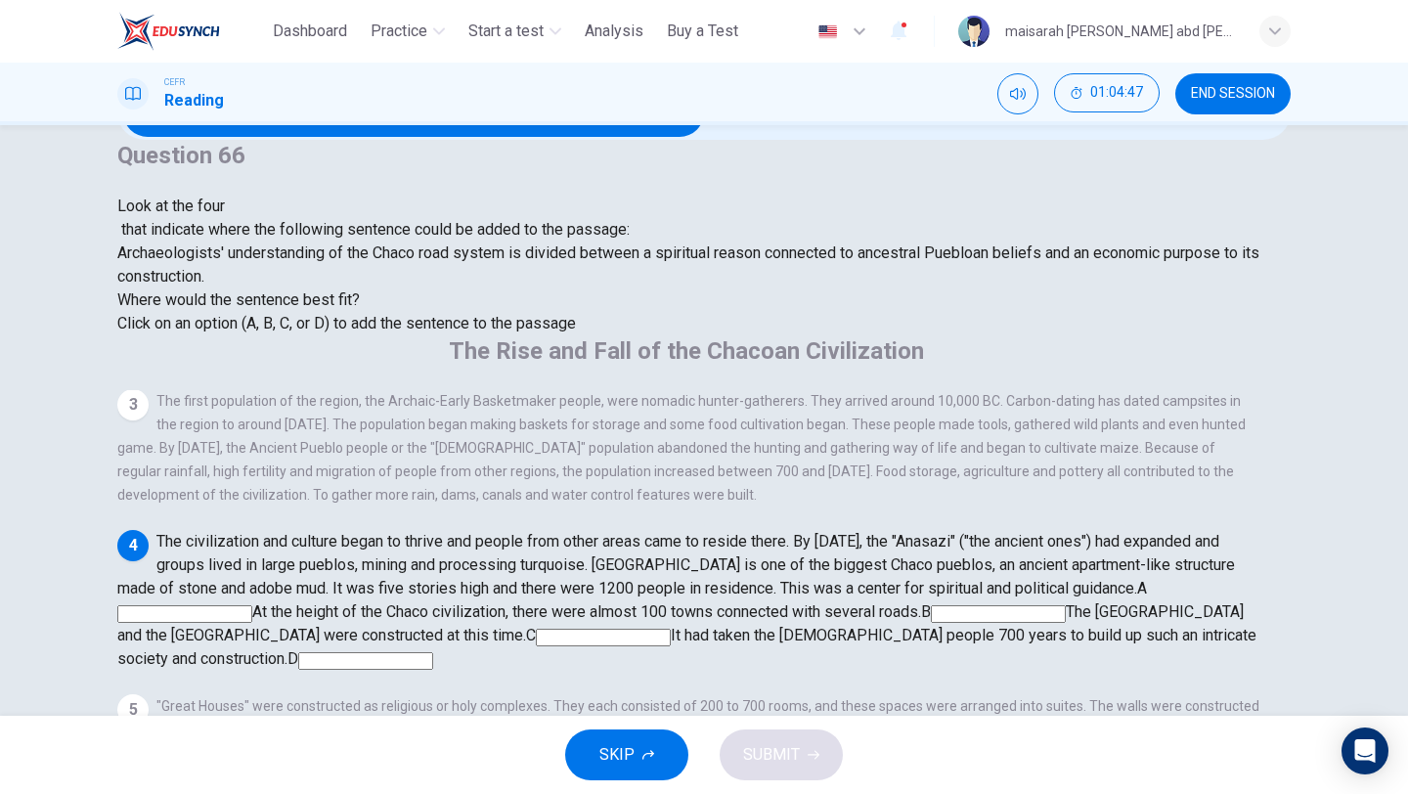
scroll to position [483, 0]
click at [252, 605] on input at bounding box center [184, 614] width 135 height 18
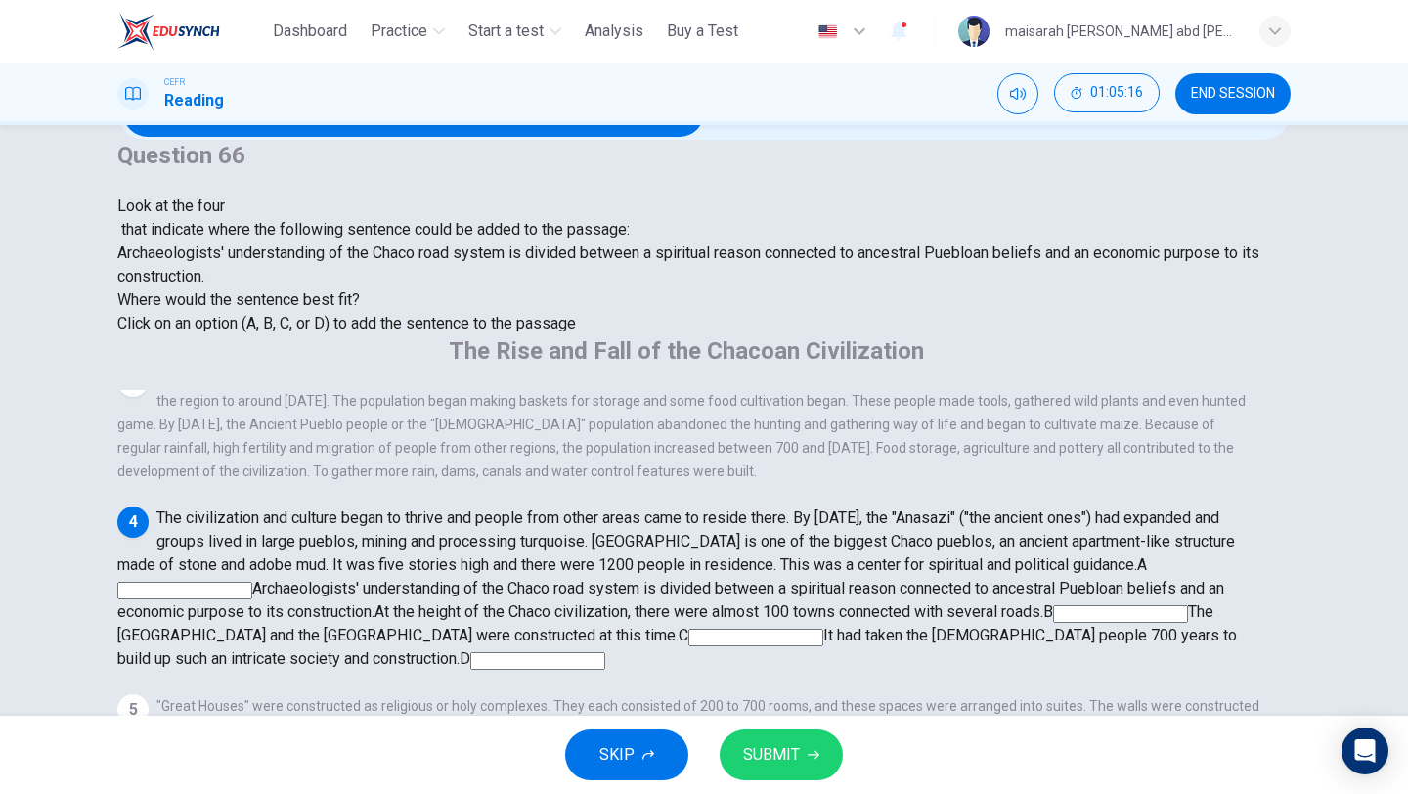
click at [820, 731] on button "SUBMIT" at bounding box center [781, 754] width 123 height 51
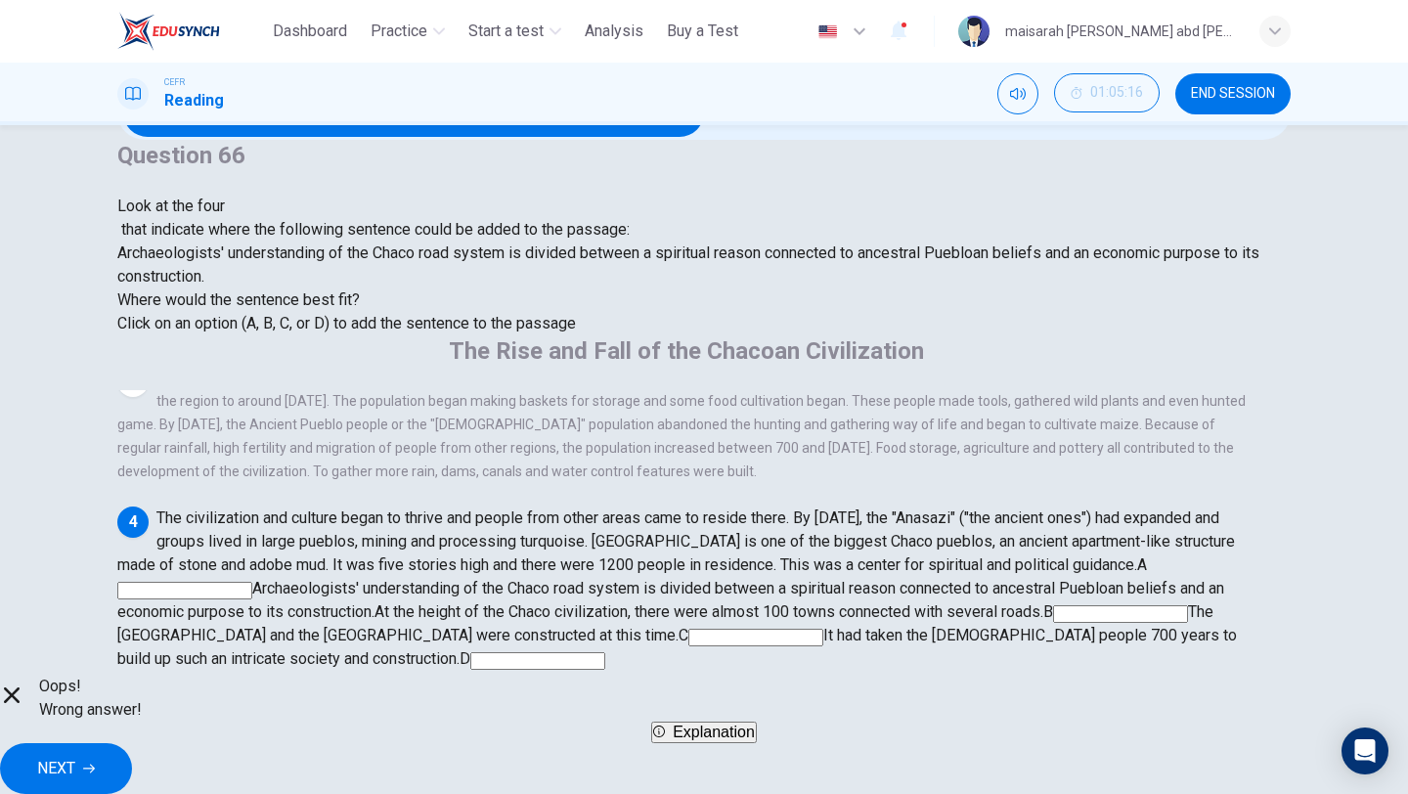
click at [75, 759] on span "NEXT" at bounding box center [56, 768] width 38 height 27
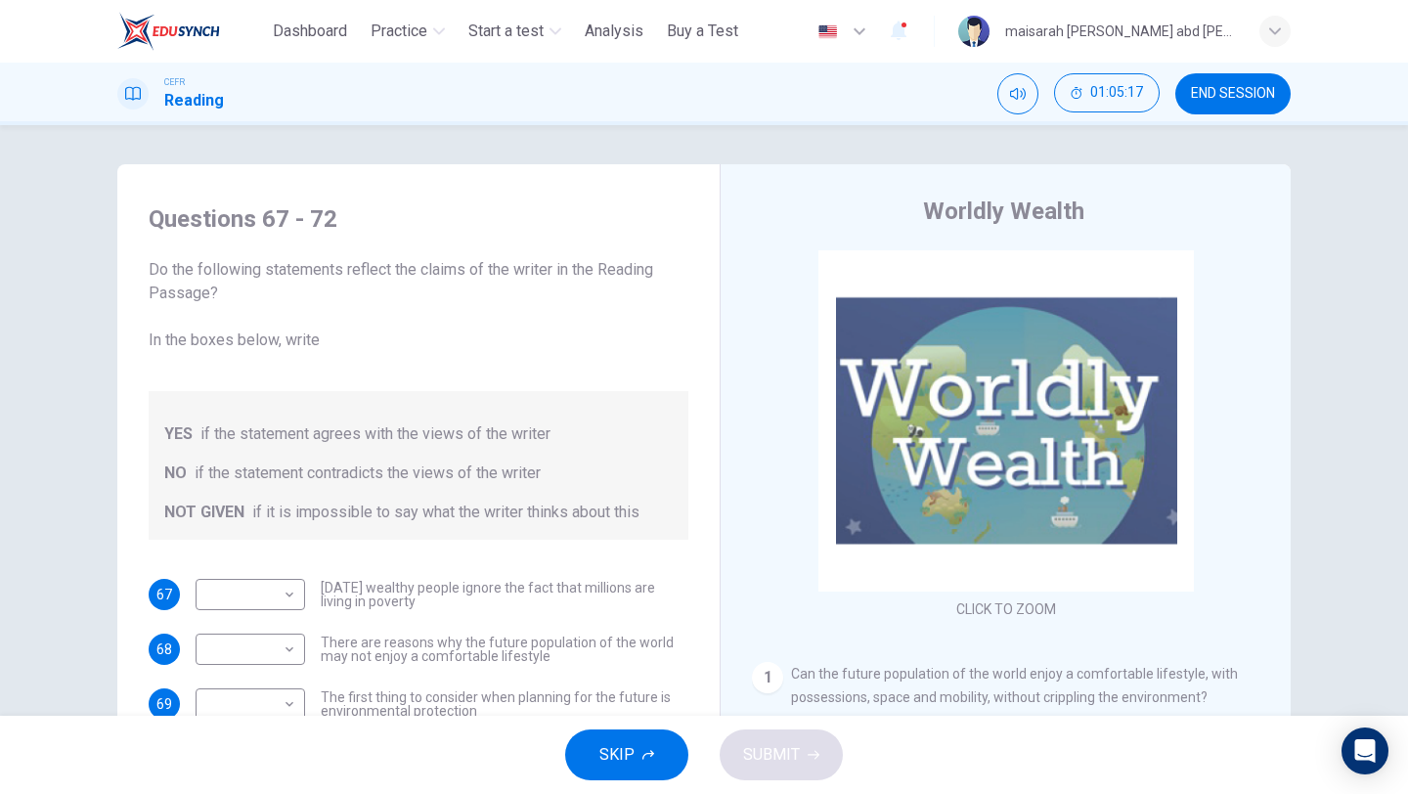
click at [616, 744] on span "SKIP" at bounding box center [616, 754] width 35 height 27
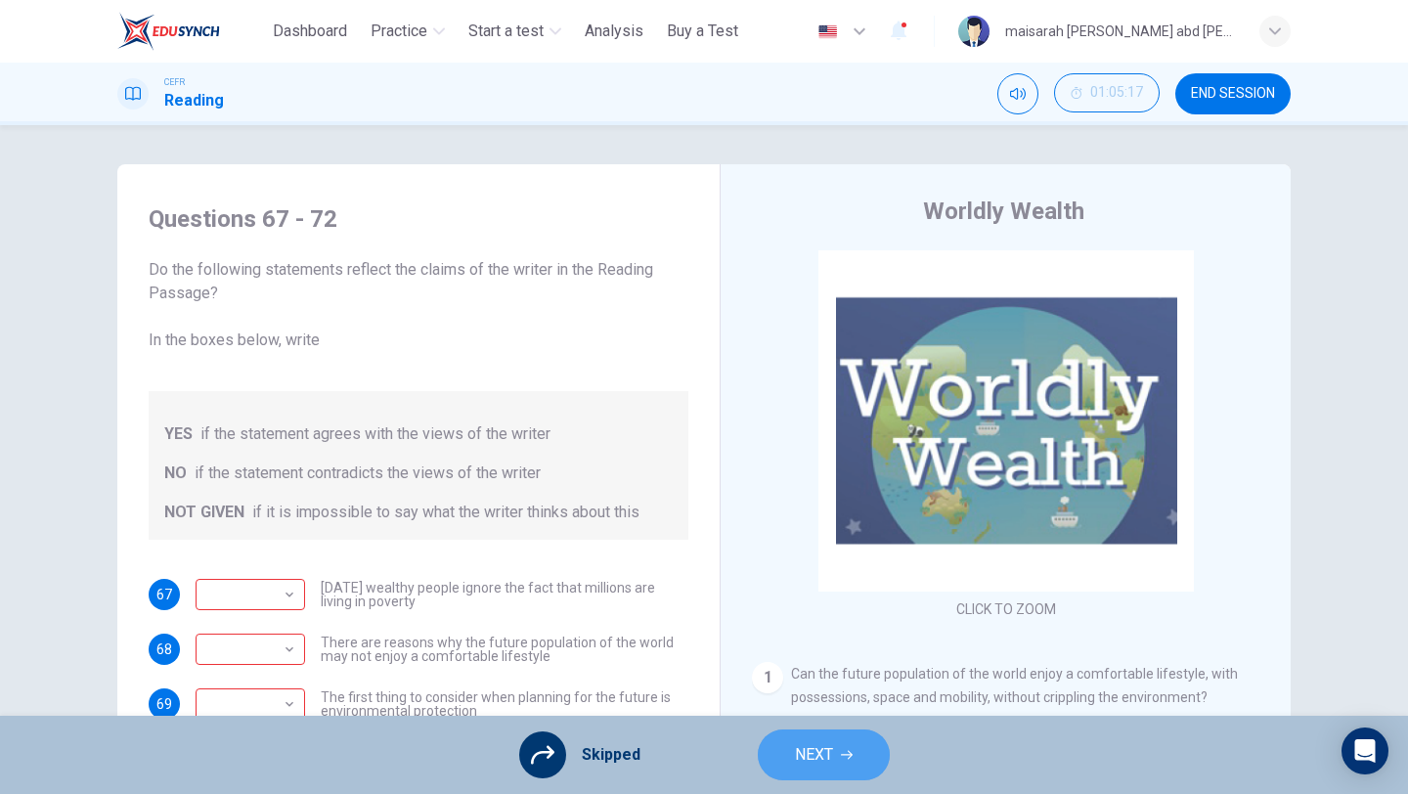
click at [827, 740] on button "NEXT" at bounding box center [824, 754] width 132 height 51
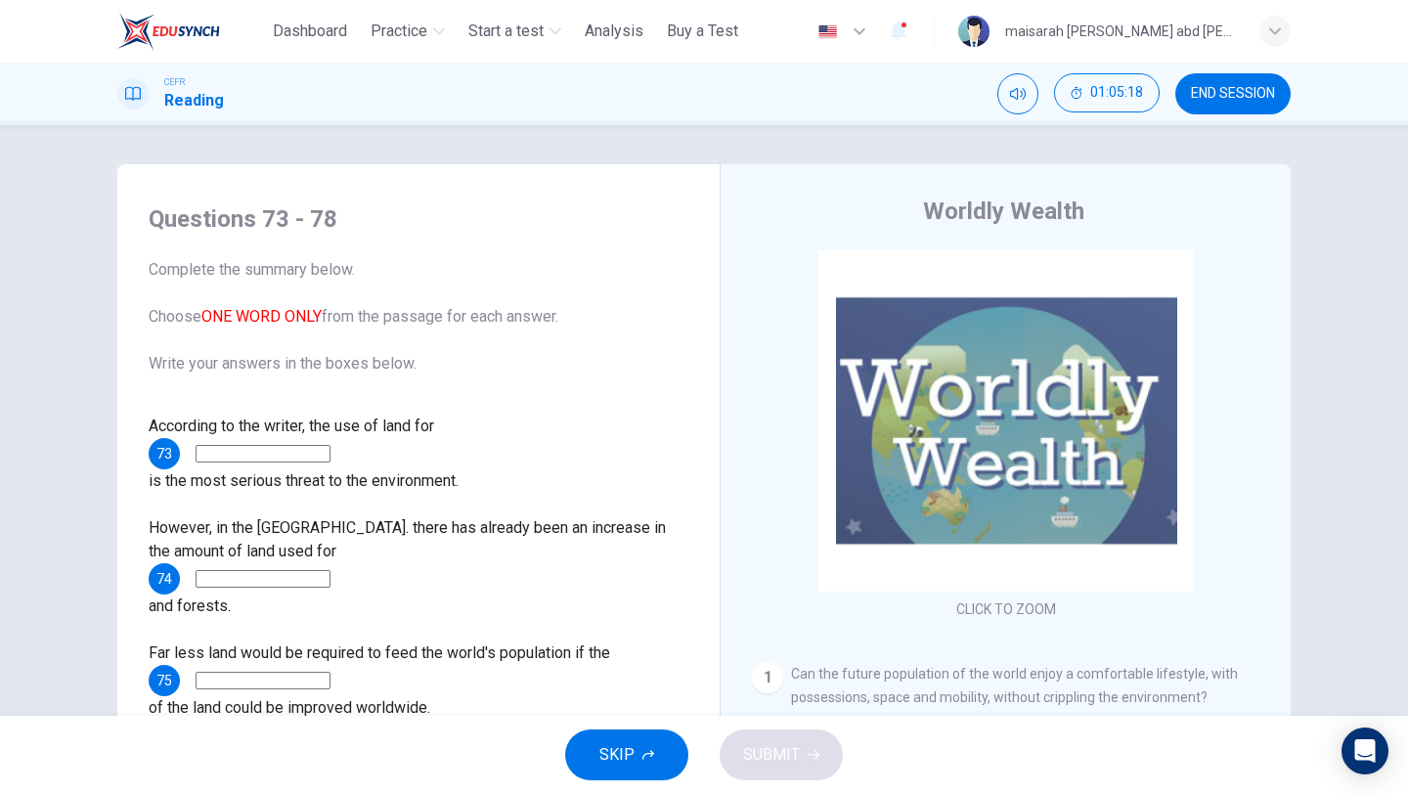
click at [668, 771] on button "SKIP" at bounding box center [626, 754] width 123 height 51
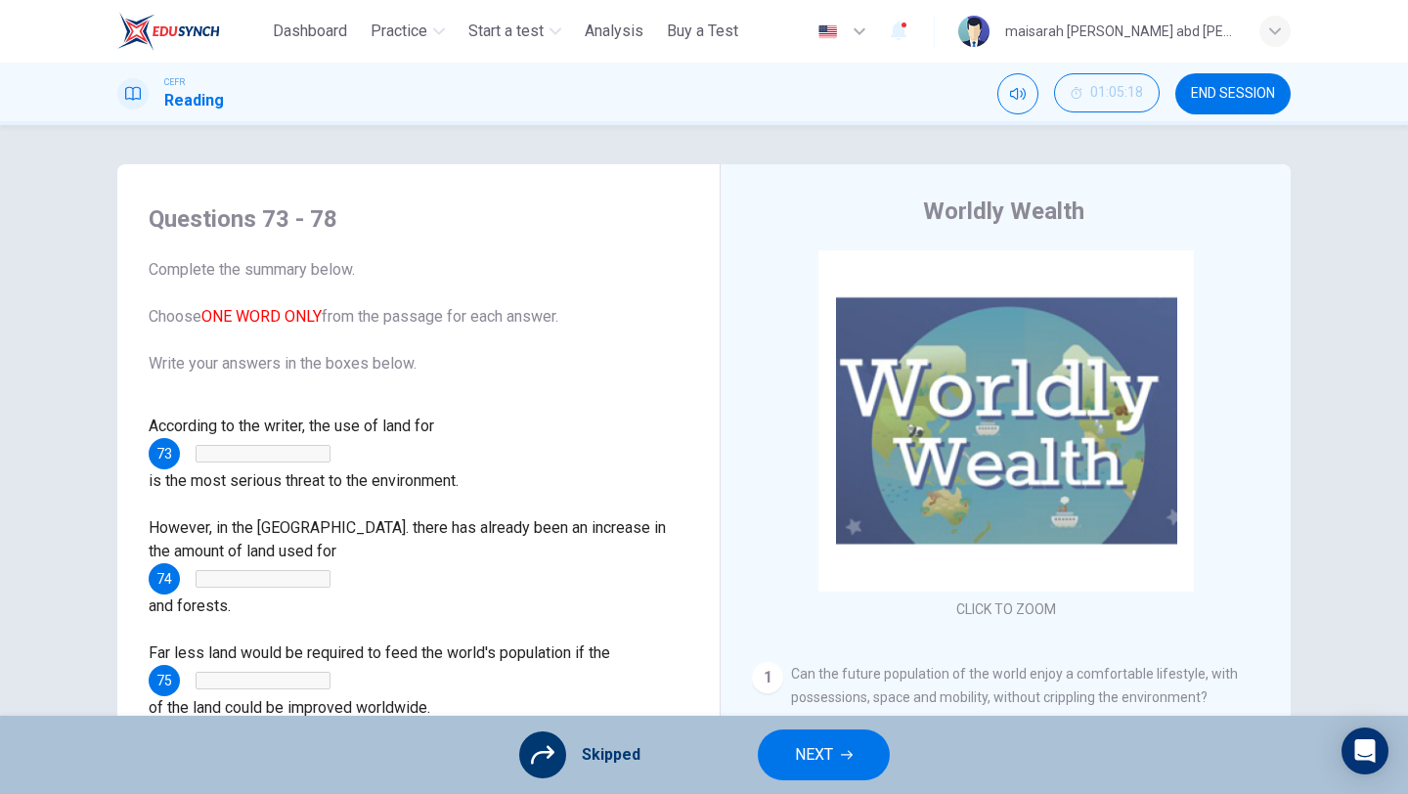
click at [834, 751] on button "NEXT" at bounding box center [824, 754] width 132 height 51
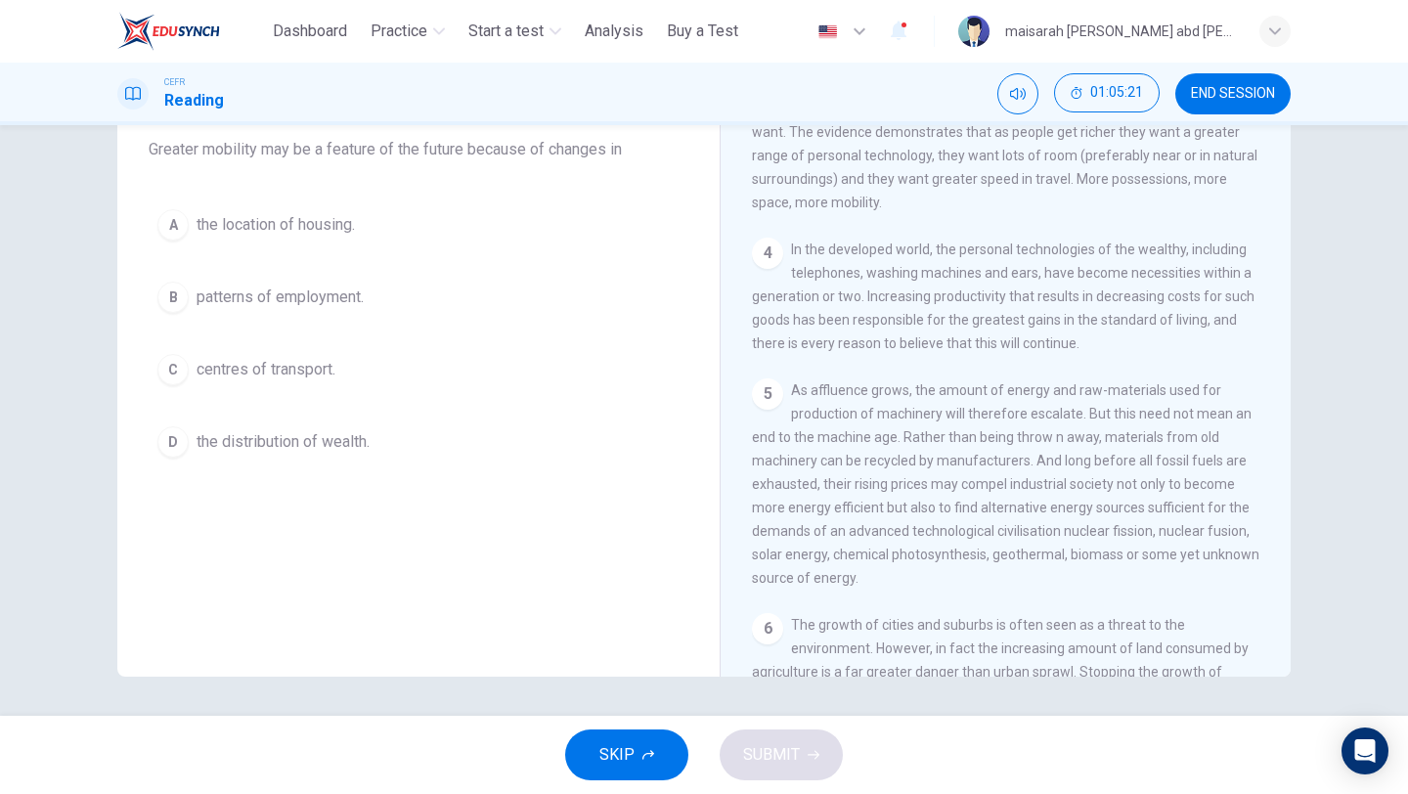
scroll to position [782, 0]
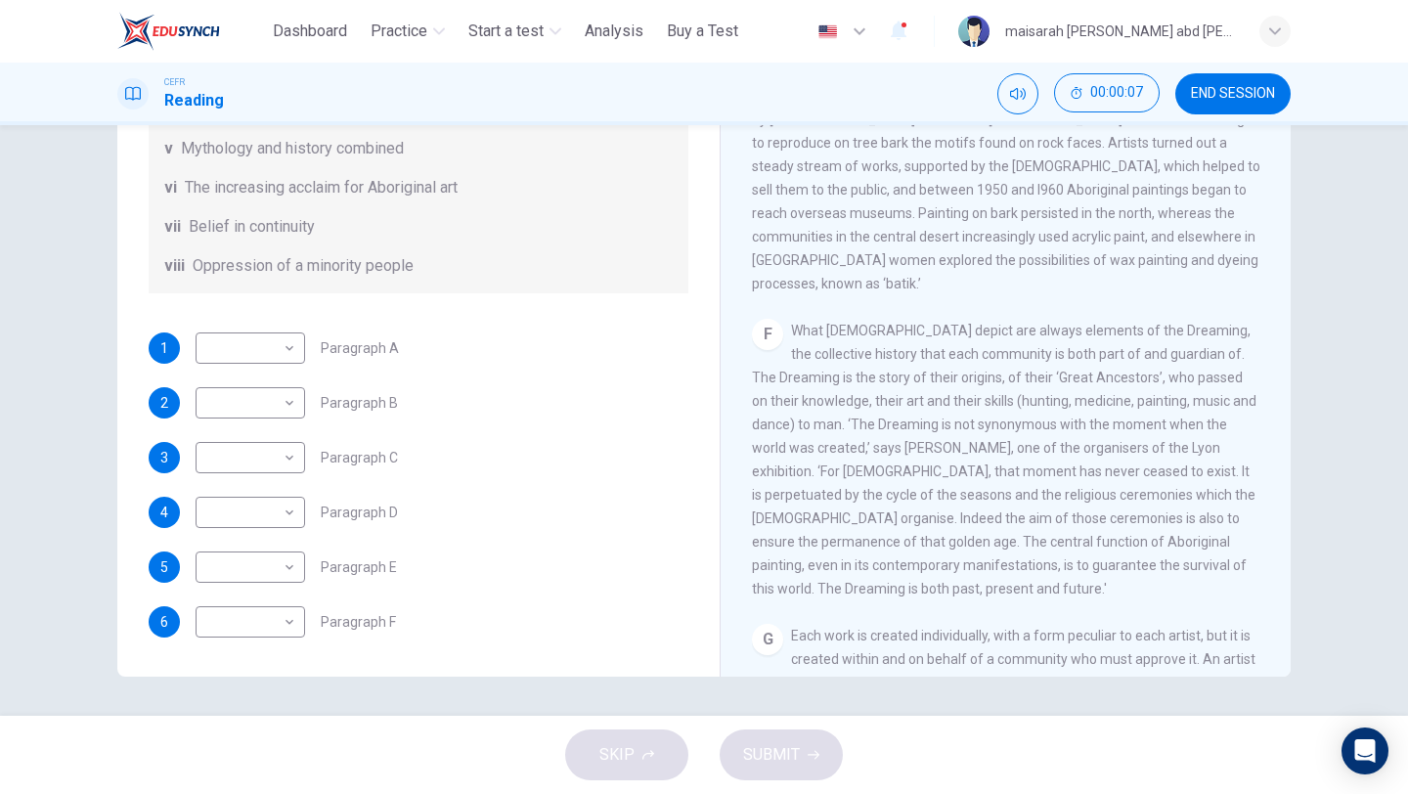
scroll to position [1741, 0]
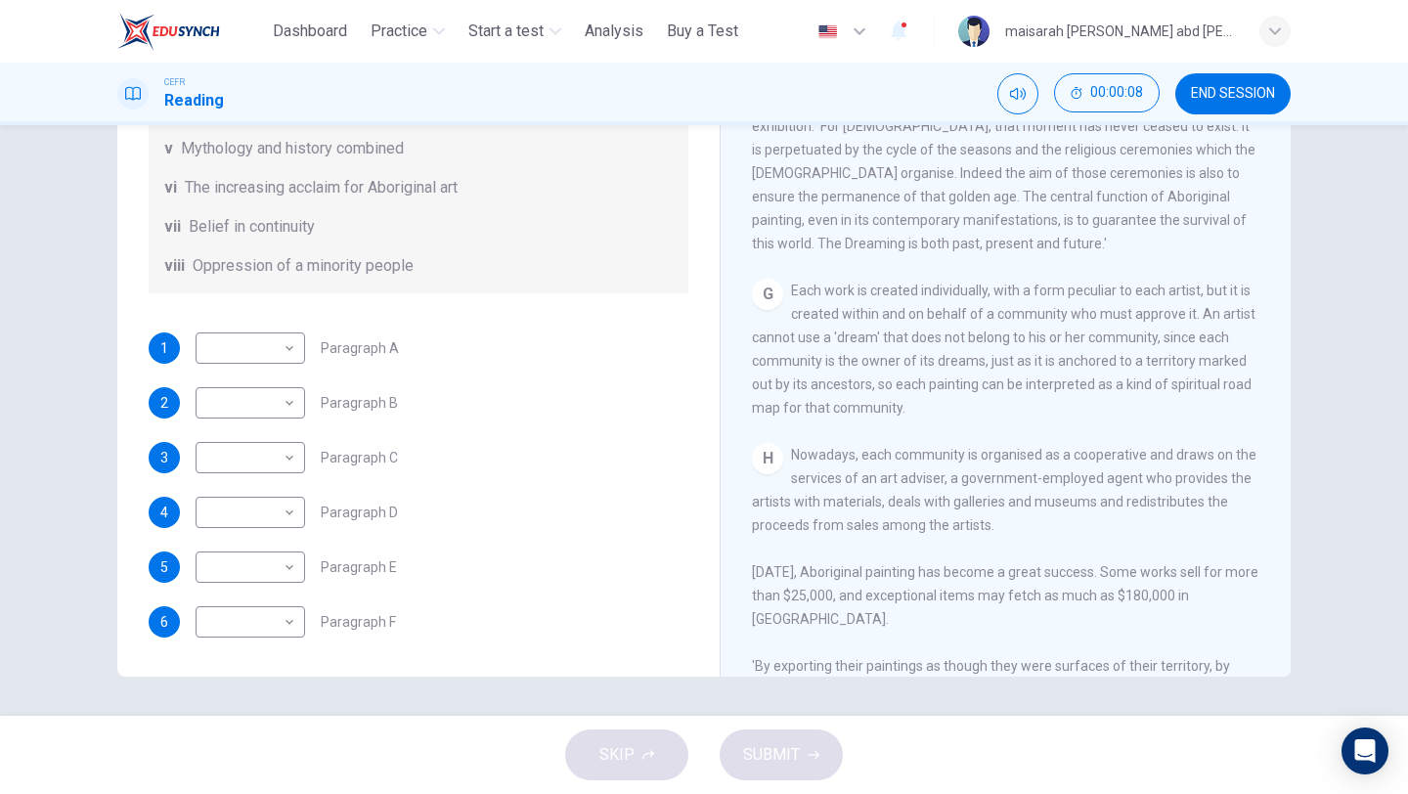
click at [758, 443] on div "H" at bounding box center [767, 458] width 31 height 31
click at [284, 361] on body "This site uses cookies, as explained in our Privacy Policy . If you agree to th…" at bounding box center [704, 397] width 1408 height 794
click at [280, 417] on li "ii" at bounding box center [250, 410] width 109 height 31
type input "**"
click at [276, 442] on body "This site uses cookies, as explained in our Privacy Policy . If you agree to th…" at bounding box center [704, 397] width 1408 height 794
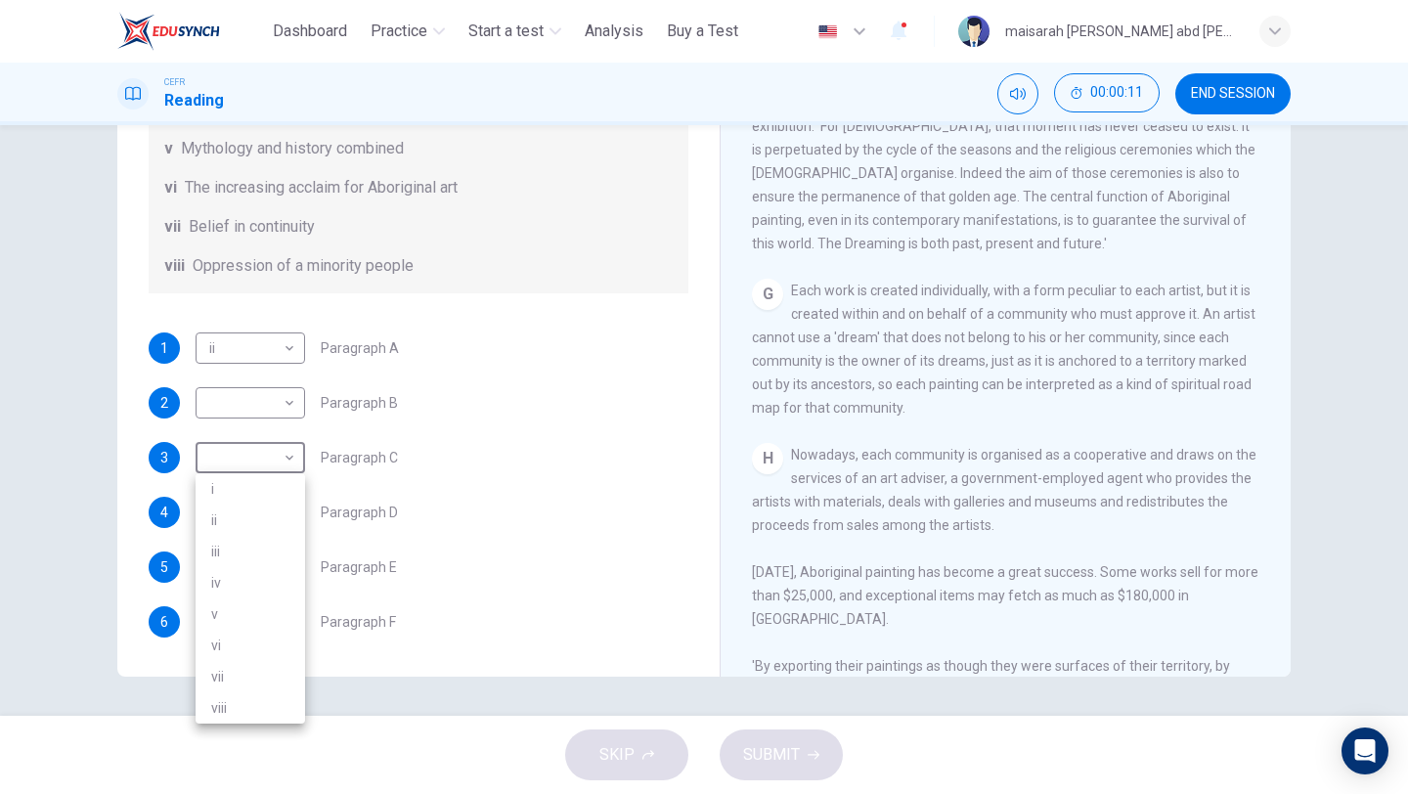
click at [271, 488] on li "i" at bounding box center [250, 488] width 109 height 31
type input "*"
click at [280, 404] on body "This site uses cookies, as explained in our Privacy Policy . If you agree to th…" at bounding box center [704, 397] width 1408 height 794
click at [283, 499] on li "iii" at bounding box center [250, 496] width 109 height 31
type input "***"
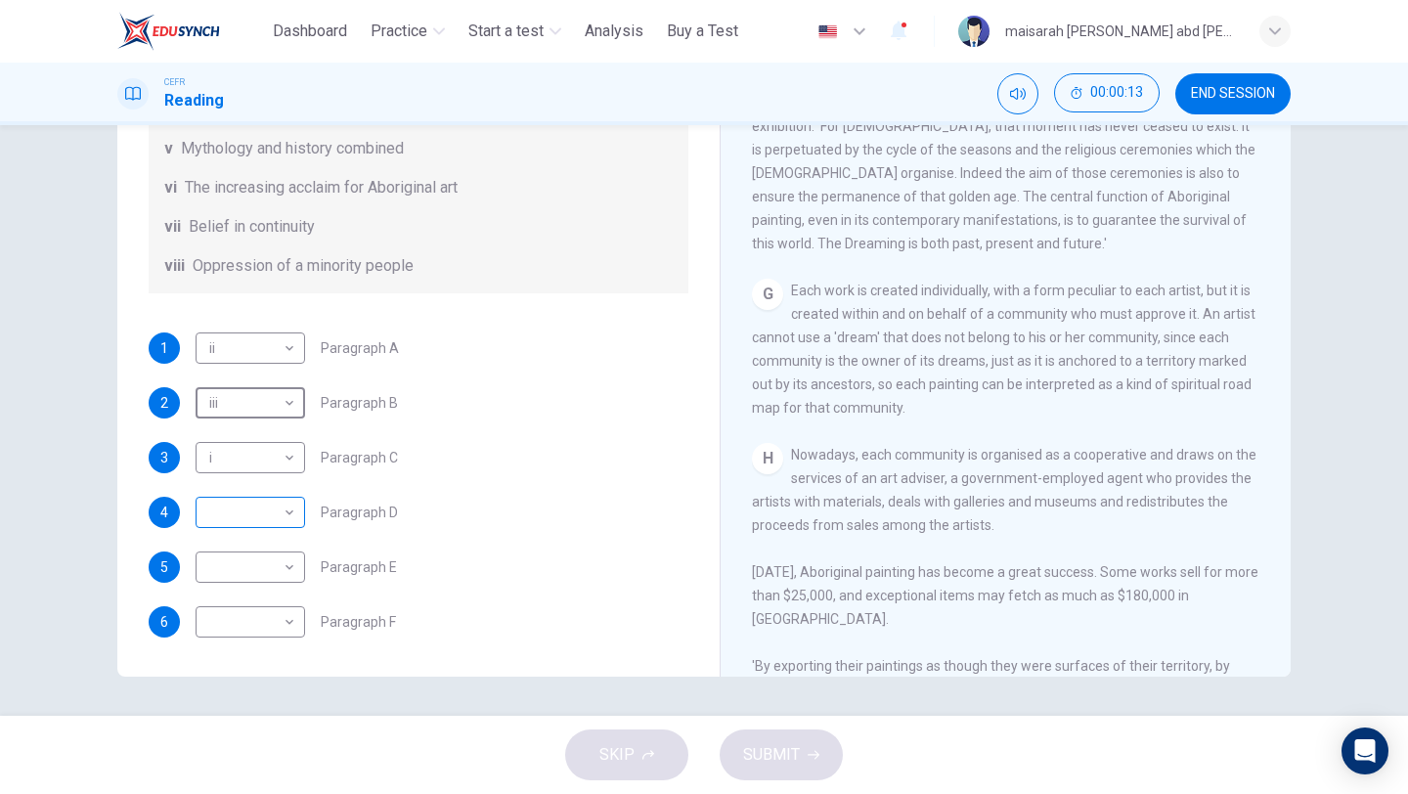
click at [283, 513] on body "This site uses cookies, as explained in our Privacy Policy . If you agree to th…" at bounding box center [704, 397] width 1408 height 794
click at [273, 648] on li "iv" at bounding box center [250, 637] width 109 height 31
type input "**"
click at [295, 556] on body "This site uses cookies, as explained in our Privacy Policy . If you agree to th…" at bounding box center [704, 397] width 1408 height 794
click at [279, 547] on li "i" at bounding box center [250, 543] width 109 height 31
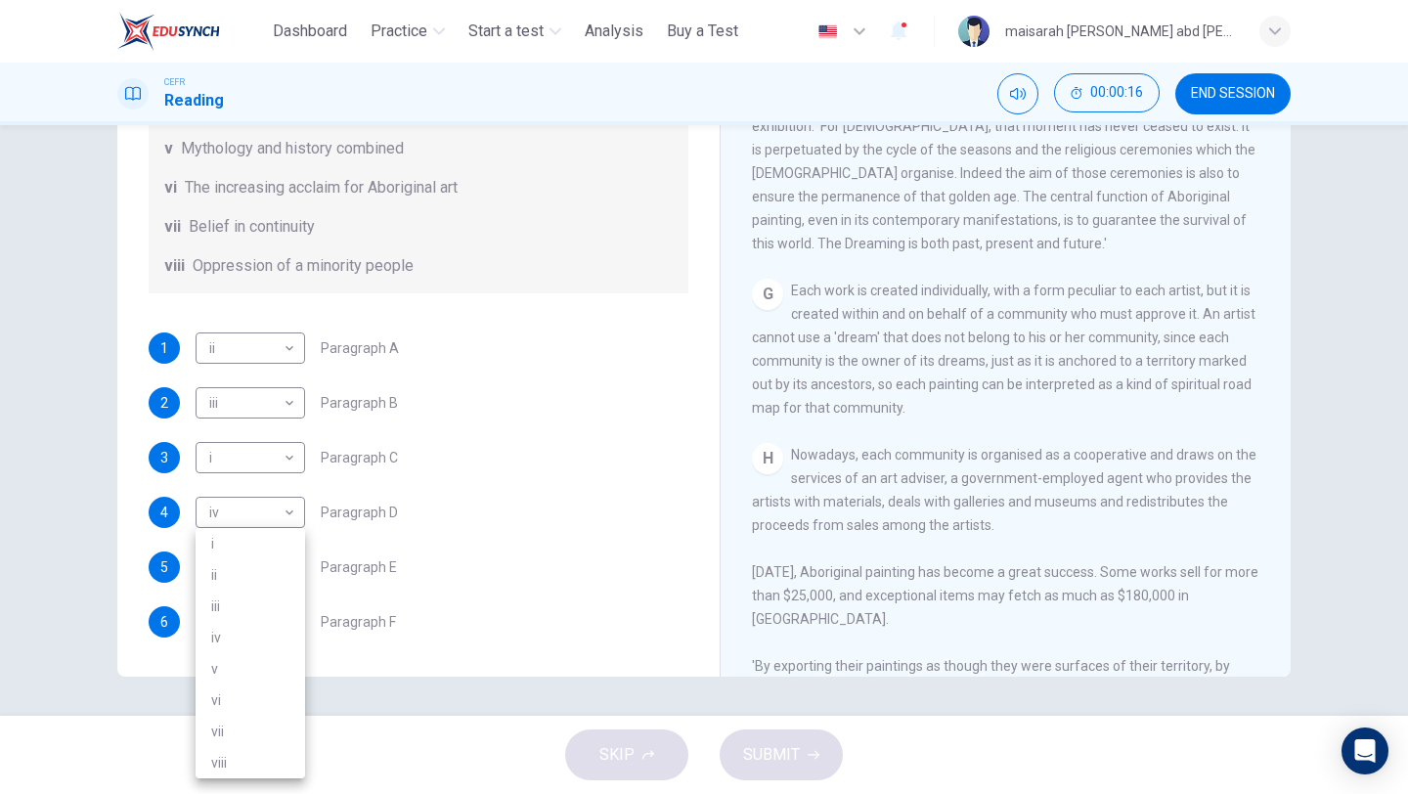
type input "*"
click at [279, 619] on body "This site uses cookies, as explained in our Privacy Policy . If you agree to th…" at bounding box center [704, 397] width 1408 height 794
click at [266, 727] on li "vii" at bounding box center [250, 731] width 109 height 31
type input "***"
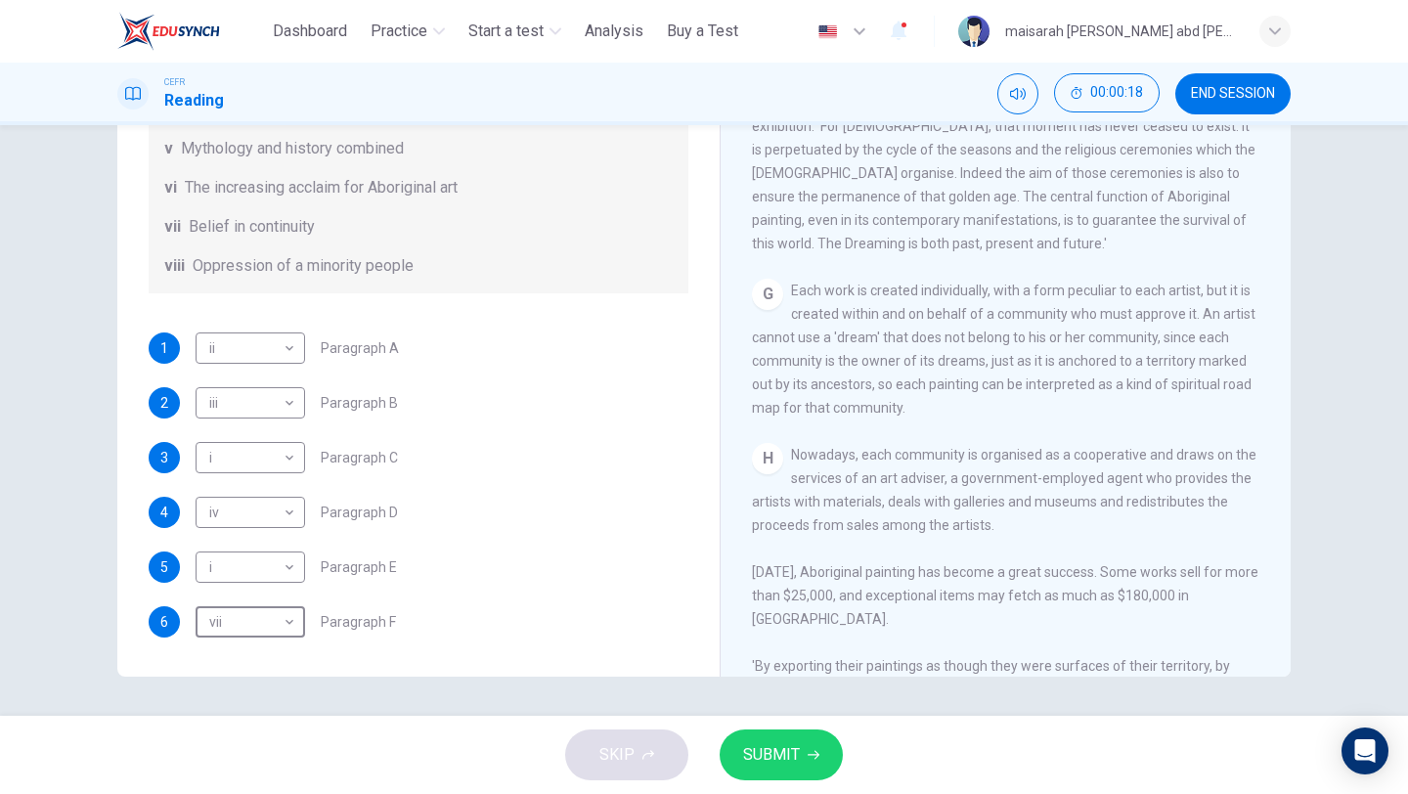
click at [823, 753] on button "SUBMIT" at bounding box center [781, 754] width 123 height 51
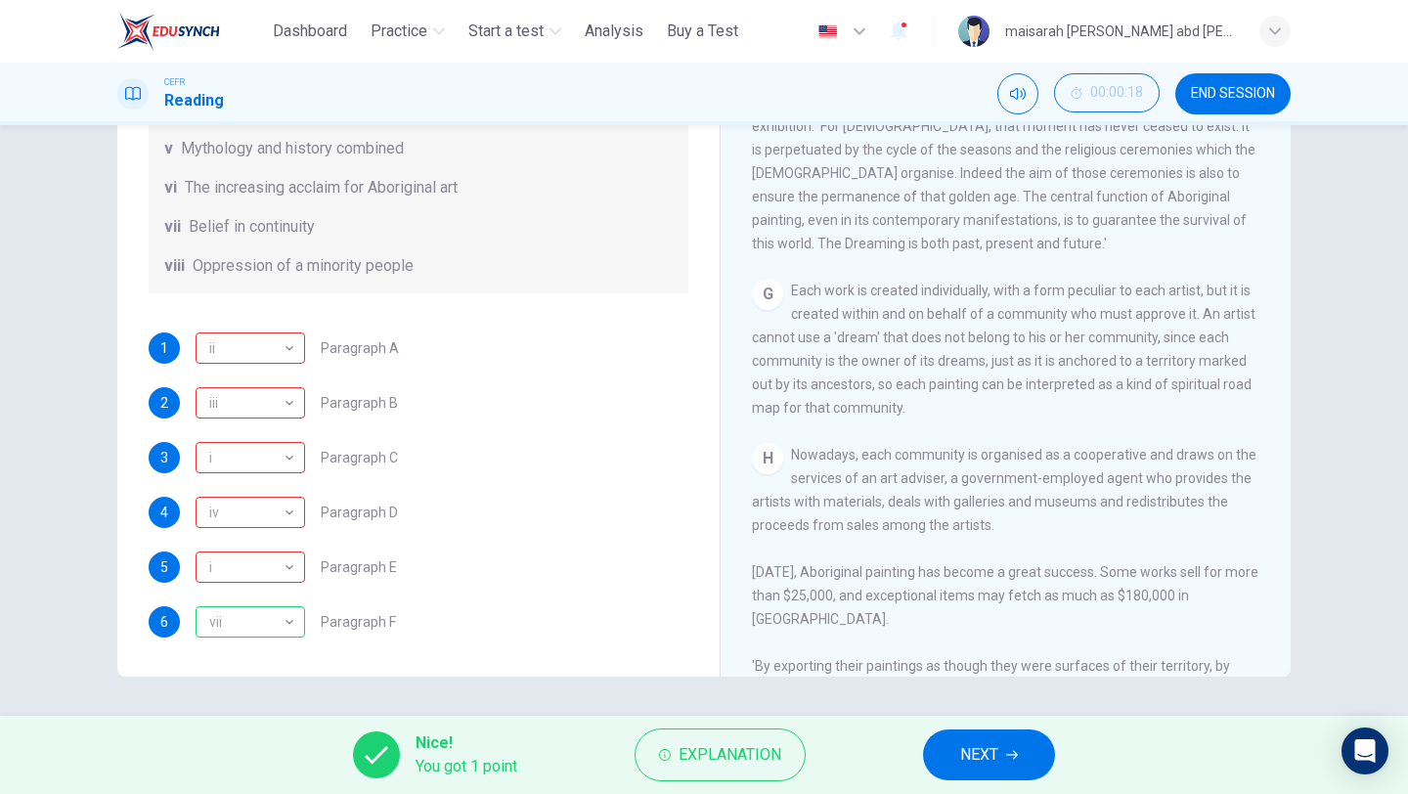
click at [981, 762] on span "NEXT" at bounding box center [979, 754] width 38 height 27
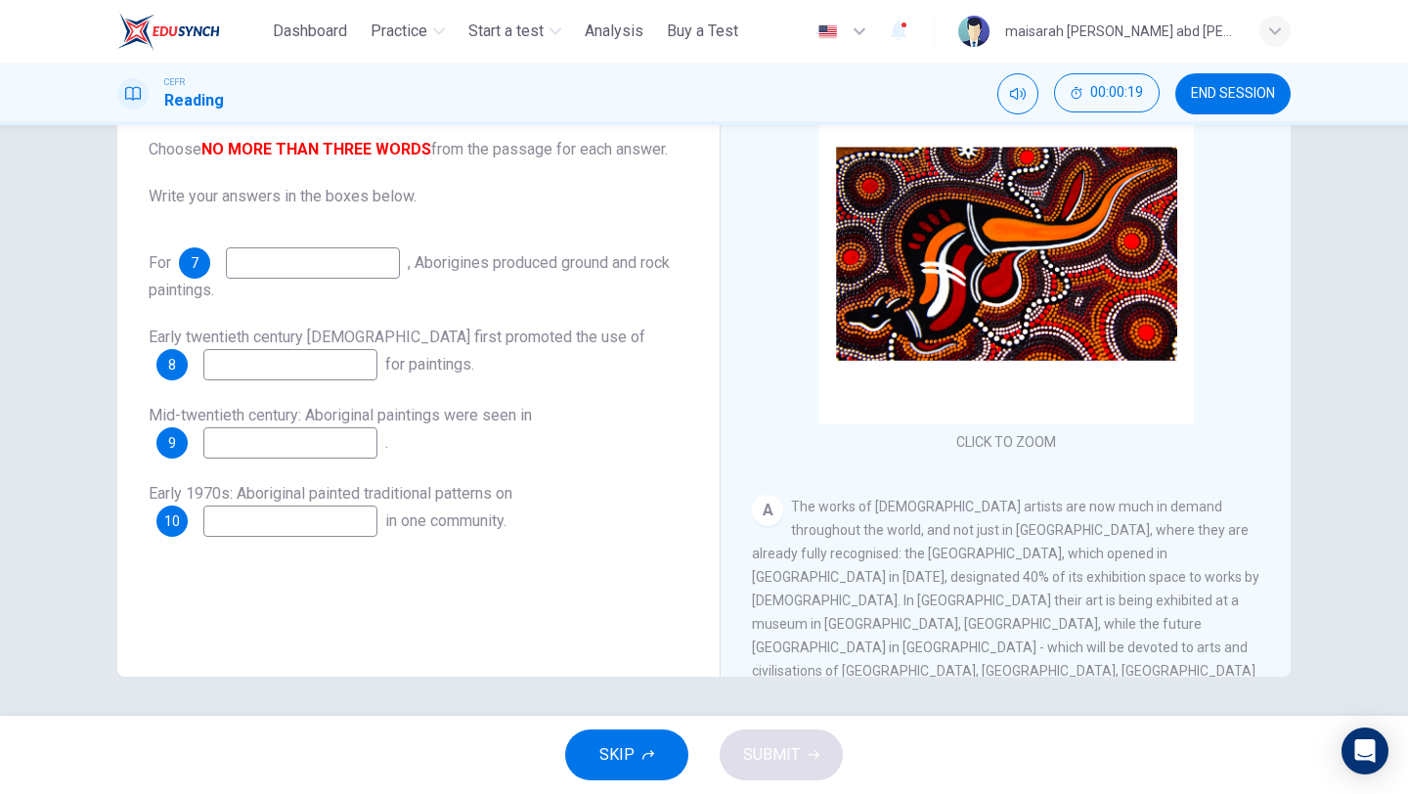
click at [673, 733] on button "SKIP" at bounding box center [626, 754] width 123 height 51
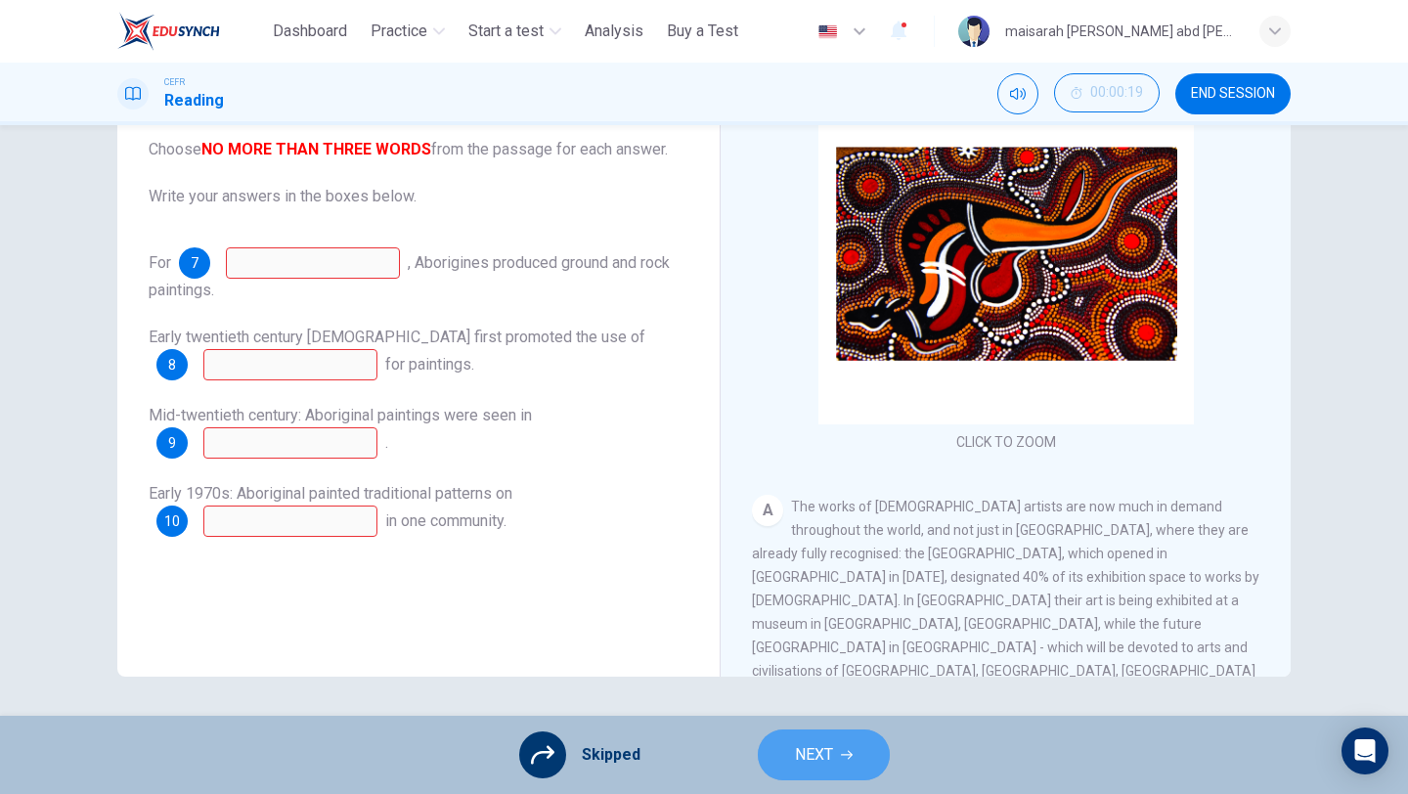
click at [830, 750] on span "NEXT" at bounding box center [814, 754] width 38 height 27
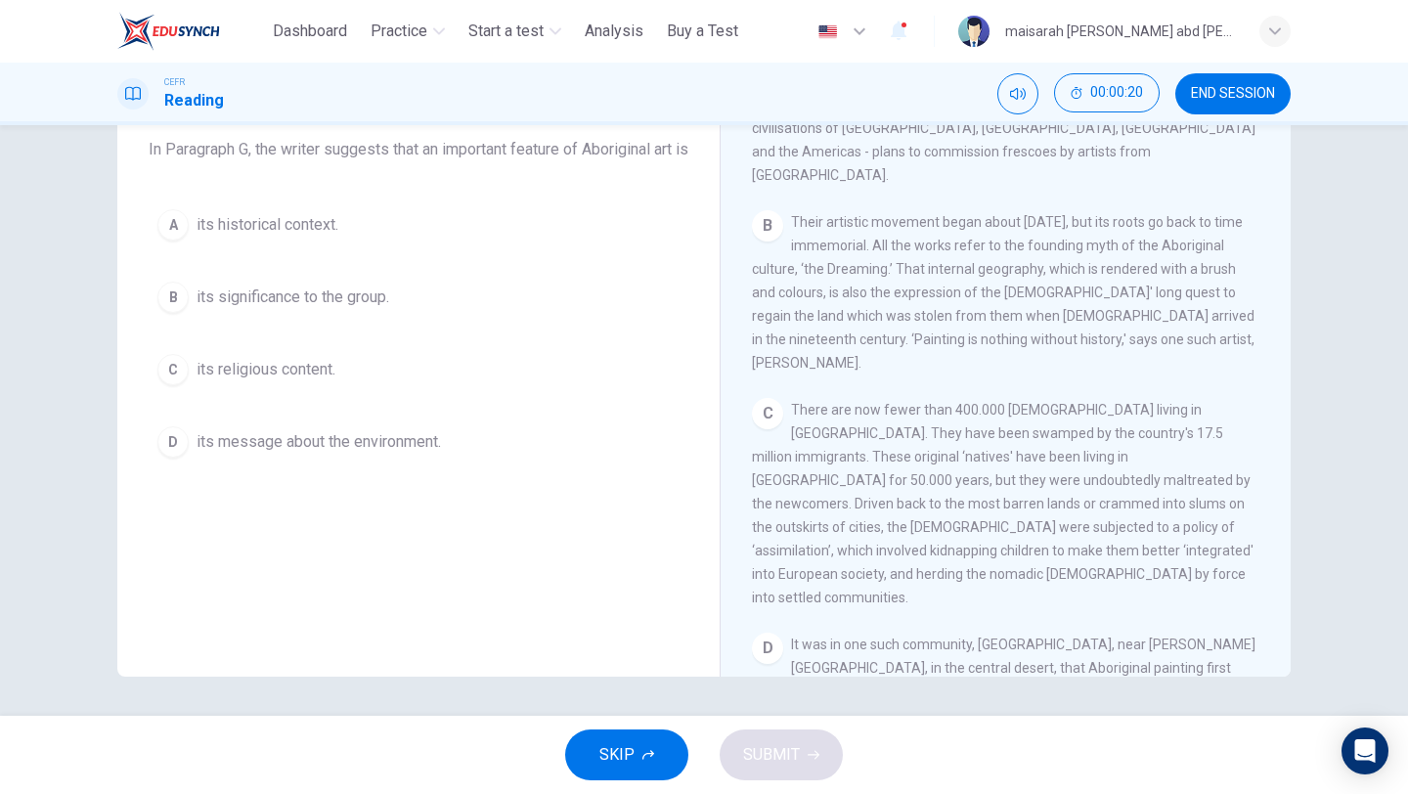
scroll to position [580, 0]
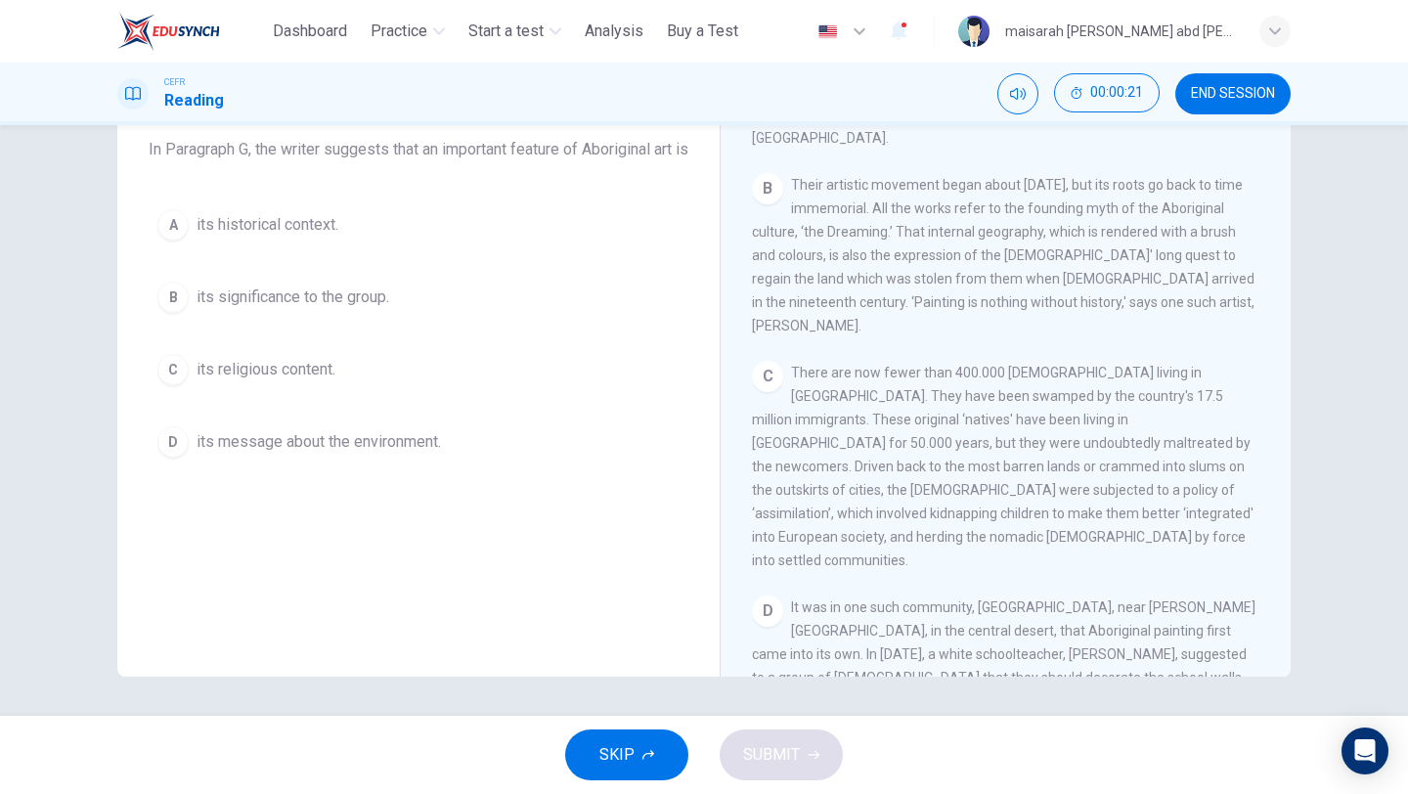
click at [667, 737] on button "SKIP" at bounding box center [626, 754] width 123 height 51
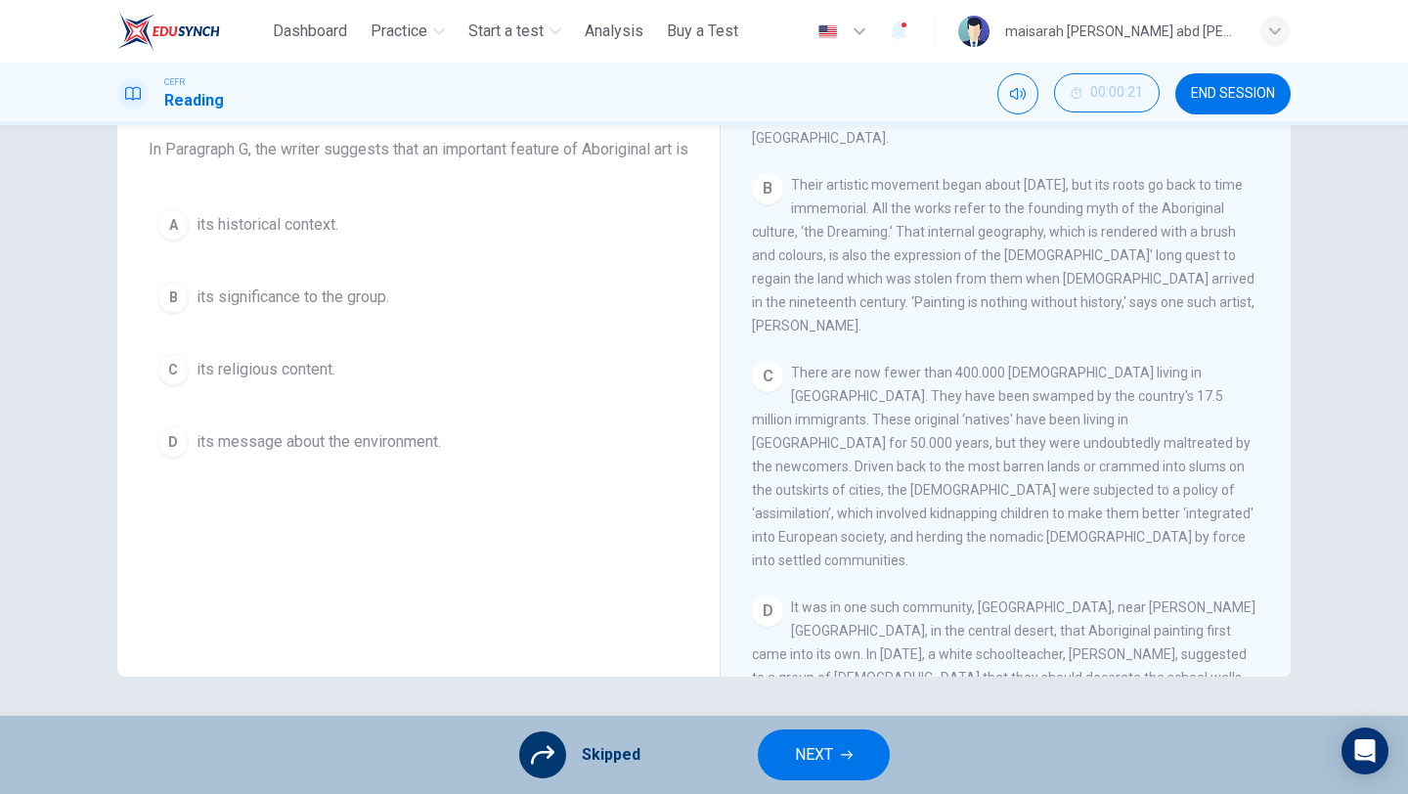
click at [802, 784] on div "Skipped NEXT" at bounding box center [704, 755] width 1408 height 78
click at [799, 765] on span "NEXT" at bounding box center [814, 754] width 38 height 27
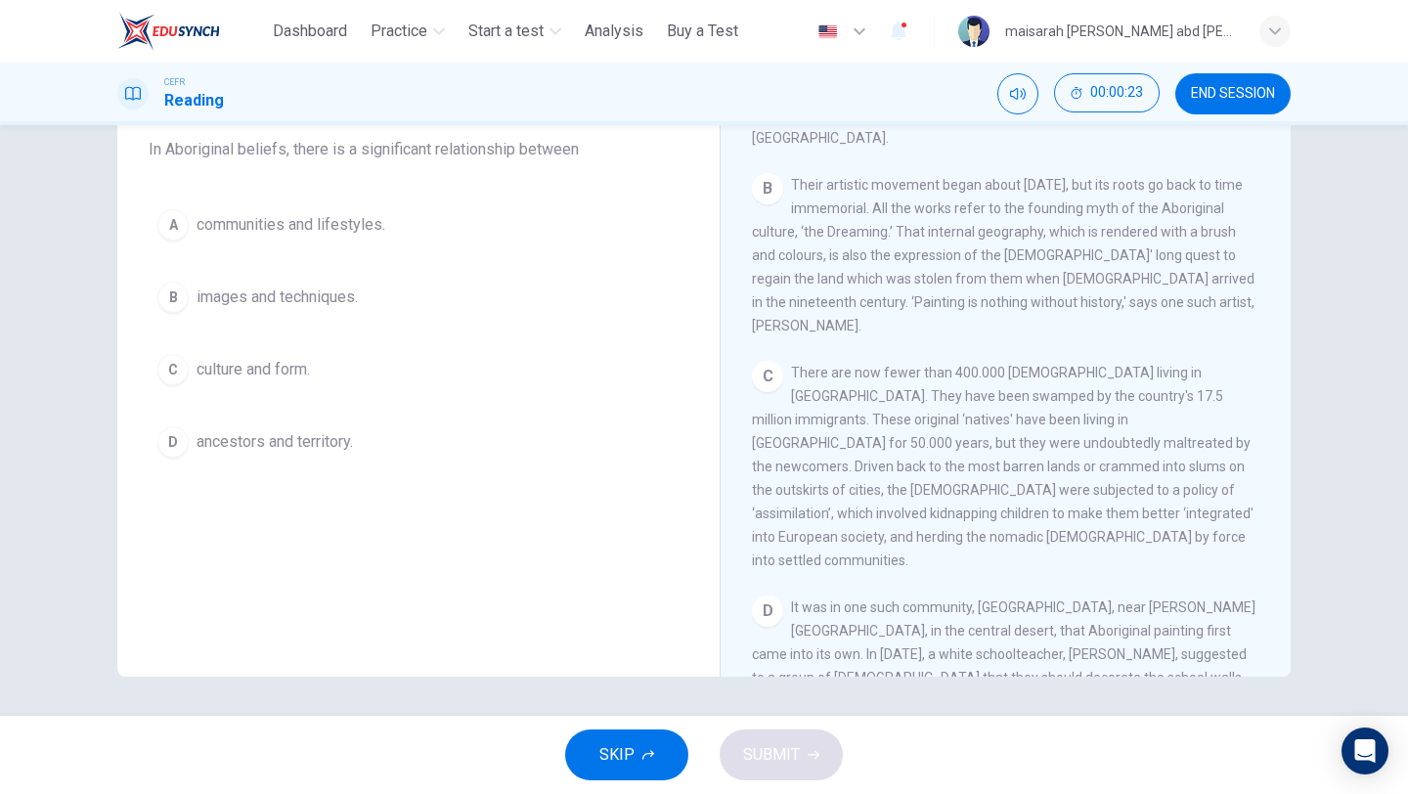
scroll to position [0, 0]
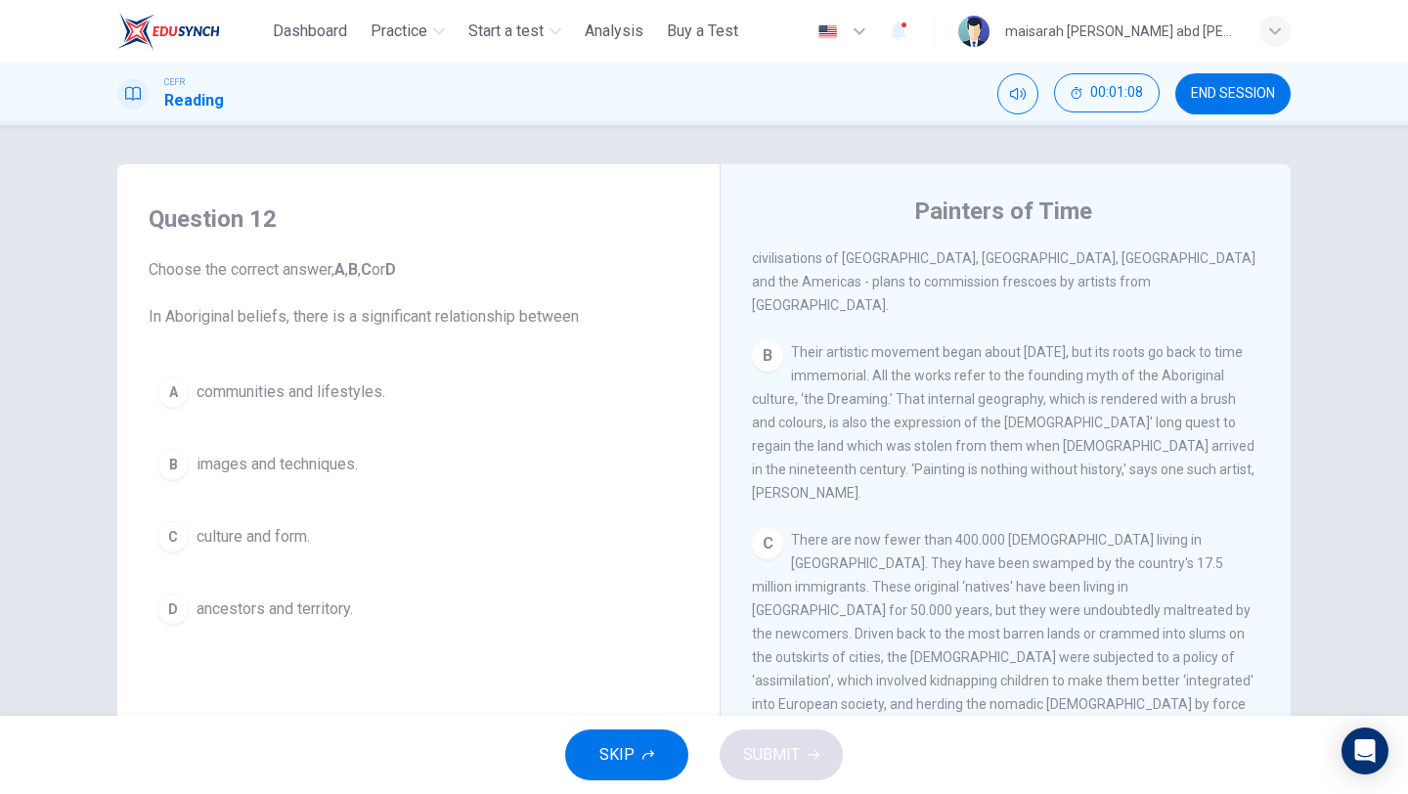
click at [246, 564] on div "A communities and lifestyles. B images and techniques. C culture and form. D an…" at bounding box center [419, 501] width 540 height 266
click at [246, 549] on button "C culture and form." at bounding box center [419, 536] width 540 height 49
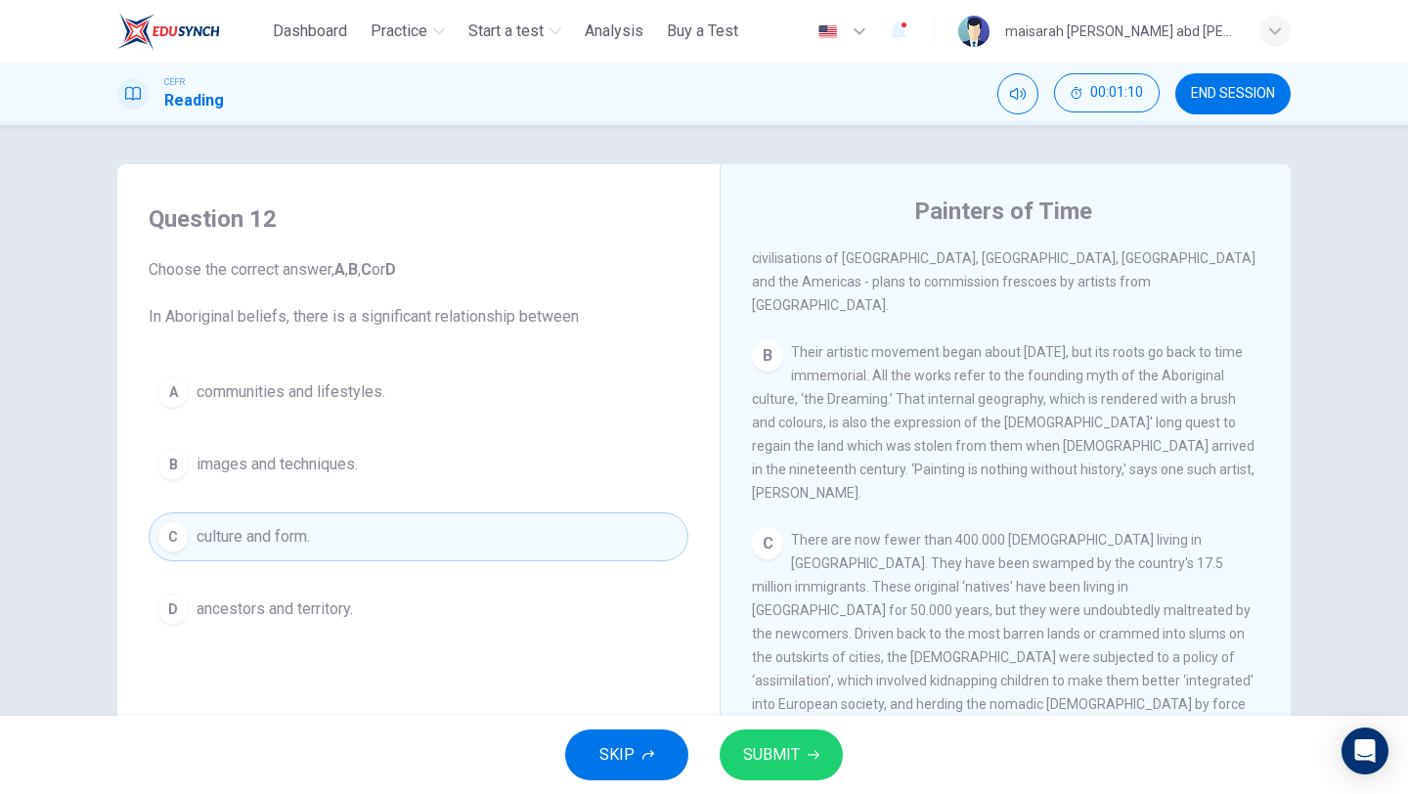
click at [304, 595] on button "D ancestors and territory." at bounding box center [419, 609] width 540 height 49
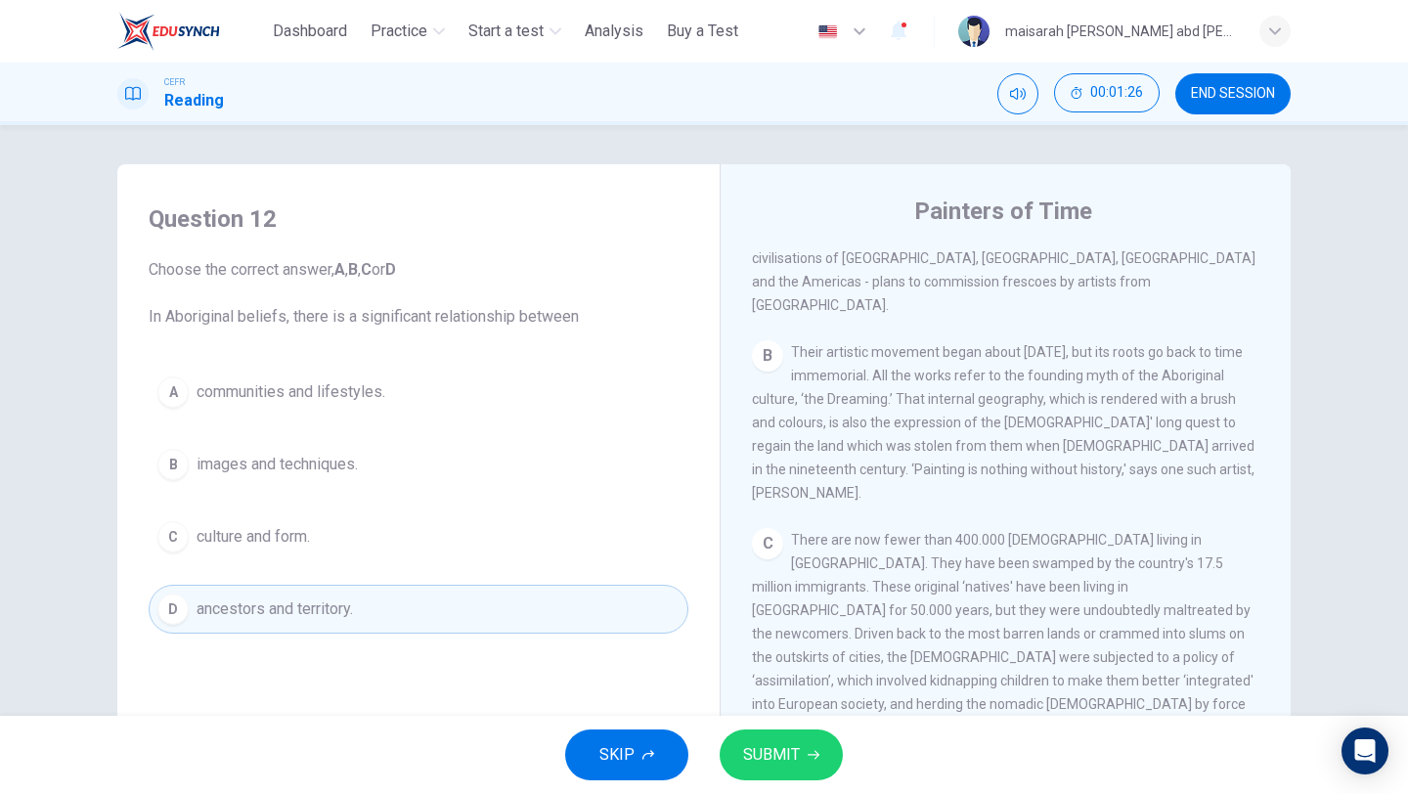
click at [795, 766] on span "SUBMIT" at bounding box center [771, 754] width 57 height 27
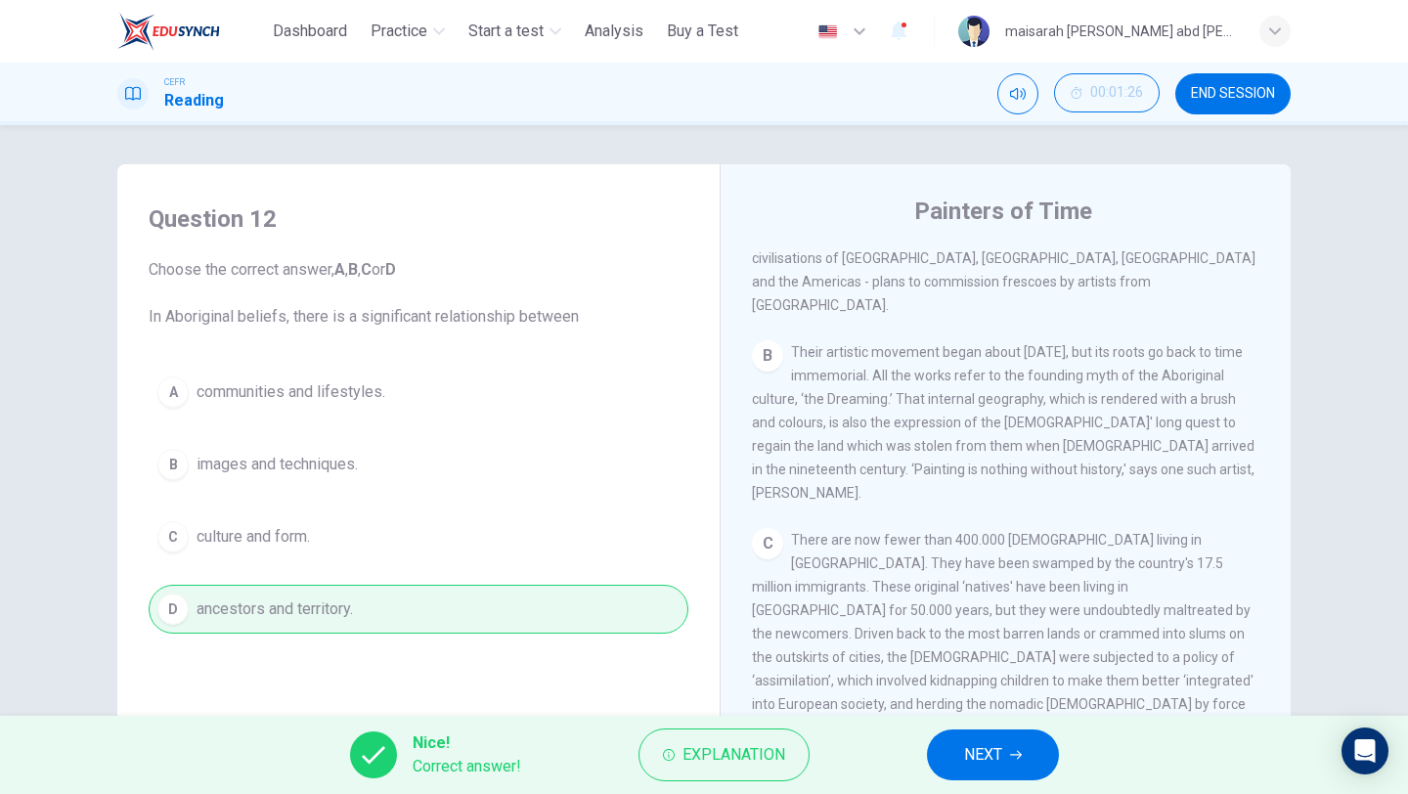
click at [971, 760] on span "NEXT" at bounding box center [983, 754] width 38 height 27
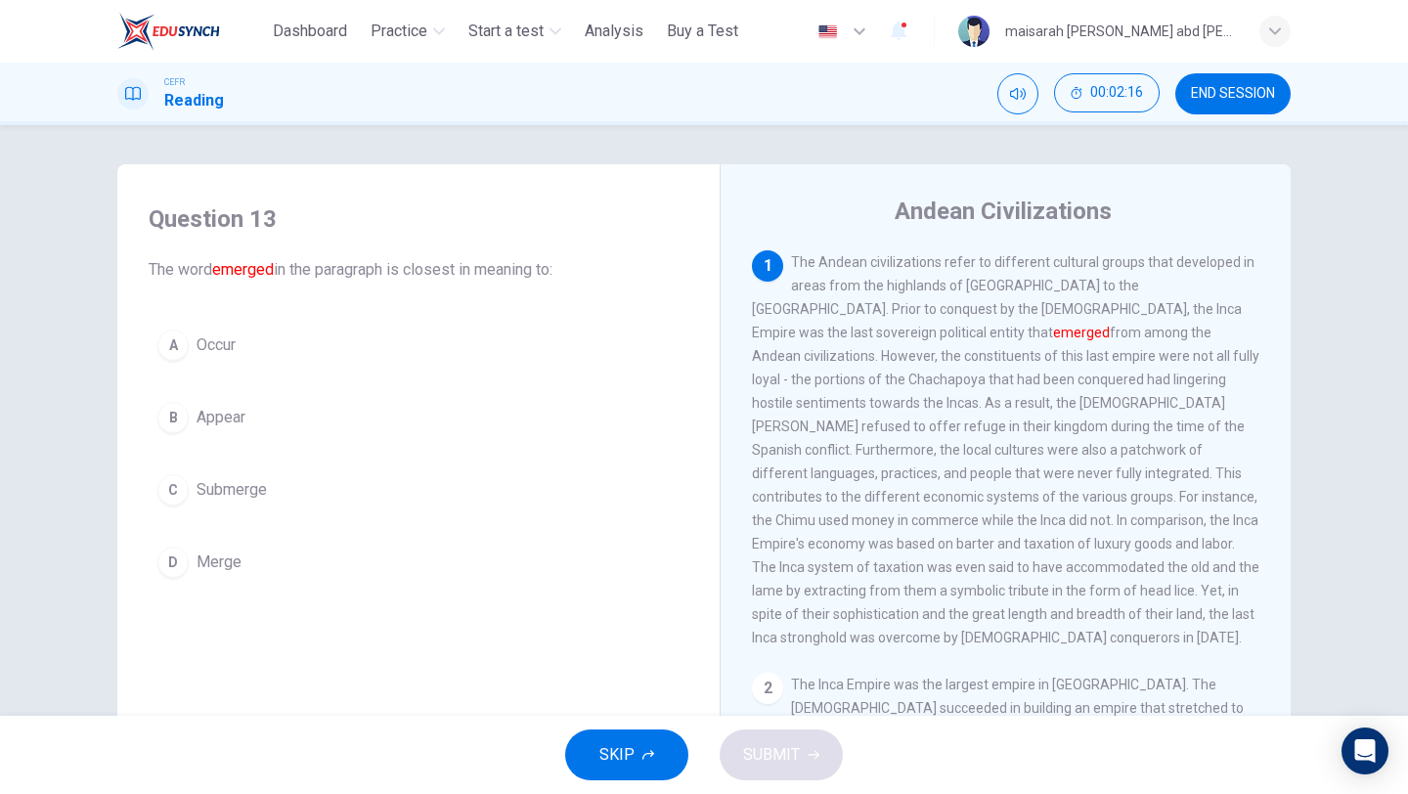
click at [212, 386] on div "A Occur B Appear C Submerge D Merge" at bounding box center [419, 454] width 540 height 266
click at [226, 408] on span "Appear" at bounding box center [221, 417] width 49 height 23
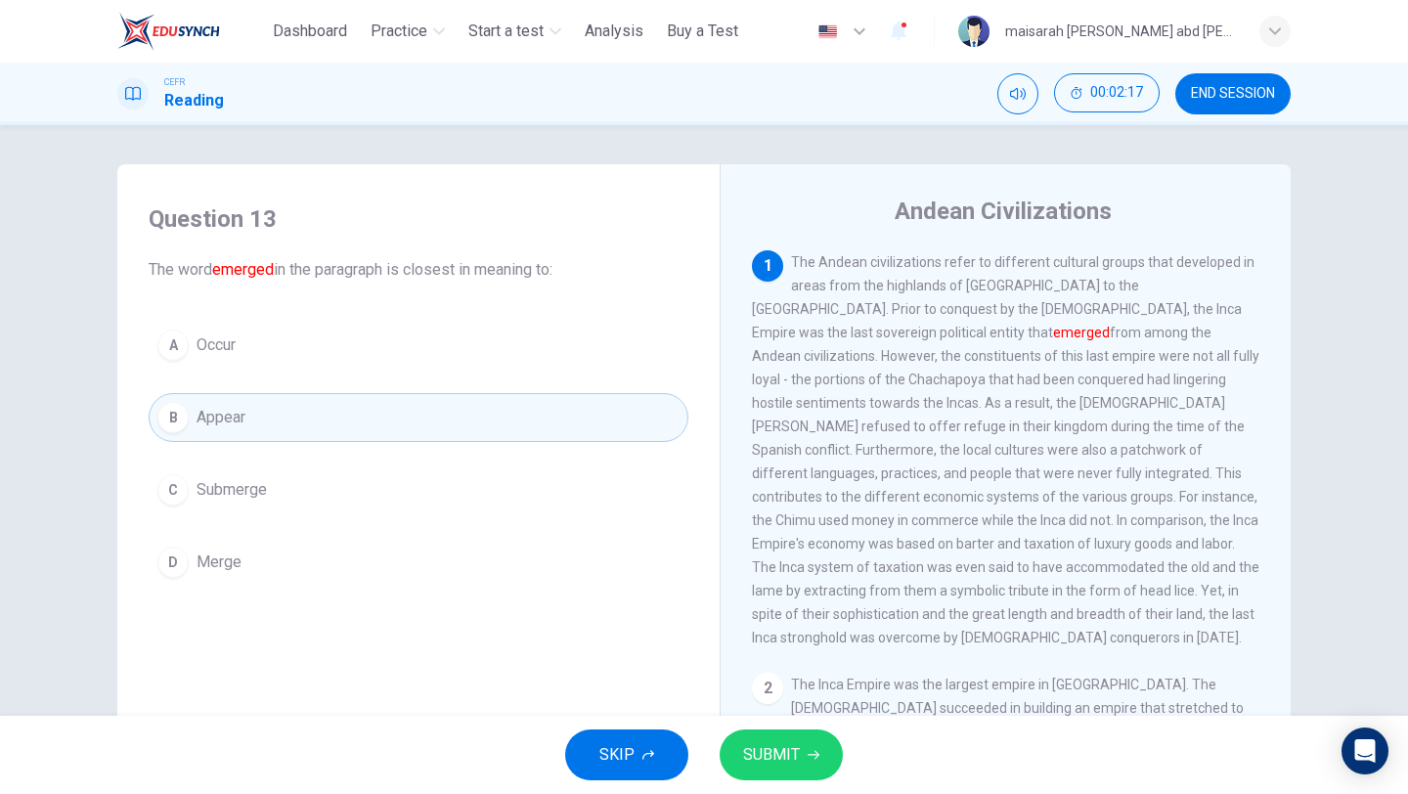
click at [749, 741] on span "SUBMIT" at bounding box center [771, 754] width 57 height 27
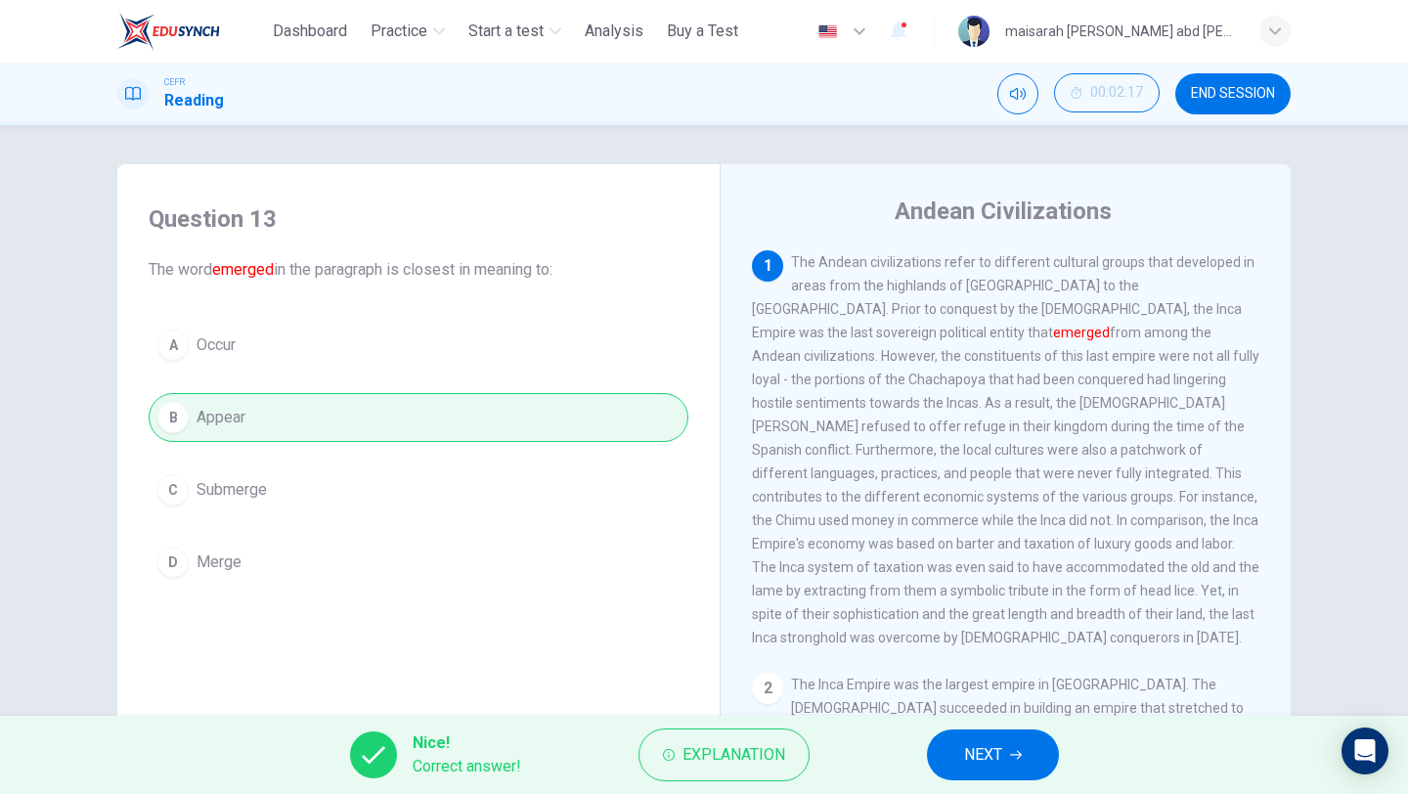
click at [959, 768] on button "NEXT" at bounding box center [993, 754] width 132 height 51
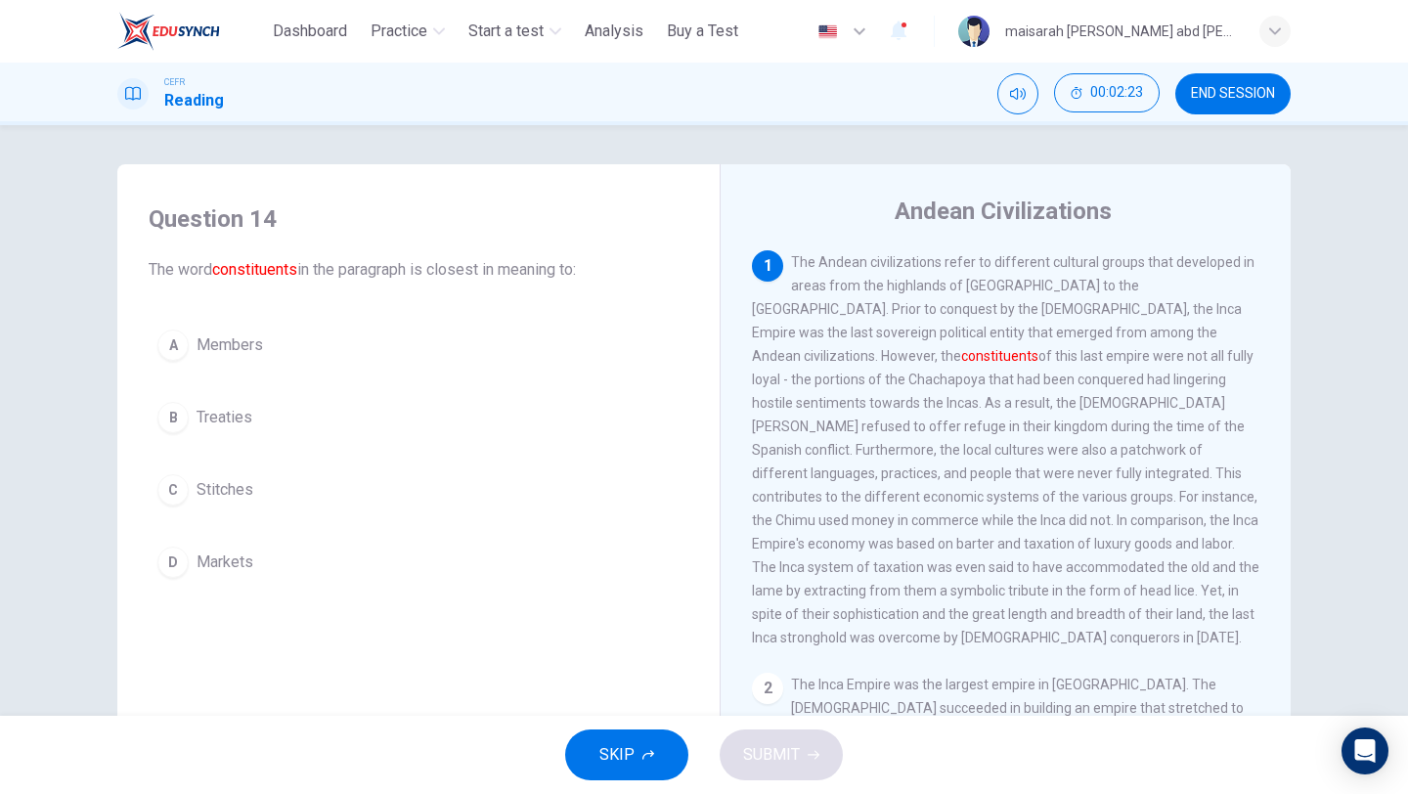
click at [245, 366] on button "A Members" at bounding box center [419, 345] width 540 height 49
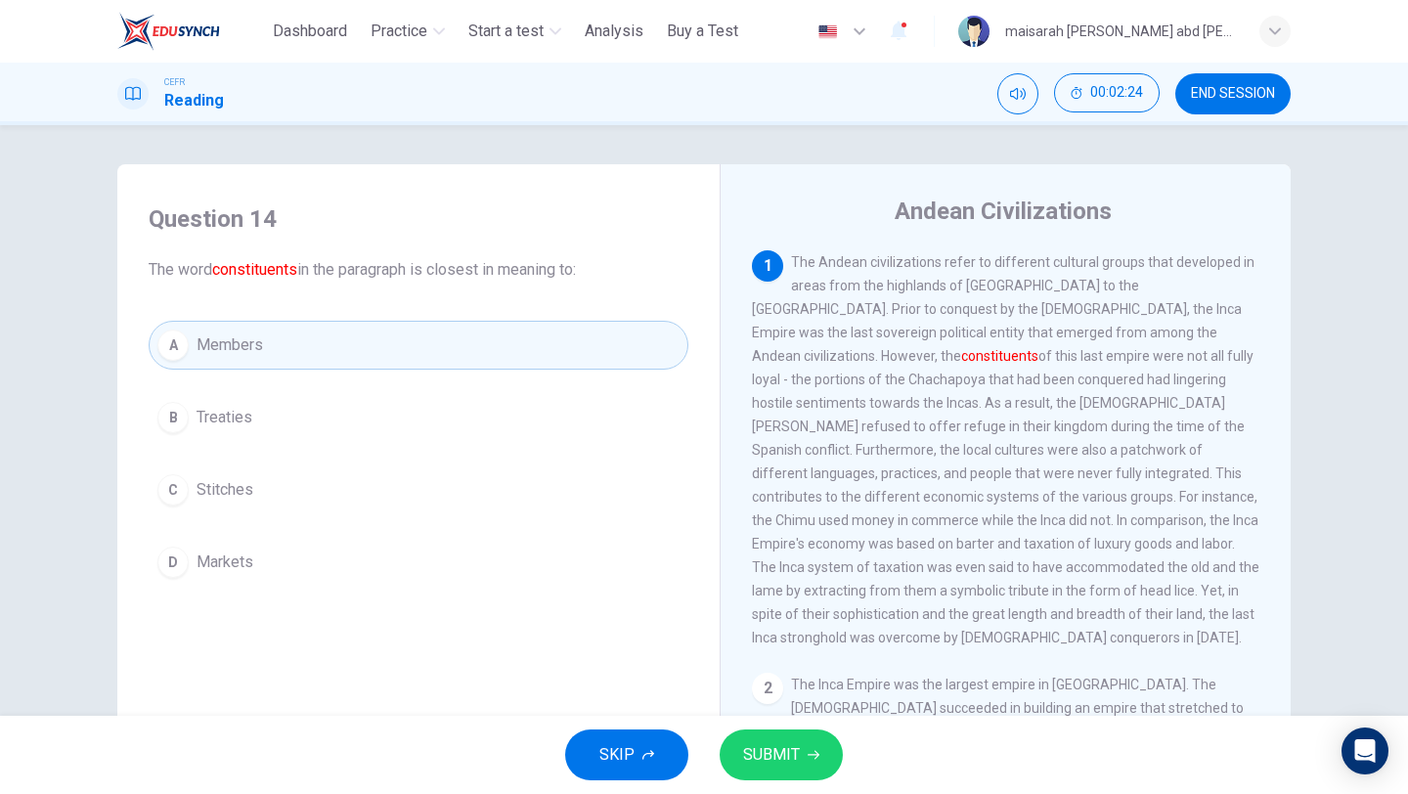
click at [765, 775] on button "SUBMIT" at bounding box center [781, 754] width 123 height 51
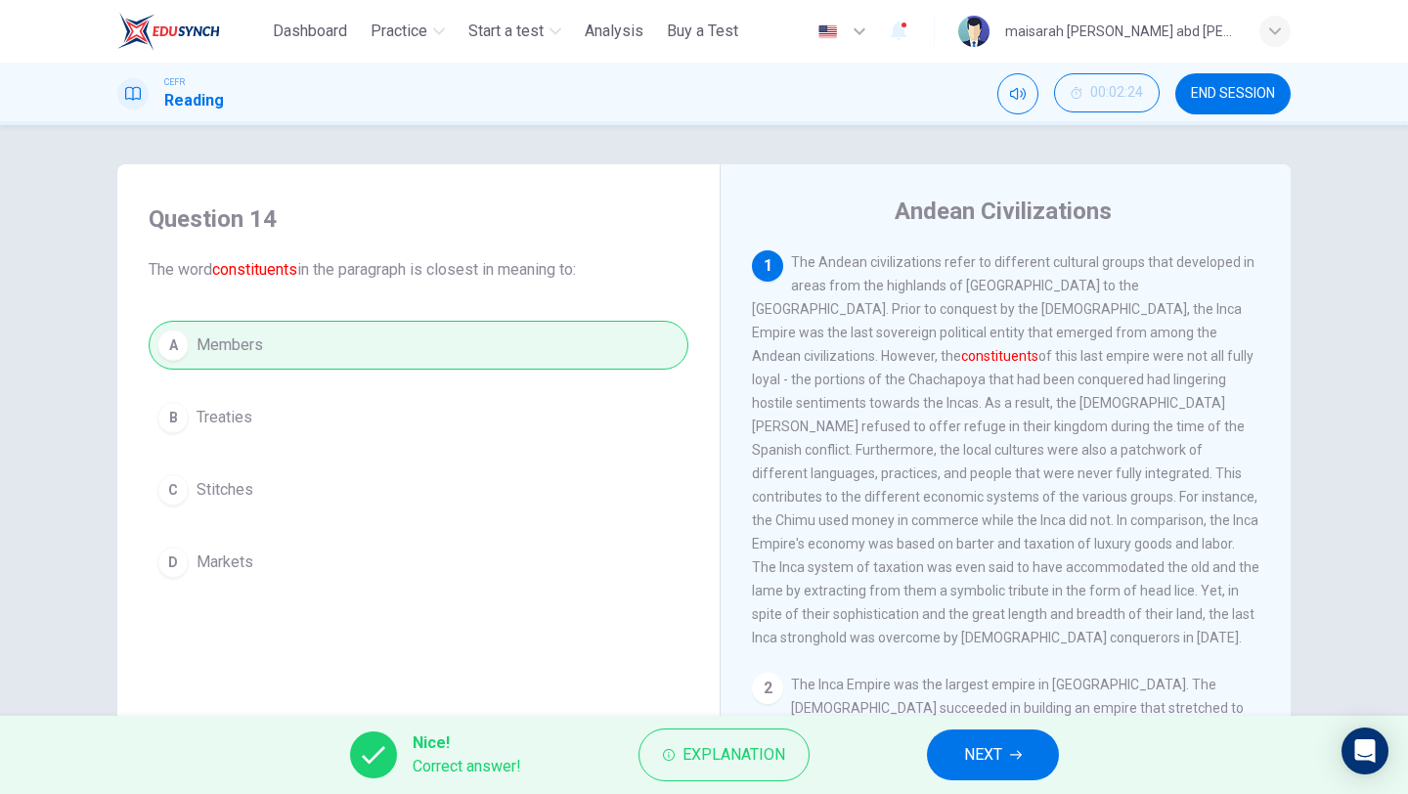
click at [974, 739] on button "NEXT" at bounding box center [993, 754] width 132 height 51
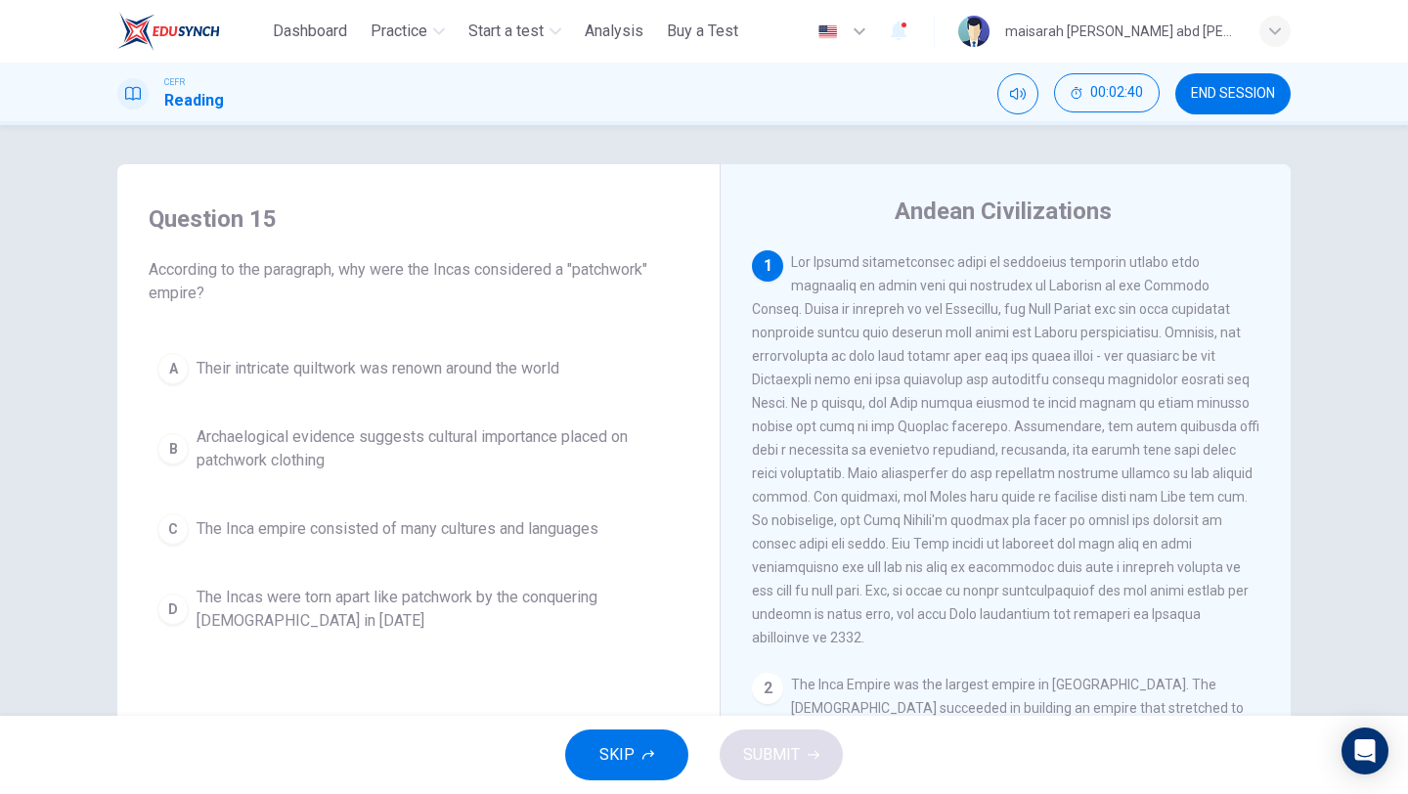
click at [598, 532] on span "The Inca empire consisted of many cultures and languages" at bounding box center [398, 528] width 402 height 23
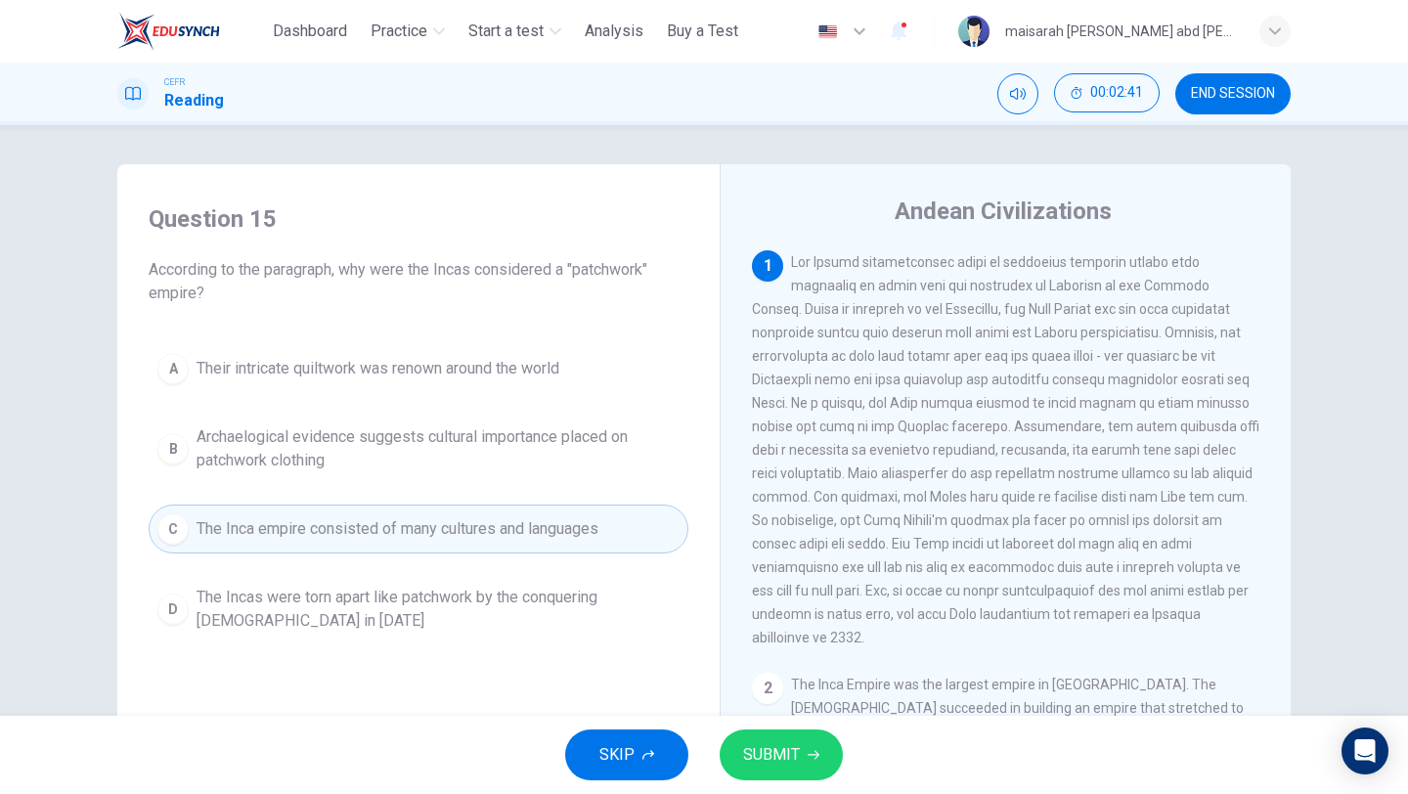
click at [795, 758] on span "SUBMIT" at bounding box center [771, 754] width 57 height 27
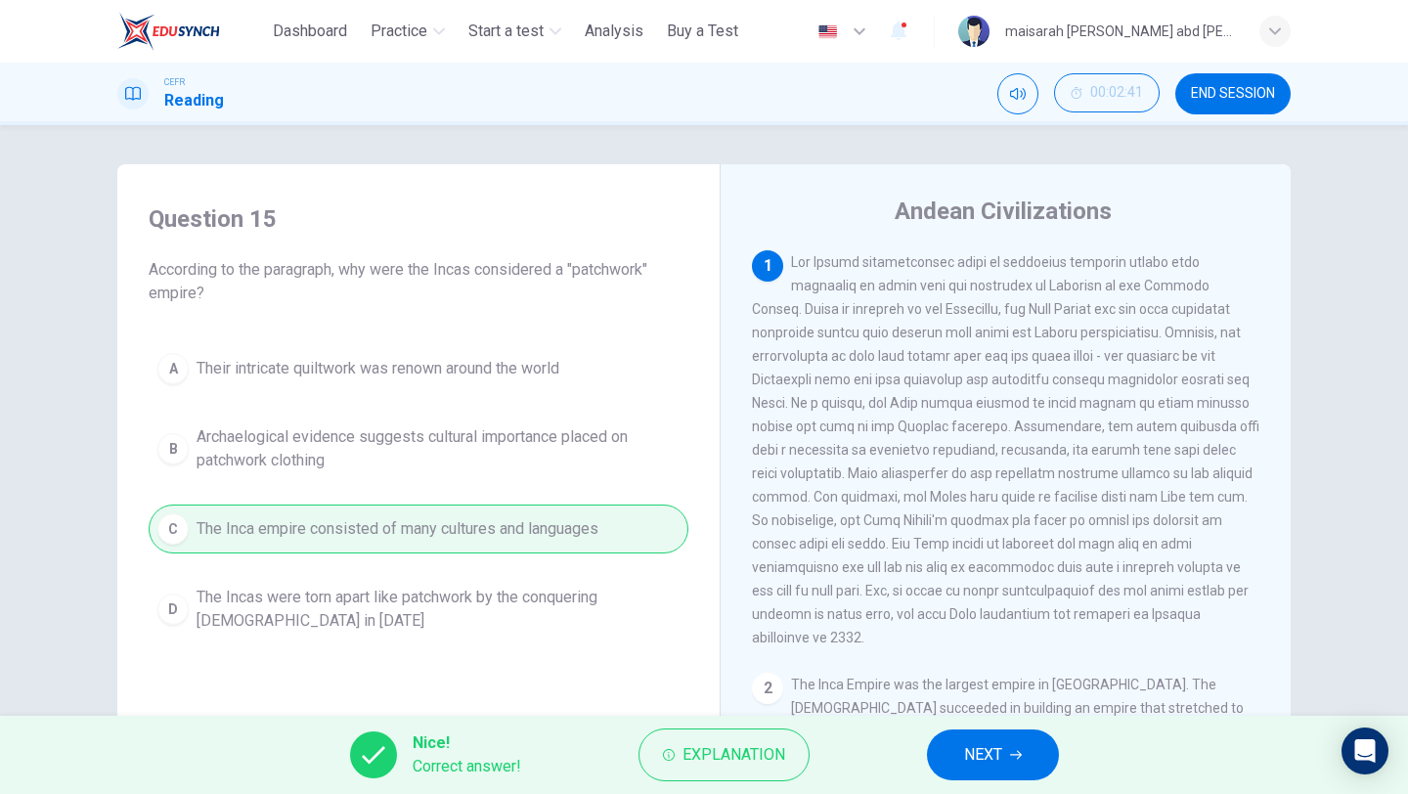
click at [967, 754] on span "NEXT" at bounding box center [983, 754] width 38 height 27
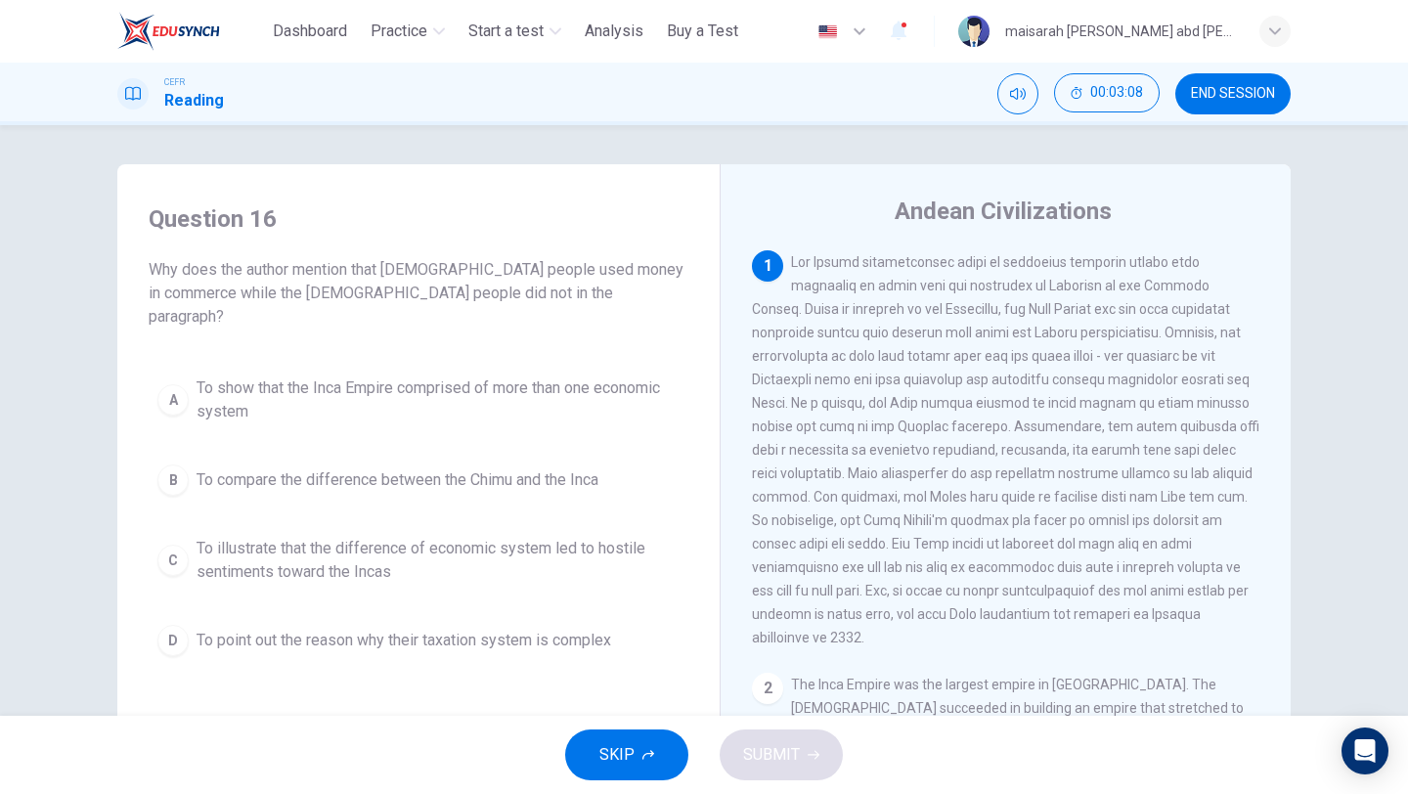
click at [504, 387] on span "To show that the Inca Empire comprised of more than one economic system" at bounding box center [438, 399] width 483 height 47
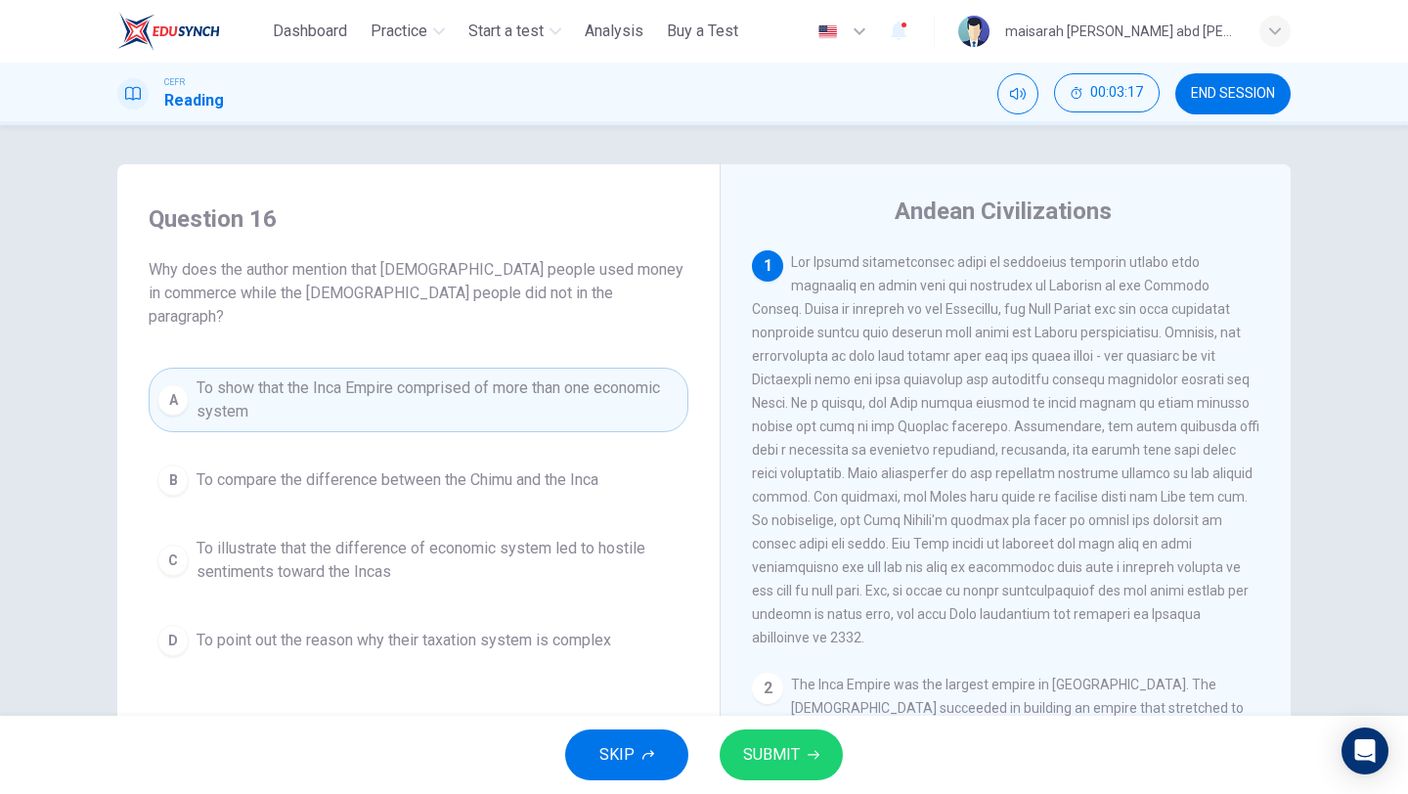
click at [830, 756] on button "SUBMIT" at bounding box center [781, 754] width 123 height 51
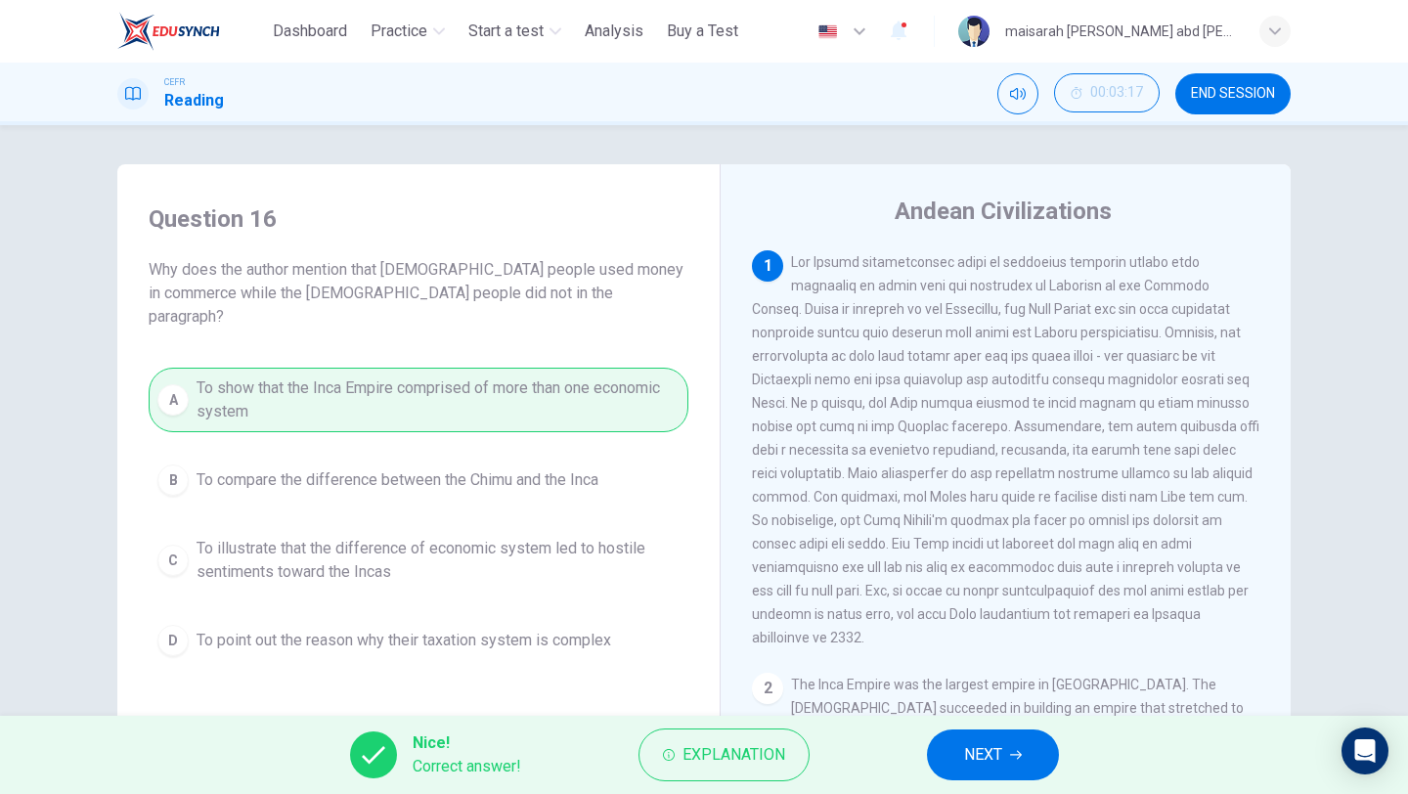
click at [995, 753] on span "NEXT" at bounding box center [983, 754] width 38 height 27
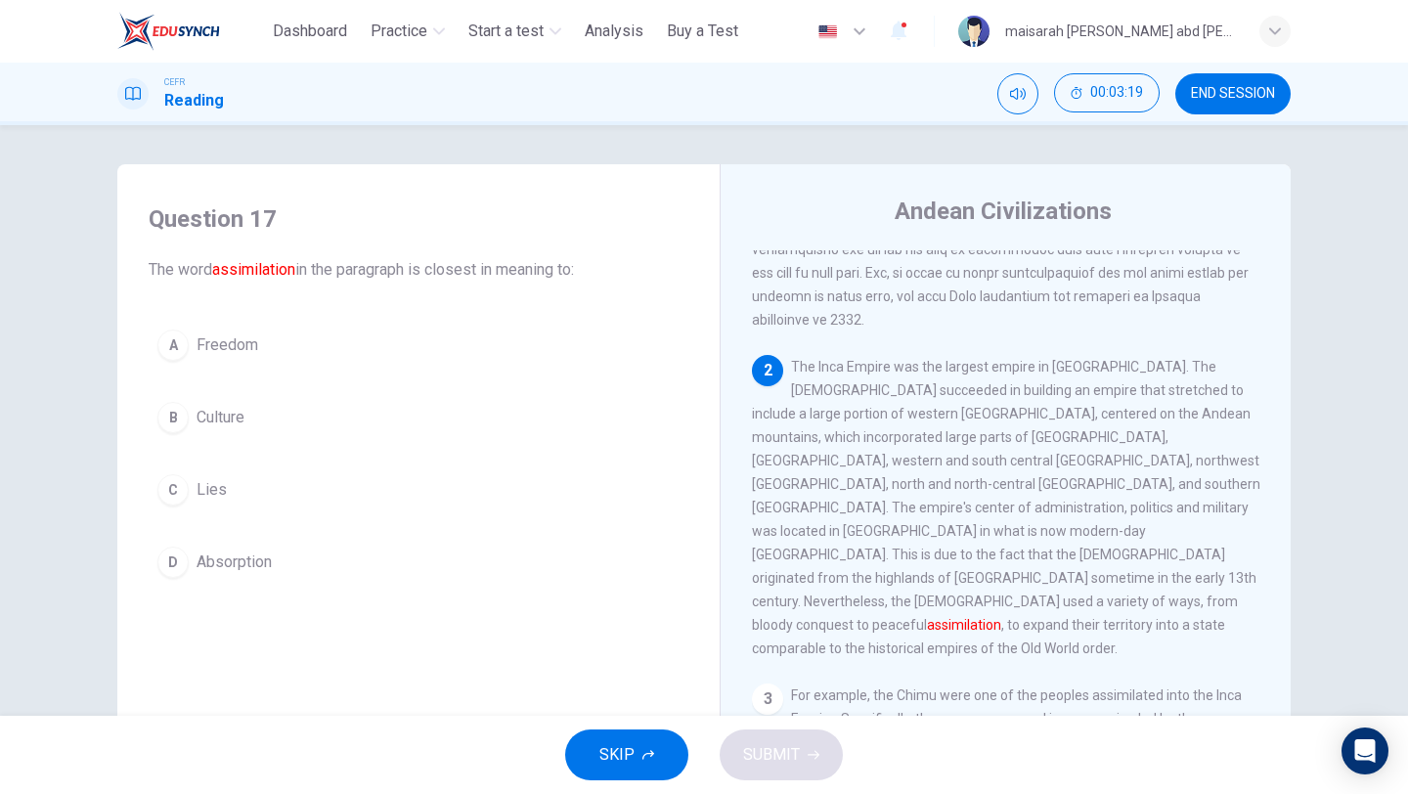
scroll to position [326, 0]
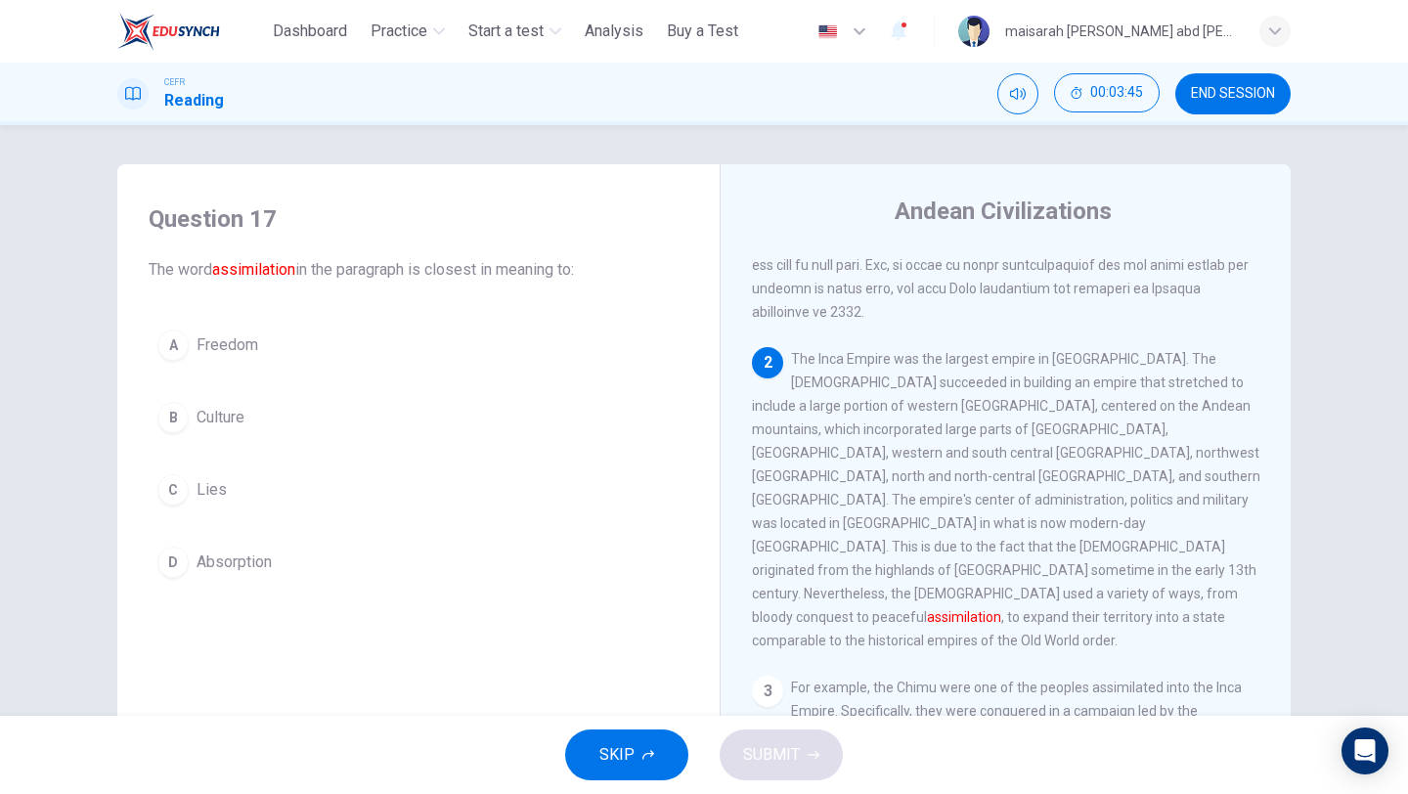
click at [206, 566] on span "Absorption" at bounding box center [234, 561] width 75 height 23
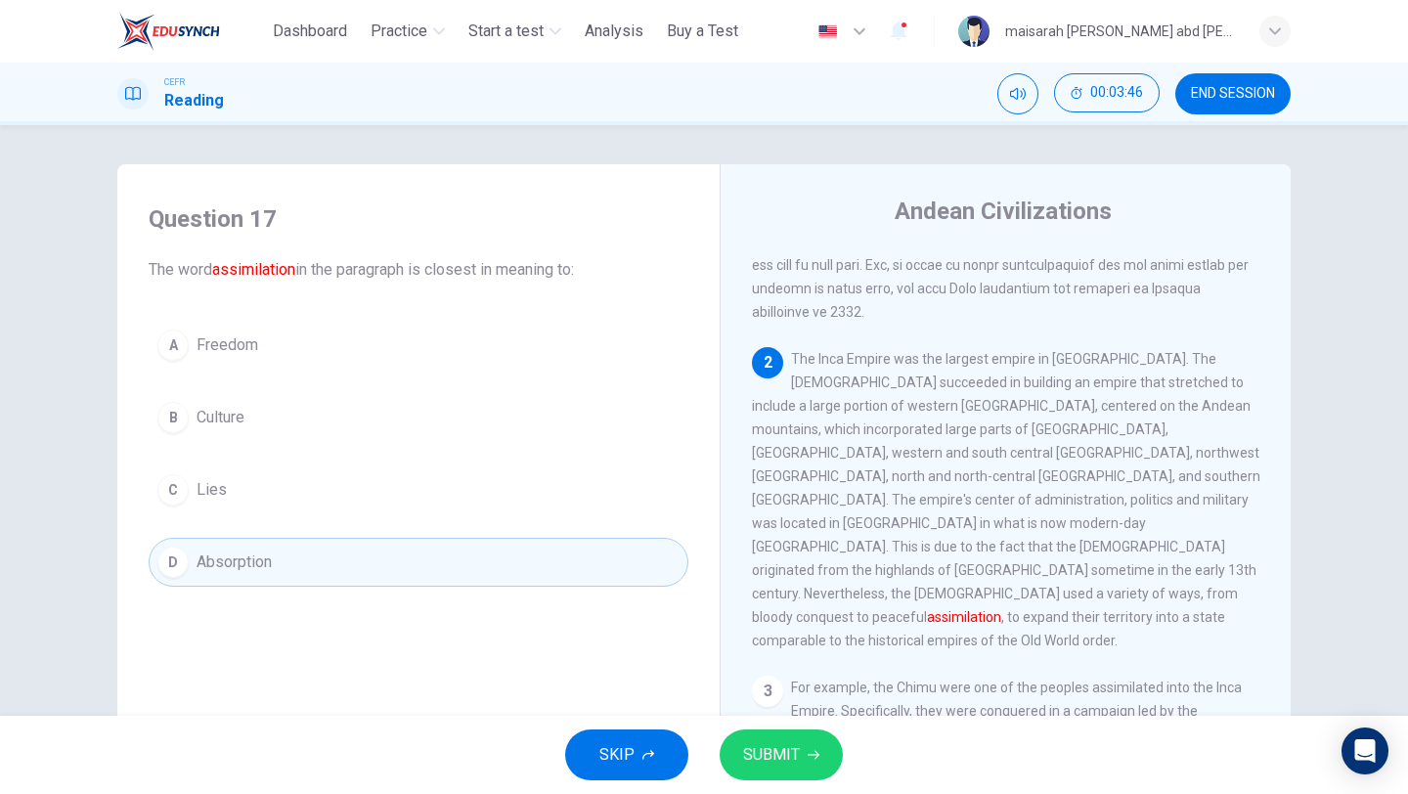
click at [750, 733] on button "SUBMIT" at bounding box center [781, 754] width 123 height 51
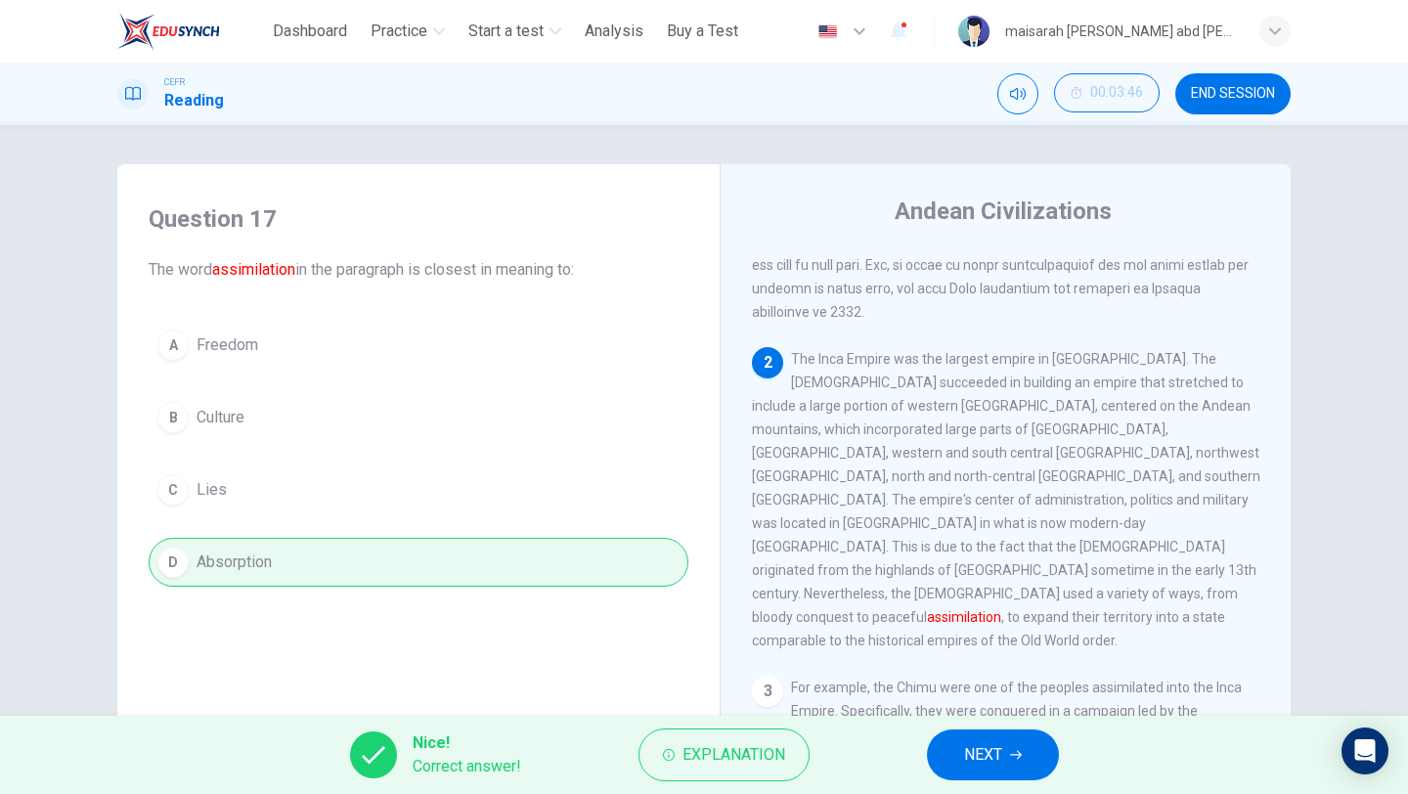
click at [995, 729] on button "NEXT" at bounding box center [993, 754] width 132 height 51
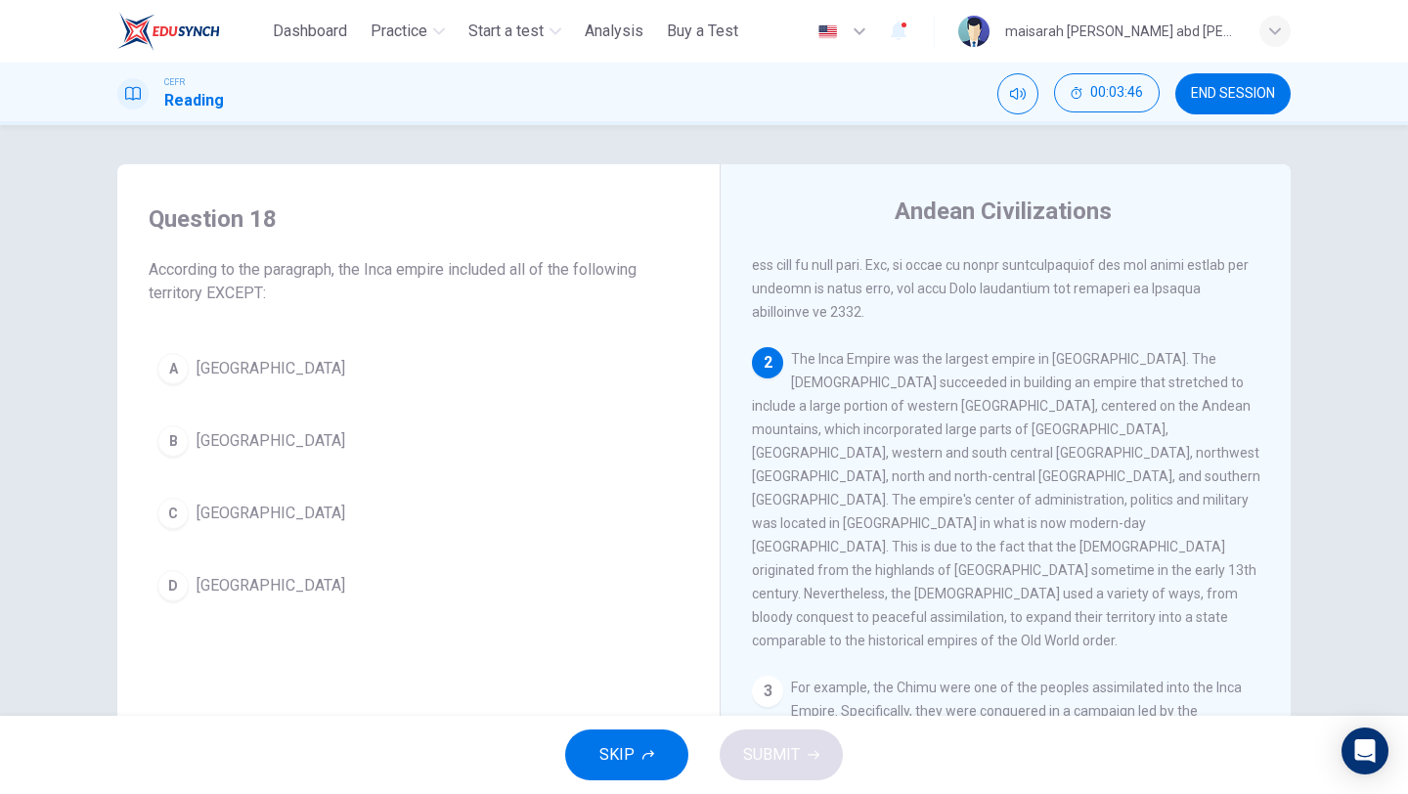
click at [995, 729] on div "SKIP SUBMIT" at bounding box center [704, 755] width 1408 height 78
click at [185, 475] on div "A Peru B Brazil C Colombia D Bolivia" at bounding box center [419, 477] width 540 height 266
click at [233, 447] on span "Brazil" at bounding box center [271, 440] width 149 height 23
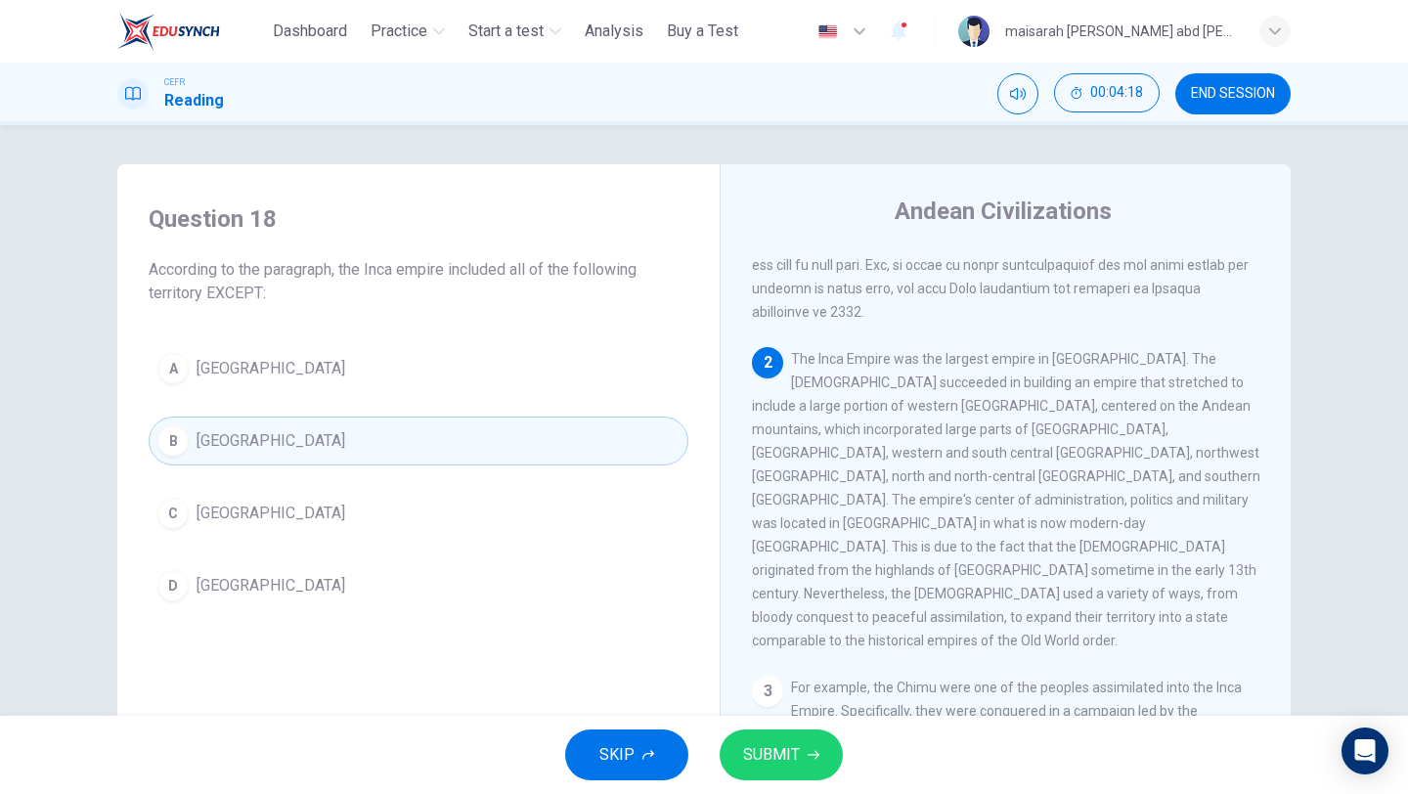
click at [735, 767] on button "SUBMIT" at bounding box center [781, 754] width 123 height 51
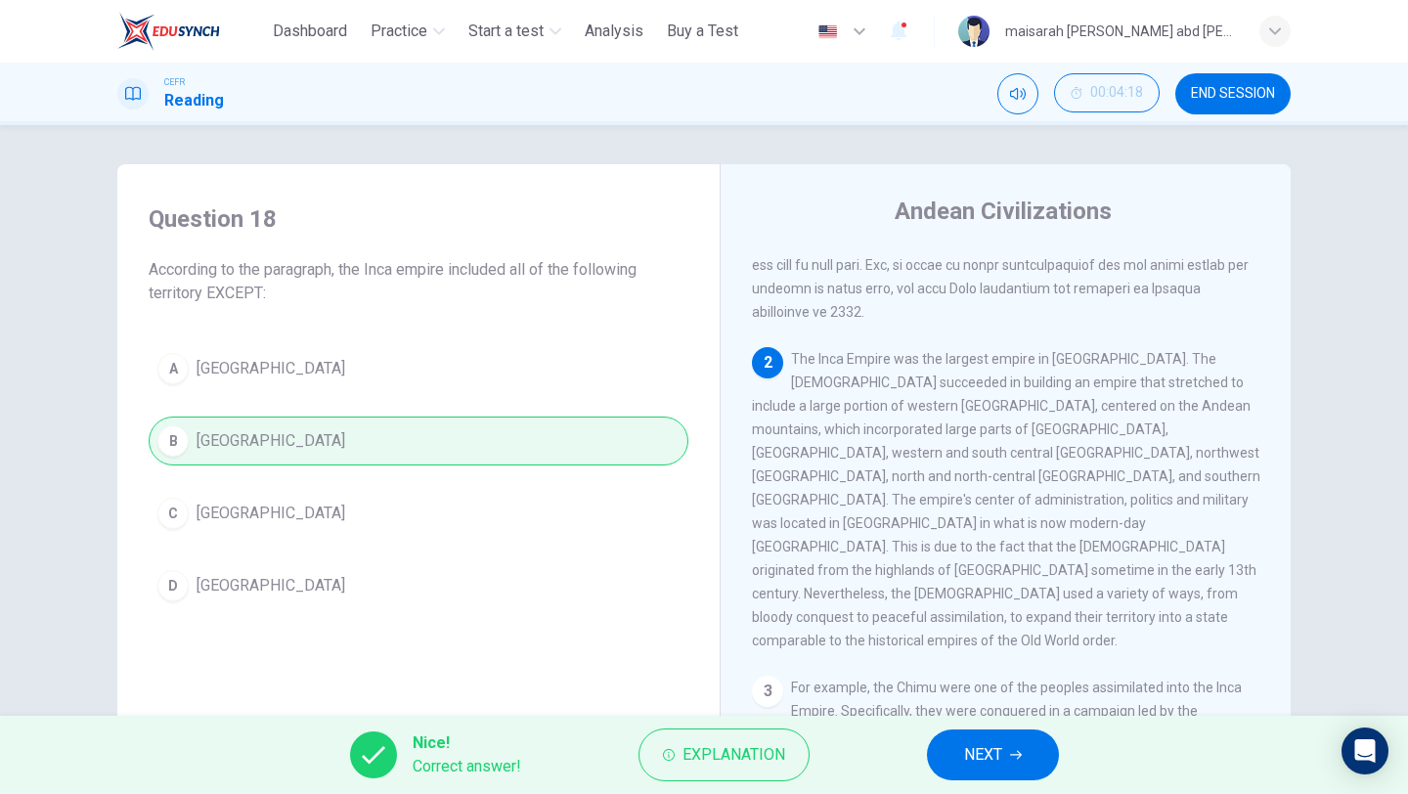
click at [982, 769] on button "NEXT" at bounding box center [993, 754] width 132 height 51
